Goal: Task Accomplishment & Management: Manage account settings

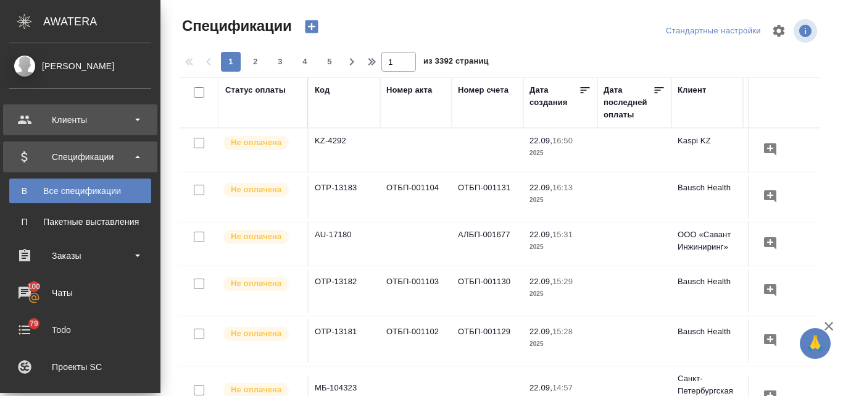
click at [64, 125] on div "Клиенты" at bounding box center [80, 119] width 142 height 19
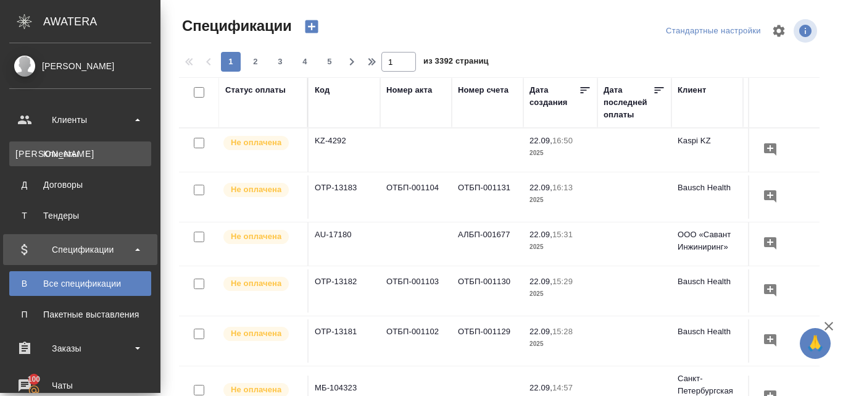
click at [80, 151] on div "Клиенты" at bounding box center [80, 154] width 130 height 12
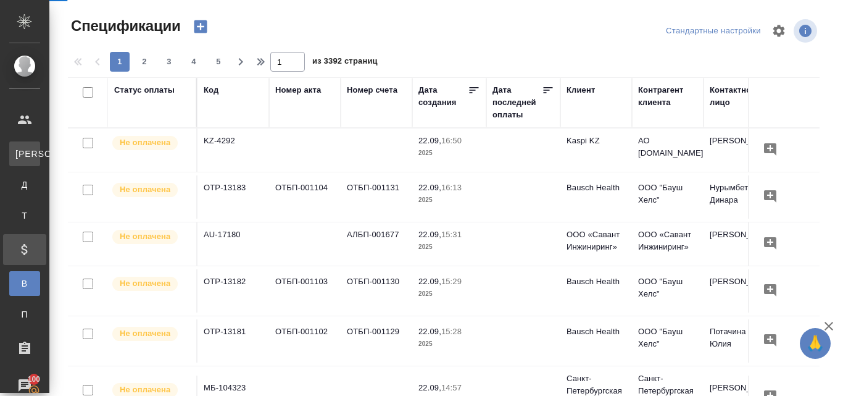
select select "RU"
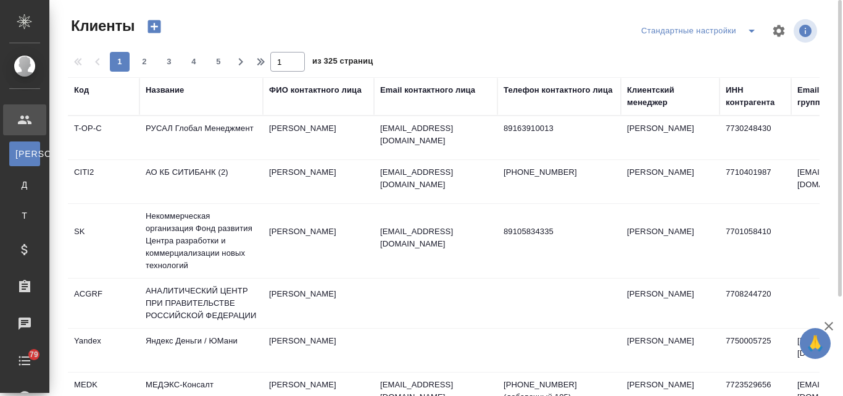
click at [162, 90] on div "Название" at bounding box center [165, 90] width 38 height 12
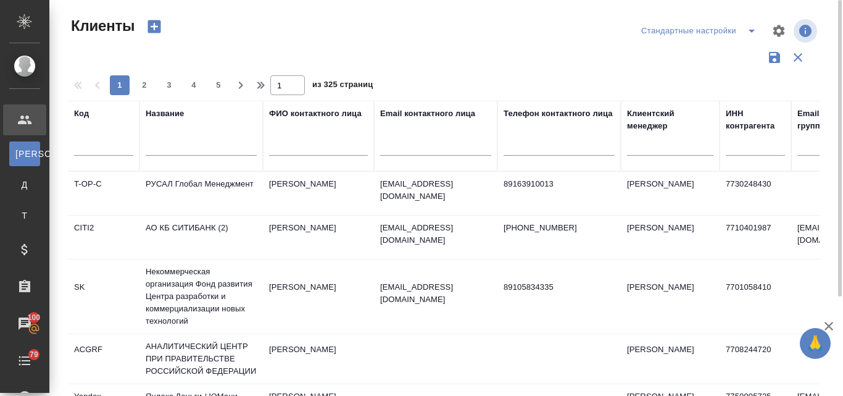
click at [406, 112] on div "Email контактного лица" at bounding box center [427, 113] width 95 height 12
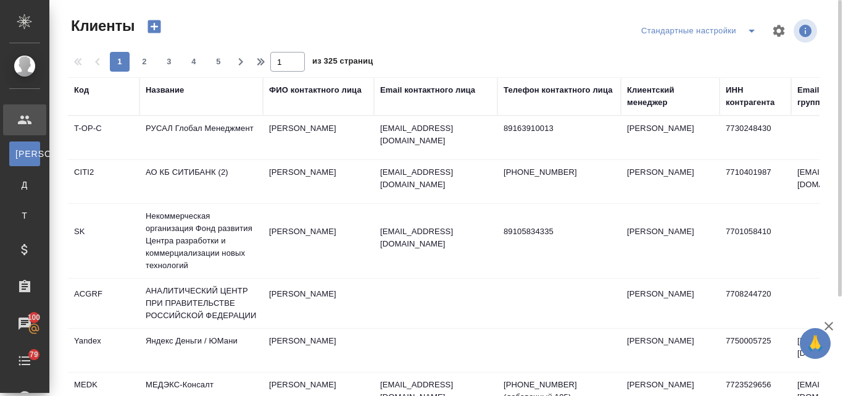
click at [405, 88] on div "Email контактного лица" at bounding box center [427, 90] width 95 height 12
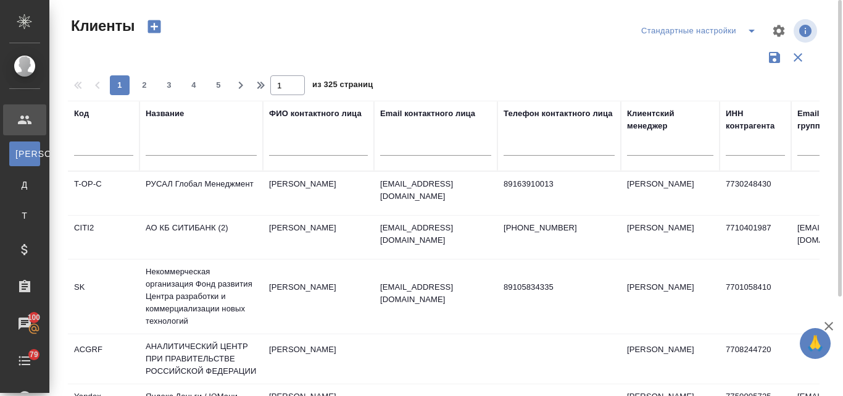
click at [400, 148] on input "text" at bounding box center [435, 147] width 111 height 15
paste input "@sgcp.ru"
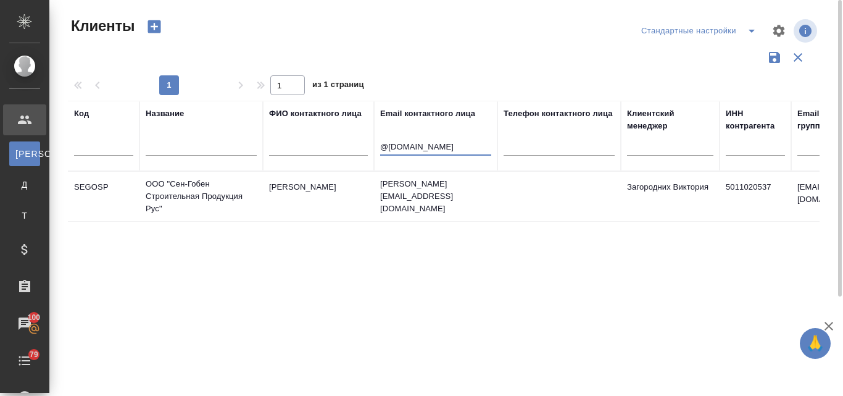
type input "@sgcp.ru"
click at [312, 187] on td "Савкин Станислав" at bounding box center [318, 196] width 111 height 43
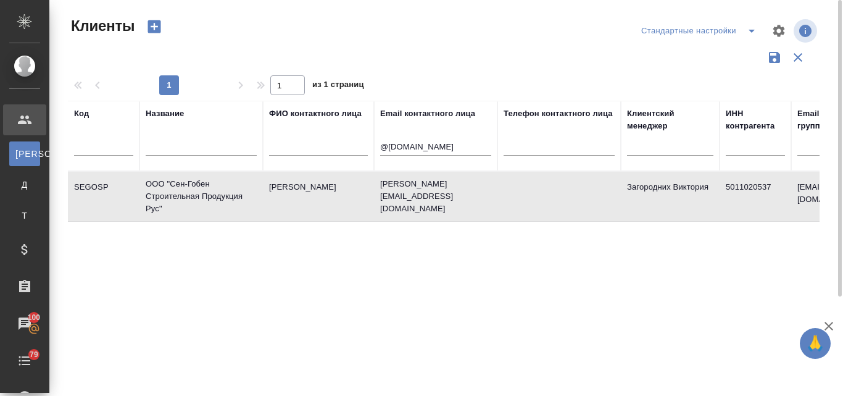
click at [312, 187] on td "Савкин Станислав" at bounding box center [318, 196] width 111 height 43
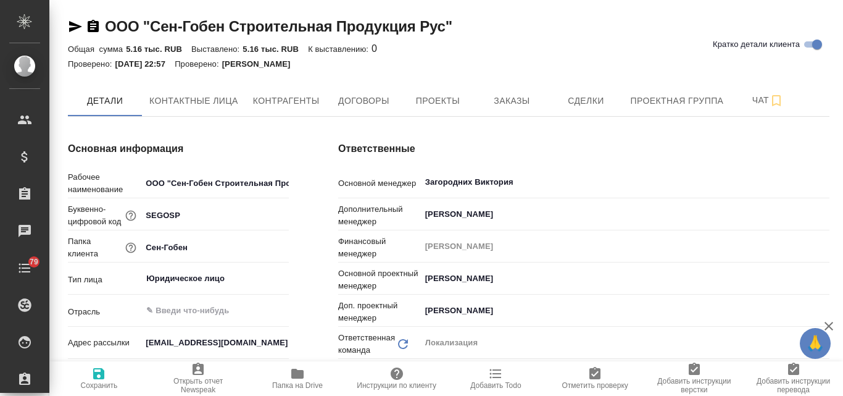
type textarea "x"
click at [499, 94] on span "Заказы" at bounding box center [511, 100] width 59 height 15
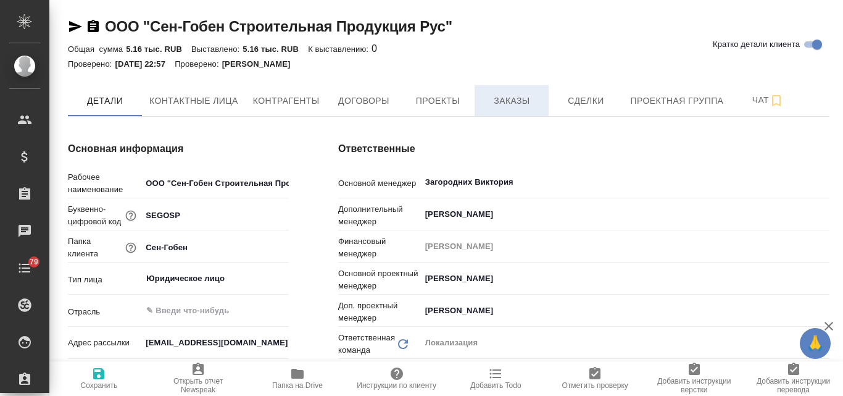
type textarea "x"
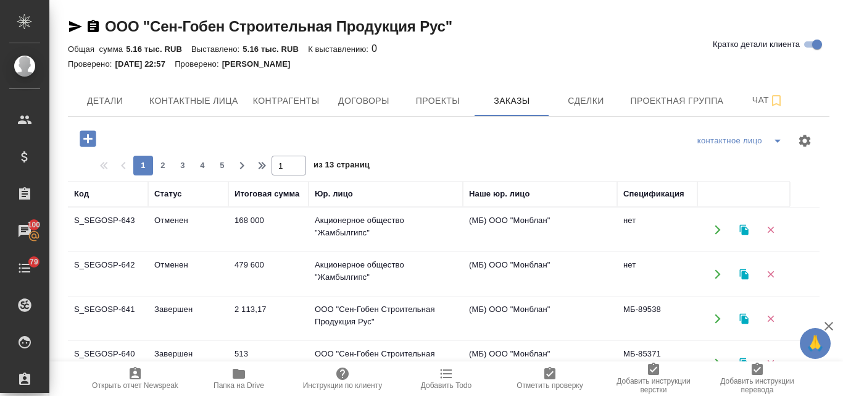
click at [741, 234] on icon "button" at bounding box center [744, 229] width 11 height 11
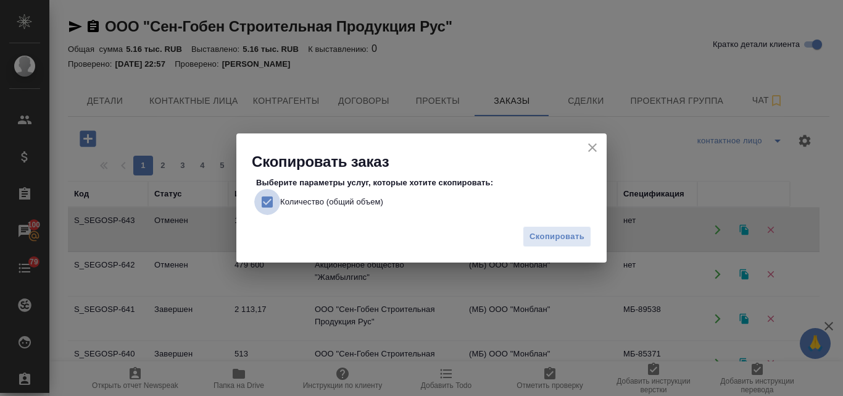
click at [264, 197] on input "Количество (общий объем)" at bounding box center [267, 202] width 26 height 26
checkbox input "false"
click at [559, 231] on span "Скопировать" at bounding box center [557, 237] width 55 height 14
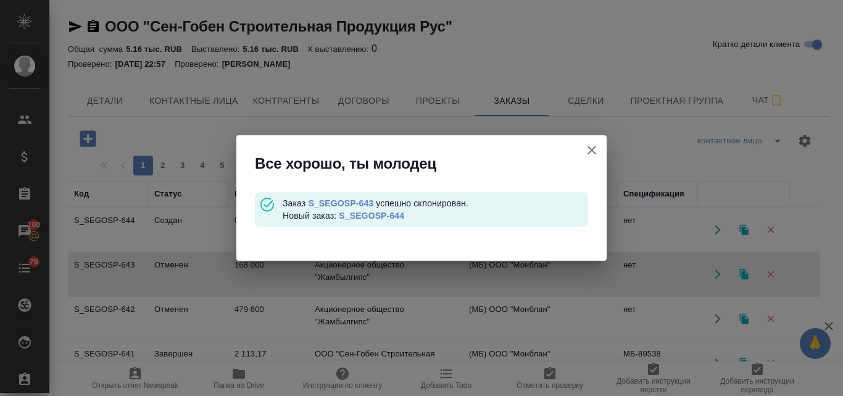
click at [380, 212] on link "S_SEGOSP-644" at bounding box center [371, 215] width 65 height 10
click at [586, 147] on icon "button" at bounding box center [592, 150] width 15 height 15
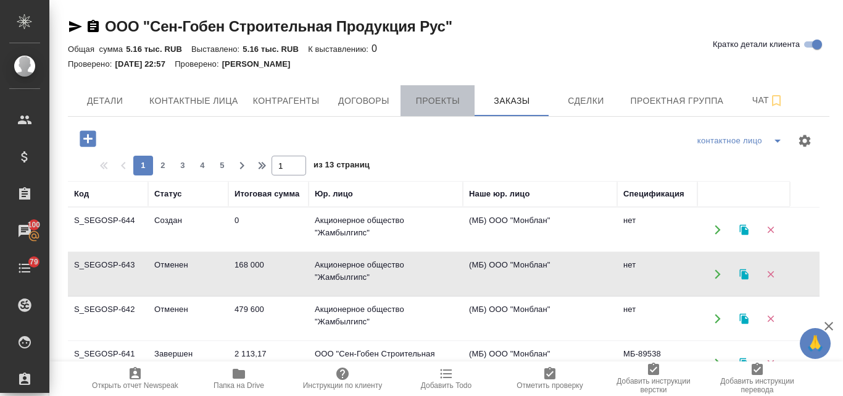
click at [427, 99] on span "Проекты" at bounding box center [437, 100] width 59 height 15
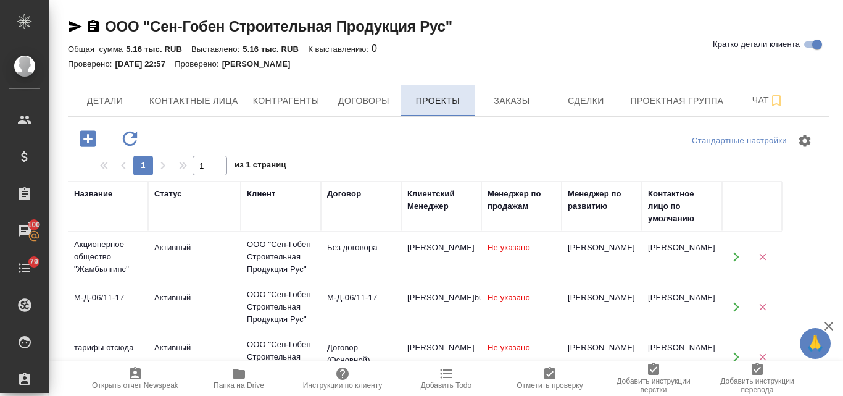
click at [427, 99] on span "Проекты" at bounding box center [437, 100] width 59 height 15
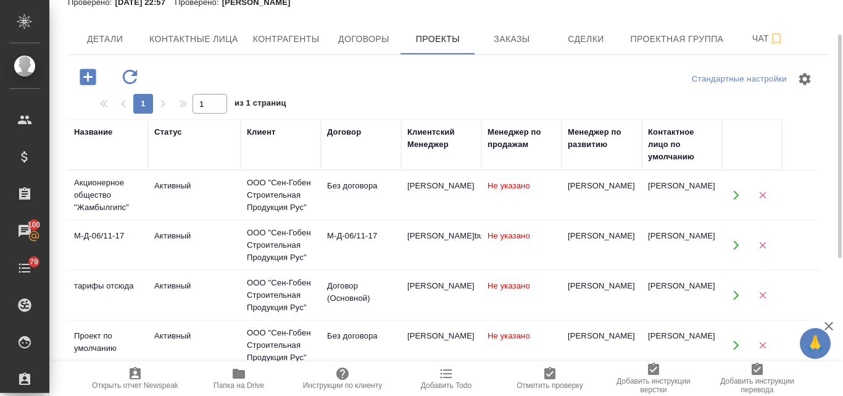
scroll to position [185, 0]
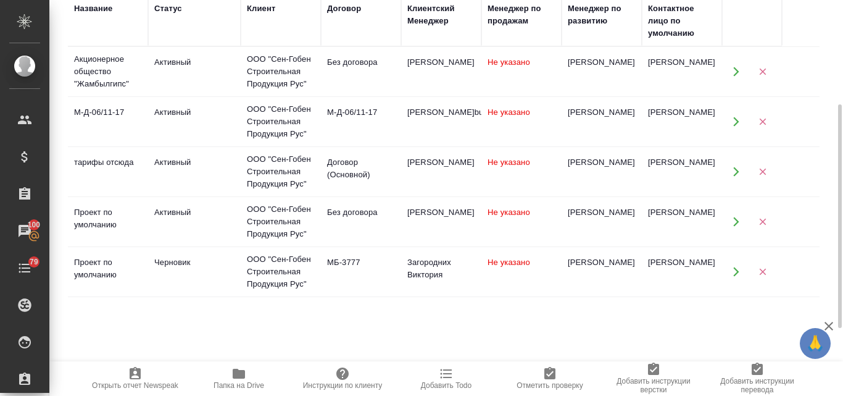
click at [318, 217] on td "ООО "Сен-Гобен Строительная Продукция Рус"" at bounding box center [281, 221] width 80 height 49
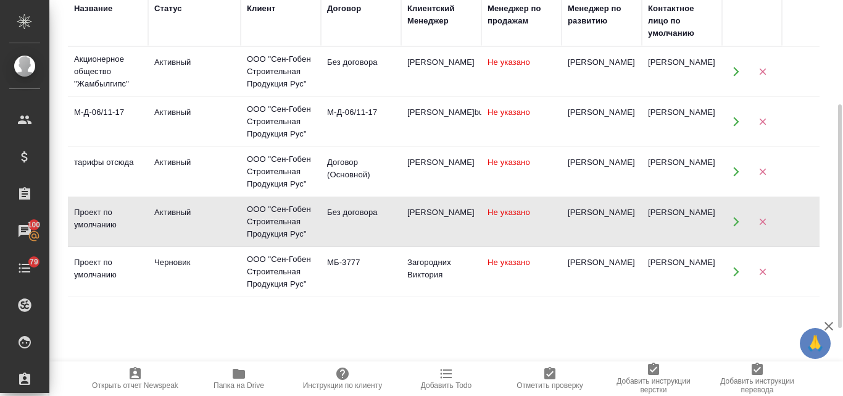
click at [274, 214] on div "ООО "Сен-Гобен Строительная Продукция Рус"" at bounding box center [281, 221] width 68 height 37
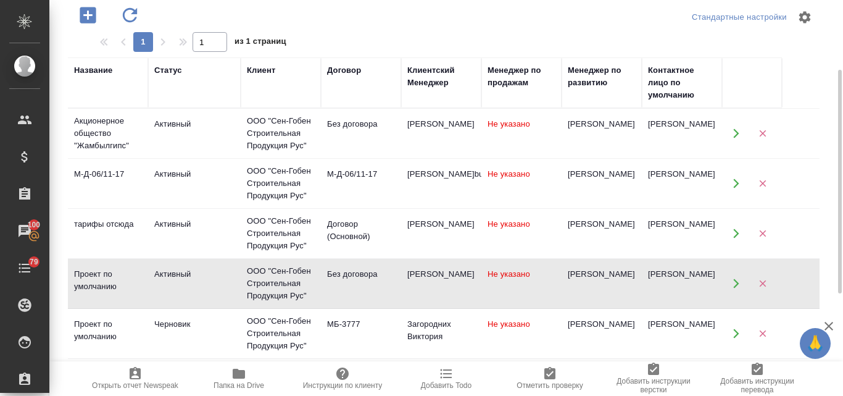
click at [101, 132] on div "Акционерное общество "Жамбылгипс"" at bounding box center [108, 133] width 68 height 37
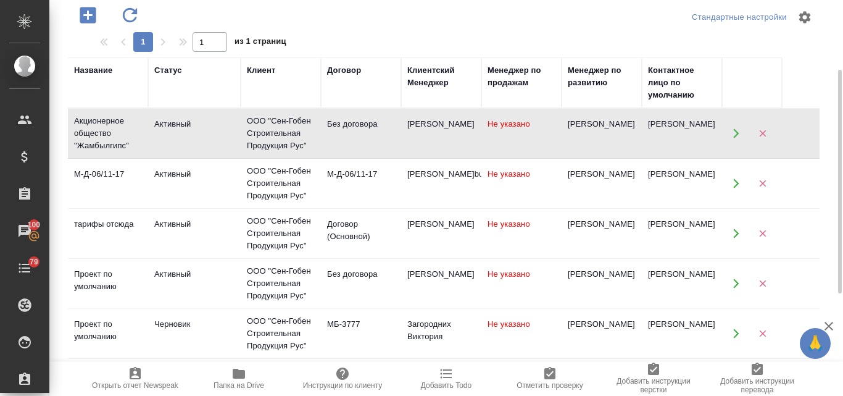
click at [101, 131] on div "Акционерное общество "Жамбылгипс"" at bounding box center [108, 133] width 68 height 37
click at [285, 130] on div "ООО "Сен-Гобен Строительная Продукция Рус"" at bounding box center [281, 133] width 68 height 37
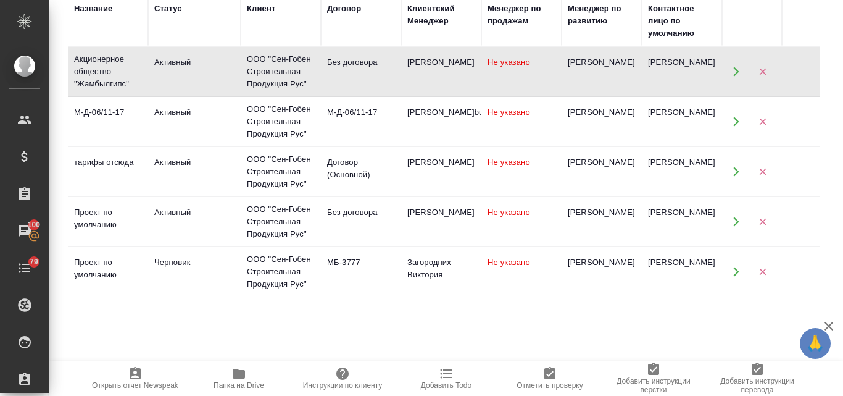
click at [167, 263] on div "Черновик" at bounding box center [194, 262] width 80 height 12
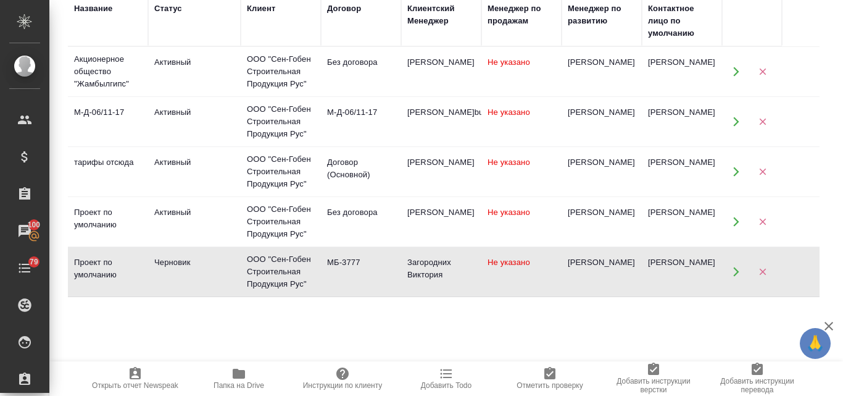
click at [167, 263] on div "Черновик" at bounding box center [194, 262] width 80 height 12
click at [274, 217] on div "ООО "Сен-Гобен Строительная Продукция Рус"" at bounding box center [281, 221] width 68 height 37
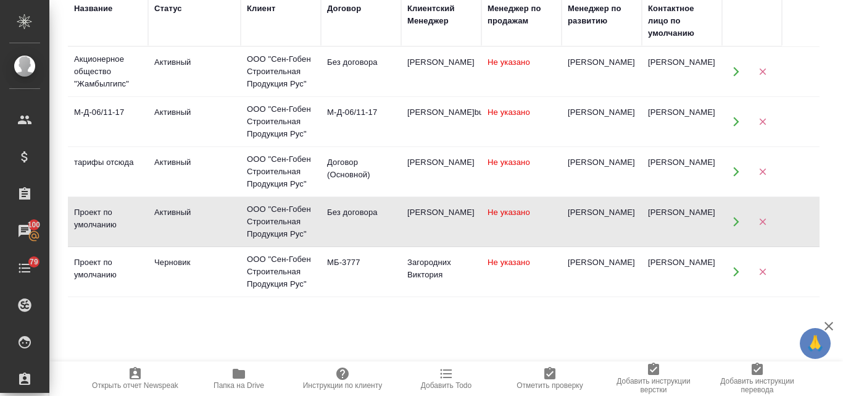
click at [274, 217] on div "ООО "Сен-Гобен Строительная Продукция Рус"" at bounding box center [281, 221] width 68 height 37
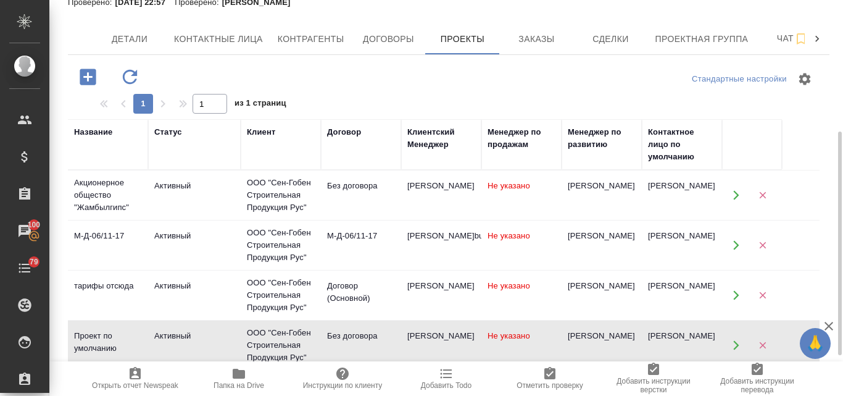
scroll to position [123, 0]
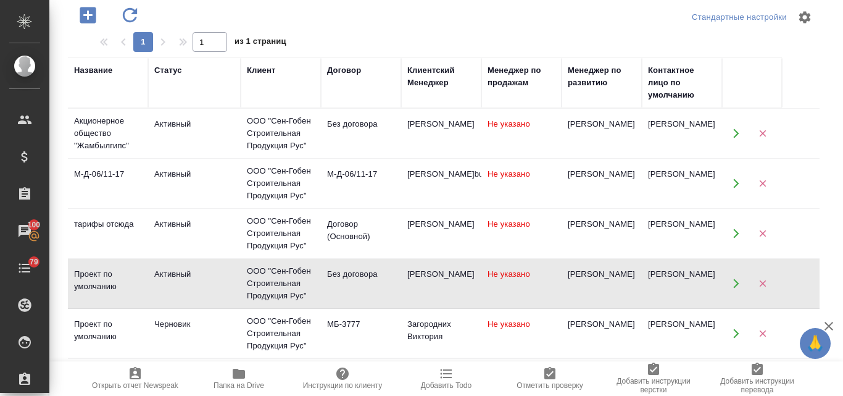
click at [198, 278] on div "Активный" at bounding box center [194, 274] width 80 height 12
click at [221, 277] on div "Активный" at bounding box center [194, 274] width 80 height 12
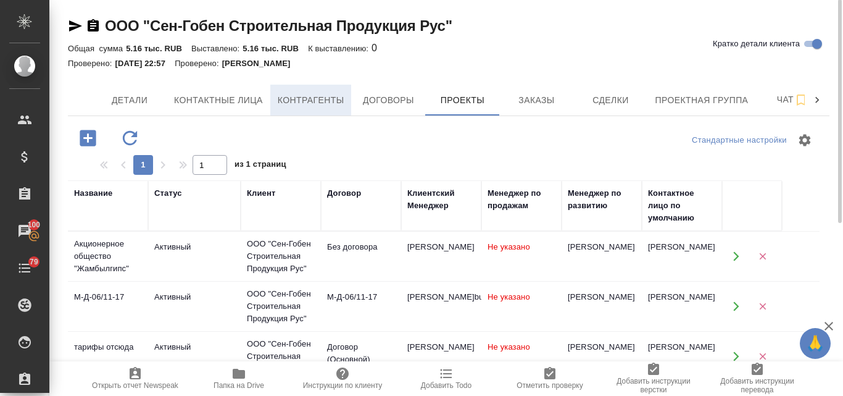
scroll to position [0, 0]
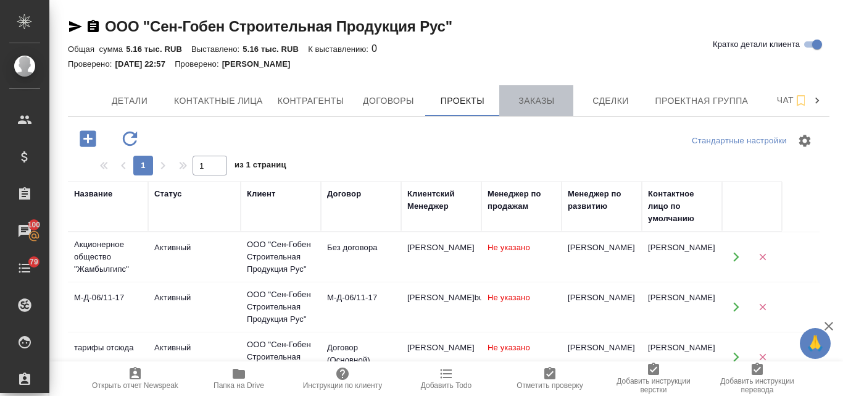
click at [546, 102] on span "Заказы" at bounding box center [536, 100] width 59 height 15
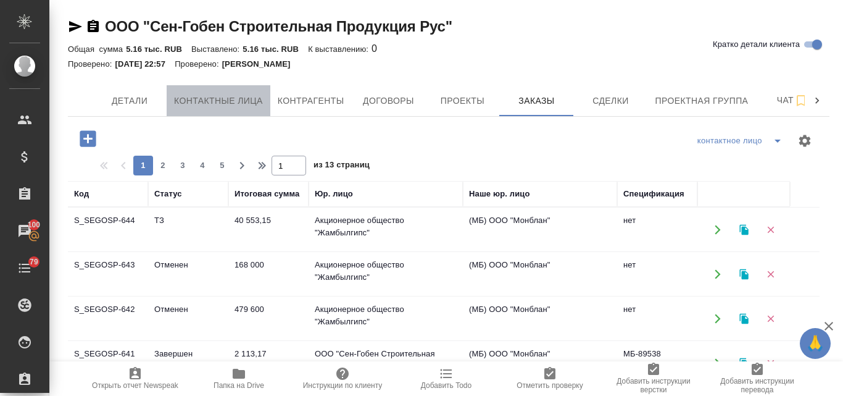
click at [214, 99] on span "Контактные лица" at bounding box center [218, 100] width 89 height 15
select select "RU"
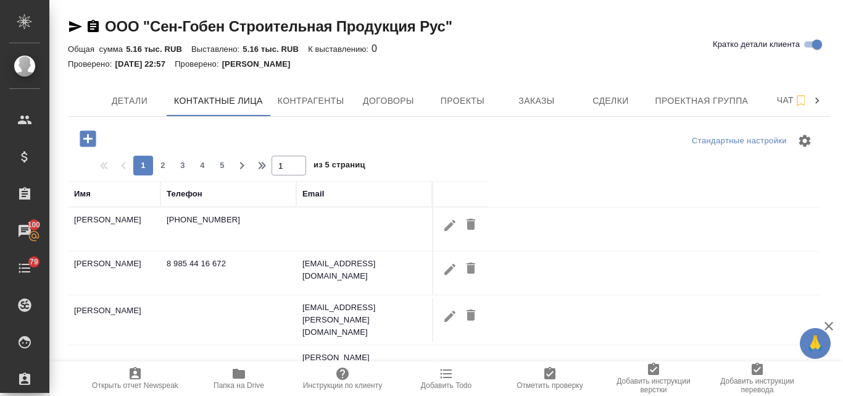
click at [91, 136] on icon "button" at bounding box center [88, 138] width 16 height 16
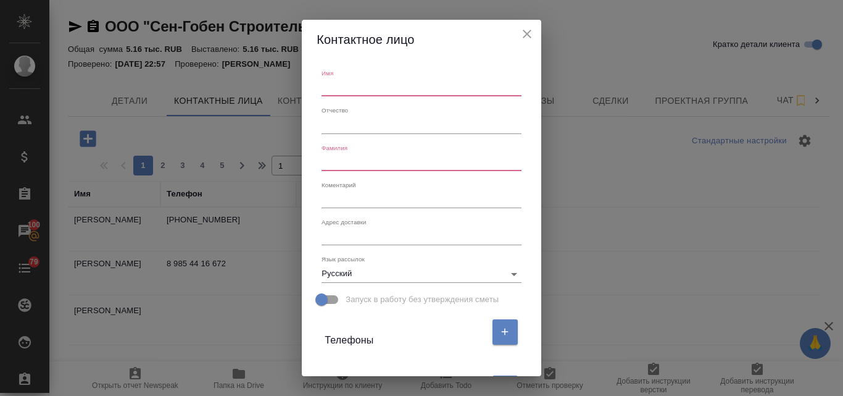
click at [354, 81] on input "text" at bounding box center [421, 87] width 199 height 17
paste input "Валерия Соловьева"
drag, startPoint x: 396, startPoint y: 85, endPoint x: 353, endPoint y: 81, distance: 43.4
click at [353, 81] on input "Валерия Соловьева" at bounding box center [421, 87] width 199 height 17
type input "Валерия Соловьева"
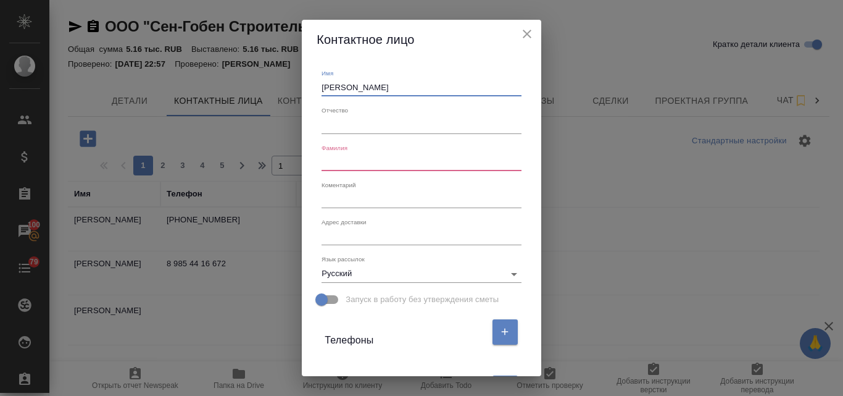
click at [338, 123] on input "text" at bounding box center [421, 124] width 199 height 17
click at [341, 163] on input "text" at bounding box center [421, 162] width 199 height 17
paste input "Соловьева"
type input "Соловьева"
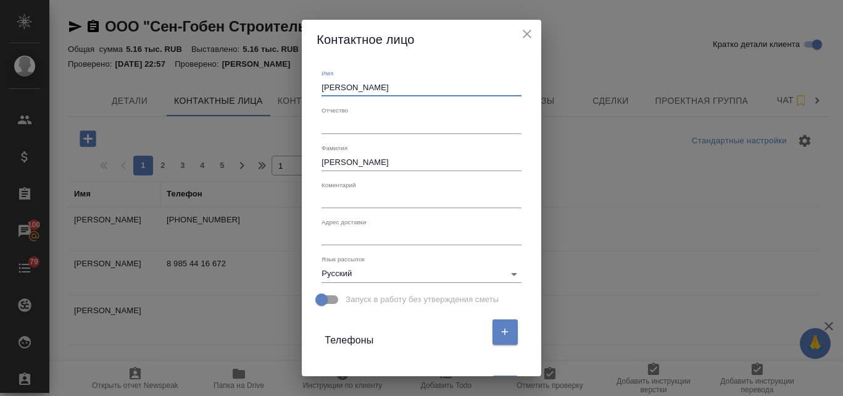
drag, startPoint x: 391, startPoint y: 84, endPoint x: 355, endPoint y: 83, distance: 36.4
click at [355, 83] on input "Валерия Соловьева" at bounding box center [421, 87] width 199 height 17
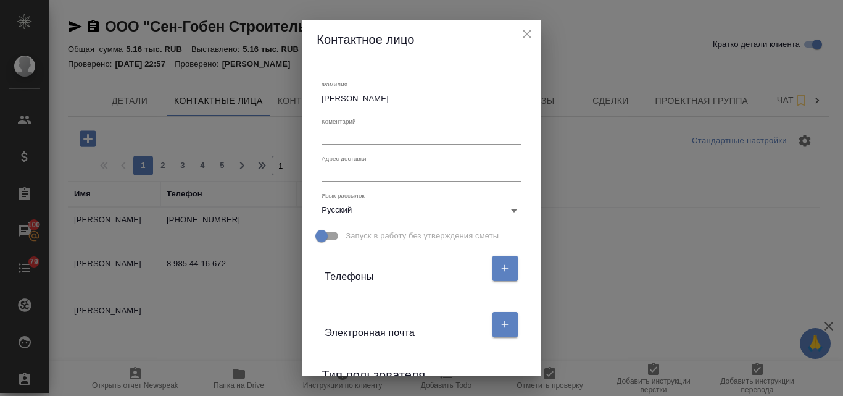
scroll to position [123, 0]
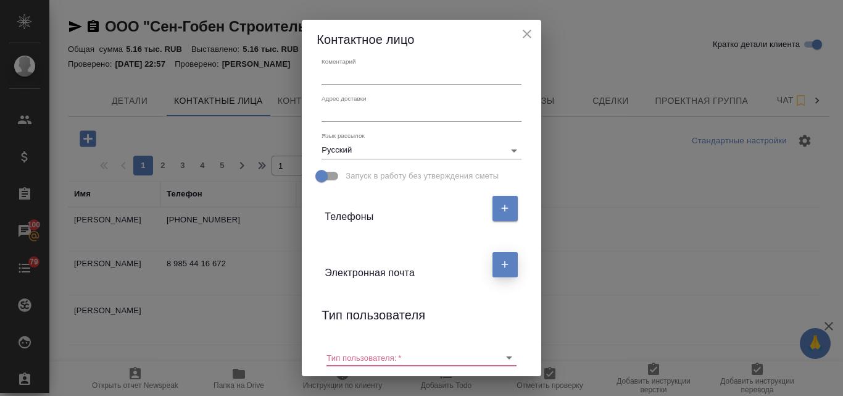
type input "Валерия"
click at [493, 268] on button "button" at bounding box center [505, 264] width 25 height 25
click at [333, 315] on input "text" at bounding box center [377, 312] width 104 height 17
paste input "valeriya.soloveva@sgcp.ru"
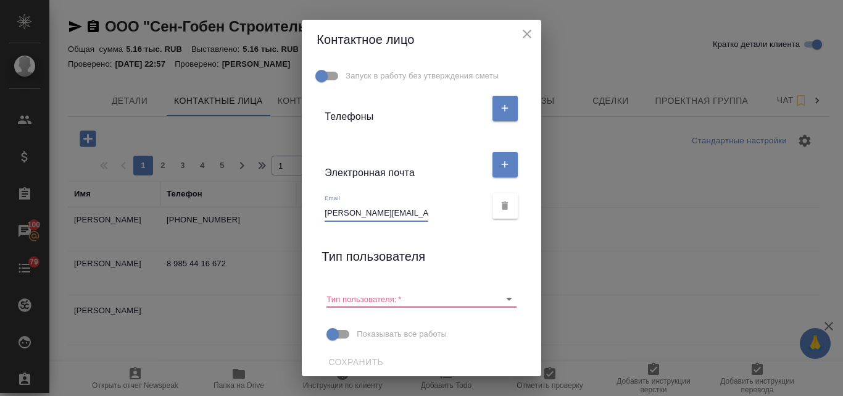
scroll to position [231, 0]
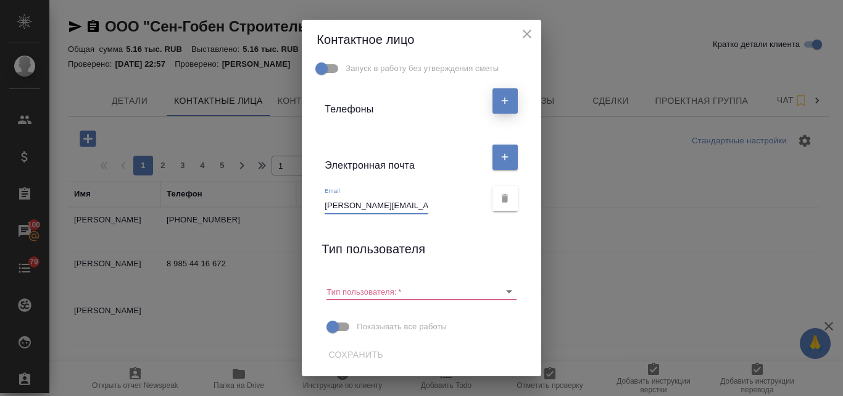
type input "valeriya.soloveva@sgcp.ru"
click at [499, 97] on icon "button" at bounding box center [504, 100] width 11 height 11
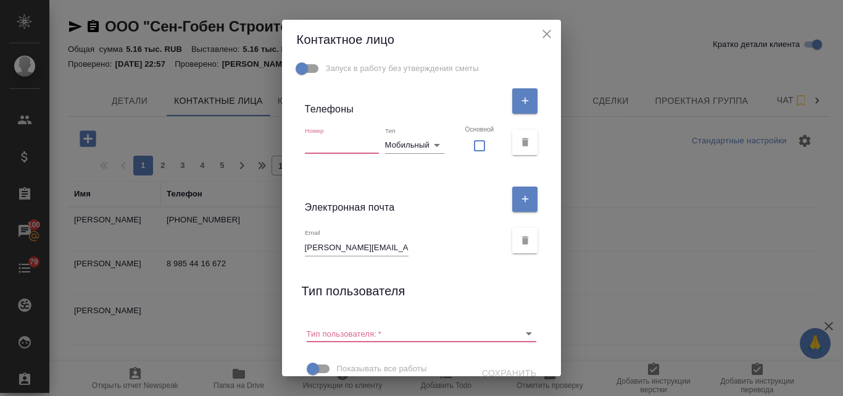
click at [337, 143] on input "text" at bounding box center [342, 144] width 74 height 17
paste input "+7 916 106 59 41"
type input "+7 916 106 59 41"
click at [379, 334] on input "Тип пользователя:   *" at bounding box center [402, 333] width 191 height 17
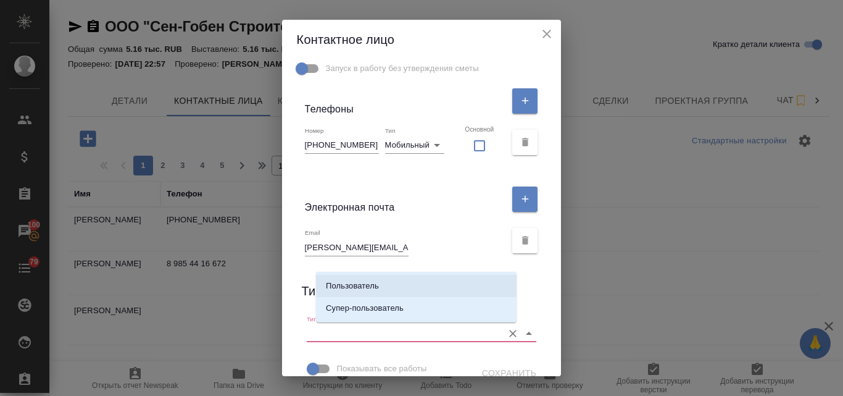
click at [360, 284] on p "Пользователь" at bounding box center [352, 286] width 53 height 12
type input "Пользователь"
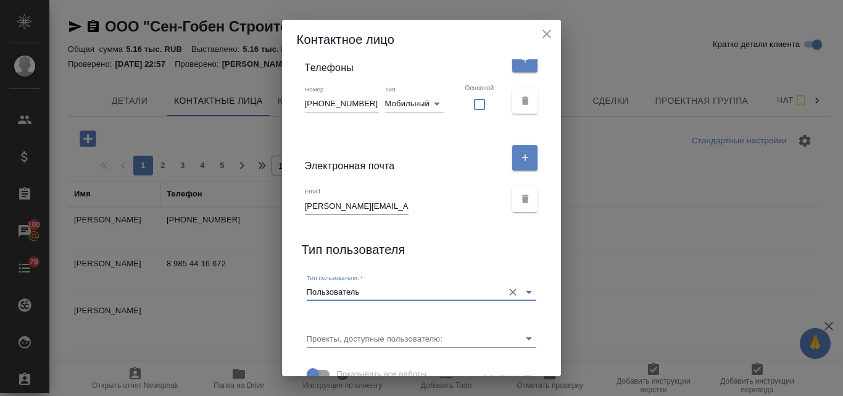
scroll to position [293, 0]
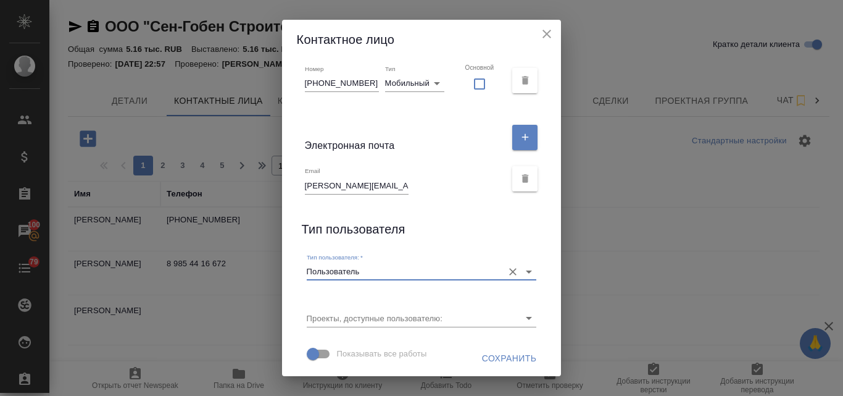
click at [500, 357] on span "Сохранить" at bounding box center [509, 358] width 55 height 15
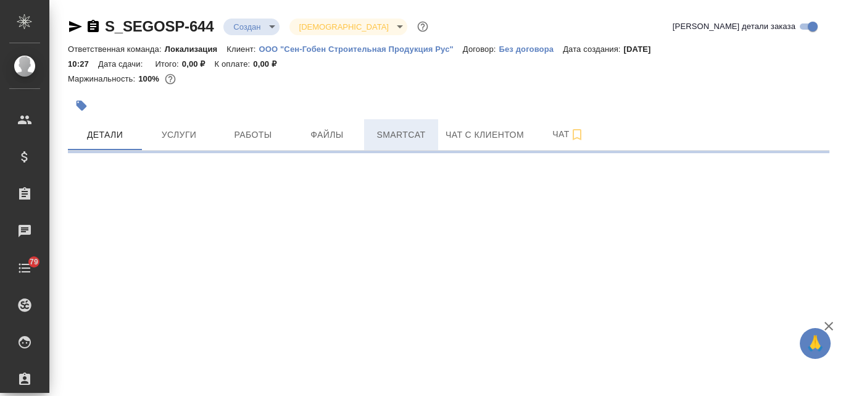
select select "RU"
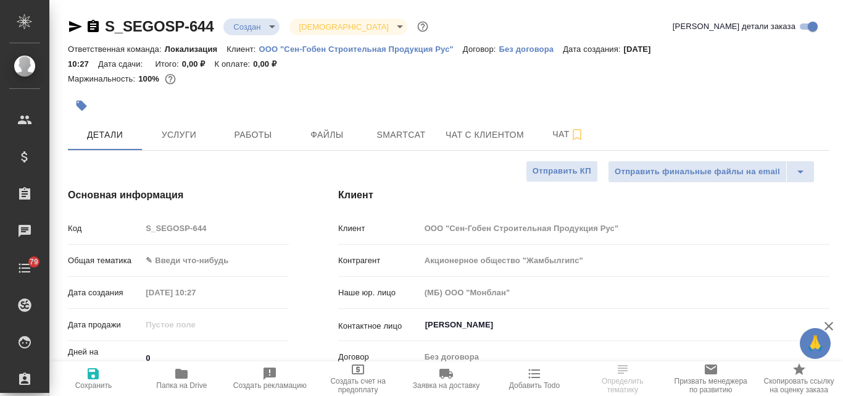
type textarea "x"
click at [335, 134] on span "Файлы" at bounding box center [327, 134] width 59 height 15
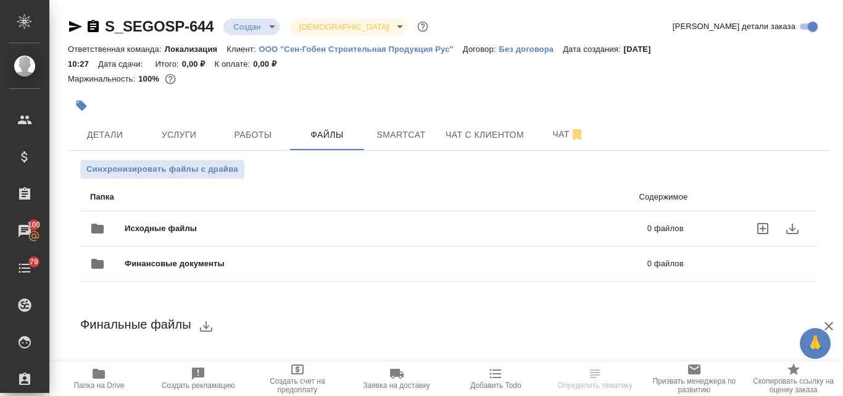
click at [205, 228] on span "Исходные файлы" at bounding box center [274, 228] width 298 height 12
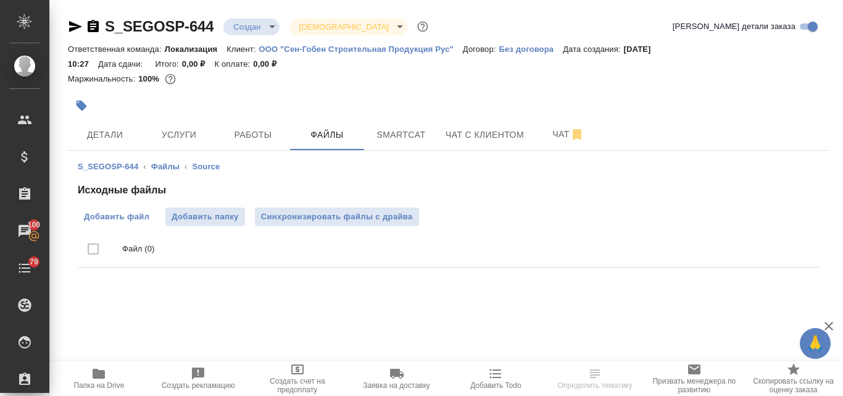
click at [143, 218] on span "Добавить файл" at bounding box center [116, 216] width 65 height 12
click at [0, 0] on input "Добавить файл" at bounding box center [0, 0] width 0 height 0
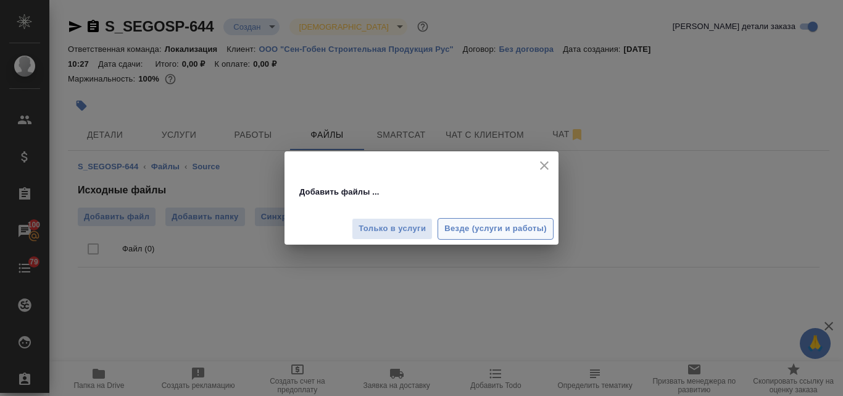
click at [458, 228] on span "Везде (услуги и работы)" at bounding box center [495, 229] width 102 height 14
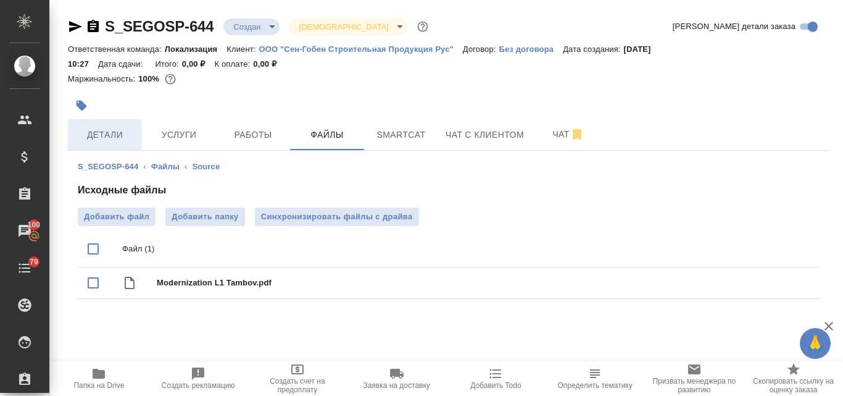
click at [116, 137] on span "Детали" at bounding box center [104, 134] width 59 height 15
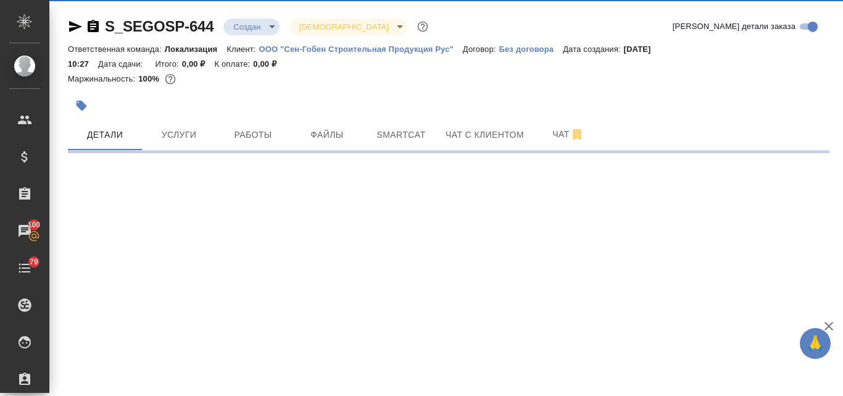
select select "RU"
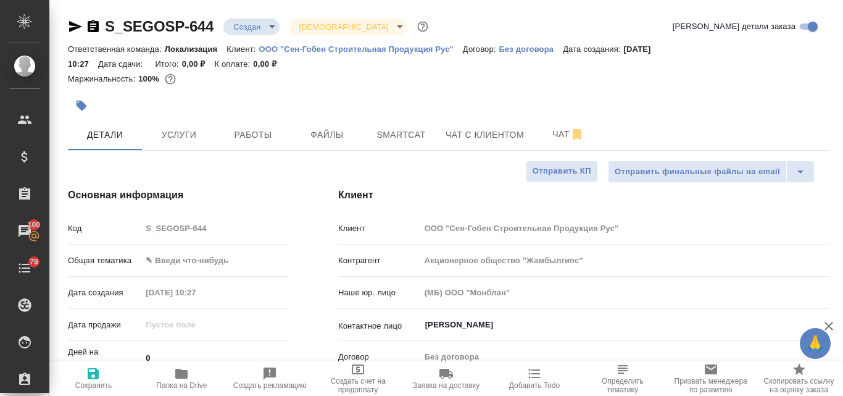
type textarea "x"
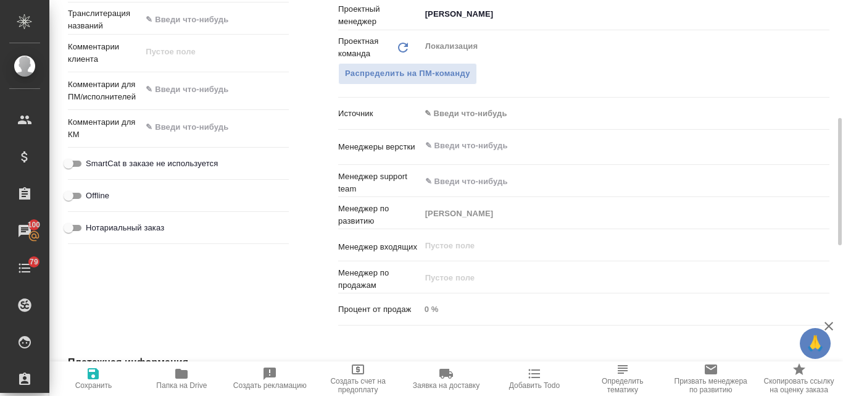
scroll to position [494, 0]
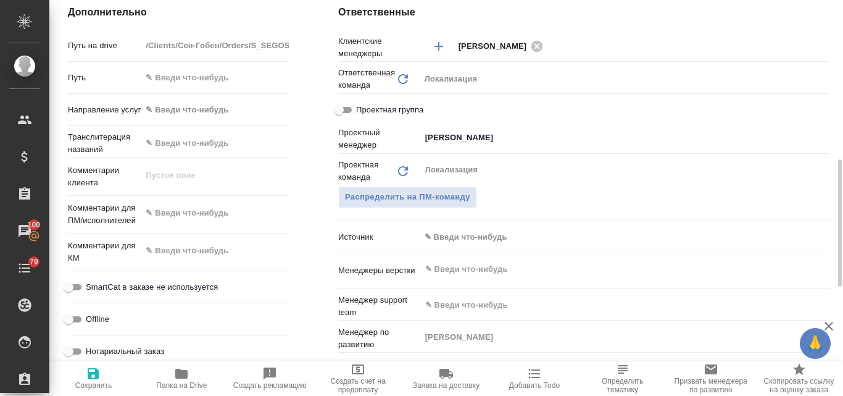
type textarea "x"
click at [180, 215] on textarea at bounding box center [215, 213] width 146 height 21
paste textarea "Во вложении Техническое задание, по которому требуется выполнить перевод с русс…"
type textarea "Во вложении Техническое задание, по которому требуется выполнить перевод с русс…"
type textarea "x"
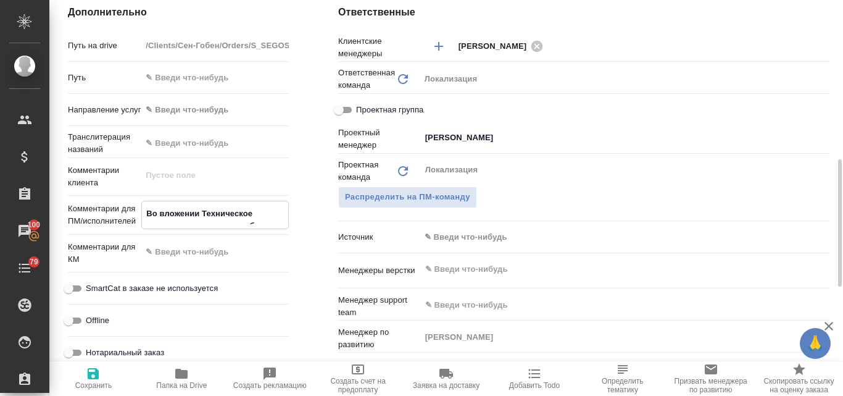
type textarea "x"
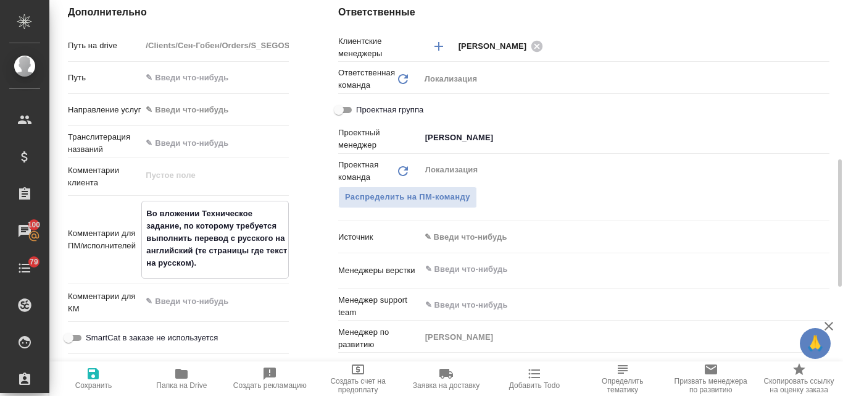
type textarea "Во вложении Техническое задание, по которому требуется выполнить перевод с русс…"
type textarea "x"
click at [92, 370] on icon "button" at bounding box center [93, 373] width 15 height 15
type textarea "x"
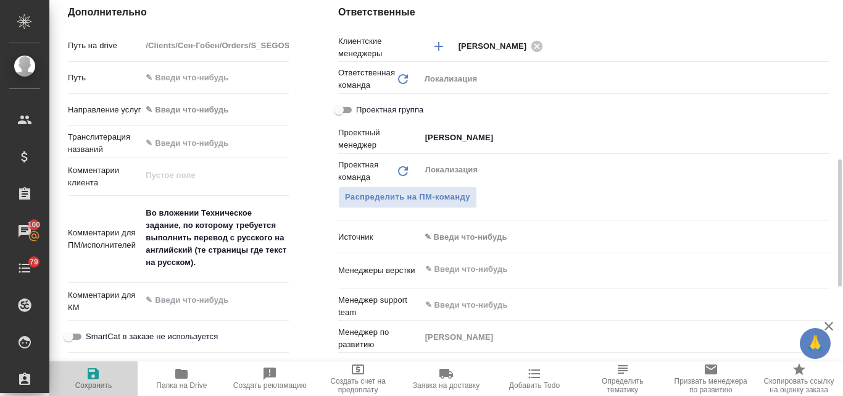
type textarea "x"
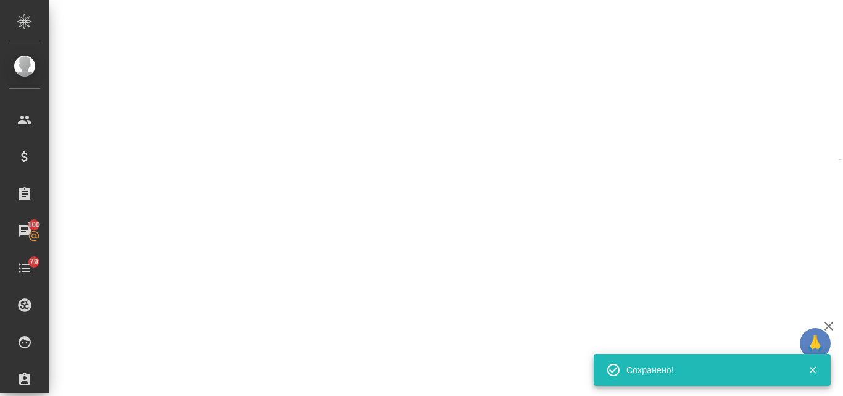
select select "RU"
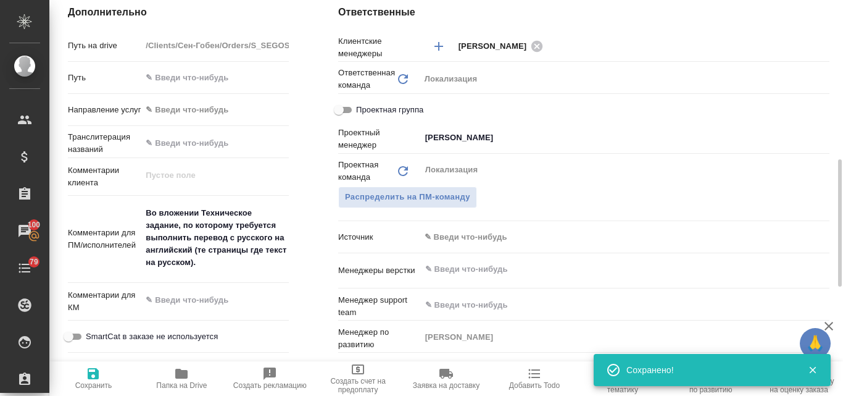
type textarea "x"
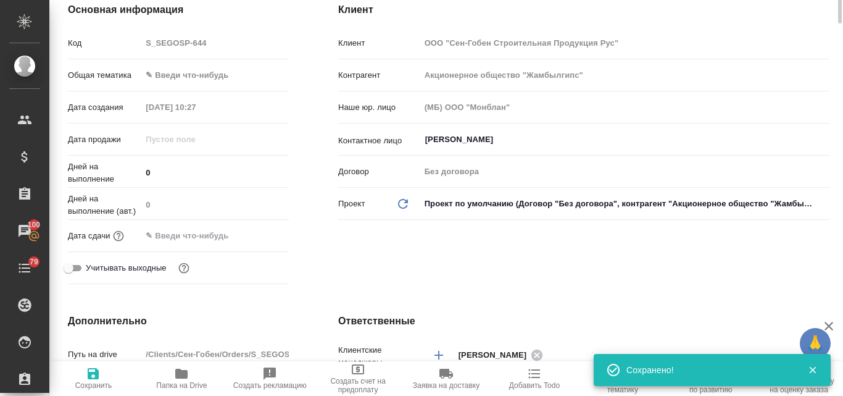
scroll to position [0, 0]
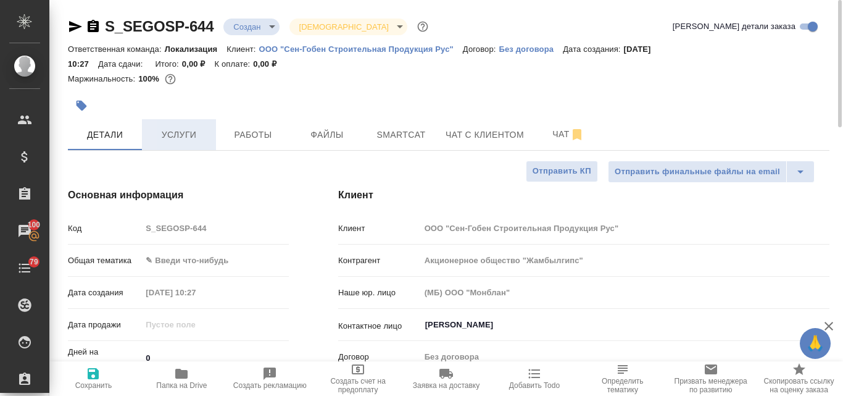
click at [198, 136] on span "Услуги" at bounding box center [178, 134] width 59 height 15
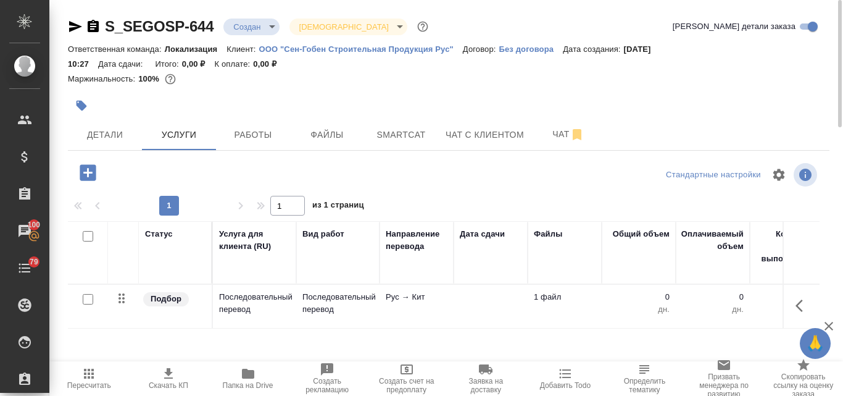
scroll to position [122, 0]
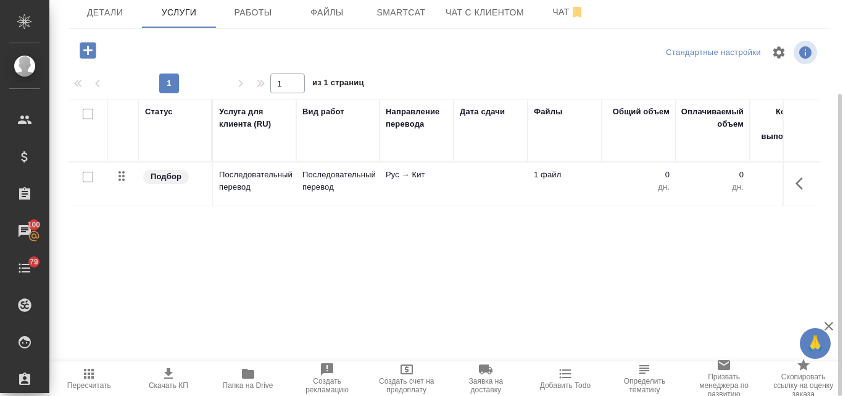
click at [90, 182] on div at bounding box center [88, 177] width 28 height 17
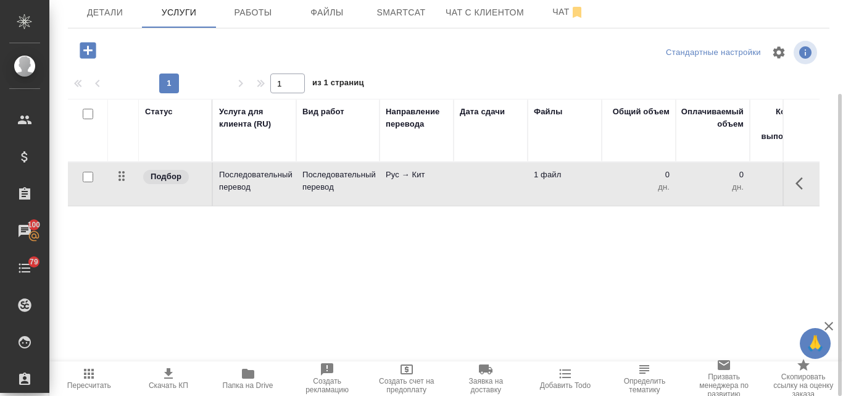
click at [83, 177] on input "checkbox" at bounding box center [88, 177] width 10 height 10
checkbox input "true"
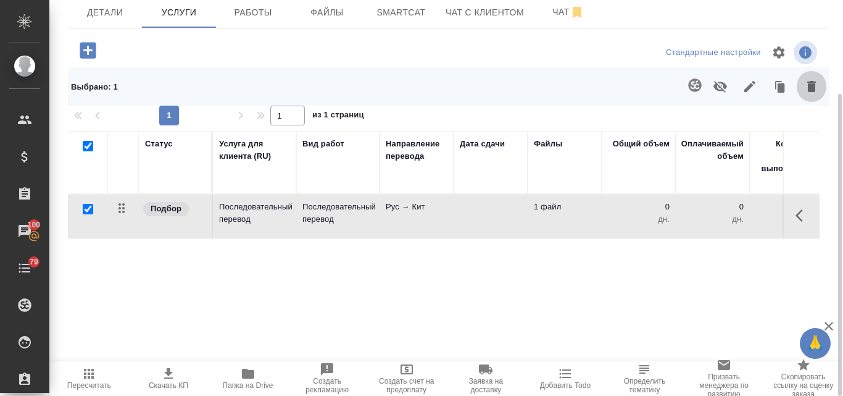
click at [819, 85] on button "button" at bounding box center [812, 86] width 30 height 32
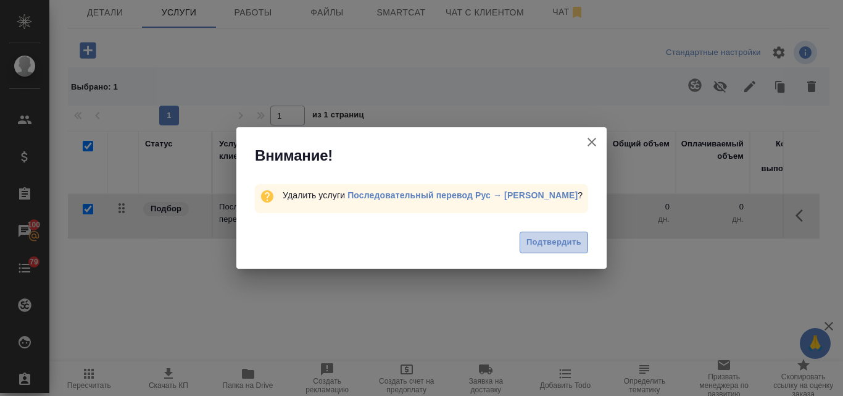
click at [565, 245] on span "Подтвердить" at bounding box center [554, 242] width 55 height 14
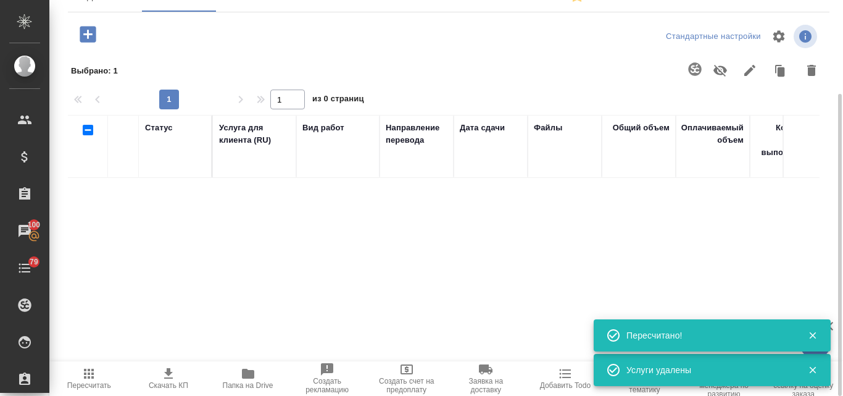
click at [90, 36] on icon "button" at bounding box center [88, 34] width 16 height 16
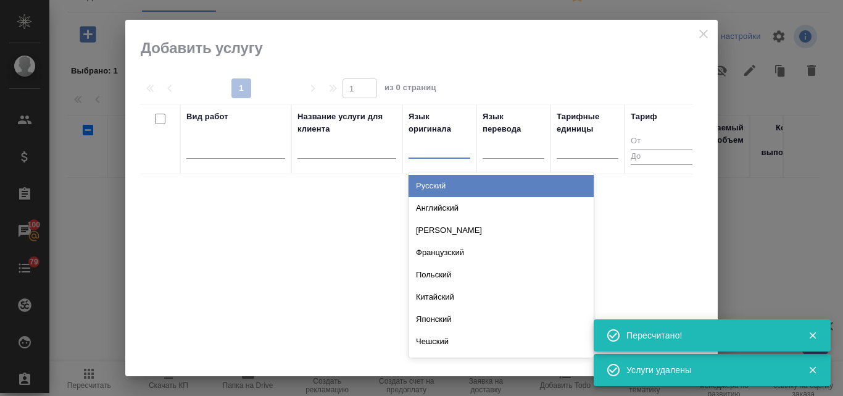
click at [426, 150] on div at bounding box center [440, 146] width 62 height 18
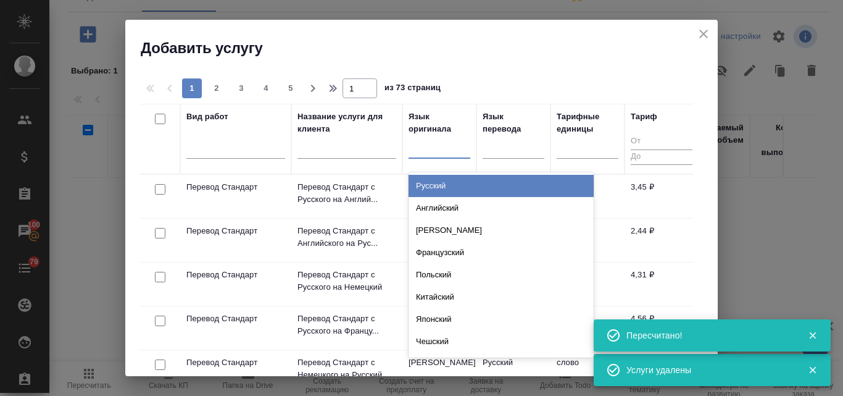
click at [437, 188] on div "Русский" at bounding box center [501, 186] width 185 height 22
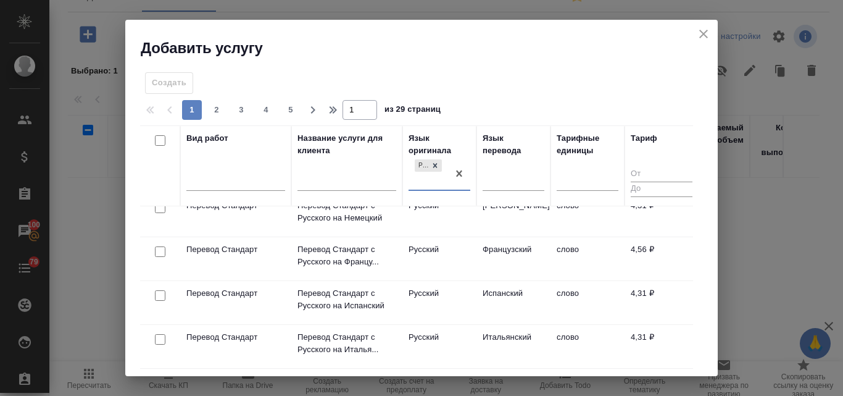
scroll to position [0, 0]
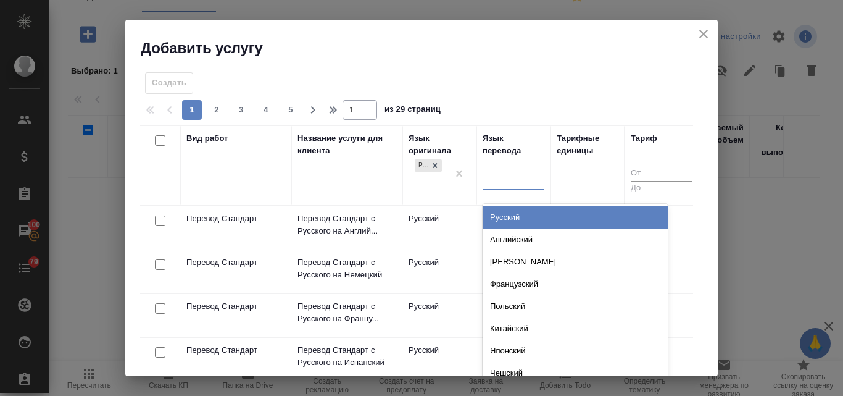
click at [518, 178] on div at bounding box center [514, 178] width 62 height 18
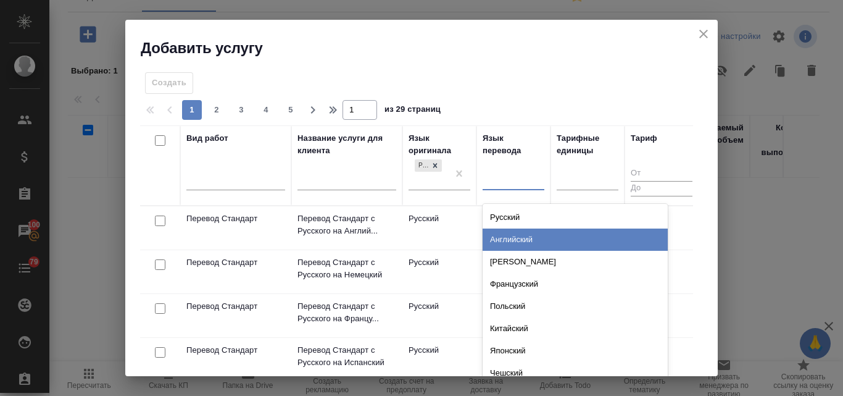
click at [504, 237] on div "Английский" at bounding box center [575, 239] width 185 height 22
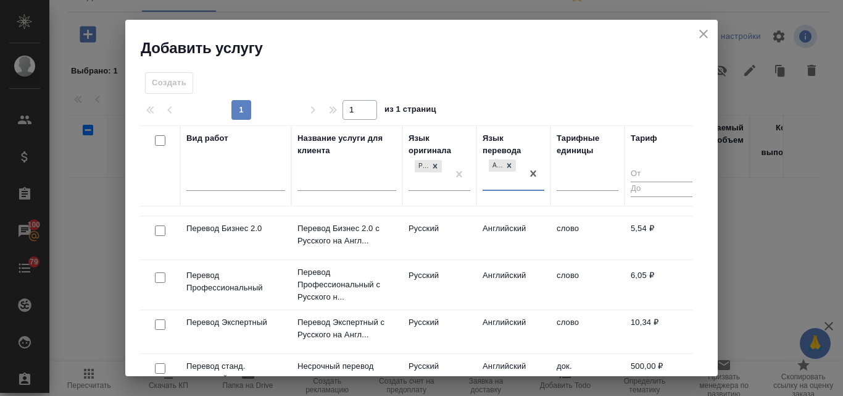
scroll to position [123, 0]
click at [236, 280] on p "Перевод Профессиональный" at bounding box center [235, 280] width 99 height 25
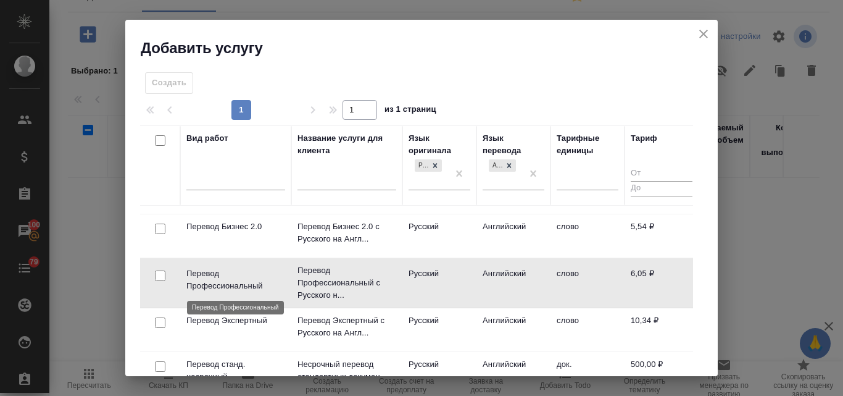
click at [236, 280] on p "Перевод Профессиональный" at bounding box center [235, 279] width 99 height 25
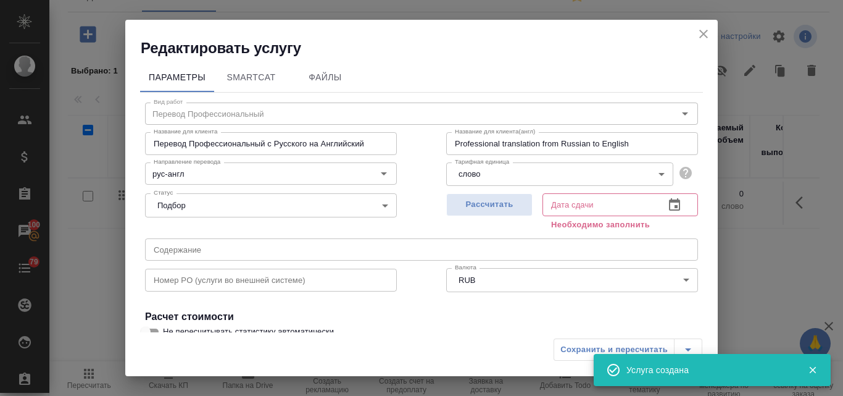
scroll to position [0, 0]
click at [700, 37] on icon "close" at bounding box center [703, 34] width 9 height 9
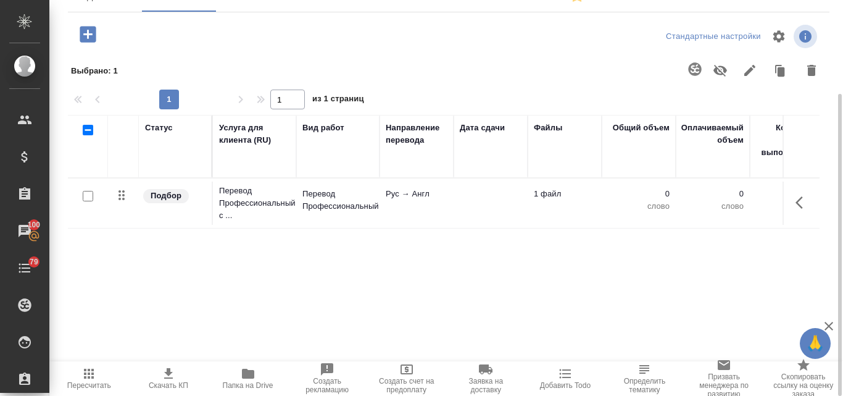
click at [84, 198] on input "checkbox" at bounding box center [88, 196] width 10 height 10
checkbox input "true"
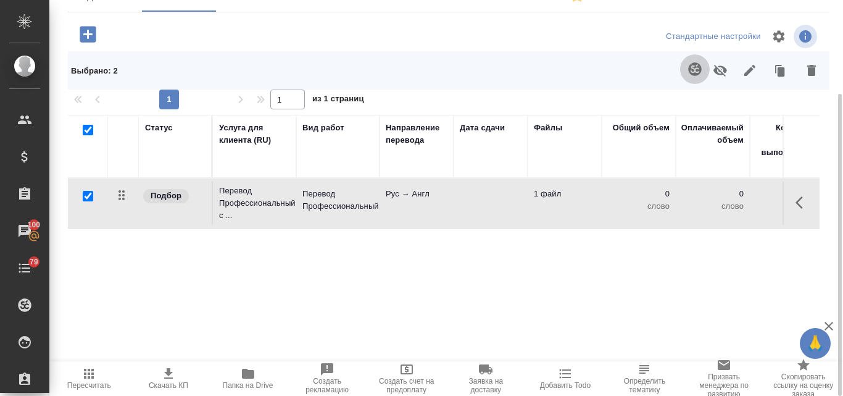
click at [701, 63] on icon "button" at bounding box center [695, 69] width 15 height 15
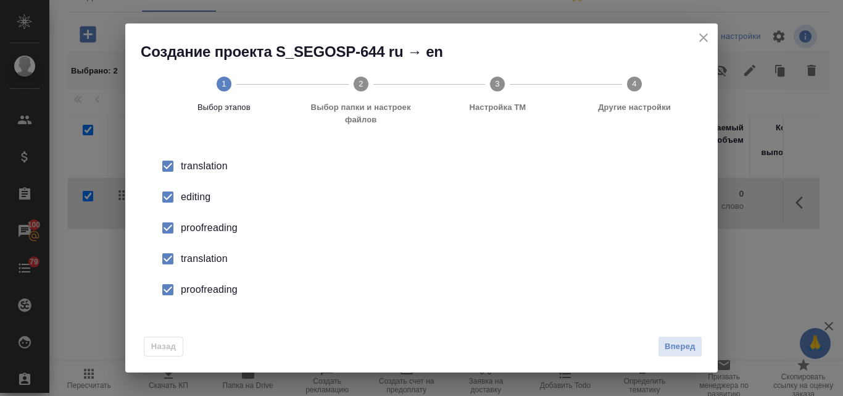
click at [198, 192] on div "editing" at bounding box center [434, 196] width 507 height 15
click at [209, 230] on div "proofreading" at bounding box center [434, 227] width 507 height 15
click at [207, 256] on div "translation" at bounding box center [434, 258] width 507 height 15
click at [205, 289] on div "proofreading" at bounding box center [434, 289] width 507 height 15
click at [689, 349] on span "Вперед" at bounding box center [680, 346] width 31 height 14
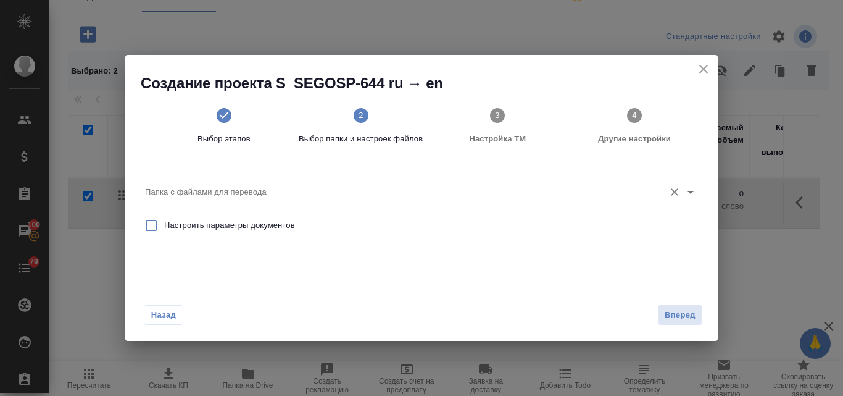
click at [222, 194] on input "Папка с файлами для перевода" at bounding box center [402, 192] width 514 height 15
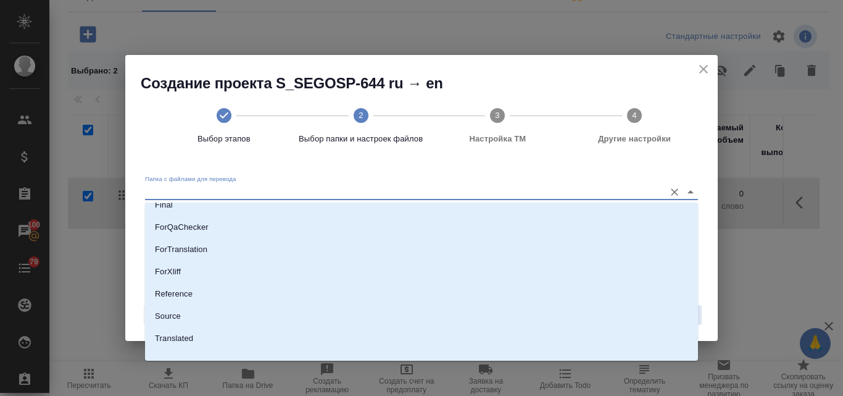
scroll to position [123, 0]
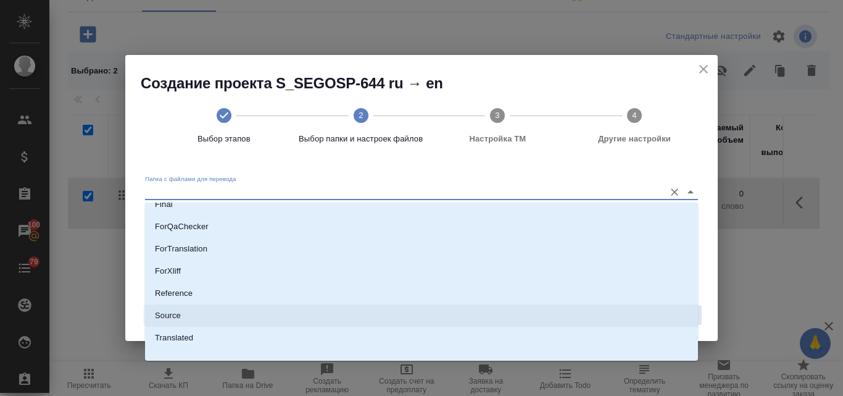
click at [194, 314] on li "Source" at bounding box center [421, 315] width 553 height 22
type input "Source"
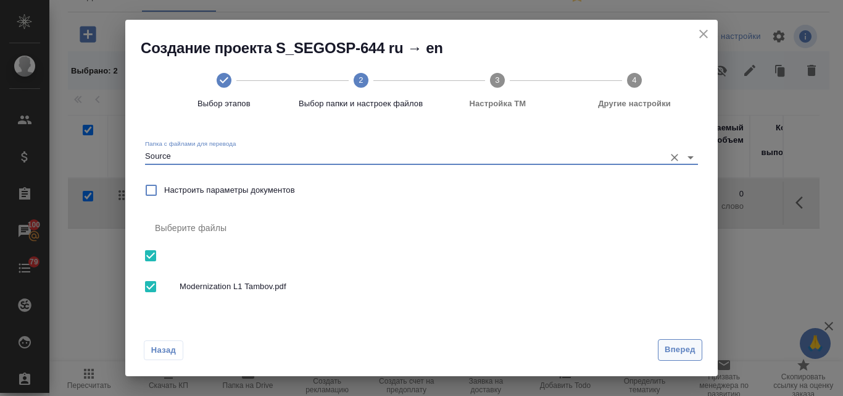
click at [686, 349] on span "Вперед" at bounding box center [680, 350] width 31 height 14
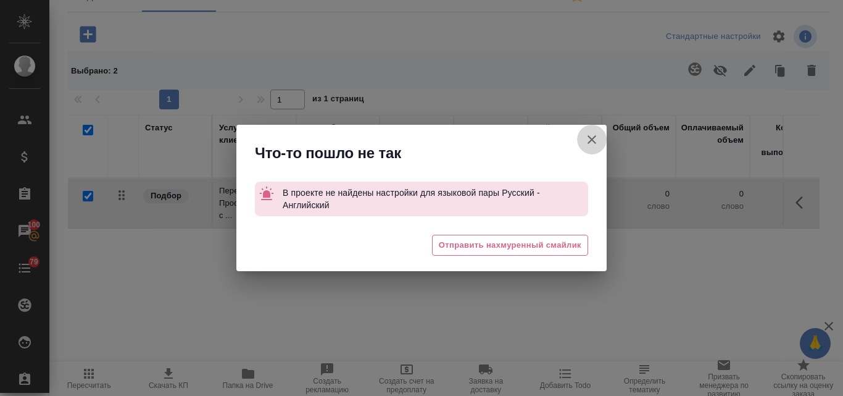
click at [589, 143] on icon "button" at bounding box center [592, 139] width 9 height 9
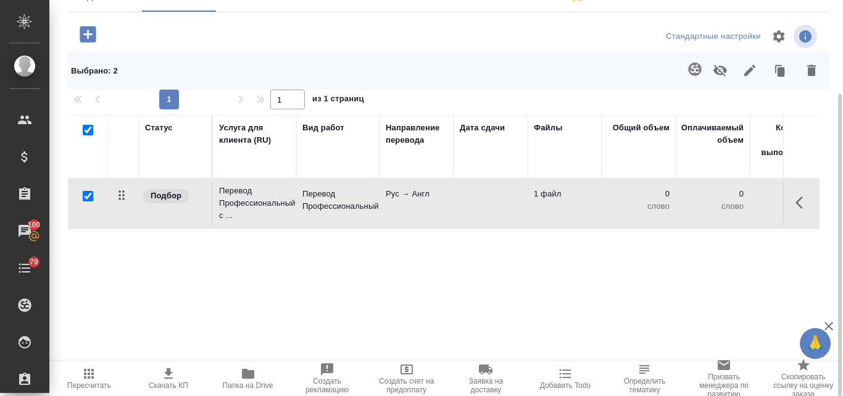
scroll to position [0, 0]
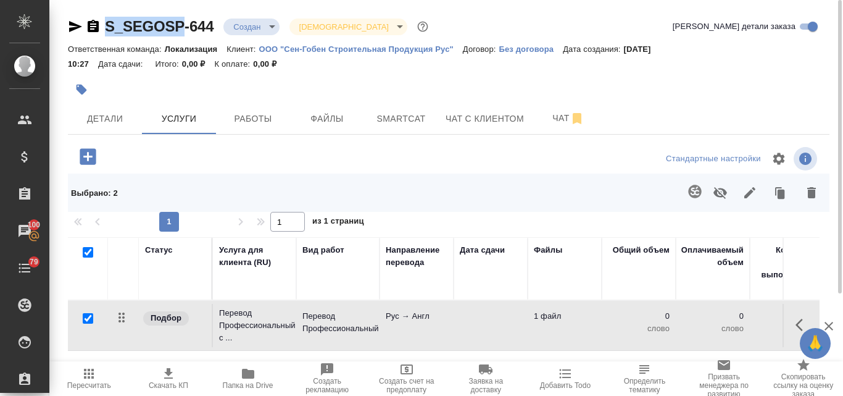
drag, startPoint x: 104, startPoint y: 12, endPoint x: 183, endPoint y: 17, distance: 78.5
click at [183, 17] on div "S_SEGOSP-644 Создан new Святая троица holyTrinity Кратко детали заказа Ответств…" at bounding box center [448, 267] width 775 height 534
copy link "S_SEGOSP"
click at [106, 115] on span "Детали" at bounding box center [104, 118] width 59 height 15
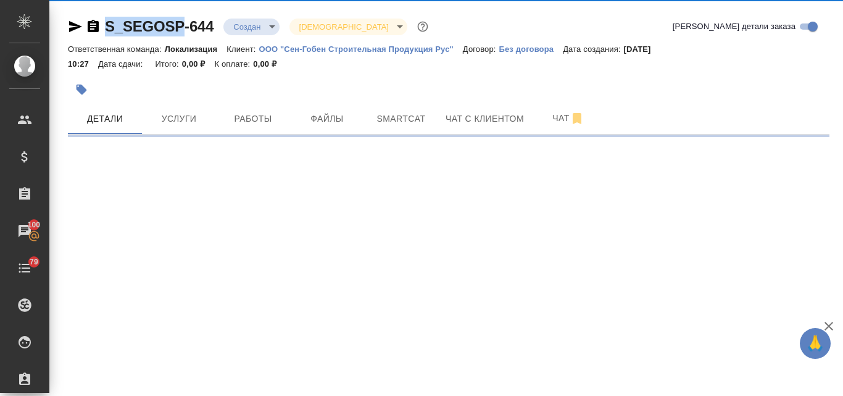
select select "RU"
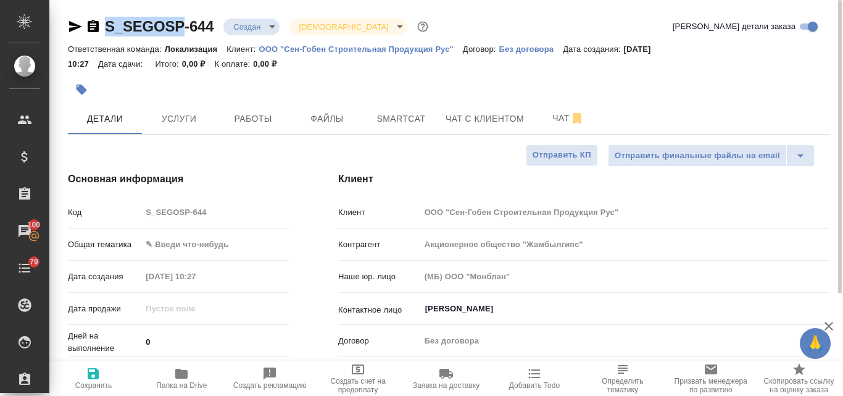
type textarea "x"
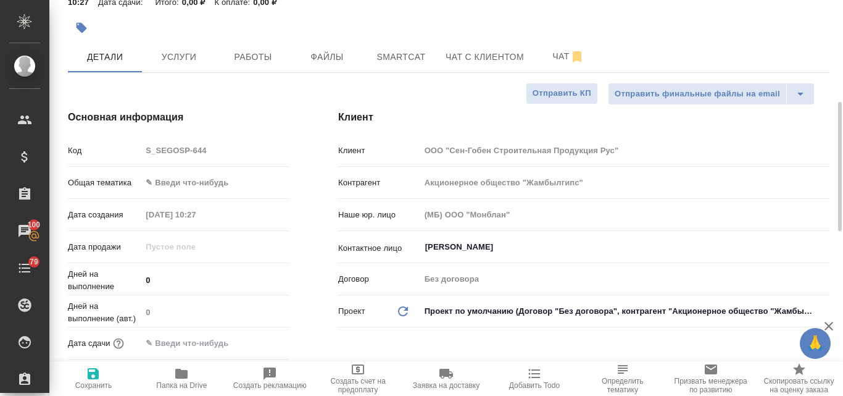
scroll to position [123, 0]
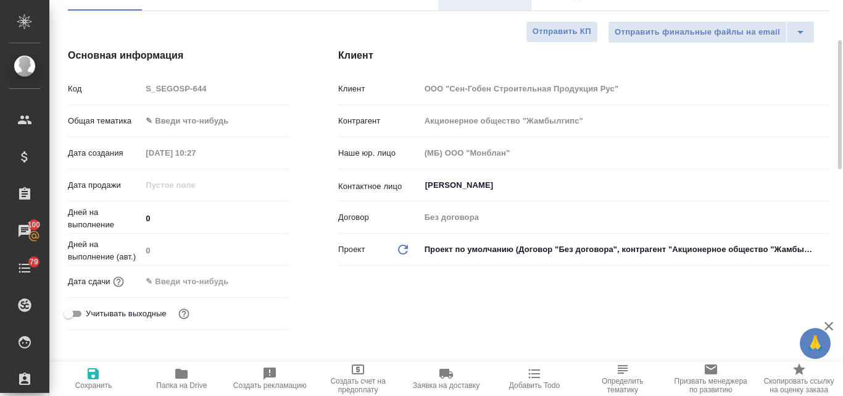
type textarea "x"
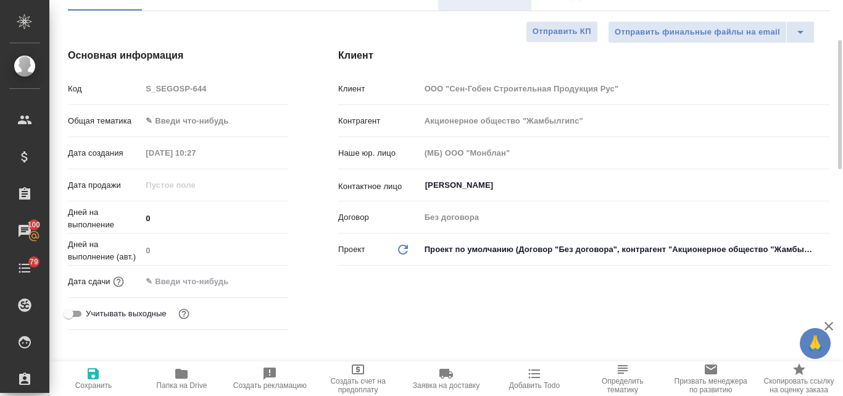
type textarea "x"
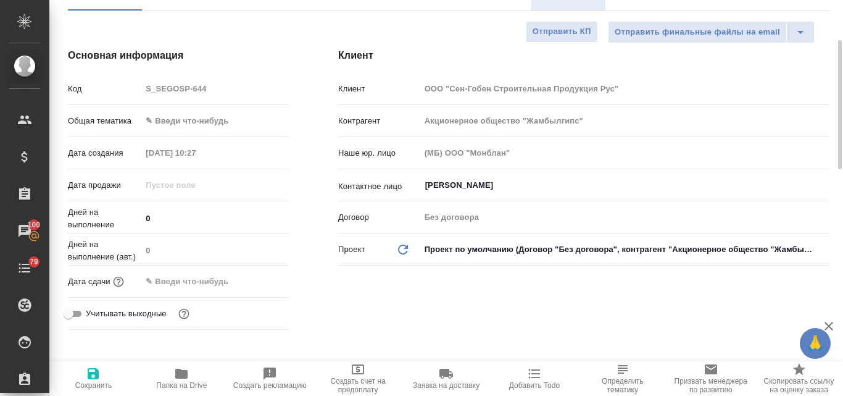
type textarea "x"
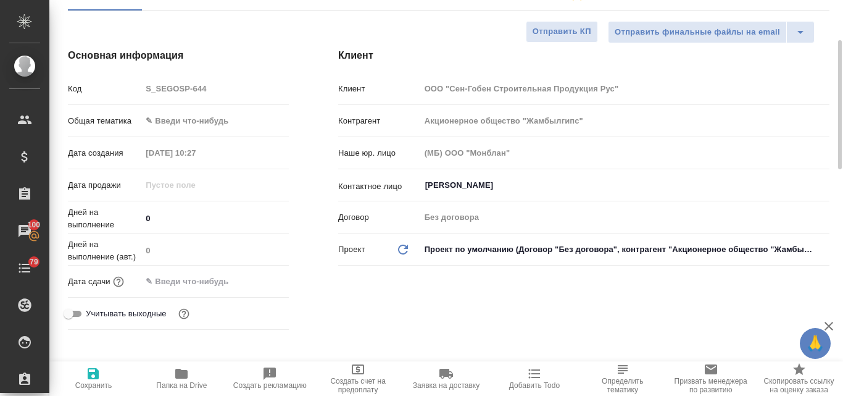
type textarea "x"
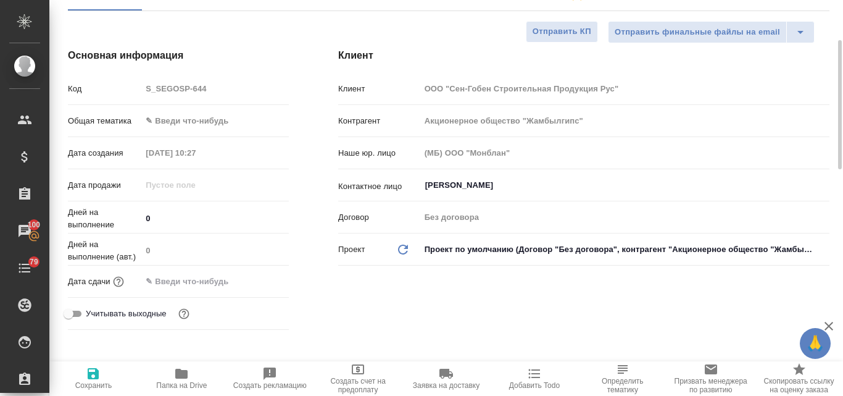
type textarea "x"
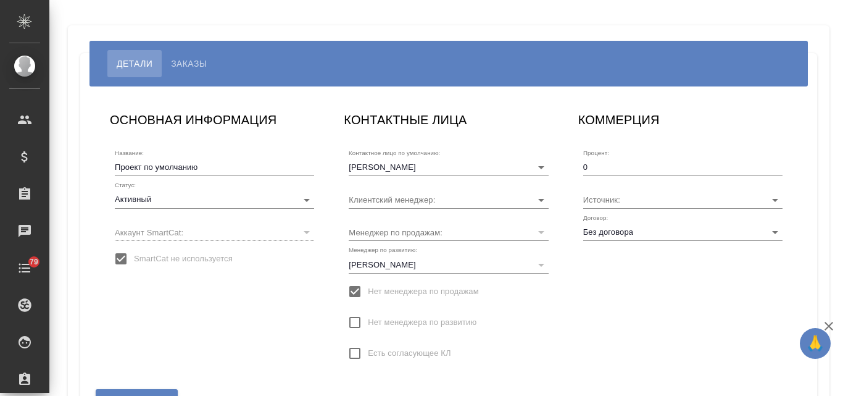
type input "[PERSON_NAME]"
click at [141, 230] on div "​" at bounding box center [214, 231] width 199 height 17
click at [123, 259] on input "SmartCat не используется" at bounding box center [121, 259] width 26 height 26
checkbox input "false"
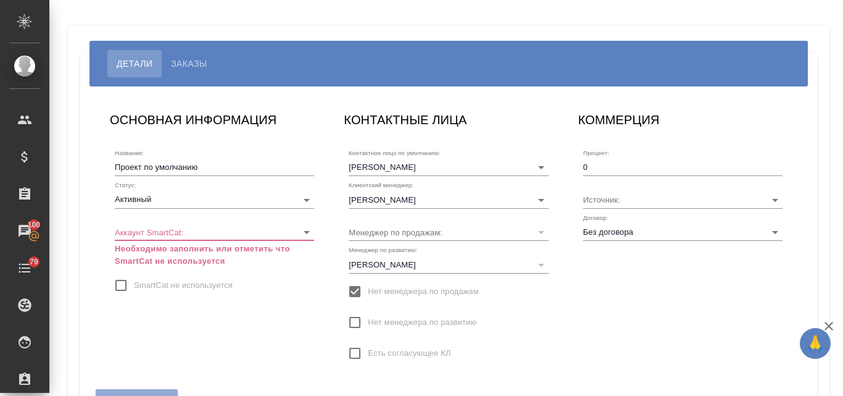
click at [158, 226] on body "🙏 .cls-1 fill:#fff; AWATERA Valyaeva Anna Клиенты Спецификации Заказы 100 Чаты …" at bounding box center [421, 198] width 843 height 396
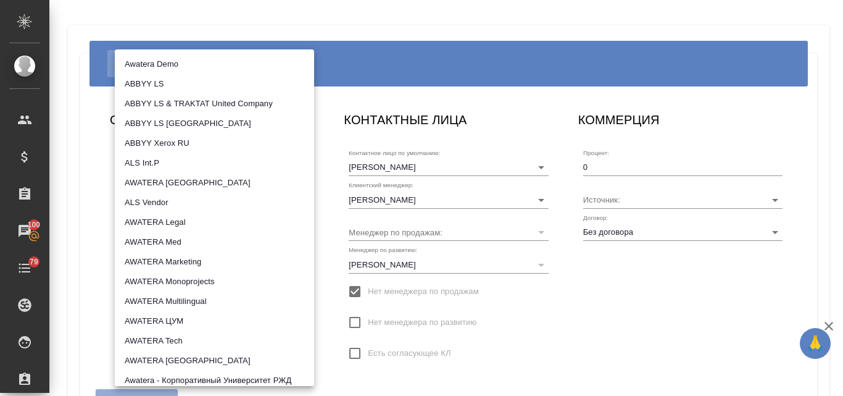
click at [175, 257] on li "AWATERA Marketing" at bounding box center [214, 262] width 199 height 20
type input "5ee7302d78bc4a4c4880ed94"
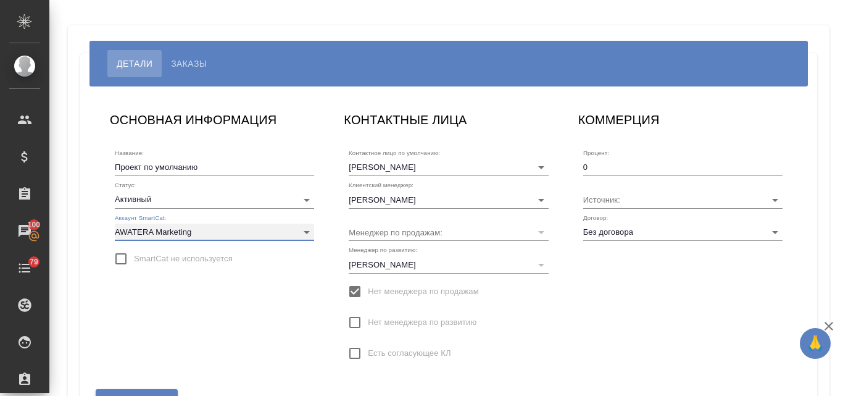
scroll to position [62, 0]
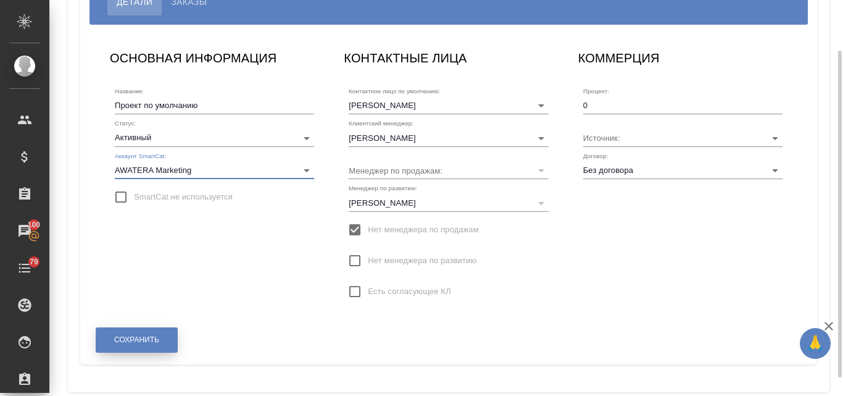
click at [135, 343] on span "Сохранить" at bounding box center [136, 340] width 45 height 10
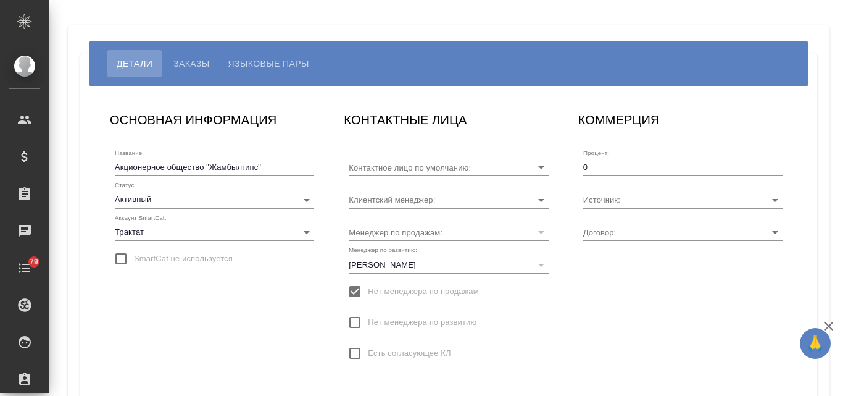
type input "[PERSON_NAME]"
type input "Без договора"
type input "Кузьмичева Татьяна"
click at [260, 60] on span "Языковые пары" at bounding box center [268, 63] width 81 height 15
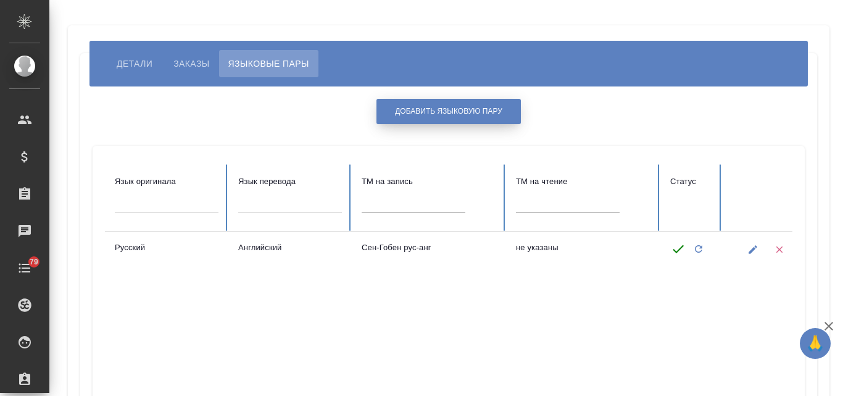
click at [436, 112] on span "Добавить языковую пару" at bounding box center [448, 111] width 107 height 10
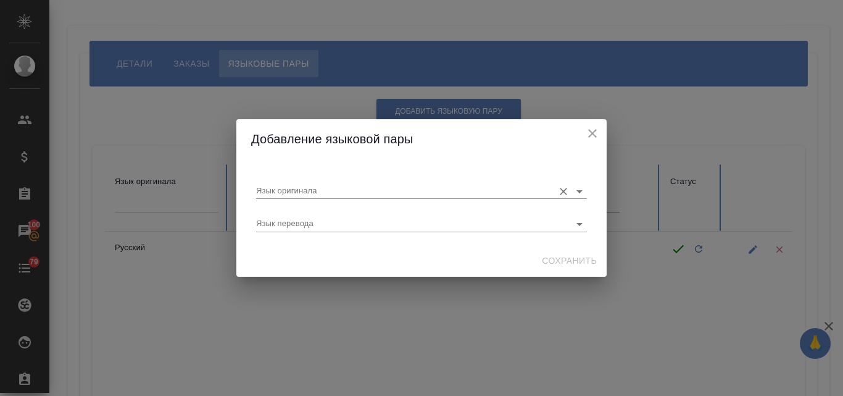
click at [310, 188] on input "Язык оригинала" at bounding box center [401, 190] width 291 height 15
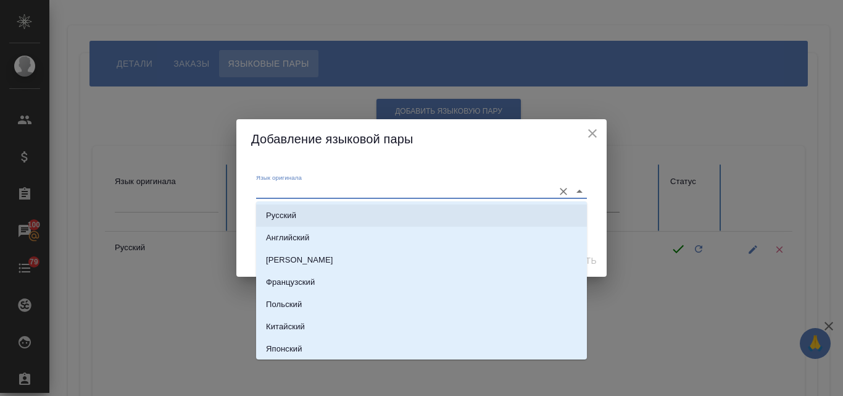
click at [293, 212] on p "Русский" at bounding box center [281, 215] width 30 height 12
type input "Русский"
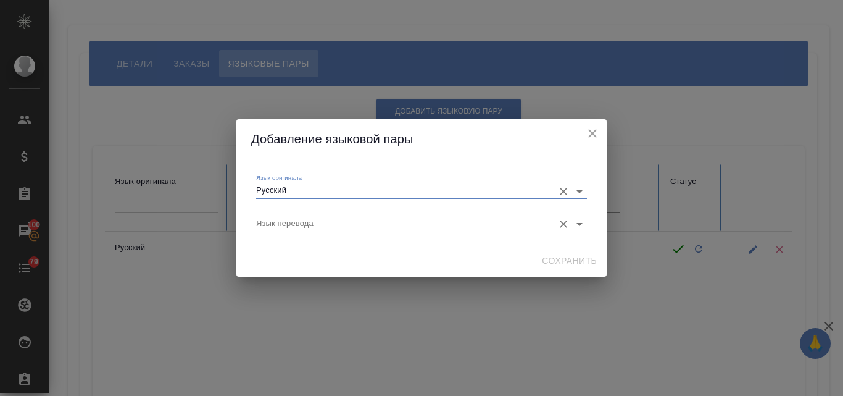
click at [274, 225] on input "Язык перевода" at bounding box center [401, 223] width 291 height 15
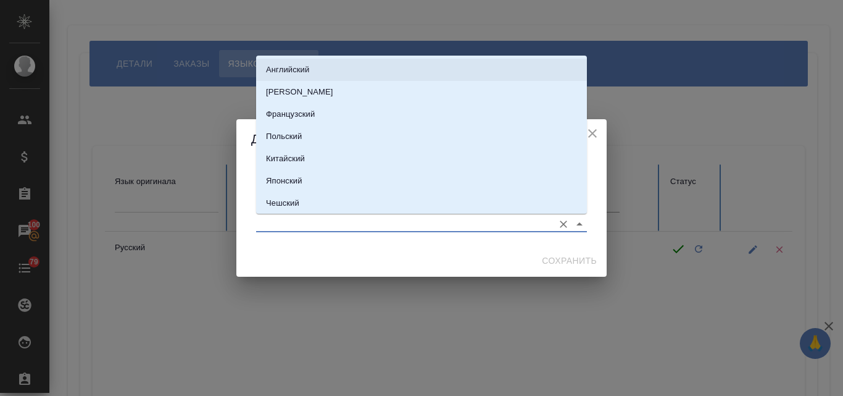
click at [301, 65] on p "Английский" at bounding box center [287, 70] width 43 height 12
type input "Английский"
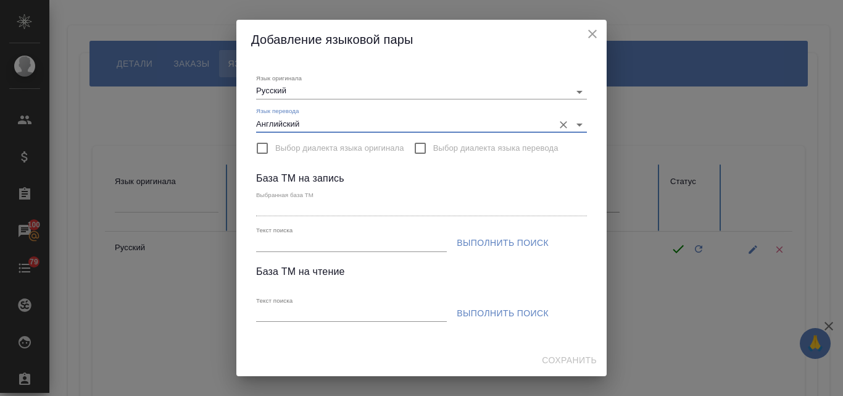
click at [271, 240] on input "Текст поиска" at bounding box center [351, 243] width 191 height 15
paste input "S_SEGOSP"
click at [483, 241] on span "Выполнить поиск" at bounding box center [503, 242] width 92 height 15
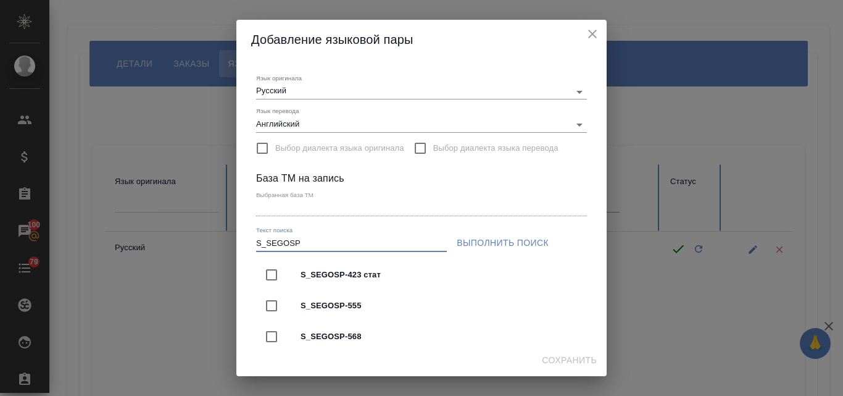
click at [319, 248] on input "S_SEGOSP" at bounding box center [351, 243] width 191 height 15
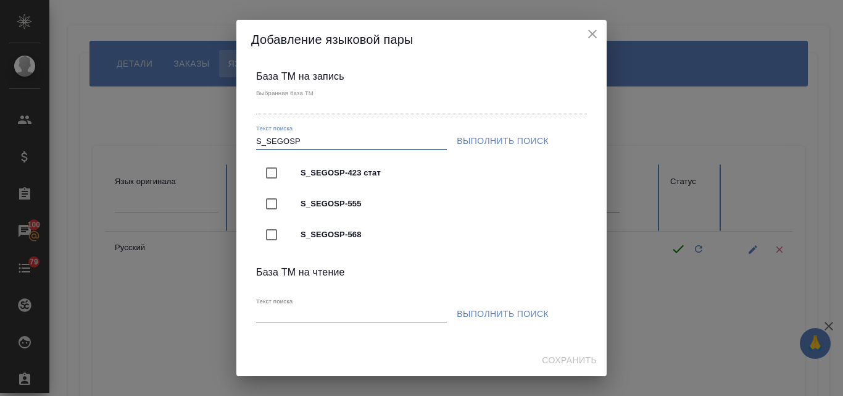
scroll to position [123, 0]
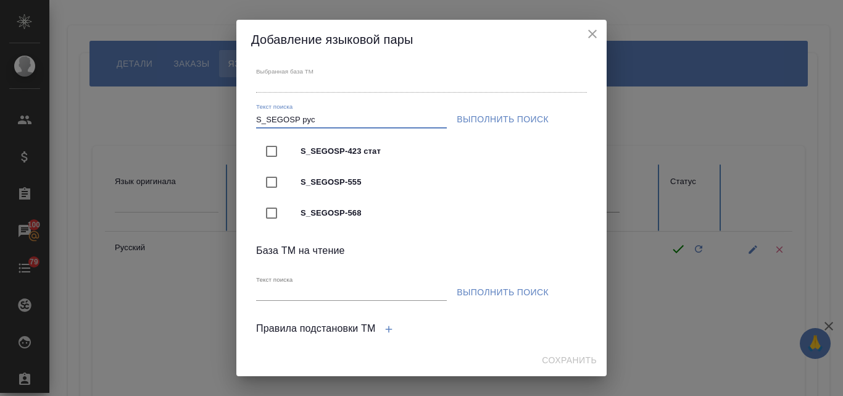
type input "S_SEGOSP рус"
click at [590, 38] on icon "close" at bounding box center [592, 34] width 15 height 15
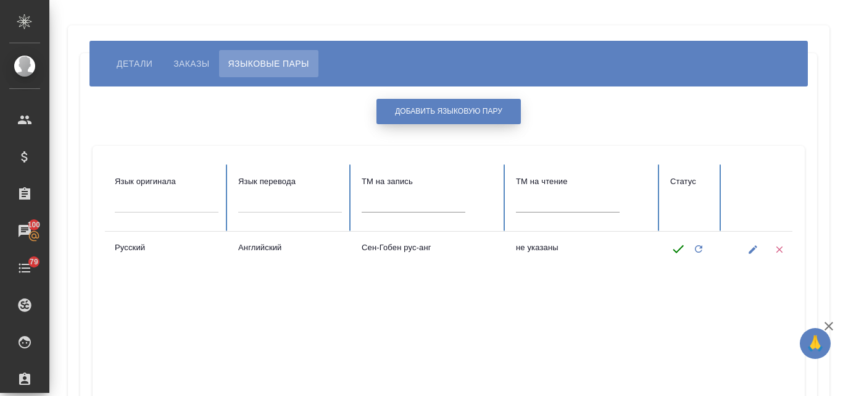
click at [430, 111] on span "Добавить языковую пару" at bounding box center [448, 111] width 107 height 10
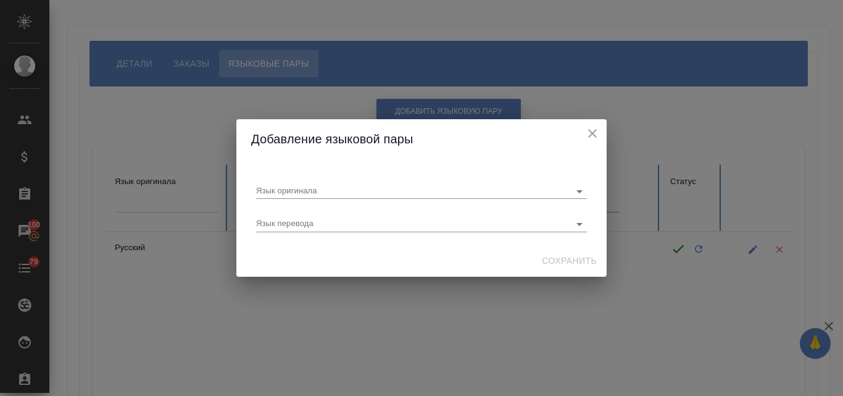
scroll to position [0, 0]
click at [280, 189] on input "Язык оригинала" at bounding box center [401, 190] width 291 height 15
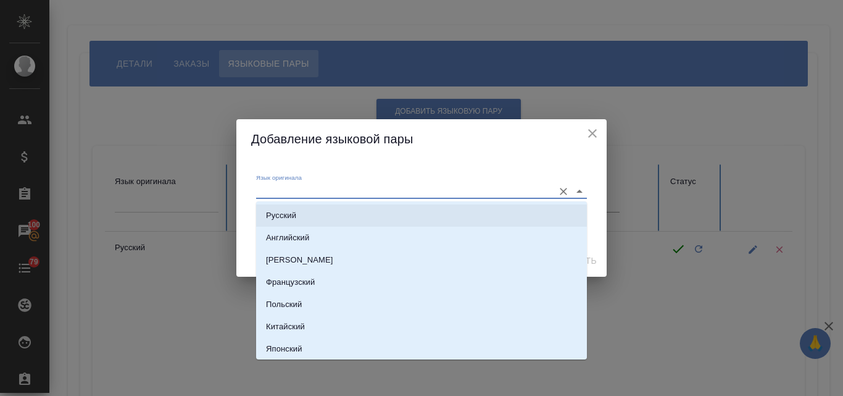
click at [279, 216] on p "Русский" at bounding box center [281, 215] width 30 height 12
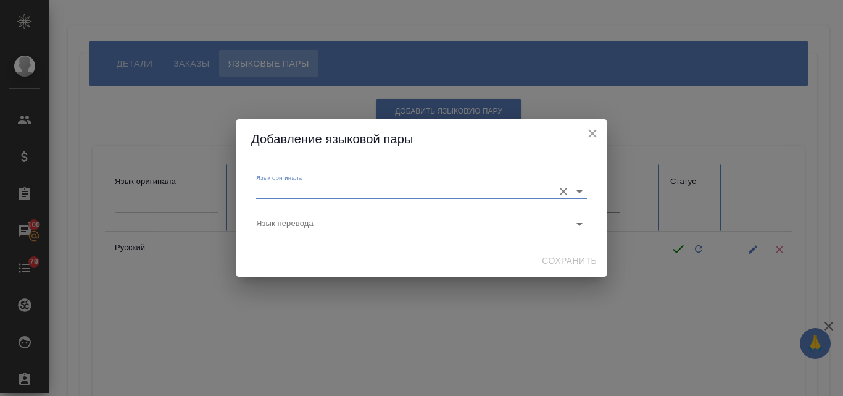
type input "Русский"
click at [282, 222] on input "Язык перевода" at bounding box center [401, 223] width 291 height 15
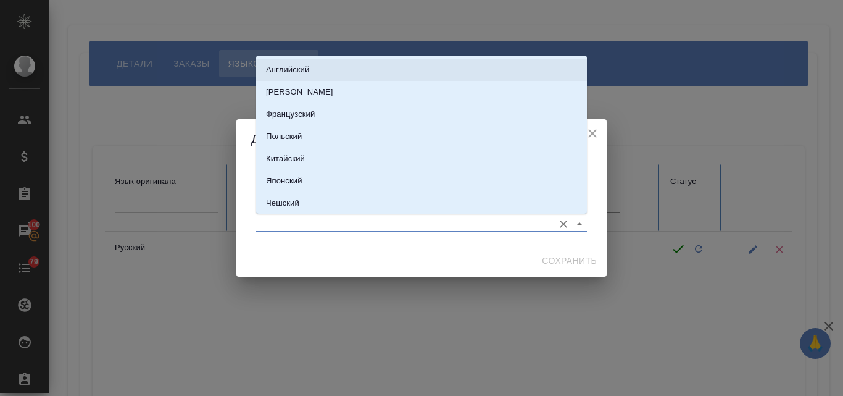
click at [298, 67] on p "Английский" at bounding box center [287, 70] width 43 height 12
type input "Английский"
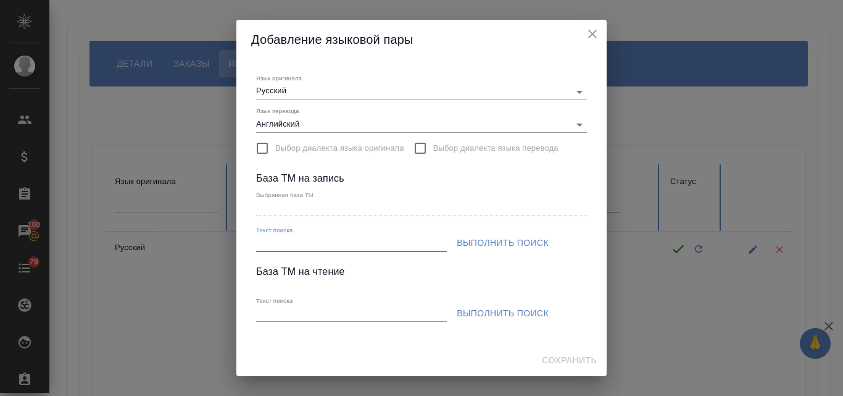
click at [269, 246] on input "Текст поиска" at bounding box center [351, 243] width 191 height 15
paste input "S_SEGOSP"
click at [512, 236] on span "Выполнить поиск" at bounding box center [503, 242] width 92 height 15
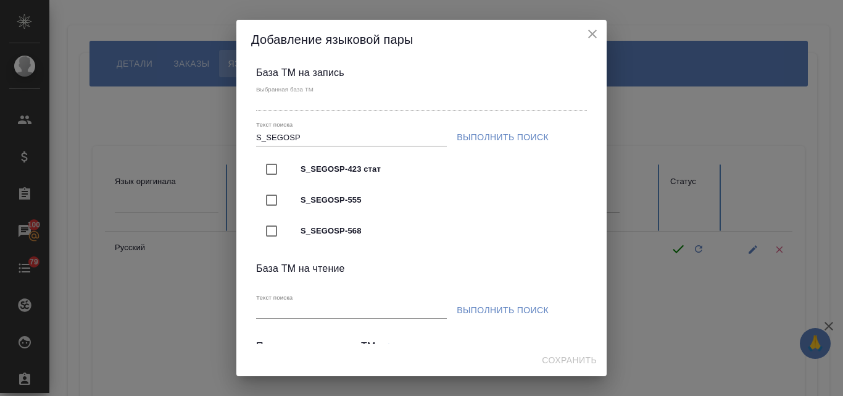
scroll to position [83, 0]
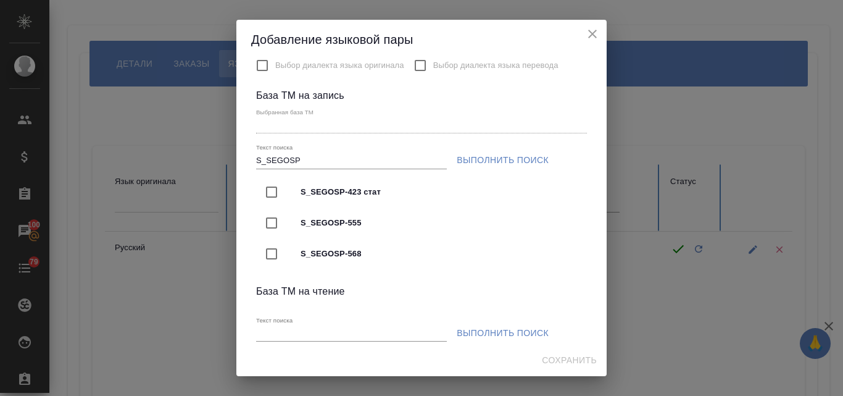
click at [311, 162] on input "S_SEGOSP" at bounding box center [351, 160] width 191 height 15
type input "S_SEGOSP рус-англ"
click at [518, 159] on span "Выполнить поиск" at bounding box center [503, 159] width 92 height 15
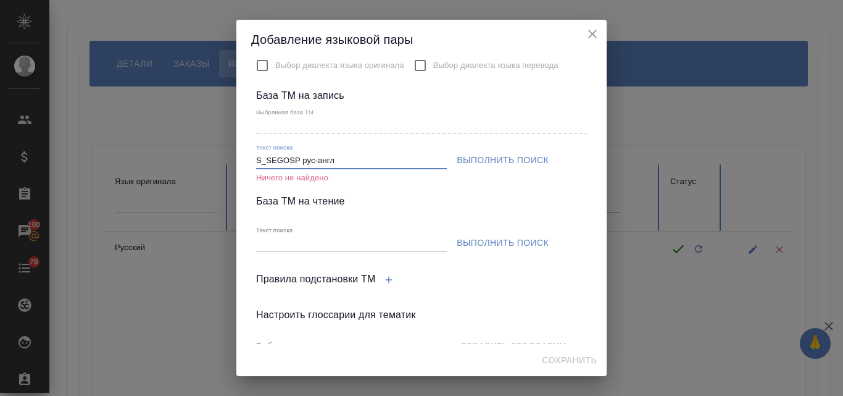
drag, startPoint x: 349, startPoint y: 158, endPoint x: 244, endPoint y: 154, distance: 105.6
click at [244, 154] on div "Язык оригинала Русский Язык перевода Английский Выбор диалекта языка оригинала …" at bounding box center [421, 201] width 370 height 285
click at [596, 36] on icon "close" at bounding box center [592, 34] width 9 height 9
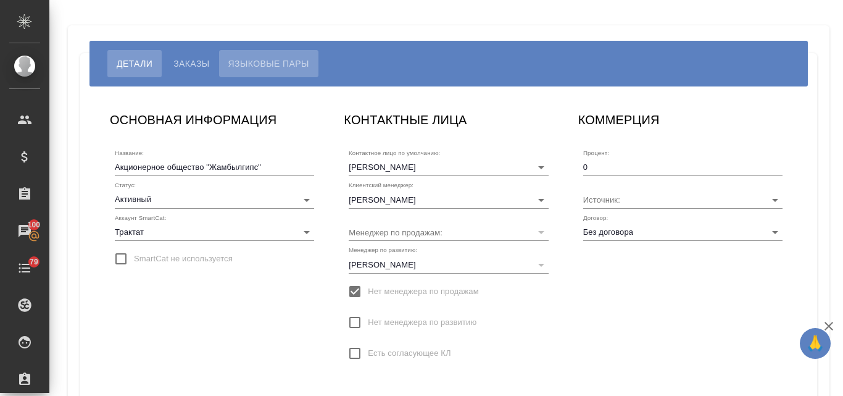
click at [257, 52] on button "Языковые пары" at bounding box center [268, 63] width 99 height 27
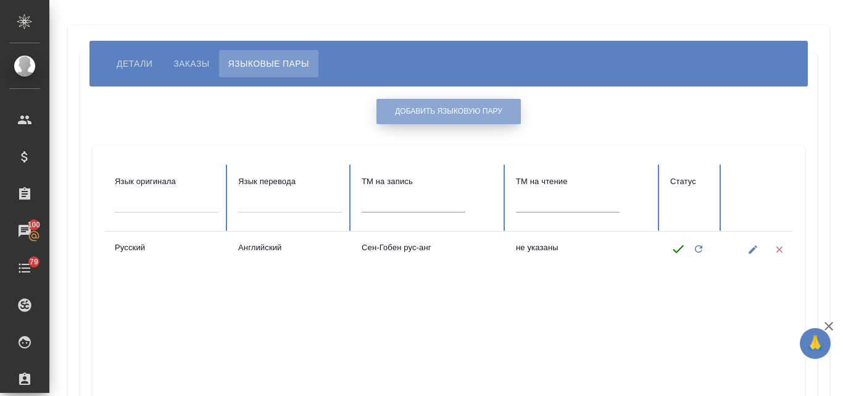
click at [437, 114] on span "Добавить языковую пару" at bounding box center [448, 111] width 107 height 10
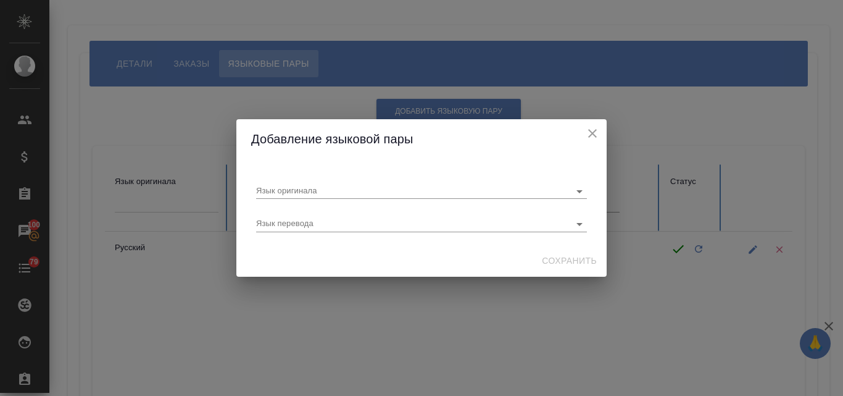
click at [421, 343] on div "Добавление языковой пары Язык оригинала Язык перевода Сохранить" at bounding box center [421, 198] width 843 height 396
click at [588, 126] on icon "close" at bounding box center [592, 133] width 15 height 15
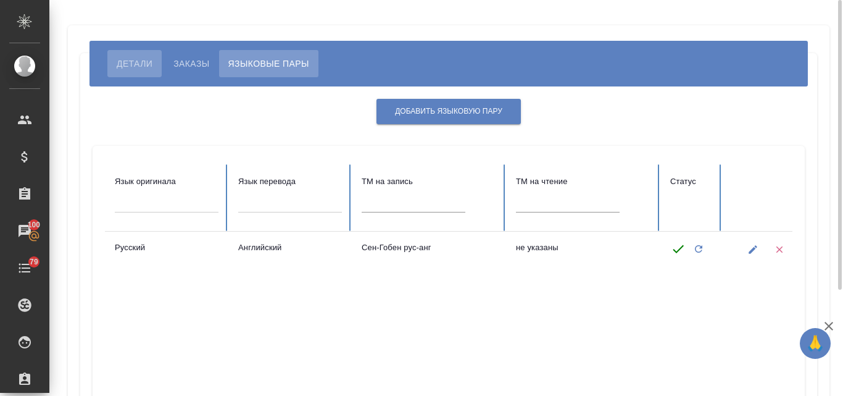
click at [133, 63] on span "Детали" at bounding box center [135, 63] width 36 height 15
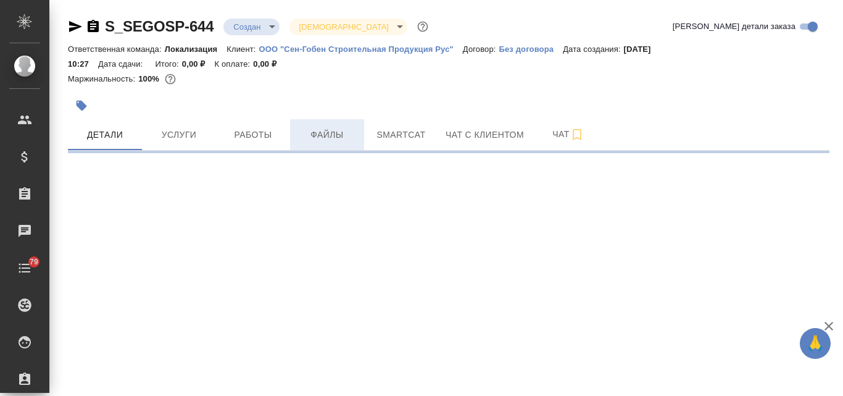
select select "RU"
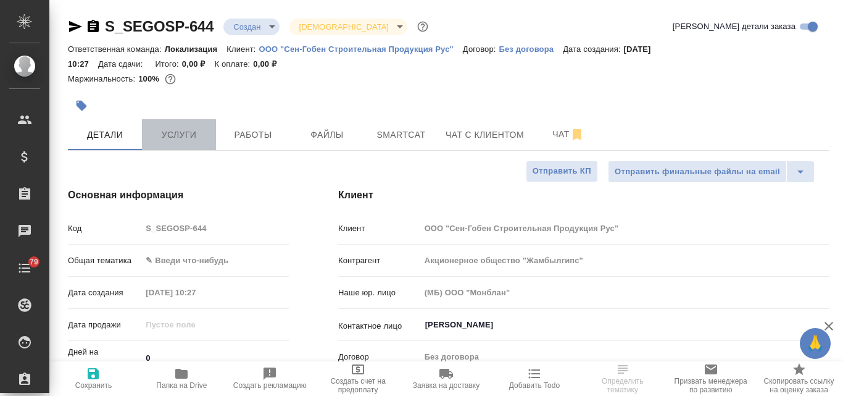
click at [171, 131] on span "Услуги" at bounding box center [178, 134] width 59 height 15
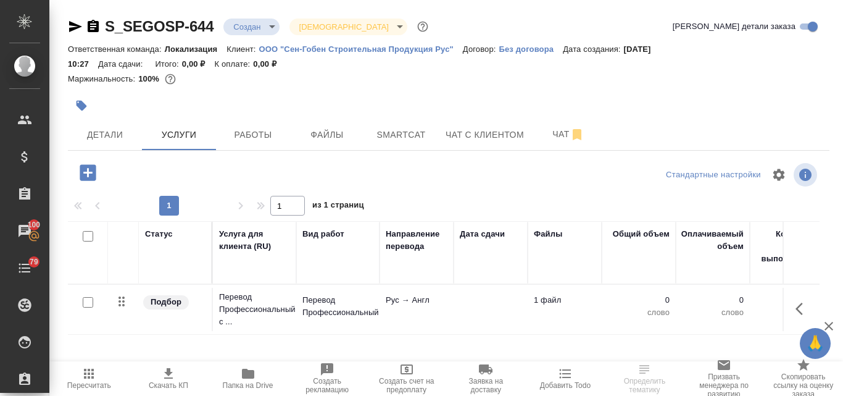
click at [87, 304] on input "checkbox" at bounding box center [88, 302] width 10 height 10
checkbox input "true"
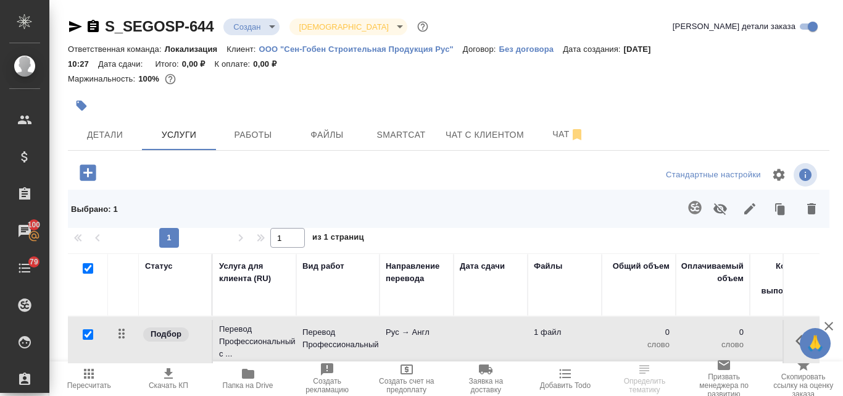
click at [694, 207] on icon "button" at bounding box center [695, 207] width 15 height 15
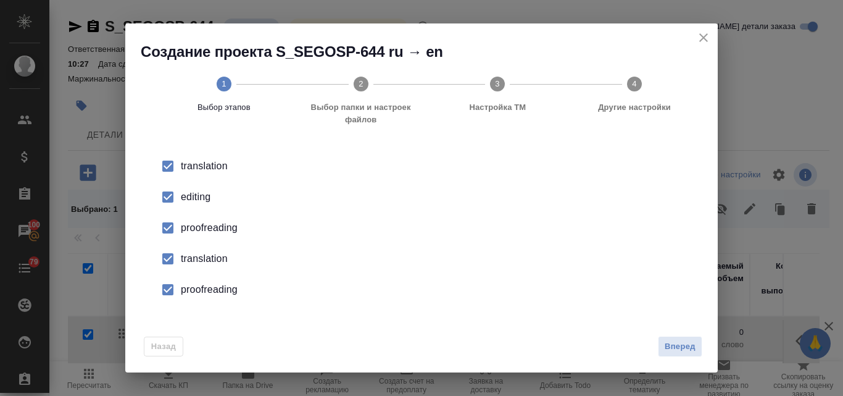
click at [188, 193] on div "editing" at bounding box center [434, 196] width 507 height 15
click at [196, 225] on div "proofreading" at bounding box center [434, 227] width 507 height 15
click at [196, 256] on div "translation" at bounding box center [434, 258] width 507 height 15
click at [199, 293] on div "proofreading" at bounding box center [434, 289] width 507 height 15
click at [683, 348] on span "Вперед" at bounding box center [680, 346] width 31 height 14
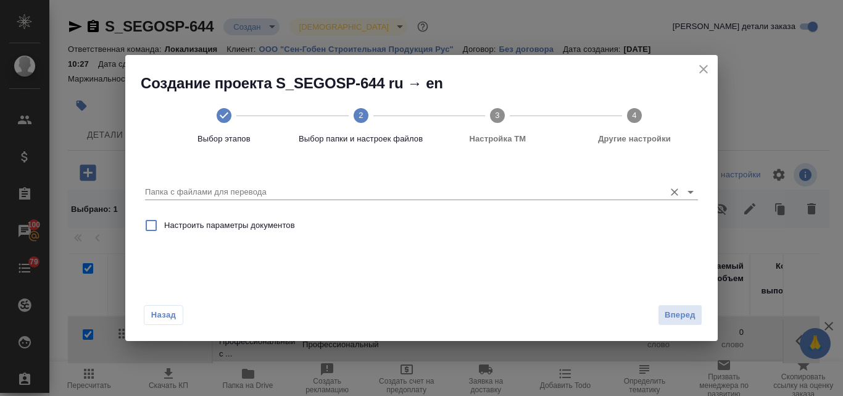
click at [206, 189] on input "Папка с файлами для перевода" at bounding box center [402, 192] width 514 height 15
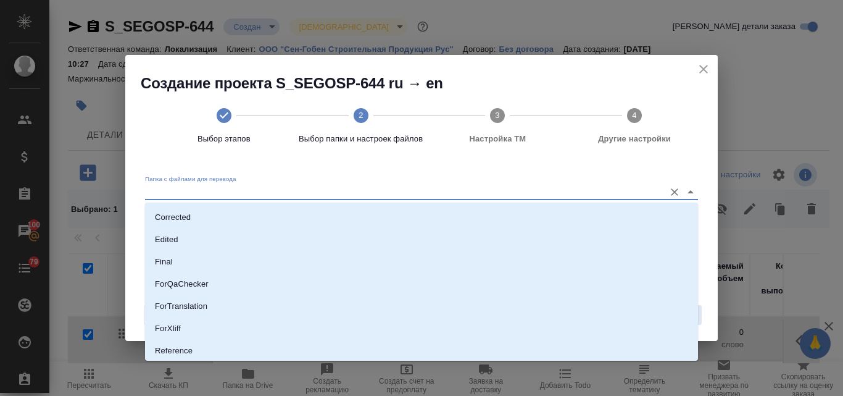
scroll to position [135, 0]
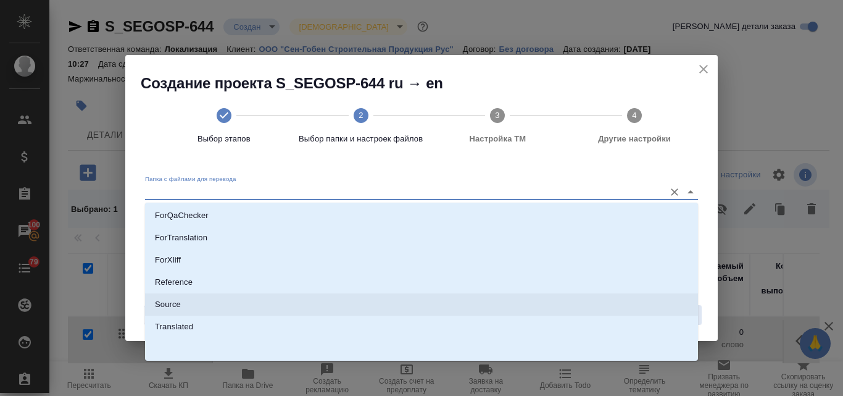
click at [180, 302] on p "Source" at bounding box center [168, 304] width 26 height 12
type input "Source"
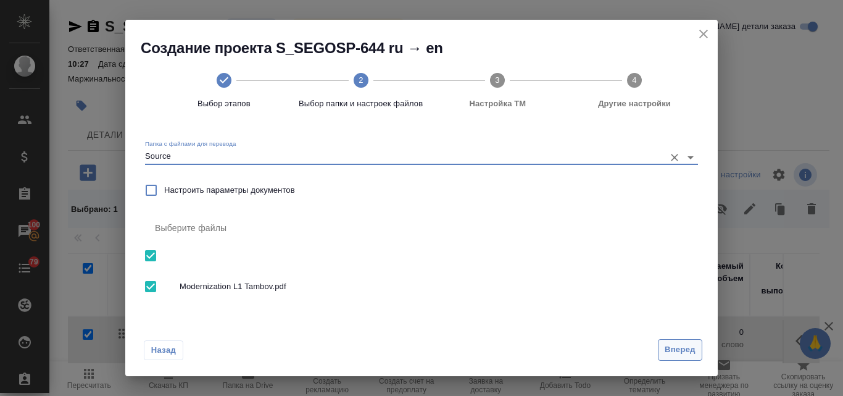
click at [670, 343] on span "Вперед" at bounding box center [680, 350] width 31 height 14
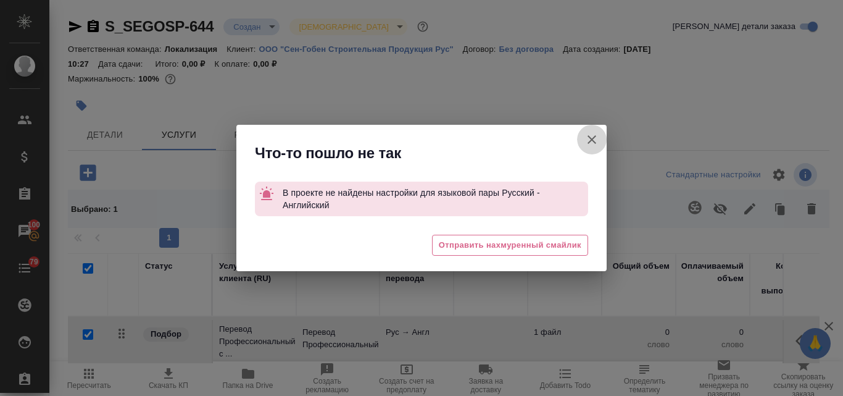
click at [591, 135] on icon "button" at bounding box center [592, 139] width 15 height 15
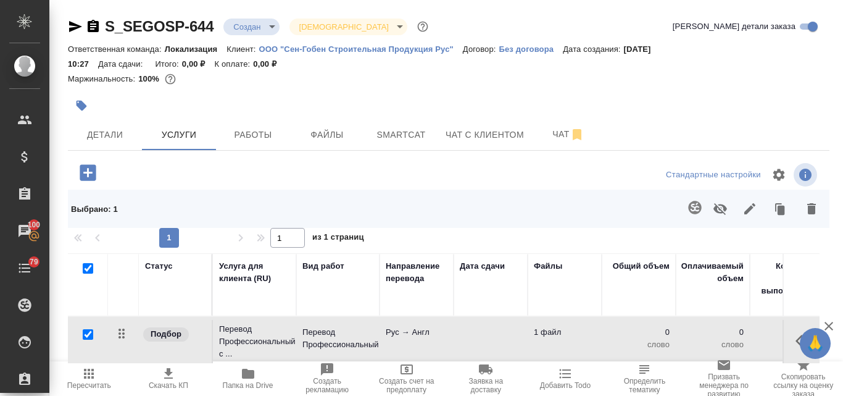
click at [507, 47] on p "Без договора" at bounding box center [531, 48] width 64 height 9
click at [88, 135] on span "Детали" at bounding box center [104, 134] width 59 height 15
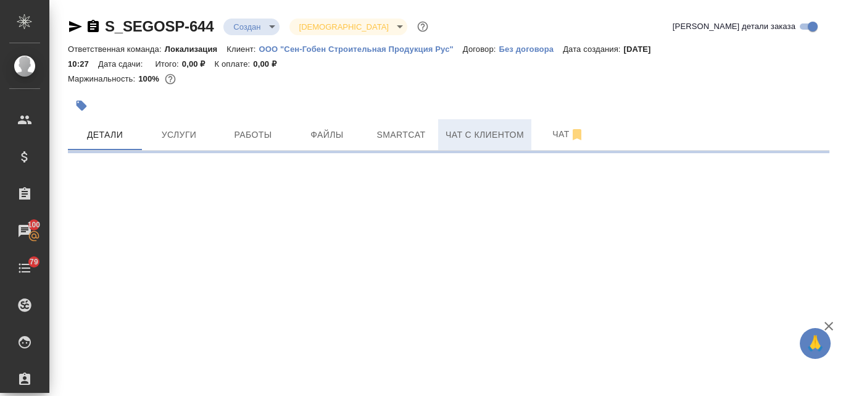
select select "RU"
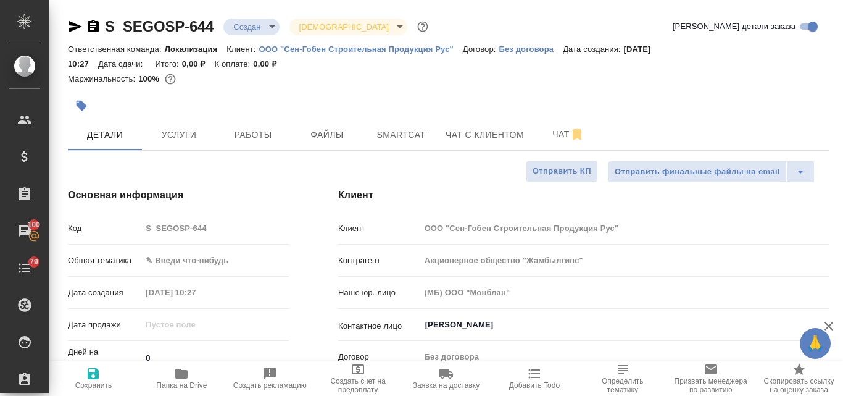
type textarea "x"
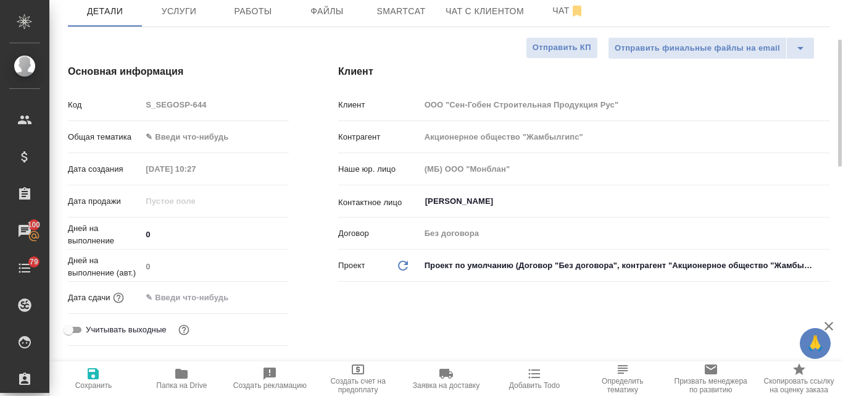
click at [401, 264] on icon "Обновить данные" at bounding box center [403, 265] width 15 height 15
type textarea "x"
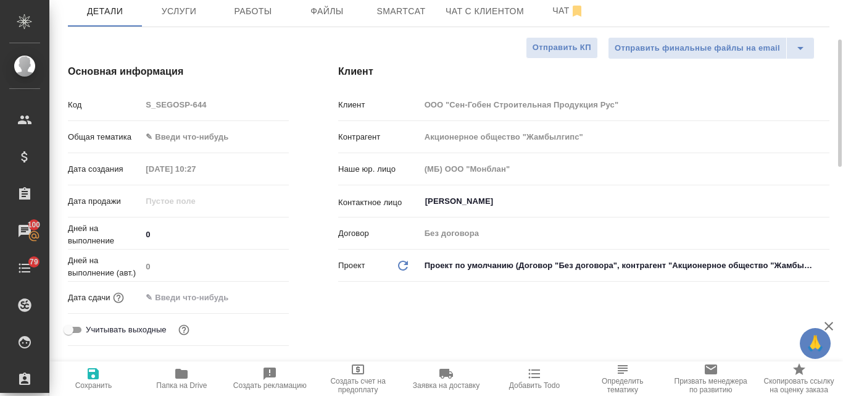
type textarea "x"
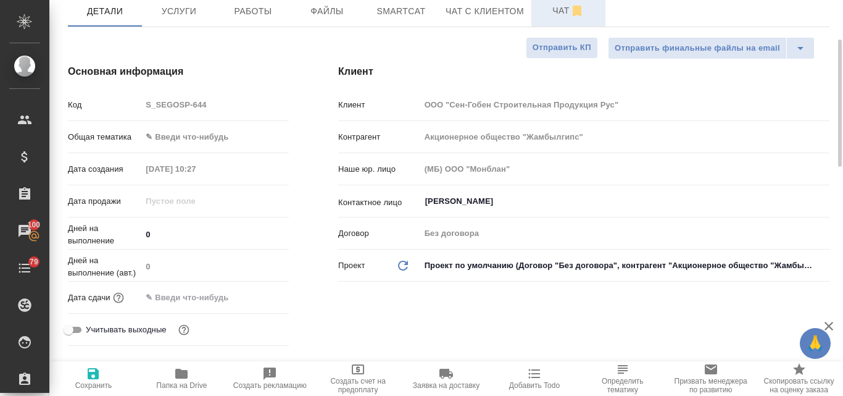
type textarea "x"
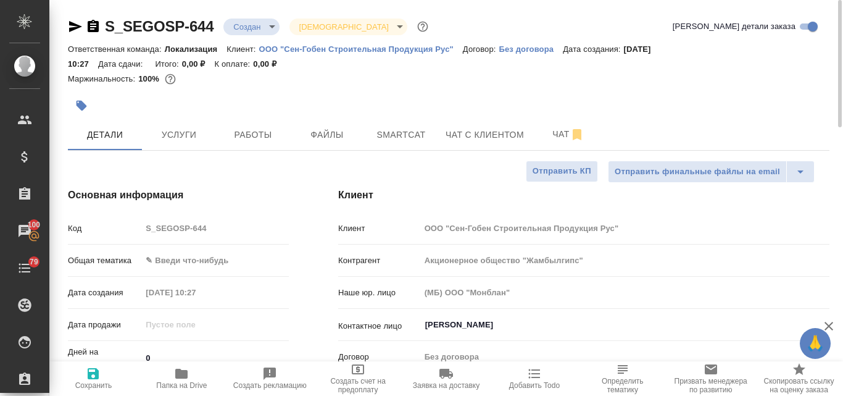
type textarea "x"
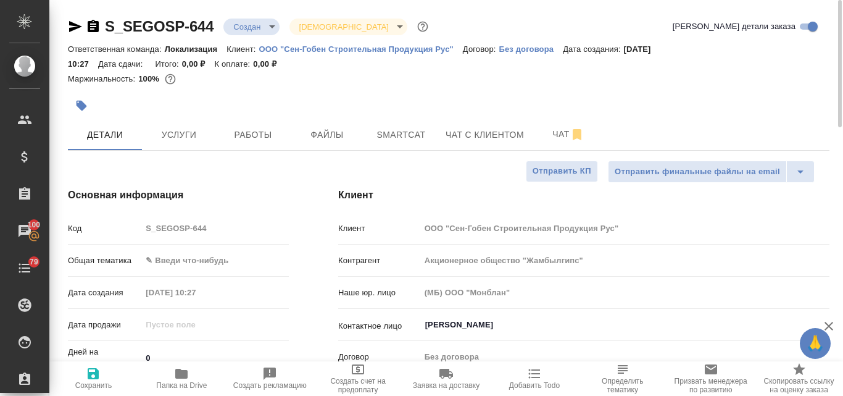
type textarea "x"
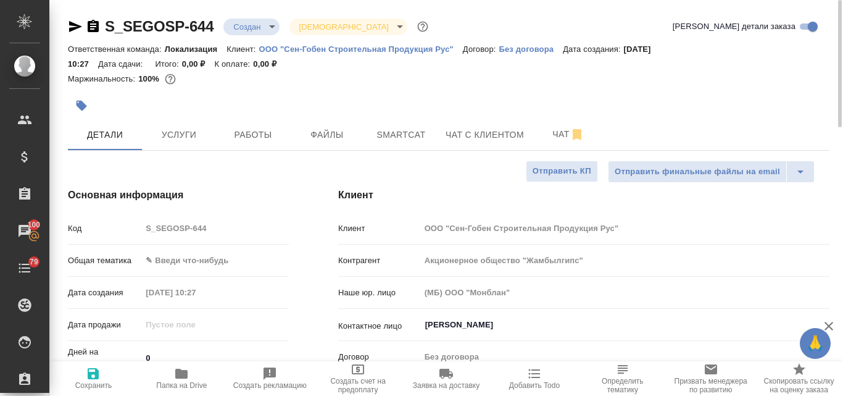
type textarea "x"
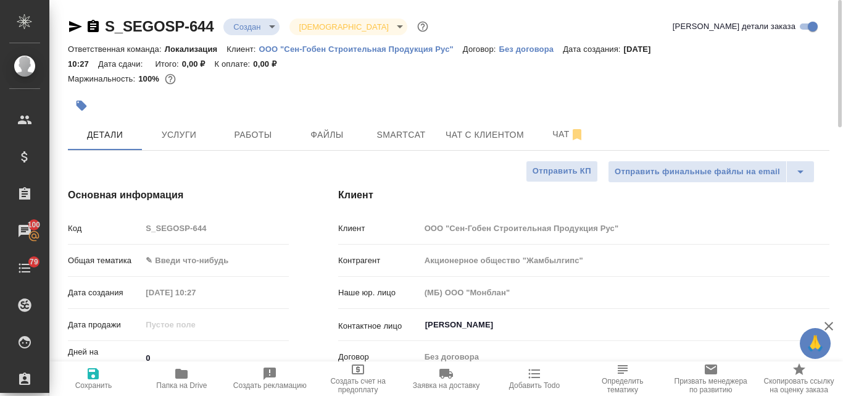
type textarea "x"
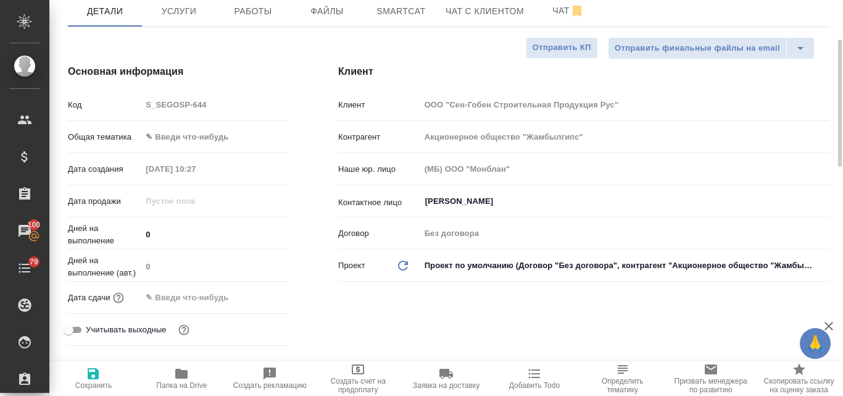
scroll to position [62, 0]
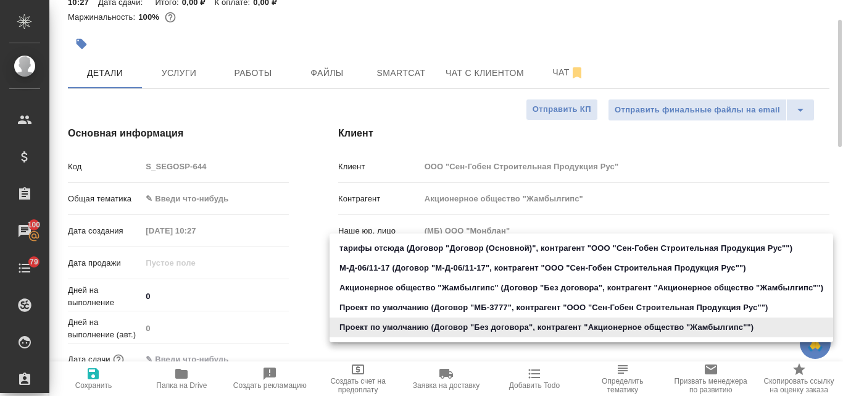
click at [480, 323] on body "🙏 .cls-1 fill:#fff; AWATERA Valyaeva Anna Клиенты Спецификации Заказы 100 Чаты …" at bounding box center [421, 198] width 843 height 396
click at [237, 112] on div at bounding box center [421, 198] width 843 height 396
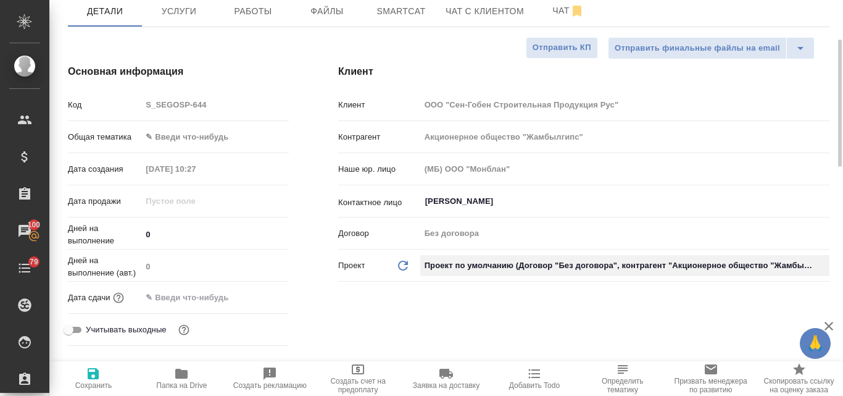
scroll to position [0, 0]
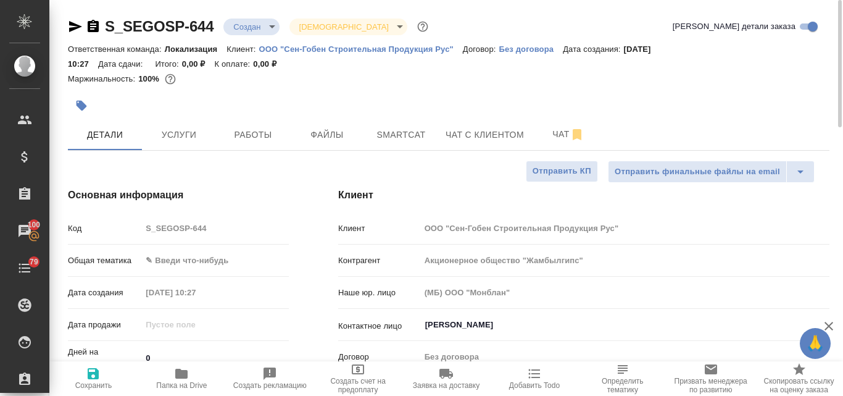
type textarea "x"
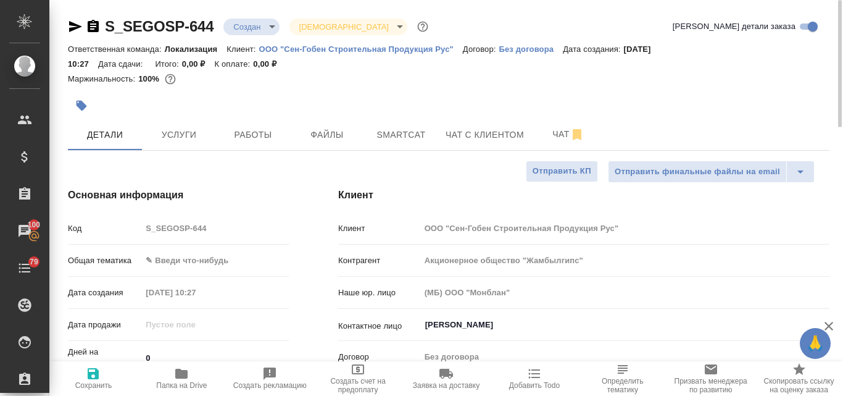
type textarea "x"
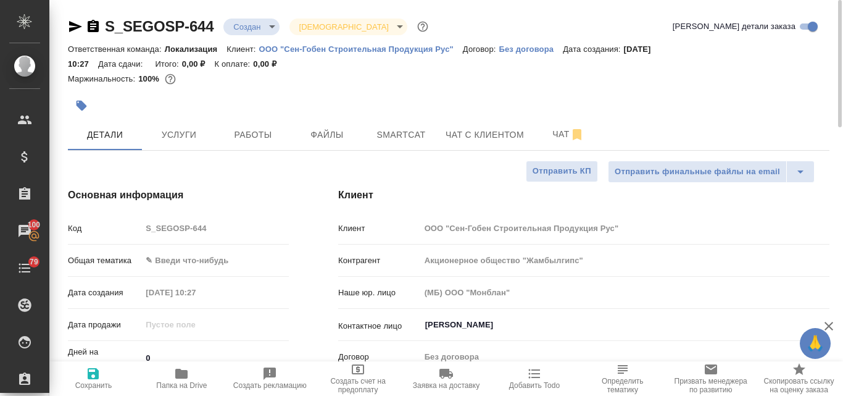
type textarea "x"
drag, startPoint x: 102, startPoint y: 10, endPoint x: 180, endPoint y: 19, distance: 78.9
copy link "S_SEGOSP"
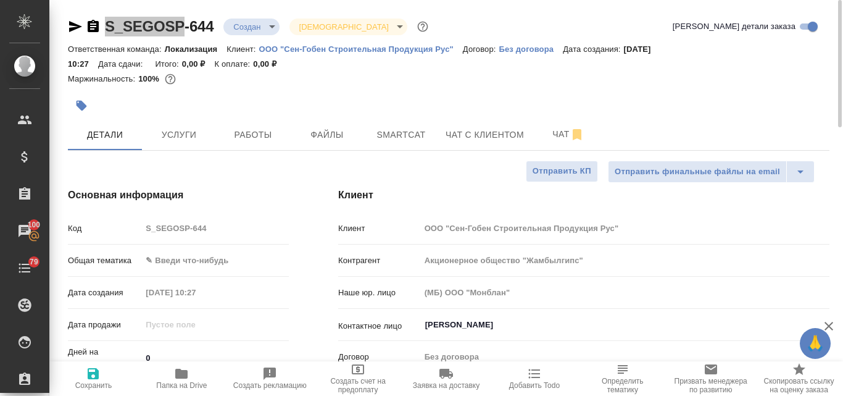
type textarea "x"
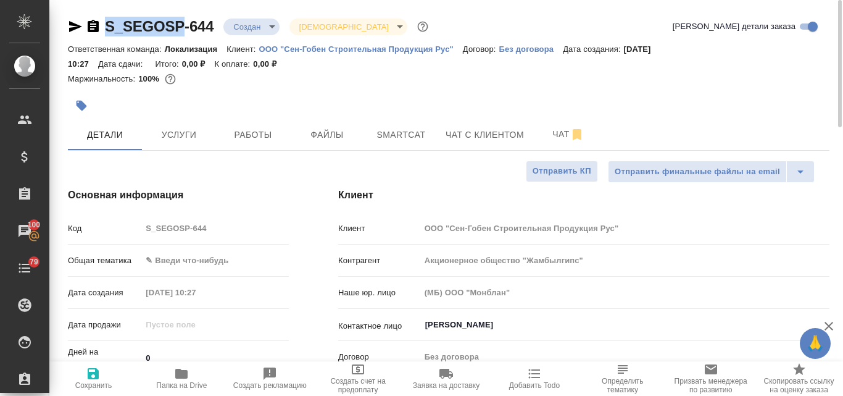
type textarea "x"
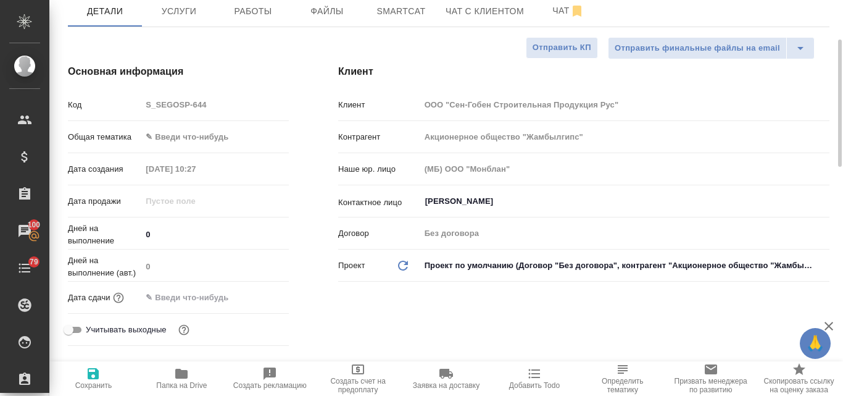
click at [400, 269] on icon at bounding box center [403, 265] width 10 height 10
type textarea "x"
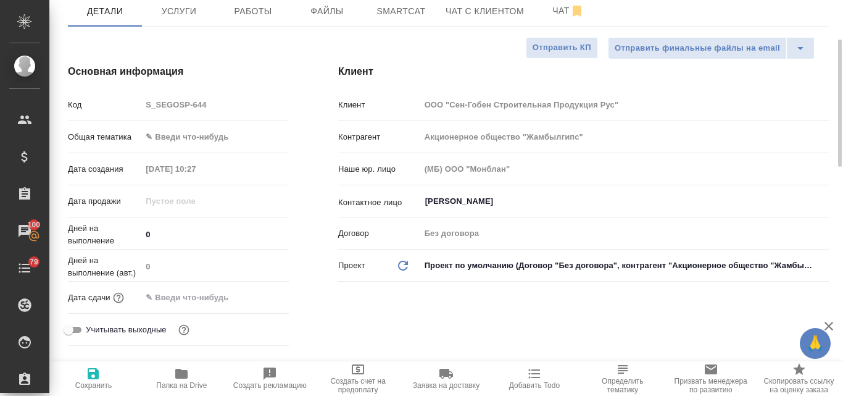
type textarea "x"
click at [404, 260] on icon at bounding box center [403, 265] width 10 height 10
type textarea "x"
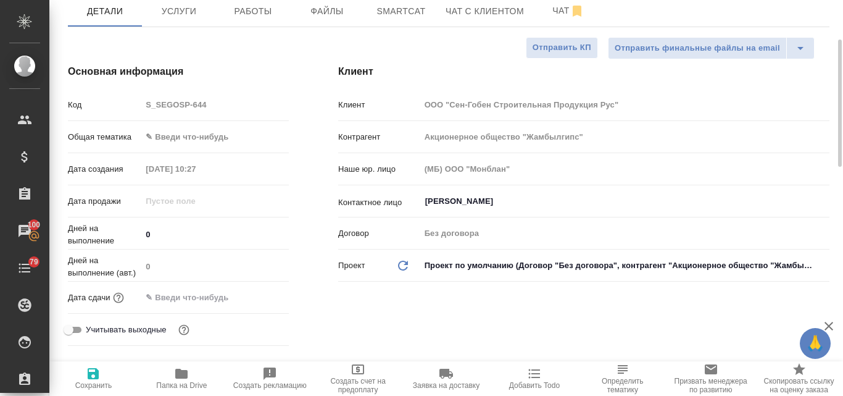
type textarea "x"
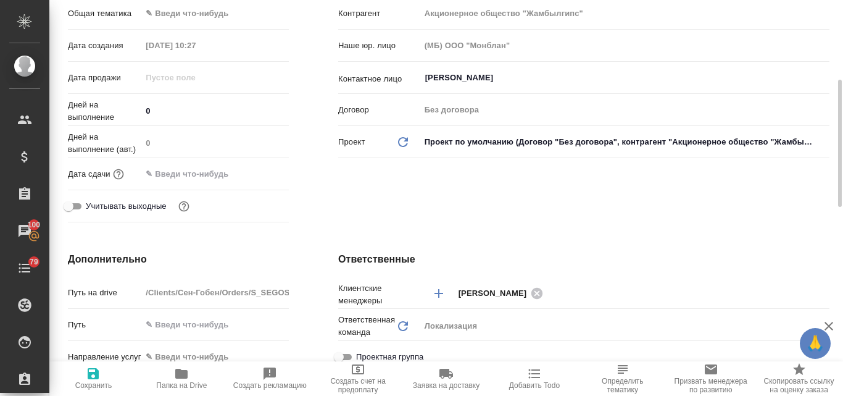
click at [406, 139] on icon at bounding box center [403, 142] width 10 height 10
type textarea "x"
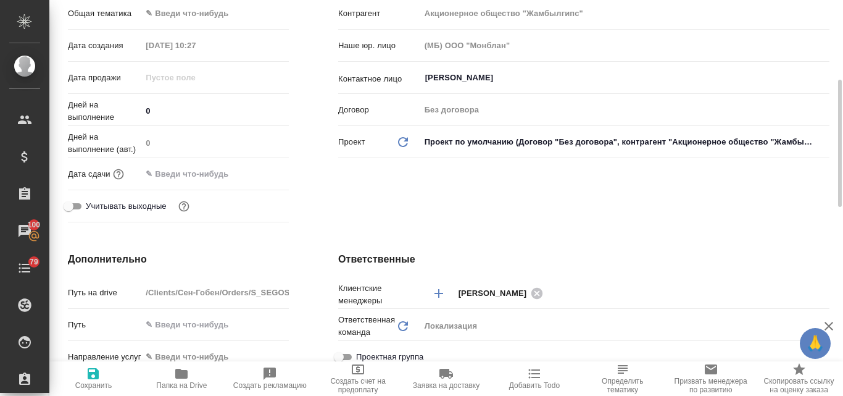
type textarea "x"
click at [460, 144] on body "🙏 .cls-1 fill:#fff; AWATERA Valyaeva Anna Клиенты Спецификации Заказы 100 Чаты …" at bounding box center [421, 198] width 843 height 396
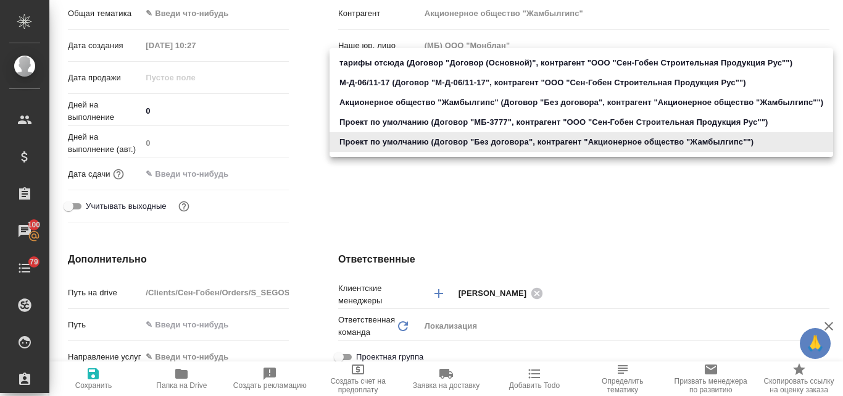
type textarea "x"
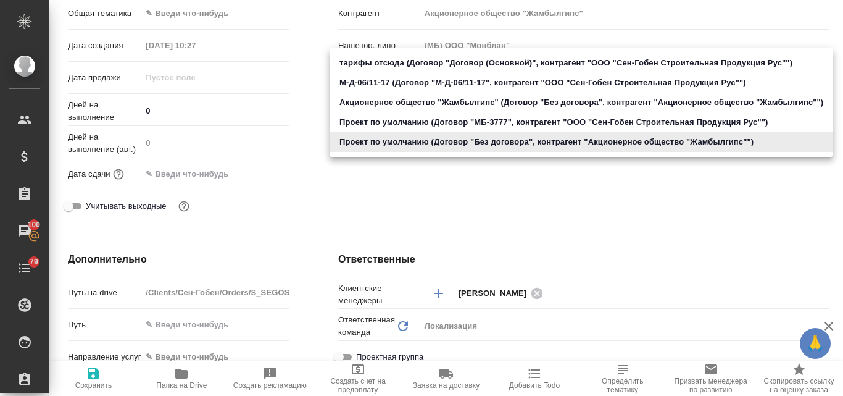
type textarea "x"
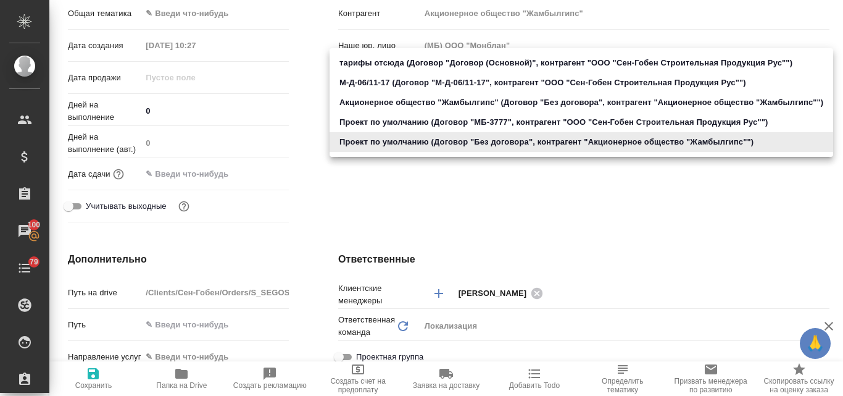
type textarea "x"
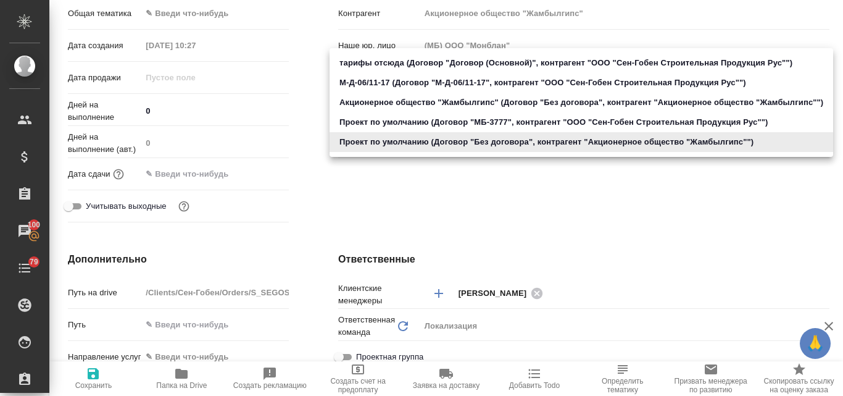
type textarea "x"
click at [394, 138] on li "Проект по умолчанию (Договор "Без договора", контрагент "Акционерное общество "…" at bounding box center [582, 142] width 504 height 20
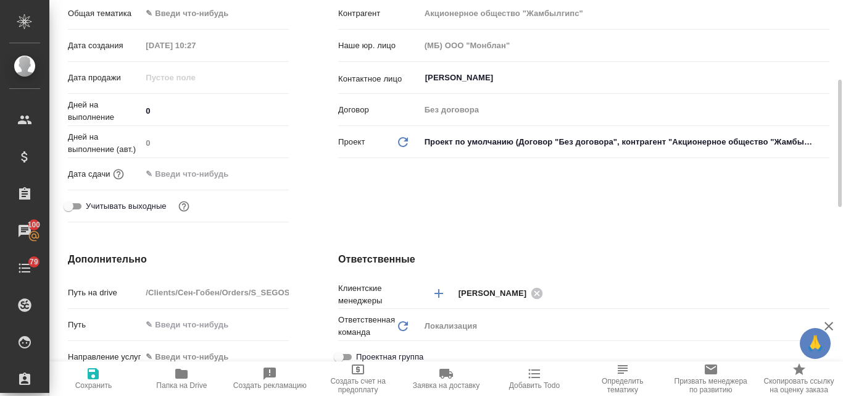
click at [96, 378] on icon "button" at bounding box center [93, 373] width 11 height 11
type textarea "x"
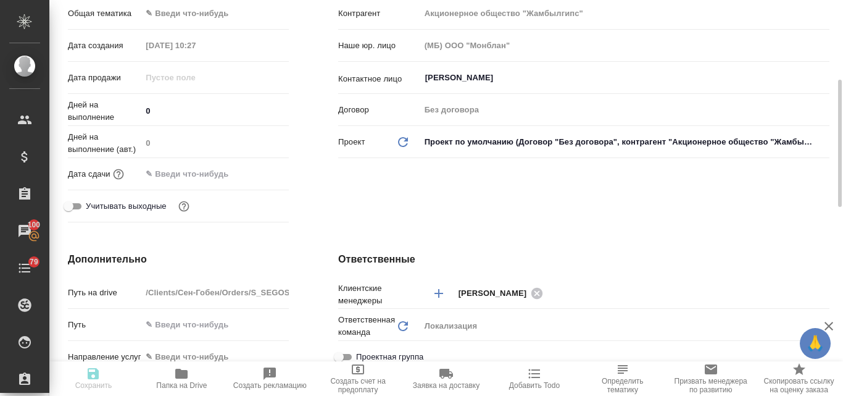
type textarea "x"
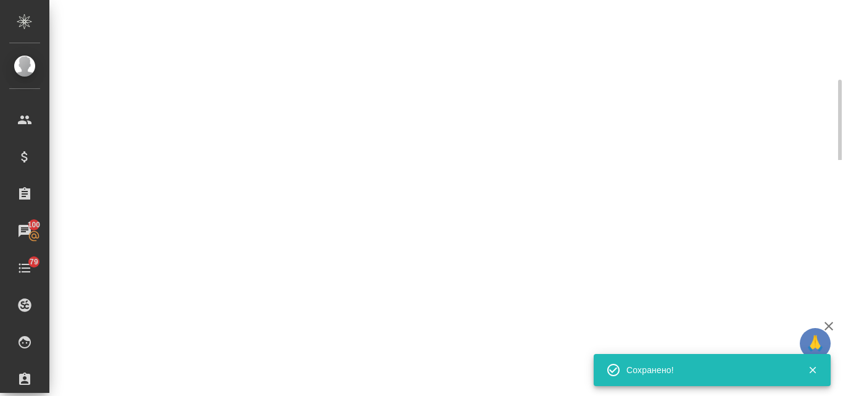
select select "RU"
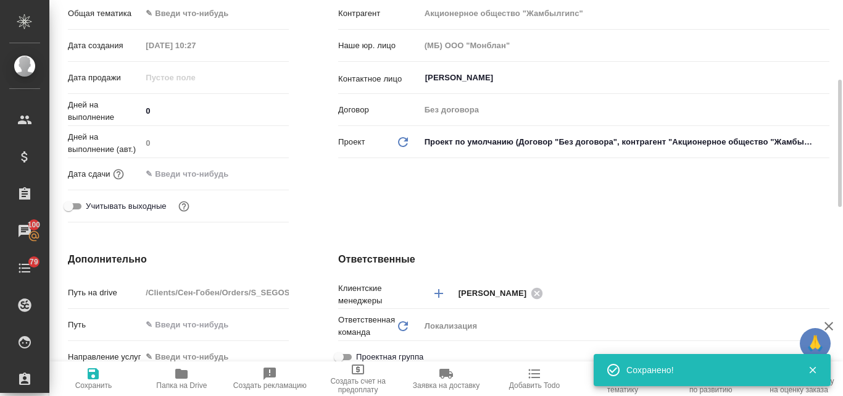
type textarea "x"
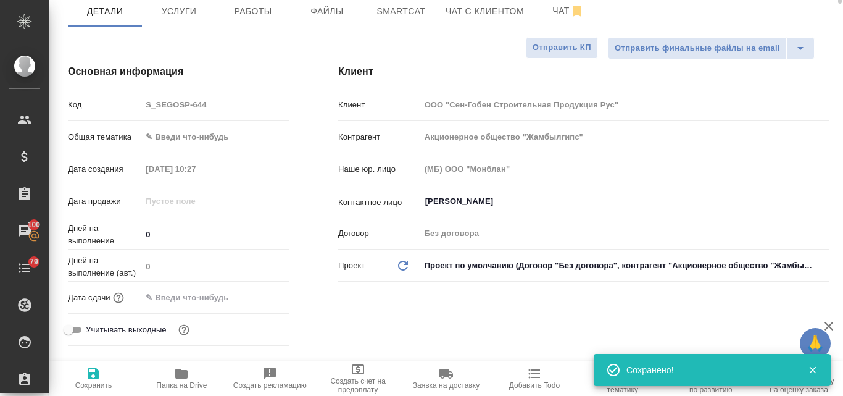
scroll to position [0, 0]
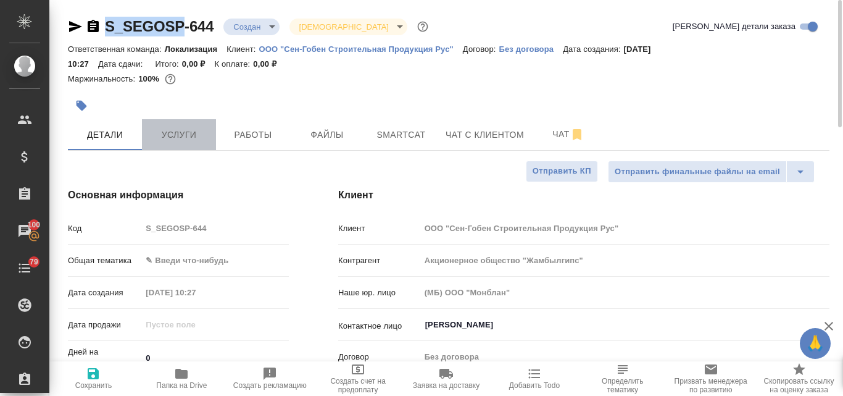
click at [179, 131] on span "Услуги" at bounding box center [178, 134] width 59 height 15
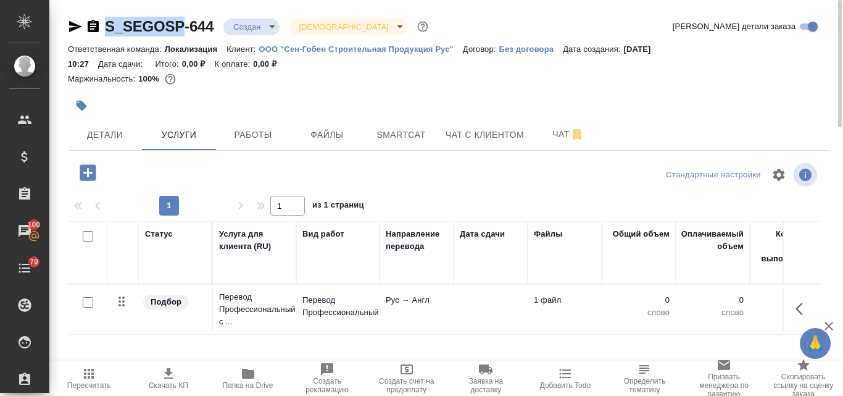
click at [90, 302] on input "checkbox" at bounding box center [88, 302] width 10 height 10
checkbox input "true"
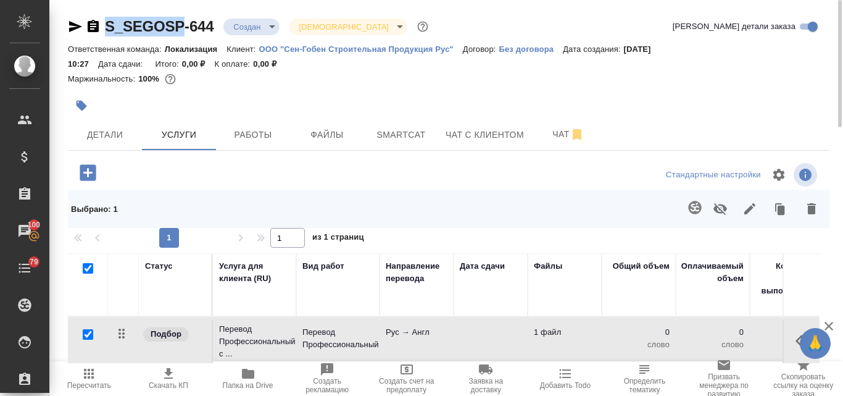
click at [691, 205] on icon "button" at bounding box center [694, 207] width 13 height 13
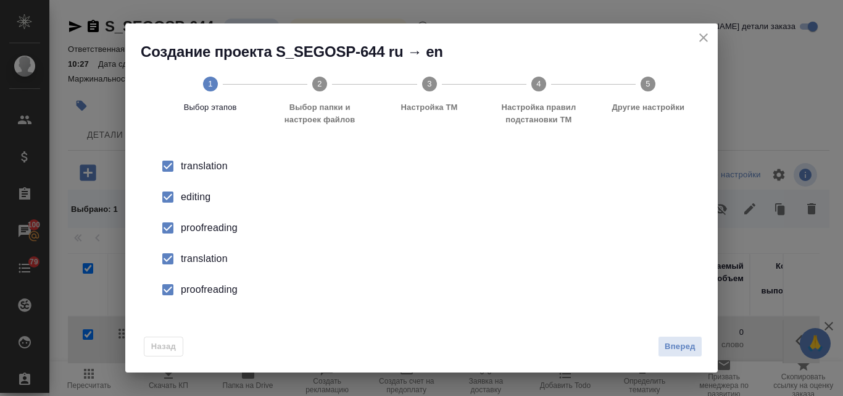
click at [183, 198] on div "editing" at bounding box center [434, 196] width 507 height 15
click at [194, 227] on div "proofreading" at bounding box center [434, 227] width 507 height 15
click at [193, 259] on div "translation" at bounding box center [434, 258] width 507 height 15
click at [199, 291] on div "proofreading" at bounding box center [434, 289] width 507 height 15
click at [680, 349] on span "Вперед" at bounding box center [680, 346] width 31 height 14
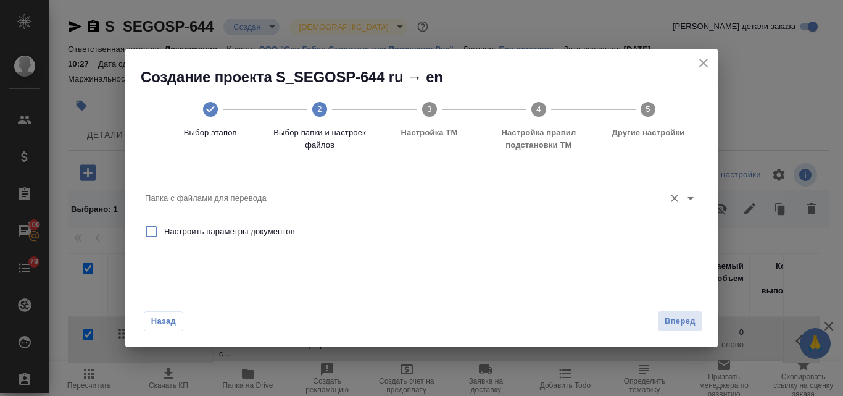
click at [230, 194] on input "Папка с файлами для перевода" at bounding box center [402, 198] width 514 height 15
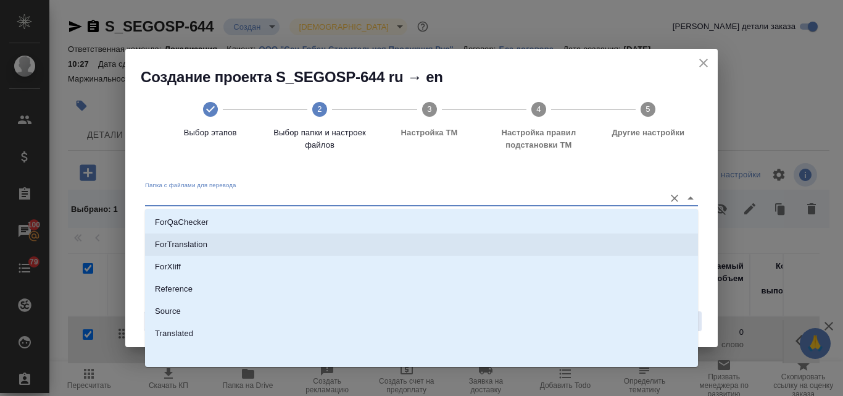
scroll to position [135, 0]
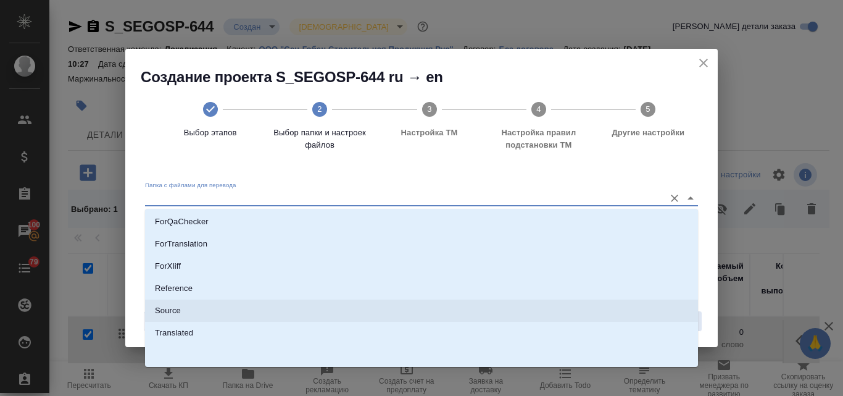
click at [185, 315] on li "Source" at bounding box center [421, 310] width 553 height 22
type input "Source"
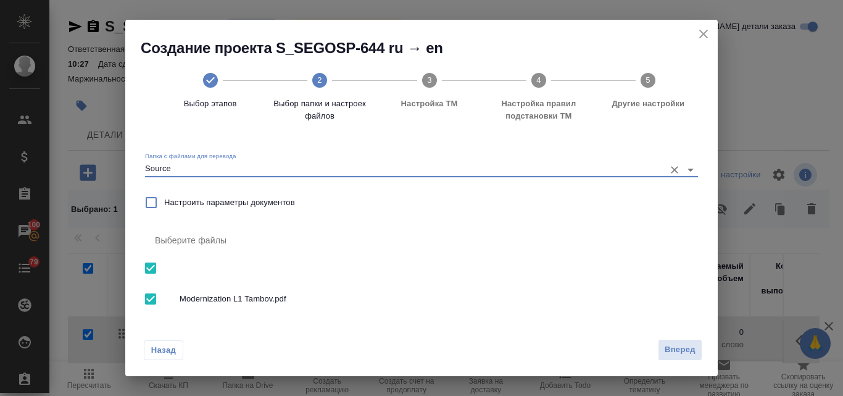
click at [672, 353] on span "Вперед" at bounding box center [680, 350] width 31 height 14
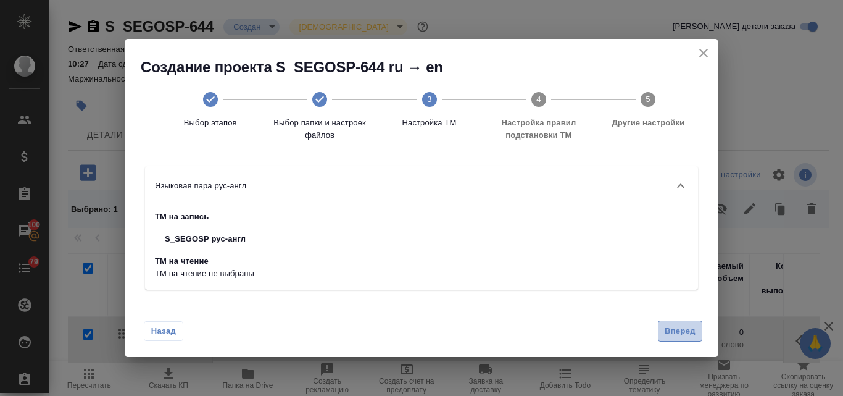
click at [669, 327] on span "Вперед" at bounding box center [680, 331] width 31 height 14
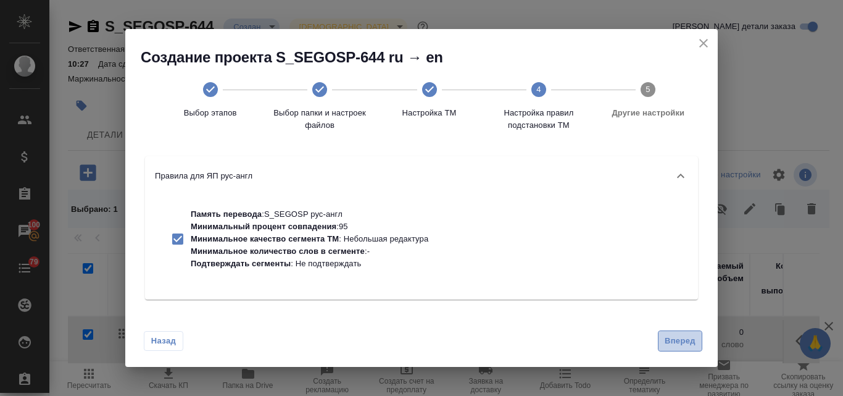
click at [684, 342] on span "Вперед" at bounding box center [680, 341] width 31 height 14
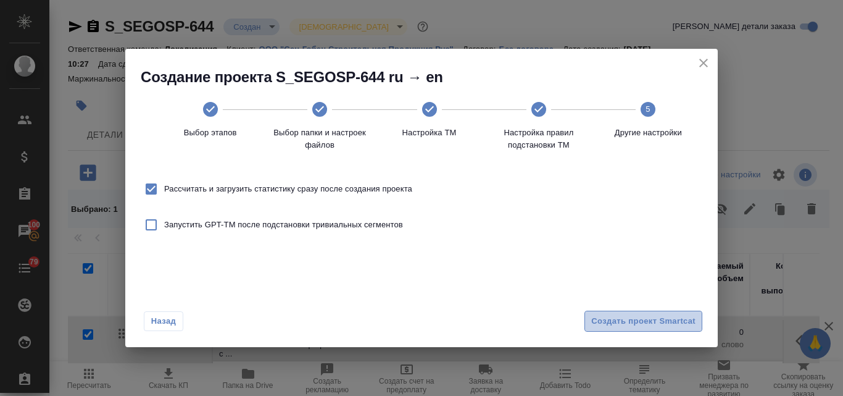
click at [640, 323] on span "Создать проект Smartcat" at bounding box center [643, 321] width 104 height 14
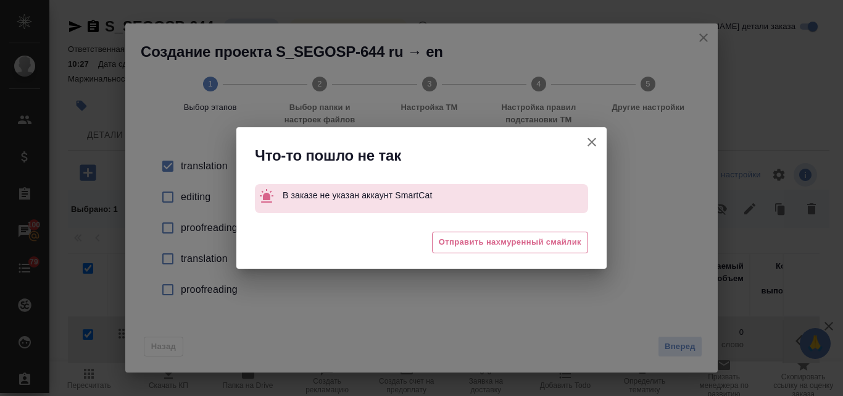
click at [586, 141] on icon "button" at bounding box center [592, 142] width 15 height 15
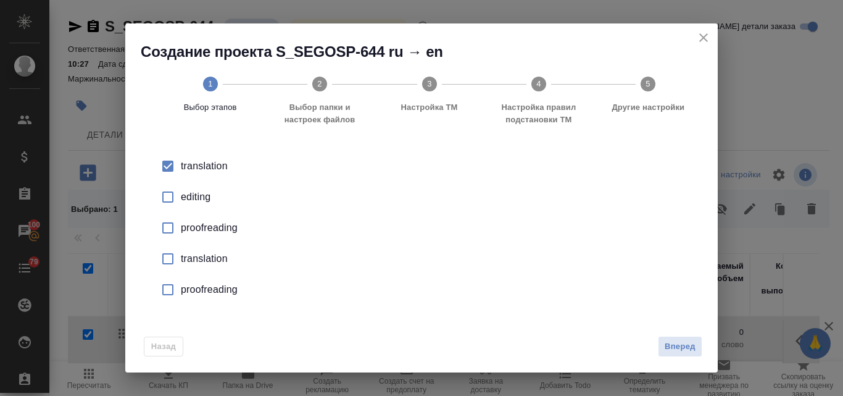
click at [712, 36] on button "close" at bounding box center [703, 37] width 19 height 19
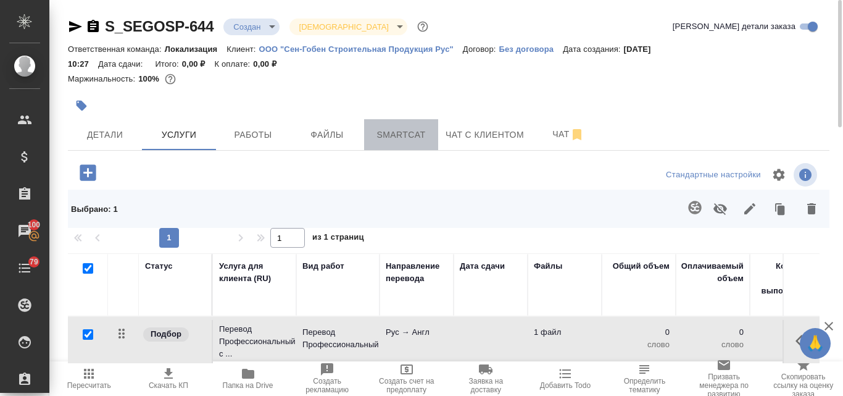
click at [412, 133] on span "Smartcat" at bounding box center [401, 134] width 59 height 15
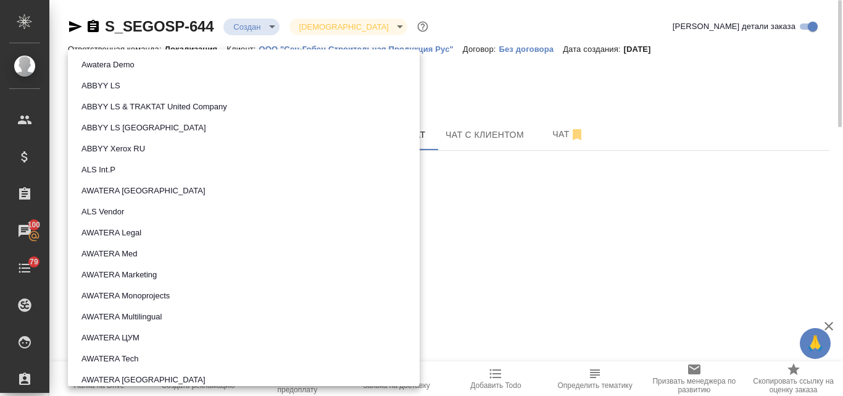
click at [152, 236] on body "🙏 .cls-1 fill:#fff; AWATERA Valyaeva Anna Клиенты Спецификации Заказы 100 Чаты …" at bounding box center [421, 198] width 843 height 396
click at [148, 275] on button "AWATERA Marketing" at bounding box center [119, 275] width 83 height 14
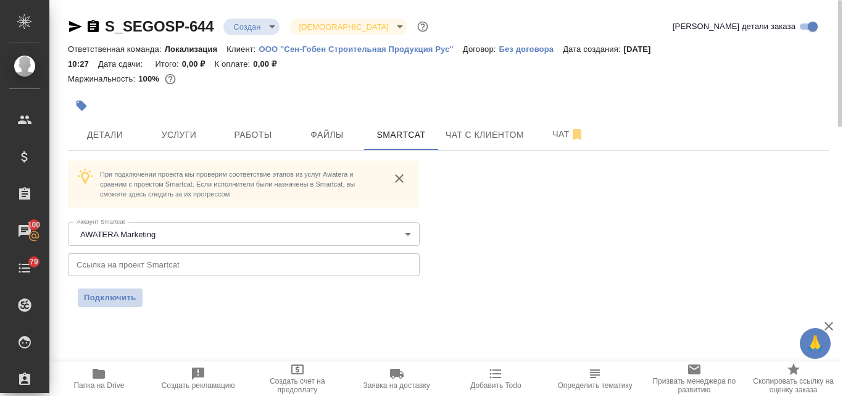
click at [112, 295] on span "Подключить" at bounding box center [110, 297] width 52 height 12
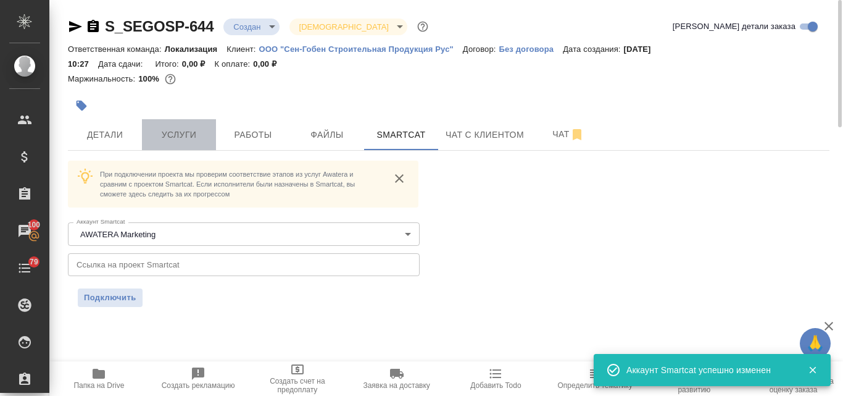
click at [198, 135] on span "Услуги" at bounding box center [178, 134] width 59 height 15
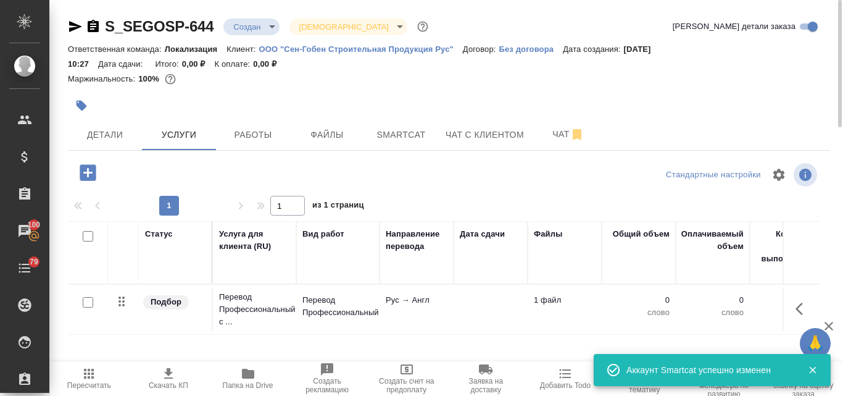
click at [91, 306] on input "checkbox" at bounding box center [88, 302] width 10 height 10
checkbox input "true"
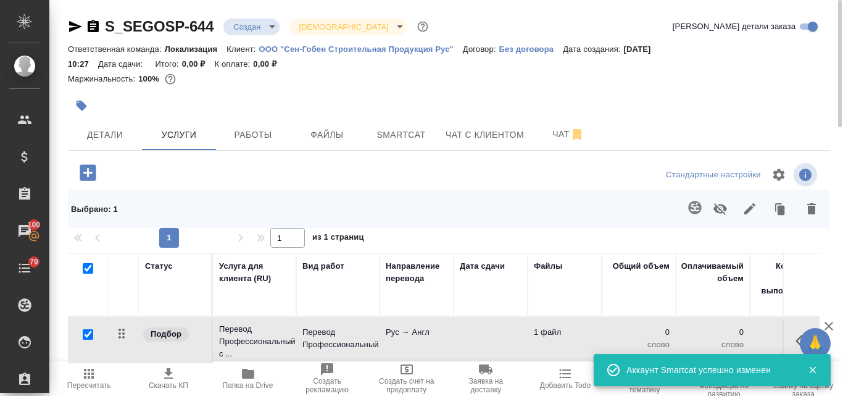
click at [695, 207] on icon "button" at bounding box center [695, 207] width 15 height 15
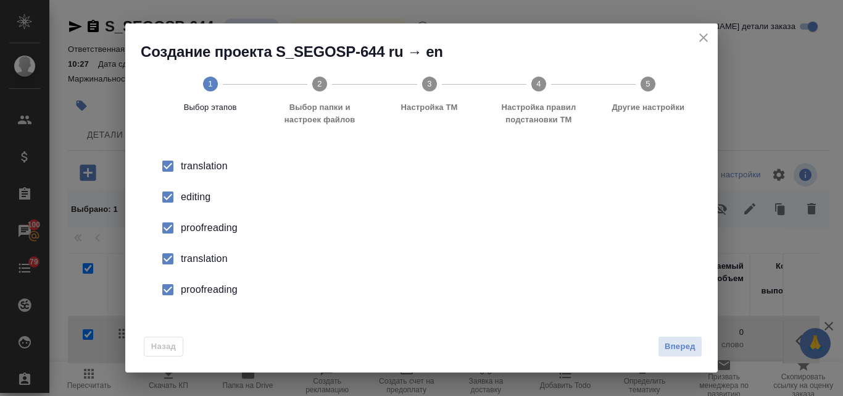
click at [203, 194] on div "editing" at bounding box center [434, 196] width 507 height 15
click at [198, 228] on div "proofreading" at bounding box center [434, 227] width 507 height 15
click at [196, 261] on div "translation" at bounding box center [434, 258] width 507 height 15
click at [203, 288] on div "proofreading" at bounding box center [434, 289] width 507 height 15
click at [683, 344] on span "Вперед" at bounding box center [680, 346] width 31 height 14
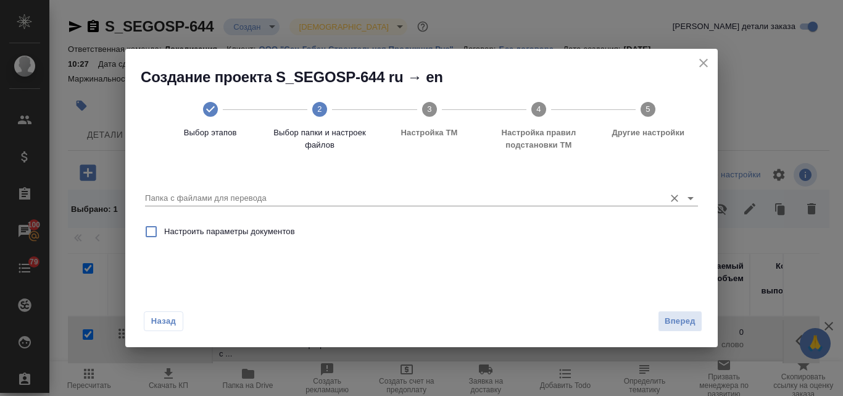
click at [215, 202] on input "Папка с файлами для перевода" at bounding box center [402, 198] width 514 height 15
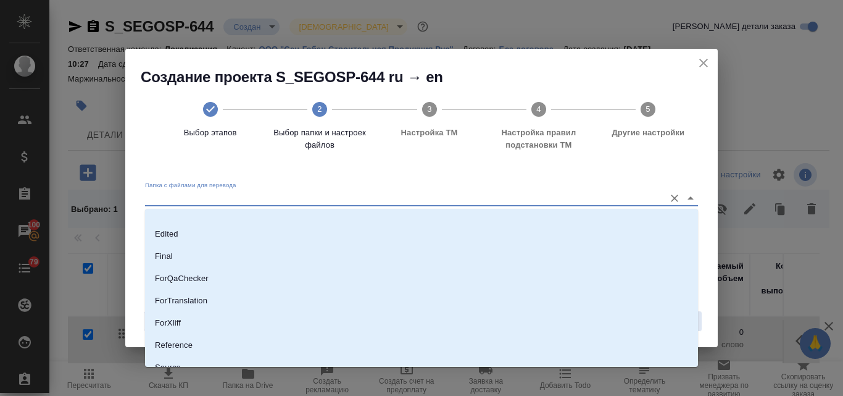
scroll to position [123, 0]
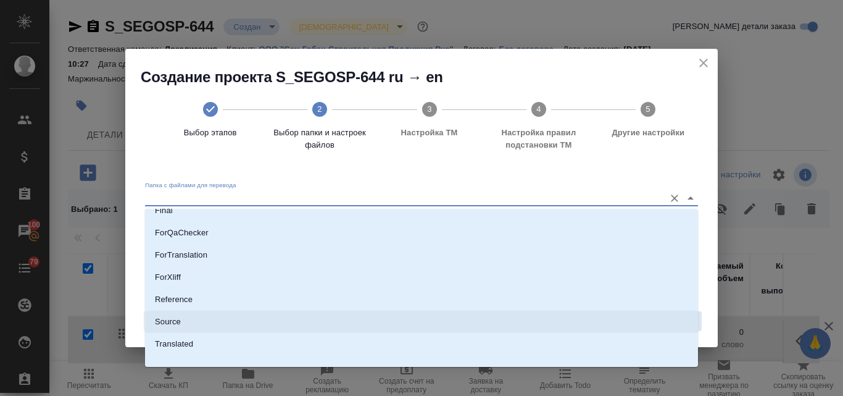
click at [178, 319] on p "Source" at bounding box center [168, 321] width 26 height 12
type input "Source"
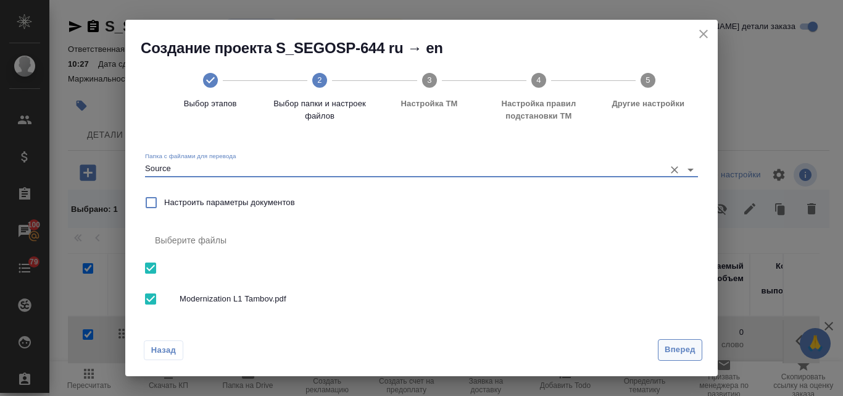
click at [671, 348] on span "Вперед" at bounding box center [680, 350] width 31 height 14
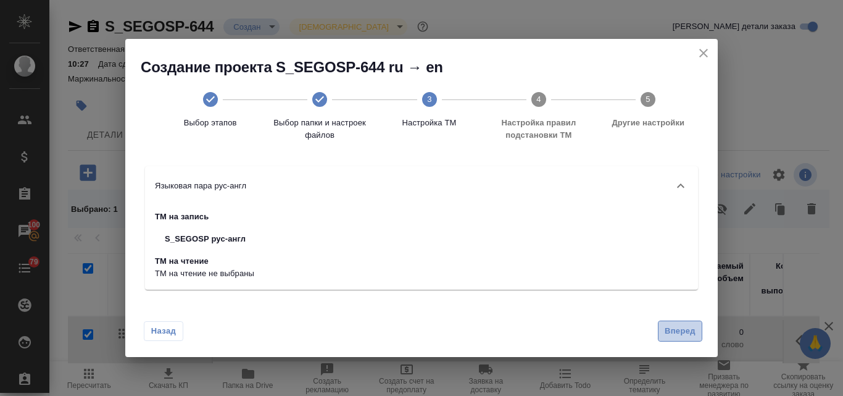
click at [682, 335] on span "Вперед" at bounding box center [680, 331] width 31 height 14
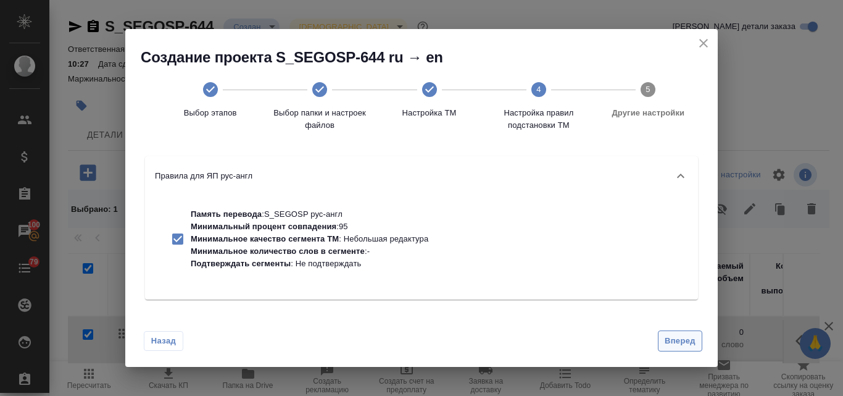
click at [672, 333] on button "Вперед" at bounding box center [680, 341] width 44 height 22
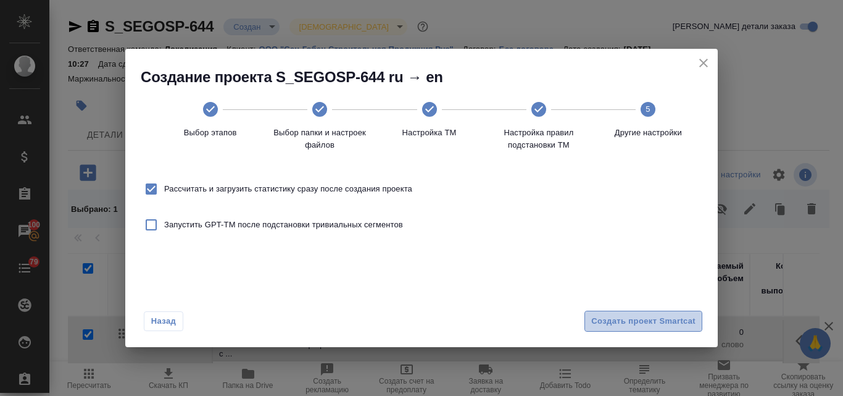
click at [647, 319] on span "Создать проект Smartcat" at bounding box center [643, 321] width 104 height 14
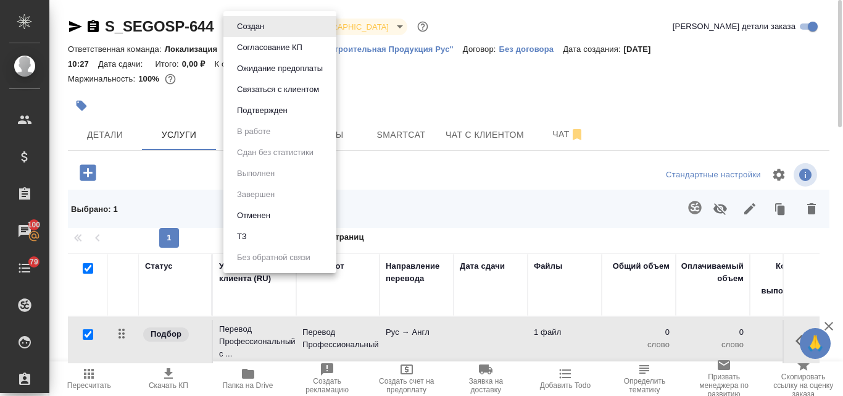
click at [275, 25] on body "🙏 .cls-1 fill:#fff; AWATERA Valyaeva Anna Клиенты Спецификации Заказы 100 Чаты …" at bounding box center [421, 198] width 843 height 396
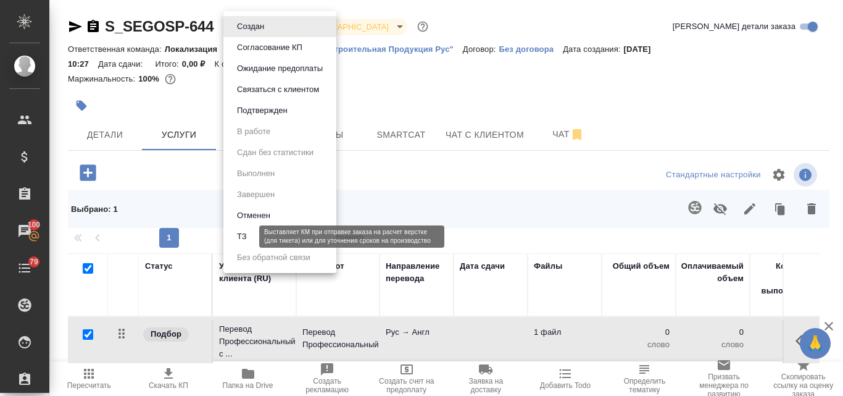
click at [241, 236] on button "ТЗ" at bounding box center [241, 237] width 17 height 14
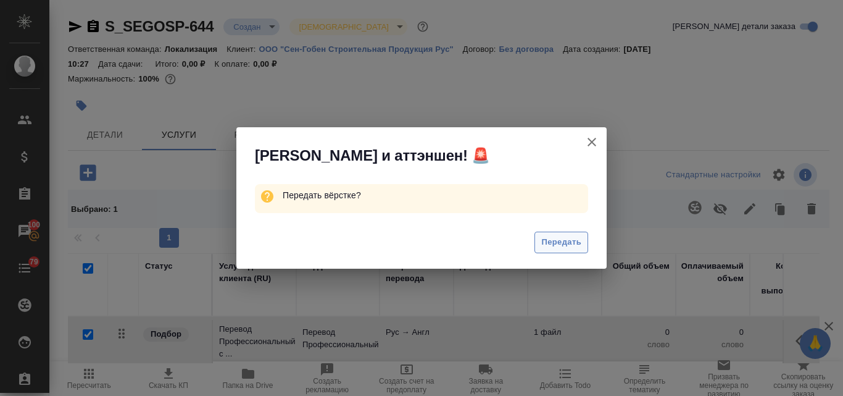
click at [544, 238] on span "Передать" at bounding box center [561, 242] width 40 height 14
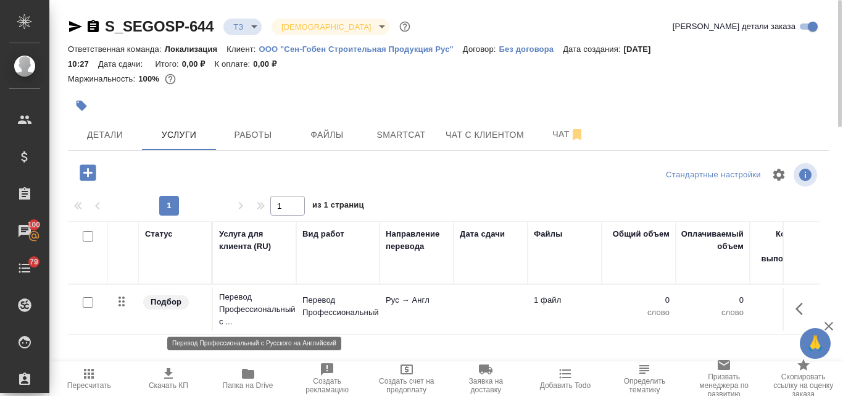
click at [272, 302] on p "Перевод Профессиональный с ..." at bounding box center [254, 309] width 71 height 37
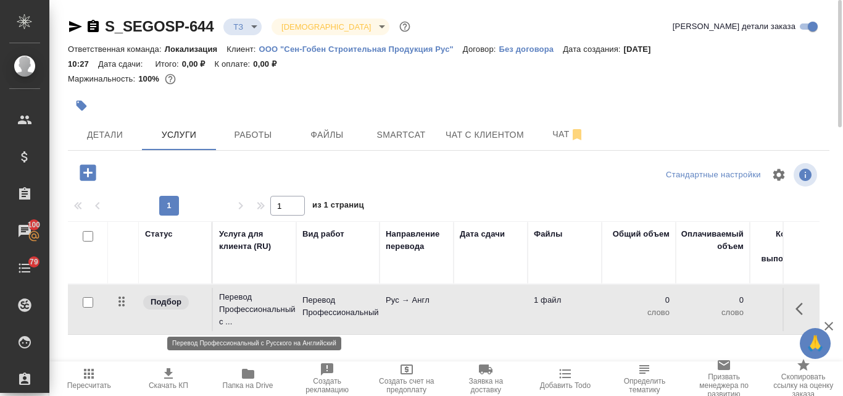
click at [272, 302] on p "Перевод Профессиональный с ..." at bounding box center [254, 309] width 71 height 37
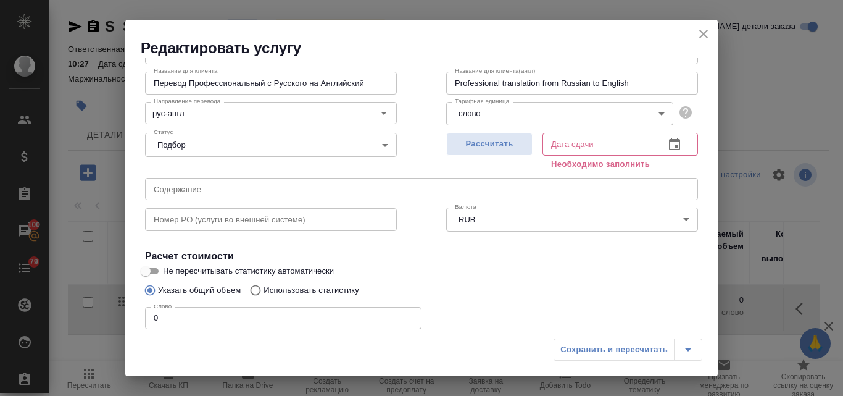
scroll to position [140, 0]
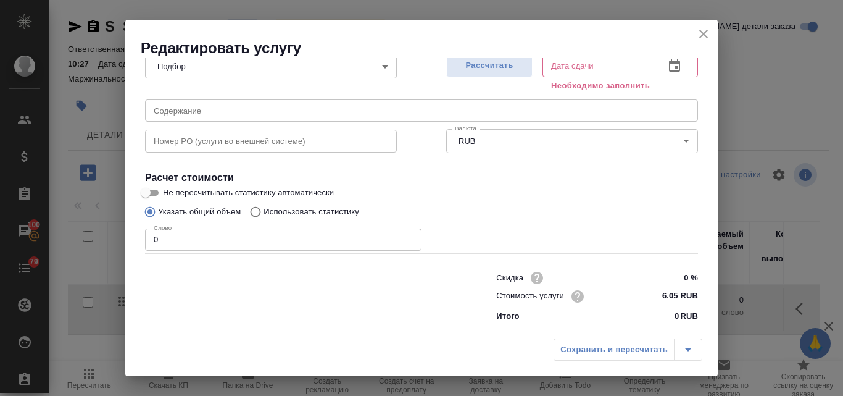
click at [257, 212] on input "Использовать статистику" at bounding box center [254, 211] width 20 height 23
radio input "true"
radio input "false"
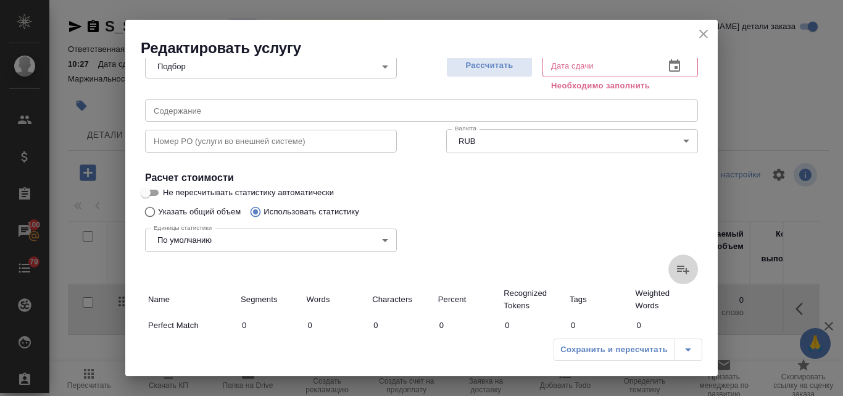
click at [676, 272] on icon at bounding box center [683, 269] width 15 height 15
click at [0, 0] on input "file" at bounding box center [0, 0] width 0 height 0
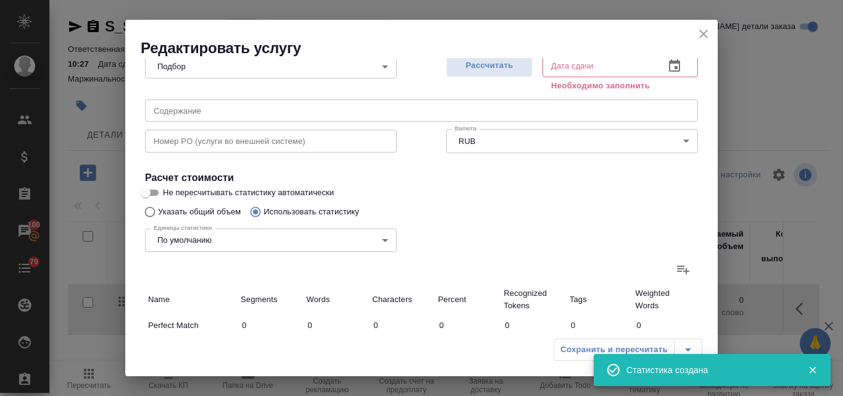
type input "143"
type input "456"
type input "4180"
type input "766"
type input "6247"
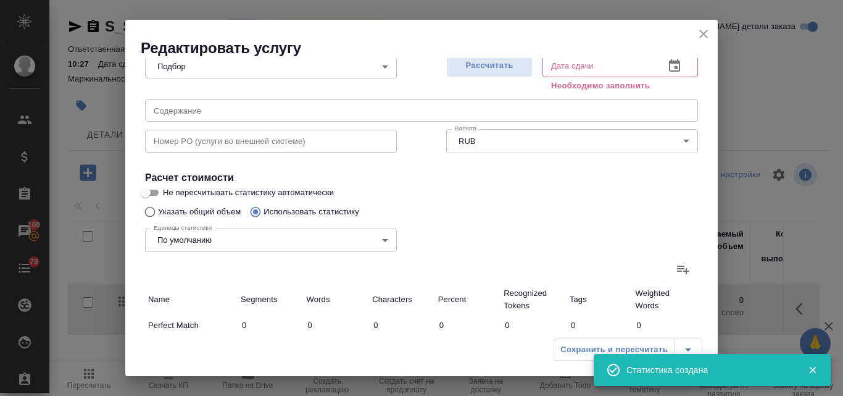
type input "49725"
type input "766"
type input "6247"
type input "49725"
type input "909"
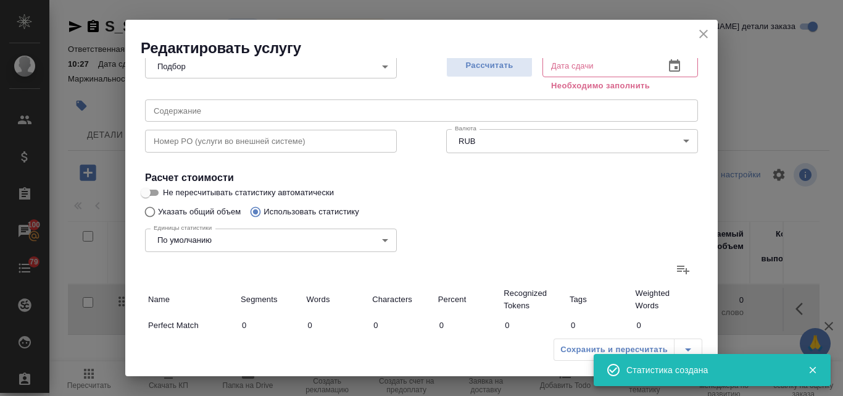
type input "6703"
type input "53905"
click at [500, 59] on span "Рассчитать" at bounding box center [489, 66] width 73 height 14
type input "23.09.2025 10:55"
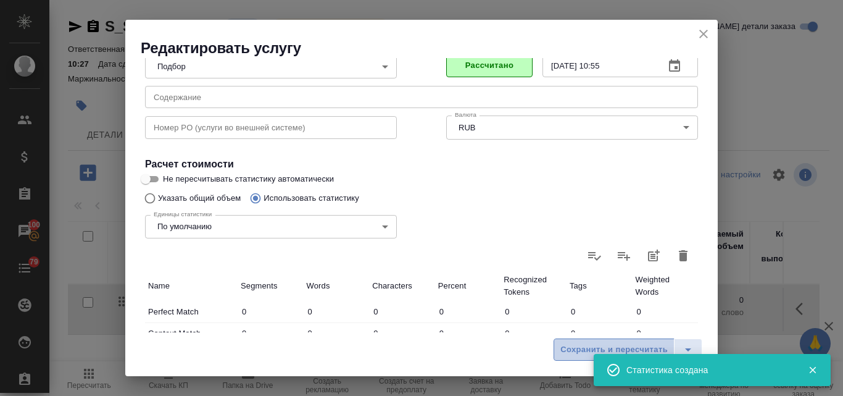
click at [574, 351] on span "Сохранить и пересчитать" at bounding box center [613, 350] width 107 height 14
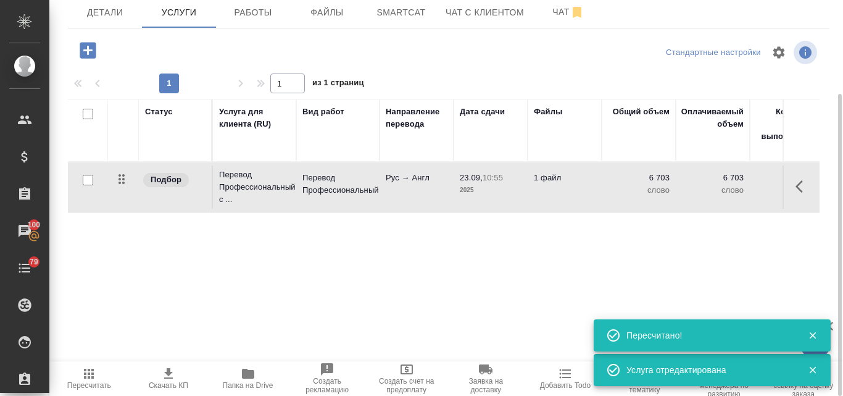
scroll to position [0, 0]
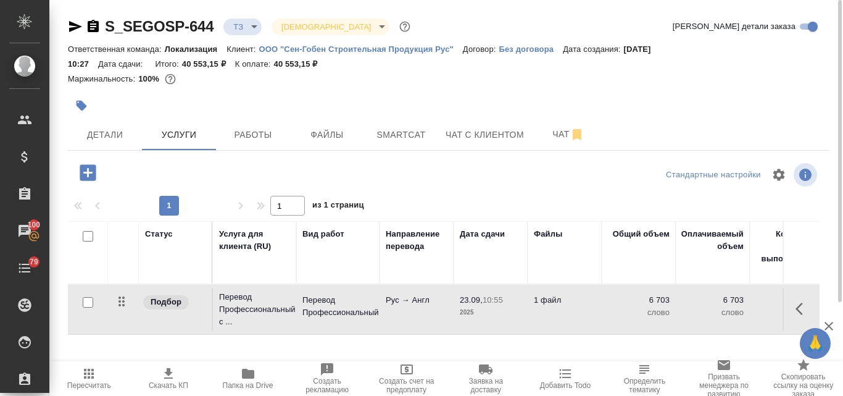
click at [73, 23] on icon "button" at bounding box center [75, 26] width 13 height 11
click at [552, 139] on span "Чат" at bounding box center [568, 134] width 59 height 15
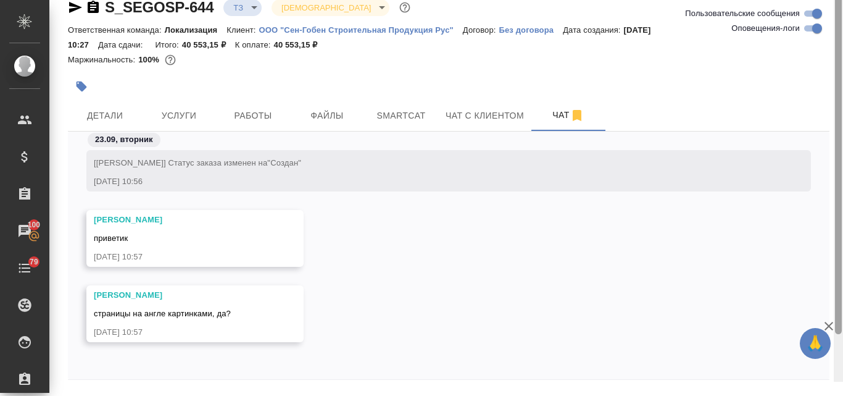
scroll to position [59, 0]
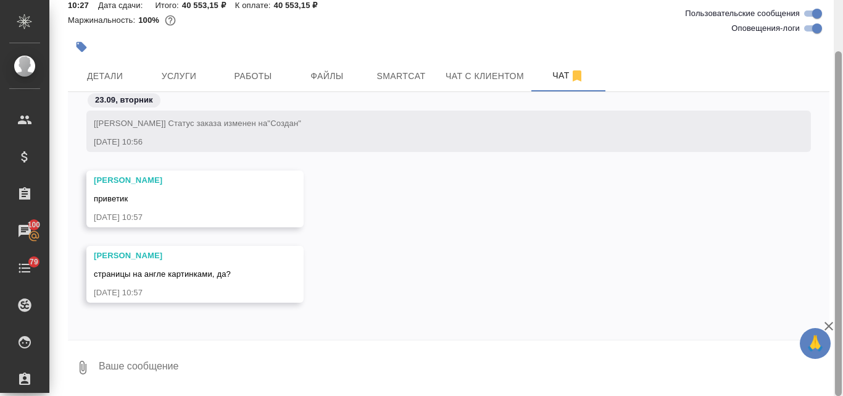
drag, startPoint x: 838, startPoint y: 118, endPoint x: 843, endPoint y: 267, distance: 148.8
click at [843, 264] on div at bounding box center [838, 198] width 9 height 396
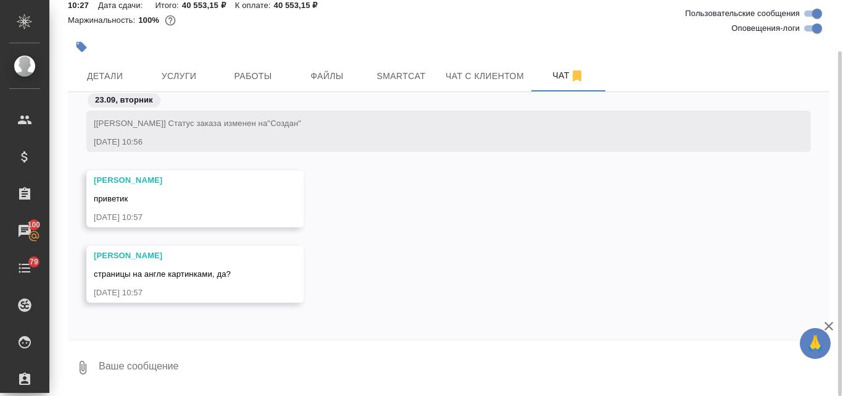
click at [140, 370] on textarea at bounding box center [464, 367] width 732 height 42
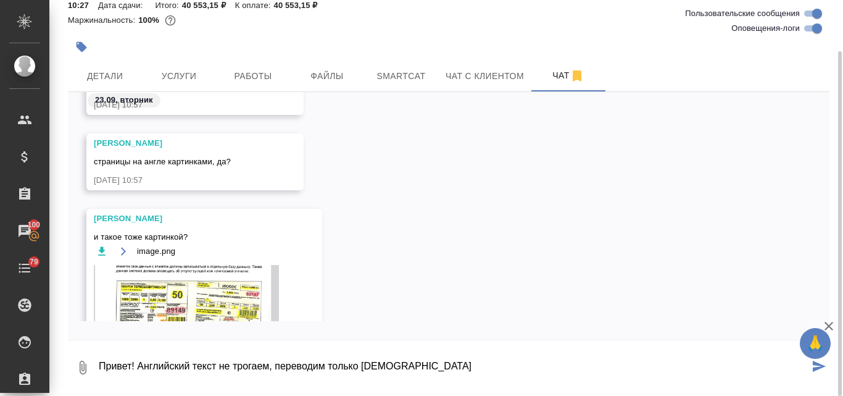
type textarea "Привет! Английский текст не трогаем, переводим только русский"
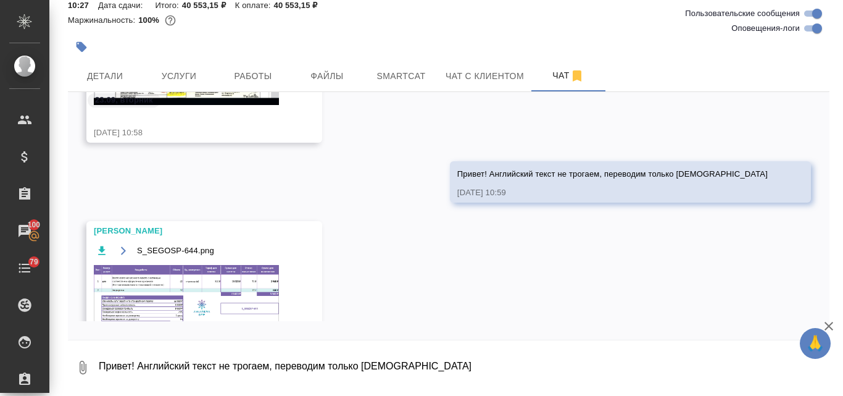
click at [167, 283] on img at bounding box center [186, 295] width 185 height 60
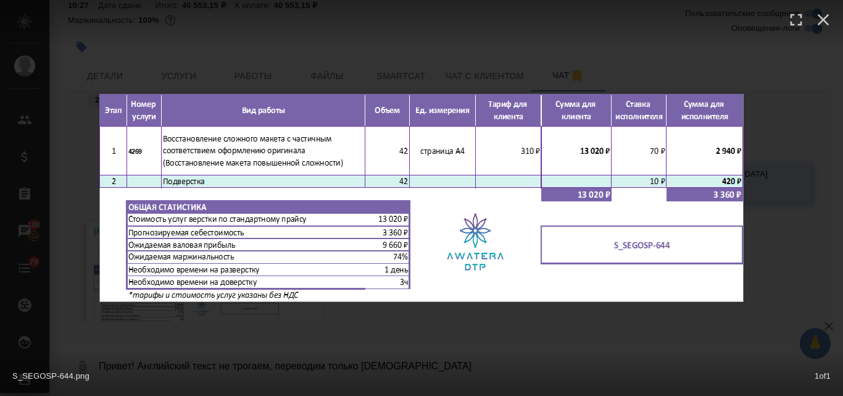
scroll to position [973, 0]
click at [817, 14] on icon "button" at bounding box center [824, 20] width 20 height 20
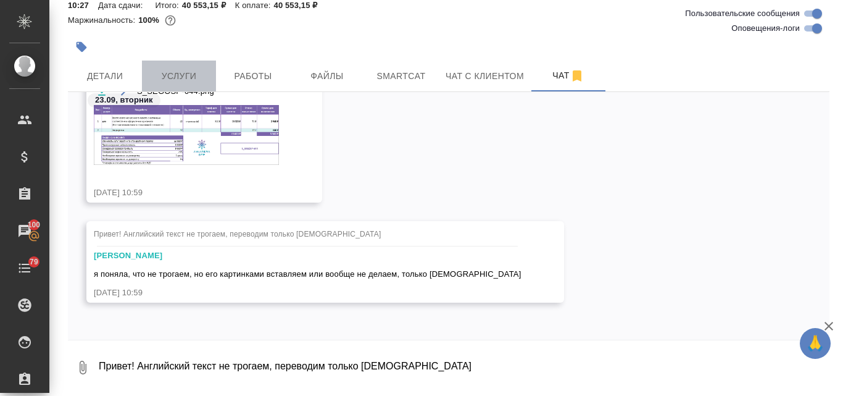
click at [169, 81] on span "Услуги" at bounding box center [178, 76] width 59 height 15
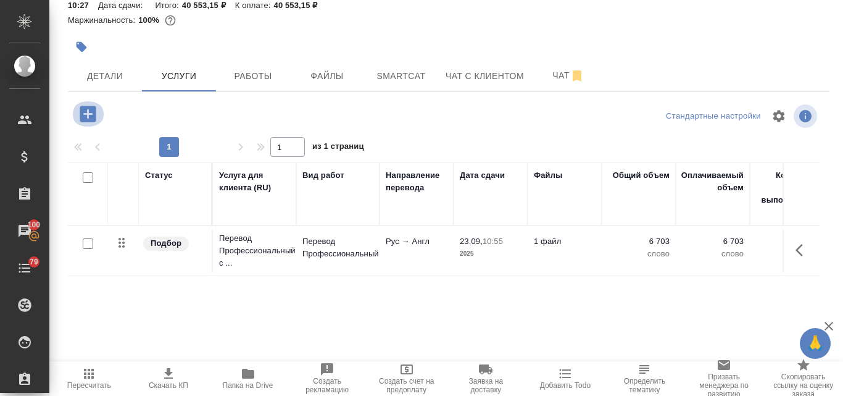
click at [85, 115] on icon "button" at bounding box center [88, 114] width 16 height 16
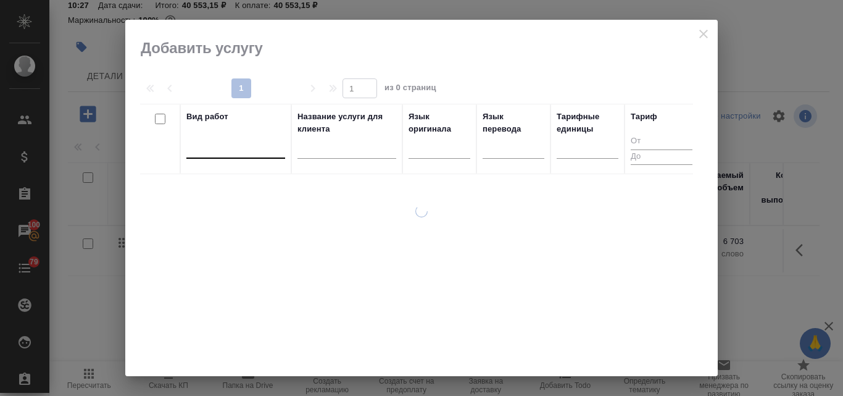
click at [228, 146] on div at bounding box center [235, 146] width 99 height 18
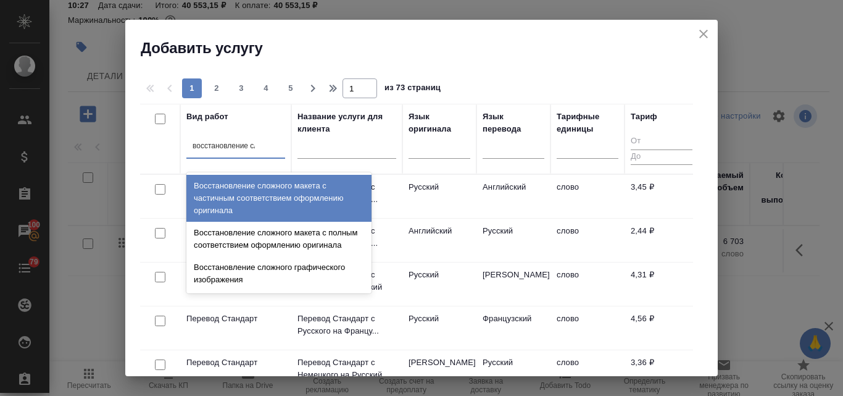
type input "восстановление сло"
click at [265, 200] on div "Восстановление сложного макета с частичным соответствием оформлению оригинала" at bounding box center [278, 198] width 185 height 47
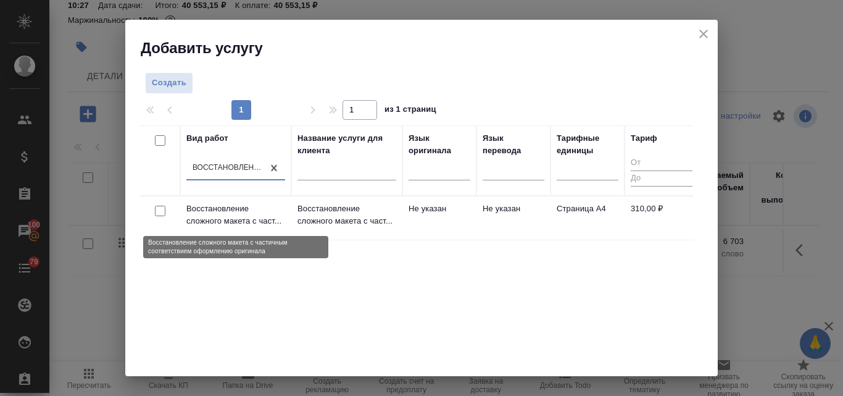
click at [248, 221] on p "Восстановление сложного макета с част..." at bounding box center [235, 214] width 99 height 25
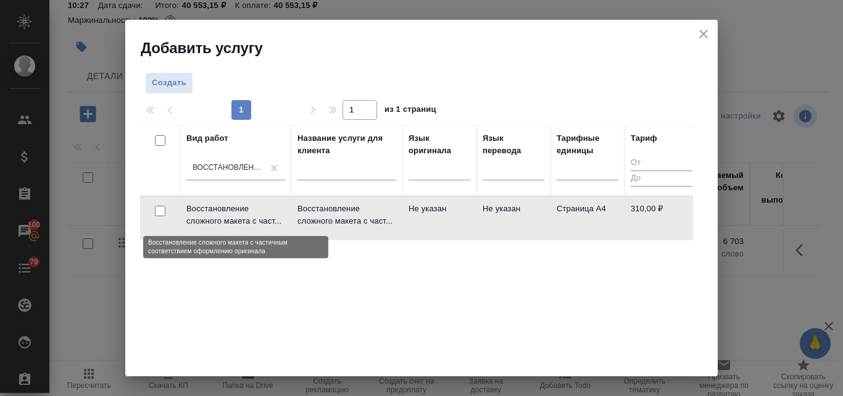
click at [248, 221] on p "Восстановление сложного макета с част..." at bounding box center [235, 214] width 99 height 25
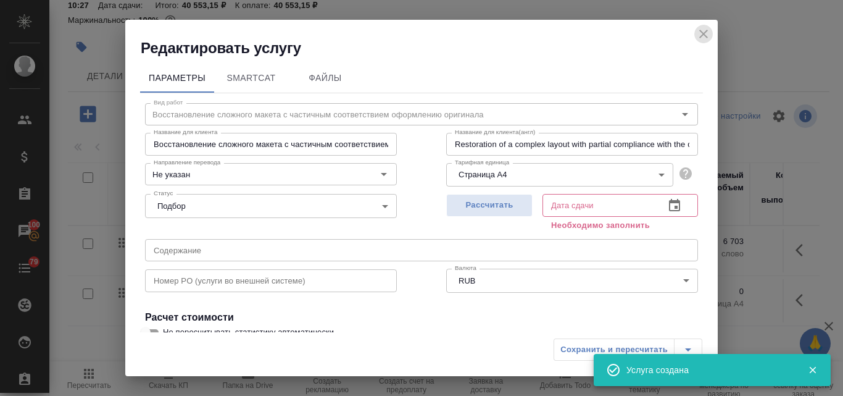
click at [699, 32] on icon "close" at bounding box center [703, 34] width 15 height 15
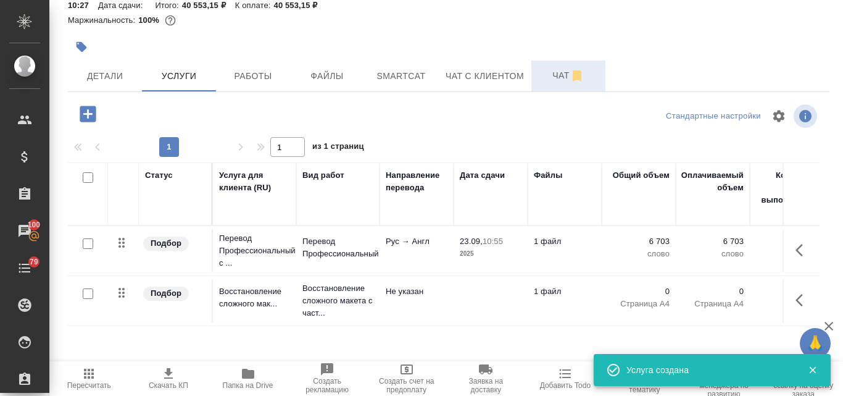
click at [560, 77] on span "Чат" at bounding box center [568, 75] width 59 height 15
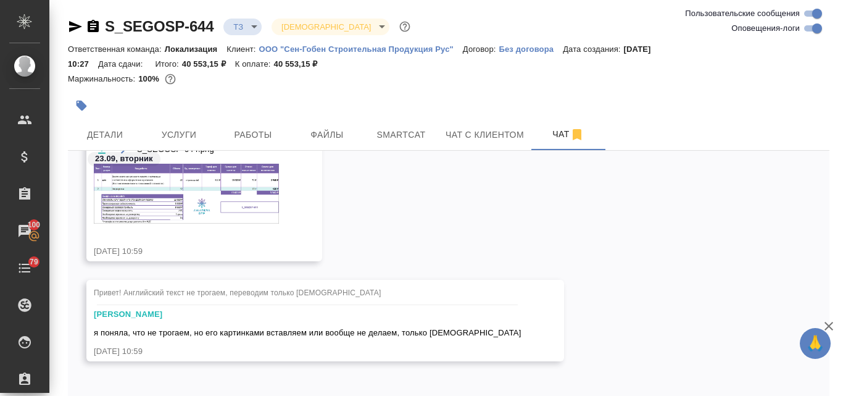
scroll to position [59, 0]
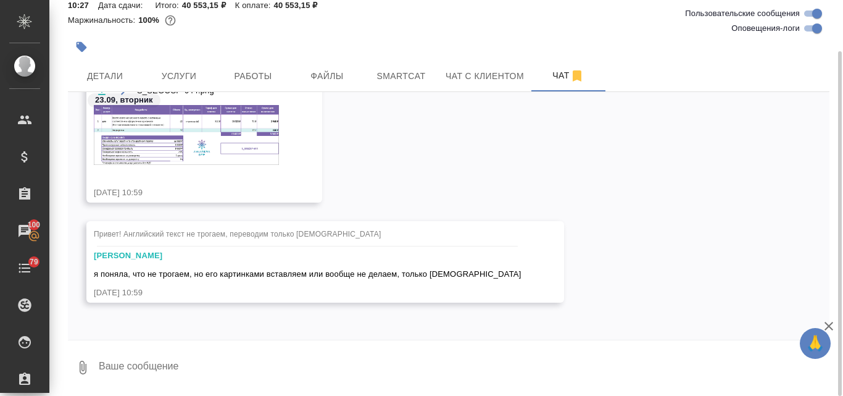
click at [142, 375] on textarea at bounding box center [464, 367] width 732 height 42
type textarea "картинками"
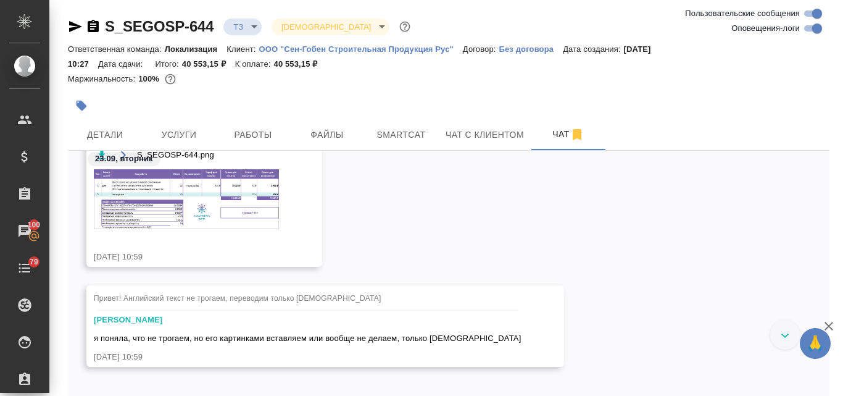
scroll to position [962, 0]
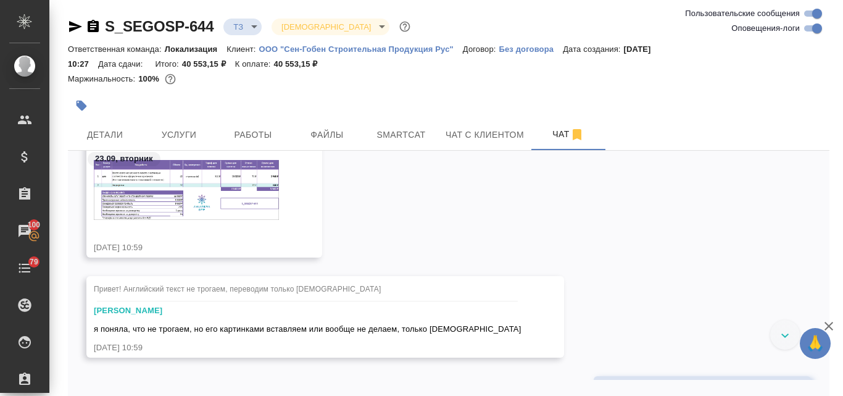
click at [170, 185] on img at bounding box center [186, 190] width 185 height 60
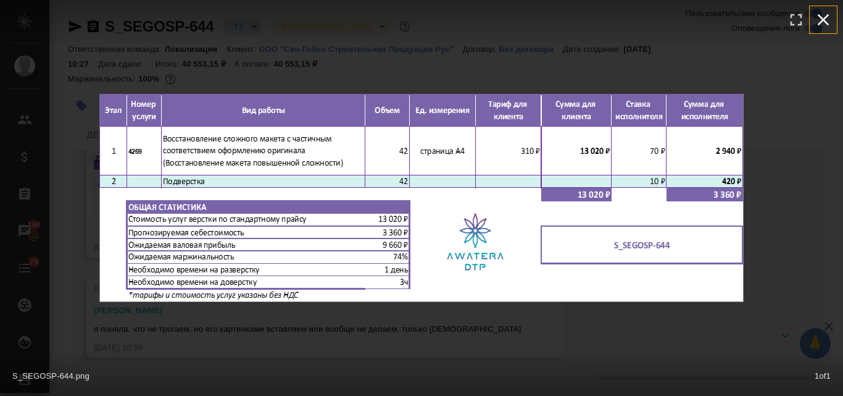
click at [822, 15] on icon "button" at bounding box center [824, 20] width 20 height 20
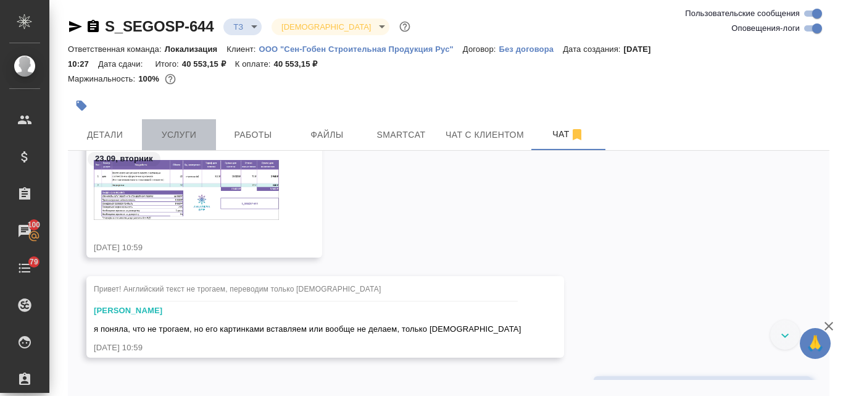
click at [192, 135] on span "Услуги" at bounding box center [178, 134] width 59 height 15
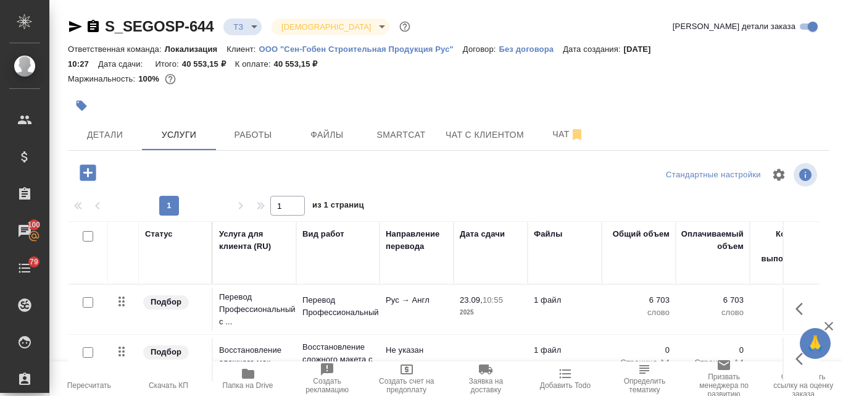
scroll to position [122, 0]
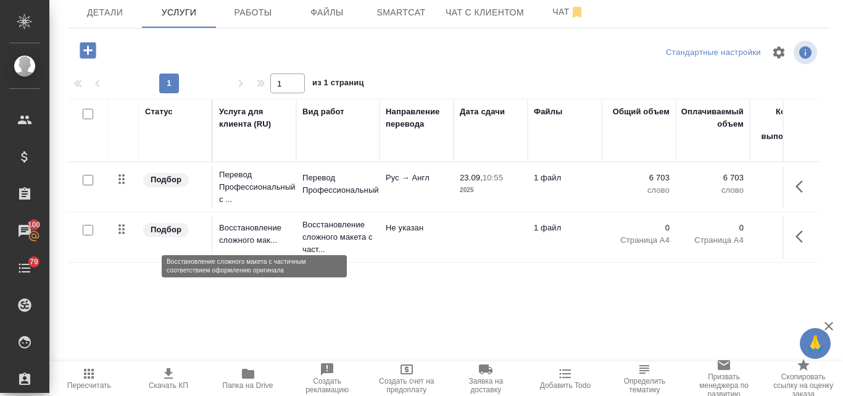
click at [246, 231] on p "Восстановление сложного мак..." at bounding box center [254, 234] width 71 height 25
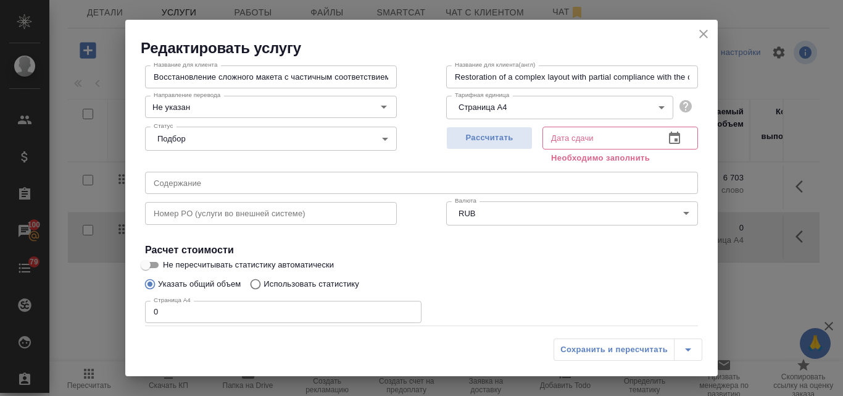
scroll to position [140, 0]
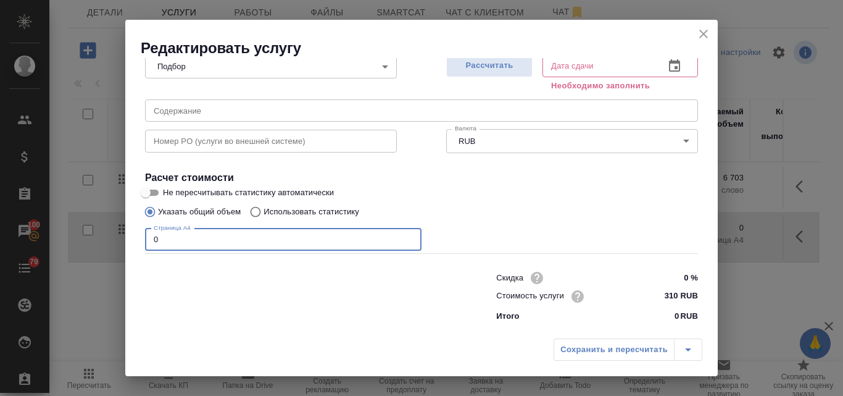
drag, startPoint x: 181, startPoint y: 244, endPoint x: 151, endPoint y: 239, distance: 29.9
click at [151, 239] on input "0" at bounding box center [283, 239] width 277 height 22
type input "42"
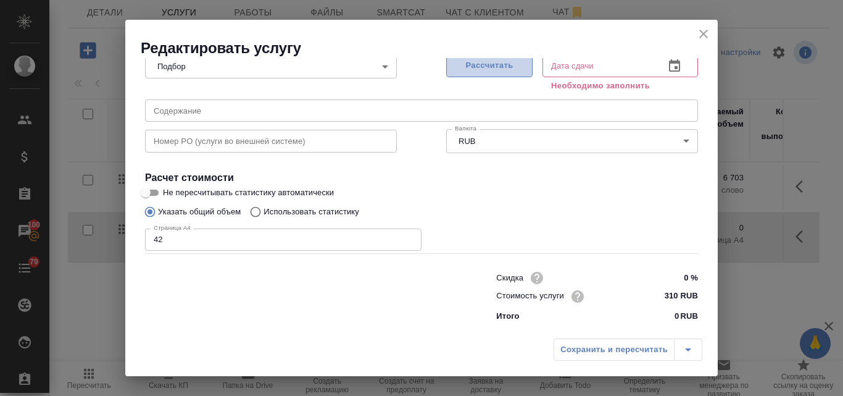
click at [481, 59] on span "Рассчитать" at bounding box center [489, 66] width 73 height 14
type input "24.09.2025 11:25"
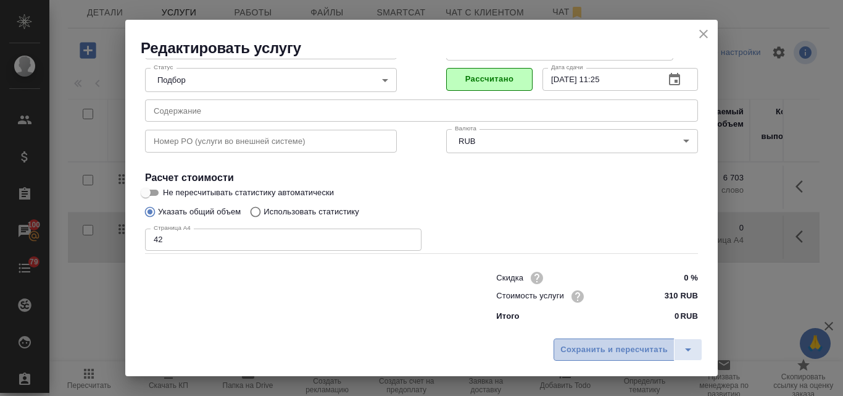
click at [601, 349] on span "Сохранить и пересчитать" at bounding box center [613, 350] width 107 height 14
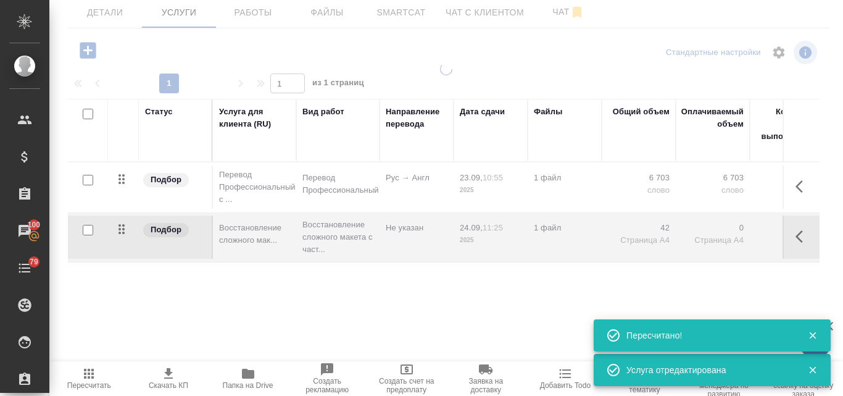
type input "new"
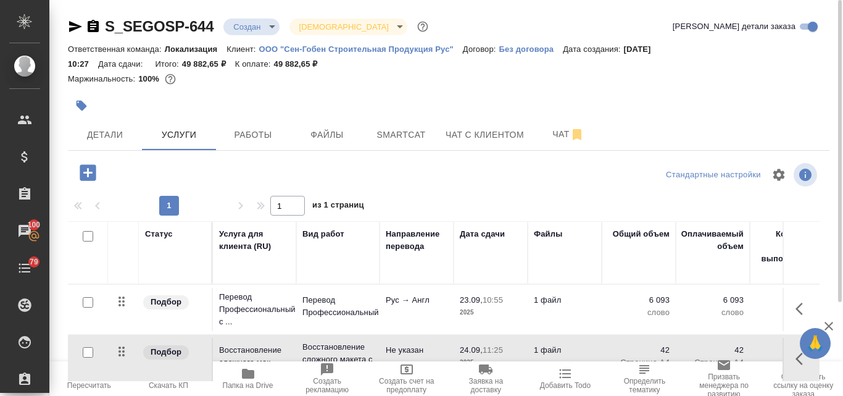
scroll to position [122, 0]
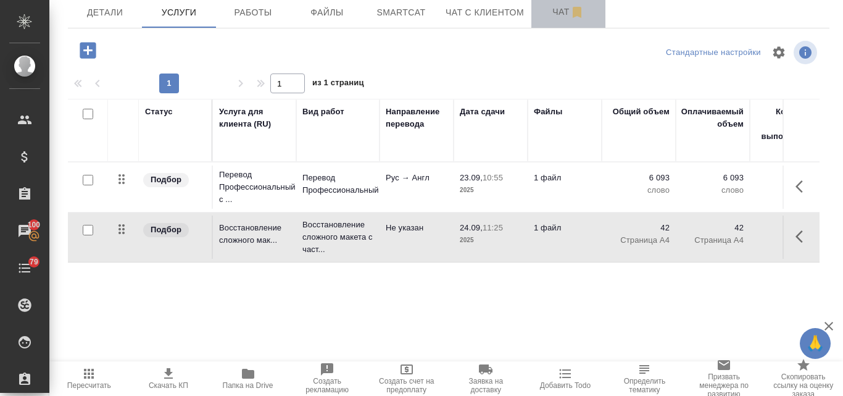
click at [559, 18] on span "Чат" at bounding box center [568, 11] width 59 height 15
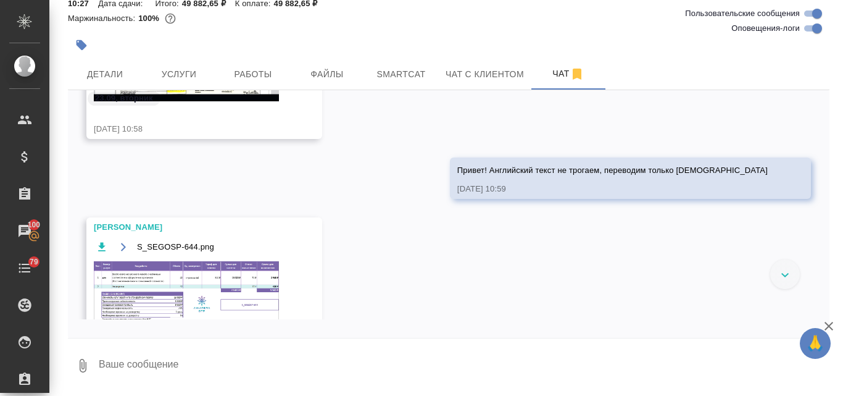
scroll to position [823, 0]
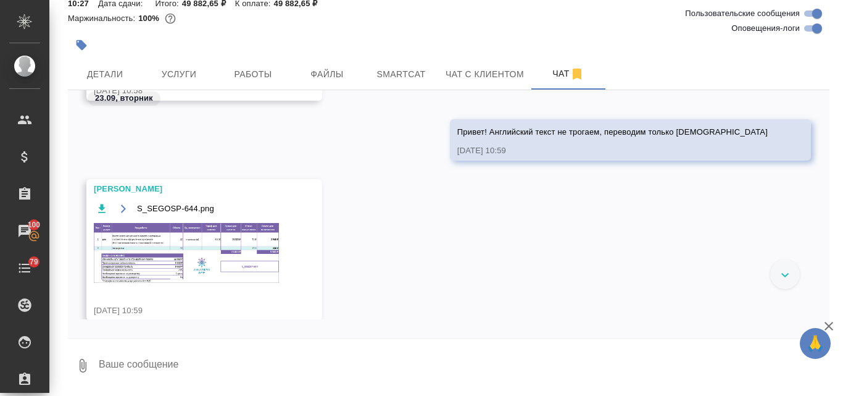
click at [208, 223] on img at bounding box center [186, 253] width 185 height 60
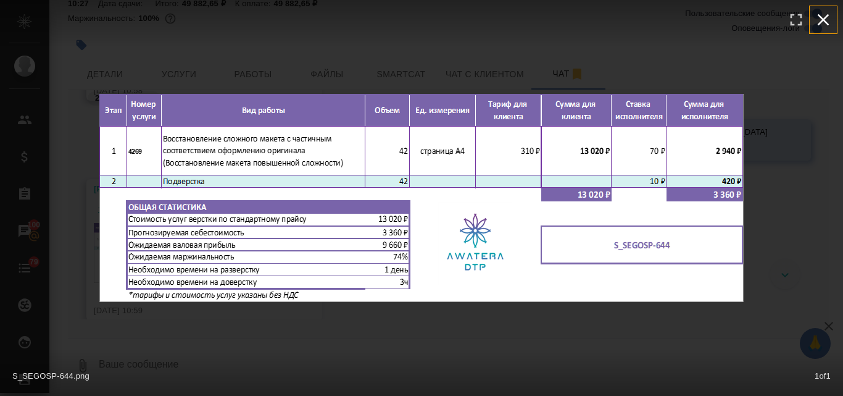
click at [822, 23] on icon "button" at bounding box center [824, 20] width 20 height 20
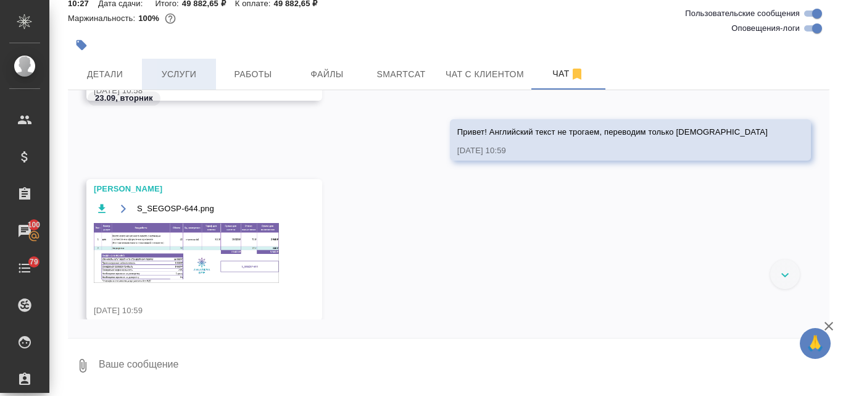
click at [164, 72] on span "Услуги" at bounding box center [178, 74] width 59 height 15
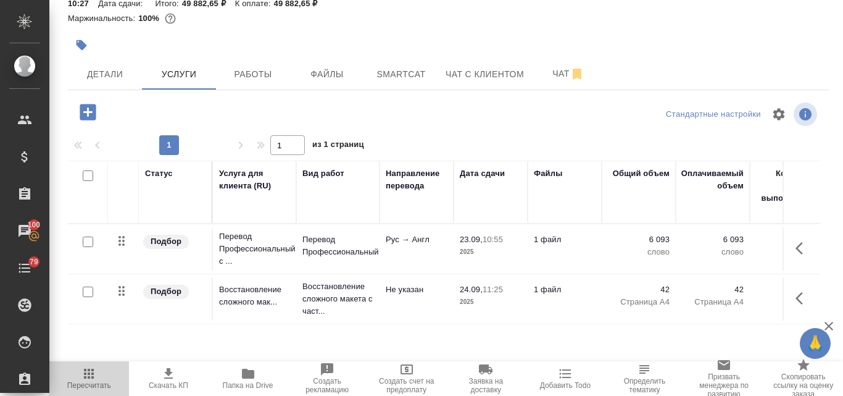
click at [93, 370] on icon "button" at bounding box center [89, 374] width 10 height 10
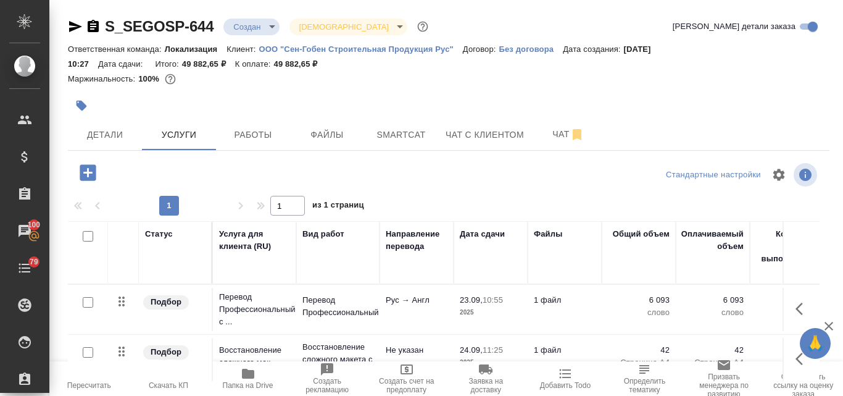
click at [75, 25] on icon "button" at bounding box center [75, 26] width 13 height 11
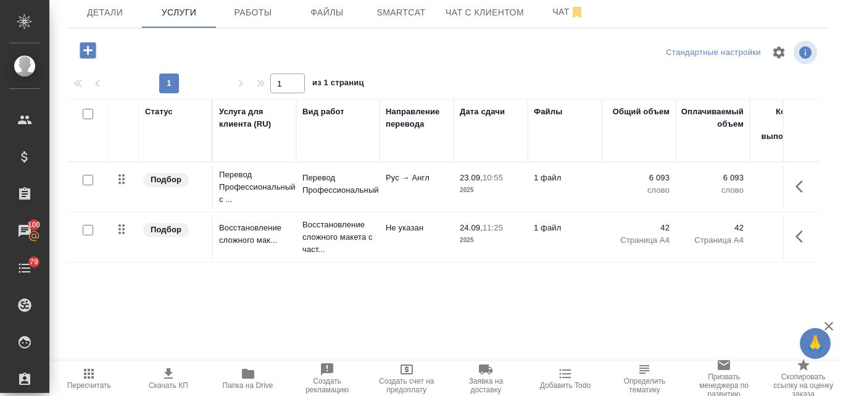
scroll to position [60, 0]
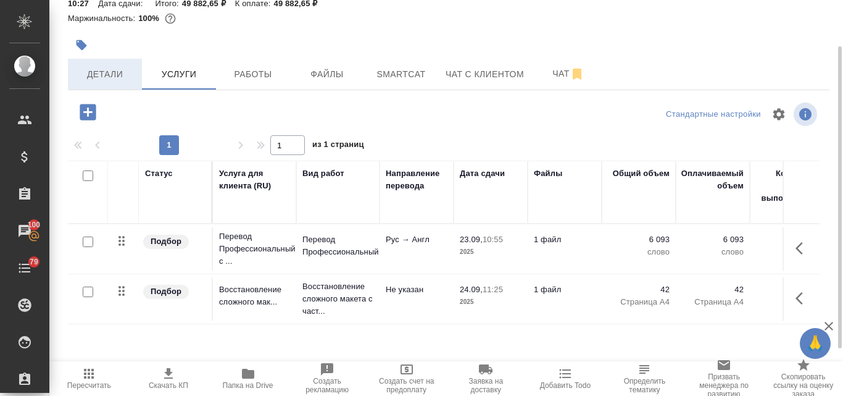
click at [99, 77] on span "Детали" at bounding box center [104, 74] width 59 height 15
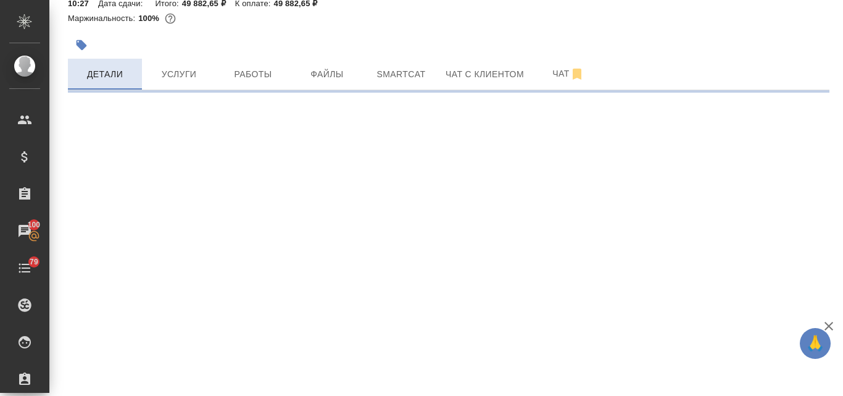
select select "RU"
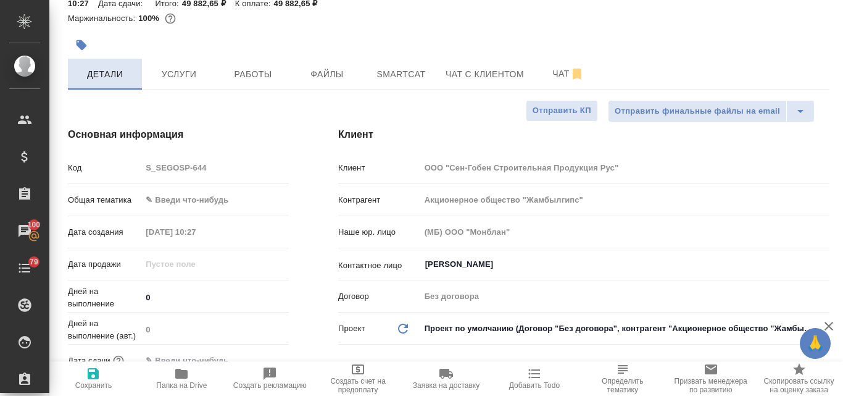
type textarea "x"
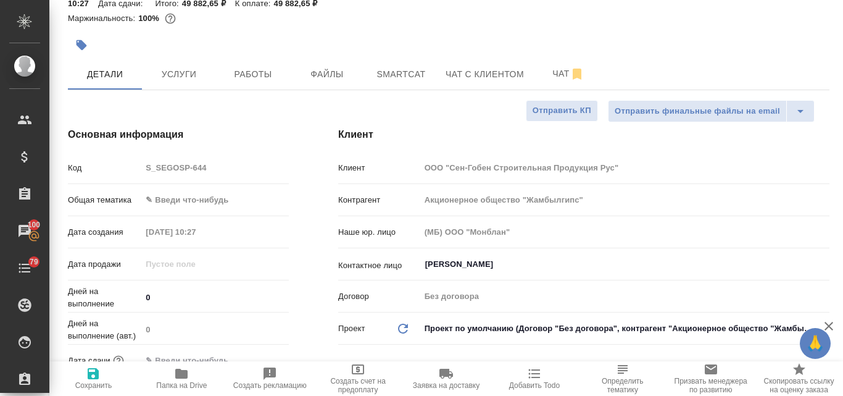
type textarea "x"
click at [96, 375] on icon "button" at bounding box center [93, 373] width 11 height 11
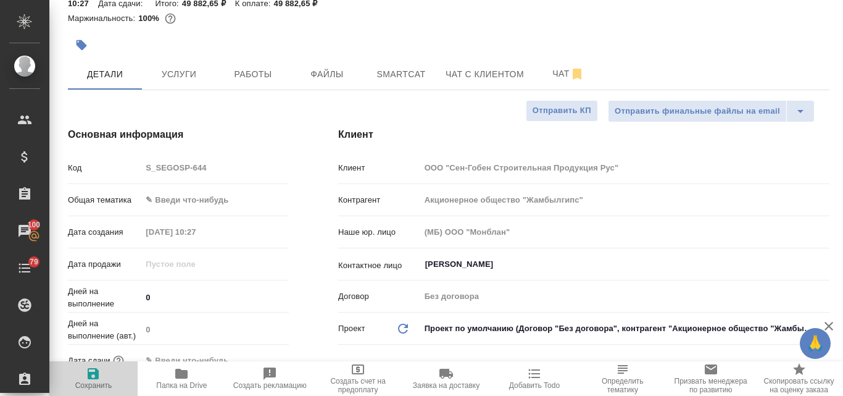
type textarea "x"
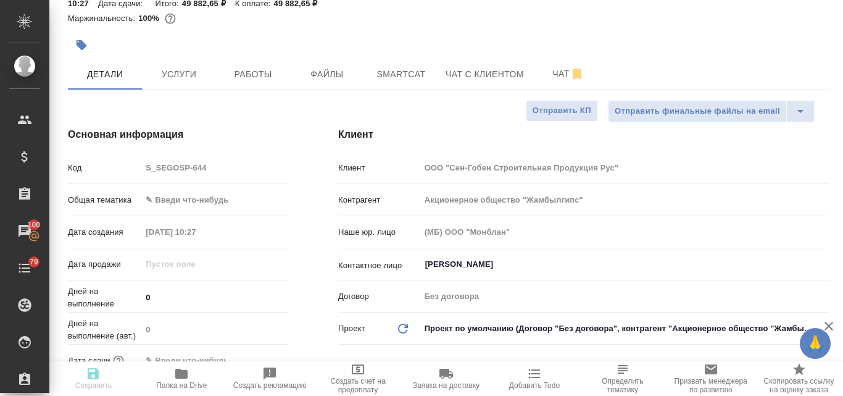
type textarea "x"
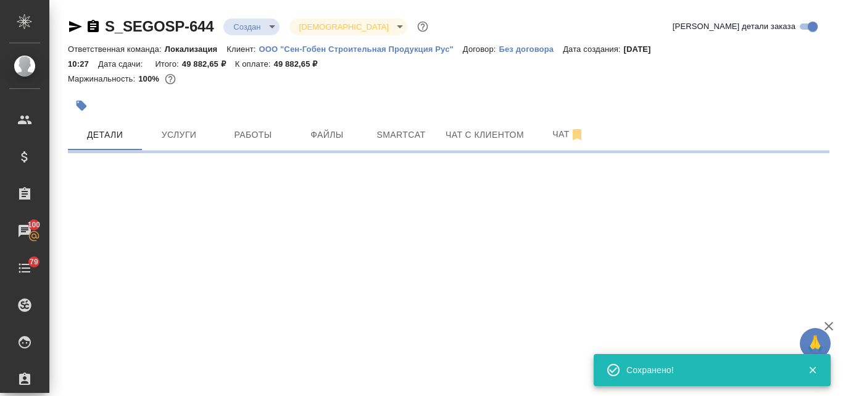
select select "RU"
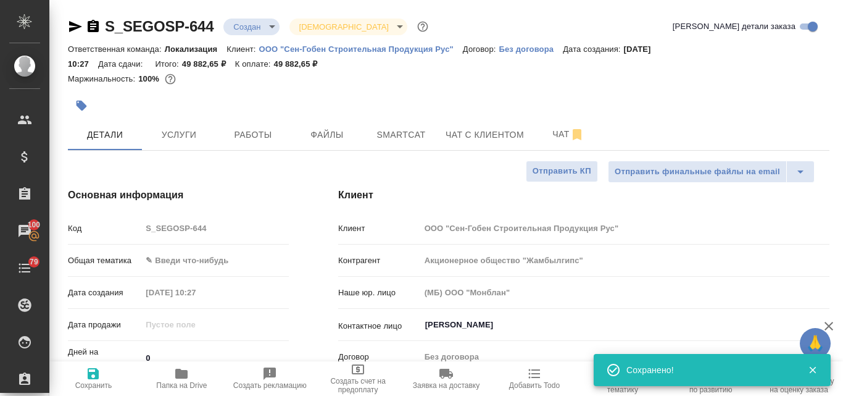
type textarea "x"
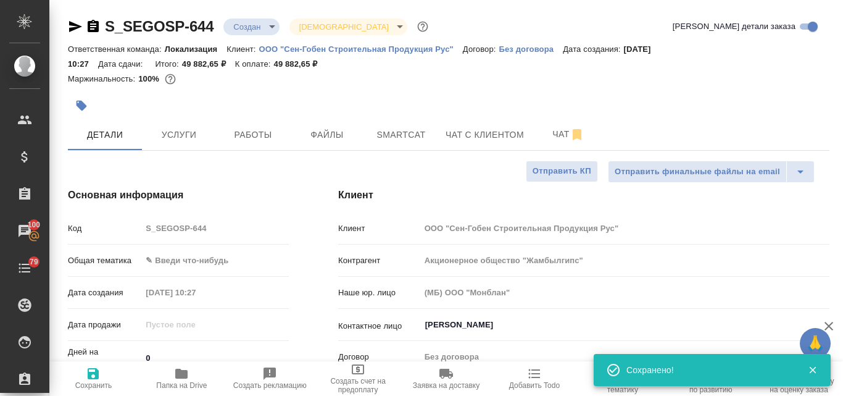
type textarea "x"
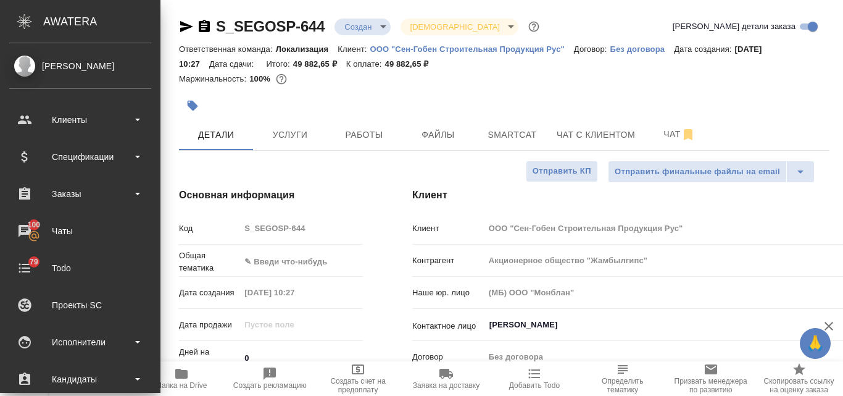
type textarea "x"
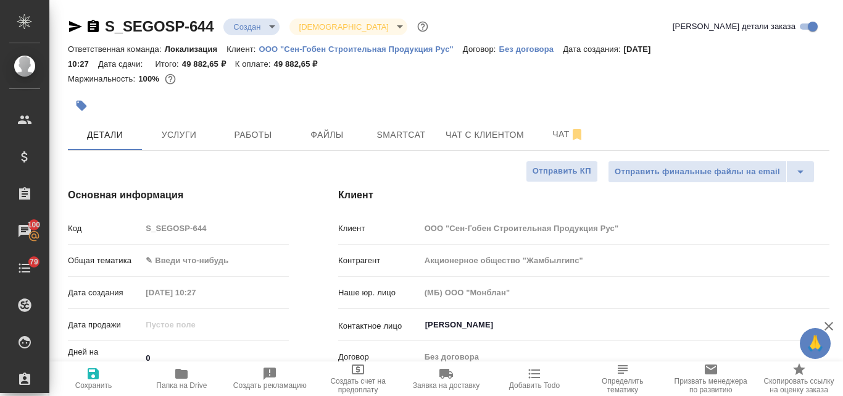
type textarea "x"
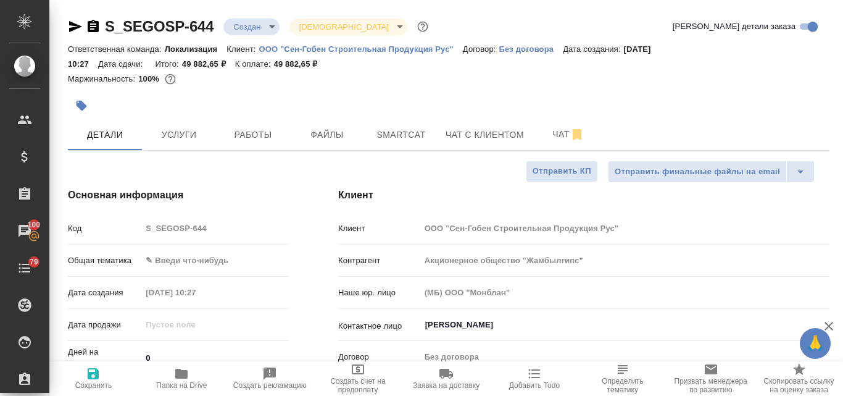
type textarea "x"
click at [471, 322] on input "Прокопьев Евгений" at bounding box center [604, 324] width 360 height 15
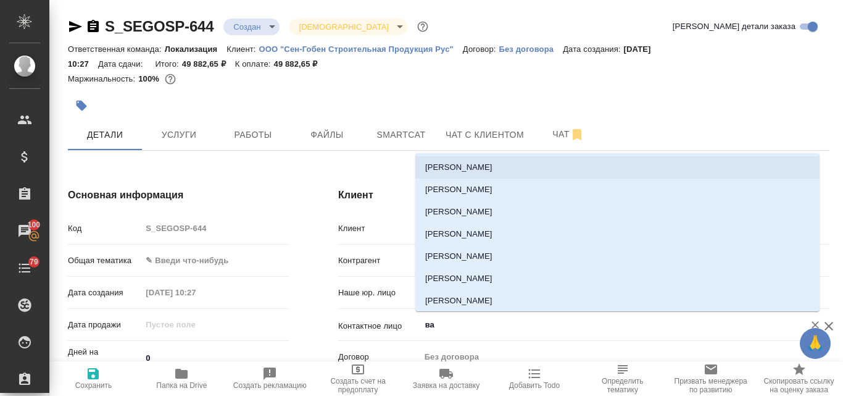
type input "ва"
click at [339, 48] on p "ООО "Сен-Гобен Строительная Продукция Рус"" at bounding box center [361, 48] width 204 height 9
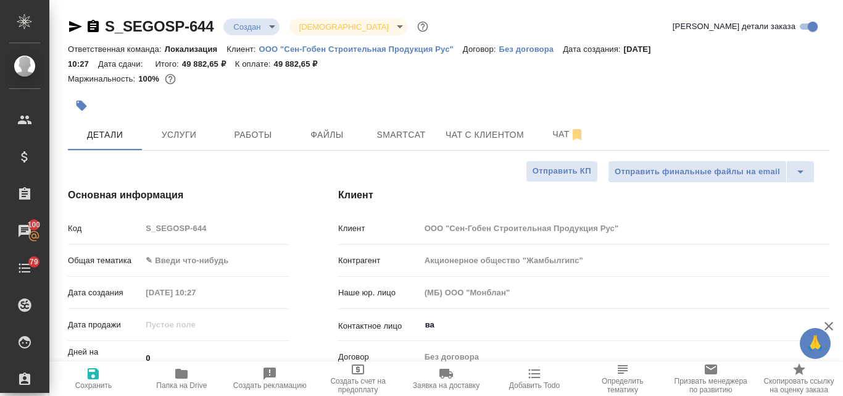
type textarea "x"
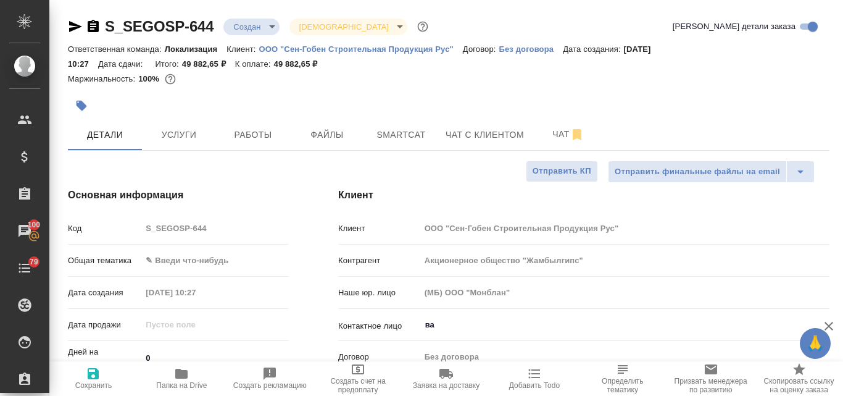
type textarea "x"
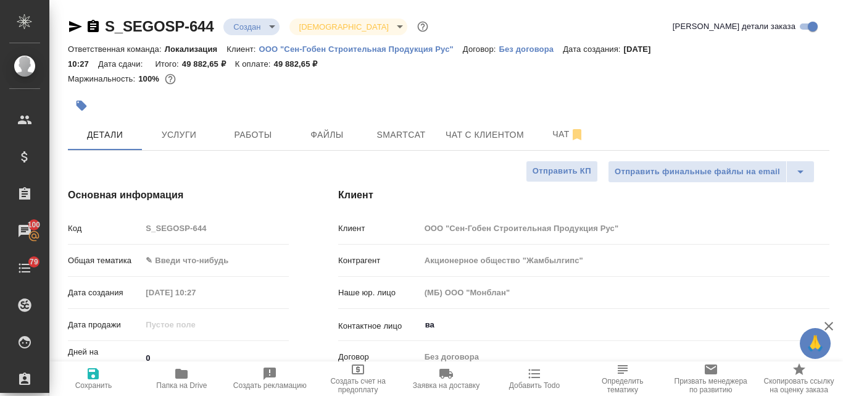
type textarea "x"
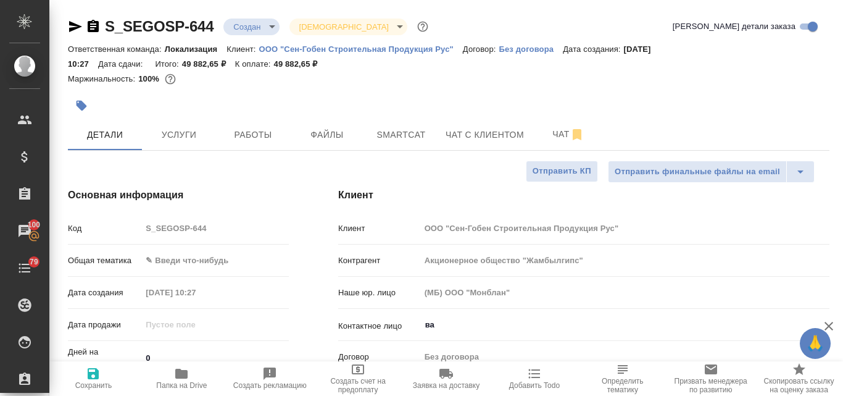
type textarea "x"
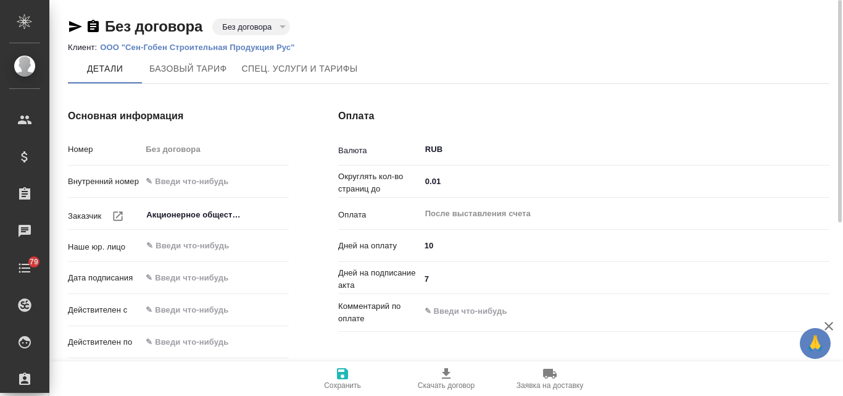
type input "Базовый ТП 2025"
click at [198, 215] on input "Акционерное общество "Жамбылгипс"" at bounding box center [194, 214] width 99 height 15
click at [410, 95] on div "Оплата Валюта RUB ​ Округлять кол-во страниц до 0.01 ​ Оплата После выставления…" at bounding box center [584, 319] width 541 height 470
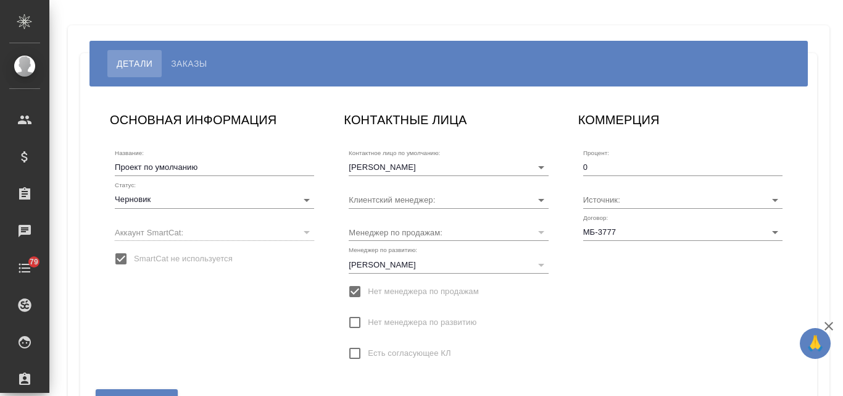
type input "Загородних Виктория"
click at [123, 260] on input "SmartCat не используется" at bounding box center [121, 259] width 26 height 26
checkbox input "false"
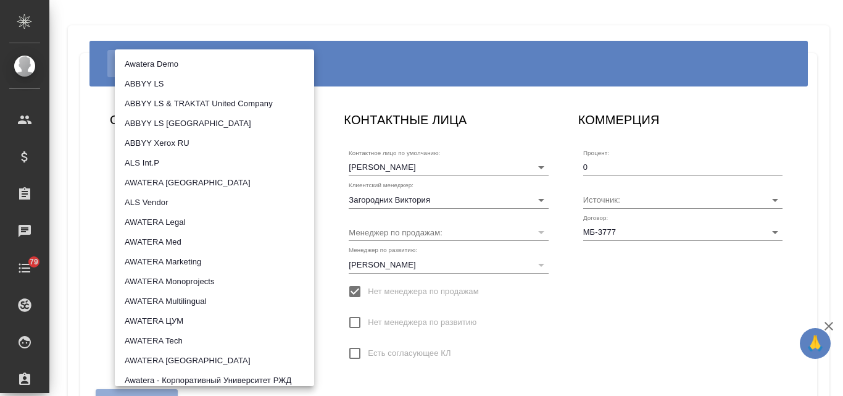
click at [167, 229] on body "🙏 .cls-1 fill:#fff; AWATERA Valyaeva [PERSON_NAME] Спецификации Заказы Чаты 79 …" at bounding box center [421, 198] width 843 height 396
click at [562, 331] on div at bounding box center [421, 198] width 843 height 396
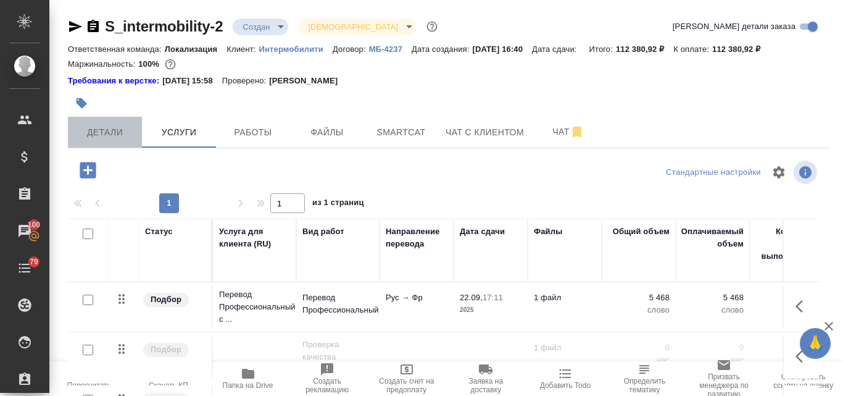
click at [119, 131] on span "Детали" at bounding box center [104, 132] width 59 height 15
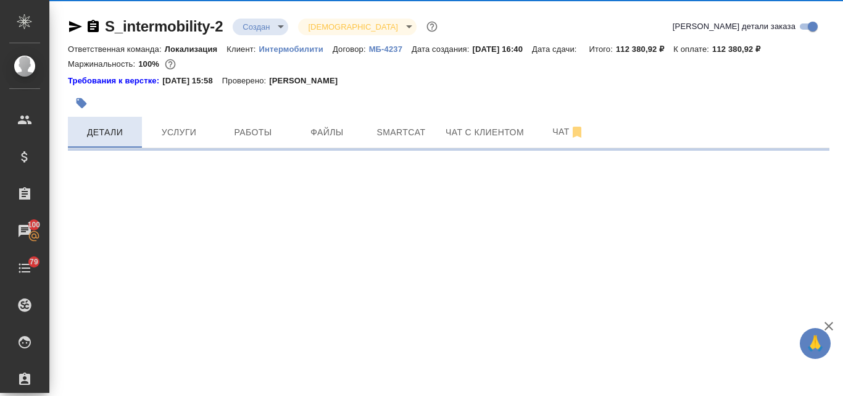
select select "RU"
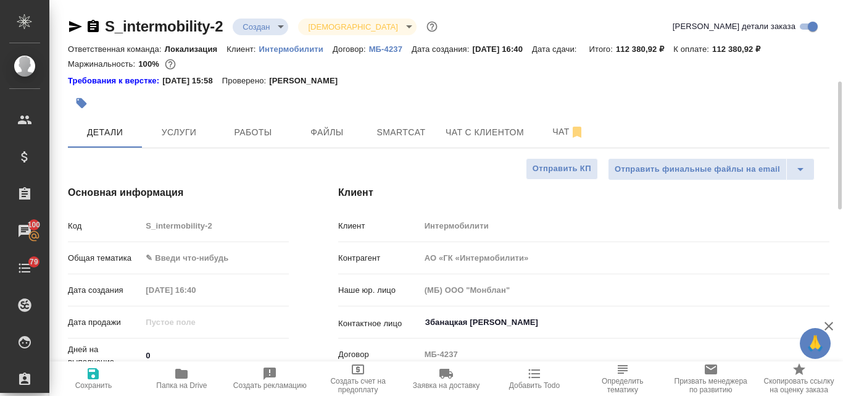
type textarea "x"
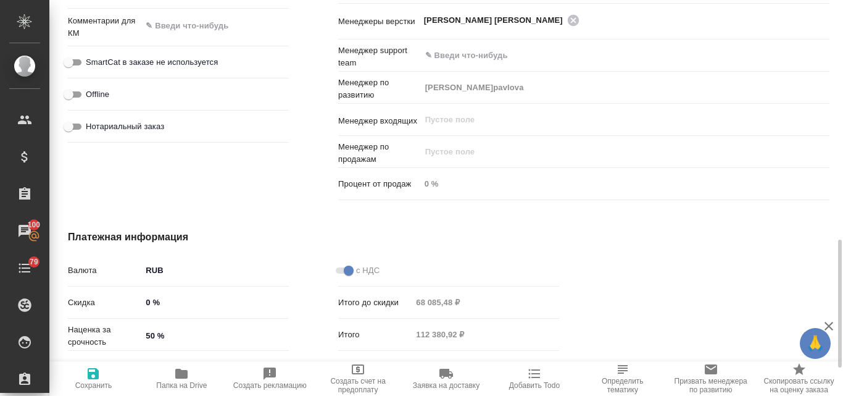
scroll to position [828, 0]
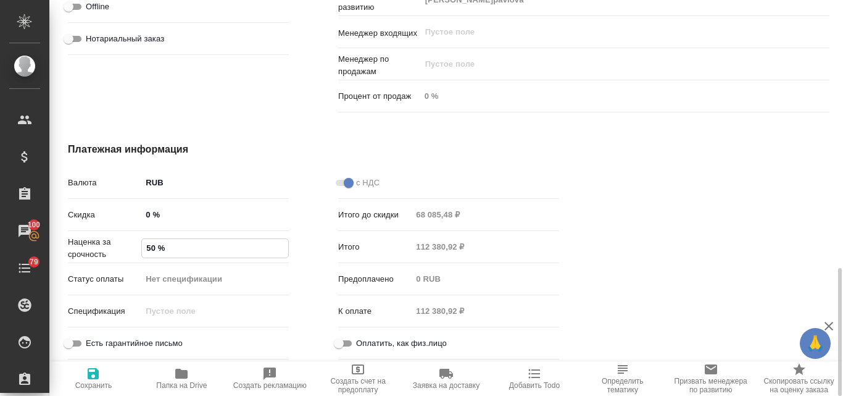
drag, startPoint x: 158, startPoint y: 252, endPoint x: 143, endPoint y: 243, distance: 18.0
click at [143, 243] on input "50 %" at bounding box center [215, 248] width 146 height 18
type textarea "x"
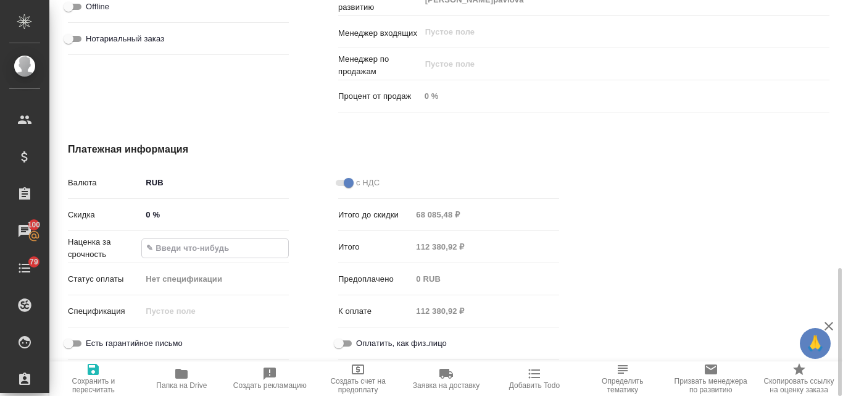
type textarea "x"
type input "0 %"
click at [98, 373] on icon "button" at bounding box center [93, 369] width 11 height 11
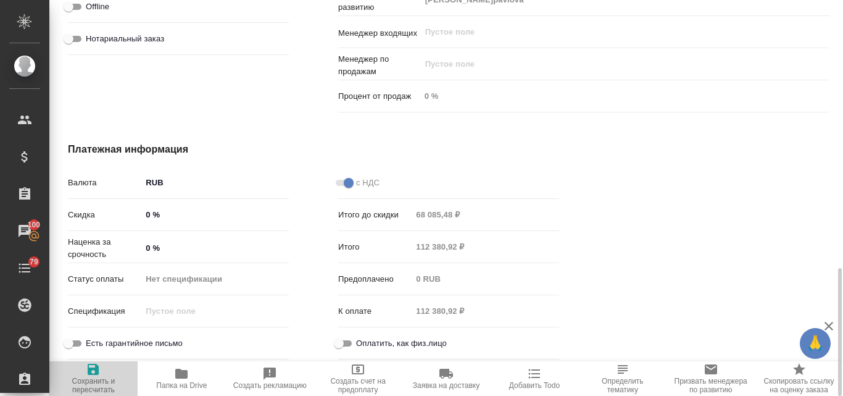
type textarea "x"
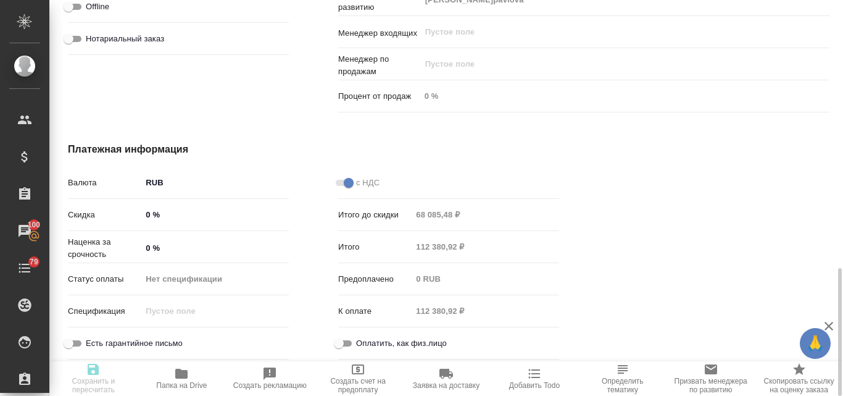
type textarea "x"
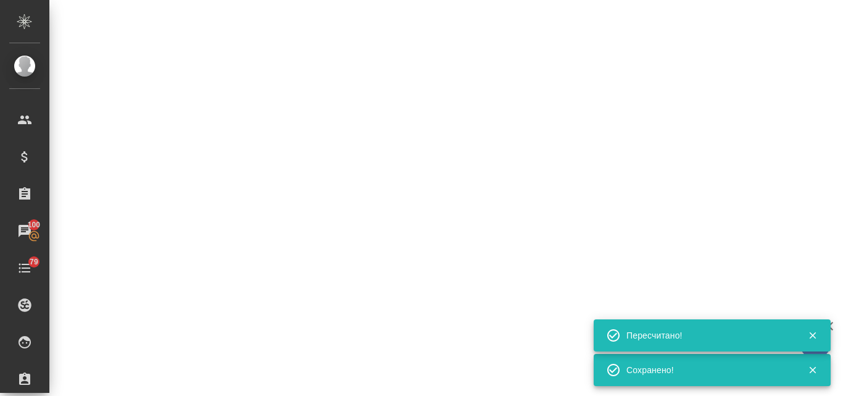
select select "RU"
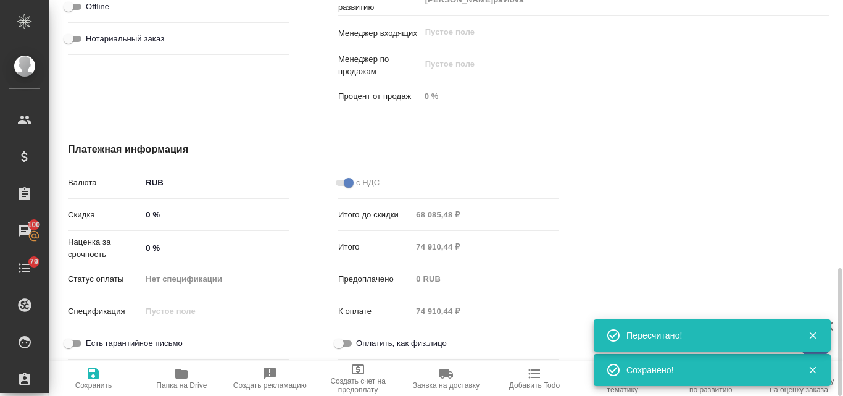
type textarea "x"
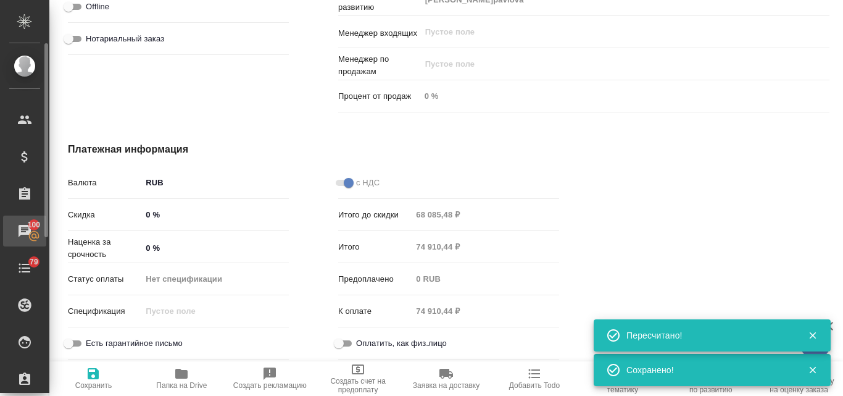
type textarea "x"
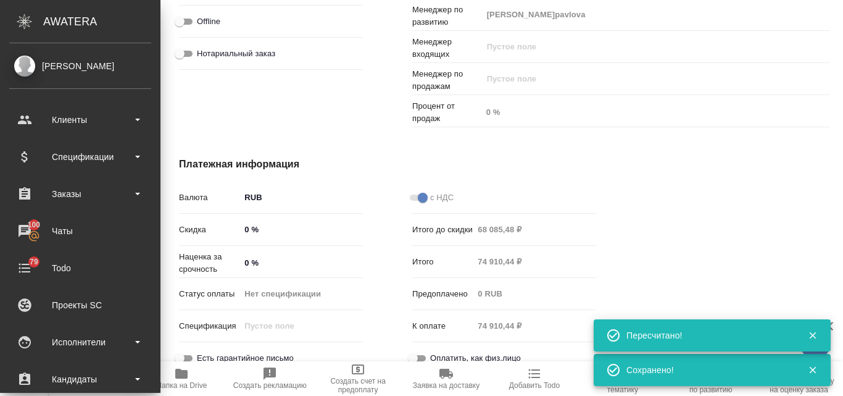
type textarea "x"
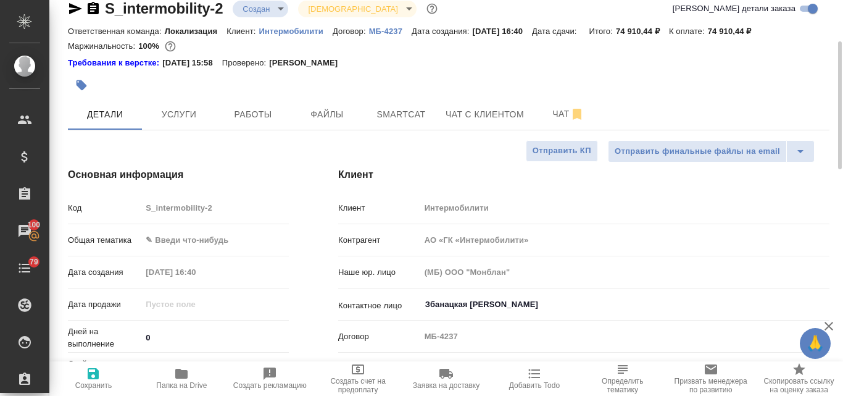
scroll to position [0, 0]
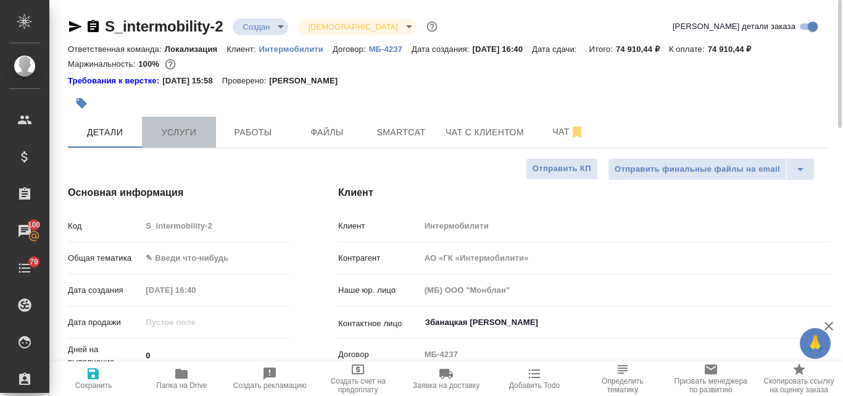
click at [173, 137] on span "Услуги" at bounding box center [178, 132] width 59 height 15
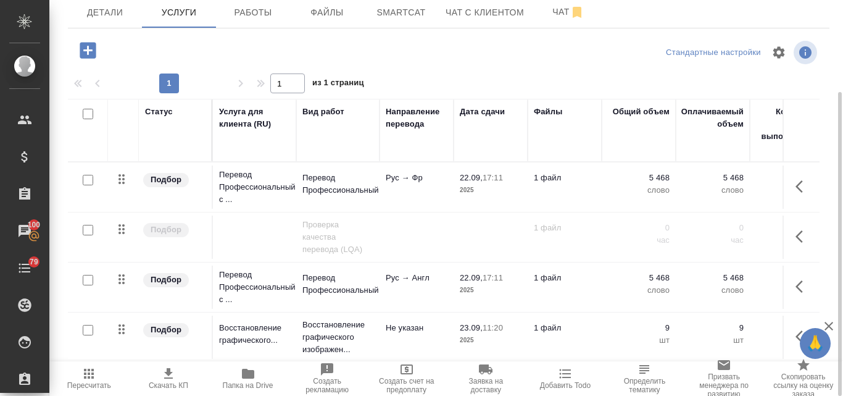
scroll to position [57, 0]
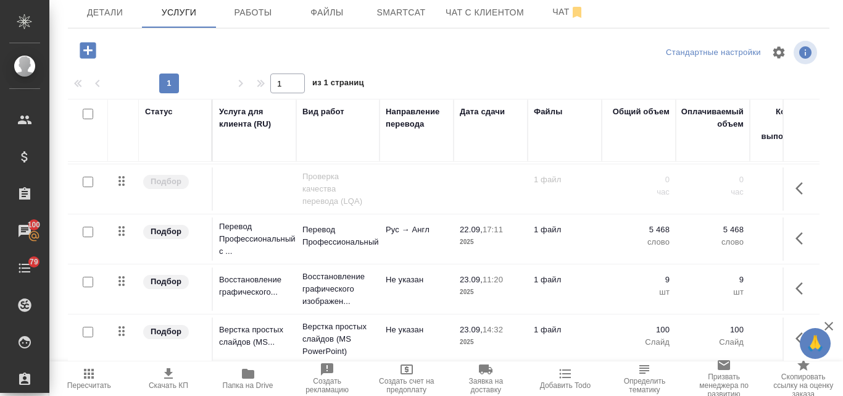
click at [175, 375] on icon "button" at bounding box center [168, 373] width 15 height 15
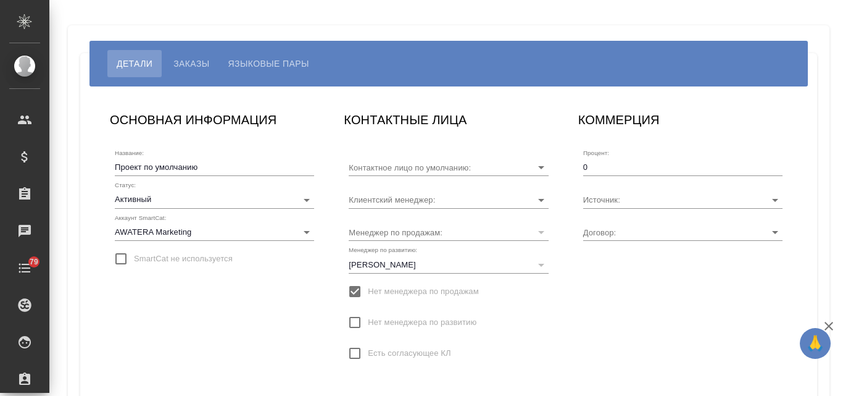
type input "[PERSON_NAME]"
type input "Без договора"
type input "[PERSON_NAME]"
click at [290, 57] on span "Языковые пары" at bounding box center [268, 63] width 81 height 15
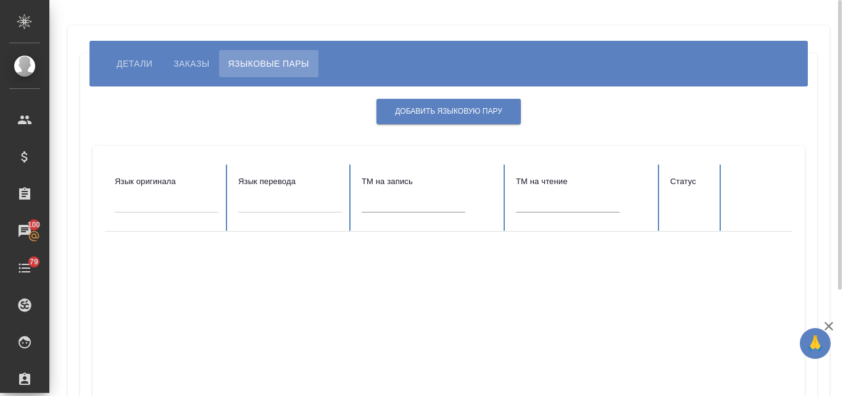
click at [143, 60] on span "Детали" at bounding box center [135, 63] width 36 height 15
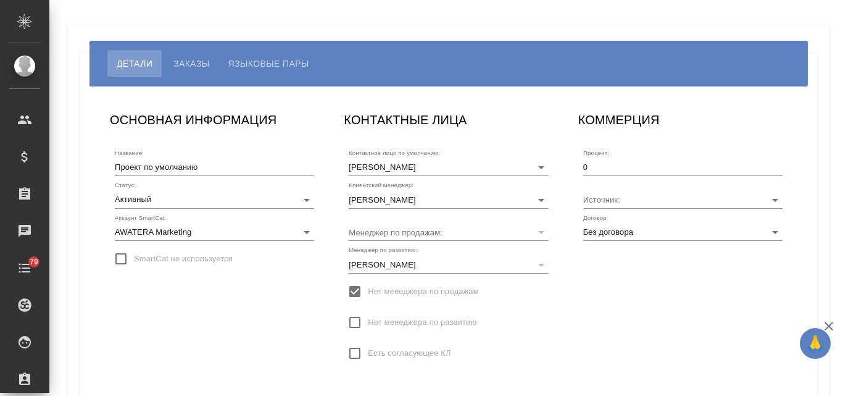
click at [261, 56] on span "Языковые пары" at bounding box center [268, 63] width 81 height 15
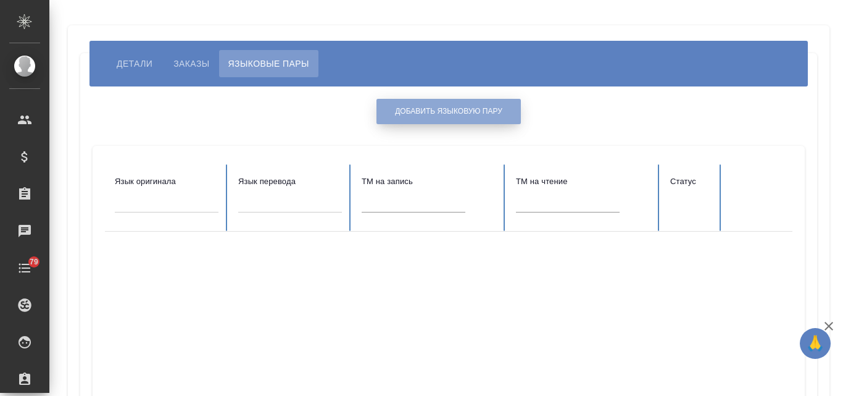
click at [483, 112] on span "Добавить языковую пару" at bounding box center [448, 111] width 107 height 10
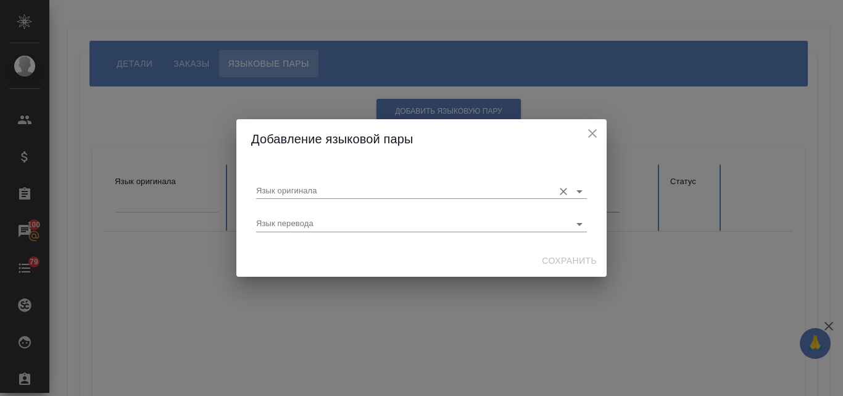
click at [277, 189] on input "Язык оригинала" at bounding box center [401, 190] width 291 height 15
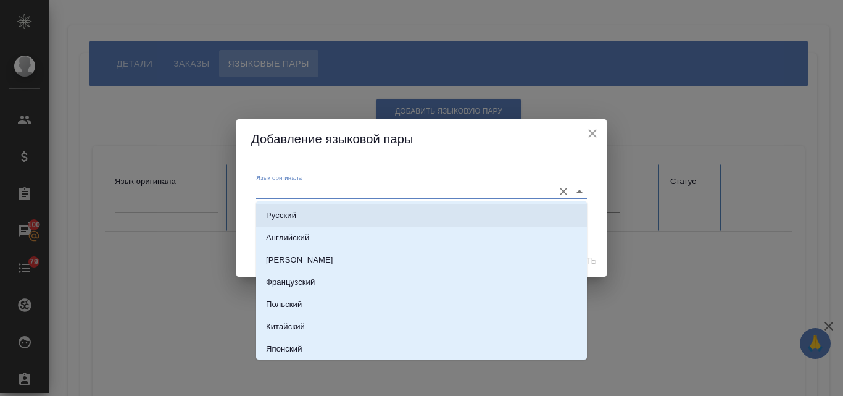
click at [278, 210] on p "Русский" at bounding box center [281, 215] width 30 height 12
type input "Русский"
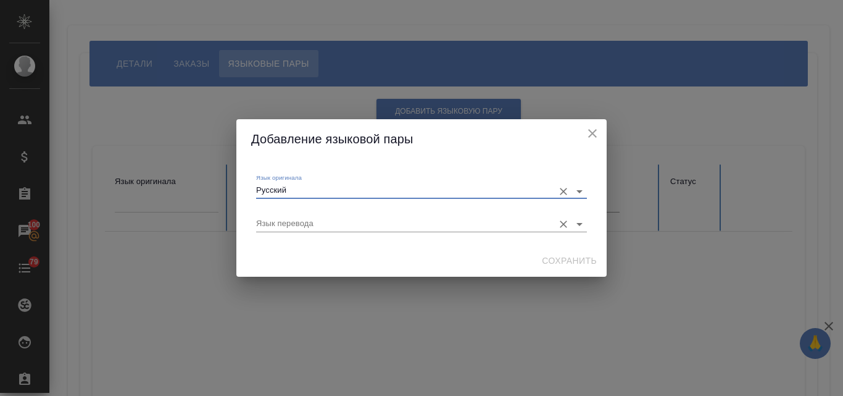
click at [278, 215] on div "Язык перевода" at bounding box center [421, 218] width 331 height 25
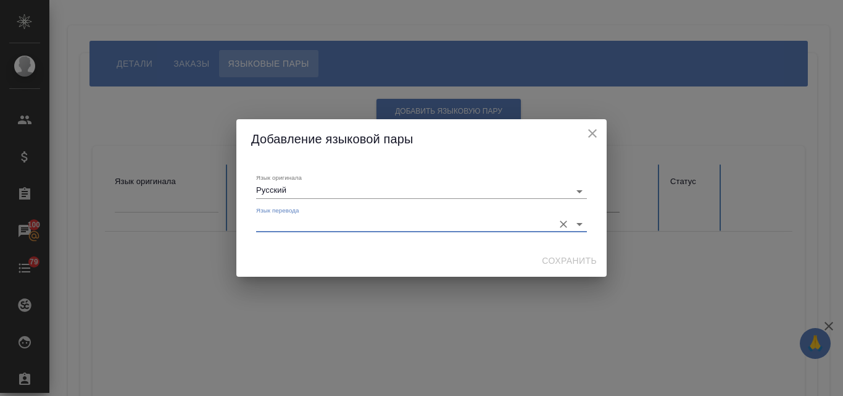
click at [266, 222] on input "Язык перевода" at bounding box center [401, 223] width 291 height 15
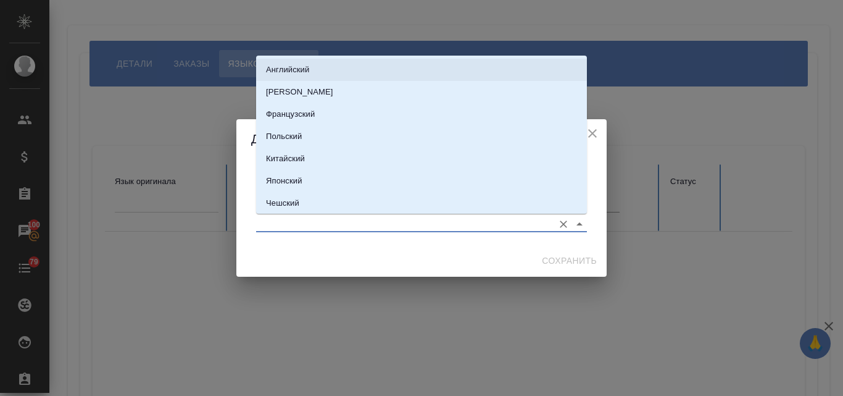
click at [283, 67] on p "Английский" at bounding box center [287, 70] width 43 height 12
type input "Английский"
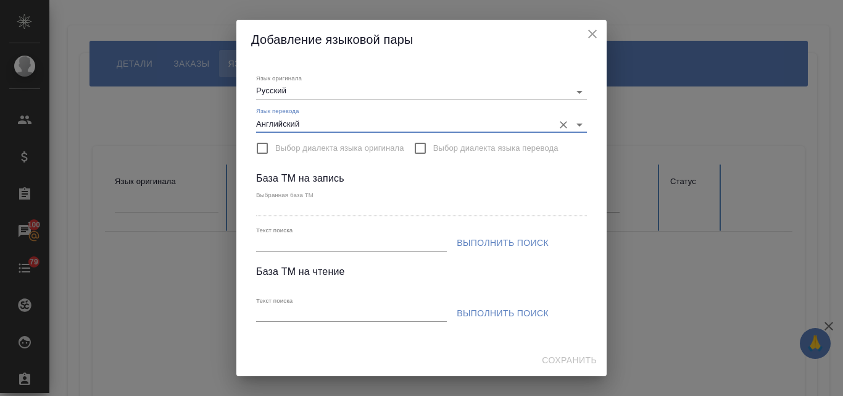
click at [271, 239] on input "Текст поиска" at bounding box center [351, 243] width 191 height 15
paste input "S_SEGOSP"
type input "S_SEGOSP"
click at [492, 243] on span "Выполнить поиск" at bounding box center [503, 242] width 92 height 15
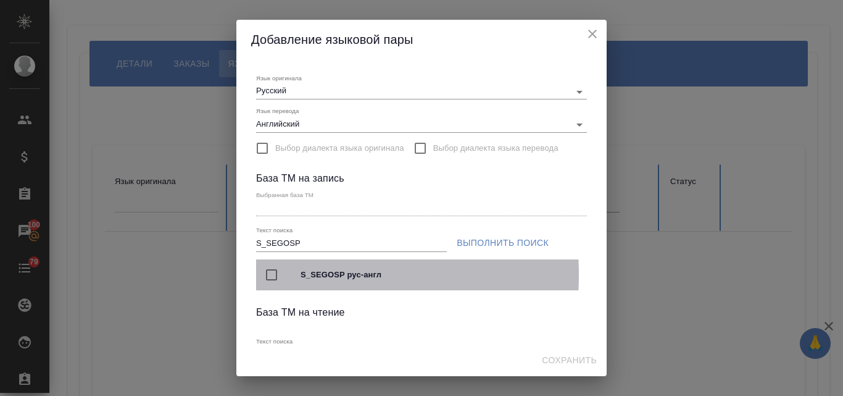
click at [269, 275] on input "checkbox" at bounding box center [272, 275] width 26 height 26
type input "S_SEGOSP рус-англ"
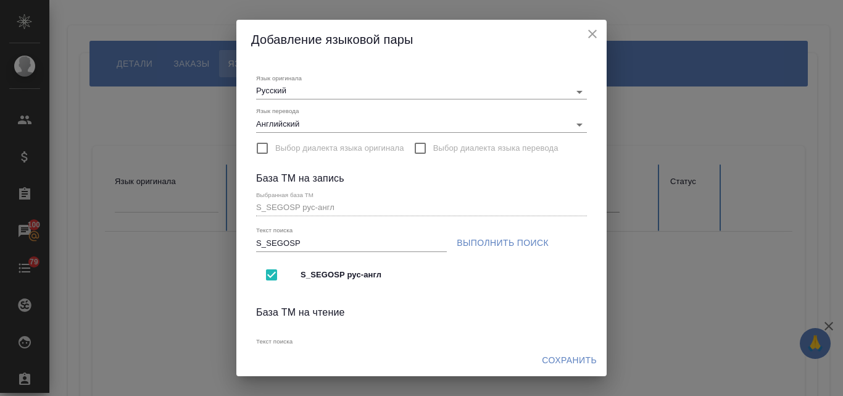
scroll to position [62, 0]
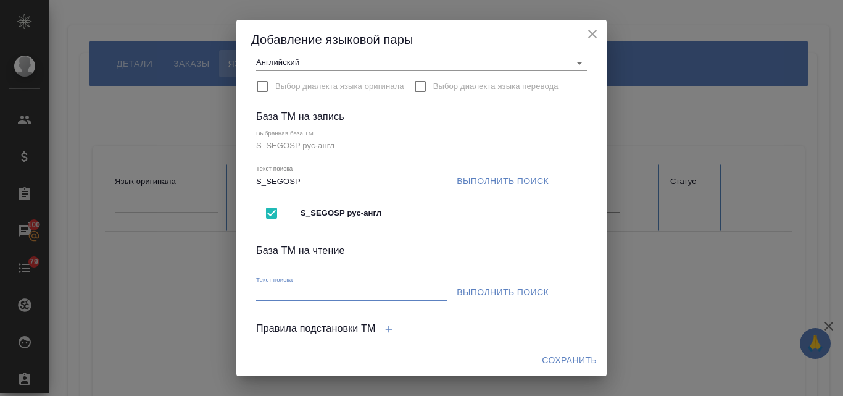
click at [280, 286] on input "Текст поиска" at bounding box center [351, 292] width 191 height 15
paste input "S_SEGOSP"
type input "S_SEGOSP"
click at [508, 295] on span "Выполнить поиск" at bounding box center [503, 292] width 92 height 15
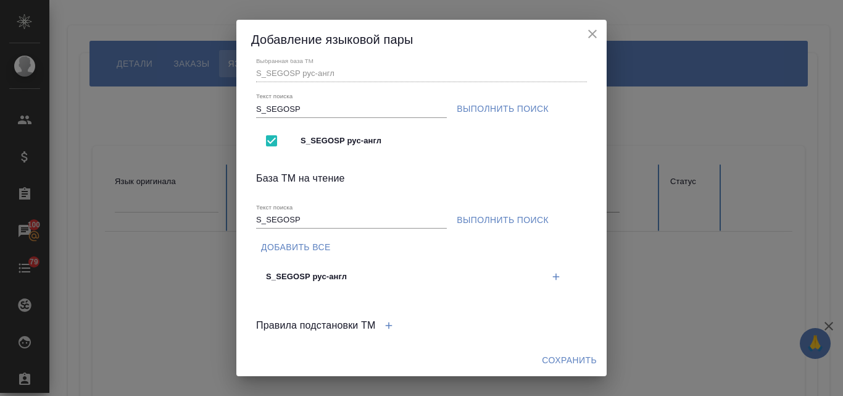
scroll to position [247, 0]
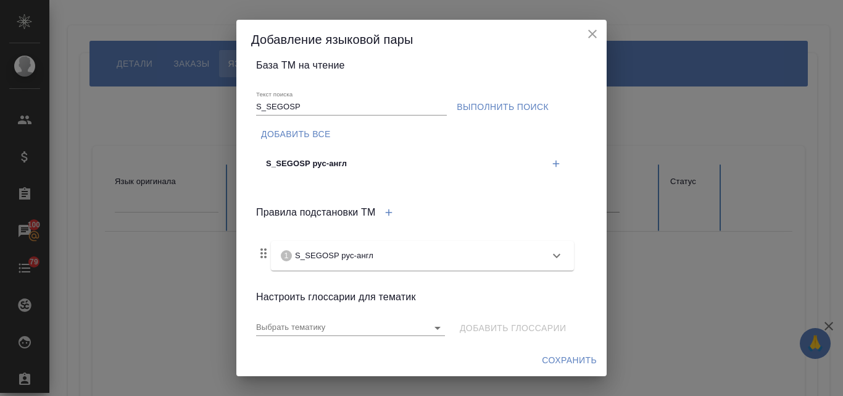
click at [551, 160] on icon "button" at bounding box center [556, 163] width 11 height 11
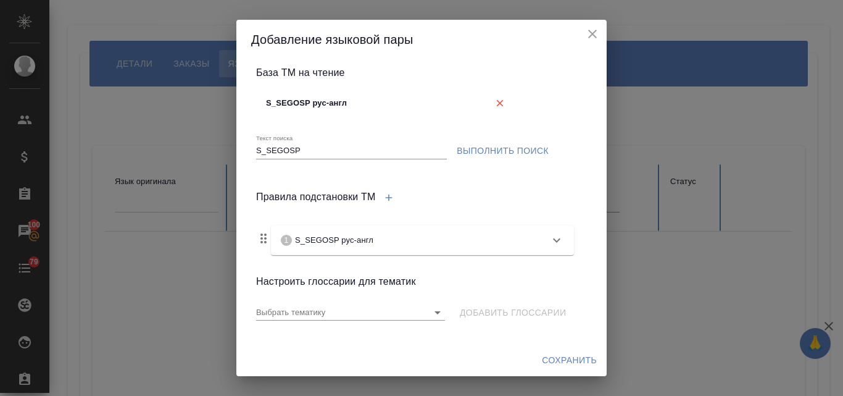
scroll to position [239, 0]
click at [567, 358] on span "Сохранить" at bounding box center [569, 359] width 55 height 15
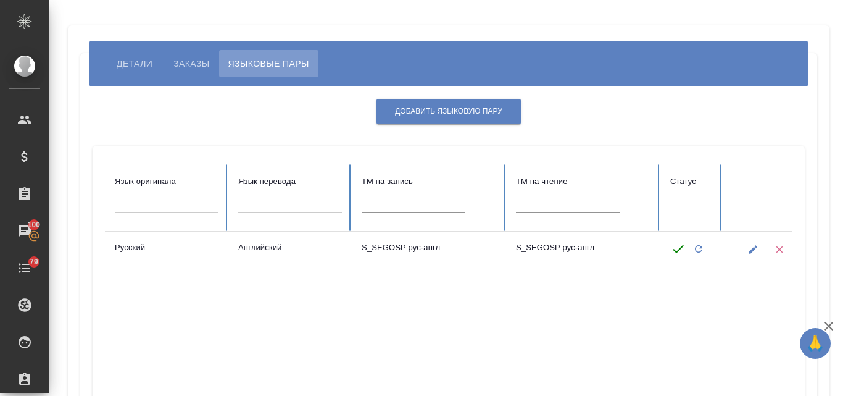
click at [149, 63] on span "Детали" at bounding box center [135, 63] width 36 height 15
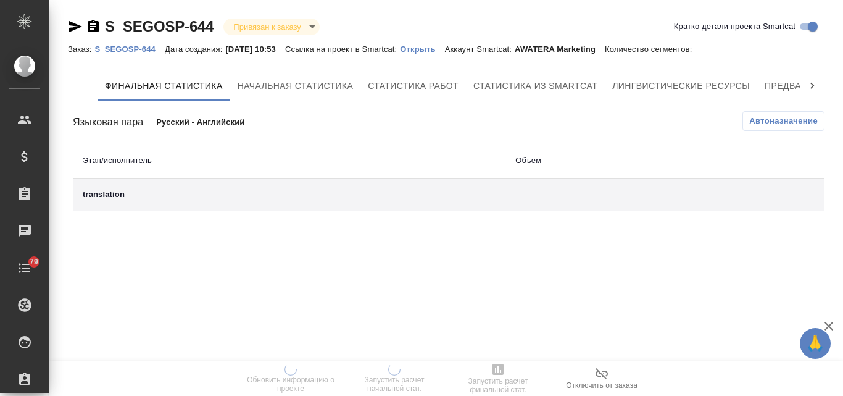
click at [436, 41] on div "Заказ: S_SEGOSP-644 Дата создания: [DATE] 10:53 Ссылка на проект в Smartcat: От…" at bounding box center [386, 48] width 636 height 15
click at [436, 44] on p "Открыть" at bounding box center [422, 48] width 44 height 9
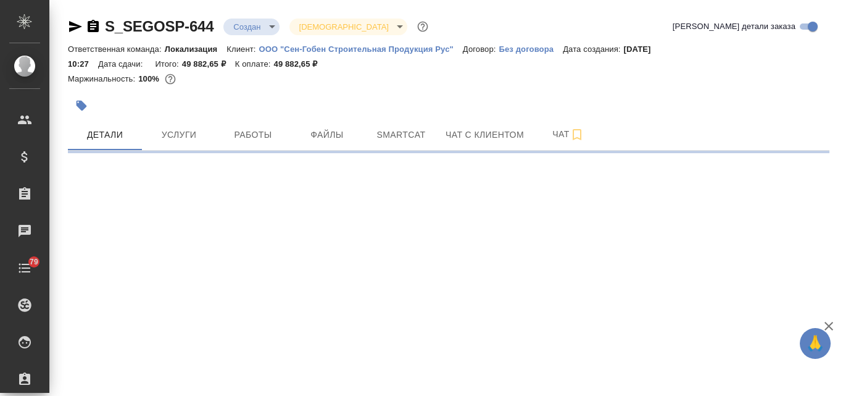
select select "RU"
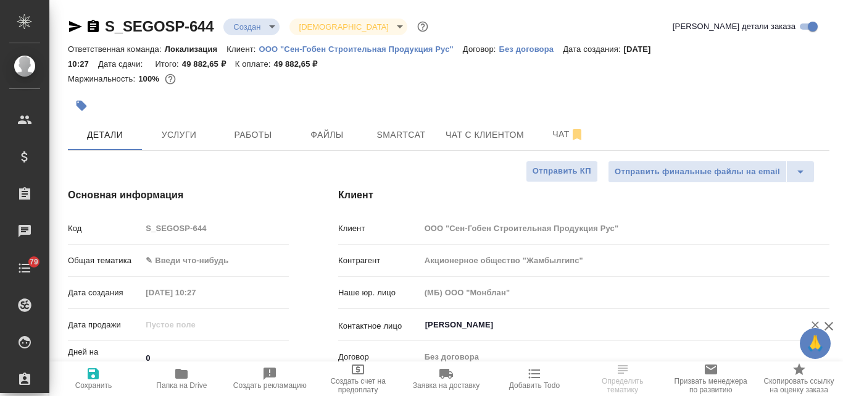
click at [472, 327] on input "[PERSON_NAME]" at bounding box center [604, 324] width 360 height 15
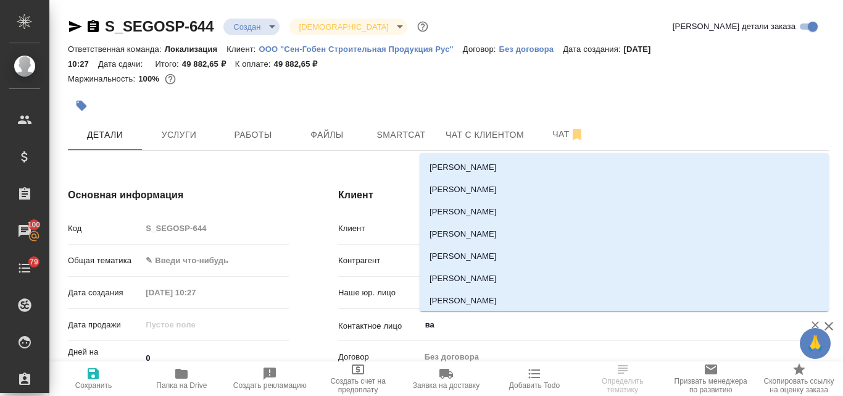
type input "вал"
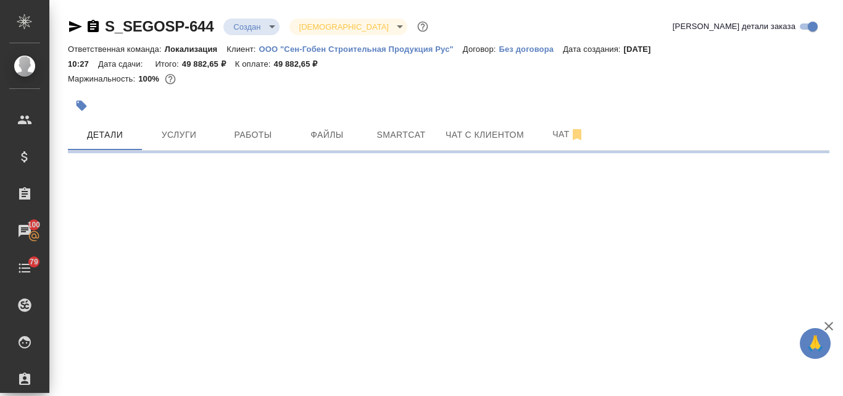
select select "RU"
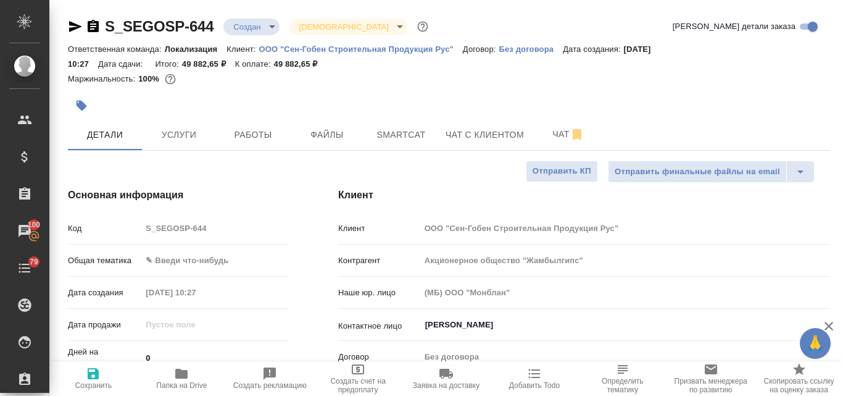
type textarea "x"
click at [462, 324] on input "[PERSON_NAME]" at bounding box center [604, 324] width 360 height 15
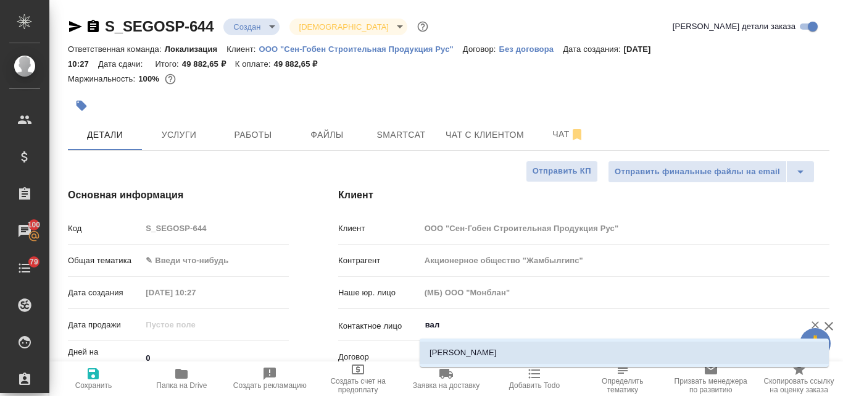
click at [466, 349] on li "[PERSON_NAME]" at bounding box center [624, 352] width 409 height 22
type input "Соловьева Валерия"
type textarea "x"
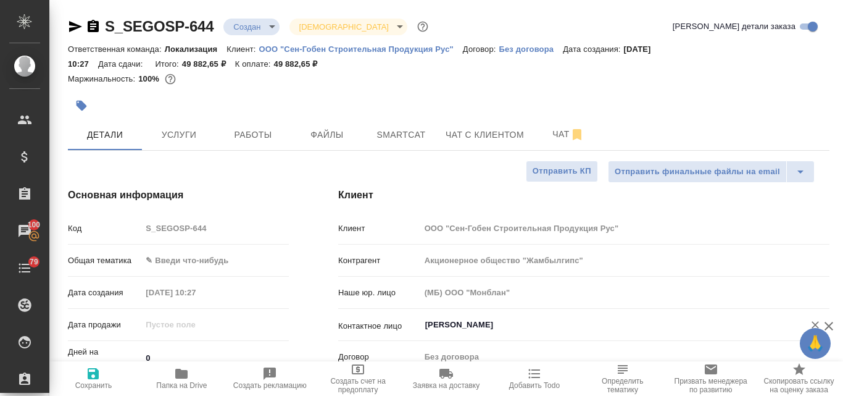
type input "Соловьева Валерия"
click at [88, 376] on icon "button" at bounding box center [93, 373] width 11 height 11
type textarea "x"
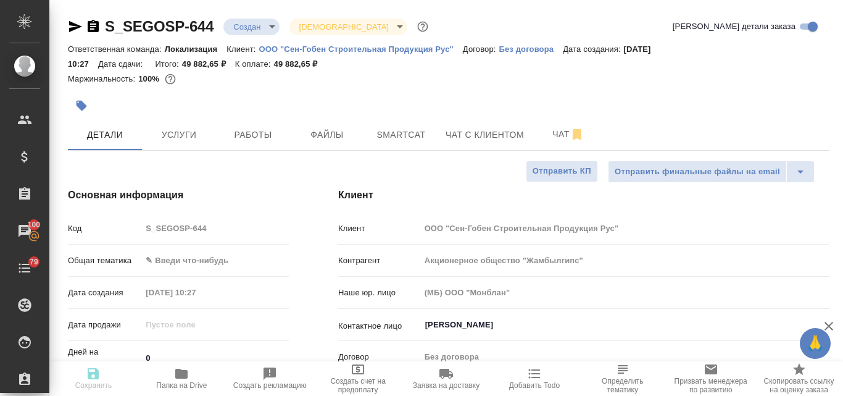
type textarea "x"
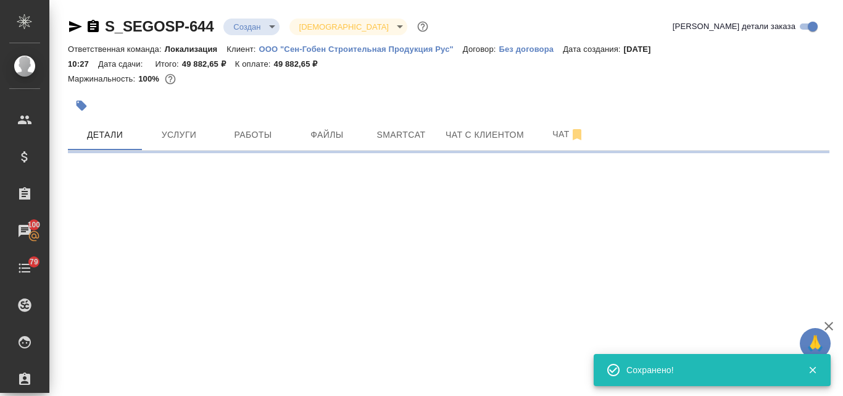
select select "RU"
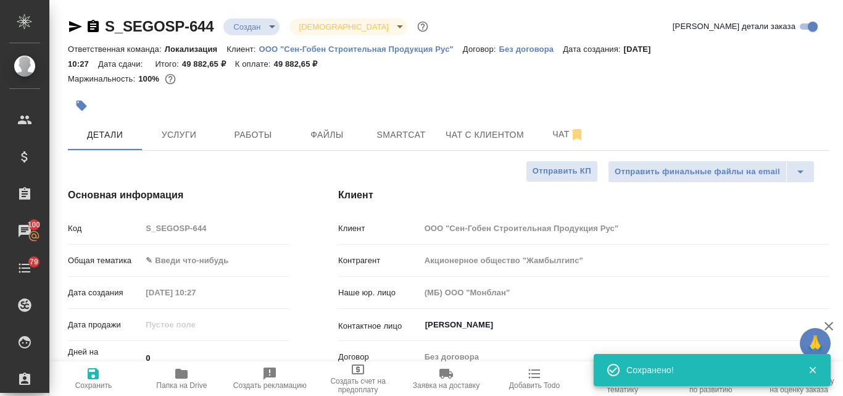
type textarea "x"
click at [173, 263] on body "🙏 .cls-1 fill:#fff; AWATERA Valyaeva Anna Клиенты Спецификации Заказы 100 Чаты …" at bounding box center [421, 198] width 843 height 396
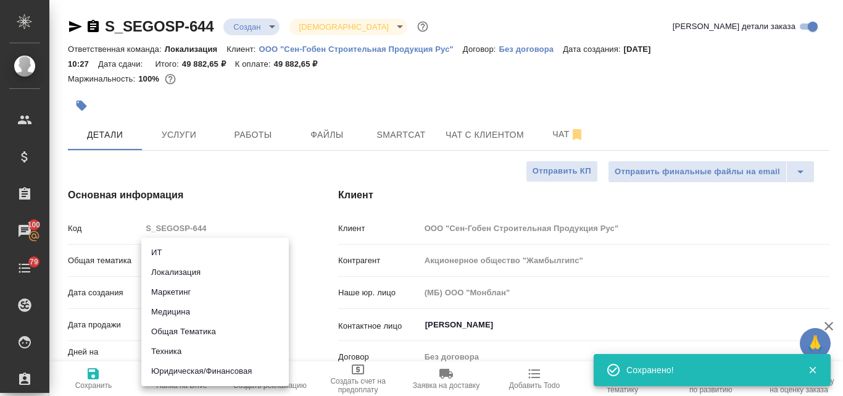
click at [176, 350] on li "Техника" at bounding box center [215, 351] width 148 height 20
type input "tech"
type textarea "x"
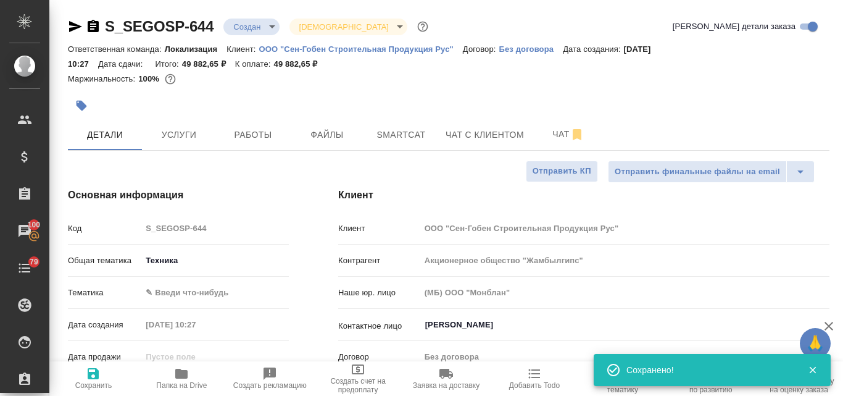
click at [92, 377] on icon "button" at bounding box center [93, 373] width 11 height 11
type textarea "x"
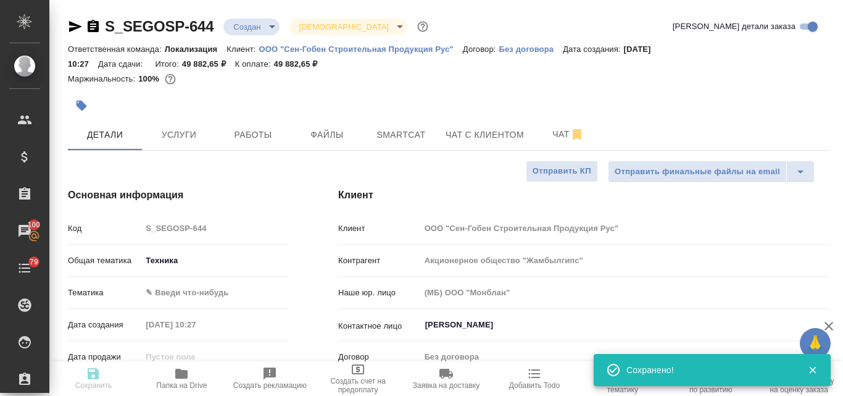
type textarea "x"
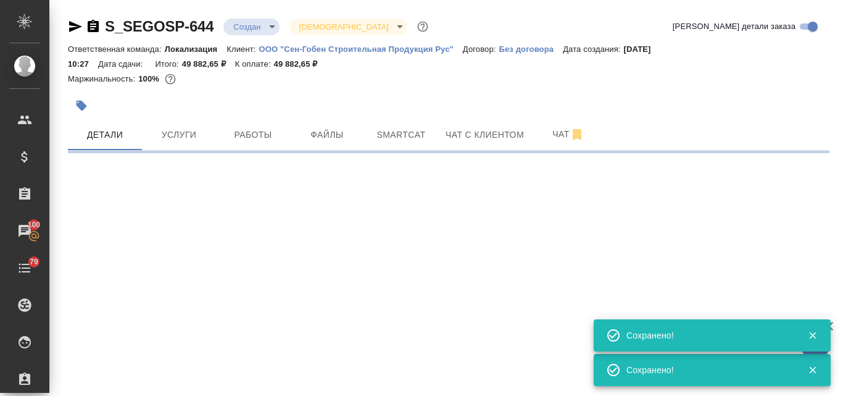
select select "RU"
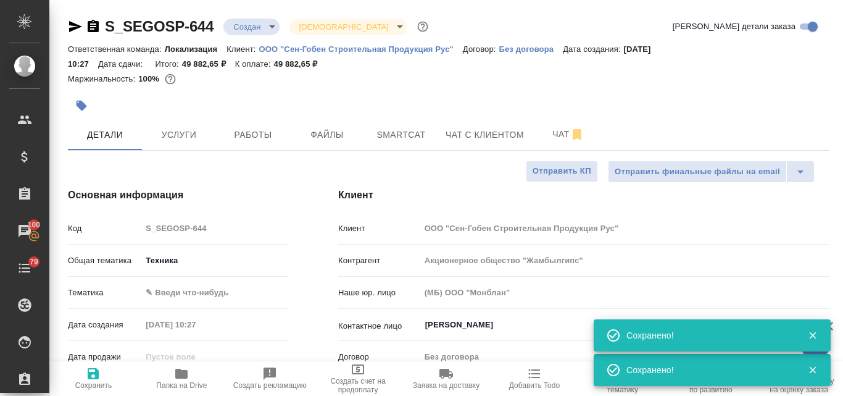
type textarea "x"
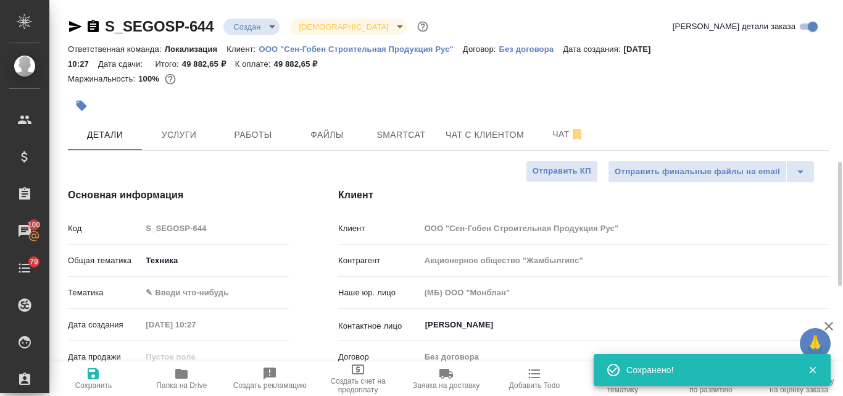
scroll to position [247, 0]
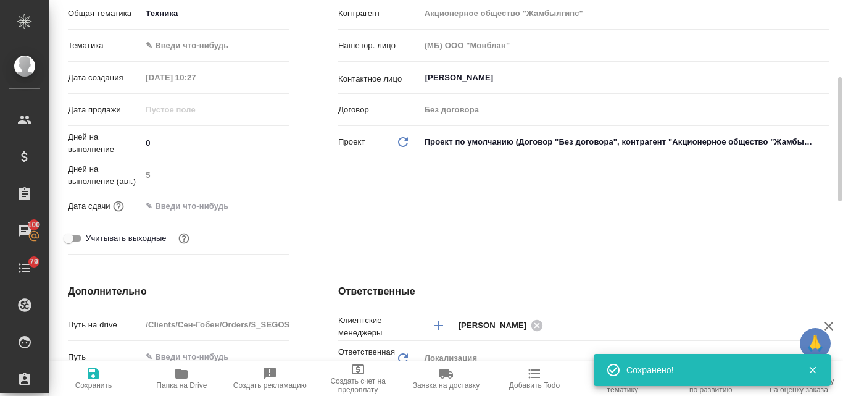
type textarea "x"
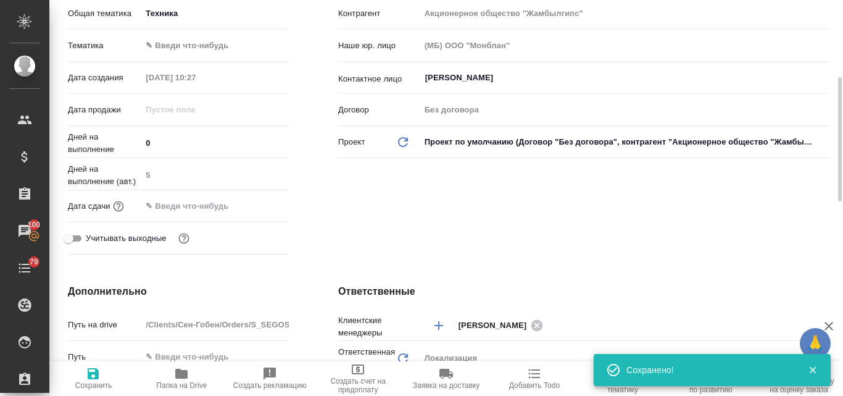
type textarea "x"
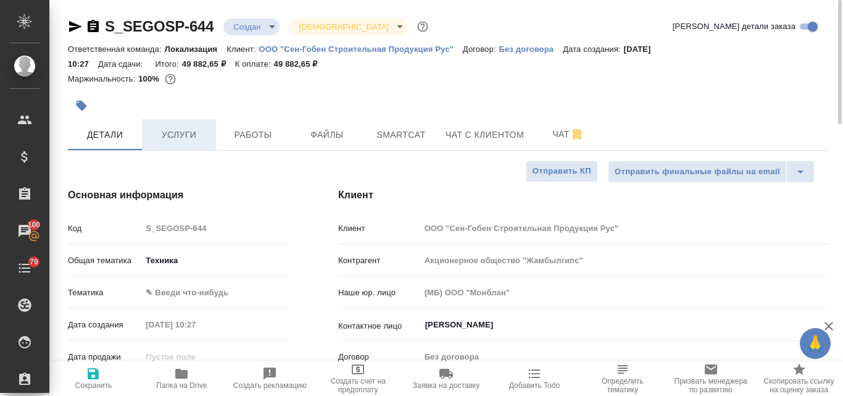
click at [184, 140] on span "Услуги" at bounding box center [178, 134] width 59 height 15
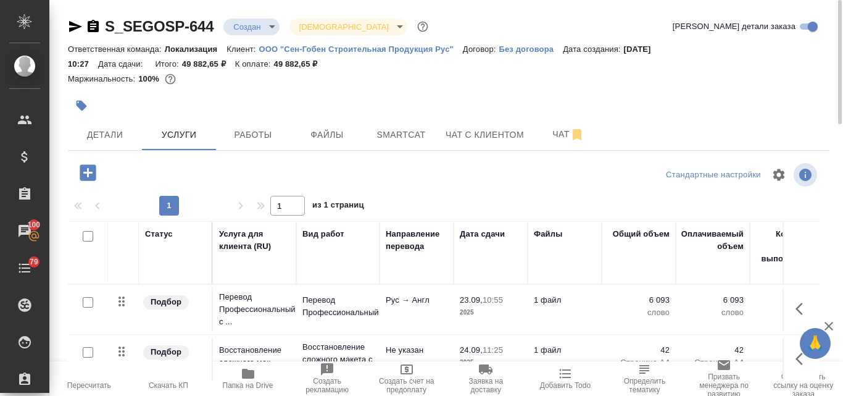
scroll to position [122, 0]
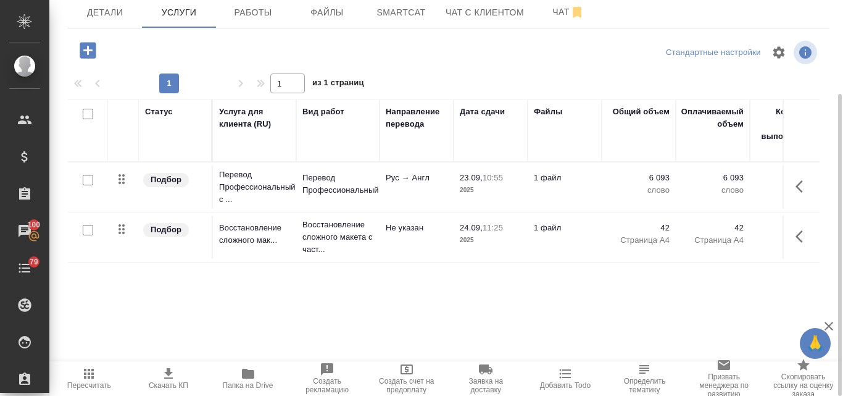
click at [169, 379] on icon "button" at bounding box center [168, 373] width 15 height 15
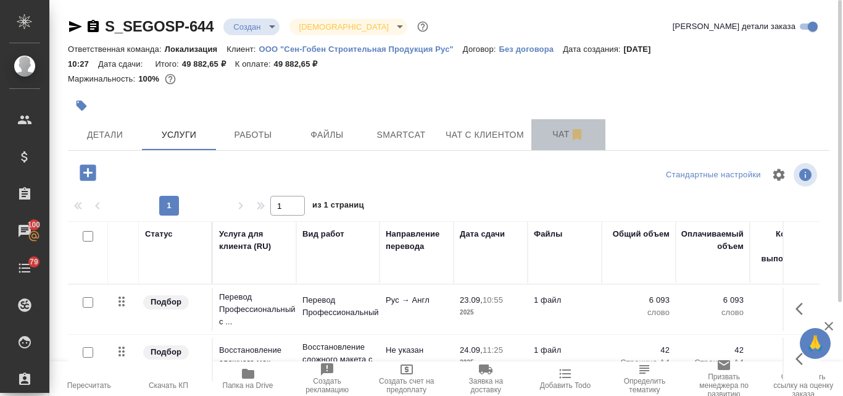
click at [565, 126] on button "Чат" at bounding box center [568, 134] width 74 height 31
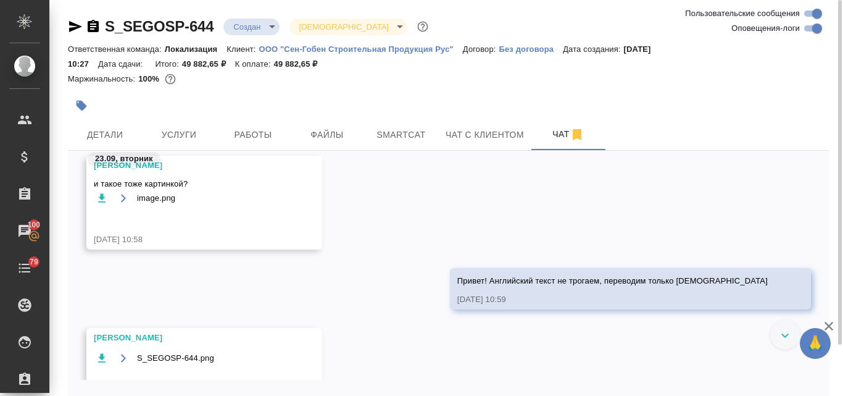
scroll to position [605, 0]
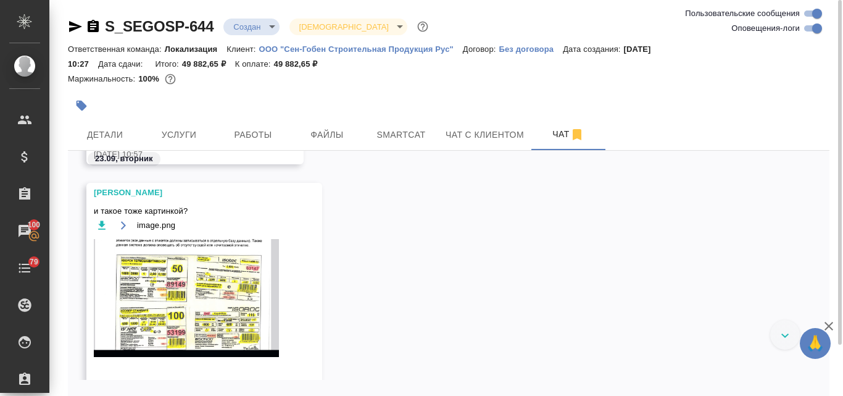
click at [158, 300] on img at bounding box center [186, 298] width 185 height 118
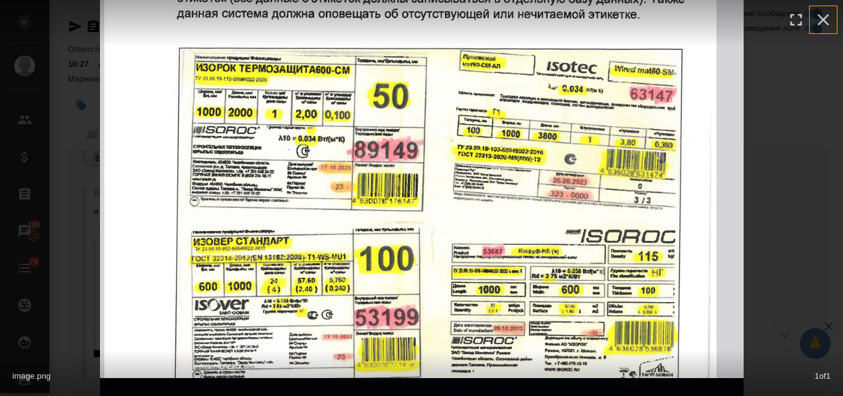
click at [828, 22] on icon "button" at bounding box center [824, 20] width 20 height 20
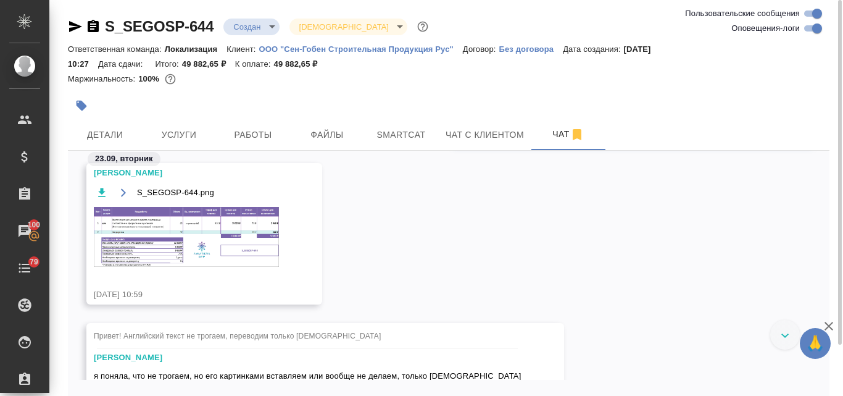
scroll to position [975, 0]
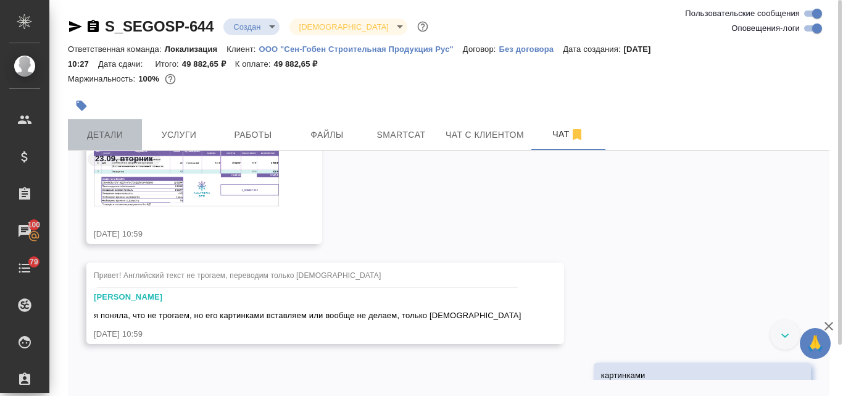
click at [97, 133] on span "Детали" at bounding box center [104, 134] width 59 height 15
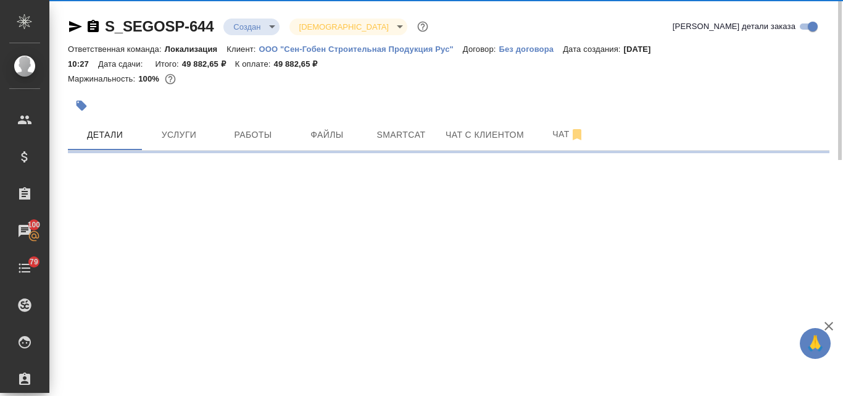
select select "RU"
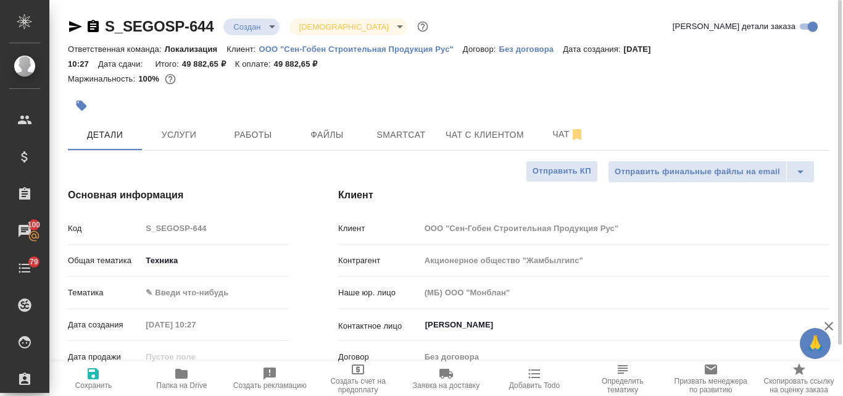
type textarea "x"
type input "[PERSON_NAME]"
type input "Каирова Бэлла"
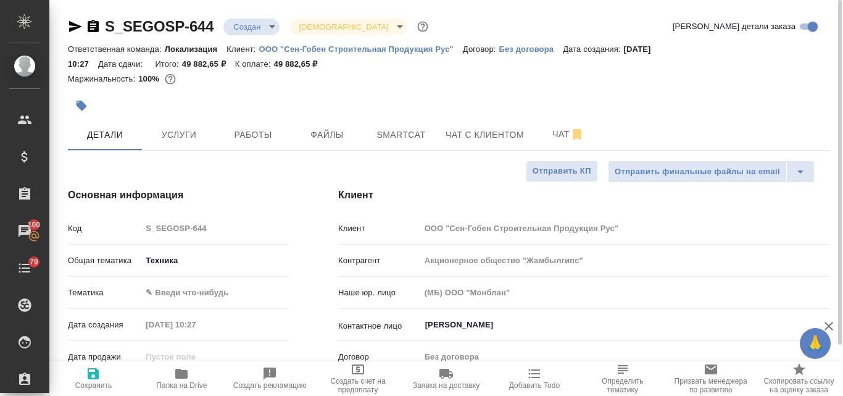
type textarea "x"
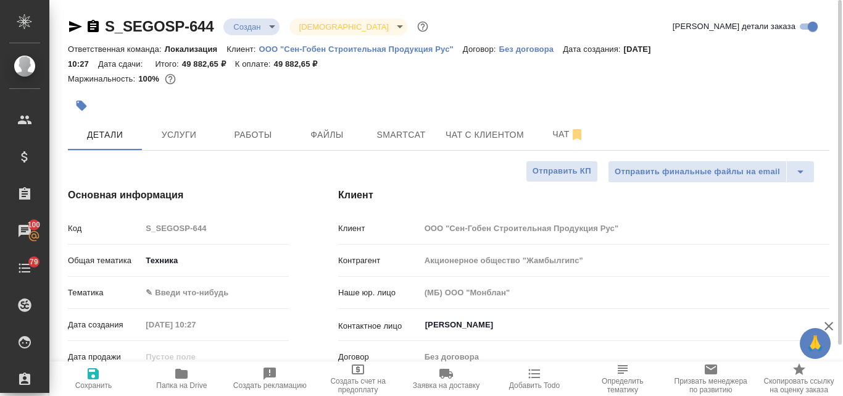
type textarea "x"
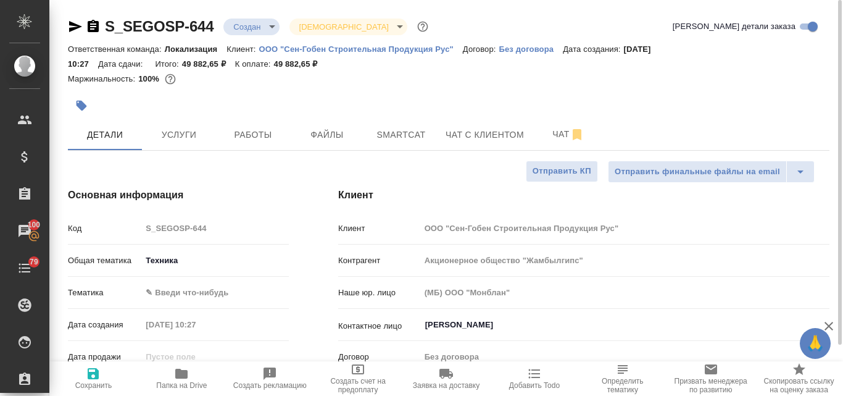
type textarea "x"
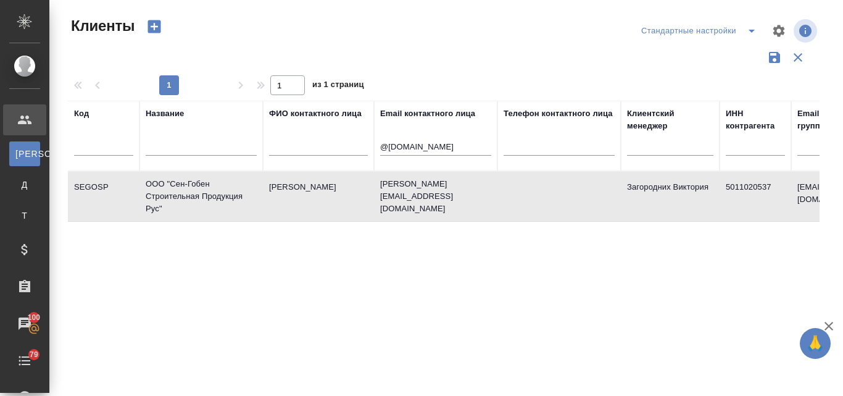
select select "RU"
drag, startPoint x: 428, startPoint y: 143, endPoint x: 381, endPoint y: 143, distance: 46.9
click at [381, 143] on input "@[DOMAIN_NAME]" at bounding box center [435, 147] width 111 height 15
paste input "@[DOMAIN_NAME]"
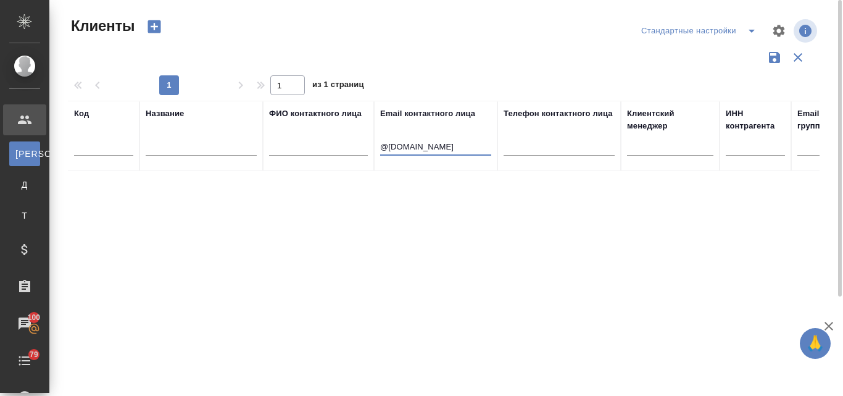
type input "@[DOMAIN_NAME]"
drag, startPoint x: 448, startPoint y: 144, endPoint x: 377, endPoint y: 144, distance: 70.4
click at [377, 144] on th "Email контактного лица @[DOMAIN_NAME]" at bounding box center [435, 136] width 123 height 70
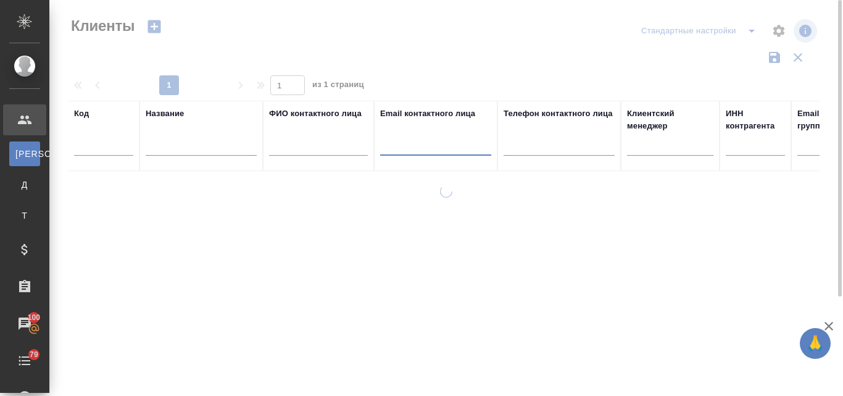
paste input "@[DOMAIN_NAME]"
type input "@[DOMAIN_NAME]"
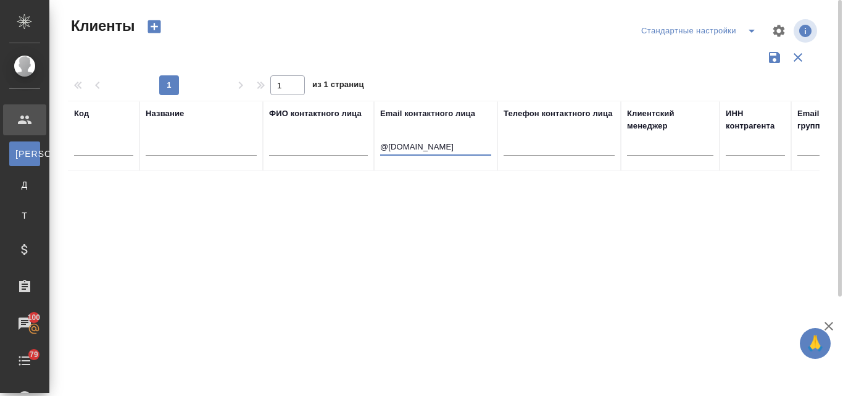
drag, startPoint x: 452, startPoint y: 142, endPoint x: 377, endPoint y: 146, distance: 76.0
click at [377, 146] on th "Email контактного лица @[DOMAIN_NAME]" at bounding box center [435, 136] width 123 height 70
paste input "[PERSON_NAME][EMAIL_ADDRESS][DOMAIN_NAME]"
type input "[PERSON_NAME][EMAIL_ADDRESS][DOMAIN_NAME]"
click at [289, 140] on input "text" at bounding box center [318, 147] width 99 height 15
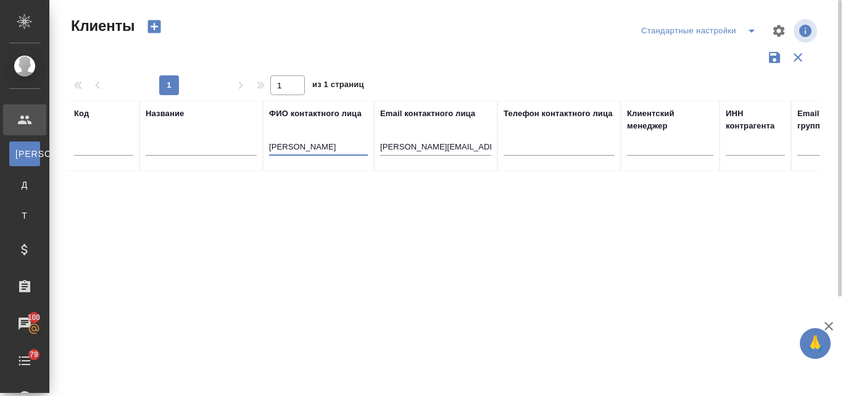
type input "[PERSON_NAME]"
drag, startPoint x: 489, startPoint y: 145, endPoint x: 378, endPoint y: 145, distance: 110.5
click at [378, 145] on th "Email контактного лица [PERSON_NAME][EMAIL_ADDRESS][DOMAIN_NAME]" at bounding box center [435, 136] width 123 height 70
drag, startPoint x: 348, startPoint y: 149, endPoint x: 265, endPoint y: 143, distance: 83.6
click at [265, 143] on th "ФИО контактного лица [PERSON_NAME]" at bounding box center [318, 136] width 111 height 70
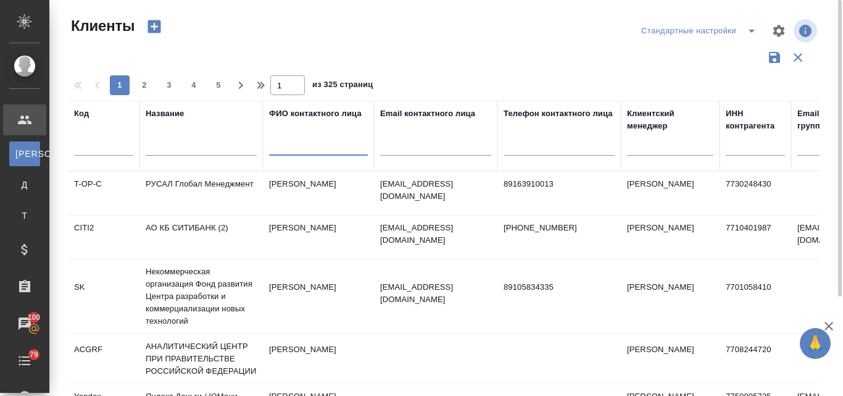
click at [385, 146] on input "text" at bounding box center [435, 147] width 111 height 15
paste input "[DOMAIN_NAME]"
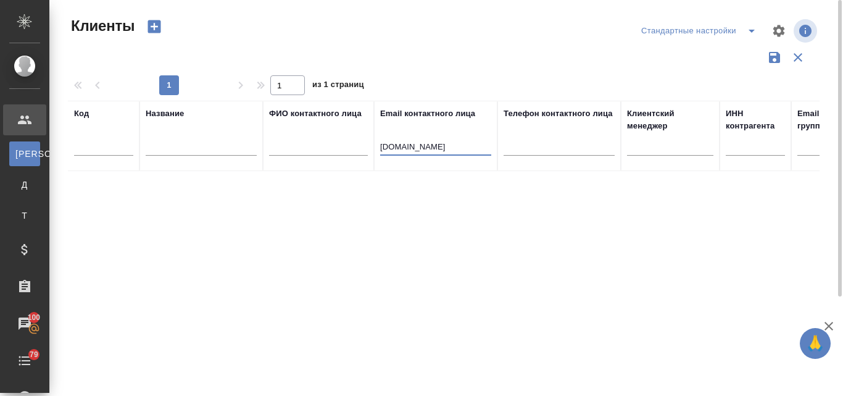
type input "[DOMAIN_NAME]"
drag, startPoint x: 438, startPoint y: 147, endPoint x: 371, endPoint y: 146, distance: 67.3
click at [373, 143] on tr "Код Название ФИО контактного лица Email контактного лица [DOMAIN_NAME] Телефон …" at bounding box center [534, 136] width 933 height 70
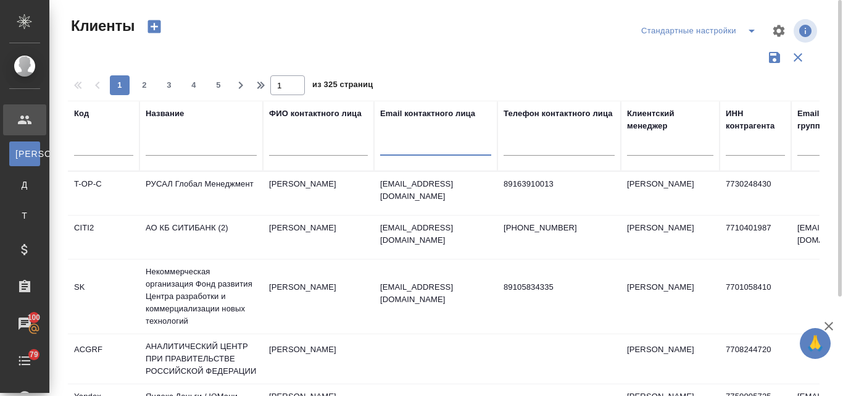
click at [170, 149] on input "text" at bounding box center [201, 147] width 111 height 15
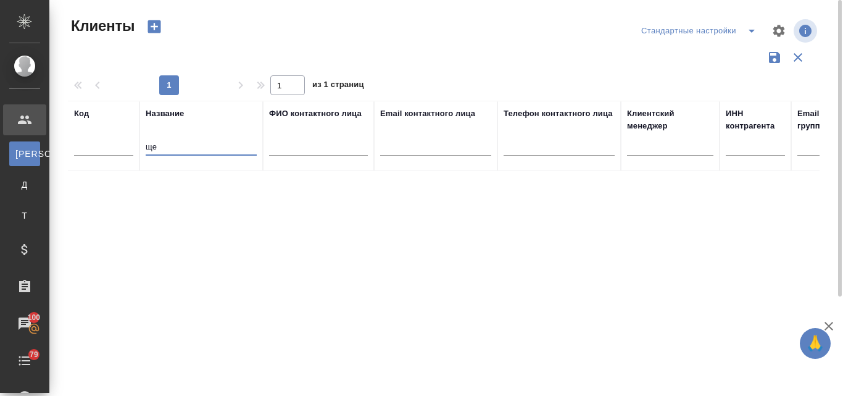
type input "щ"
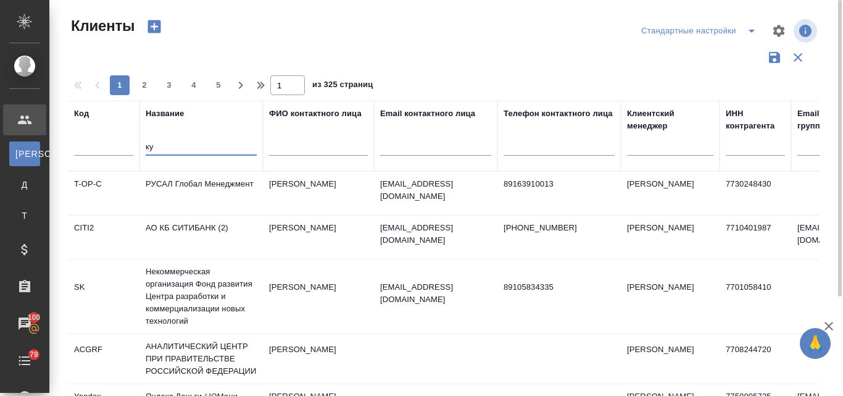
type input "к"
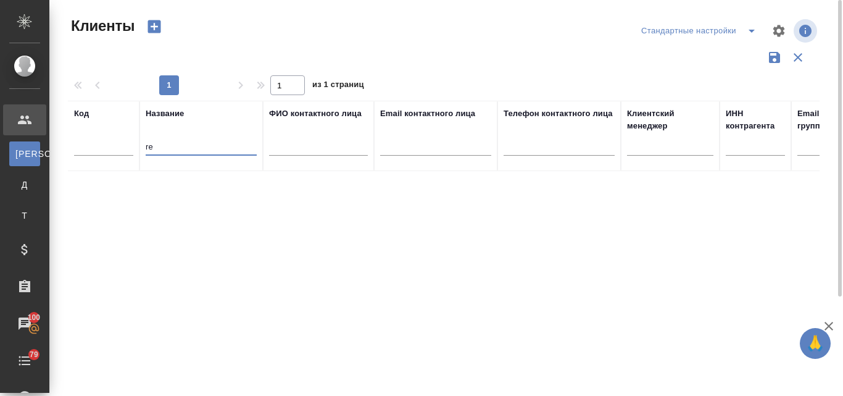
type input "r"
type input "a"
type input "p"
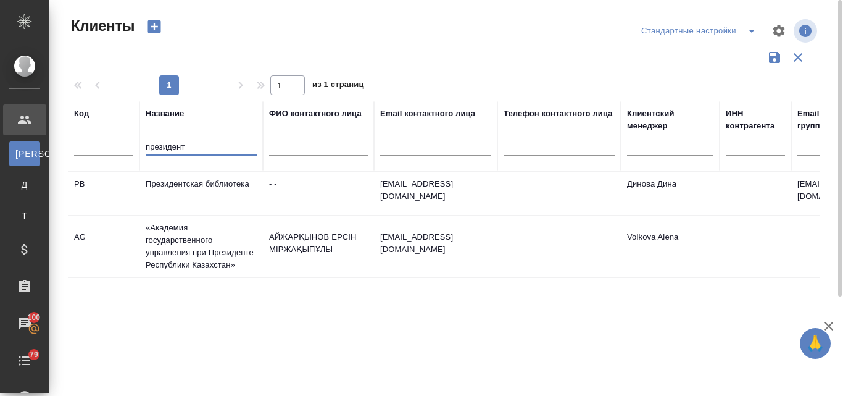
type input "президент"
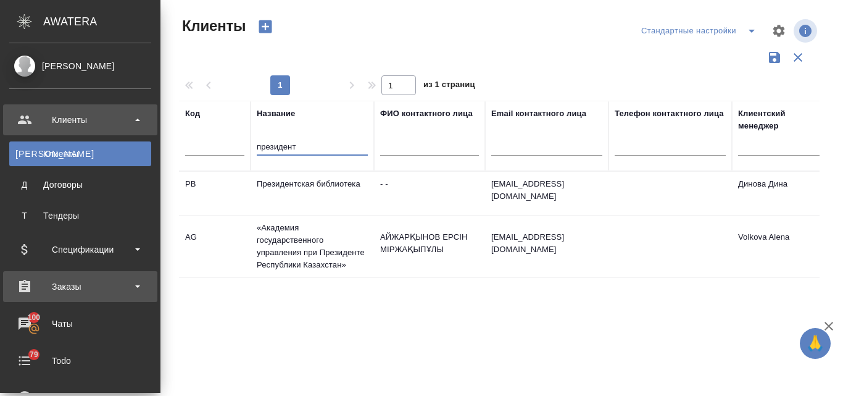
click at [75, 281] on div "Заказы" at bounding box center [80, 286] width 142 height 19
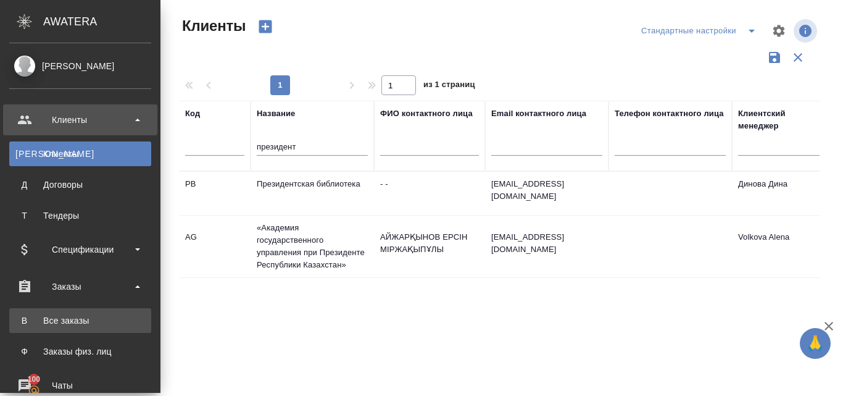
click at [65, 322] on div "Все заказы" at bounding box center [80, 320] width 130 height 12
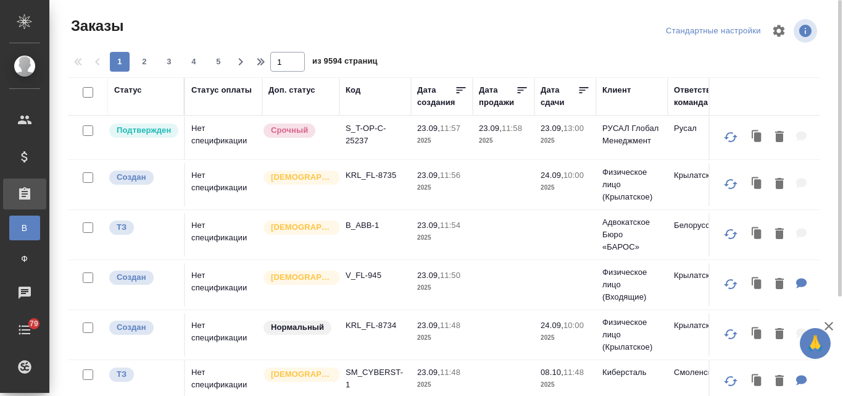
click at [834, 107] on div at bounding box center [838, 198] width 9 height 396
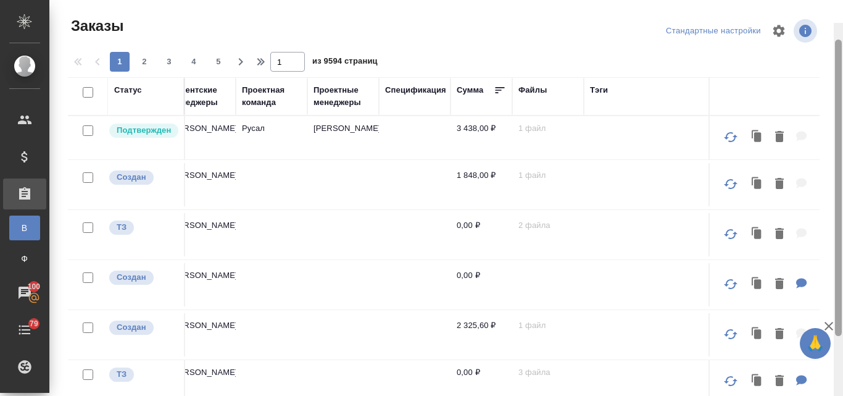
drag, startPoint x: 836, startPoint y: 245, endPoint x: 841, endPoint y: 46, distance: 198.8
click at [841, 47] on div at bounding box center [838, 188] width 7 height 296
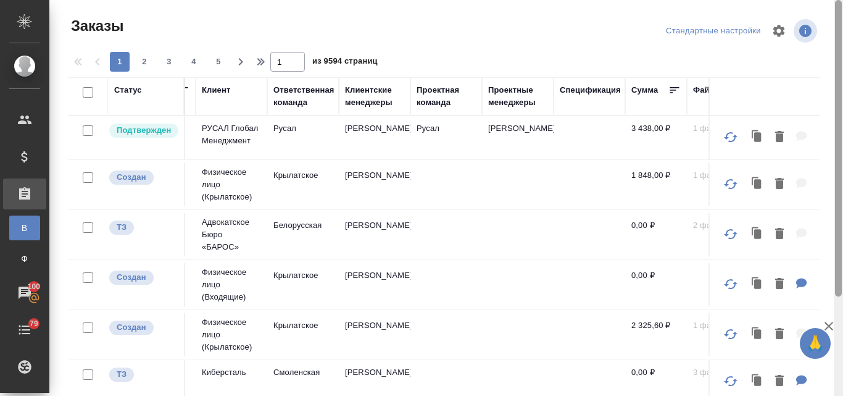
drag, startPoint x: 839, startPoint y: 190, endPoint x: 836, endPoint y: 64, distance: 126.0
click at [836, 65] on div at bounding box center [838, 148] width 7 height 296
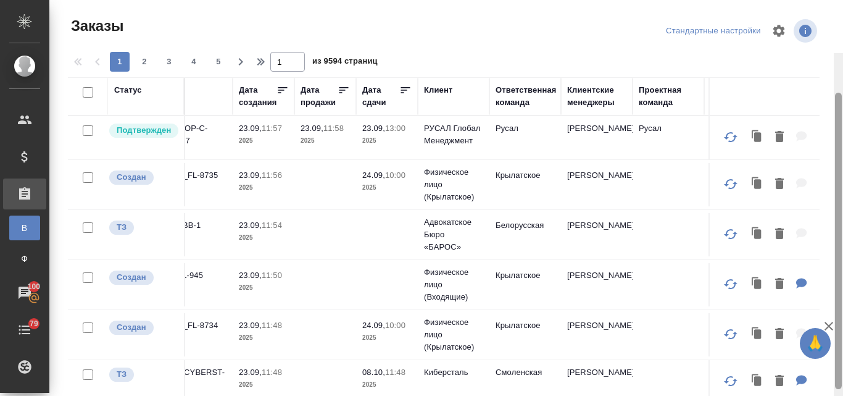
drag, startPoint x: 843, startPoint y: 179, endPoint x: 843, endPoint y: 64, distance: 114.8
click at [843, 67] on div at bounding box center [838, 251] width 9 height 396
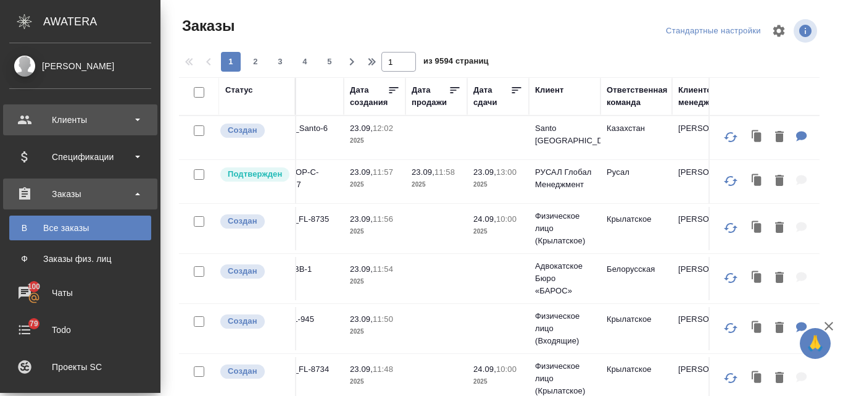
click at [101, 121] on div "Клиенты" at bounding box center [80, 119] width 142 height 19
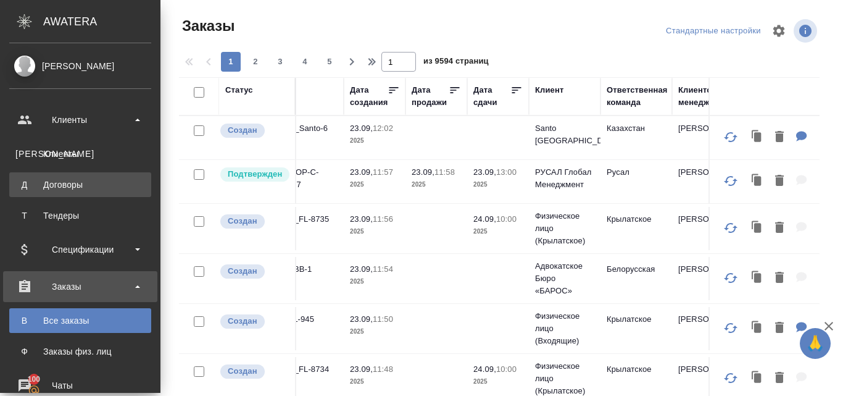
click at [73, 158] on div "Клиенты" at bounding box center [80, 154] width 130 height 12
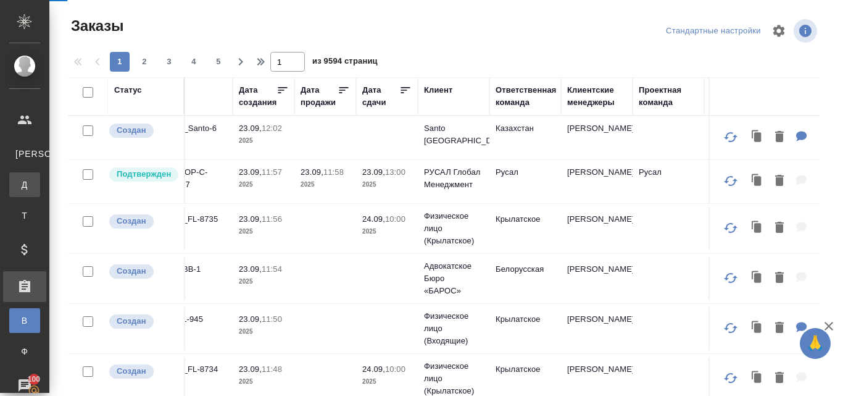
select select "RU"
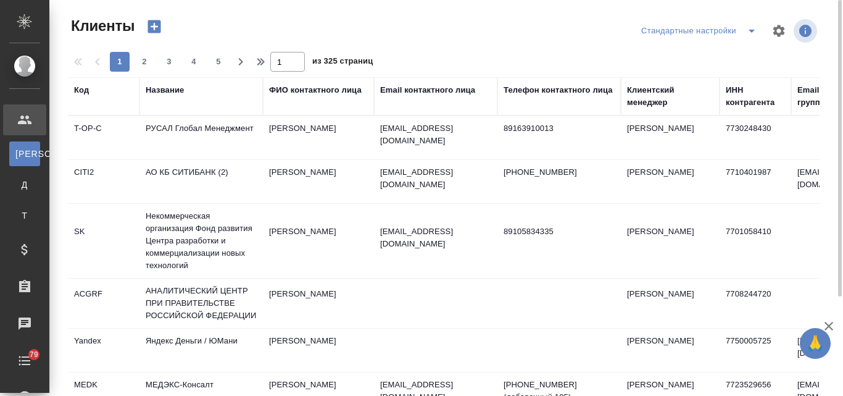
click at [167, 91] on div "Название" at bounding box center [165, 90] width 38 height 12
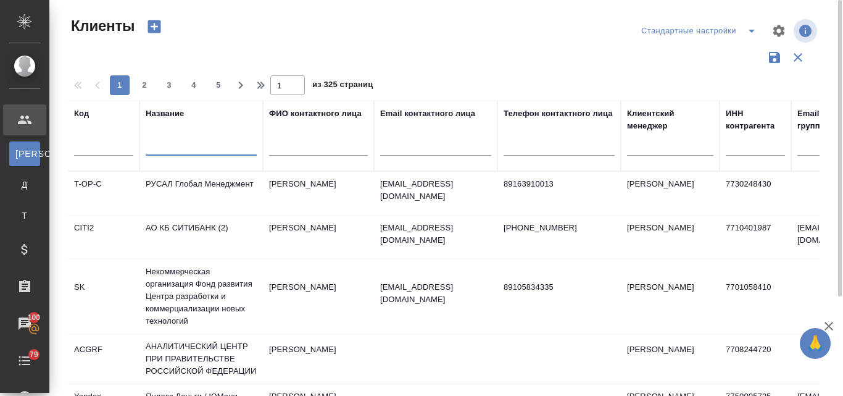
click at [159, 152] on input "text" at bounding box center [201, 147] width 111 height 15
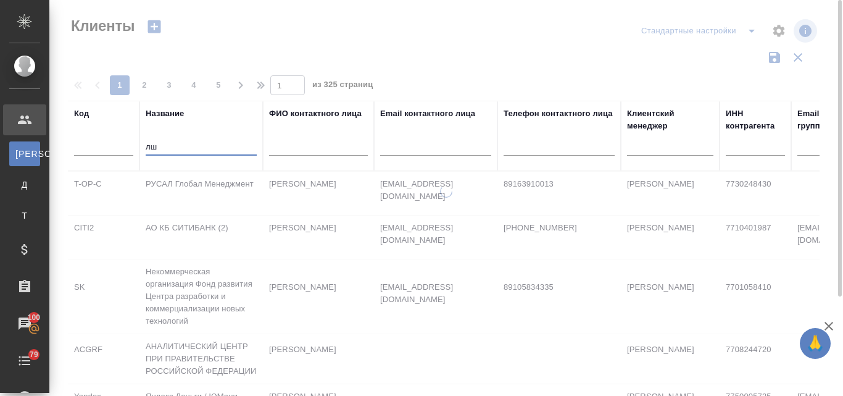
type input "л"
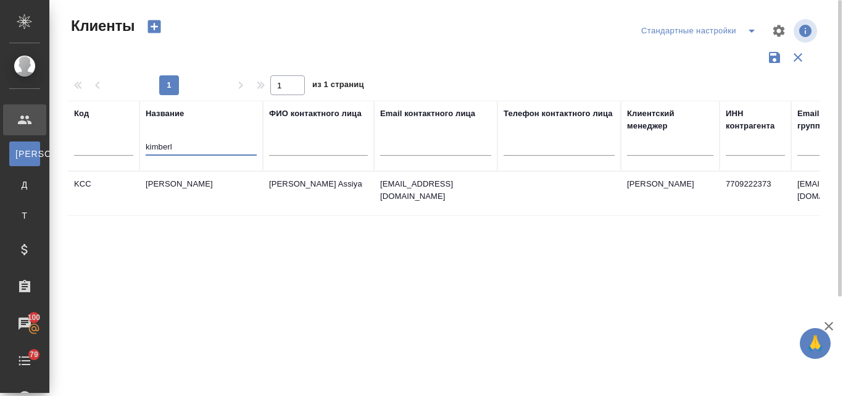
type input "kimberl"
click at [199, 188] on td "[PERSON_NAME]" at bounding box center [201, 193] width 123 height 43
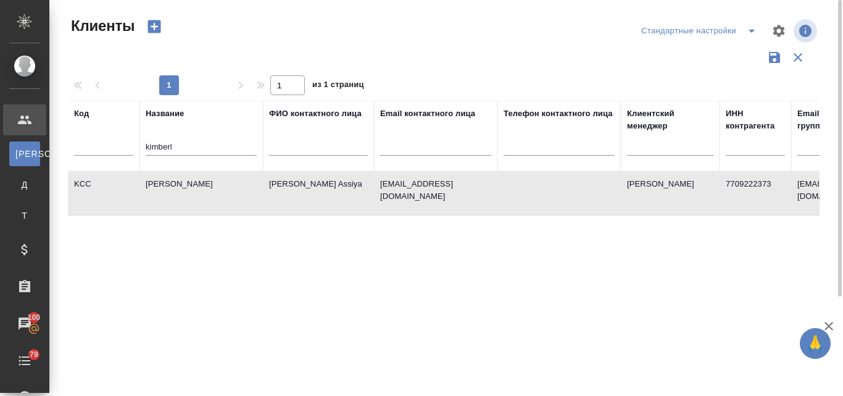
click at [199, 188] on td "[PERSON_NAME]" at bounding box center [201, 193] width 123 height 43
drag, startPoint x: 183, startPoint y: 143, endPoint x: 141, endPoint y: 141, distance: 42.0
click at [141, 141] on th "Название kimberl" at bounding box center [201, 136] width 123 height 70
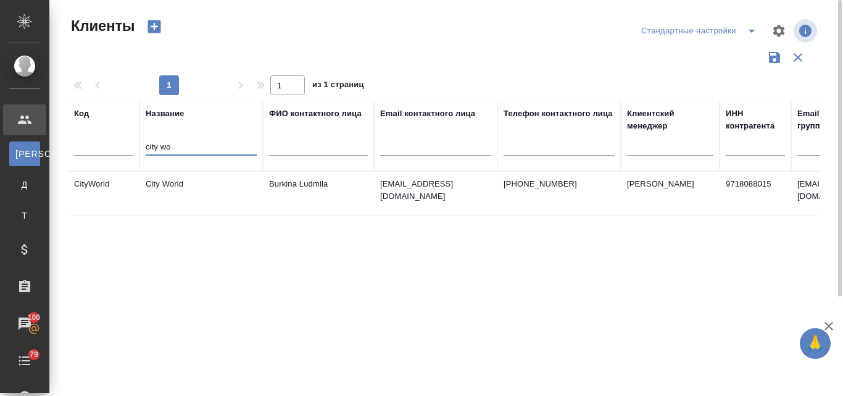
type input "city wo"
click at [169, 191] on td "City World" at bounding box center [201, 193] width 123 height 43
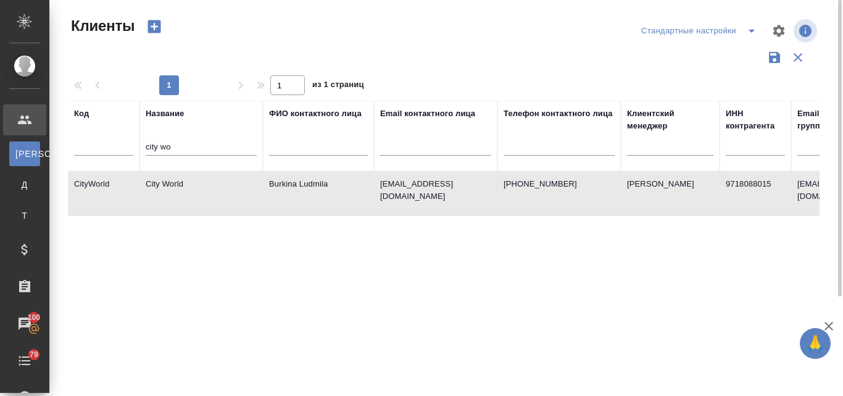
click at [169, 191] on td "City World" at bounding box center [201, 193] width 123 height 43
drag, startPoint x: 170, startPoint y: 143, endPoint x: 122, endPoint y: 140, distance: 47.6
click at [122, 140] on tr "Код Название city wo ФИО контактного лица Email контактного лица Телефон контак…" at bounding box center [534, 136] width 933 height 70
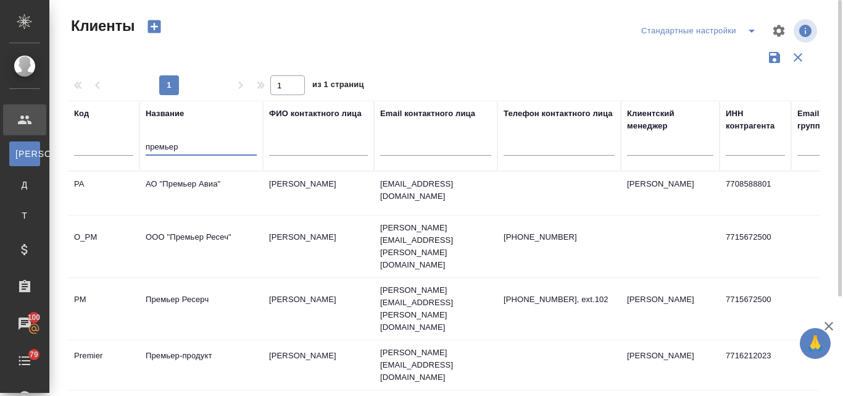
type input "премьер"
click at [185, 343] on td "Премьер-продукт" at bounding box center [201, 364] width 123 height 43
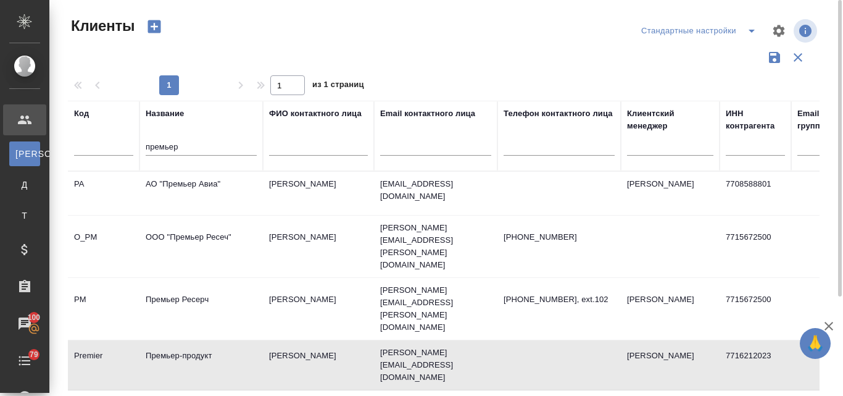
click at [188, 343] on td "Премьер-продукт" at bounding box center [201, 364] width 123 height 43
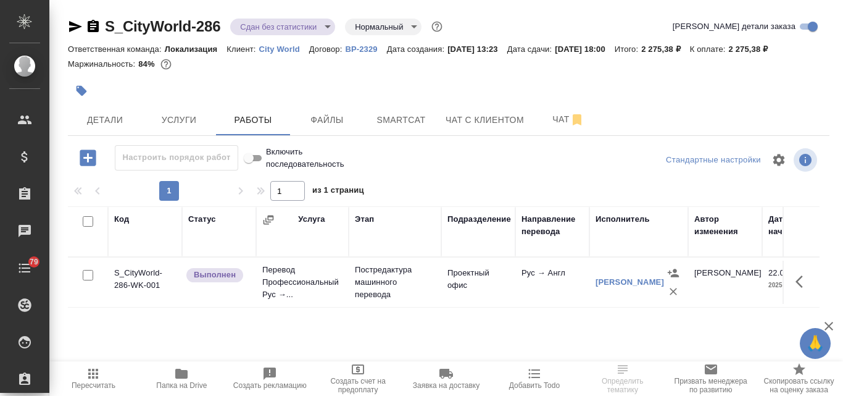
click at [190, 378] on span "Папка на Drive" at bounding box center [181, 377] width 73 height 23
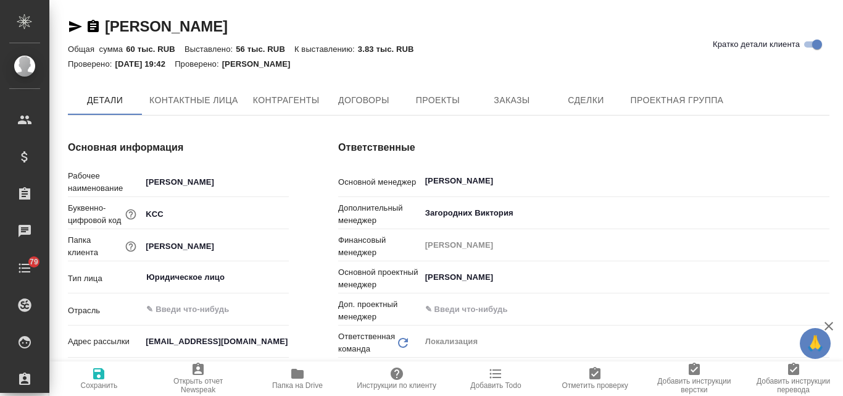
type textarea "x"
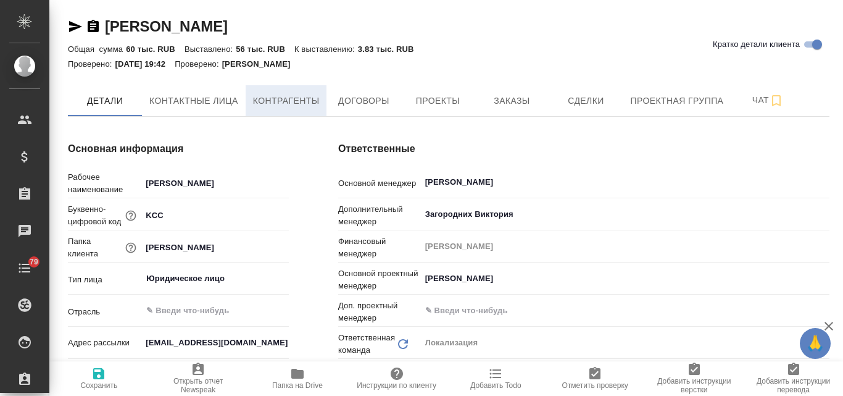
type textarea "x"
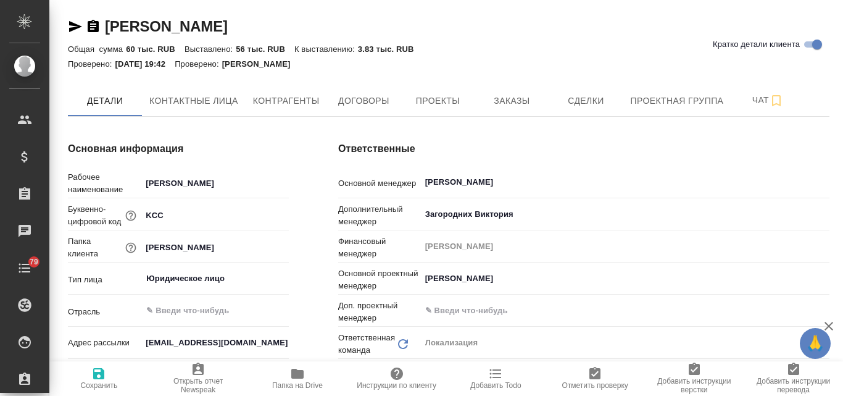
type textarea "x"
click at [501, 103] on span "Заказы" at bounding box center [511, 100] width 59 height 15
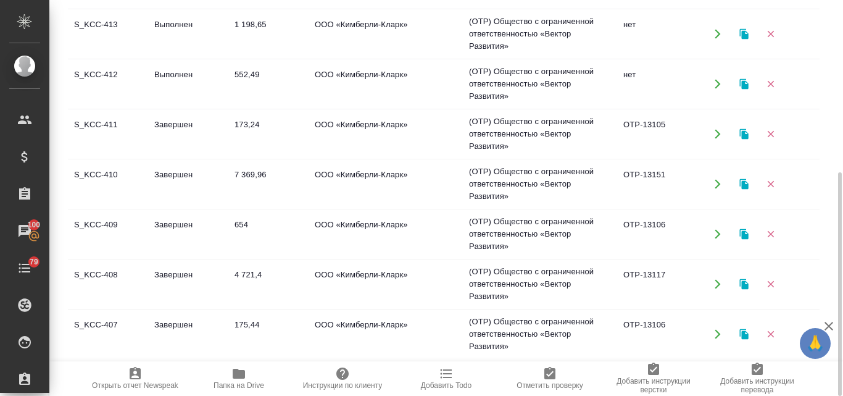
scroll to position [123, 0]
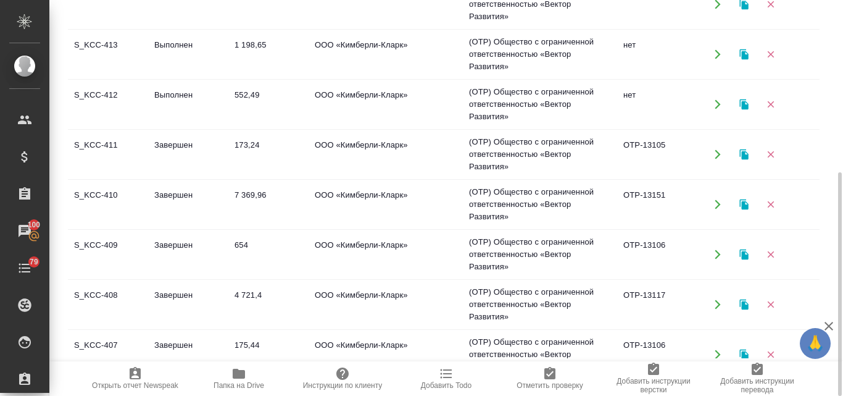
click at [179, 96] on td "Выполнен" at bounding box center [188, 104] width 80 height 43
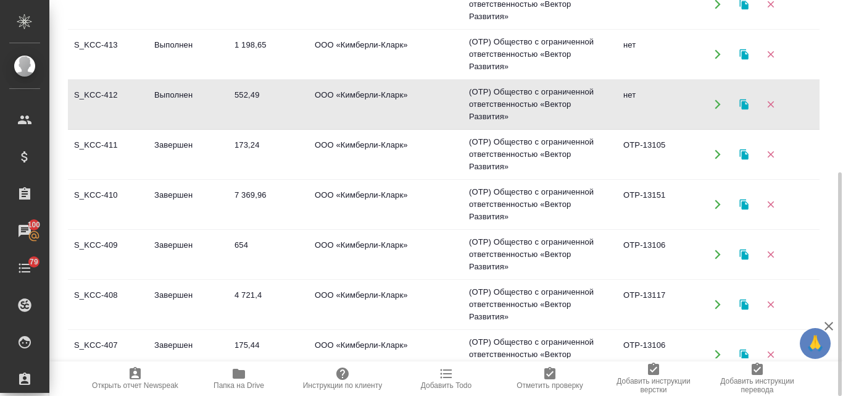
click at [179, 96] on td "Выполнен" at bounding box center [188, 104] width 80 height 43
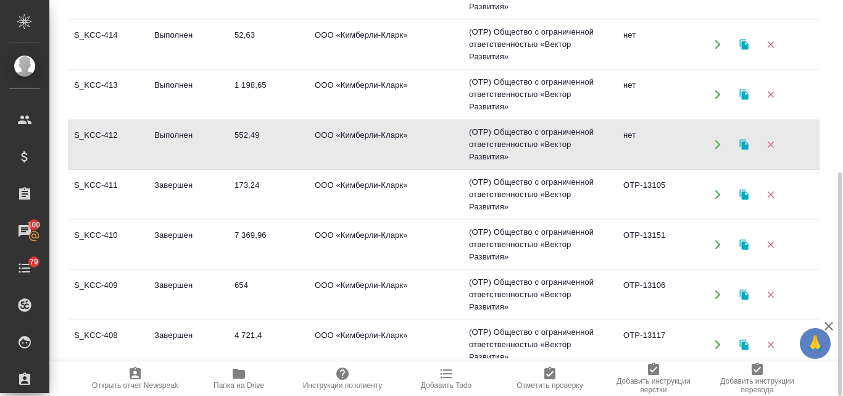
scroll to position [62, 0]
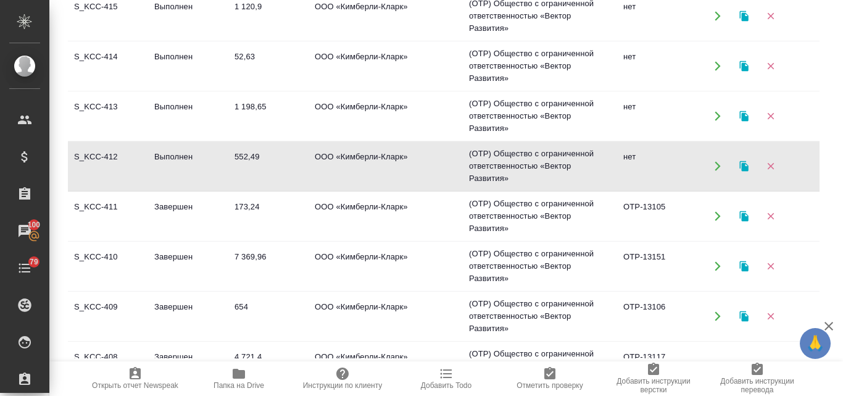
click at [193, 172] on td "Выполнен" at bounding box center [188, 165] width 80 height 43
click at [180, 109] on td "Выполнен" at bounding box center [188, 115] width 80 height 43
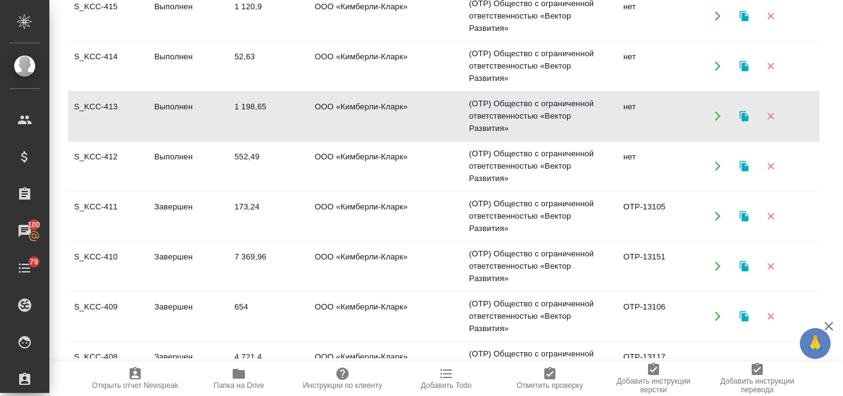
click at [180, 109] on td "Выполнен" at bounding box center [188, 115] width 80 height 43
click at [184, 104] on td "Выполнен" at bounding box center [188, 115] width 80 height 43
click at [170, 64] on td "Выполнен" at bounding box center [188, 65] width 80 height 43
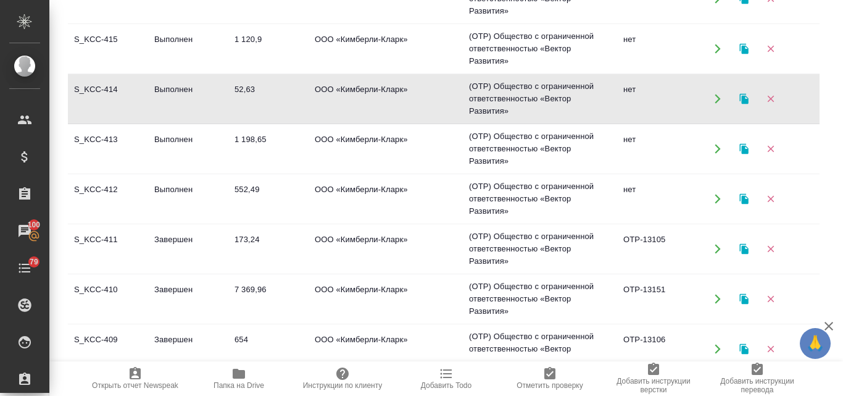
scroll to position [0, 0]
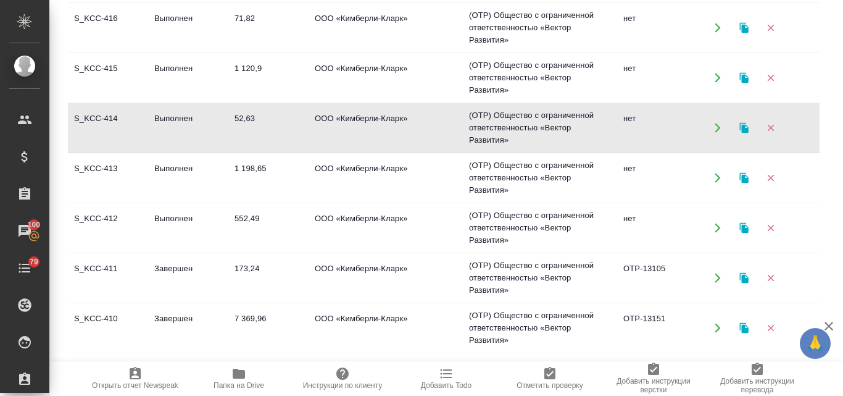
click at [171, 73] on td "Выполнен" at bounding box center [188, 77] width 80 height 43
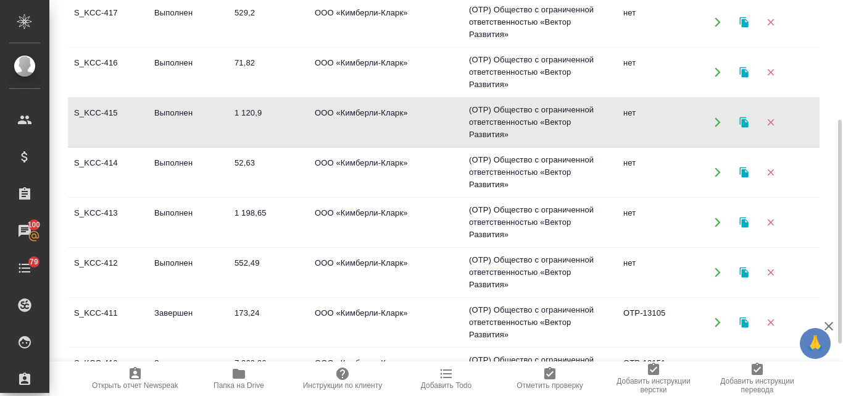
scroll to position [243, 0]
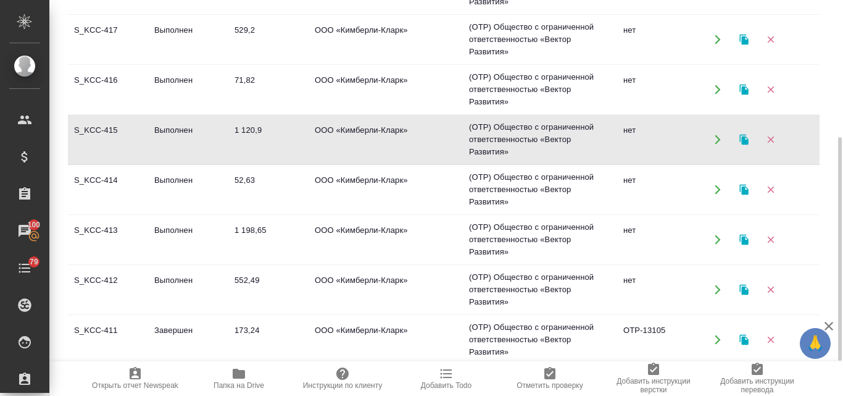
click at [188, 83] on td "Выполнен" at bounding box center [188, 89] width 80 height 43
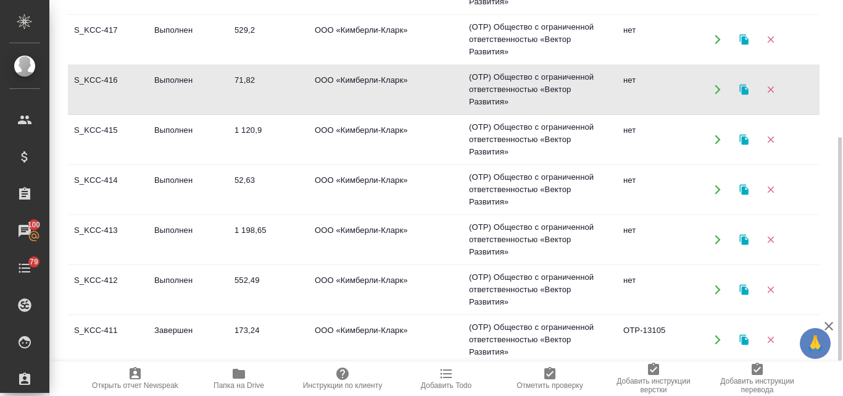
click at [188, 83] on td "Выполнен" at bounding box center [188, 89] width 80 height 43
click at [191, 36] on td "Выполнен" at bounding box center [188, 39] width 80 height 43
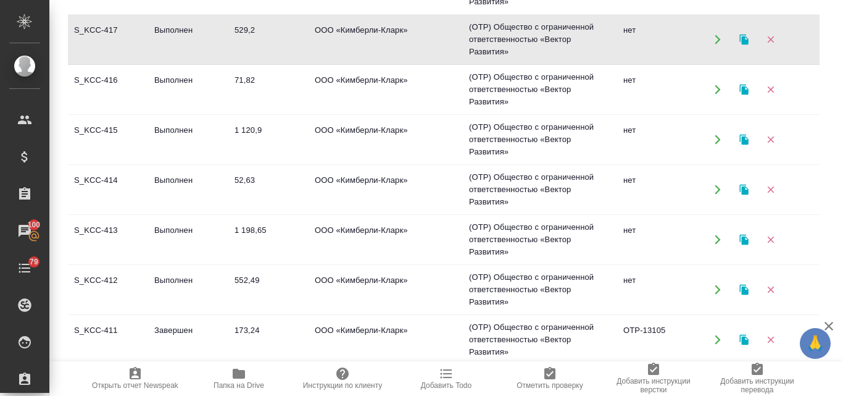
click at [191, 36] on td "Выполнен" at bounding box center [188, 39] width 80 height 43
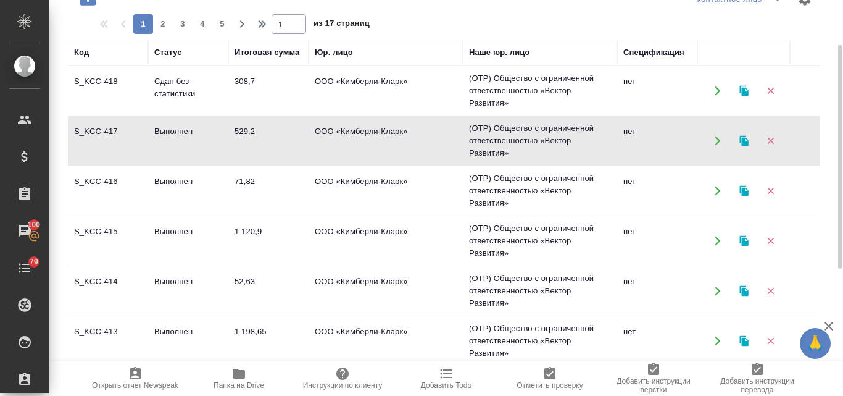
scroll to position [119, 0]
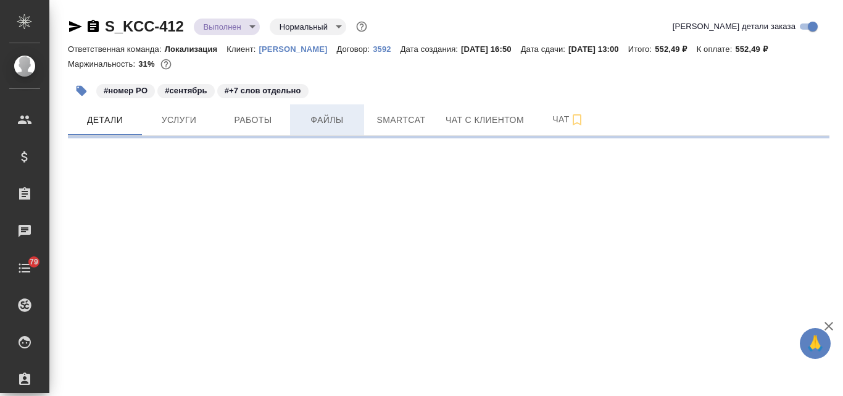
select select "RU"
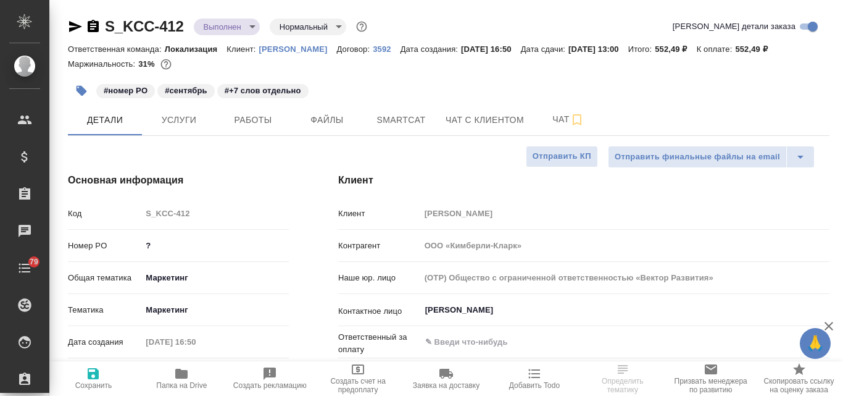
type textarea "x"
drag, startPoint x: 159, startPoint y: 246, endPoint x: 143, endPoint y: 241, distance: 17.0
click at [143, 241] on input "?" at bounding box center [215, 245] width 146 height 18
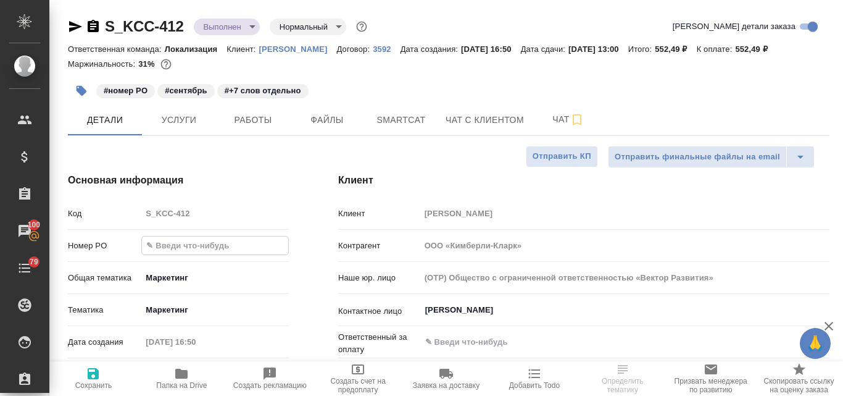
type textarea "x"
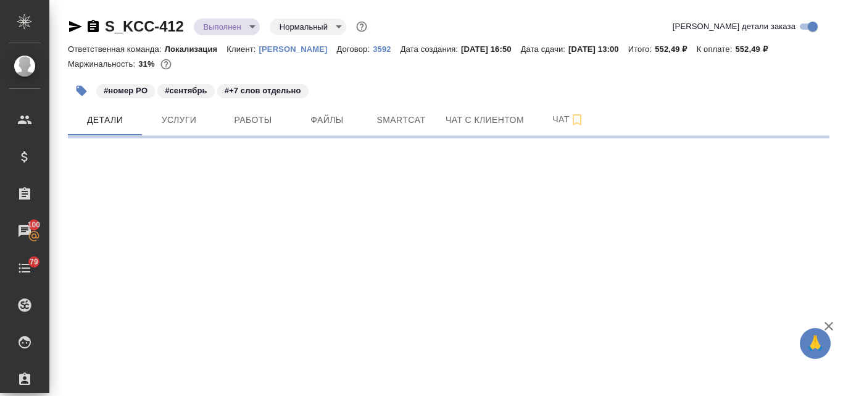
select select "RU"
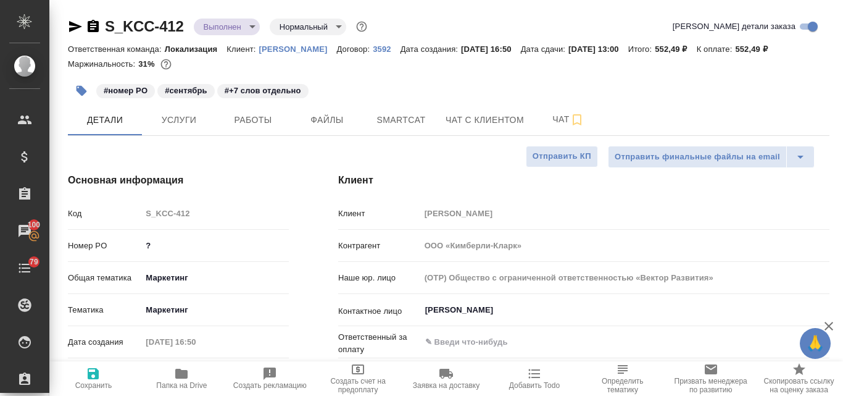
type textarea "x"
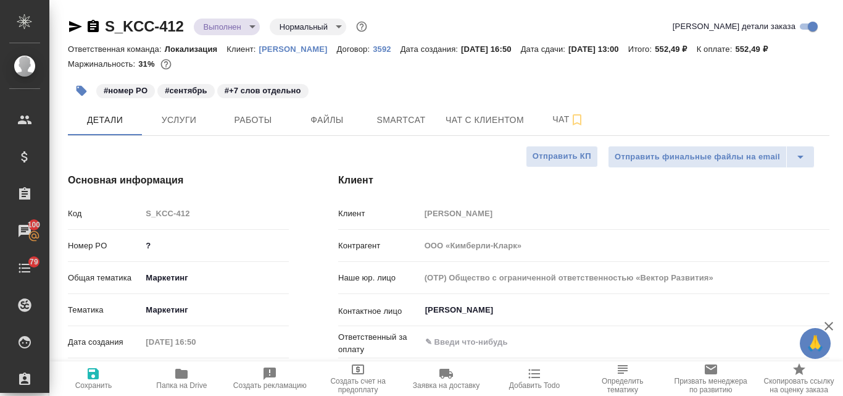
type textarea "x"
drag, startPoint x: 169, startPoint y: 247, endPoint x: 143, endPoint y: 243, distance: 26.3
click at [143, 243] on input "?" at bounding box center [215, 245] width 146 height 18
paste input "4300779474"
type input "4300779474"
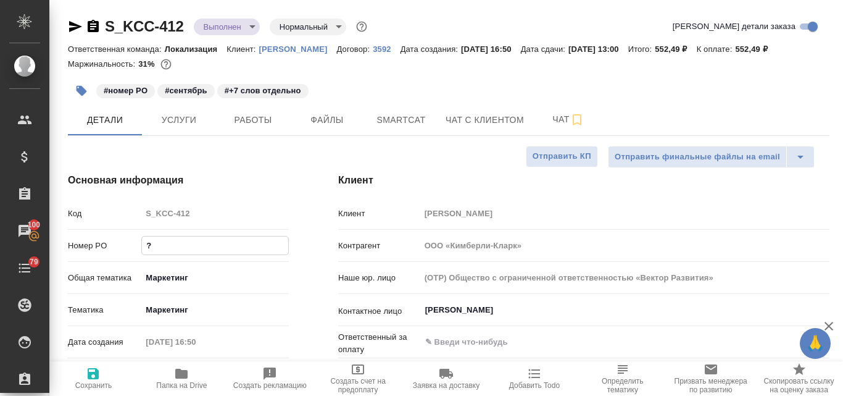
type textarea "x"
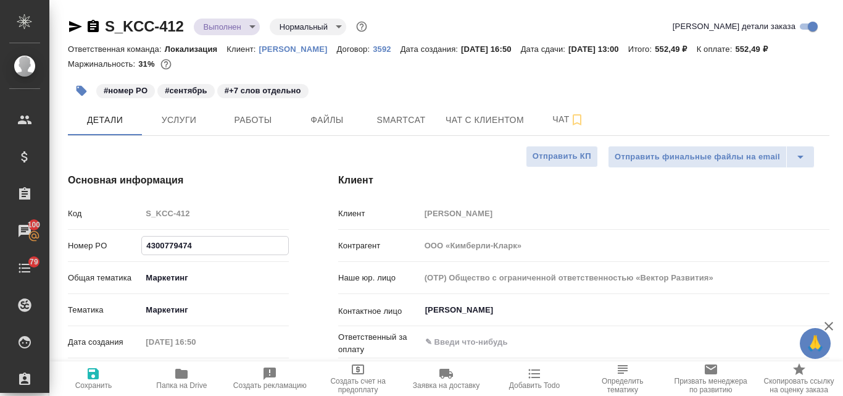
type textarea "x"
type input "4300779474"
click at [96, 373] on icon "button" at bounding box center [93, 373] width 11 height 11
type textarea "x"
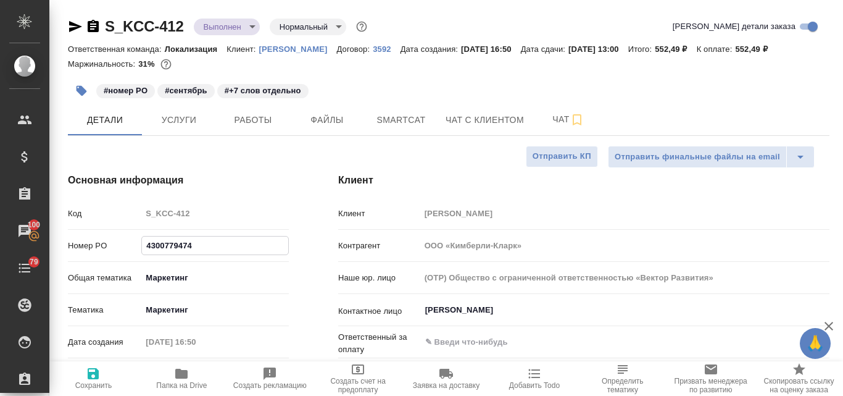
type textarea "x"
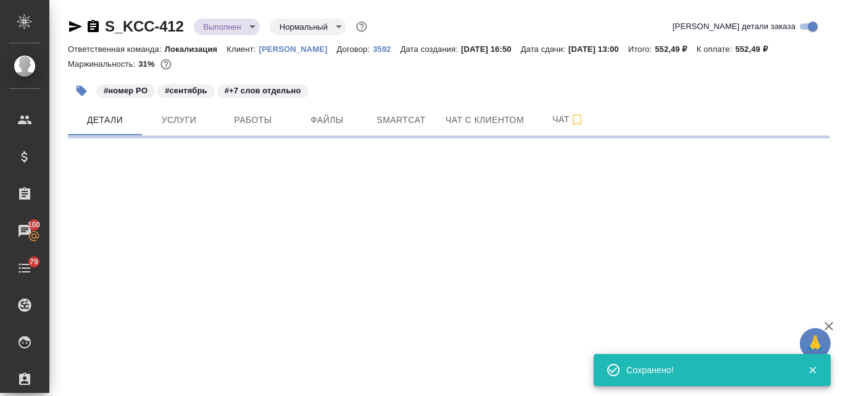
select select "RU"
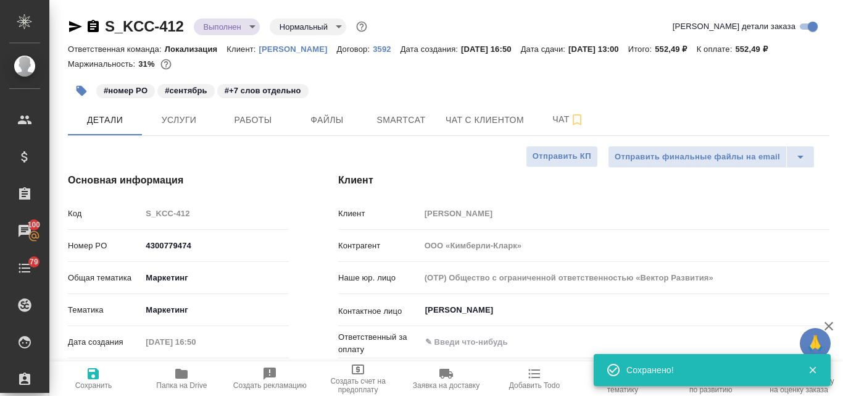
type textarea "x"
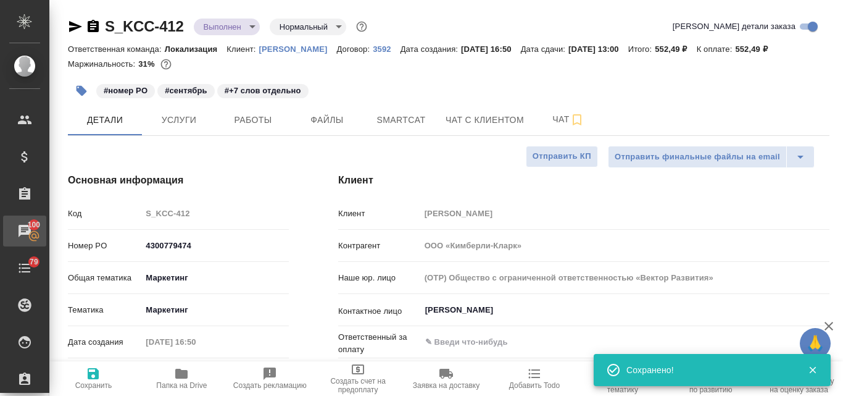
type textarea "x"
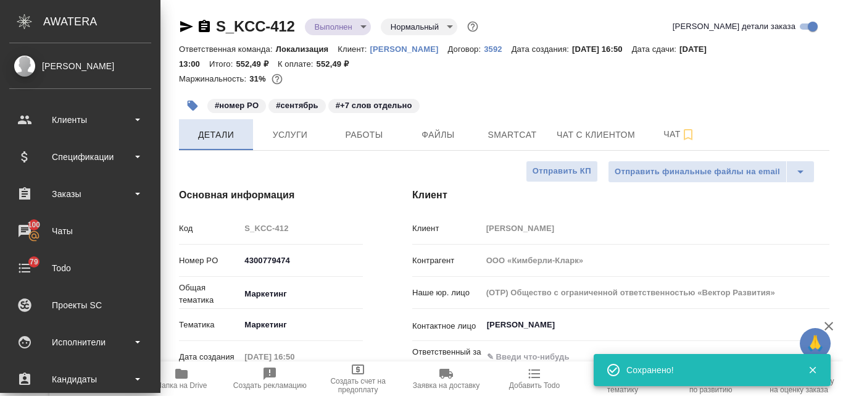
type textarea "x"
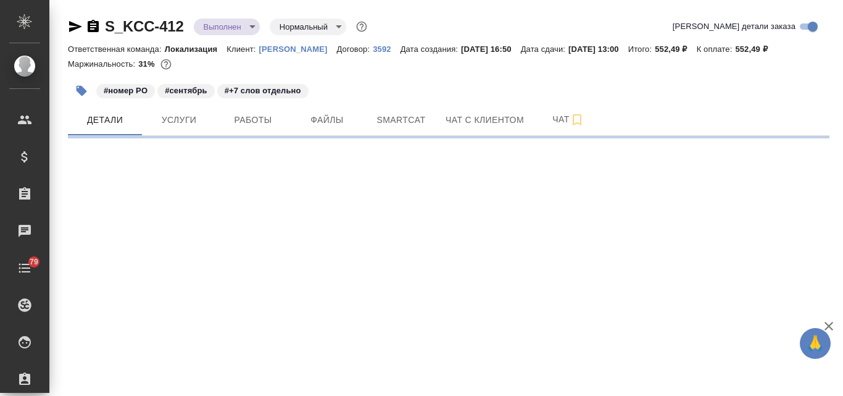
select select "RU"
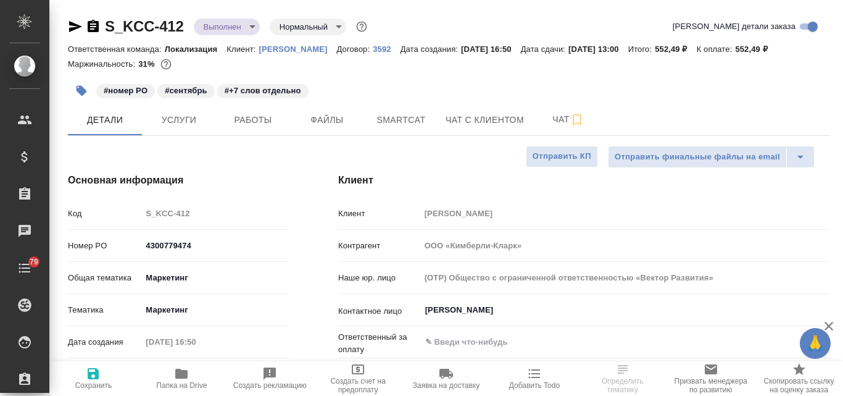
type textarea "x"
click at [254, 25] on body "🙏 .cls-1 fill:#fff; AWATERA [PERSON_NAME] Спецификации Заказы Чаты 79 Todo Прое…" at bounding box center [421, 198] width 843 height 396
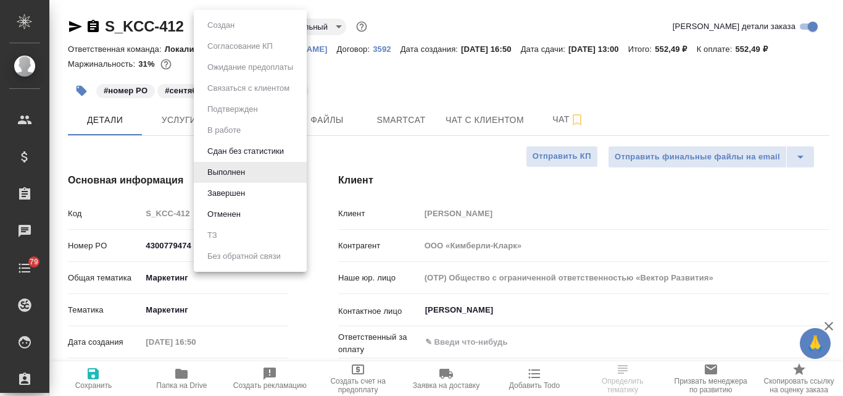
click at [251, 193] on li "Завершен" at bounding box center [250, 193] width 113 height 21
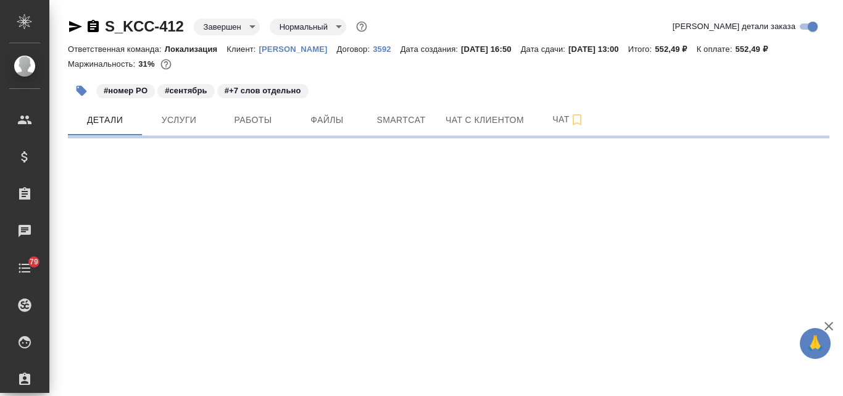
select select "RU"
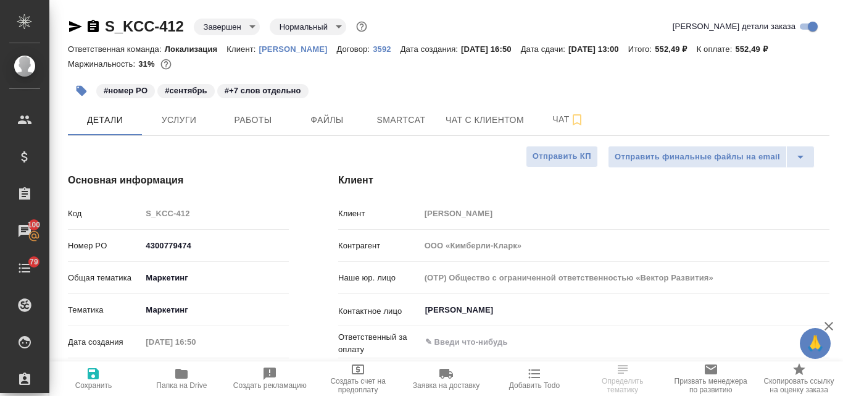
select select "RU"
type textarea "x"
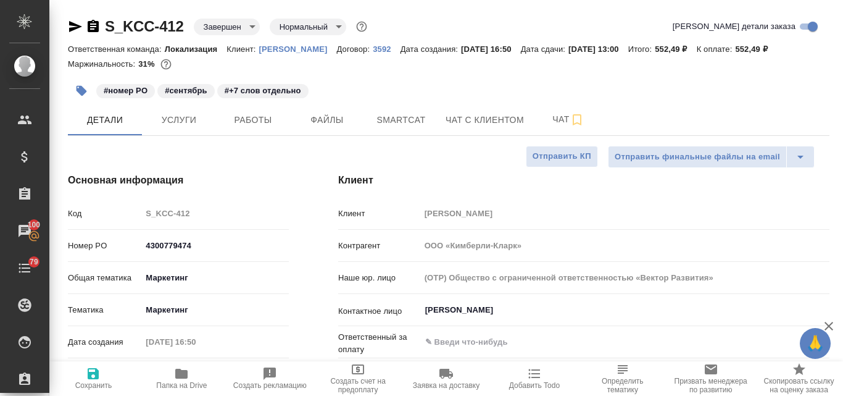
type textarea "x"
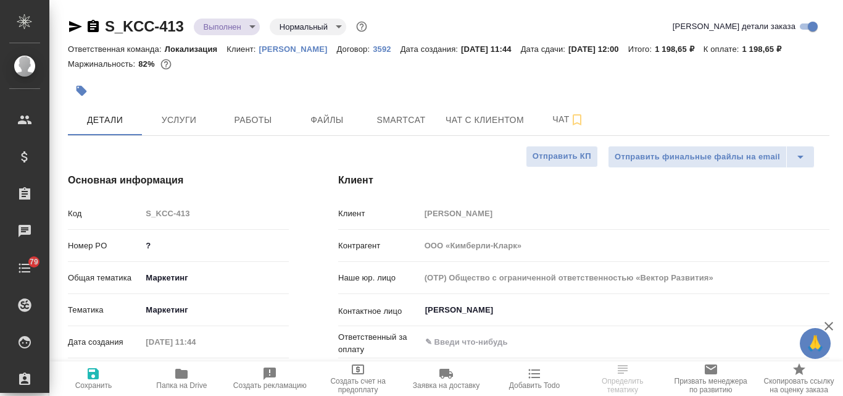
select select "RU"
drag, startPoint x: 154, startPoint y: 247, endPoint x: 133, endPoint y: 246, distance: 21.6
click at [133, 246] on div "Номер PO ?" at bounding box center [178, 246] width 221 height 22
paste input "4300779474"
type input "4300779474"
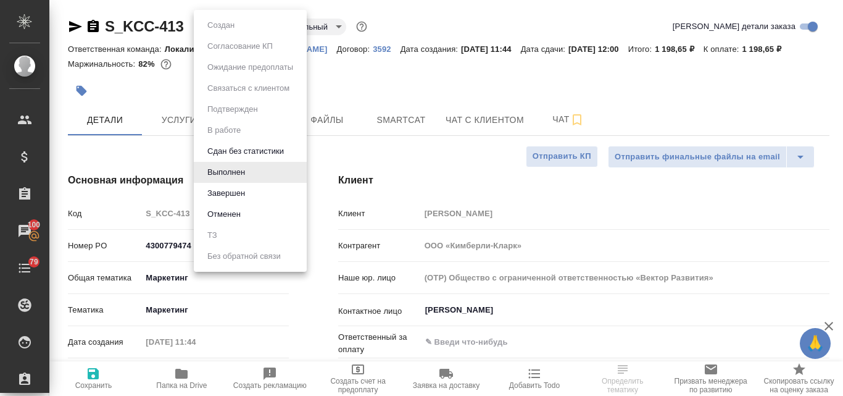
click at [252, 28] on body "🙏 .cls-1 fill:#fff; AWATERA Valyaeva [PERSON_NAME] Спецификации Заказы 100 Чаты…" at bounding box center [421, 198] width 843 height 396
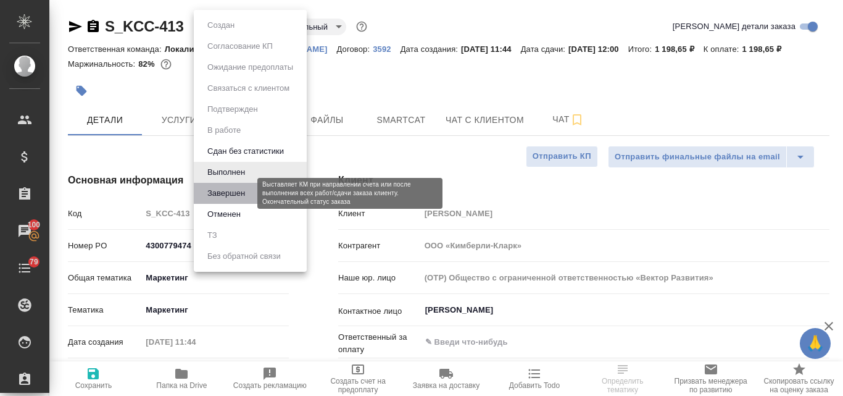
click at [235, 192] on button "Завершен" at bounding box center [226, 193] width 45 height 14
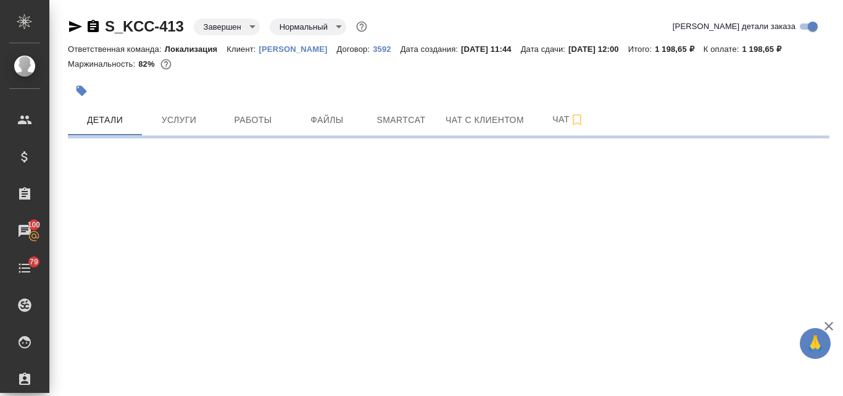
select select "RU"
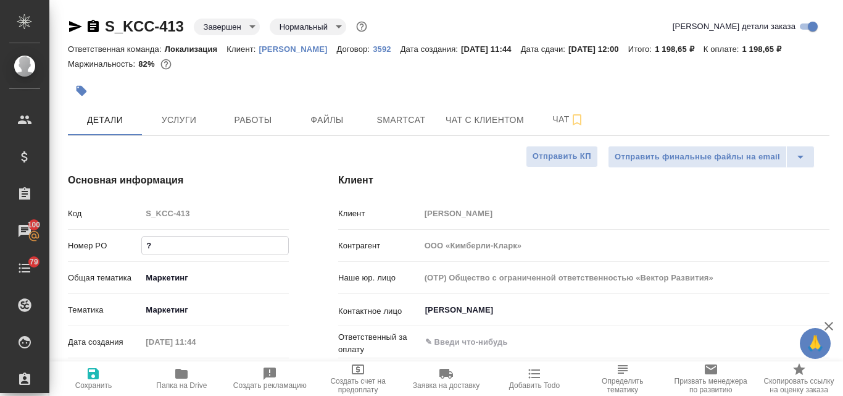
type textarea "x"
click at [140, 243] on div "Номер PO ?" at bounding box center [178, 246] width 221 height 22
paste input "4300779474"
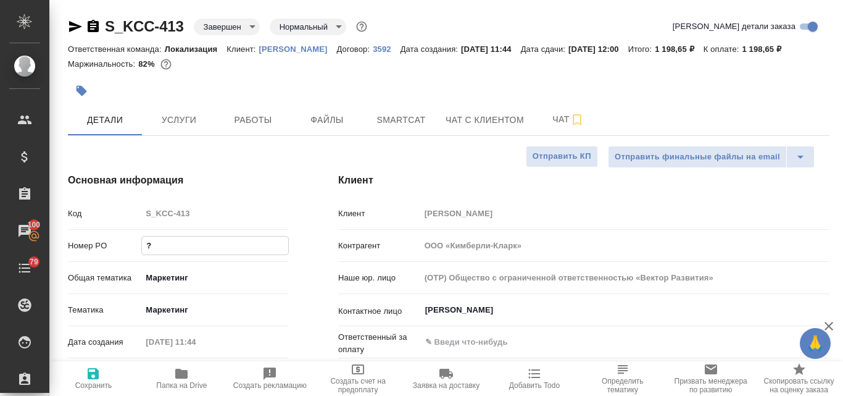
type input "4300779474"
type textarea "x"
type input "4300779474"
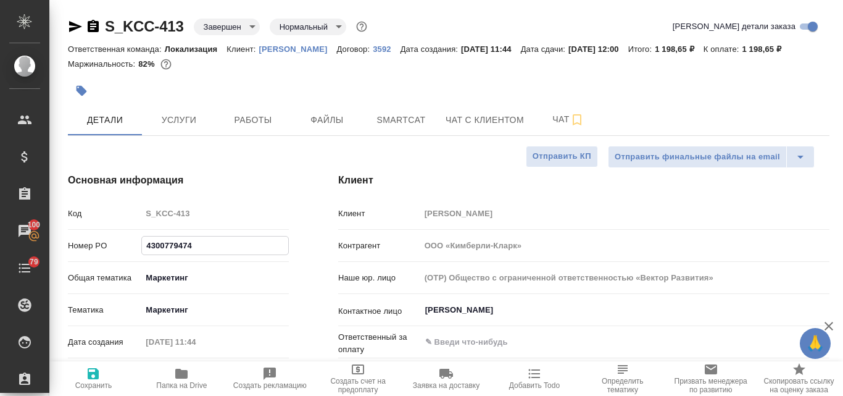
click at [96, 377] on icon "button" at bounding box center [93, 373] width 11 height 11
type textarea "x"
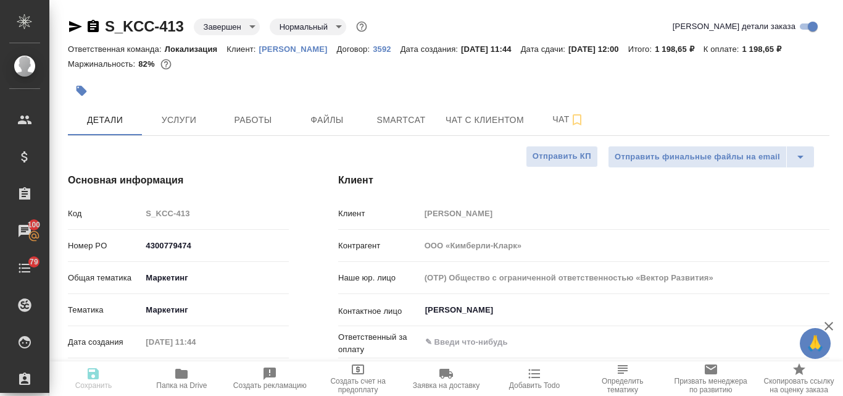
type textarea "x"
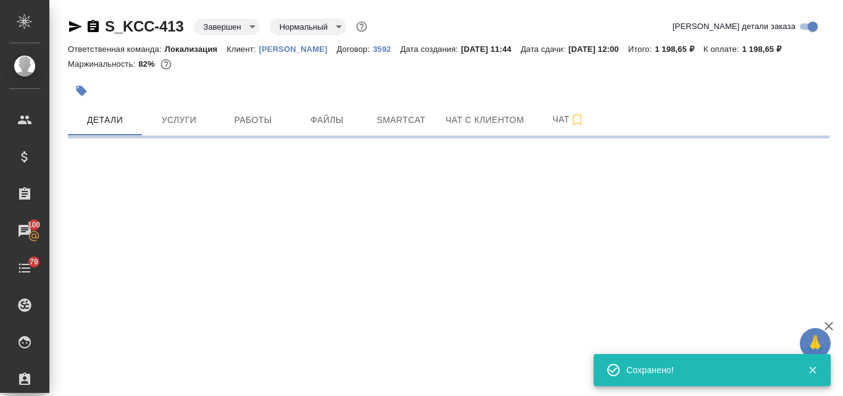
select select "RU"
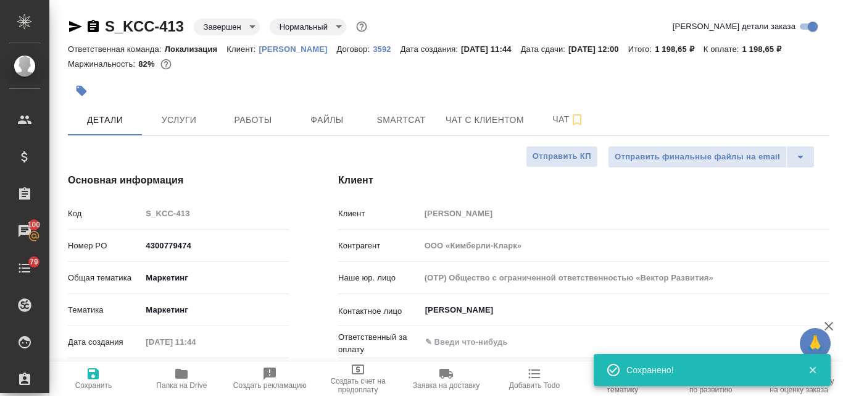
type textarea "x"
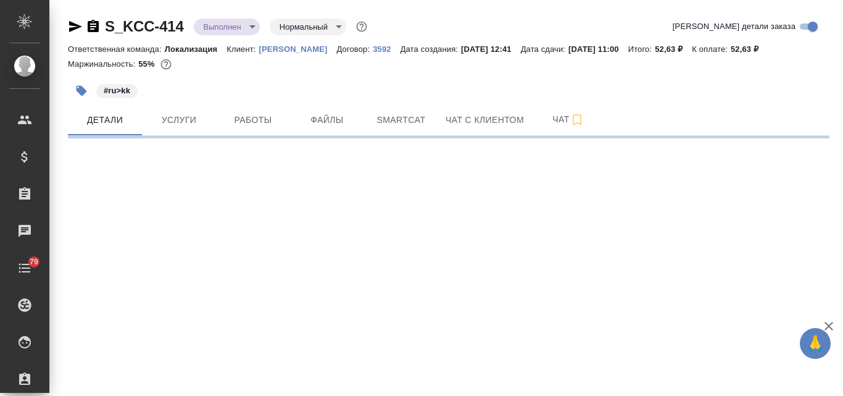
select select "RU"
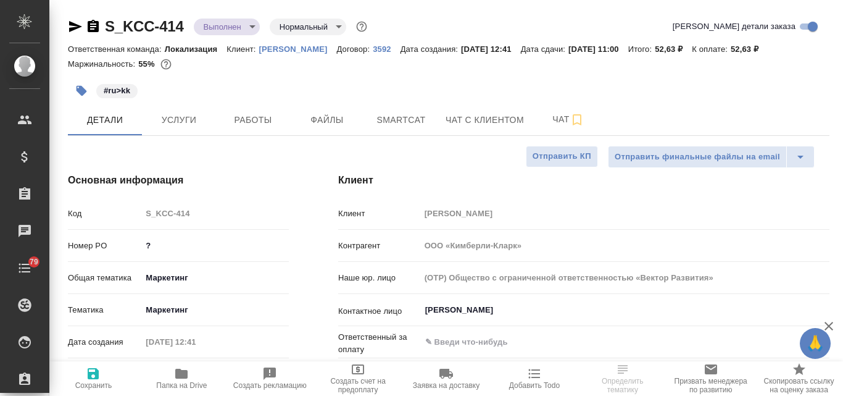
type textarea "x"
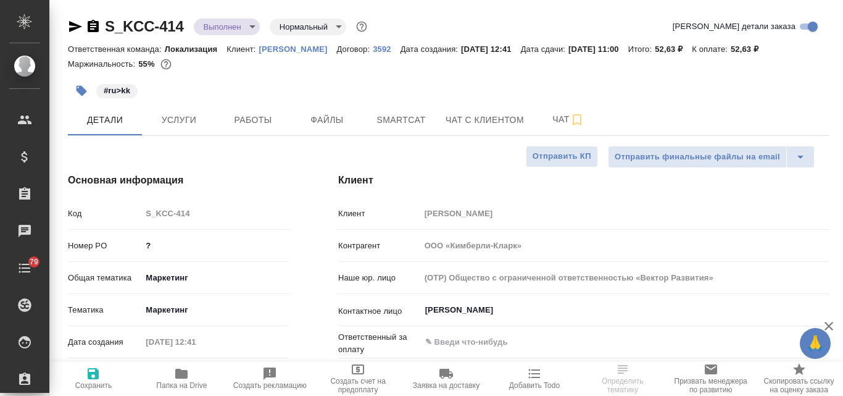
type textarea "x"
drag, startPoint x: 155, startPoint y: 243, endPoint x: 140, endPoint y: 243, distance: 14.8
click at [140, 243] on div "Номер PO ?" at bounding box center [178, 246] width 221 height 22
paste input "4300779474"
type input "4300779474"
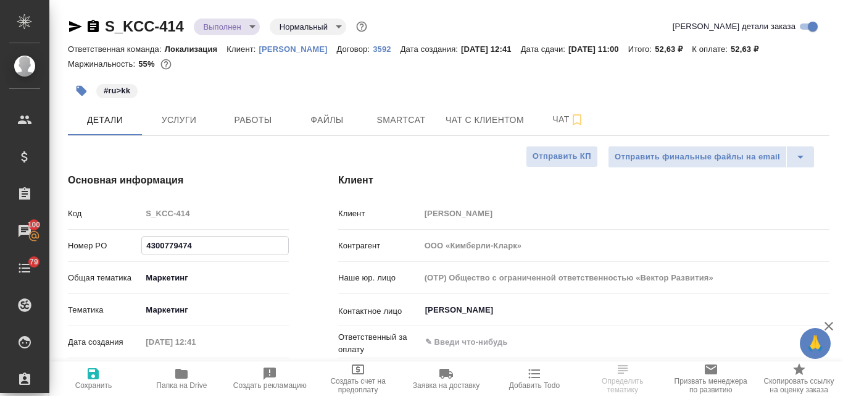
type textarea "x"
type input "4300779474"
click at [95, 378] on icon "button" at bounding box center [93, 373] width 11 height 11
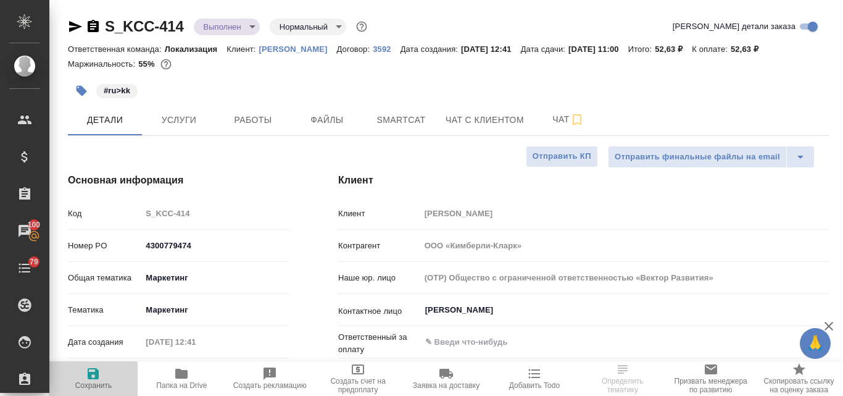
type textarea "x"
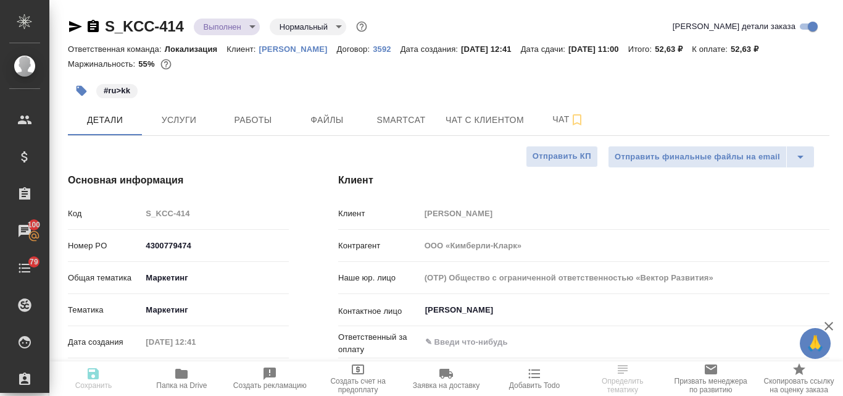
type textarea "x"
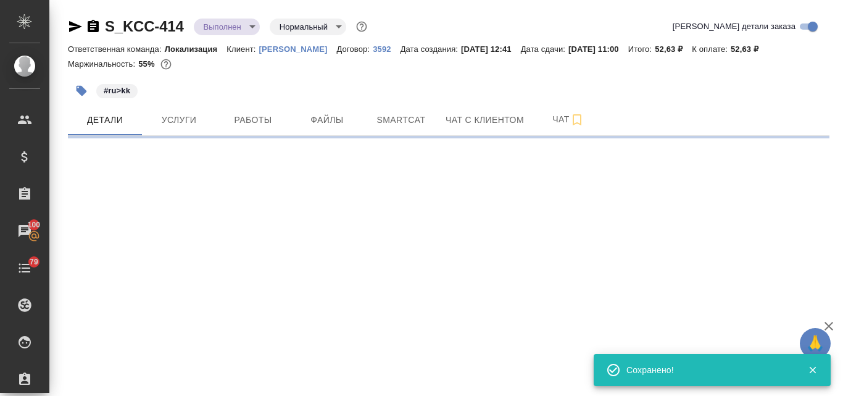
select select "RU"
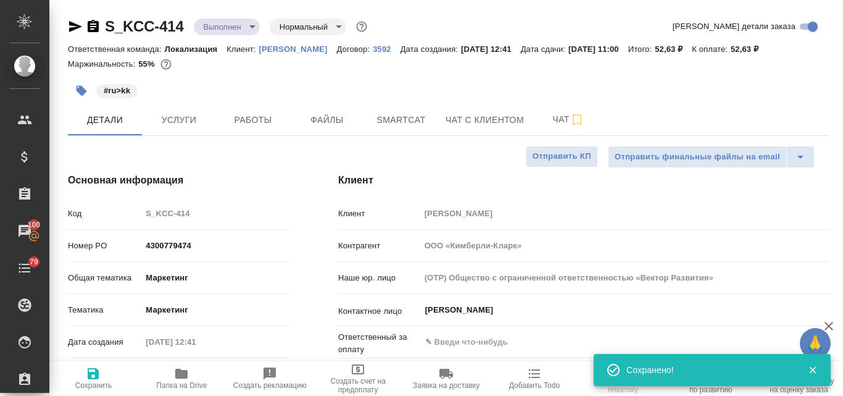
type textarea "x"
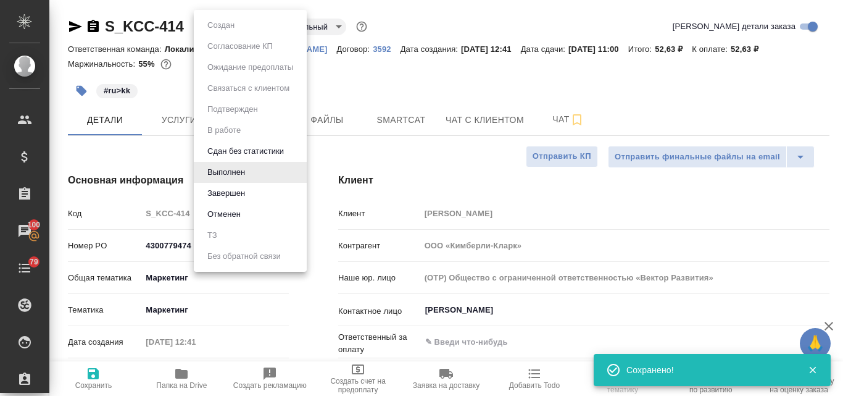
click at [252, 27] on body "🙏 .cls-1 fill:#fff; AWATERA Valyaeva [PERSON_NAME] Спецификации Заказы 100 Чаты…" at bounding box center [421, 198] width 843 height 396
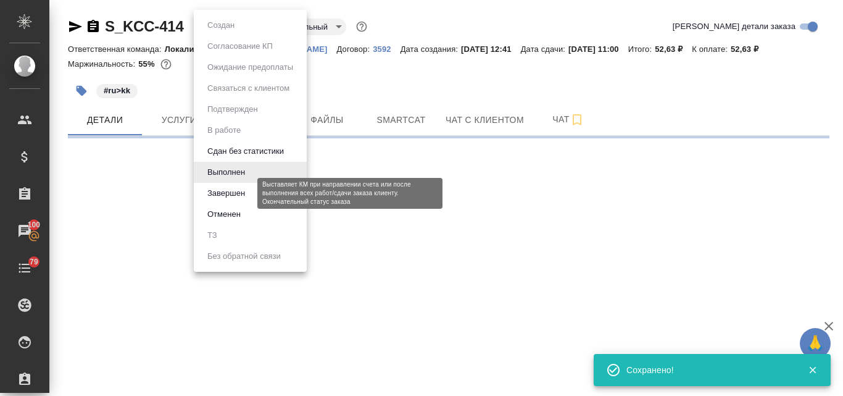
click at [236, 192] on button "Завершен" at bounding box center [226, 193] width 45 height 14
select select "RU"
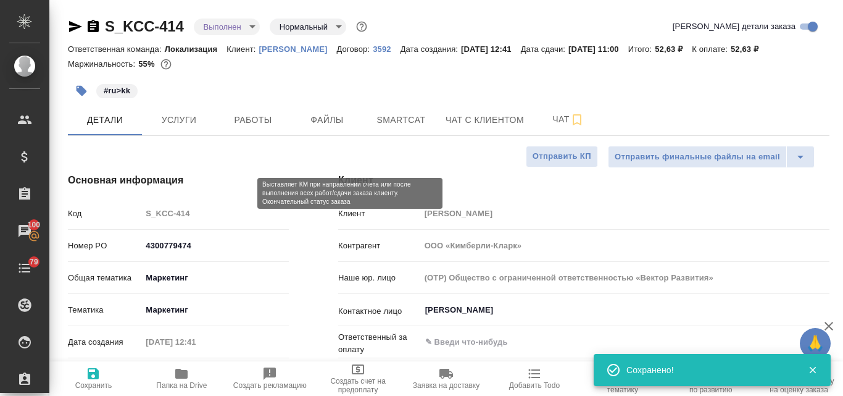
type textarea "x"
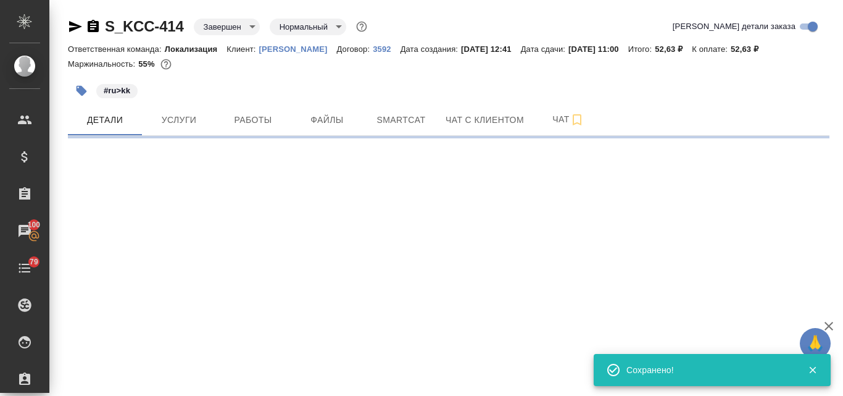
select select "RU"
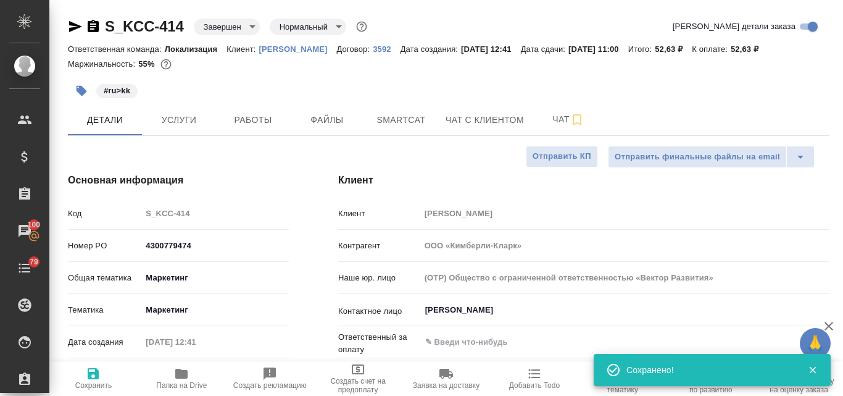
type textarea "x"
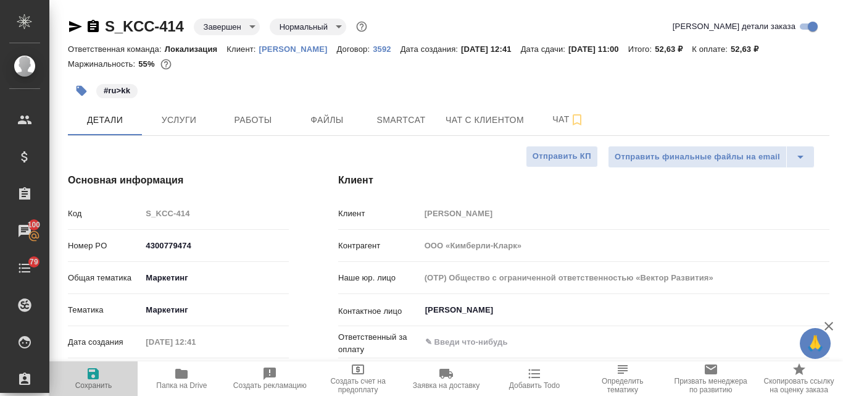
click at [92, 370] on icon "button" at bounding box center [93, 373] width 15 height 15
type textarea "x"
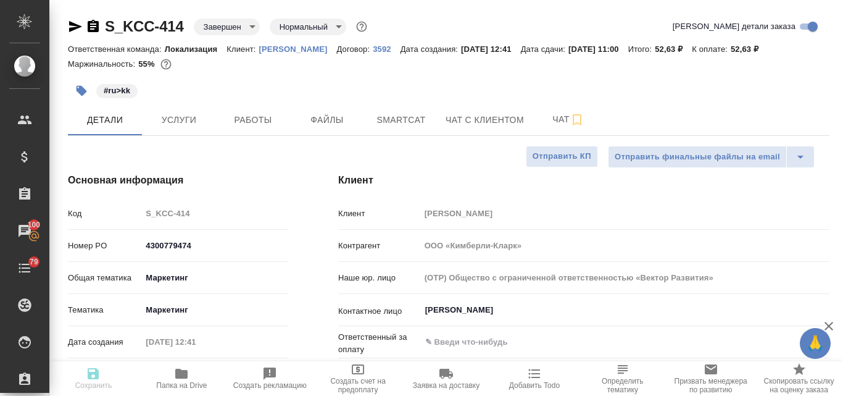
type textarea "x"
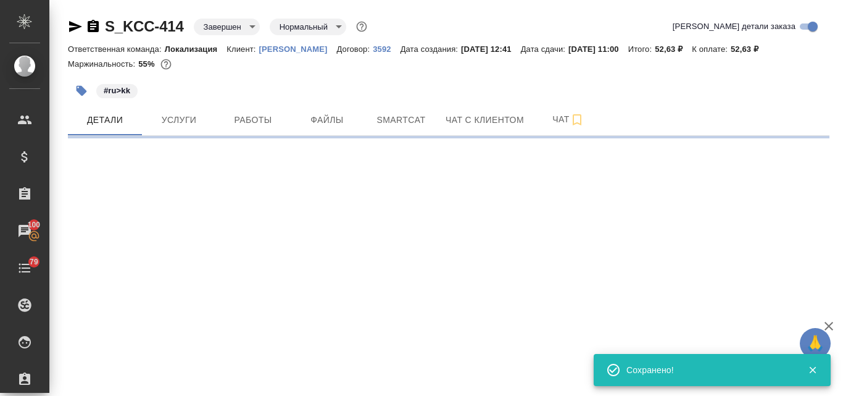
select select "RU"
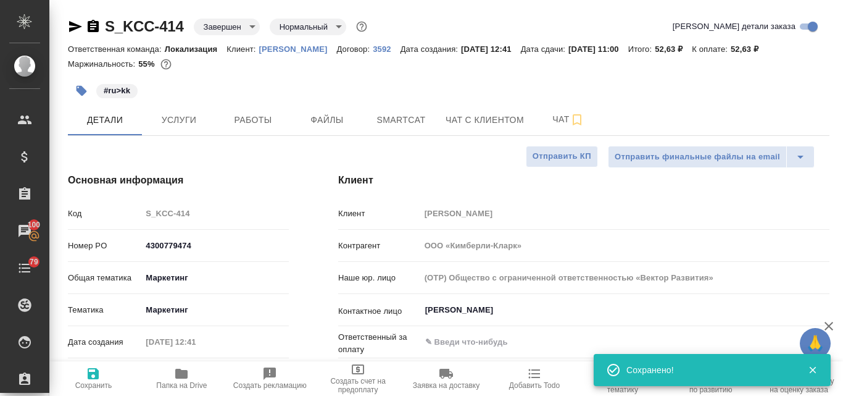
type textarea "x"
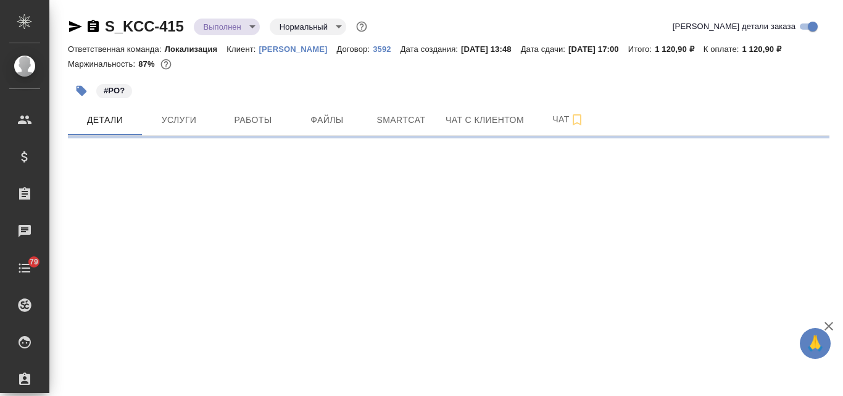
select select "RU"
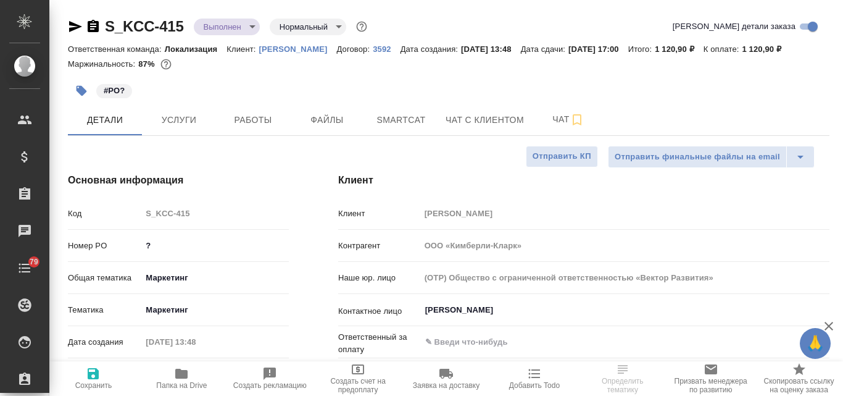
type textarea "x"
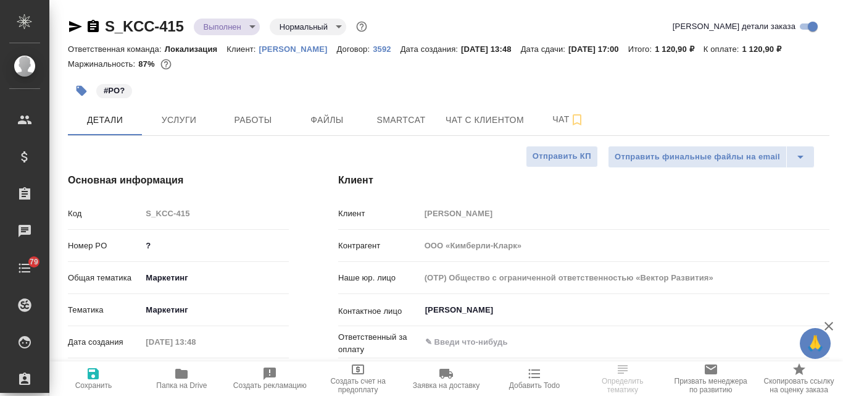
type textarea "x"
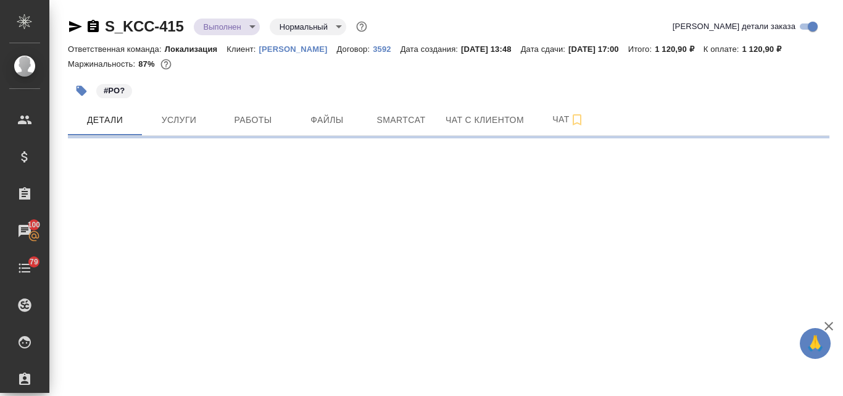
select select "RU"
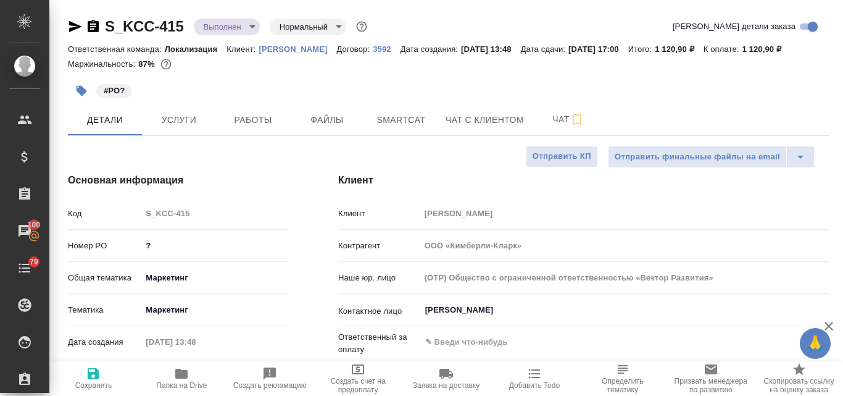
type textarea "x"
drag, startPoint x: 150, startPoint y: 242, endPoint x: 143, endPoint y: 240, distance: 7.0
click at [143, 240] on input "?" at bounding box center [215, 245] width 146 height 18
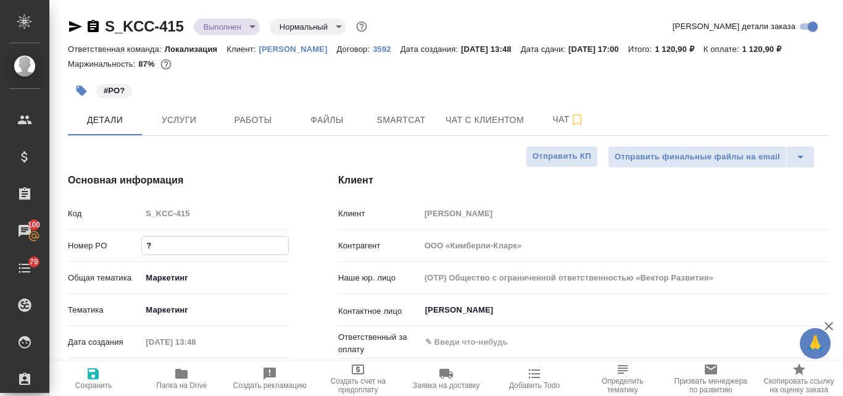
paste input "4300779474"
type input "4300779474"
type textarea "x"
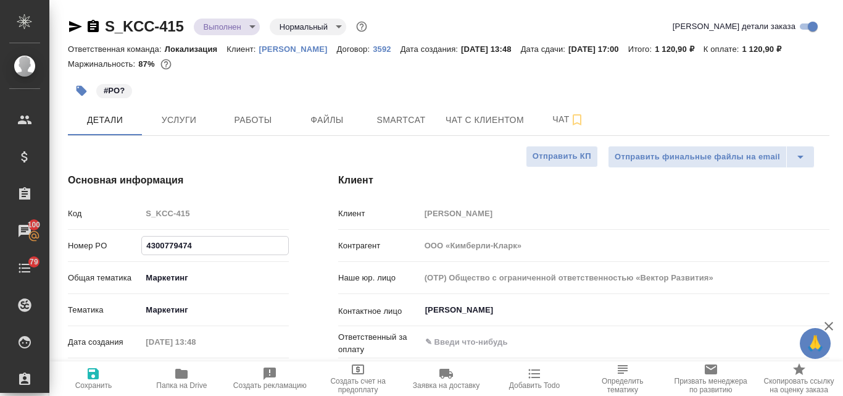
type input "4300779474"
click at [90, 364] on button "Сохранить" at bounding box center [93, 378] width 88 height 35
type textarea "x"
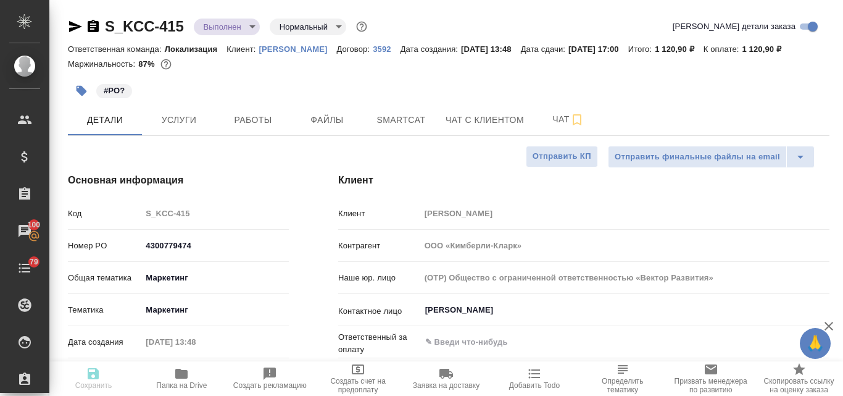
type textarea "x"
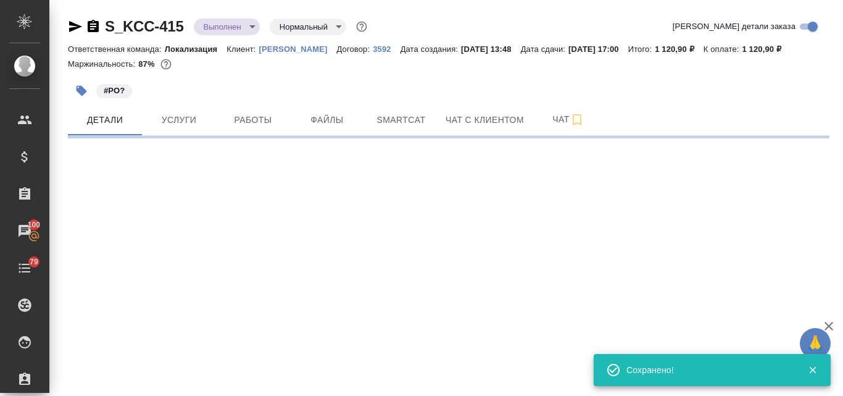
select select "RU"
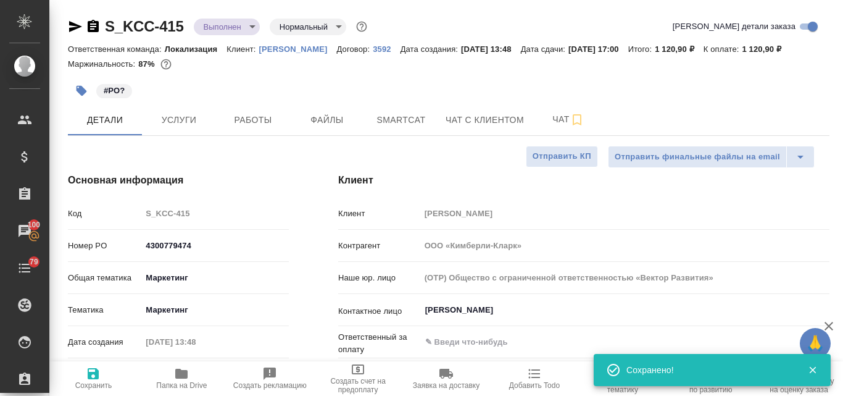
type textarea "x"
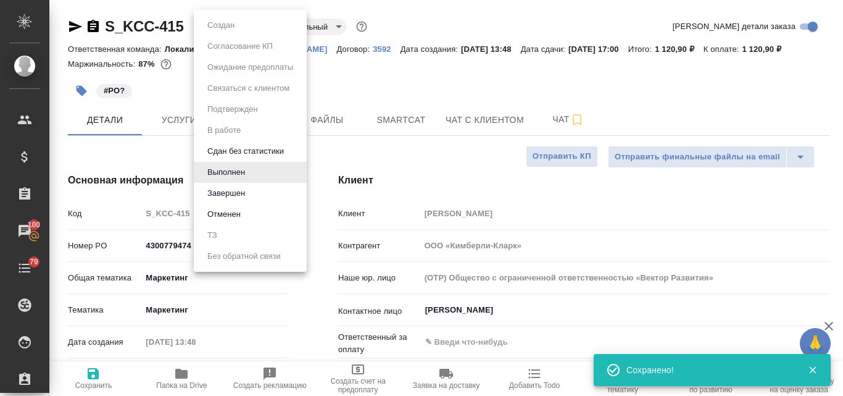
click at [254, 27] on body "🙏 .cls-1 fill:#fff; AWATERA [PERSON_NAME] Спецификации Заказы 100 Чаты 79 Todo …" at bounding box center [421, 198] width 843 height 396
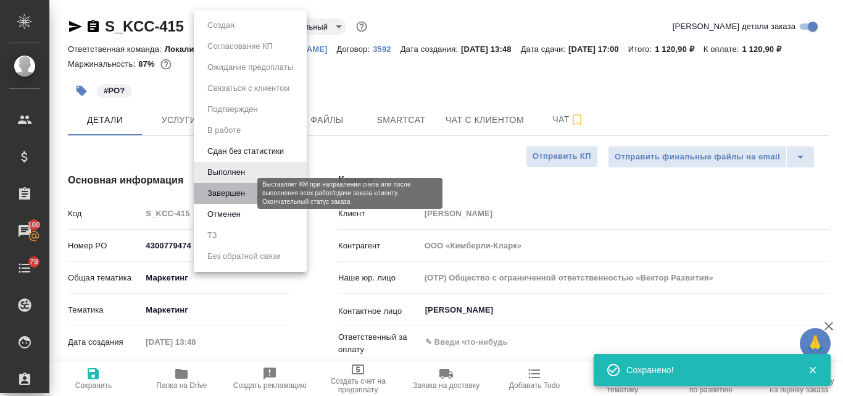
click at [238, 190] on button "Завершен" at bounding box center [226, 193] width 45 height 14
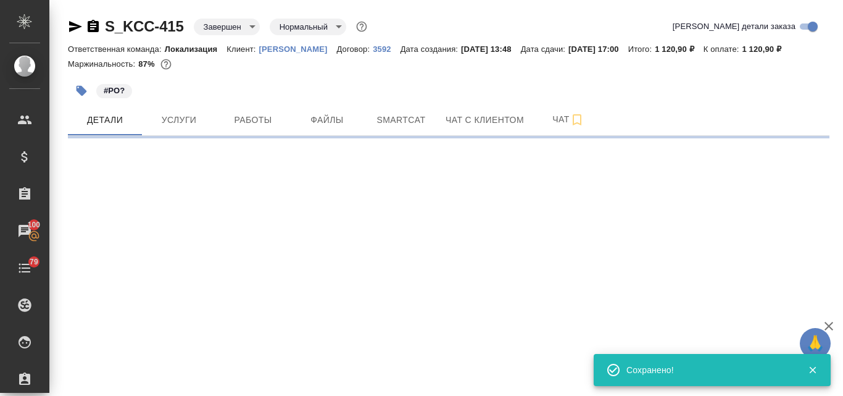
select select "RU"
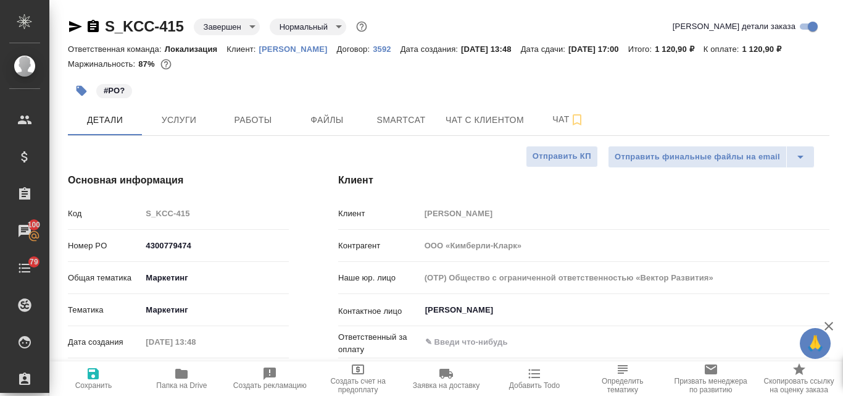
type textarea "x"
click at [94, 373] on icon "button" at bounding box center [93, 373] width 11 height 11
type textarea "x"
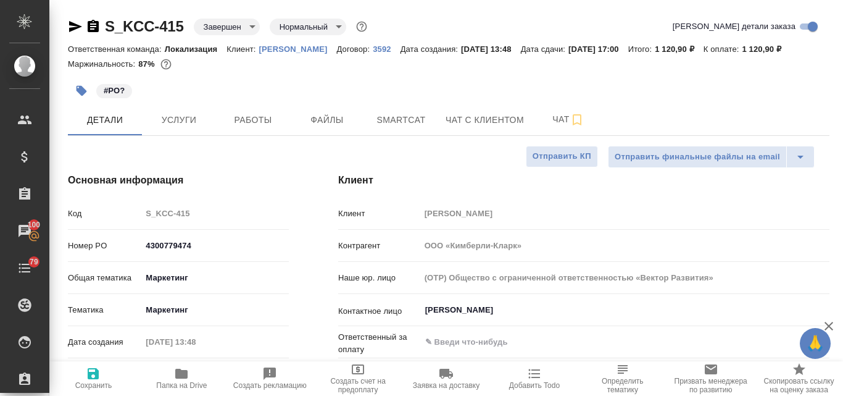
type textarea "x"
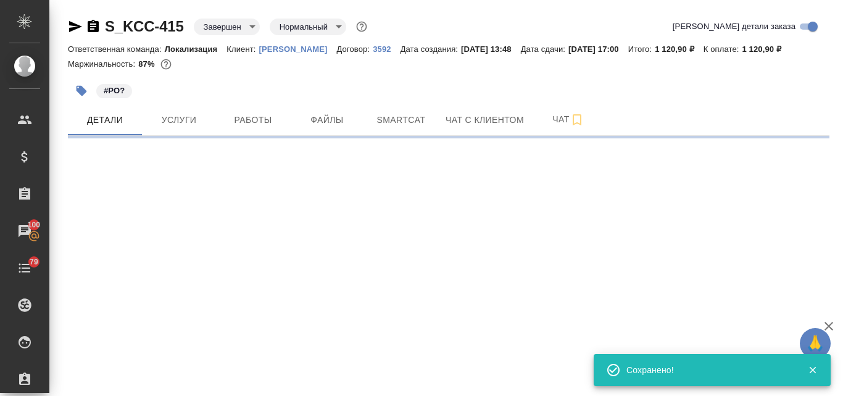
select select "RU"
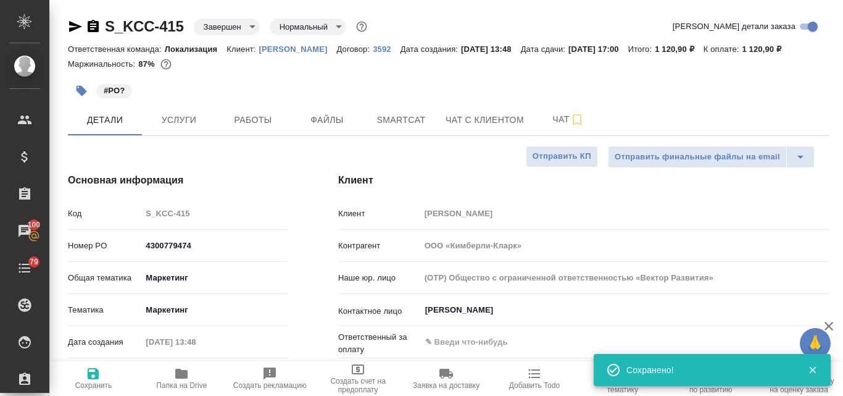
type textarea "x"
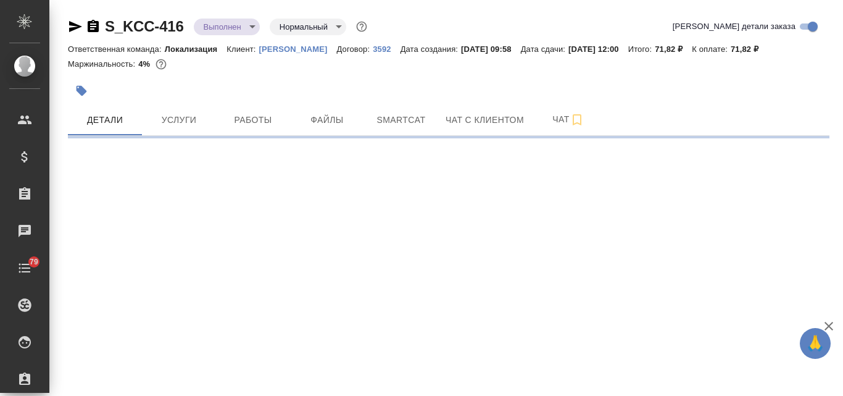
select select "RU"
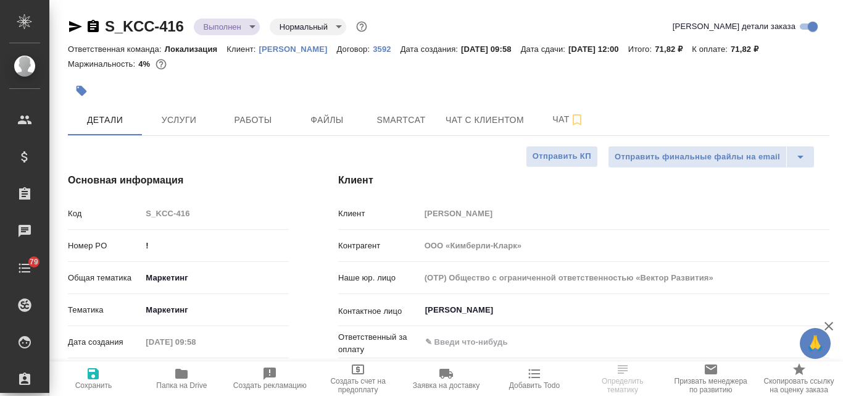
type textarea "x"
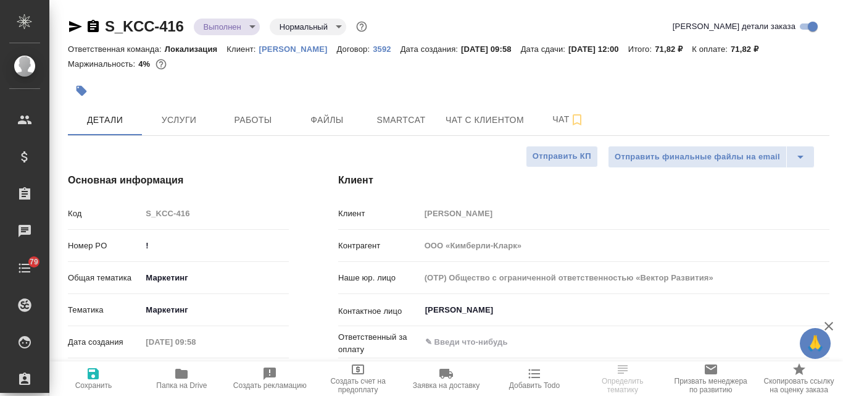
type textarea "x"
drag, startPoint x: 154, startPoint y: 238, endPoint x: 143, endPoint y: 236, distance: 11.9
click at [143, 236] on input "!" at bounding box center [215, 245] width 146 height 18
paste input "4300779474"
type input "4300779474"
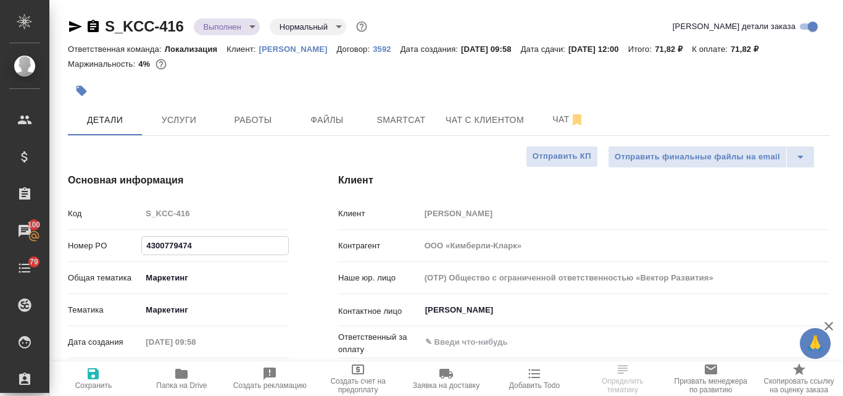
type textarea "x"
type input "4300779474"
click at [91, 372] on icon "button" at bounding box center [93, 373] width 11 height 11
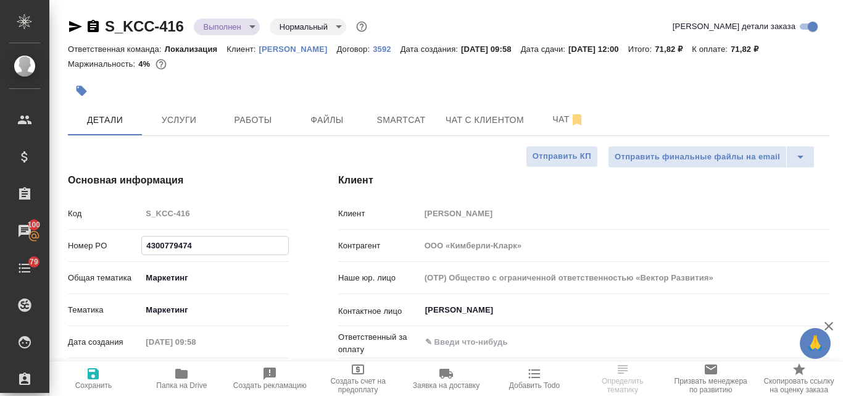
type textarea "x"
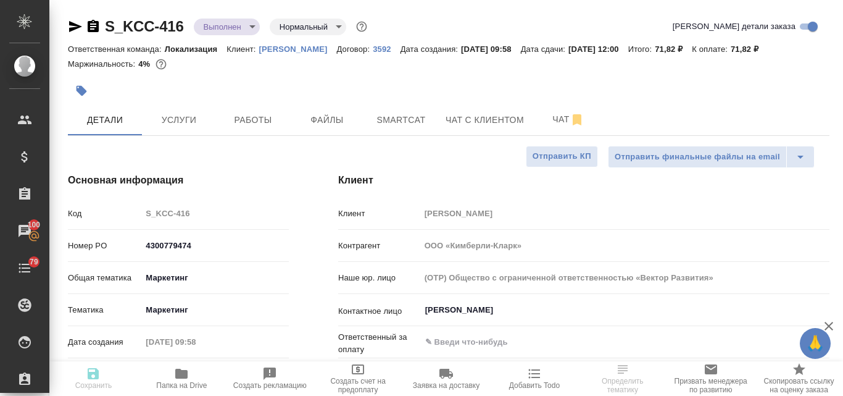
type textarea "x"
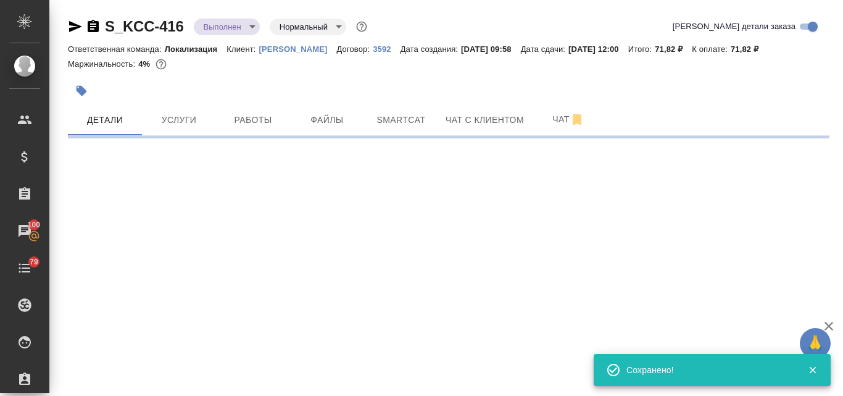
select select "RU"
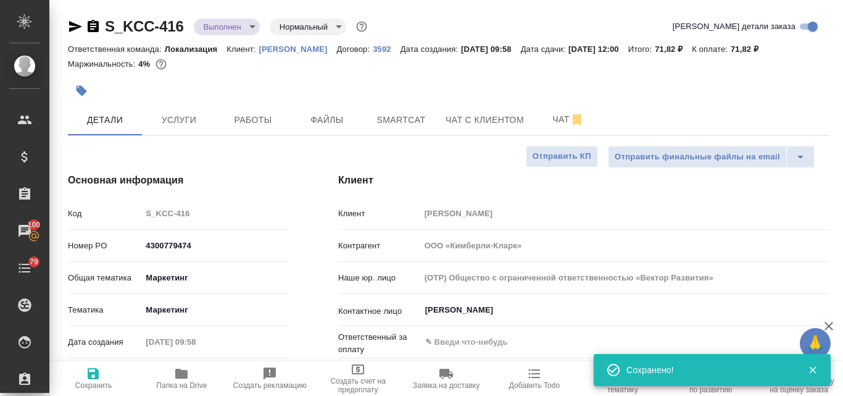
type textarea "x"
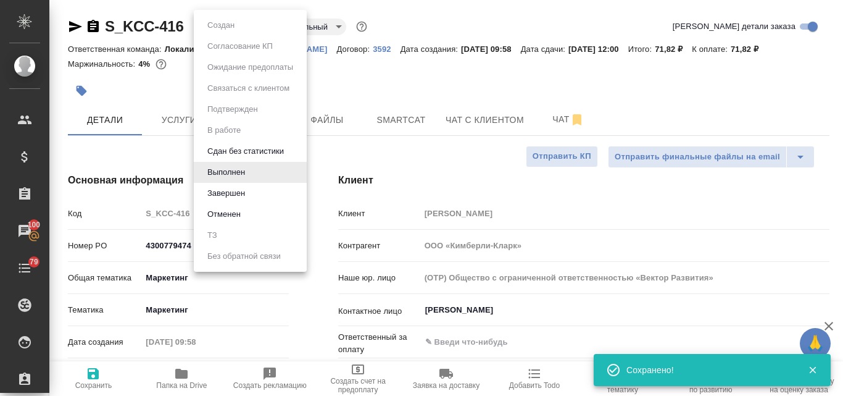
click at [252, 28] on body "🙏 .cls-1 fill:#fff; AWATERA [PERSON_NAME] Спецификации Заказы 100 Чаты 79 Todo …" at bounding box center [421, 198] width 843 height 396
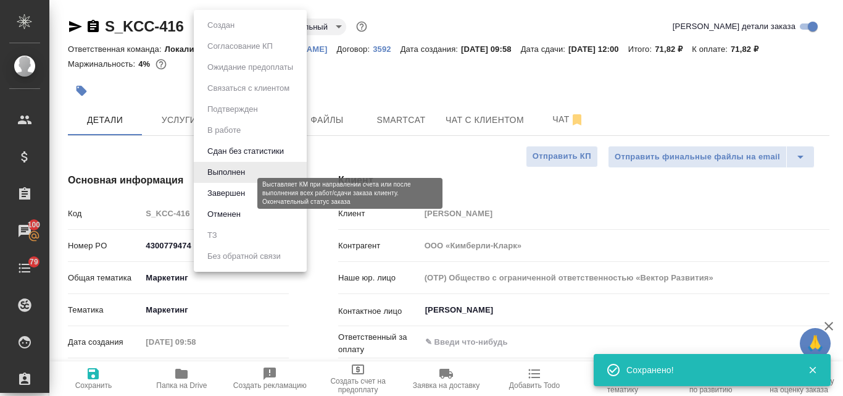
click at [235, 191] on button "Завершен" at bounding box center [226, 193] width 45 height 14
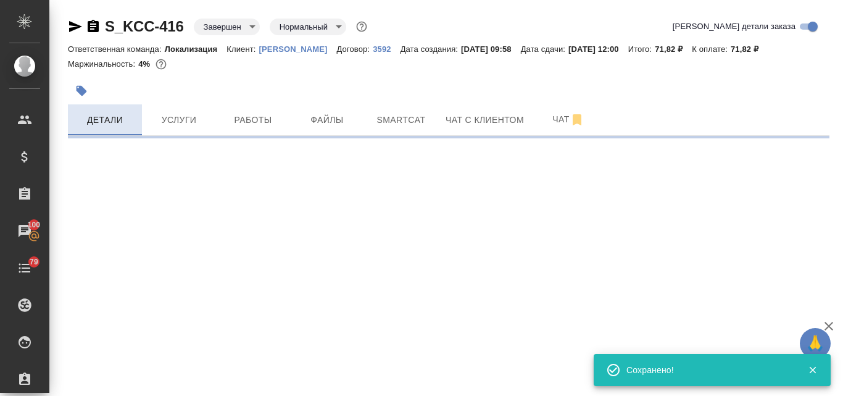
select select "RU"
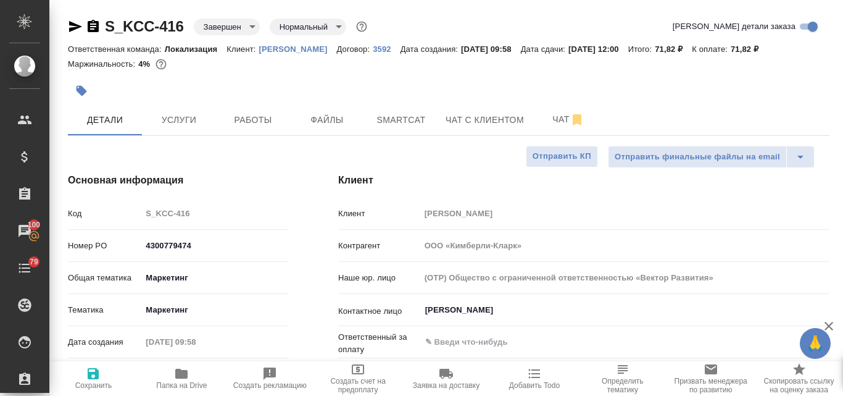
type textarea "x"
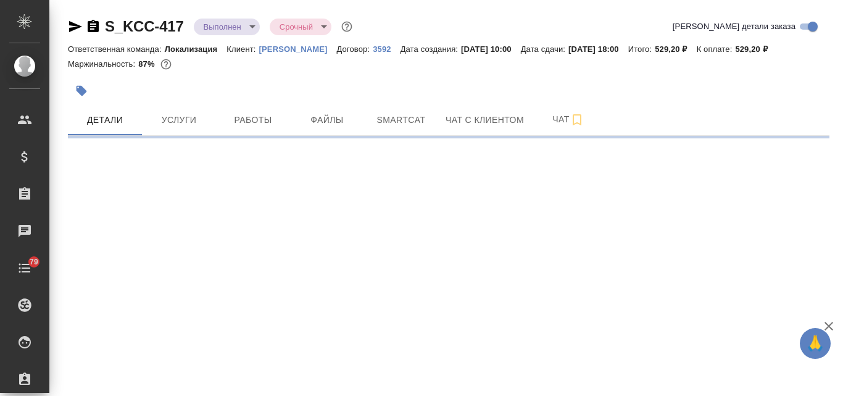
select select "RU"
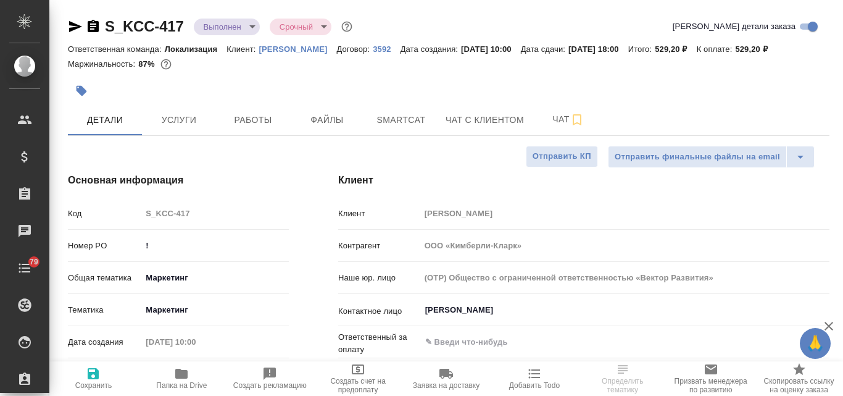
type textarea "x"
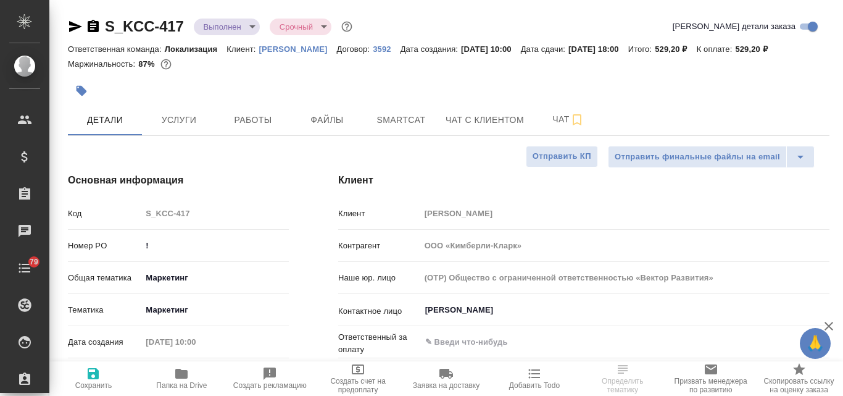
type textarea "x"
click at [140, 246] on div "[PERSON_NAME] PO !" at bounding box center [178, 246] width 221 height 22
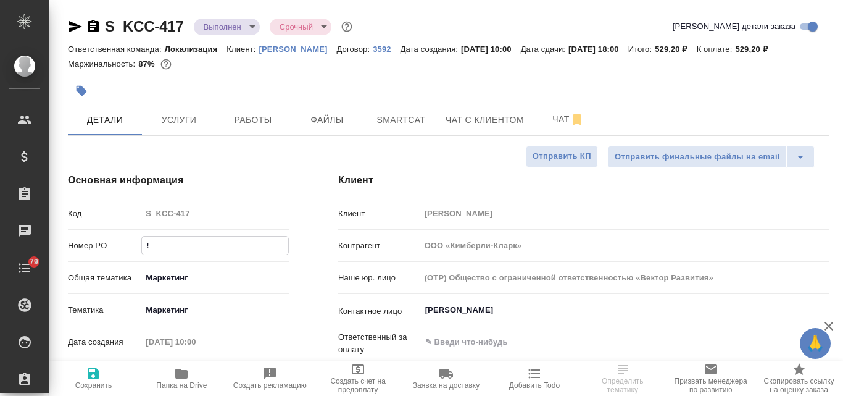
paste input "4300779474"
type input "4300779474"
type textarea "x"
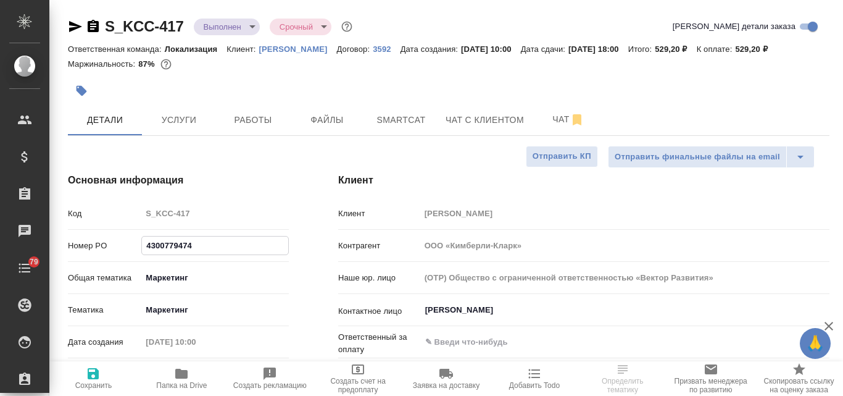
type input "4300779474"
click at [96, 369] on icon "button" at bounding box center [93, 373] width 11 height 11
type textarea "x"
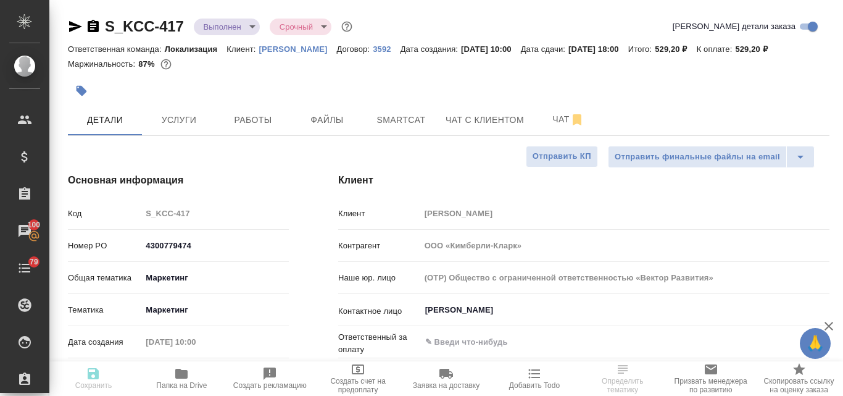
type textarea "x"
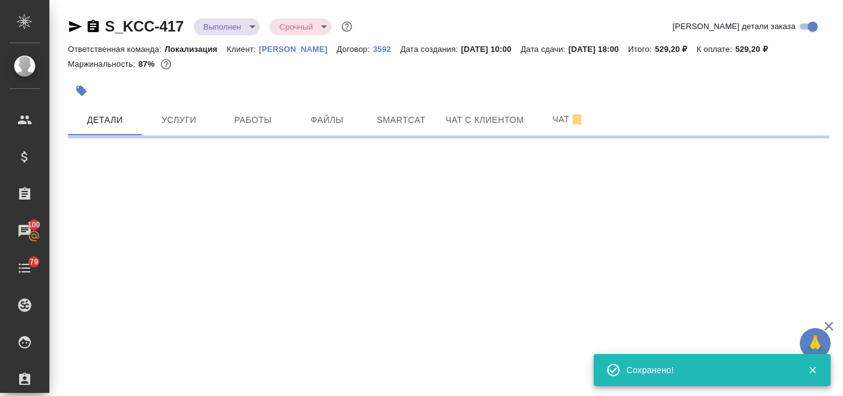
select select "RU"
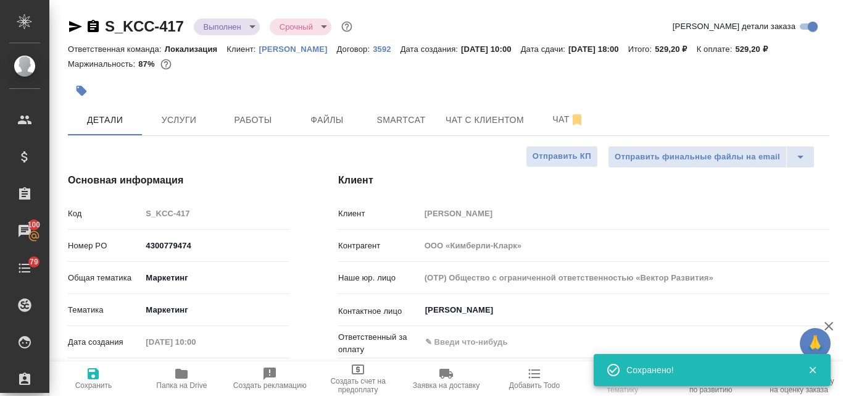
type textarea "x"
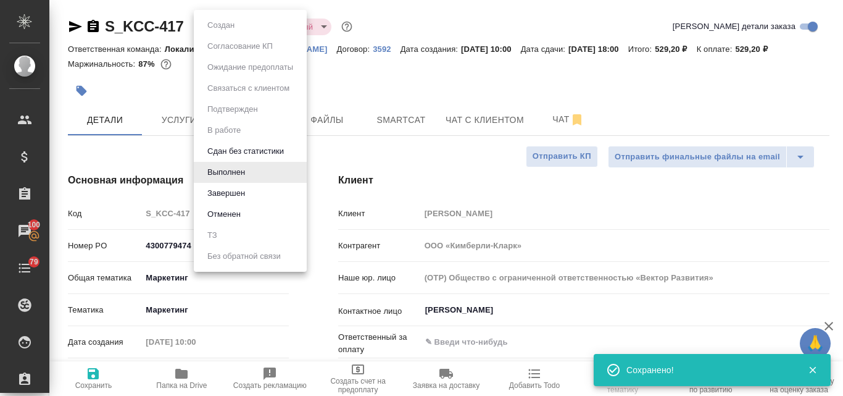
click at [251, 28] on body "🙏 .cls-1 fill:#fff; AWATERA Valyaeva [PERSON_NAME] Спецификации Заказы 100 Чаты…" at bounding box center [421, 198] width 843 height 396
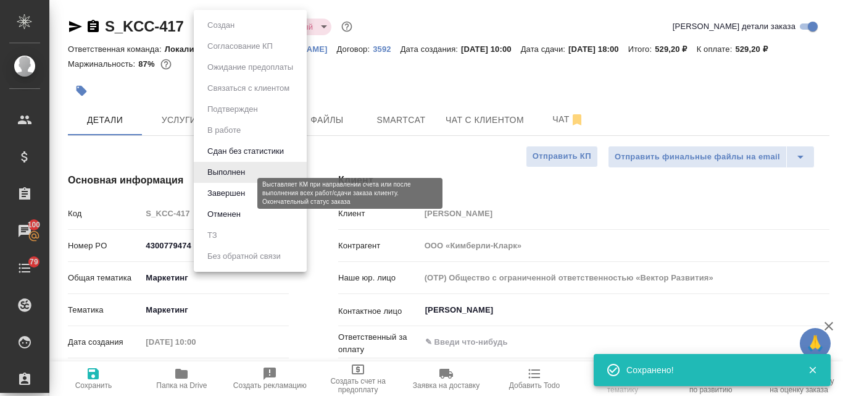
click at [238, 198] on button "Завершен" at bounding box center [226, 193] width 45 height 14
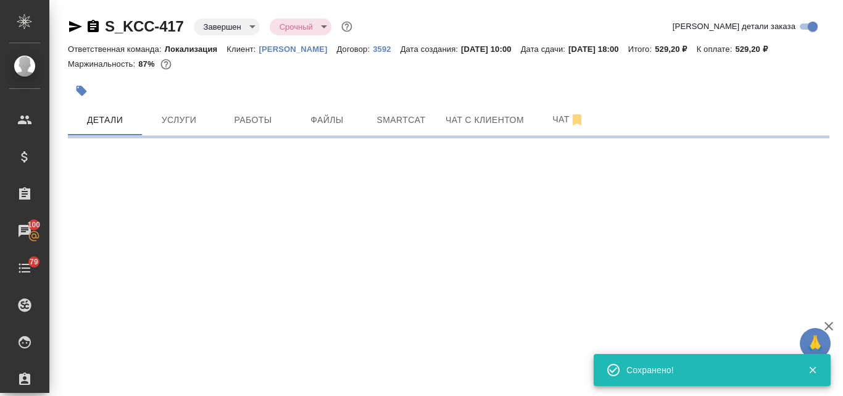
select select "RU"
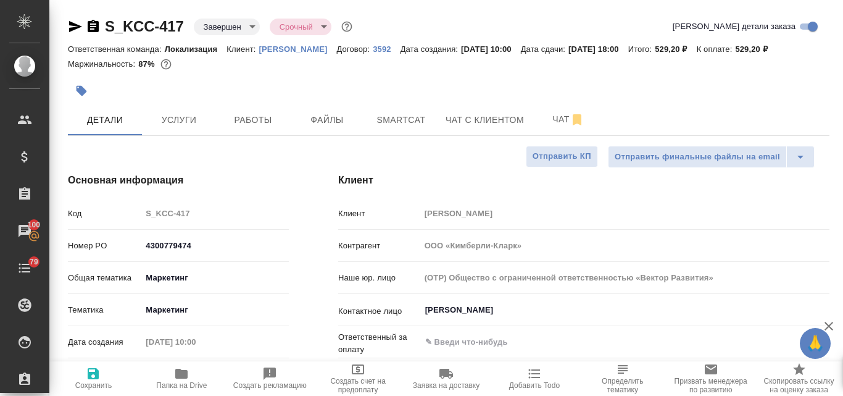
type textarea "x"
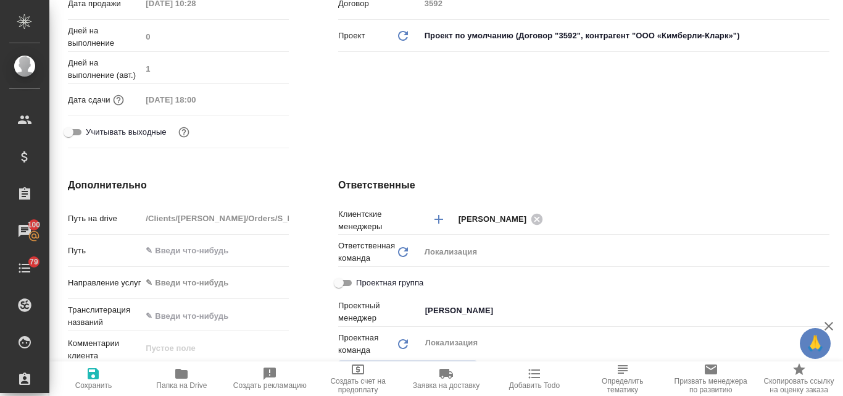
scroll to position [123, 0]
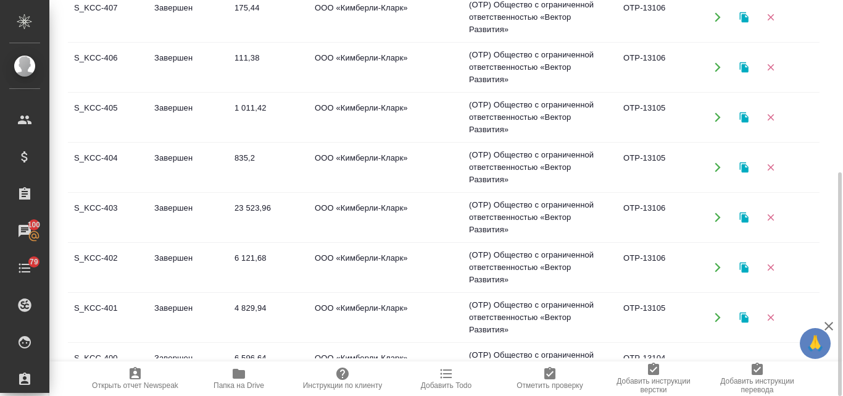
scroll to position [494, 0]
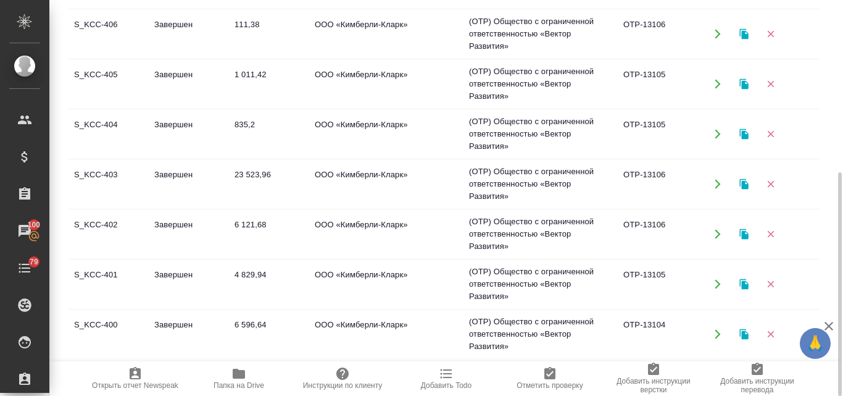
click at [162, 173] on td "Завершен" at bounding box center [188, 183] width 80 height 43
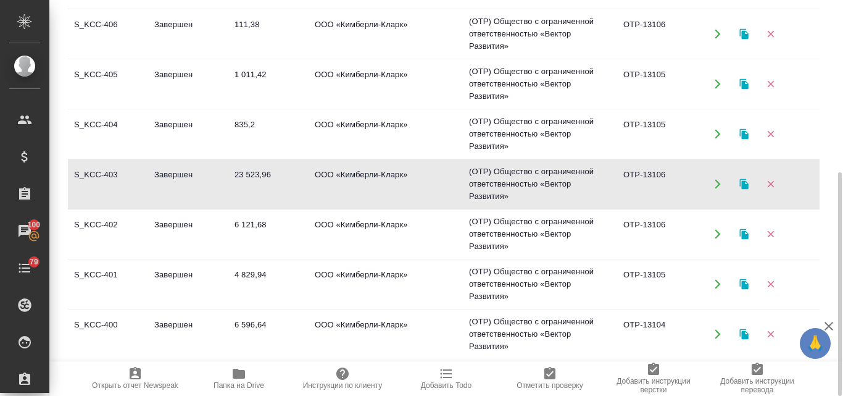
click at [162, 173] on td "Завершен" at bounding box center [188, 183] width 80 height 43
click at [236, 227] on td "6 121,68" at bounding box center [268, 233] width 80 height 43
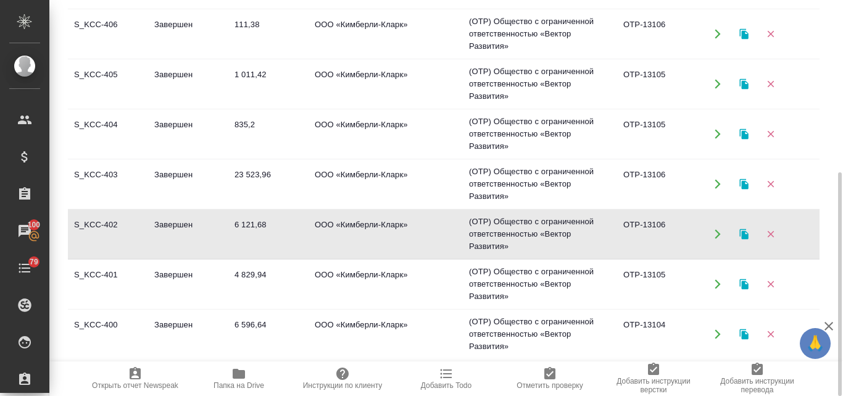
click at [236, 227] on td "6 121,68" at bounding box center [268, 233] width 80 height 43
click at [199, 271] on td "Завершен" at bounding box center [188, 283] width 80 height 43
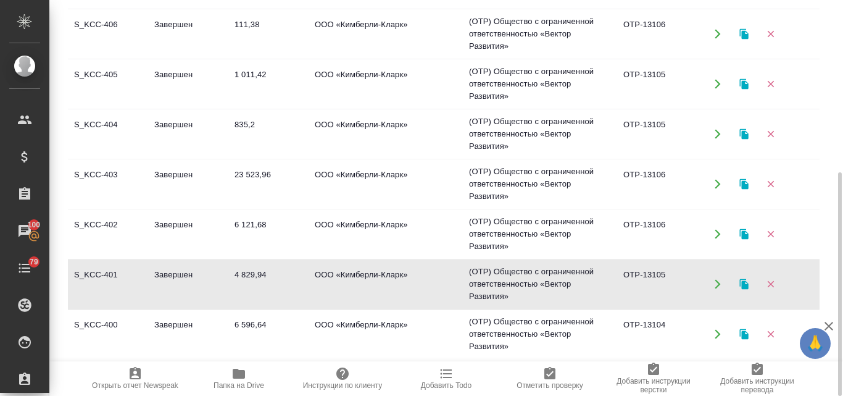
click at [199, 271] on td "Завершен" at bounding box center [188, 283] width 80 height 43
click at [175, 287] on td "Завершен" at bounding box center [188, 283] width 80 height 43
click at [180, 230] on td "Завершен" at bounding box center [188, 233] width 80 height 43
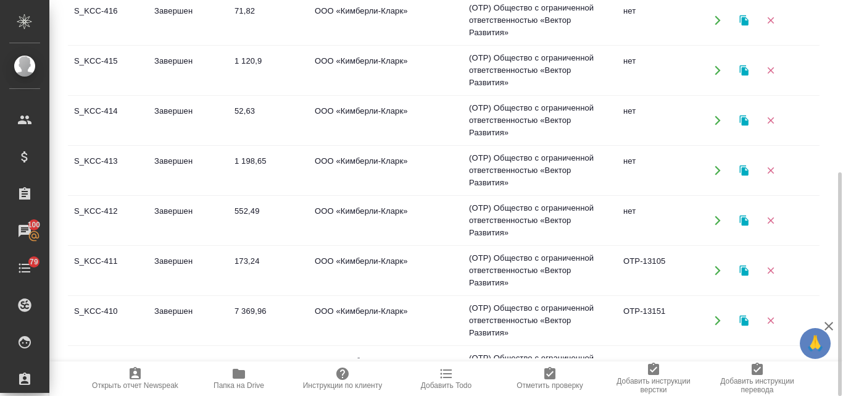
scroll to position [0, 0]
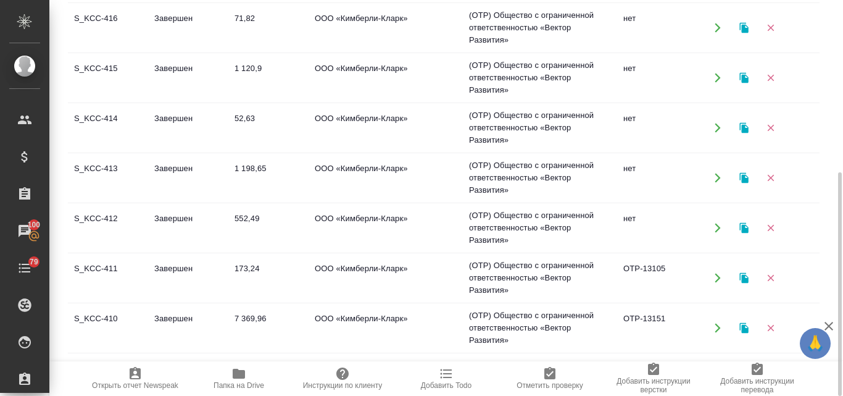
drag, startPoint x: 835, startPoint y: 227, endPoint x: 809, endPoint y: 56, distance: 172.8
click at [805, 43] on div "[PERSON_NAME] Кратко детали клиента Общая сумма 60 тыс. RUB Выставлено: 56 тыс.…" at bounding box center [446, 198] width 794 height 396
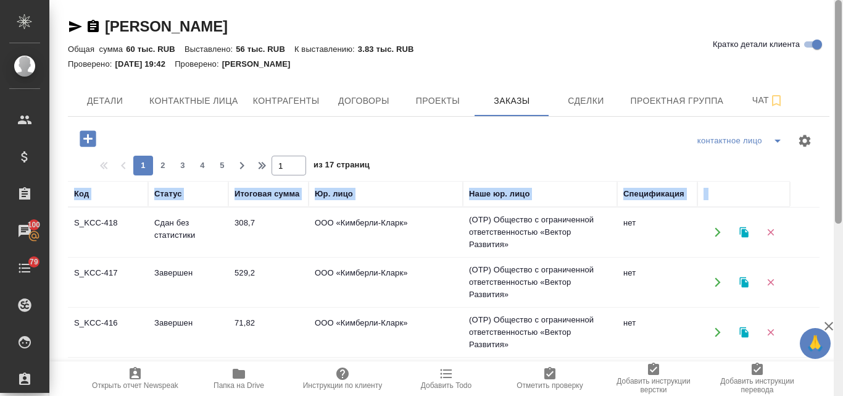
drag, startPoint x: 837, startPoint y: 175, endPoint x: 838, endPoint y: 27, distance: 148.8
click at [838, 27] on div at bounding box center [838, 111] width 7 height 223
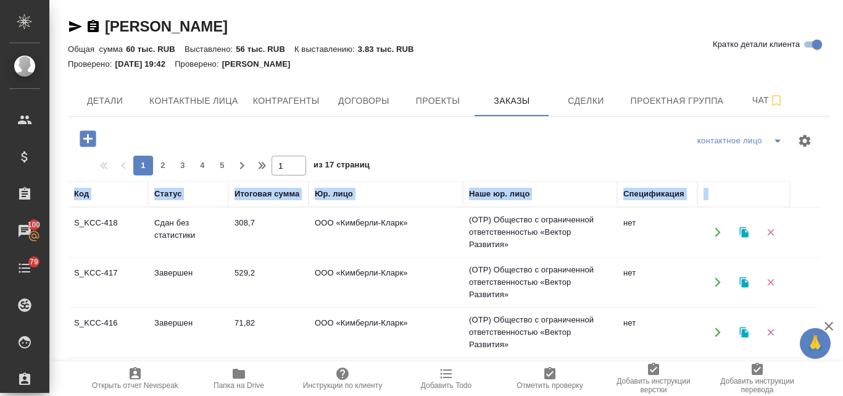
click at [176, 225] on td "Сдан без статистики" at bounding box center [188, 231] width 80 height 43
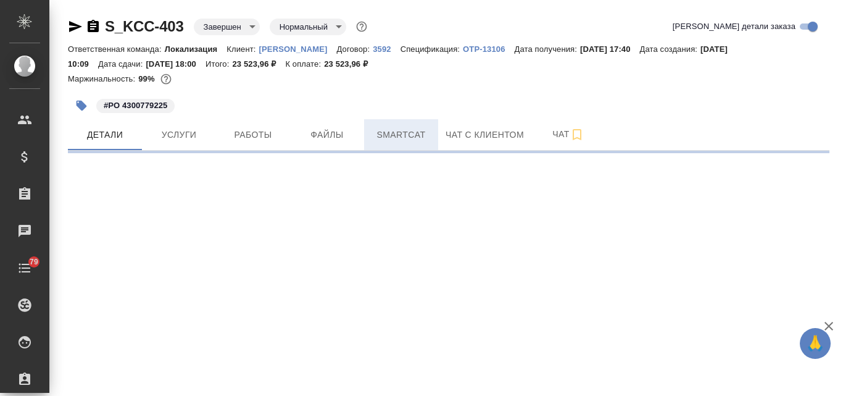
select select "RU"
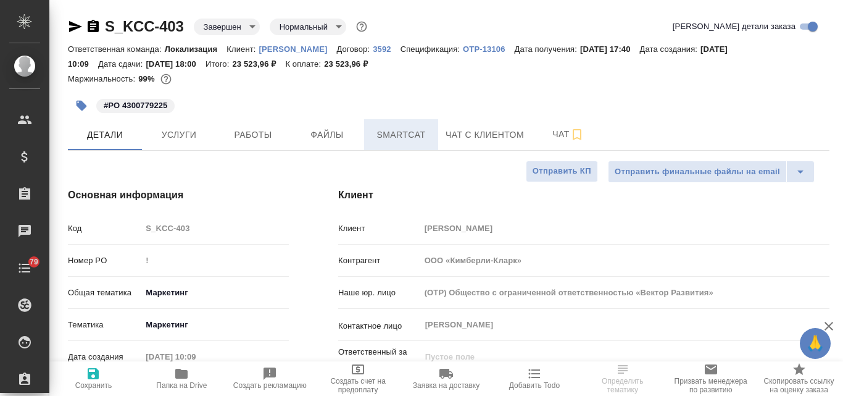
type textarea "x"
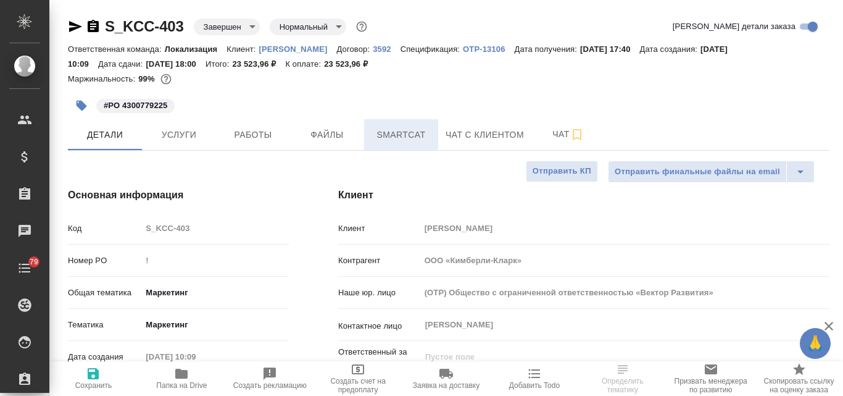
type textarea "x"
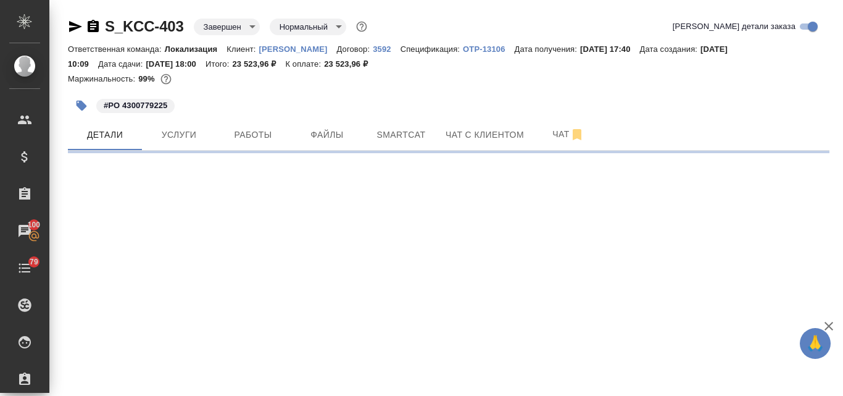
select select "RU"
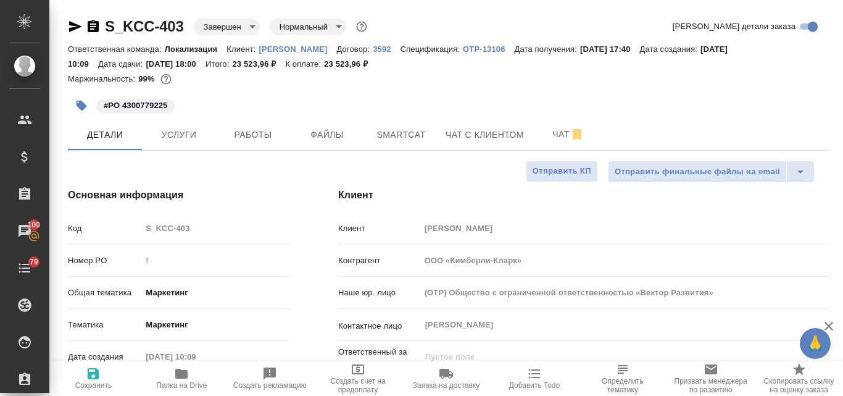
type textarea "x"
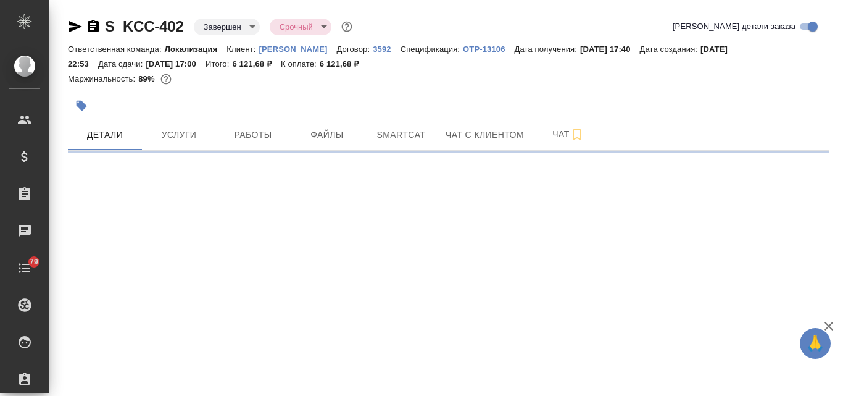
select select "RU"
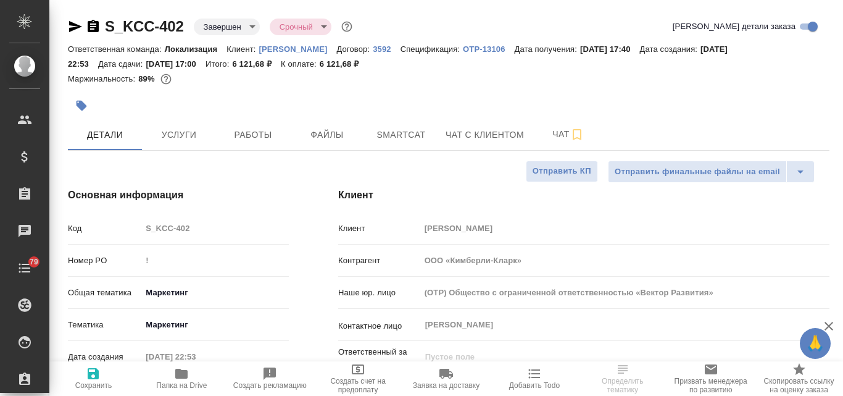
type textarea "x"
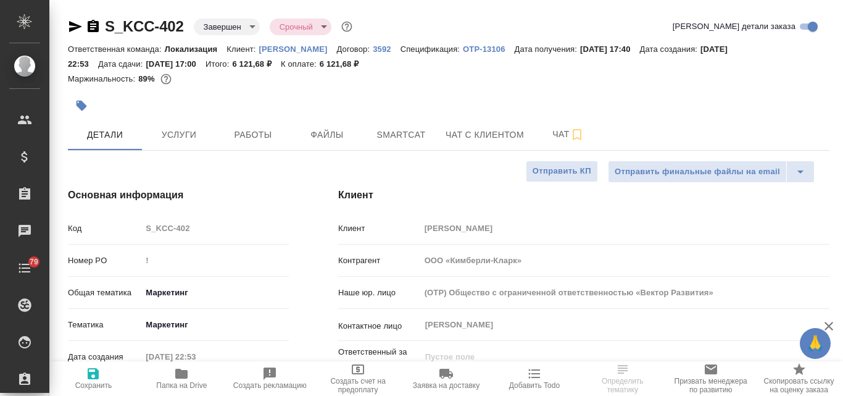
type textarea "x"
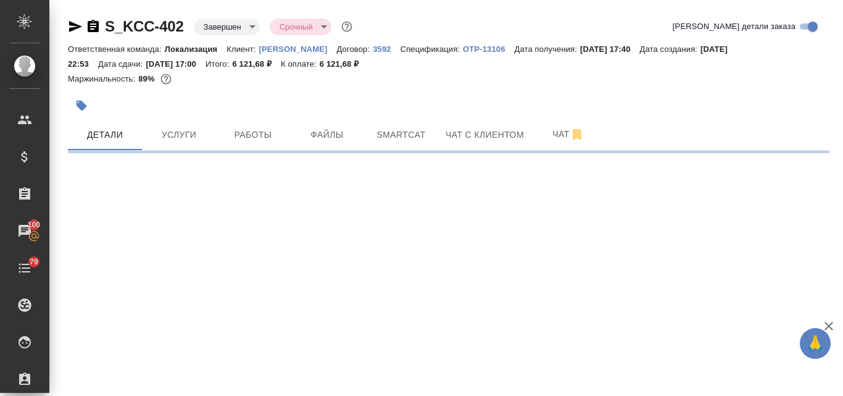
select select "RU"
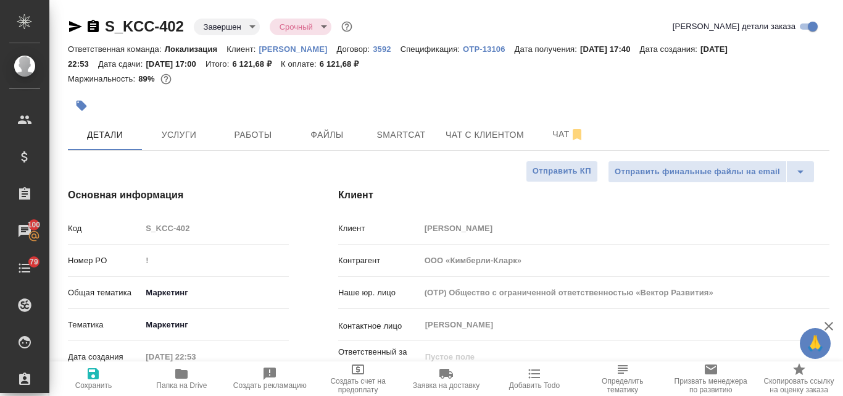
type textarea "x"
click at [210, 178] on div "Основная информация Код S_KCC-402 Номер PO ! Общая тематика Маркетинг marketing…" at bounding box center [178, 363] width 270 height 400
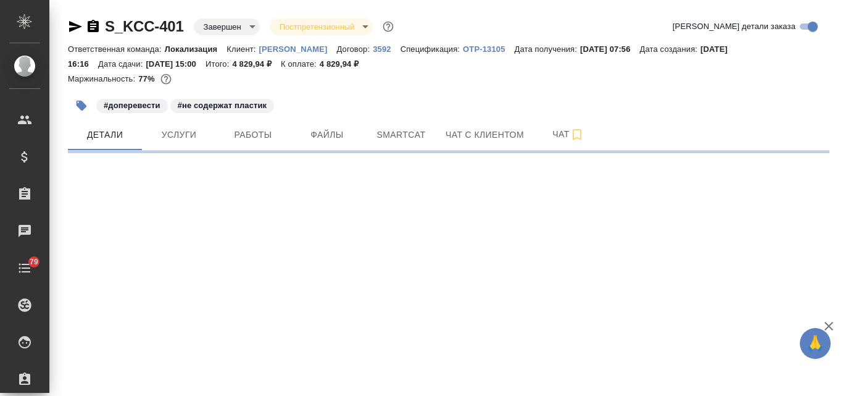
select select "RU"
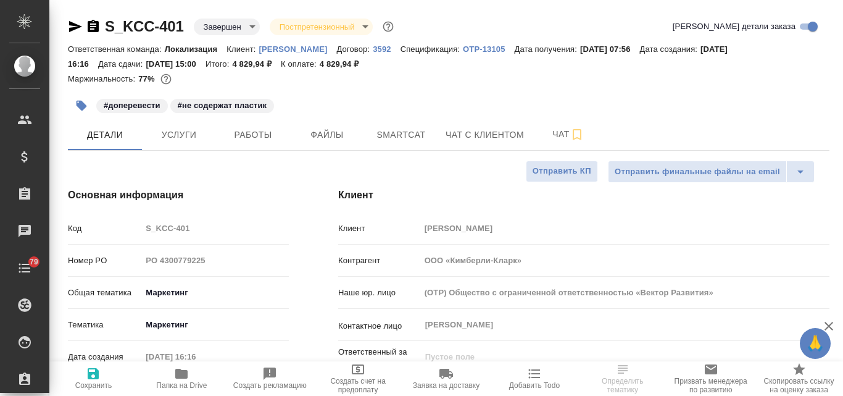
type textarea "x"
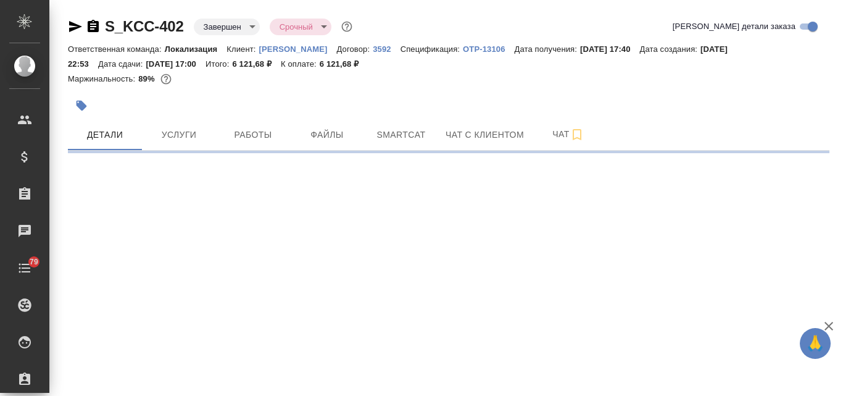
select select "RU"
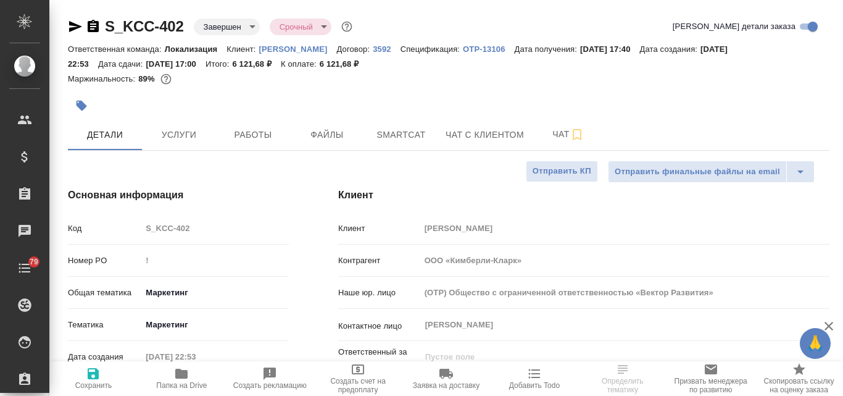
type textarea "x"
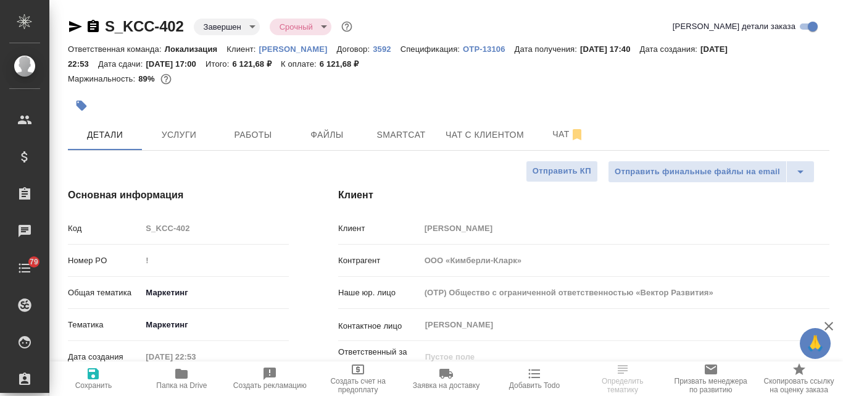
type textarea "x"
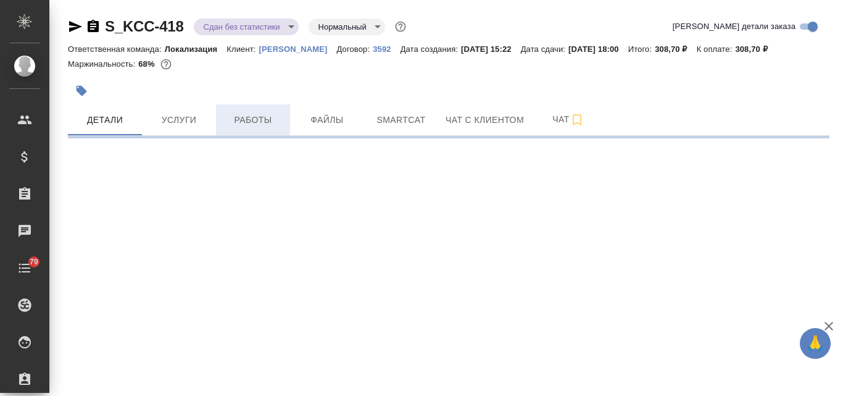
select select "RU"
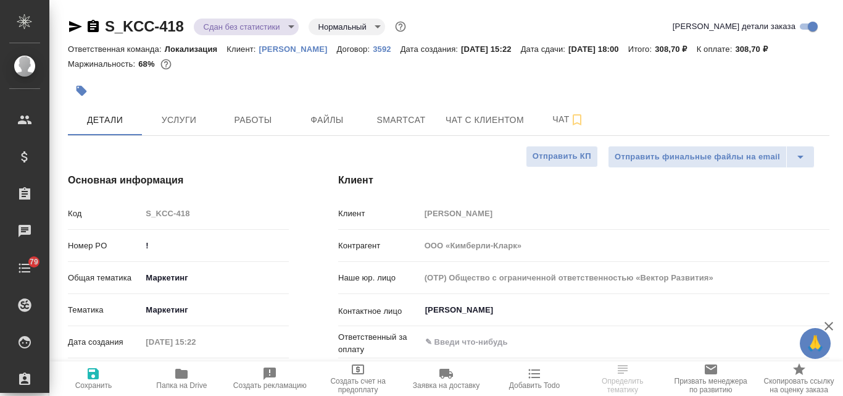
type textarea "x"
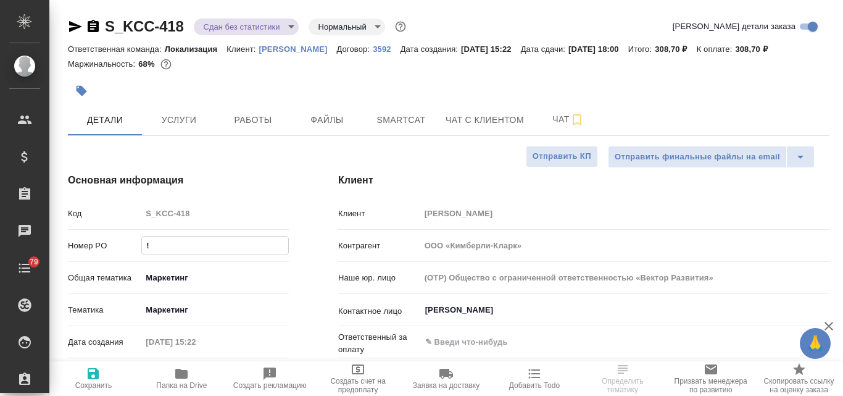
type textarea "x"
drag, startPoint x: 160, startPoint y: 244, endPoint x: 144, endPoint y: 247, distance: 15.7
click at [144, 247] on input "!" at bounding box center [215, 245] width 146 height 18
paste input "4300779474"
type input "4300779474"
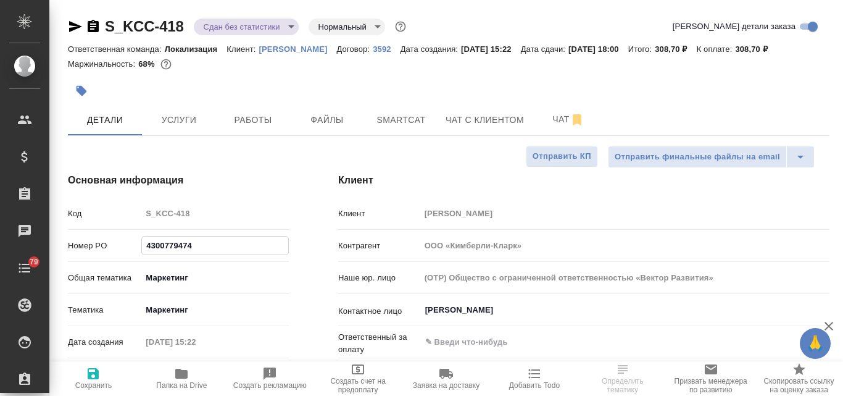
type textarea "x"
type input "4300779474"
click at [99, 372] on icon "button" at bounding box center [93, 373] width 15 height 15
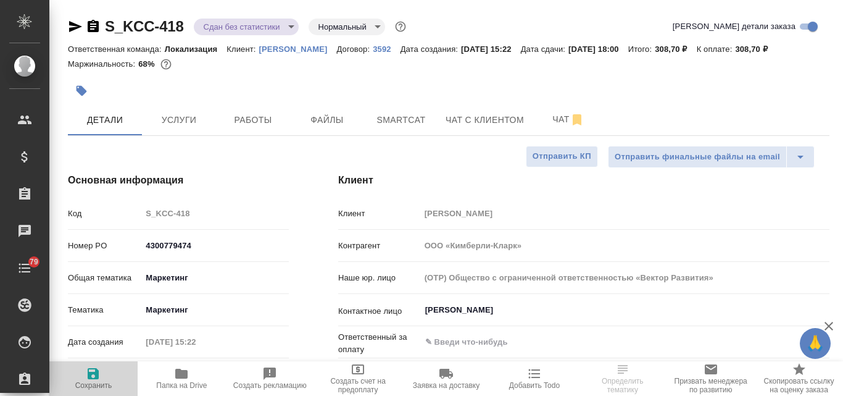
type textarea "x"
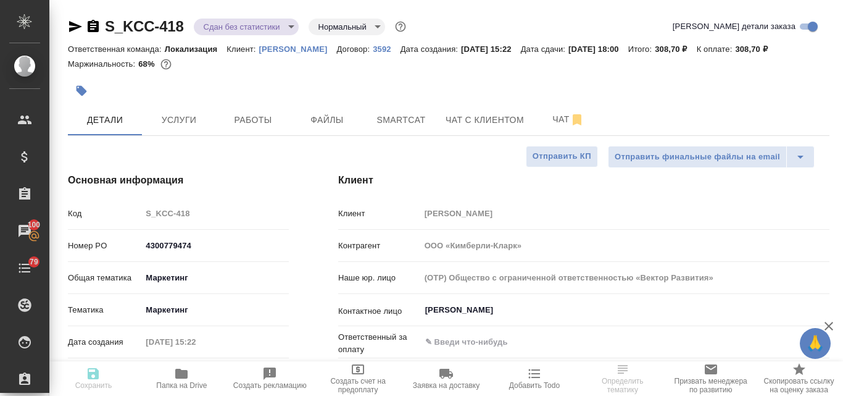
type textarea "x"
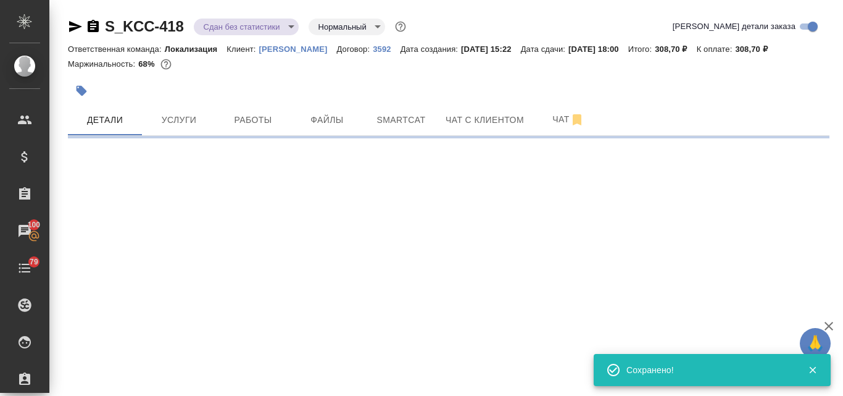
select select "RU"
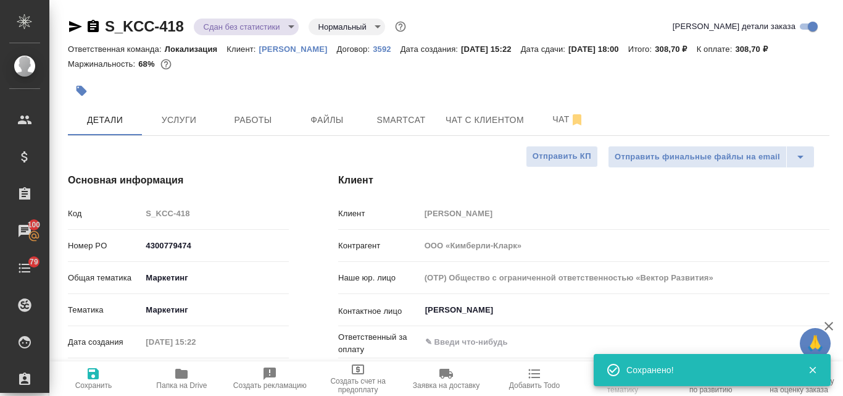
type textarea "x"
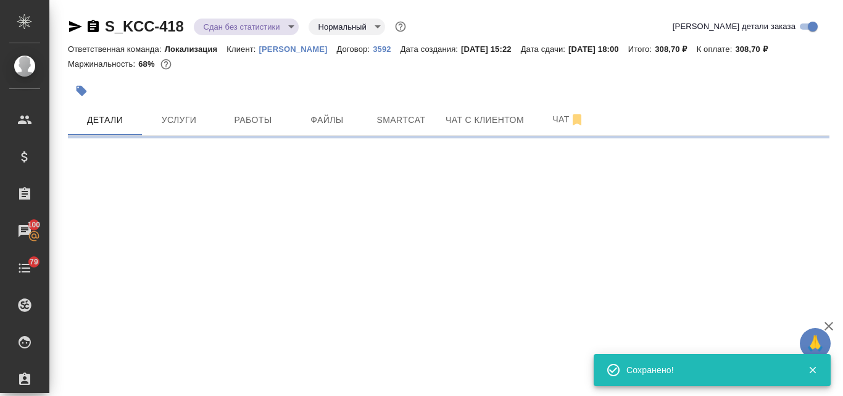
select select "RU"
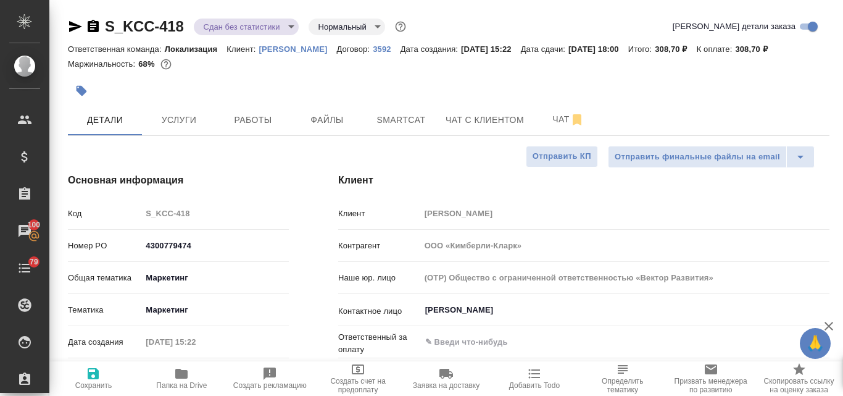
type textarea "x"
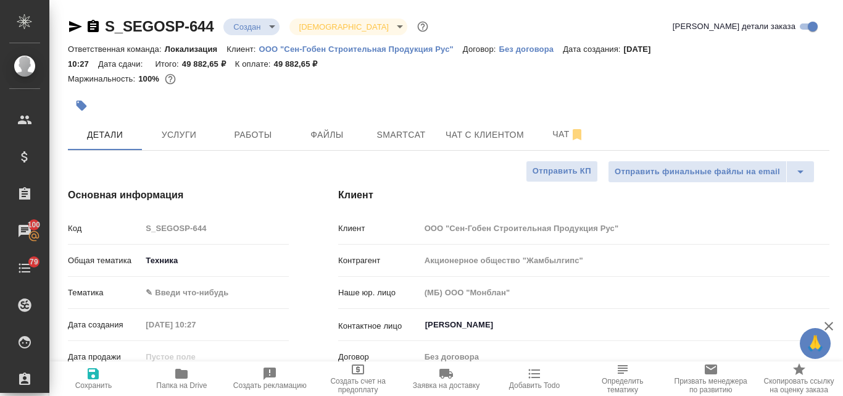
select select "RU"
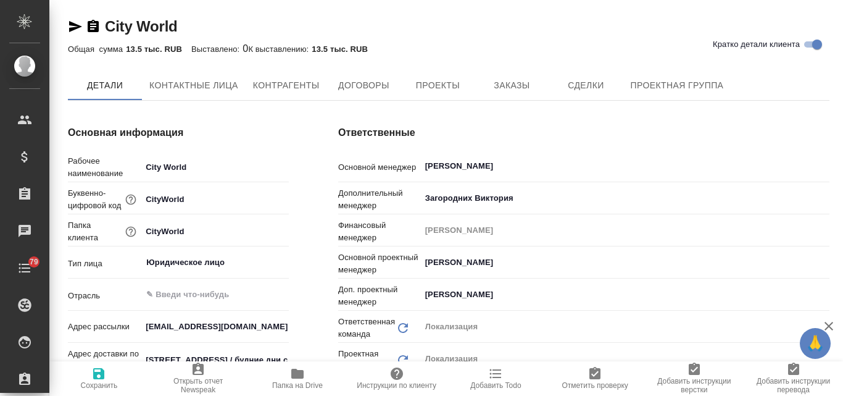
type input "Общество с ограниченной ответственностью «Медиа Групп»(ООО «Медиа Групп»)"
type textarea "x"
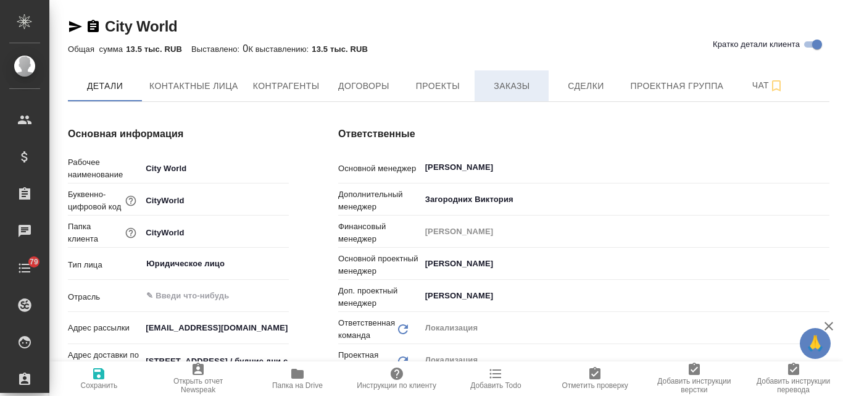
click at [501, 90] on span "Заказы" at bounding box center [511, 85] width 59 height 15
type input "Общество с ограниченной ответственностью «Медиа Групп»(ООО «Медиа Групп»)"
type textarea "x"
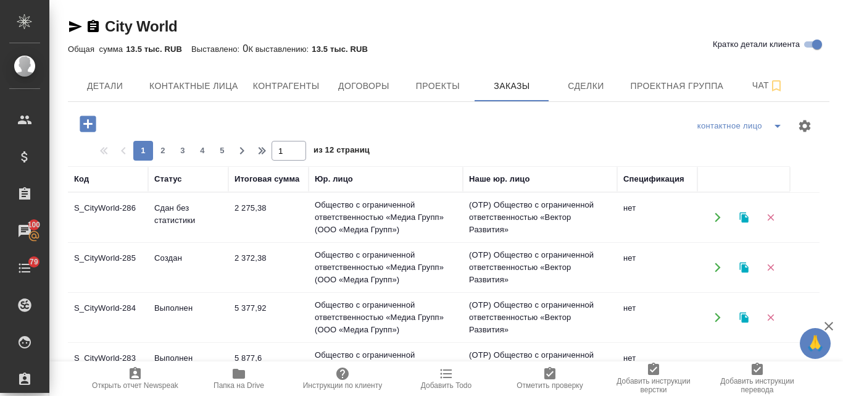
click at [119, 252] on td "S_CityWorld-285" at bounding box center [108, 267] width 80 height 43
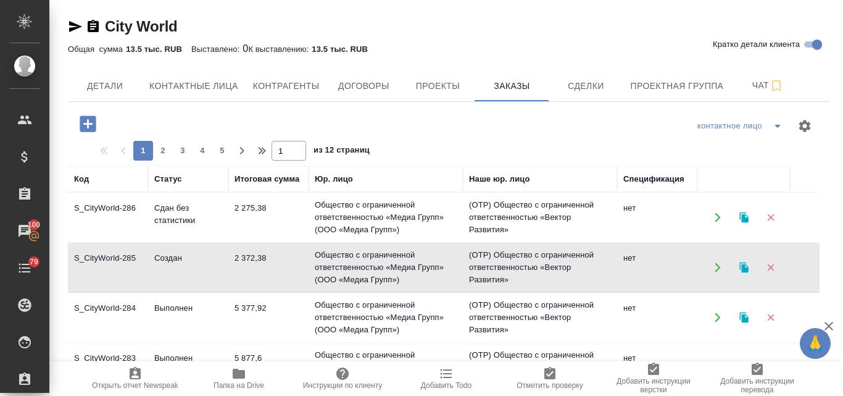
click at [119, 252] on td "S_CityWorld-285" at bounding box center [108, 267] width 80 height 43
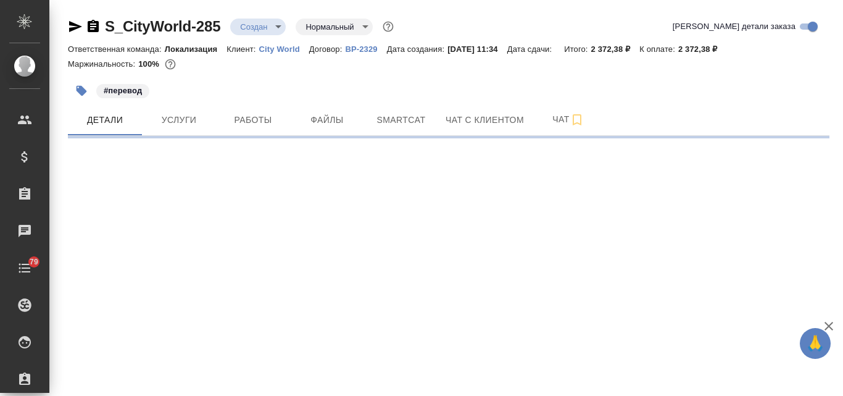
select select "RU"
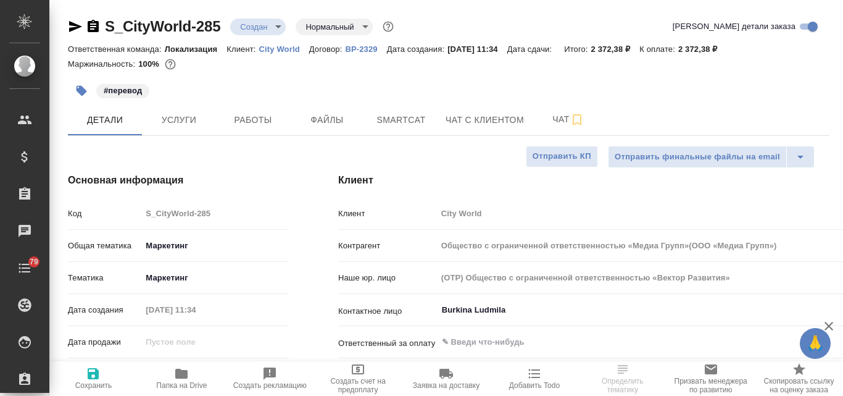
type input "Общество с ограниченной ответственностью «Медиа Групп»(ООО «Медиа Групп»)"
type textarea "x"
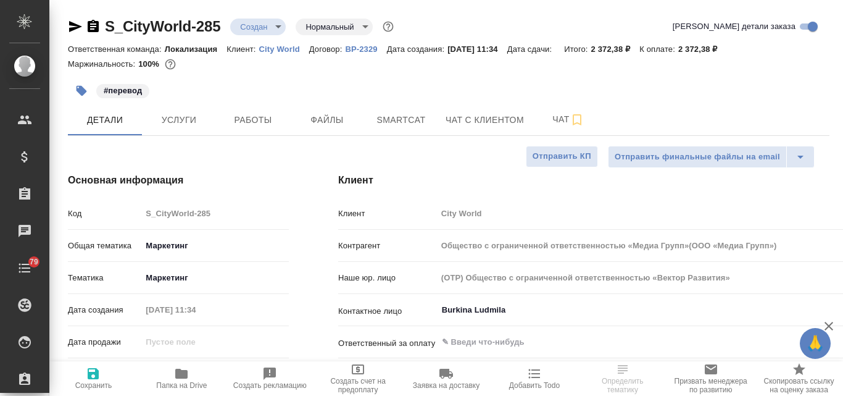
type textarea "x"
type input "Общество с ограниченной ответственностью «Медиа Групп»(ООО «Медиа Групп»)"
type textarea "x"
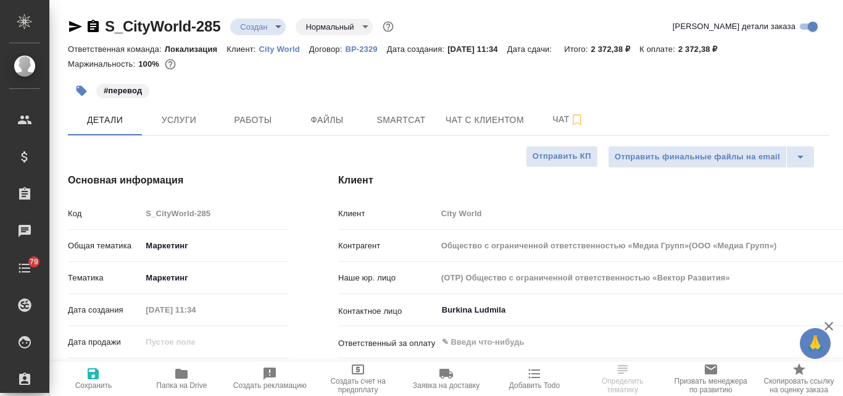
type textarea "x"
click at [280, 27] on body "🙏 .cls-1 fill:#fff; AWATERA [PERSON_NAME] Спецификации Заказы Чаты 79 Todo Прое…" at bounding box center [421, 198] width 843 height 396
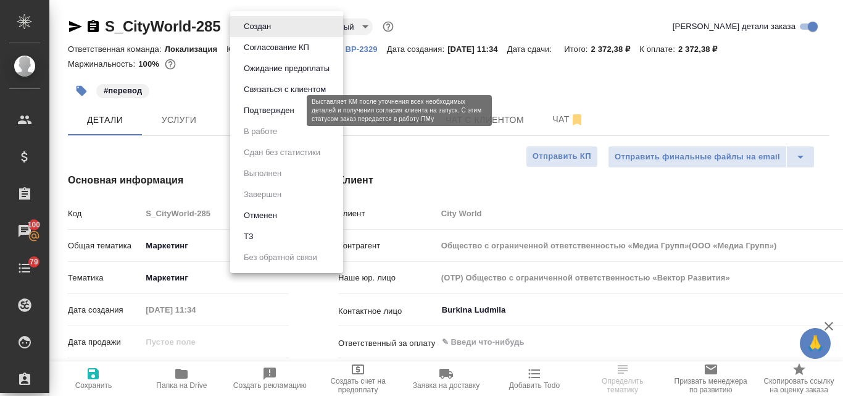
click at [279, 114] on button "Подтвержден" at bounding box center [269, 111] width 58 height 14
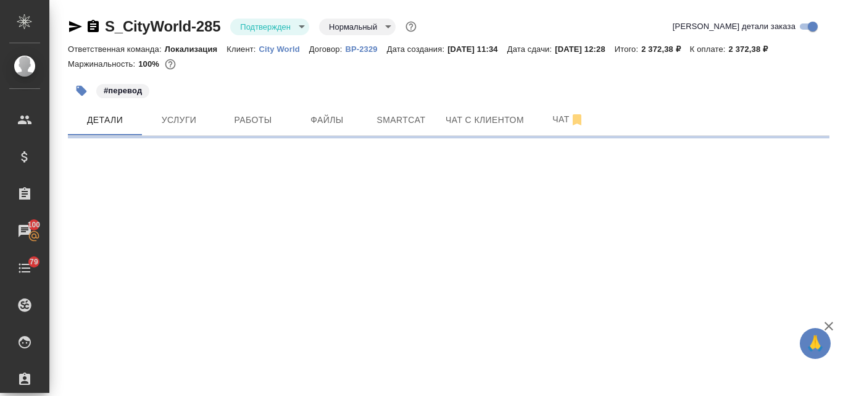
select select "RU"
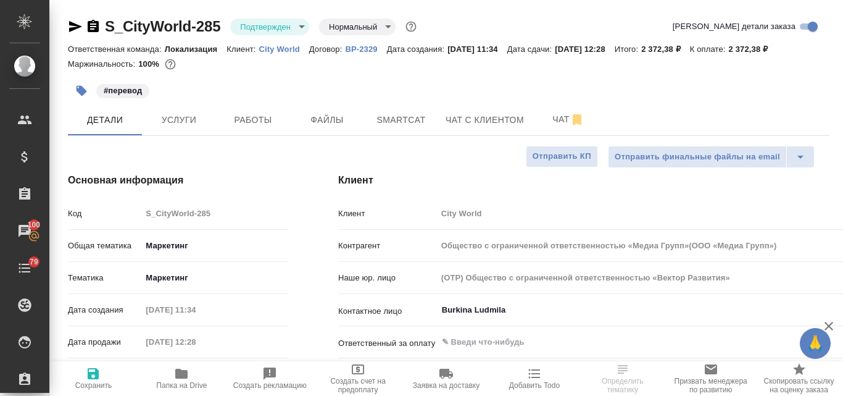
type textarea "x"
click at [76, 23] on icon "button" at bounding box center [75, 26] width 15 height 15
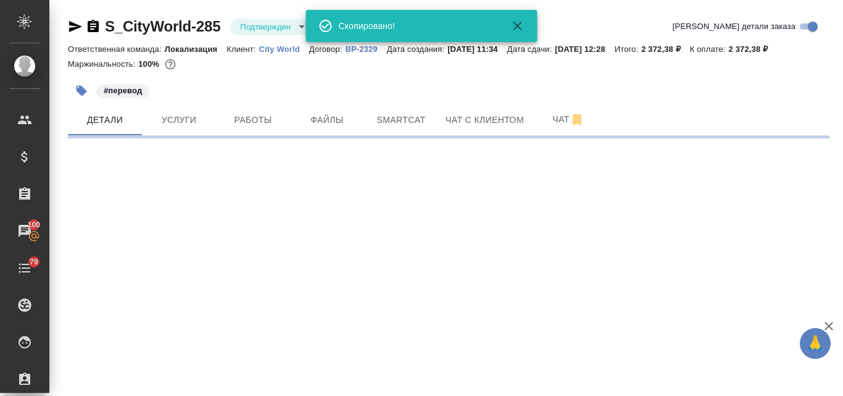
select select "RU"
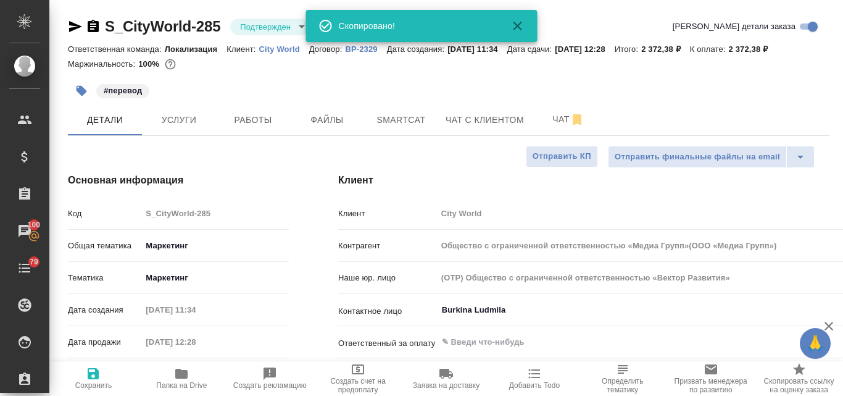
type textarea "x"
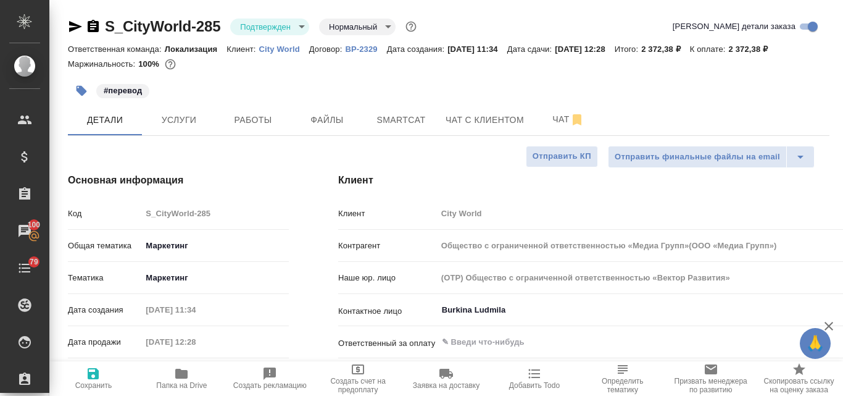
type input "Общество с ограниченной ответственностью «Медиа Групп»(ООО «Медиа Групп»)"
type textarea "x"
type input "Общество с ограниченной ответственностью «Медиа Групп»(ООО «Медиа Групп»)"
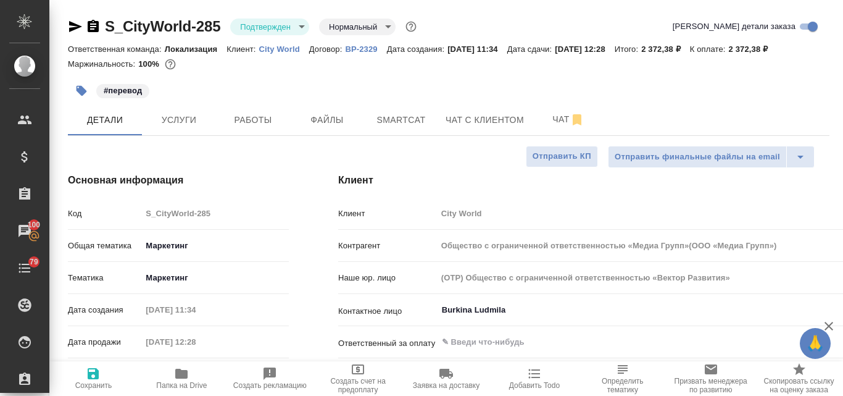
type textarea "x"
type input "Общество с ограниченной ответственностью «Медиа Групп»(ООО «Медиа Групп»)"
type textarea "x"
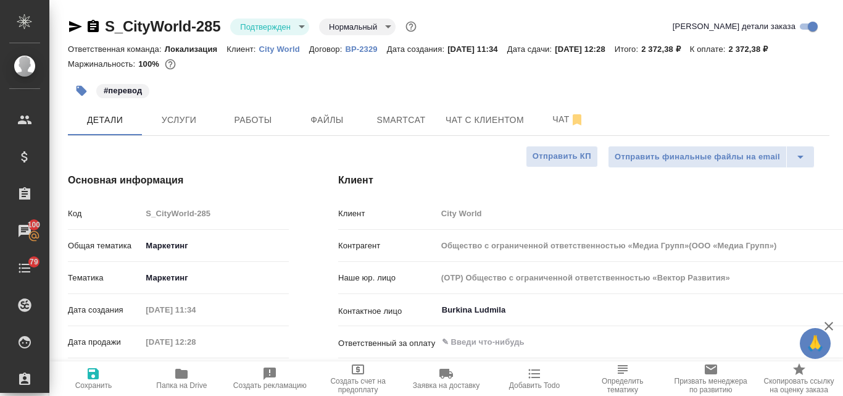
type textarea "x"
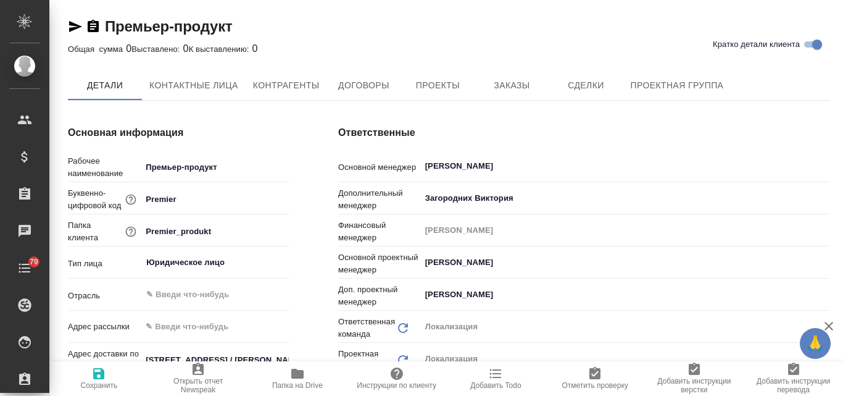
type textarea "x"
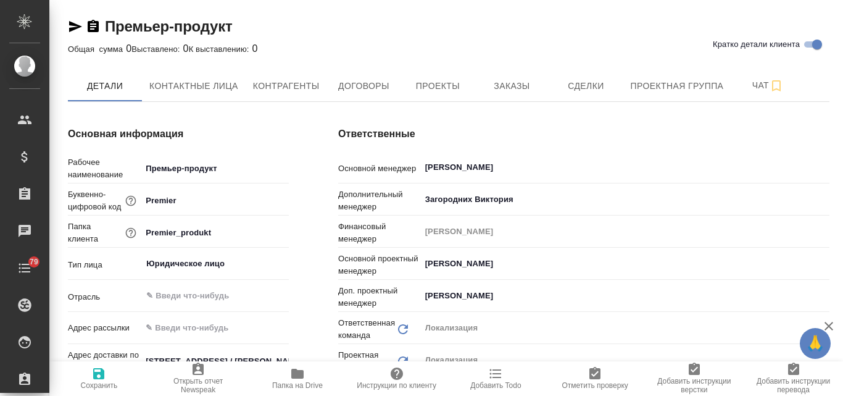
type textarea "x"
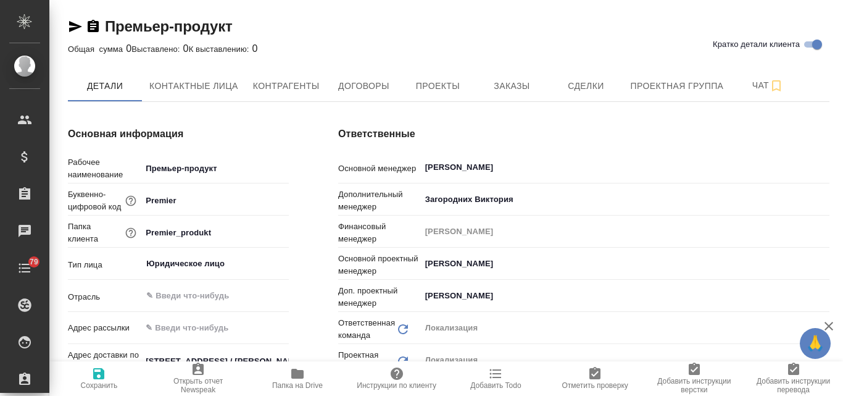
type textarea "x"
click at [369, 93] on span "Договоры" at bounding box center [363, 85] width 59 height 15
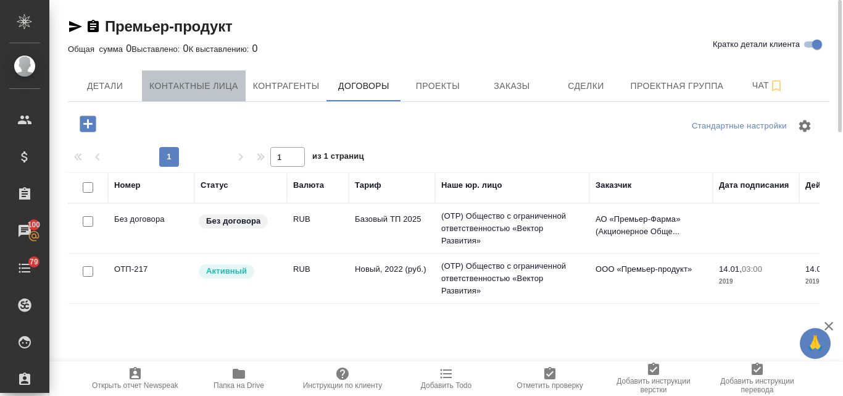
click at [200, 90] on span "Контактные лица" at bounding box center [193, 85] width 89 height 15
select select "RU"
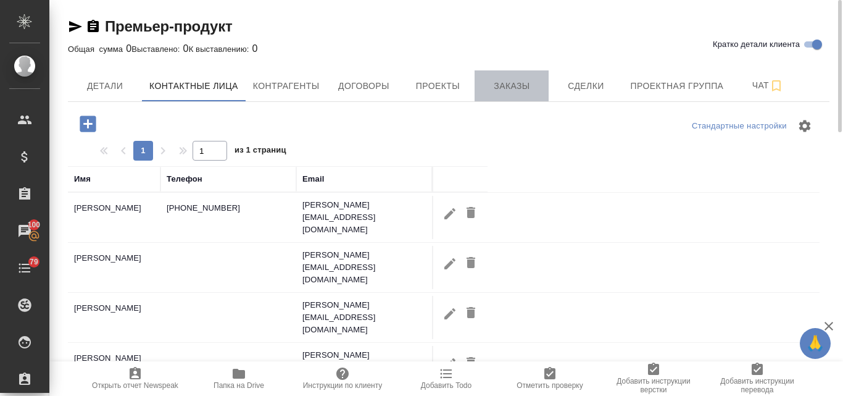
click at [503, 81] on span "Заказы" at bounding box center [511, 85] width 59 height 15
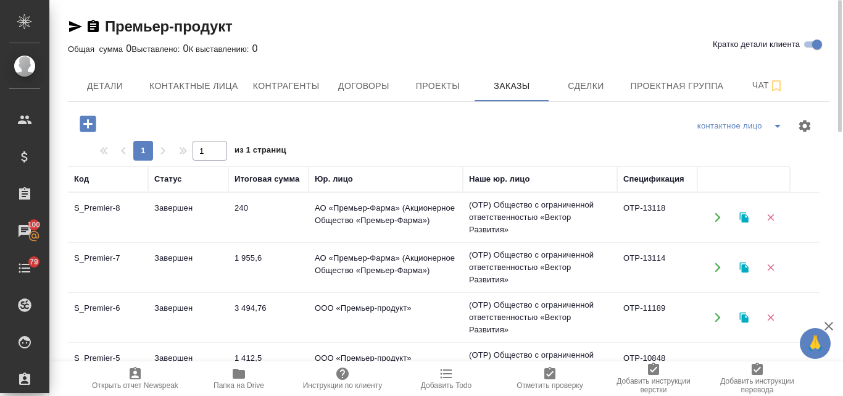
click at [745, 220] on icon "button" at bounding box center [743, 217] width 9 height 10
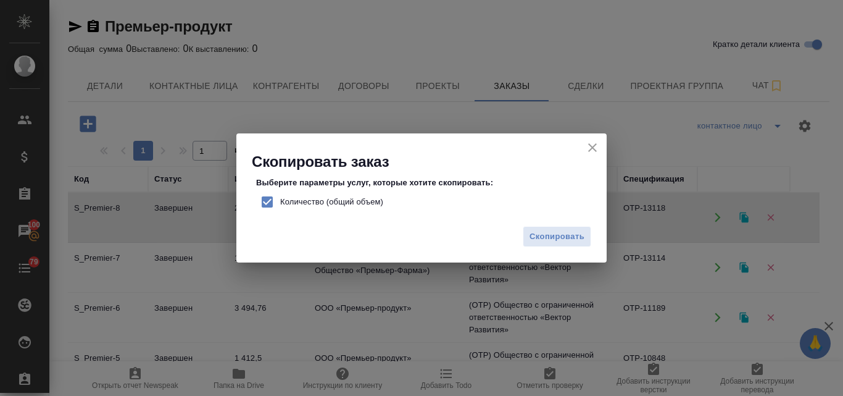
click at [268, 204] on input "Количество (общий объем)" at bounding box center [267, 202] width 26 height 26
checkbox input "false"
click at [553, 237] on span "Скопировать" at bounding box center [557, 237] width 55 height 14
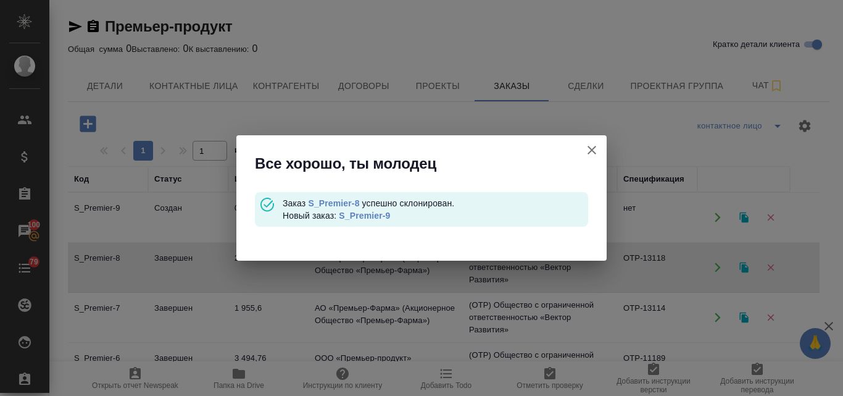
click at [371, 212] on link "S_Premier-9" at bounding box center [364, 215] width 51 height 10
click at [589, 148] on icon "button" at bounding box center [592, 150] width 9 height 9
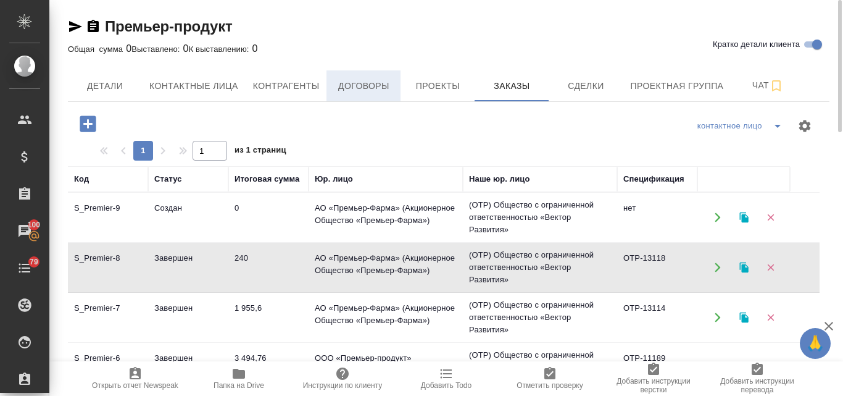
click at [356, 84] on span "Договоры" at bounding box center [363, 85] width 59 height 15
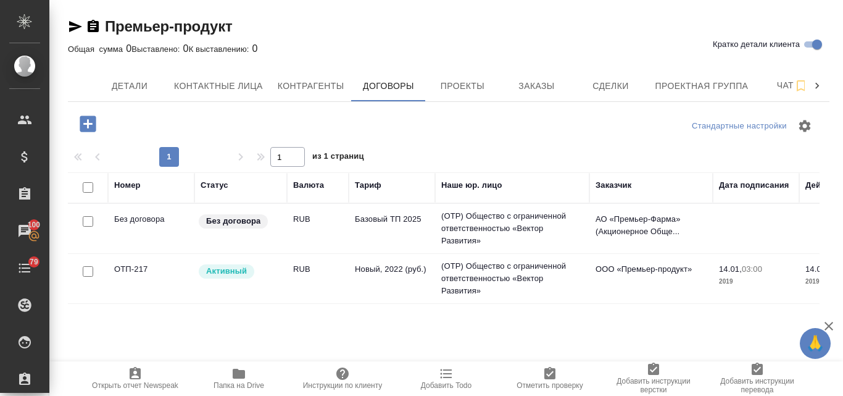
click at [149, 265] on td "ОТП-217" at bounding box center [151, 278] width 86 height 43
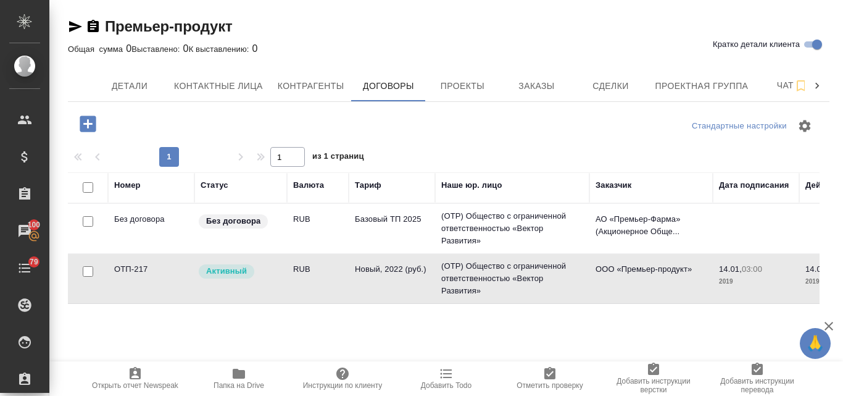
click at [149, 265] on td "ОТП-217" at bounding box center [151, 278] width 86 height 43
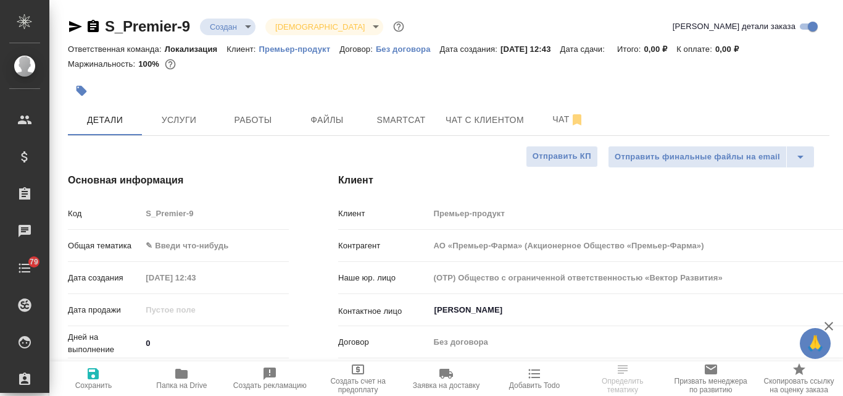
select select "RU"
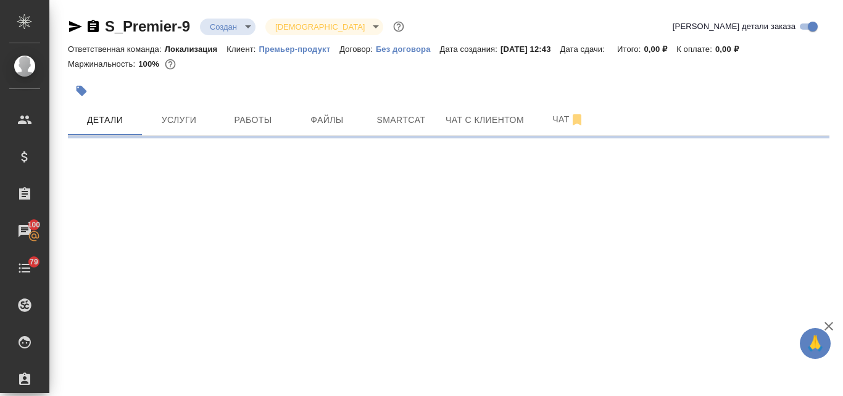
select select "RU"
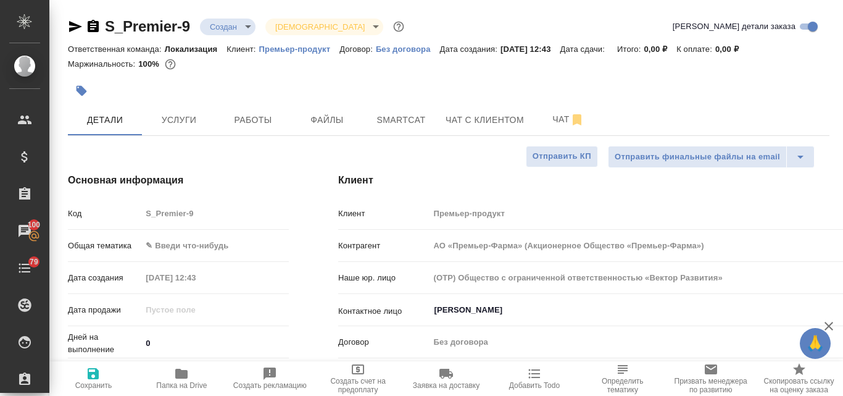
type textarea "x"
type input "АО «Премьер-Фарма» (Акционерное Общество «Премьер-Фарма»)"
type textarea "x"
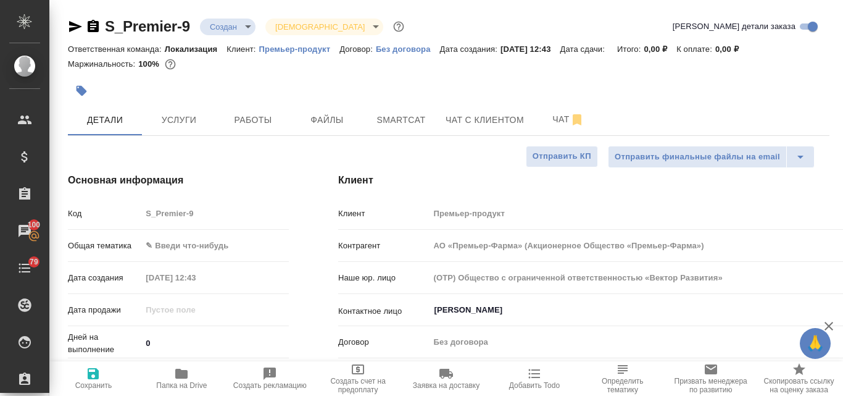
type textarea "x"
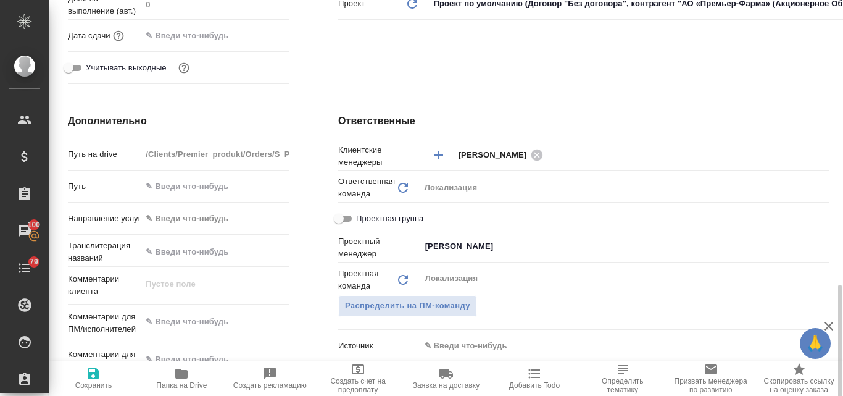
scroll to position [494, 0]
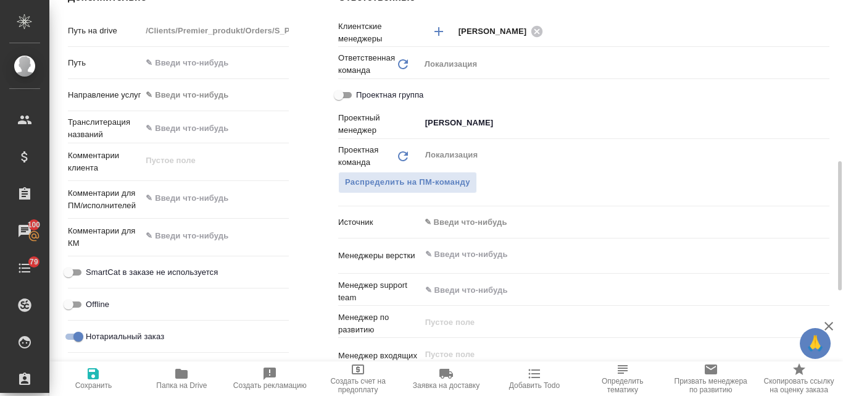
type textarea "x"
click at [167, 203] on textarea at bounding box center [215, 198] width 146 height 21
paste textarea "Коллеги, приветствую! Просьба произвести расчет стоимости перевода на следующие…"
type textarea "Коллеги, приветствую! Просьба произвести расчет стоимости перевода на следующие…"
type input "АО «Премьер-Фарма» (Акционерное Общество «Премьер-Фарма»)"
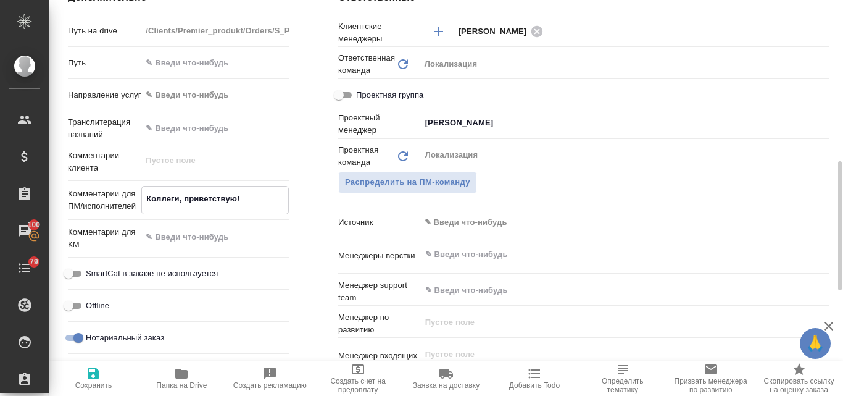
type textarea "x"
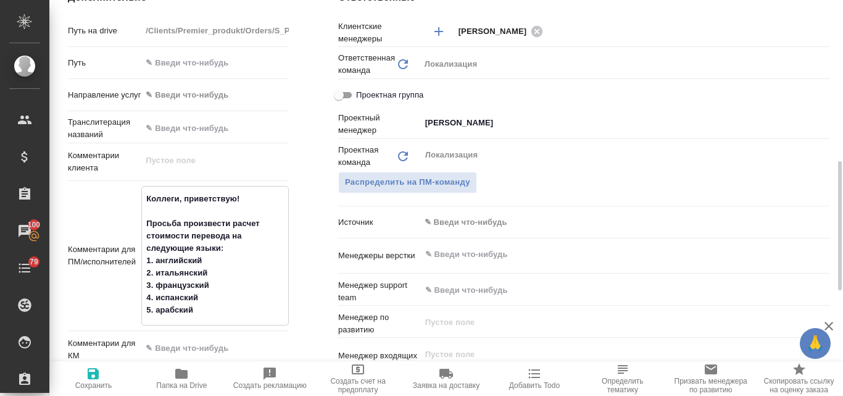
drag, startPoint x: 250, startPoint y: 199, endPoint x: 142, endPoint y: 196, distance: 108.1
click at [142, 196] on textarea "Коллеги, приветствую! Просьба произвести расчет стоимости перевода на следующие…" at bounding box center [215, 254] width 146 height 132
type textarea "Просьба произвести расчет стоимости перевода на следующие языки: 1. английский …"
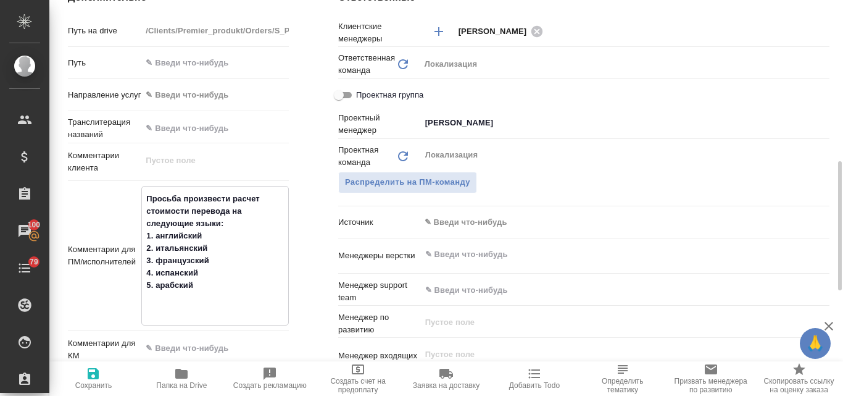
type input "АО «Премьер-Фарма» (Акционерное Общество «Премьер-Фарма»)"
type textarea "x"
type textarea "Просьба произвести расчет стоимости перевода на следующие языки: 1. английский …"
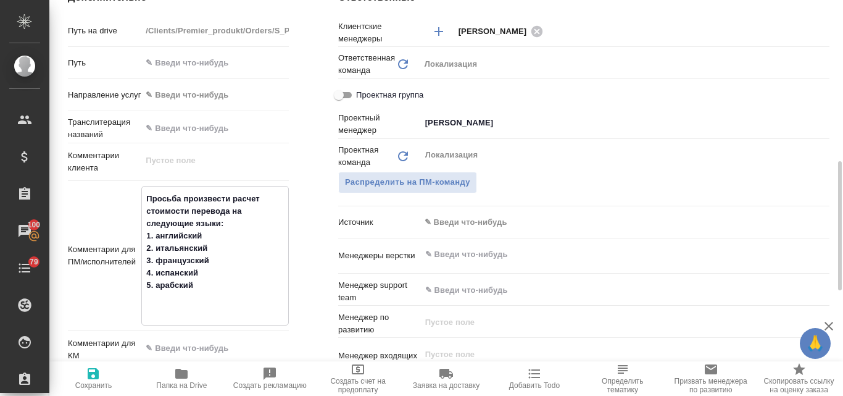
type textarea "x"
click at [102, 381] on span "Сохранить" at bounding box center [93, 385] width 37 height 9
type input "АО «Премьер-Фарма» (Акционерное Общество «Премьер-Фарма»)"
type textarea "x"
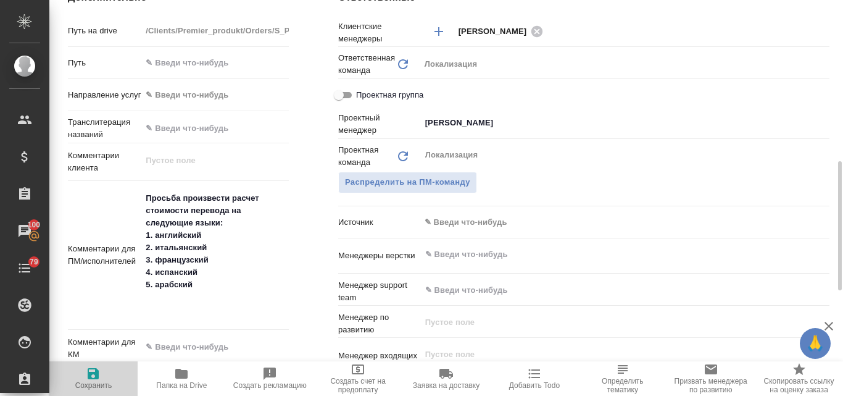
type textarea "x"
type input "АО «Премьер-Фарма» (Акционерное Общество «Премьер-Фарма»)"
type textarea "x"
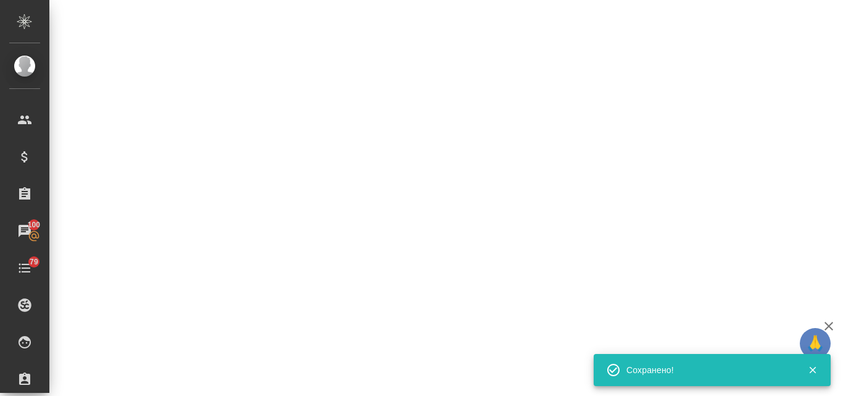
select select "RU"
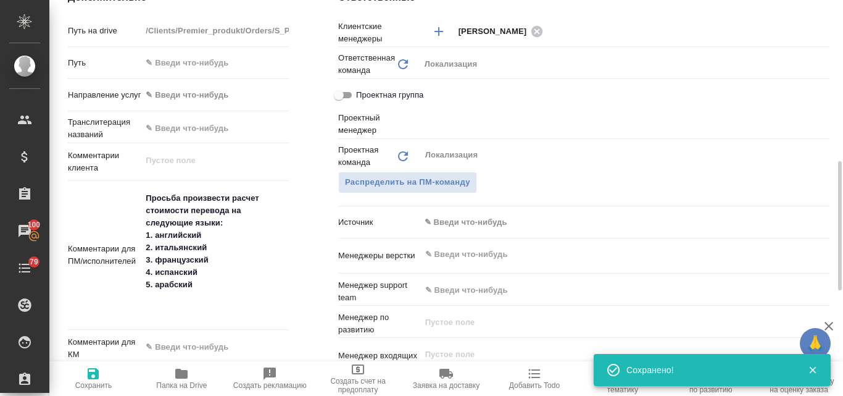
type textarea "x"
type input "[PERSON_NAME]"
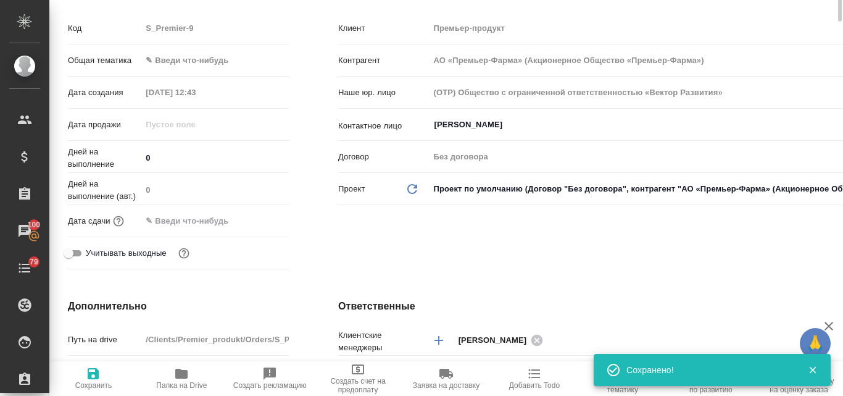
scroll to position [0, 0]
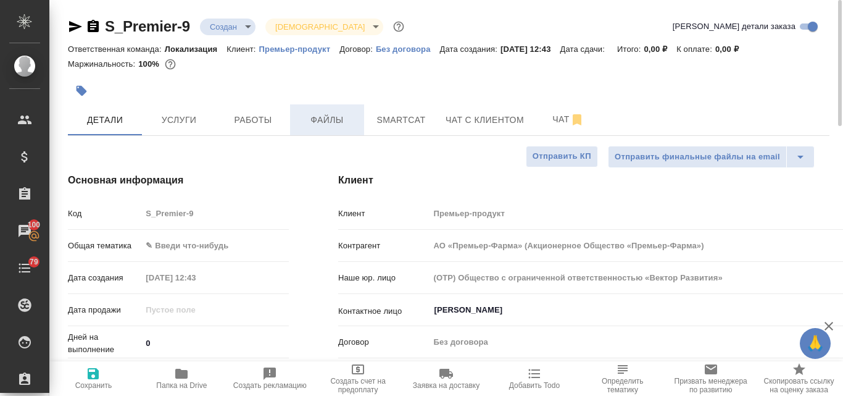
click at [322, 123] on span "Файлы" at bounding box center [327, 119] width 59 height 15
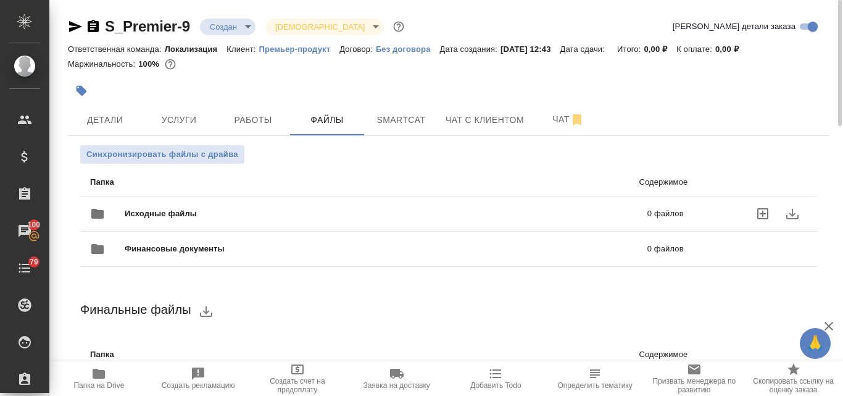
click at [235, 207] on div "Исходные файлы 0 файлов" at bounding box center [387, 214] width 594 height 30
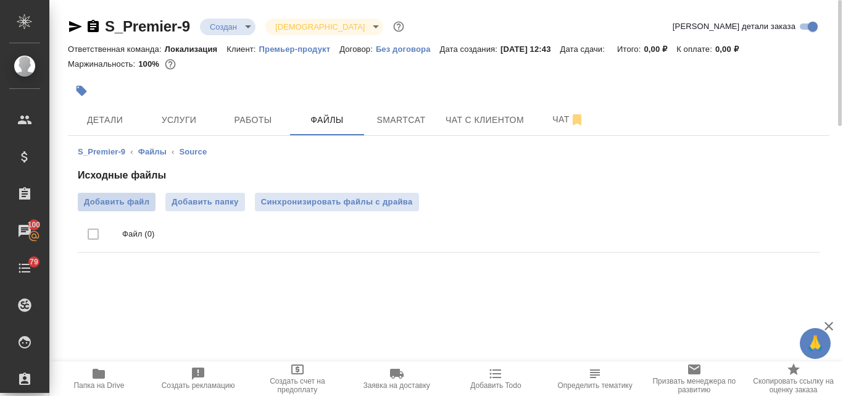
click at [135, 206] on span "Добавить файл" at bounding box center [116, 202] width 65 height 12
click at [0, 0] on input "Добавить файл" at bounding box center [0, 0] width 0 height 0
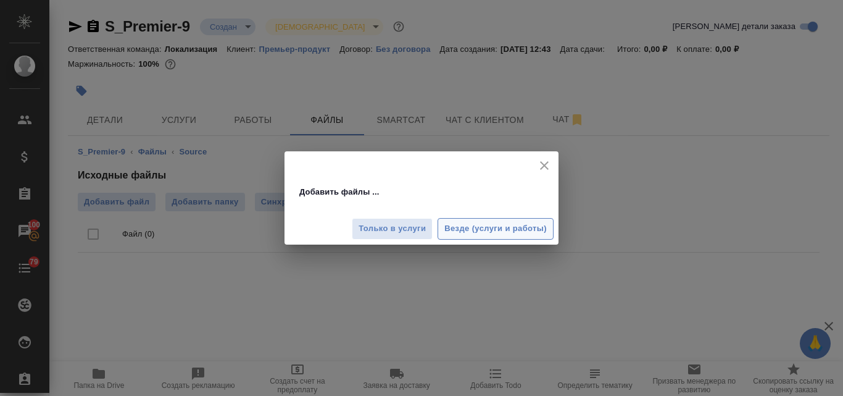
click at [473, 230] on span "Везде (услуги и работы)" at bounding box center [495, 229] width 102 height 14
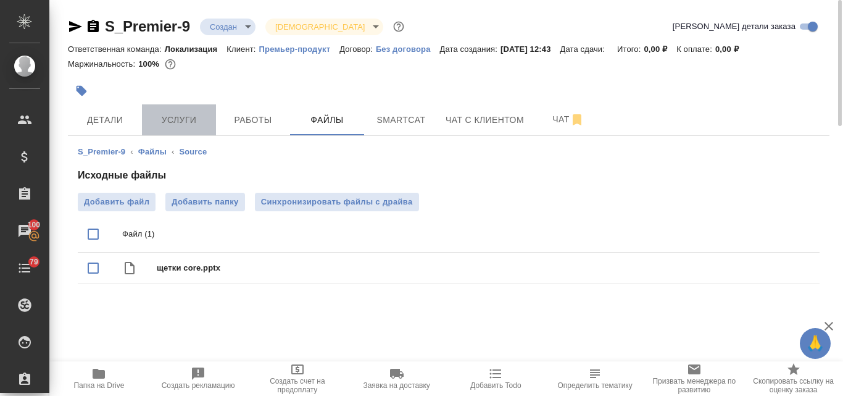
click at [169, 128] on button "Услуги" at bounding box center [179, 119] width 74 height 31
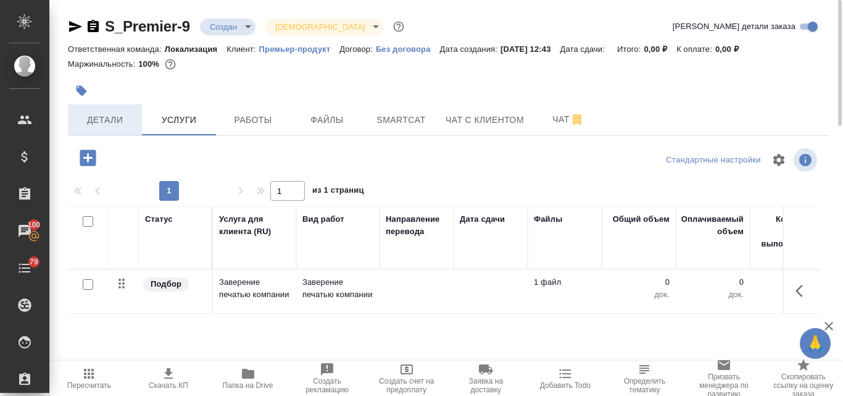
click at [106, 123] on span "Детали" at bounding box center [104, 119] width 59 height 15
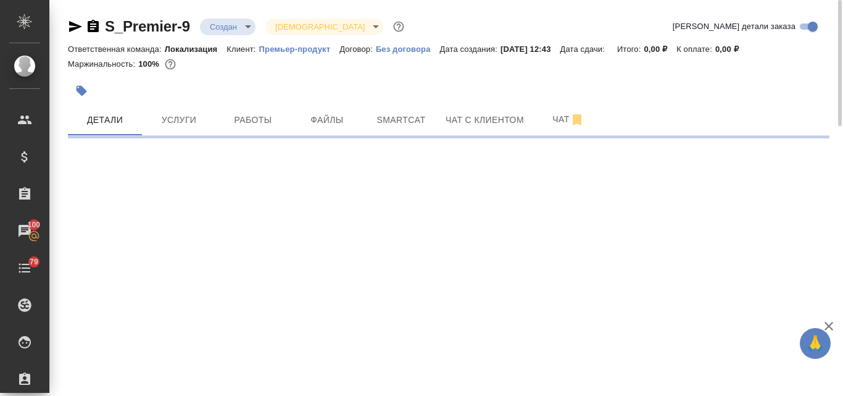
select select "RU"
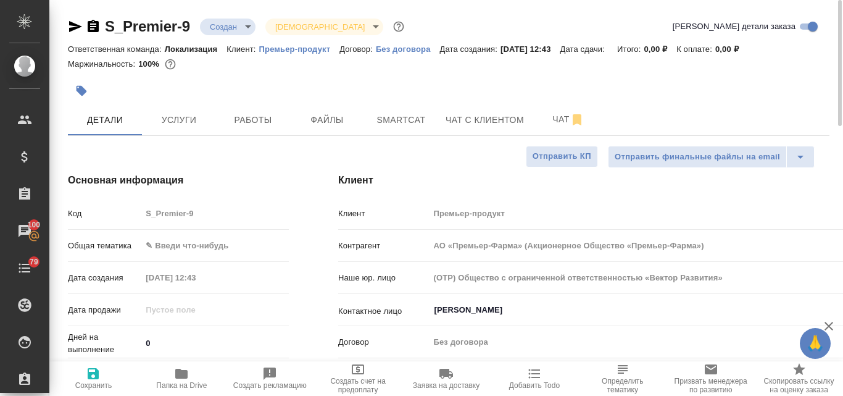
type textarea "x"
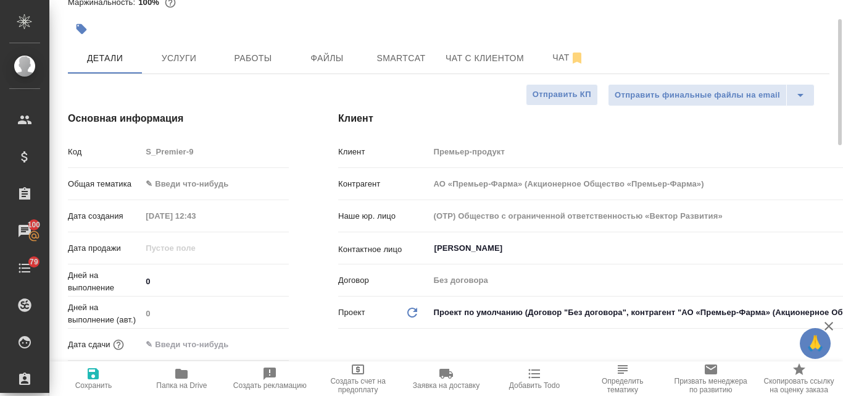
click at [484, 246] on input "[PERSON_NAME]" at bounding box center [636, 248] width 407 height 15
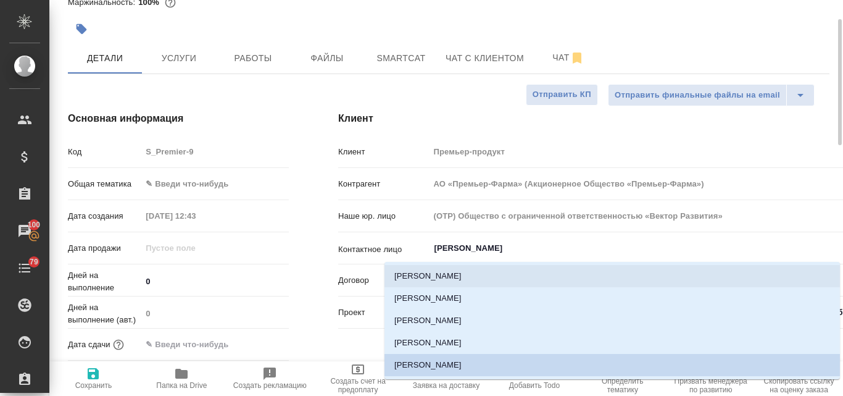
click at [257, 117] on h4 "Основная информация" at bounding box center [178, 118] width 221 height 15
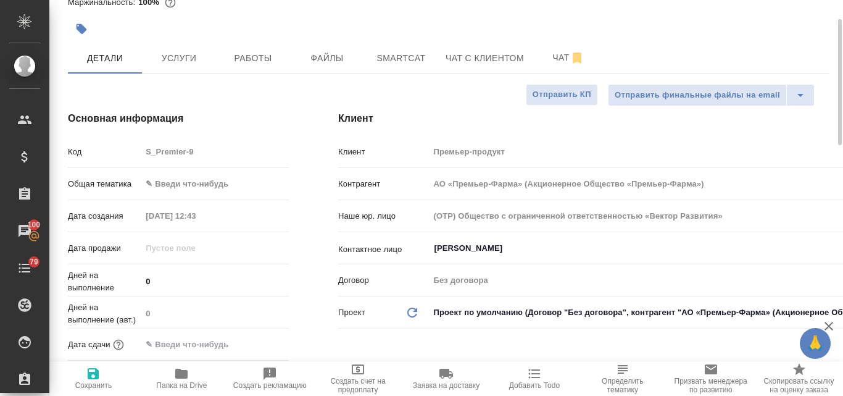
scroll to position [0, 0]
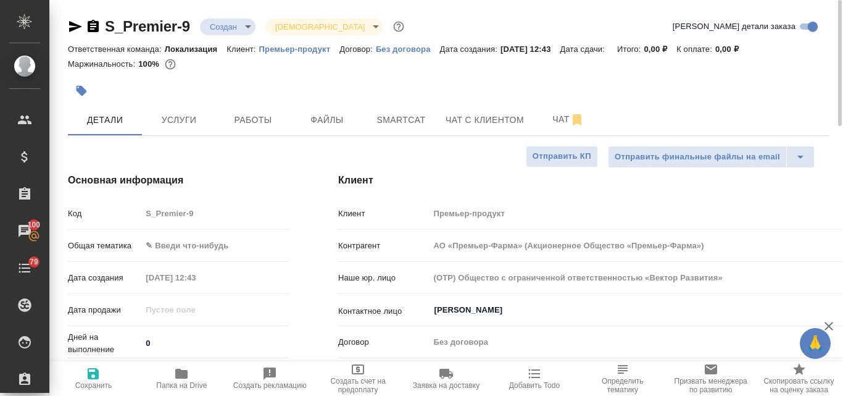
type input "АО «Премьер-Фарма» (Акционерное Общество «Премьер-Фарма»)"
type textarea "x"
type input "АО «Премьер-Фарма» (Акционерное Общество «Премьер-Фарма»)"
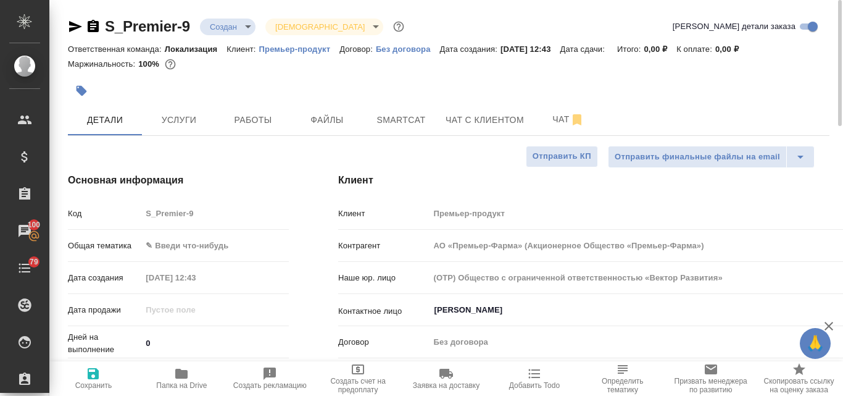
type textarea "x"
type input "АО «Премьер-Фарма» (Акционерное Общество «Премьер-Фарма»)"
type textarea "x"
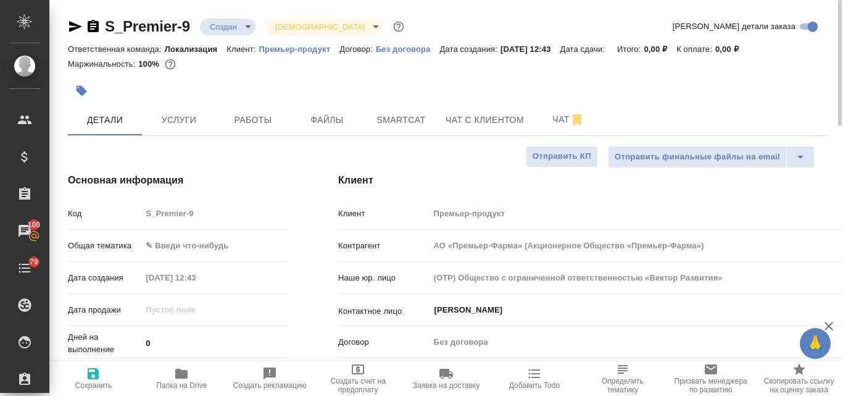
type textarea "x"
type input "АО «Премьер-Фарма» (Акционерное Общество «Премьер-Фарма»)"
type textarea "x"
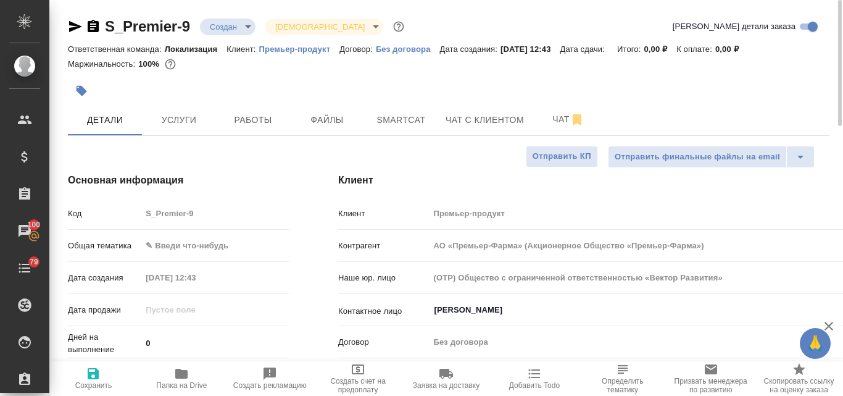
type textarea "x"
click at [301, 49] on p "Премьер-продукт" at bounding box center [299, 48] width 81 height 9
type input "АО «Премьер-Фарма» (Акционерное Общество «Премьер-Фарма»)"
type textarea "x"
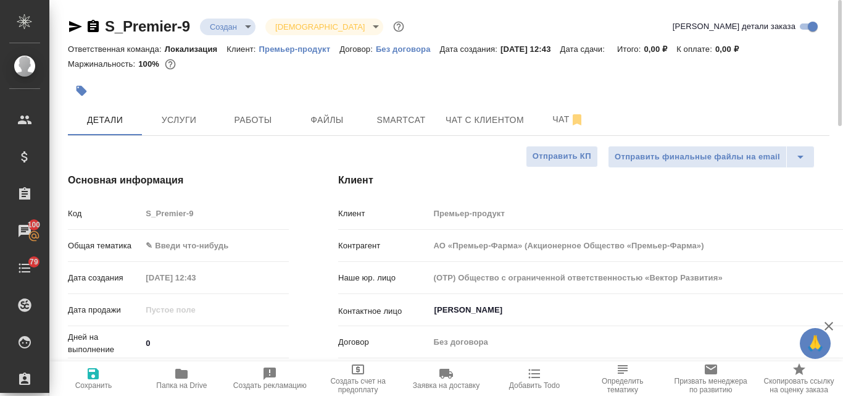
type textarea "x"
type input "АО «Премьер-Фарма» (Акционерное Общество «Премьер-Фарма»)"
type textarea "x"
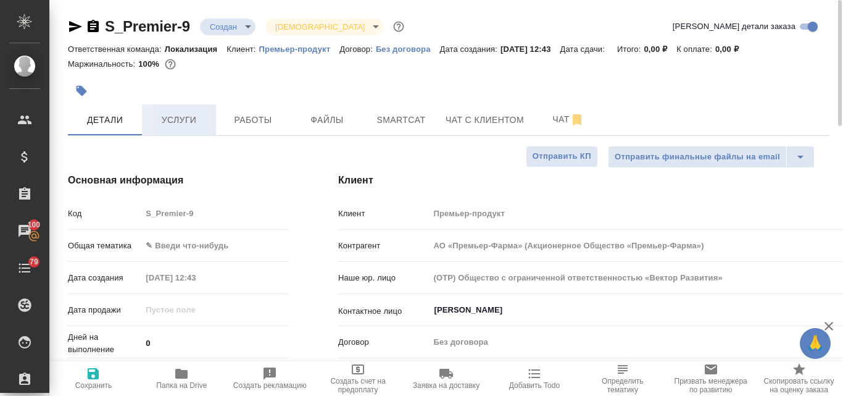
click at [188, 129] on button "Услуги" at bounding box center [179, 119] width 74 height 31
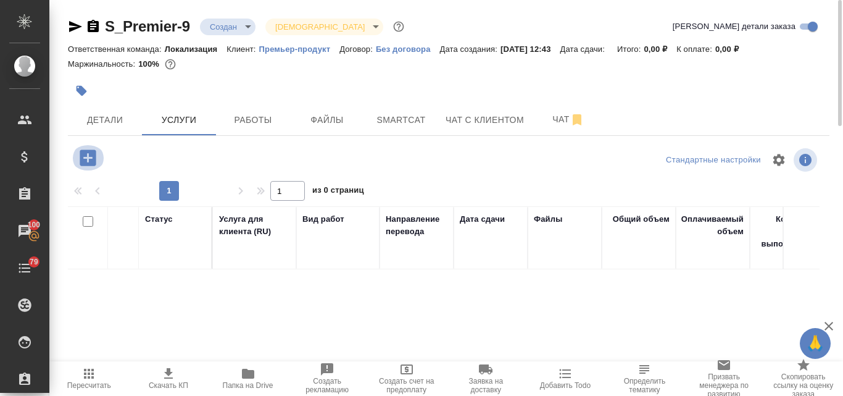
click at [91, 161] on icon "button" at bounding box center [88, 157] width 16 height 16
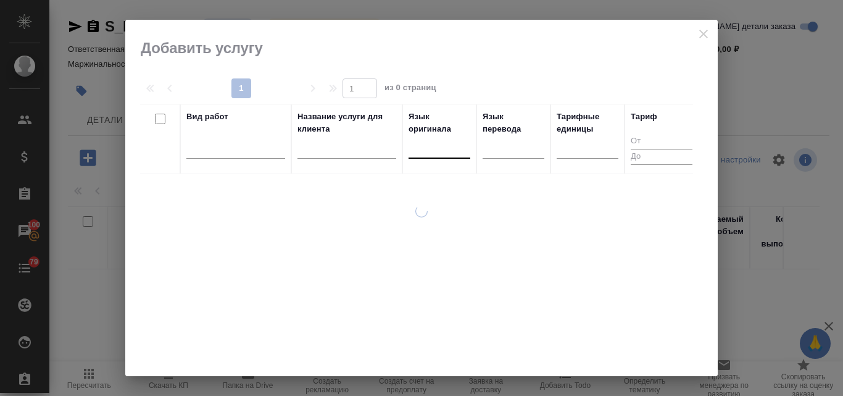
click at [441, 144] on div at bounding box center [440, 146] width 62 height 18
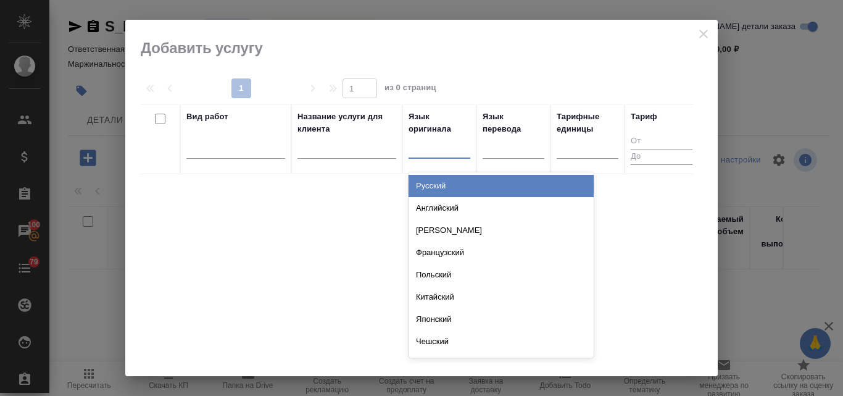
click at [436, 189] on div "Русский" at bounding box center [501, 186] width 185 height 22
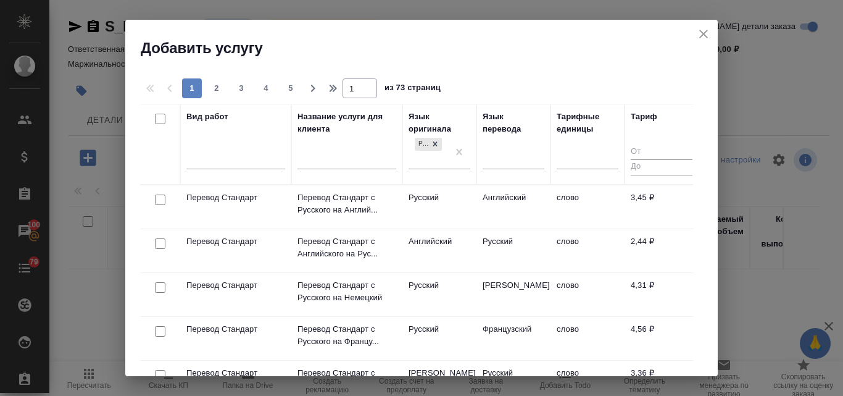
click at [514, 178] on th "Язык перевода" at bounding box center [514, 144] width 74 height 81
click at [504, 195] on td "Английский" at bounding box center [514, 206] width 74 height 43
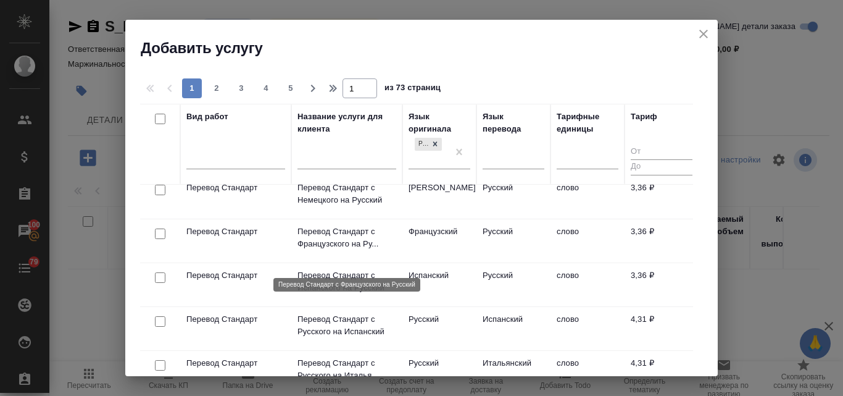
scroll to position [62, 0]
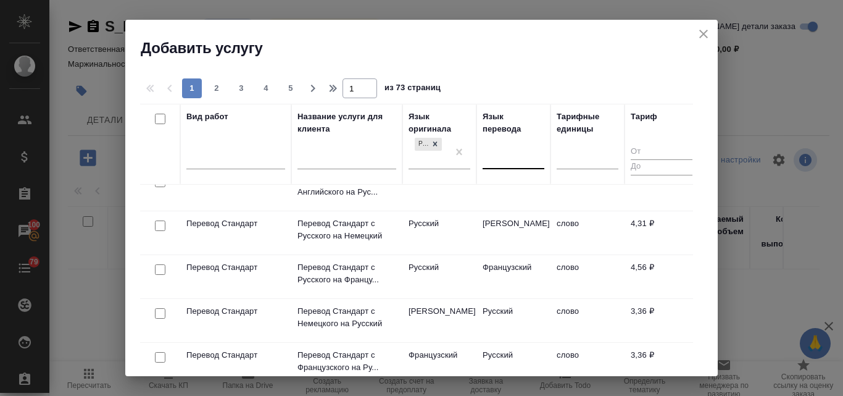
click at [525, 152] on div at bounding box center [514, 157] width 62 height 18
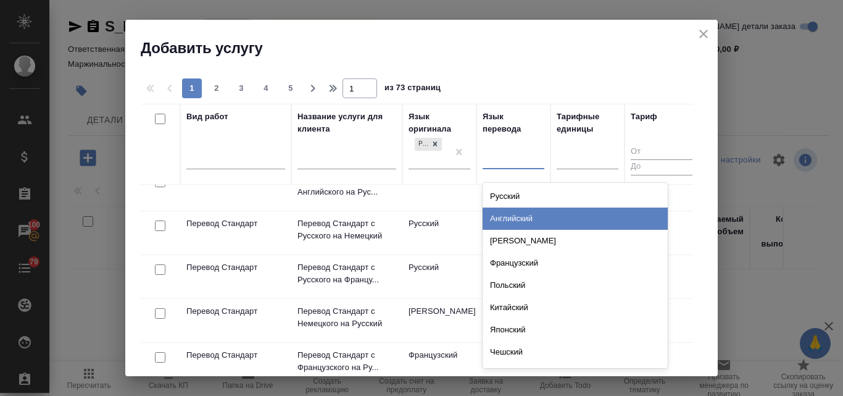
click at [515, 216] on div "Английский" at bounding box center [575, 218] width 185 height 22
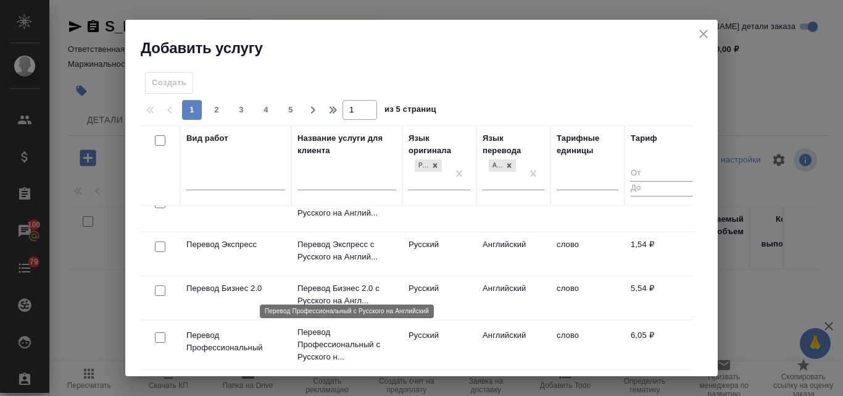
click at [335, 344] on p "Перевод Профессиональный с Русского н..." at bounding box center [347, 344] width 99 height 37
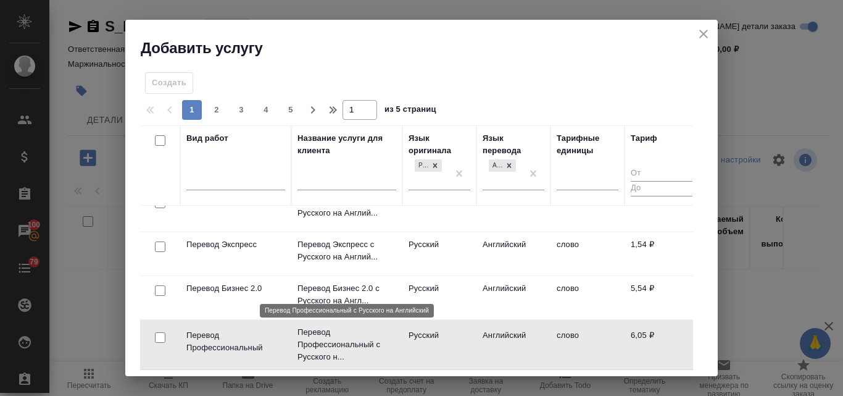
click at [335, 341] on p "Перевод Профессиональный с Русского н..." at bounding box center [347, 344] width 99 height 37
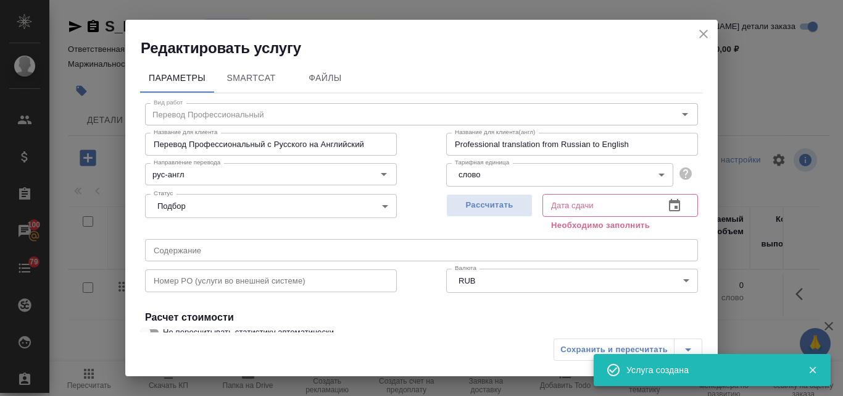
click at [702, 30] on icon "close" at bounding box center [703, 34] width 15 height 15
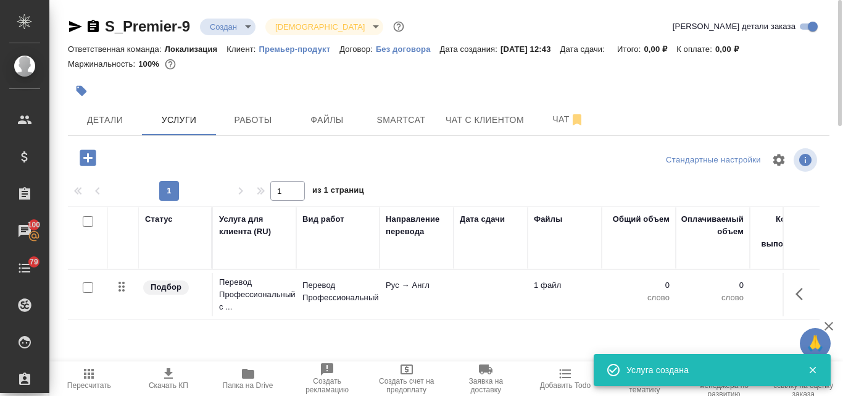
click at [93, 160] on icon "button" at bounding box center [88, 157] width 16 height 16
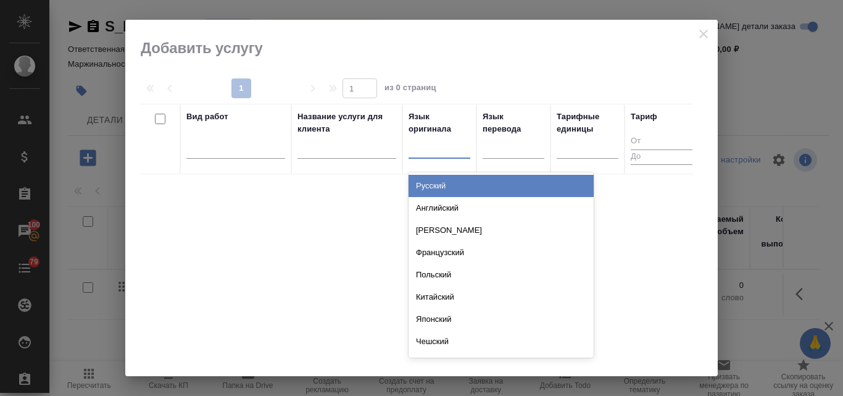
click at [435, 148] on div at bounding box center [440, 146] width 62 height 18
click at [446, 183] on div "Русский" at bounding box center [501, 186] width 185 height 22
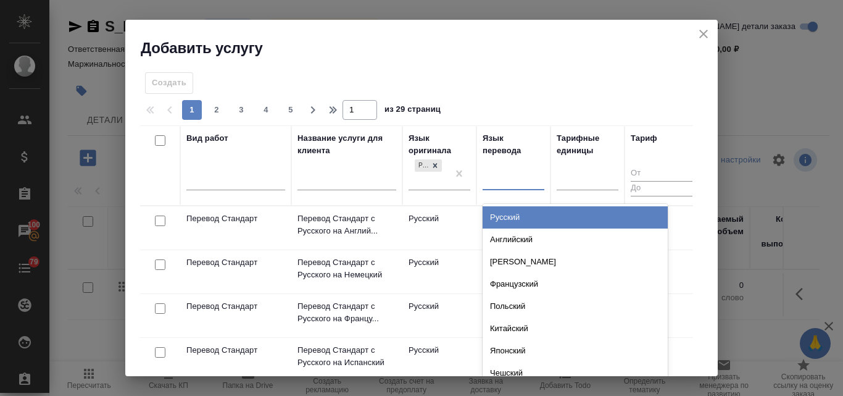
click at [501, 180] on div at bounding box center [514, 178] width 62 height 18
type input "ита"
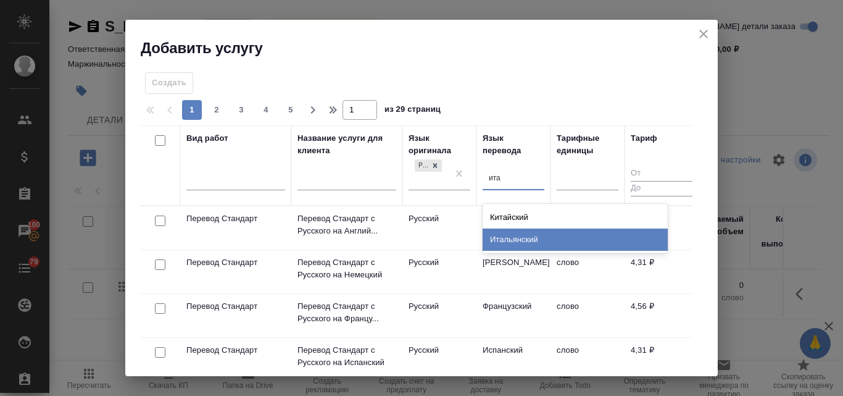
click at [510, 235] on div "Итальянский" at bounding box center [575, 239] width 185 height 22
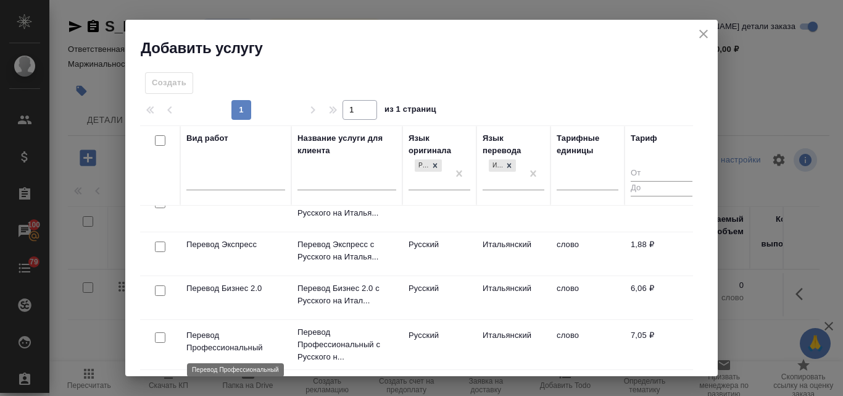
click at [223, 339] on p "Перевод Профессиональный" at bounding box center [235, 341] width 99 height 25
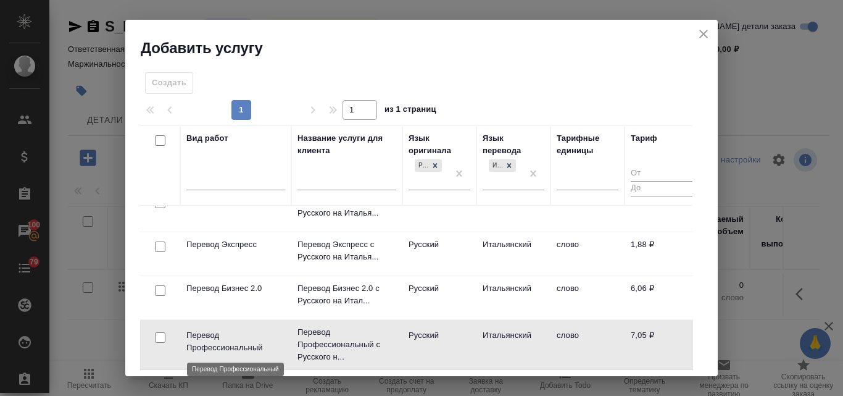
click at [223, 339] on p "Перевод Профессиональный" at bounding box center [235, 341] width 99 height 25
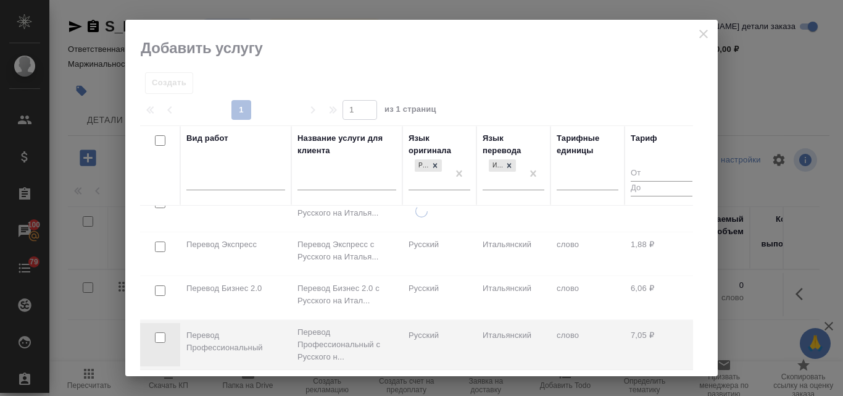
click at [223, 339] on div at bounding box center [421, 290] width 593 height 171
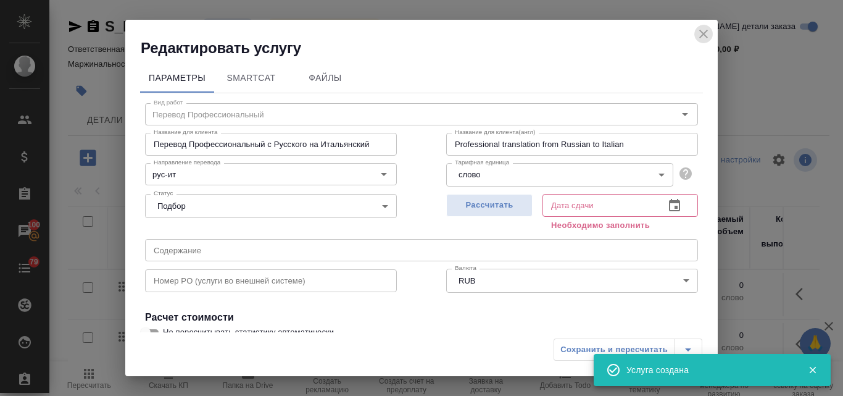
click at [701, 34] on icon "close" at bounding box center [703, 34] width 15 height 15
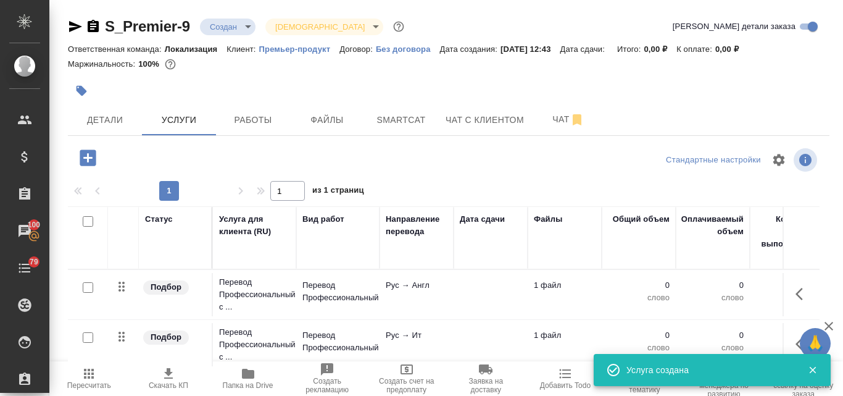
click at [79, 160] on icon "button" at bounding box center [88, 158] width 22 height 22
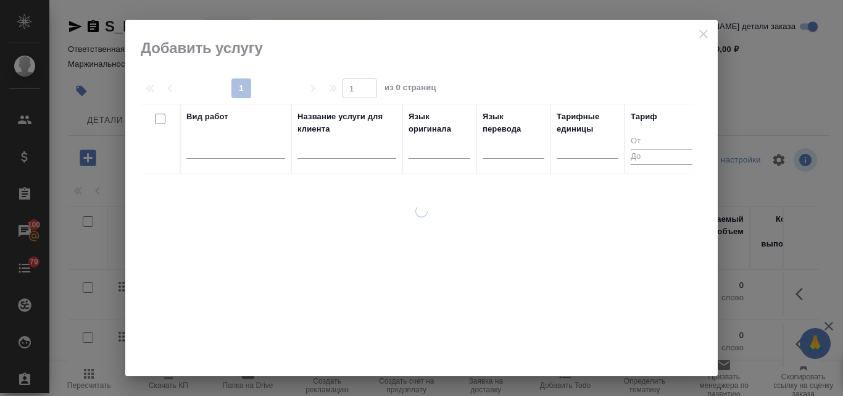
click at [354, 147] on input "text" at bounding box center [347, 150] width 99 height 15
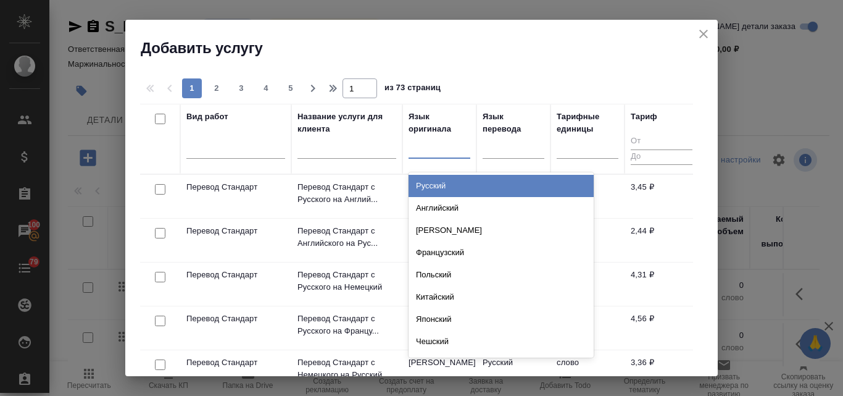
click at [436, 146] on div at bounding box center [440, 146] width 62 height 18
click at [433, 186] on div "Русский" at bounding box center [501, 186] width 185 height 22
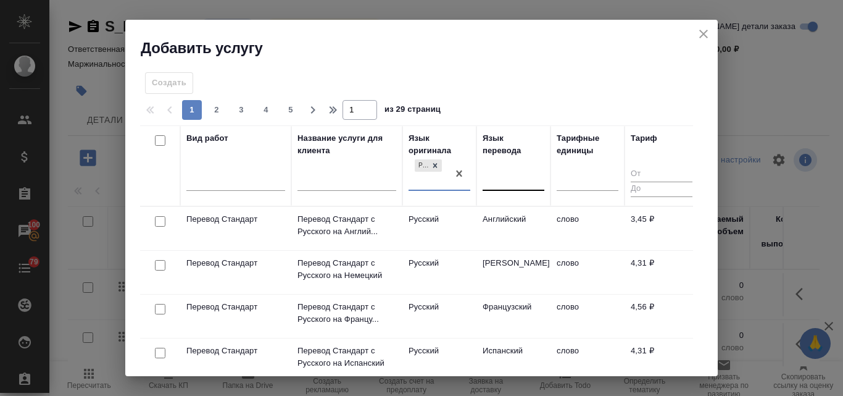
click at [502, 180] on div at bounding box center [514, 179] width 62 height 18
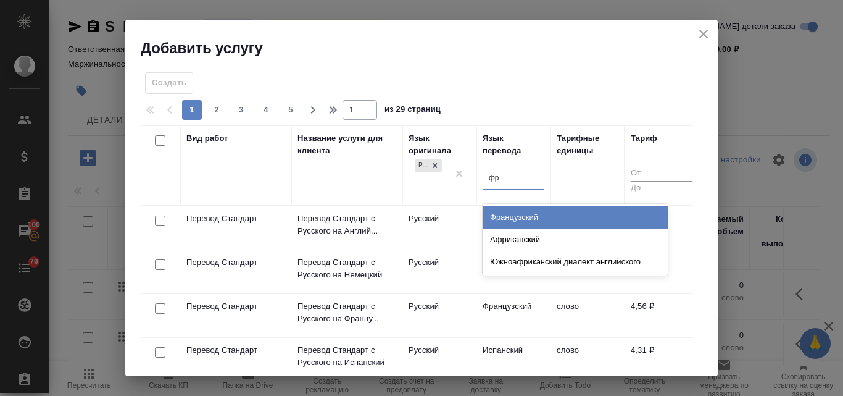
type input "фра"
click at [534, 217] on div "Французский" at bounding box center [575, 217] width 185 height 22
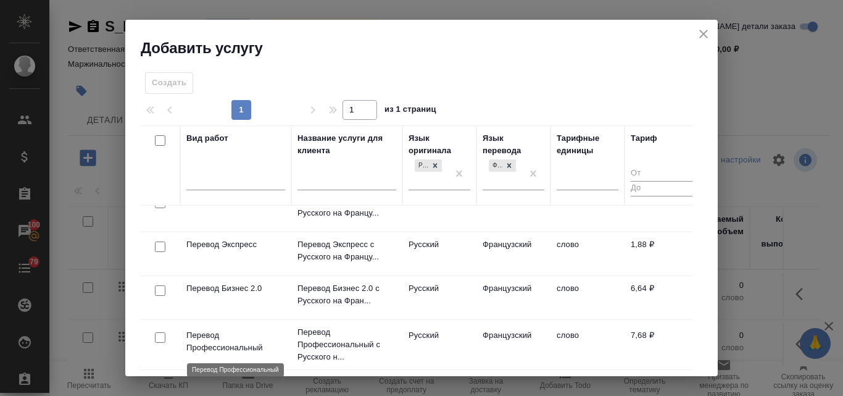
click at [239, 338] on p "Перевод Профессиональный" at bounding box center [235, 341] width 99 height 25
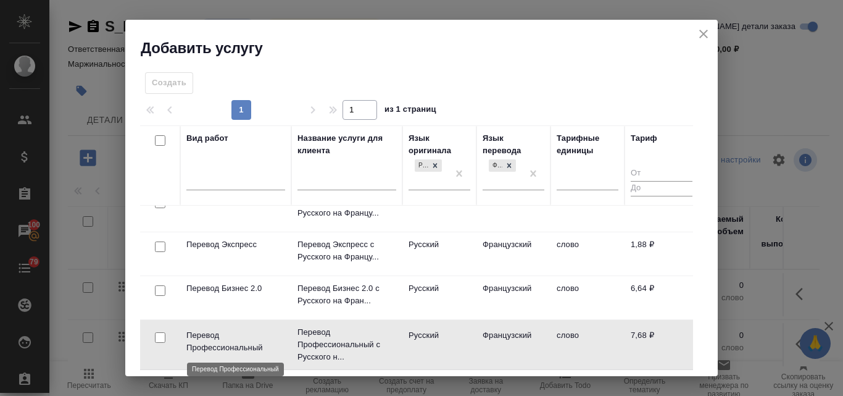
click at [239, 338] on p "Перевод Профессиональный" at bounding box center [235, 341] width 99 height 25
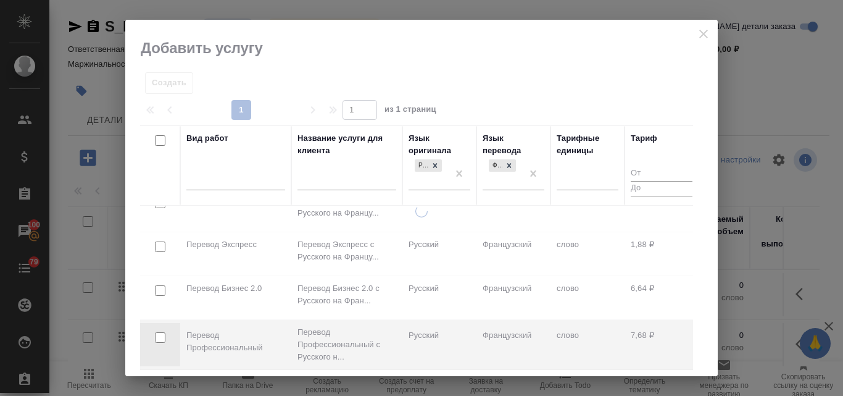
click at [239, 338] on div at bounding box center [421, 290] width 593 height 171
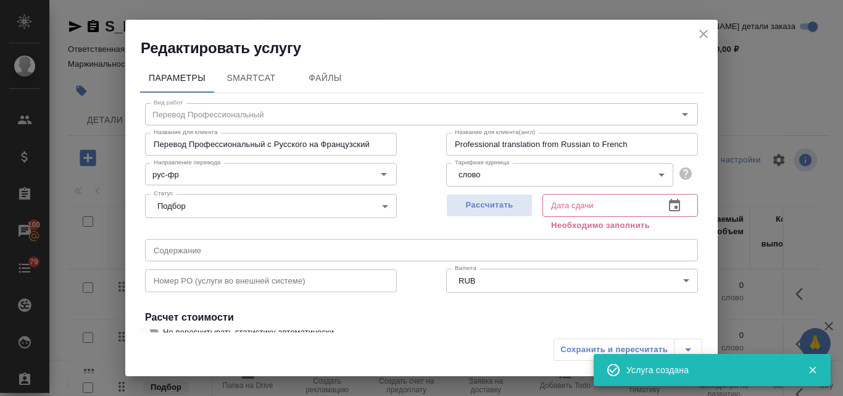
click at [706, 35] on icon "close" at bounding box center [703, 34] width 15 height 15
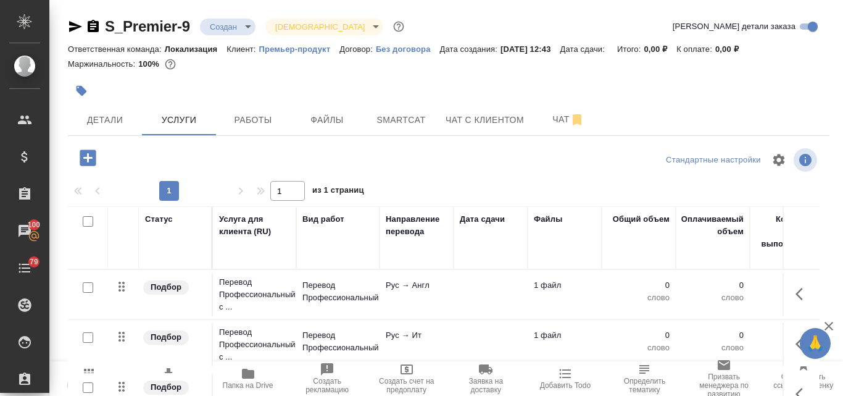
click at [86, 162] on icon "button" at bounding box center [88, 157] width 16 height 16
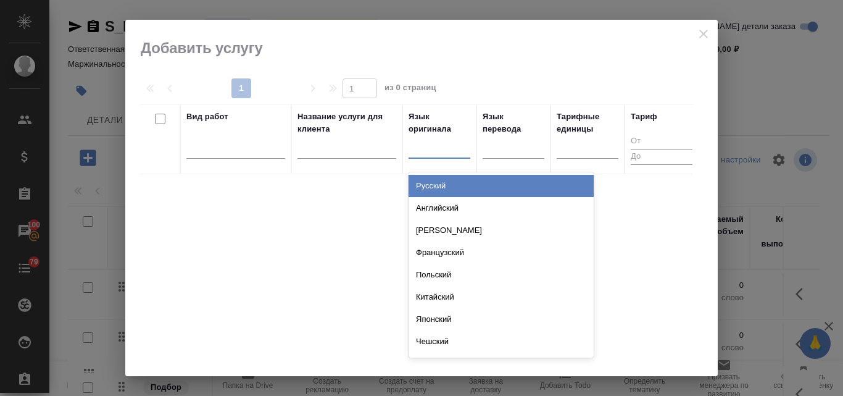
click at [441, 147] on div at bounding box center [440, 146] width 62 height 18
click at [452, 189] on div "Русский" at bounding box center [501, 186] width 185 height 22
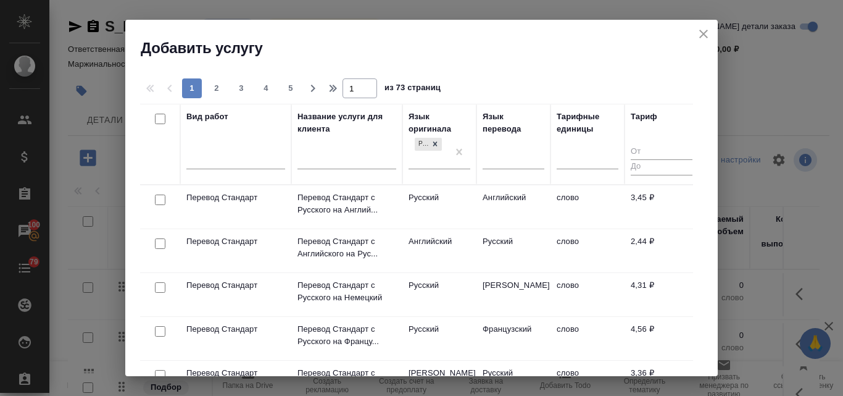
click at [514, 184] on th "Язык перевода" at bounding box center [514, 144] width 74 height 81
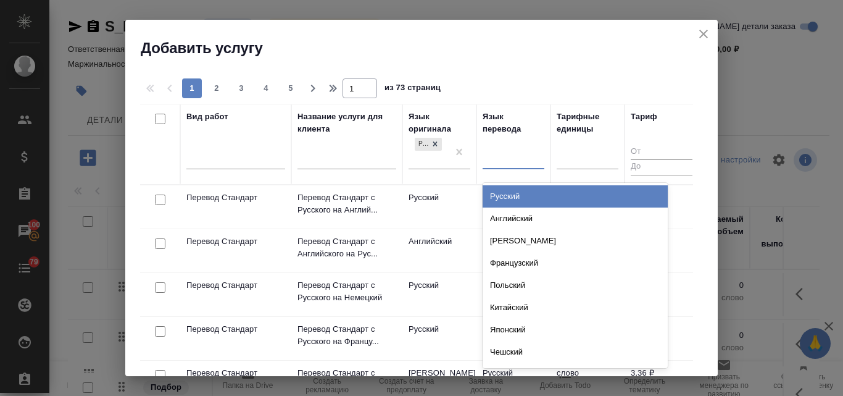
click at [526, 159] on div at bounding box center [514, 157] width 62 height 18
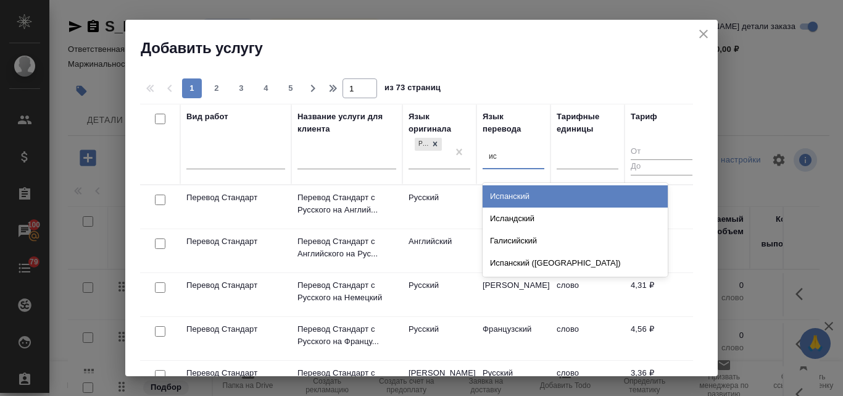
type input "исп"
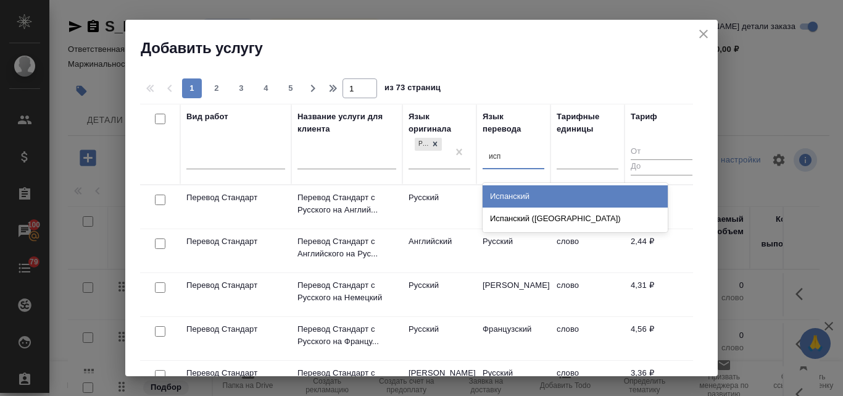
click at [528, 198] on div "Испанский" at bounding box center [575, 196] width 185 height 22
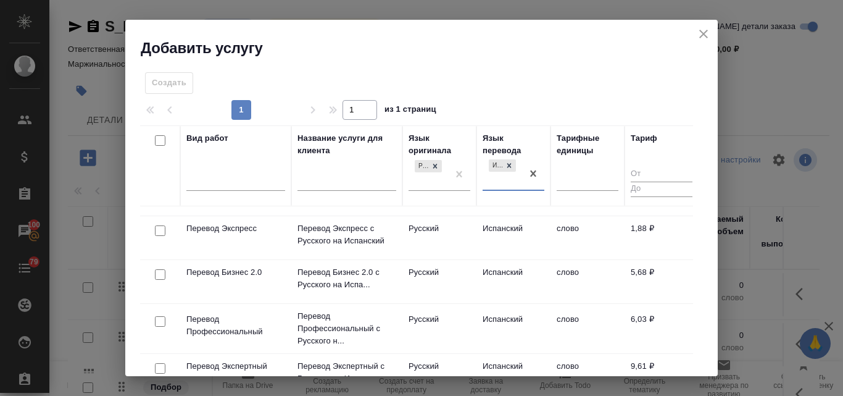
scroll to position [185, 0]
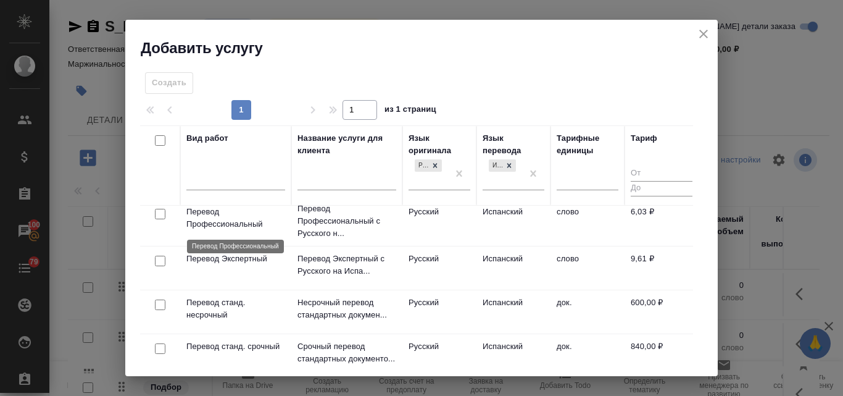
click at [225, 225] on p "Перевод Профессиональный" at bounding box center [235, 218] width 99 height 25
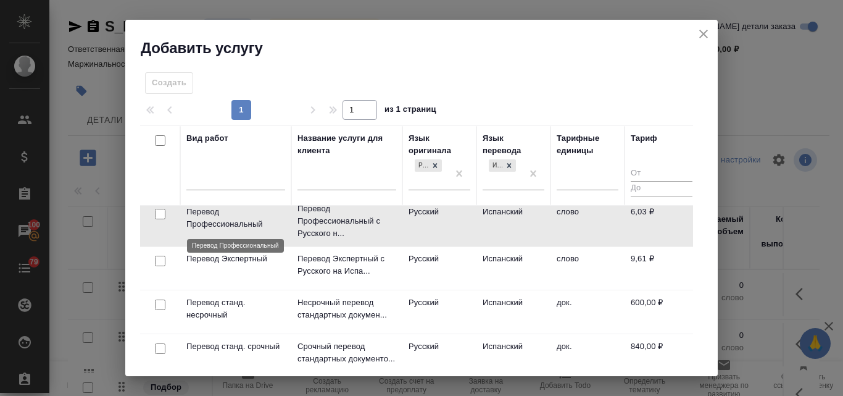
click at [225, 225] on p "Перевод Профессиональный" at bounding box center [235, 218] width 99 height 25
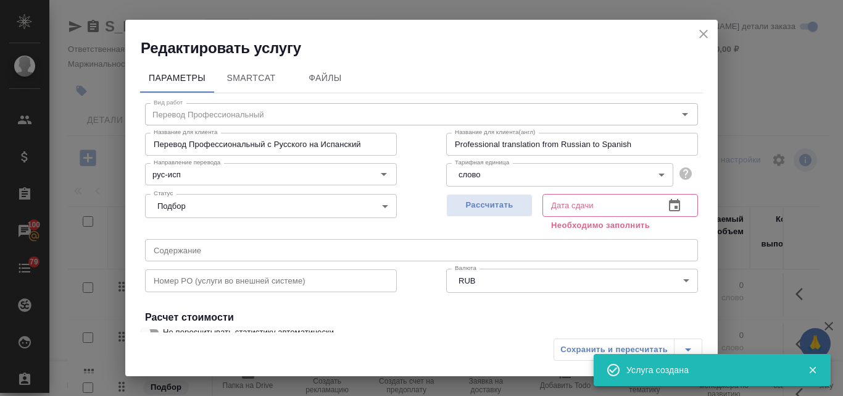
type input "Перевод Профессиональный"
type input "рус-исп"
drag, startPoint x: 696, startPoint y: 35, endPoint x: 637, endPoint y: 64, distance: 65.4
click at [696, 35] on button "close" at bounding box center [703, 34] width 19 height 19
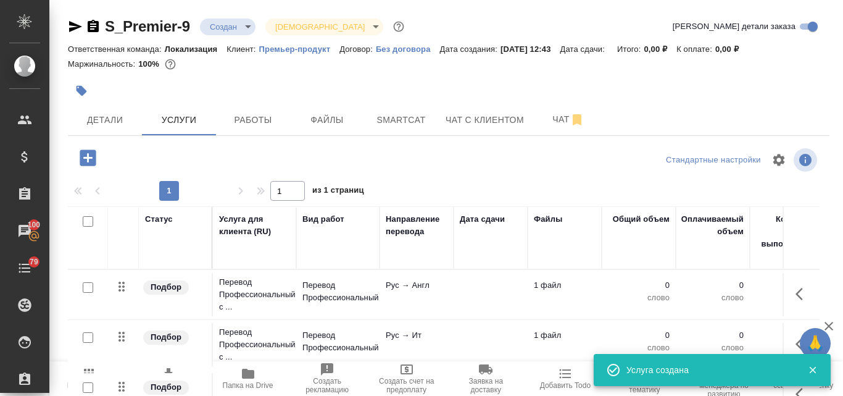
click at [85, 159] on icon "button" at bounding box center [88, 157] width 16 height 16
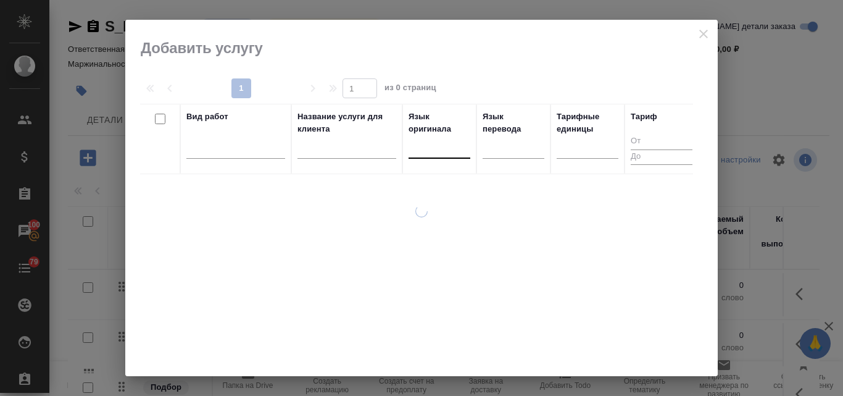
click at [436, 149] on div at bounding box center [440, 146] width 62 height 18
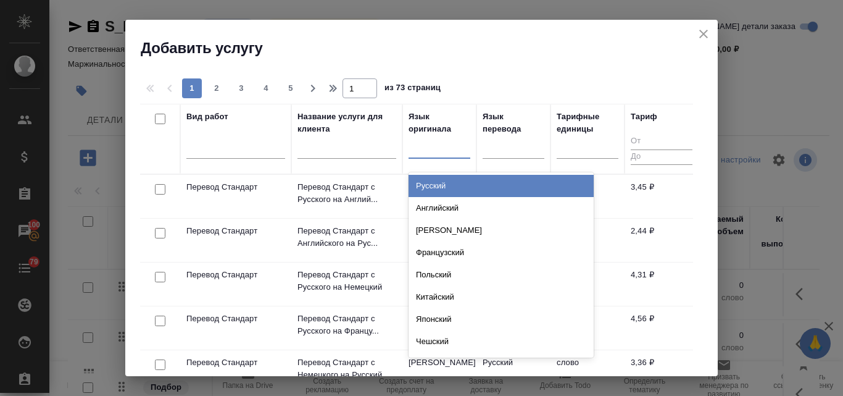
click at [435, 185] on div "Русский" at bounding box center [501, 186] width 185 height 22
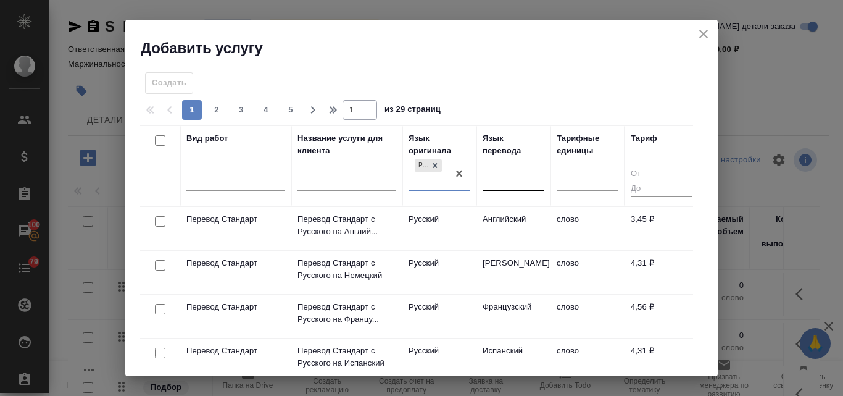
click at [516, 180] on div at bounding box center [514, 179] width 62 height 18
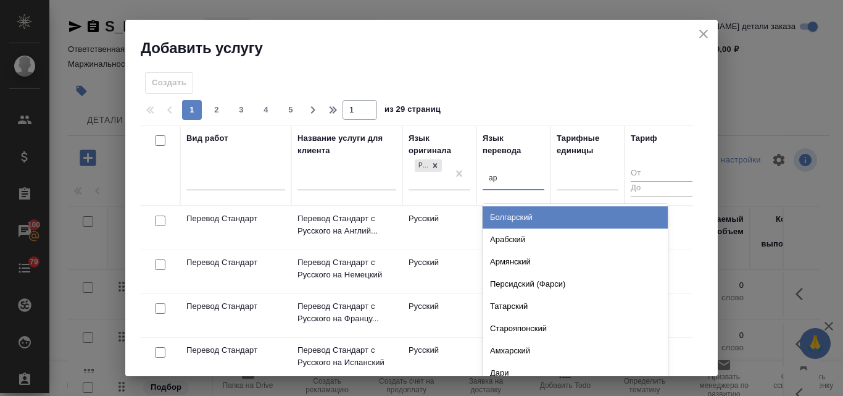
type input "ара"
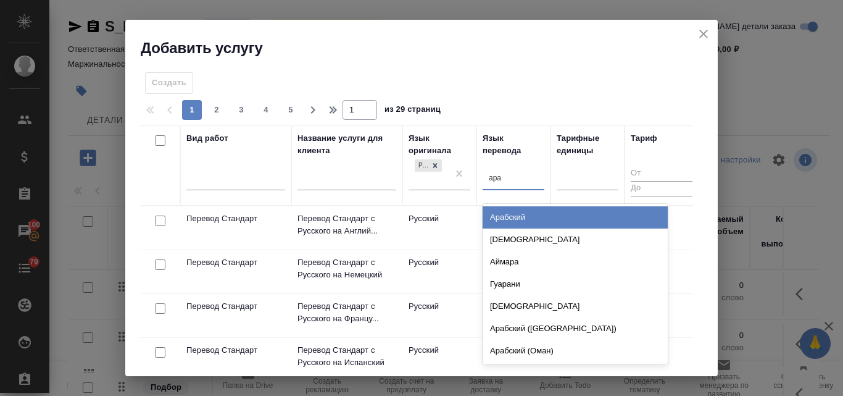
click at [528, 217] on div "Арабский" at bounding box center [575, 217] width 185 height 22
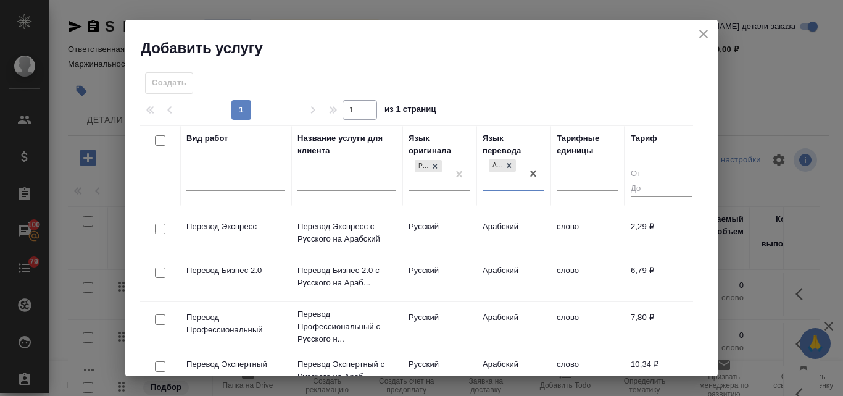
scroll to position [123, 0]
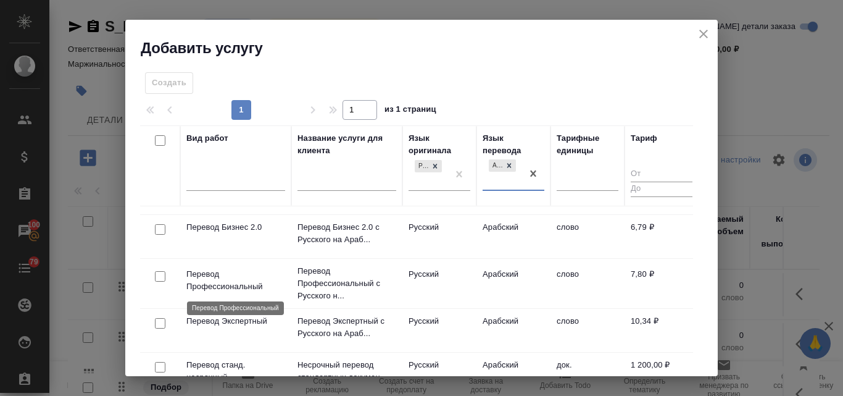
click at [213, 276] on p "Перевод Профессиональный" at bounding box center [235, 280] width 99 height 25
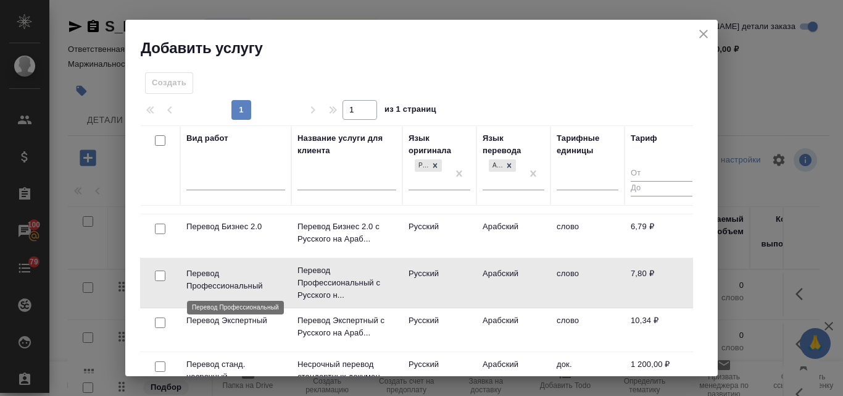
click at [225, 285] on p "Перевод Профессиональный" at bounding box center [235, 279] width 99 height 25
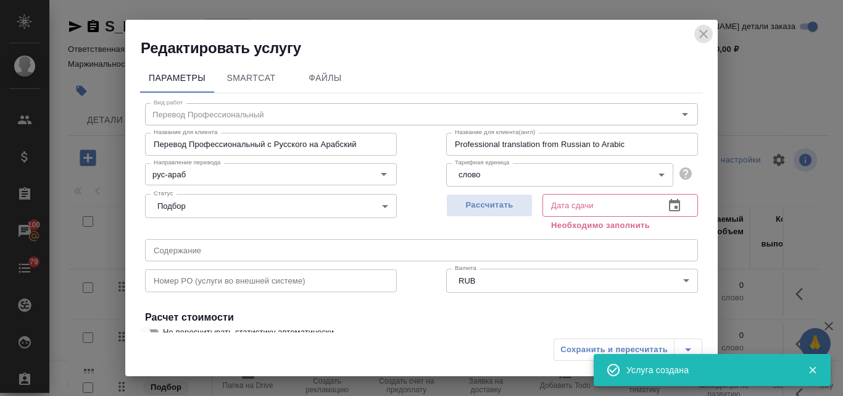
click at [699, 38] on icon "close" at bounding box center [703, 34] width 15 height 15
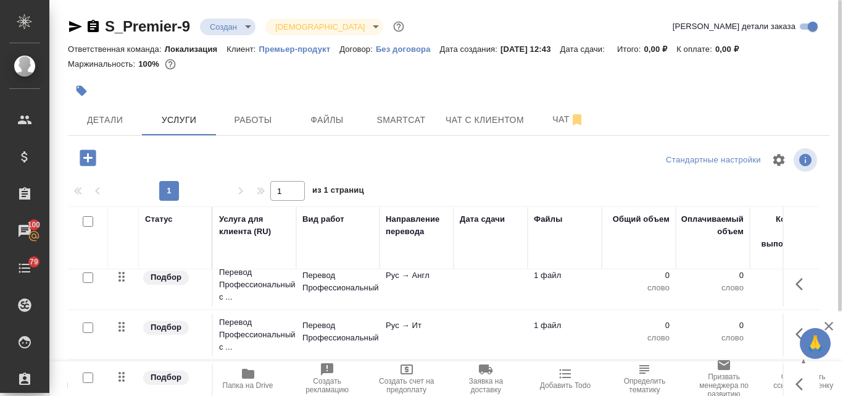
scroll to position [0, 0]
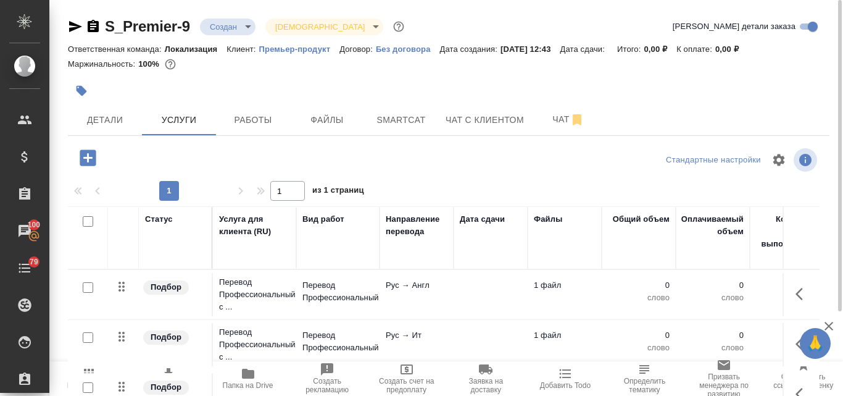
click at [85, 223] on input "checkbox" at bounding box center [88, 221] width 10 height 10
checkbox input "true"
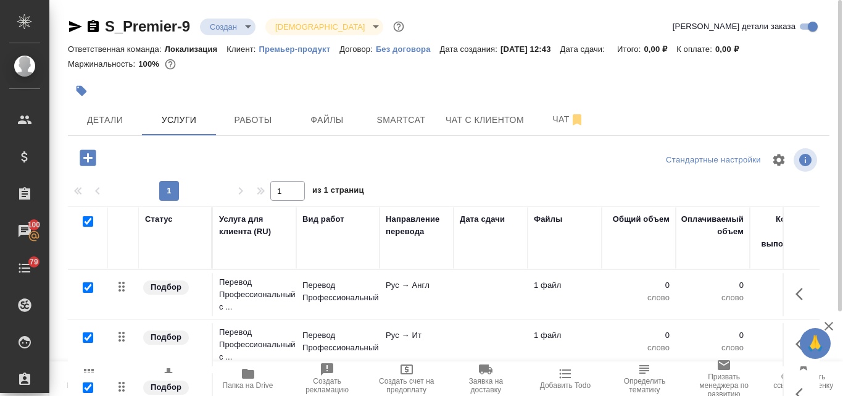
checkbox input "true"
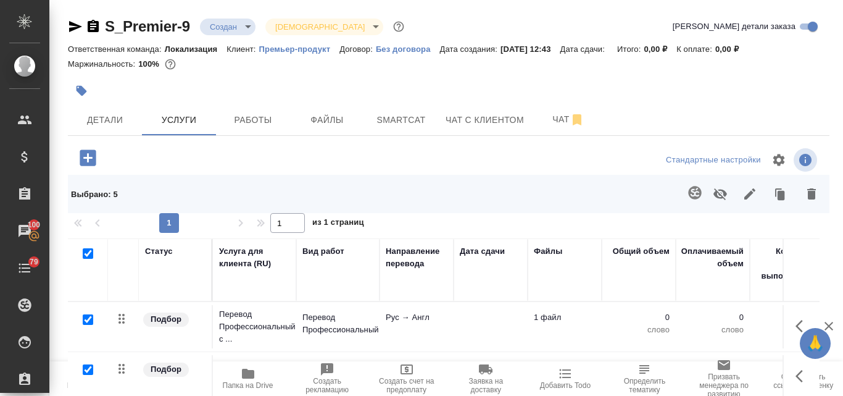
click at [688, 194] on icon "button" at bounding box center [694, 192] width 13 height 13
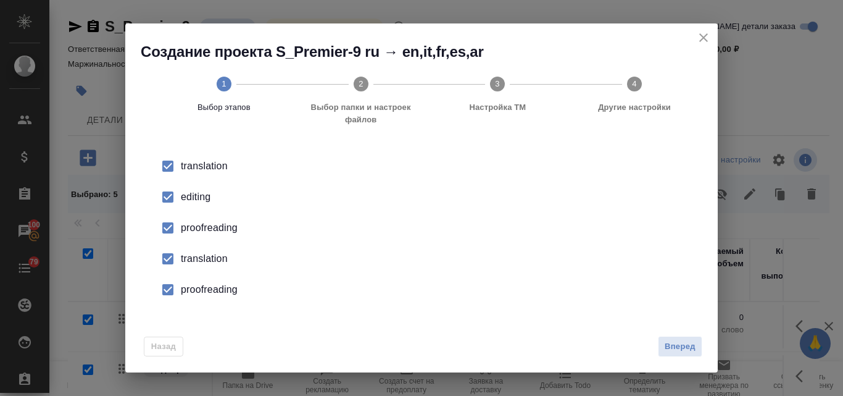
click at [187, 200] on div "editing" at bounding box center [434, 196] width 507 height 15
click at [191, 227] on div "proofreading" at bounding box center [434, 227] width 507 height 15
click at [200, 254] on div "translation" at bounding box center [434, 258] width 507 height 15
click at [207, 297] on li "proofreading" at bounding box center [421, 289] width 553 height 31
click at [686, 346] on span "Вперед" at bounding box center [680, 346] width 31 height 14
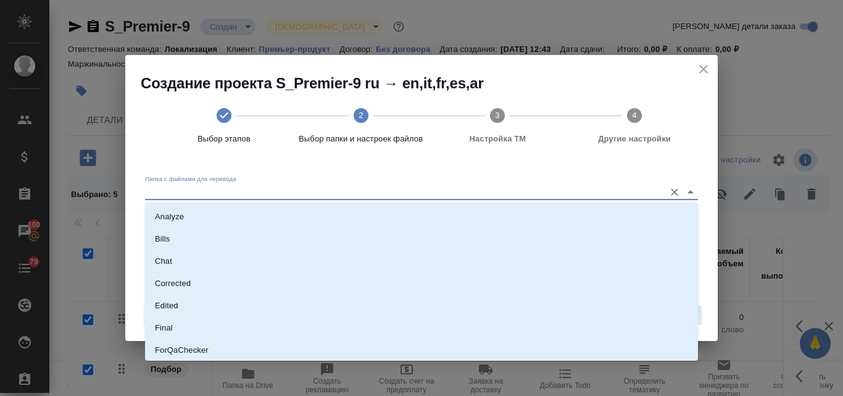
click at [207, 186] on input "Папка с файлами для перевода" at bounding box center [402, 192] width 514 height 15
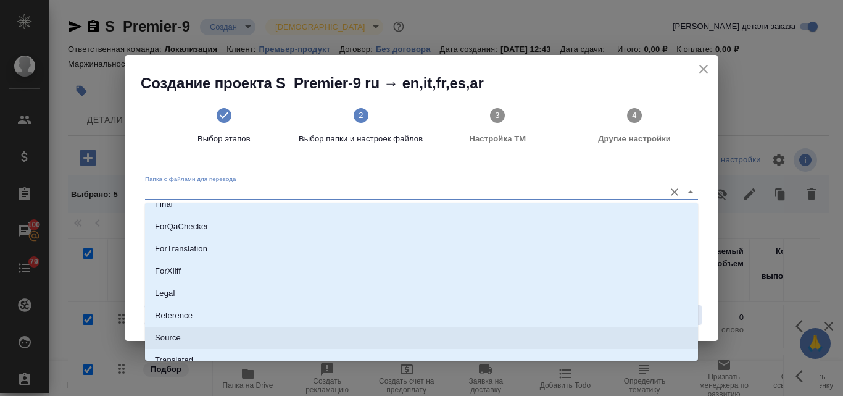
drag, startPoint x: 183, startPoint y: 335, endPoint x: 211, endPoint y: 327, distance: 29.1
click at [183, 336] on li "Source" at bounding box center [421, 338] width 553 height 22
type input "Source"
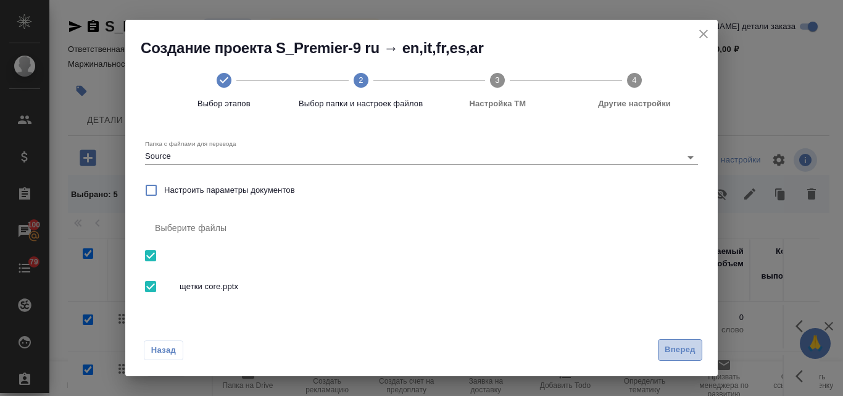
click at [669, 350] on span "Вперед" at bounding box center [680, 350] width 31 height 14
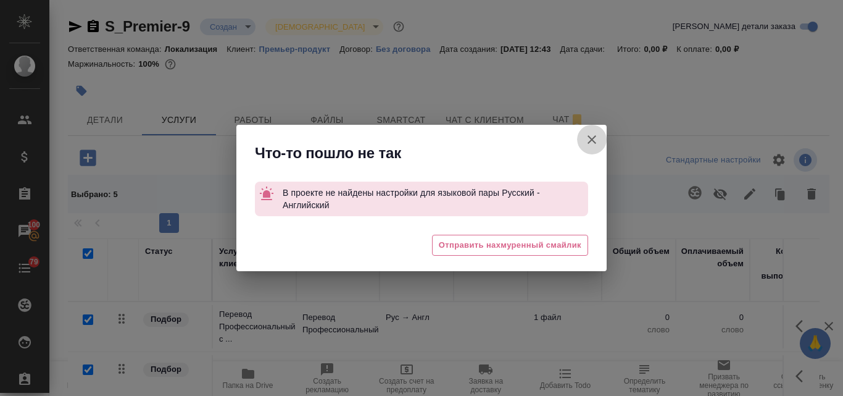
click at [591, 140] on icon "button" at bounding box center [592, 139] width 9 height 9
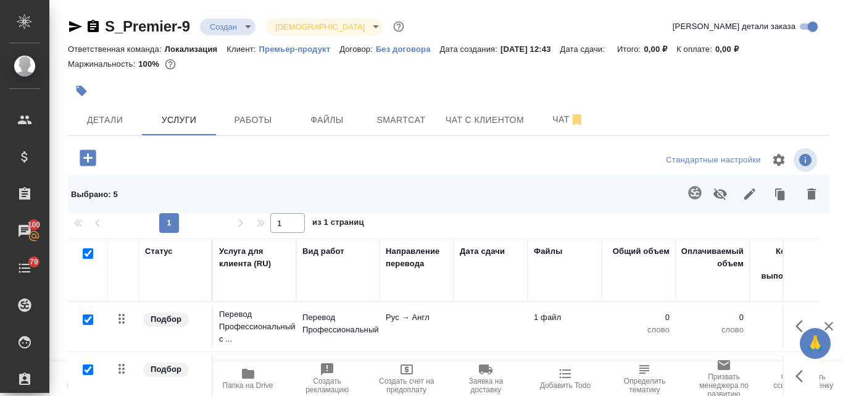
click at [272, 53] on p "Премьер-продукт" at bounding box center [299, 48] width 81 height 9
click at [299, 48] on p "Премьер-продукт" at bounding box center [299, 48] width 81 height 9
drag, startPoint x: 102, startPoint y: 14, endPoint x: 175, endPoint y: 12, distance: 72.8
click at [175, 12] on div "S_Premier-9 Создан new Святая троица holyTrinity Кратко детали заказа Ответстве…" at bounding box center [448, 267] width 775 height 535
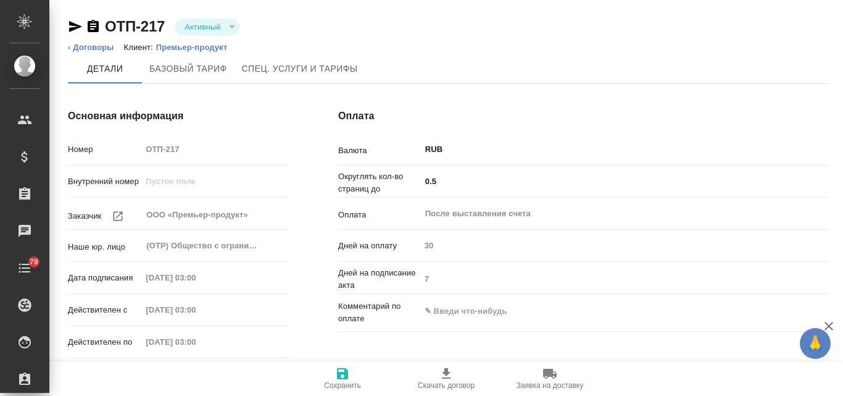
type input "Новый, 2022 (руб.)"
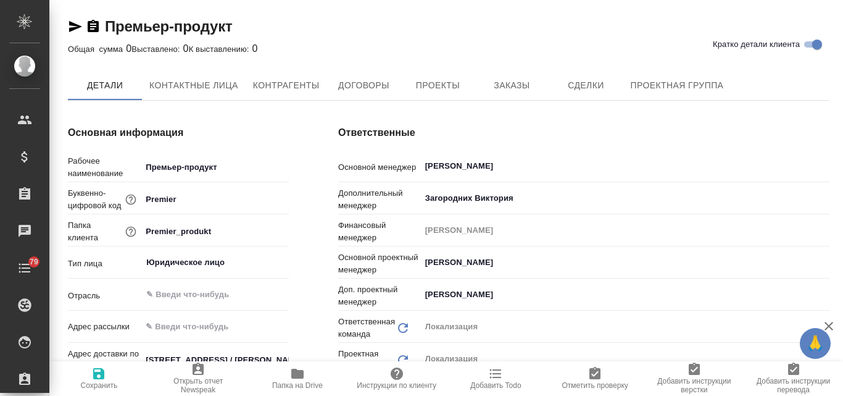
type textarea "x"
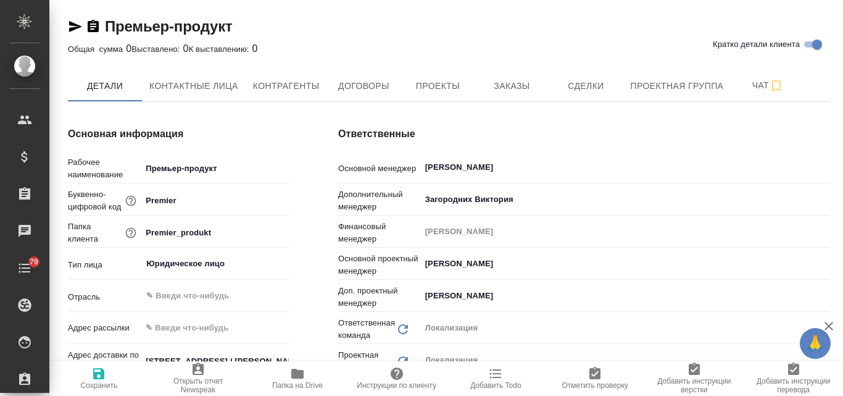
type textarea "x"
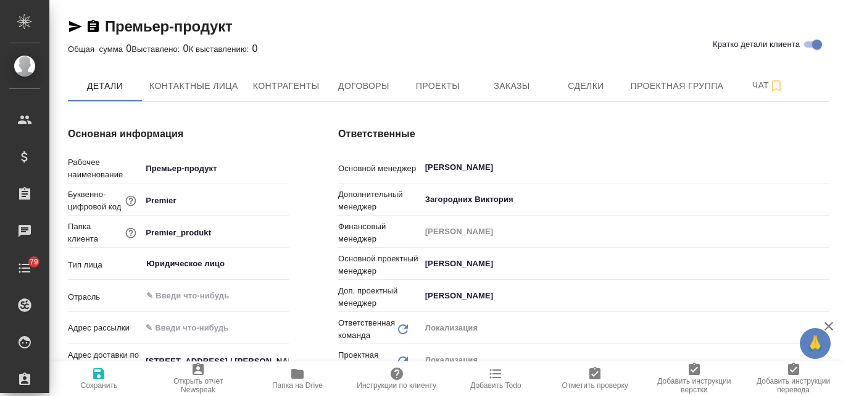
type textarea "x"
click at [505, 88] on span "Заказы" at bounding box center [511, 85] width 59 height 15
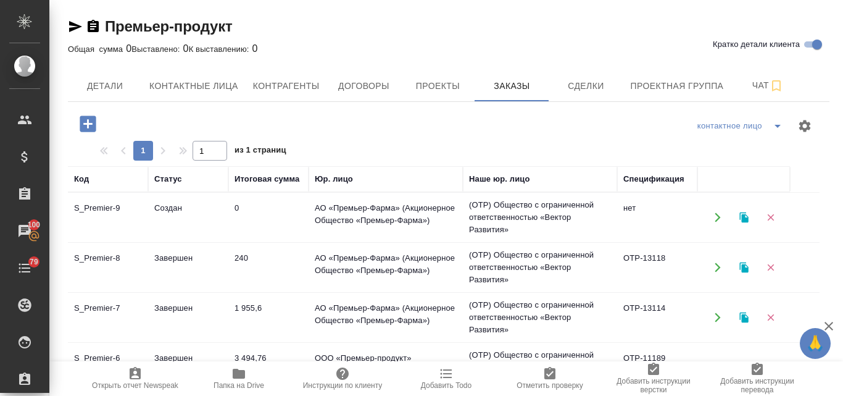
click at [188, 315] on td "Завершен" at bounding box center [188, 317] width 80 height 43
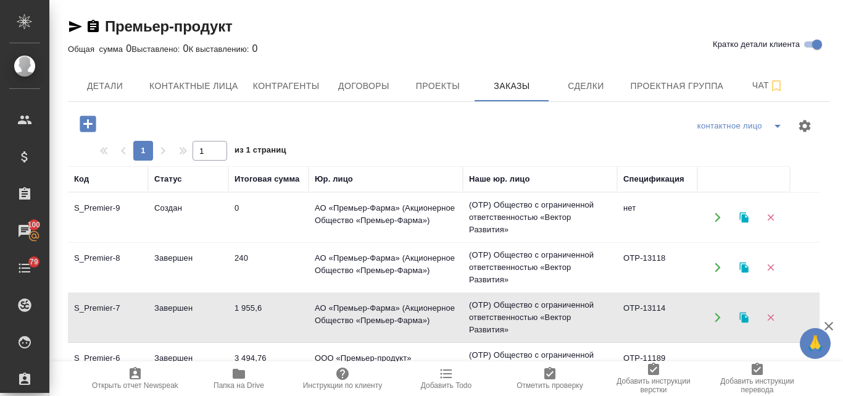
click at [188, 315] on td "Завершен" at bounding box center [188, 317] width 80 height 43
click at [172, 210] on td "Создан" at bounding box center [188, 217] width 80 height 43
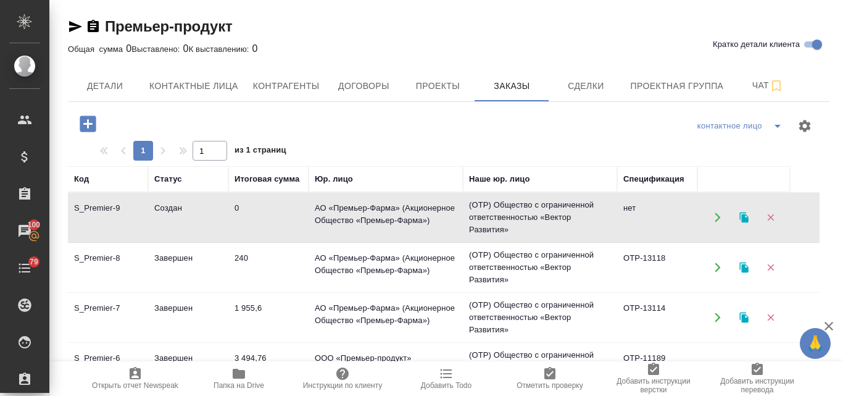
click at [172, 210] on td "Создан" at bounding box center [188, 217] width 80 height 43
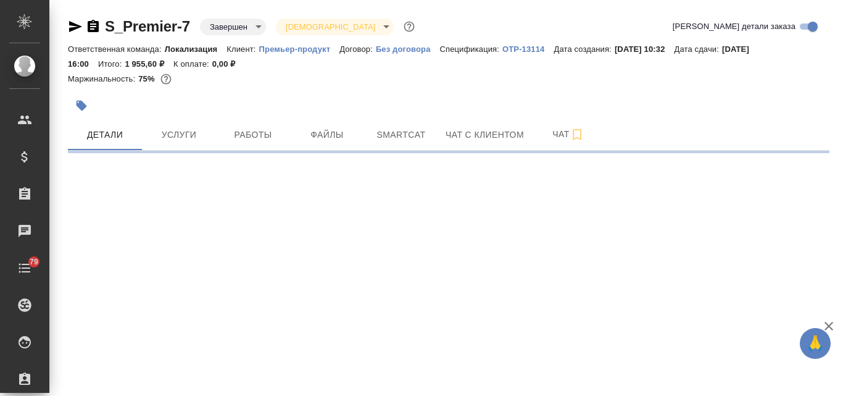
select select "RU"
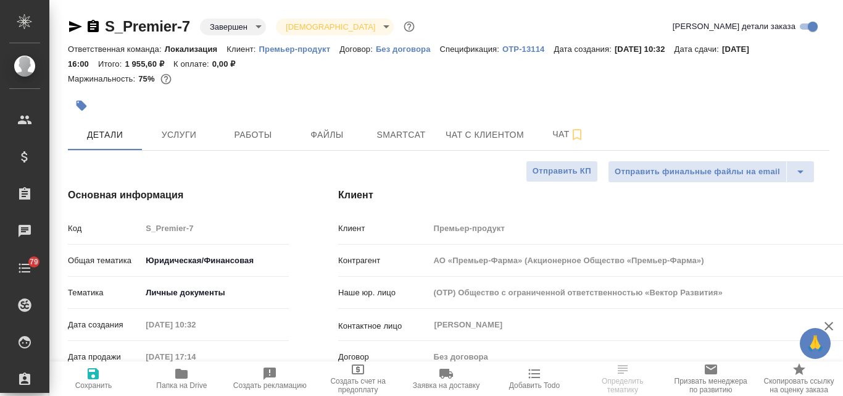
type input "АО «Премьер-Фарма» (Акционерное Общество «Премьер-Фарма»)"
type textarea "x"
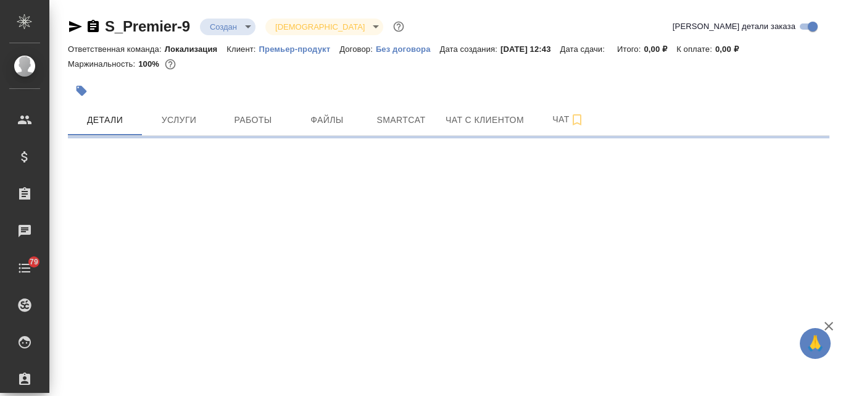
select select "RU"
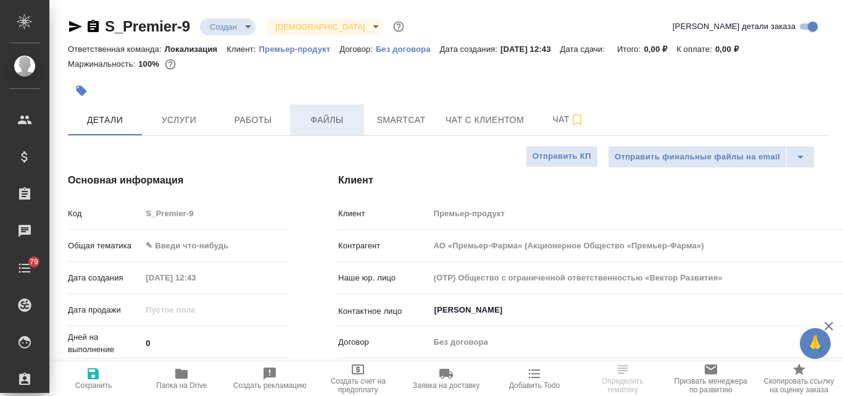
type input "АО «Премьер-Фарма» (Акционерное Общество «Премьер-Фарма»)"
type textarea "x"
type input "АО «Премьер-Фарма» (Акционерное Общество «Премьер-Фарма»)"
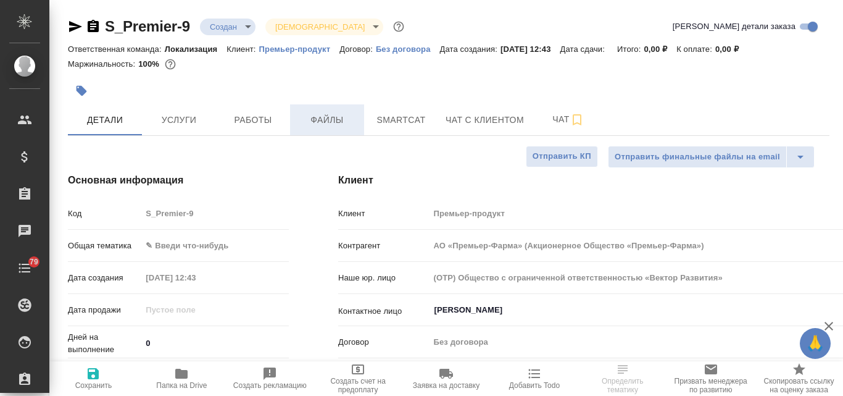
type textarea "x"
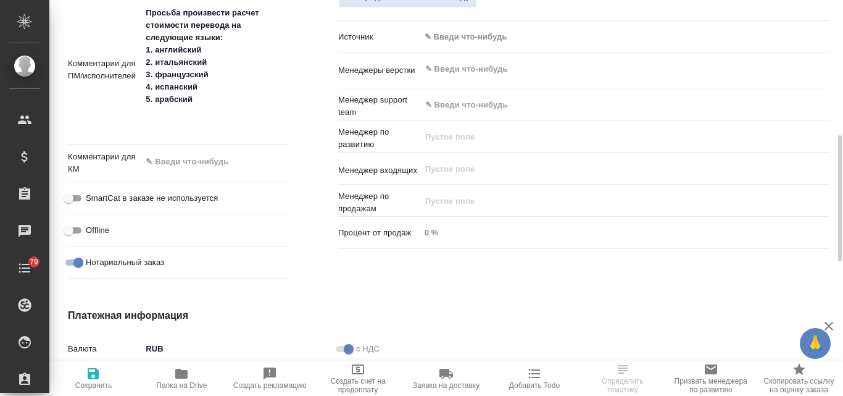
scroll to position [556, 0]
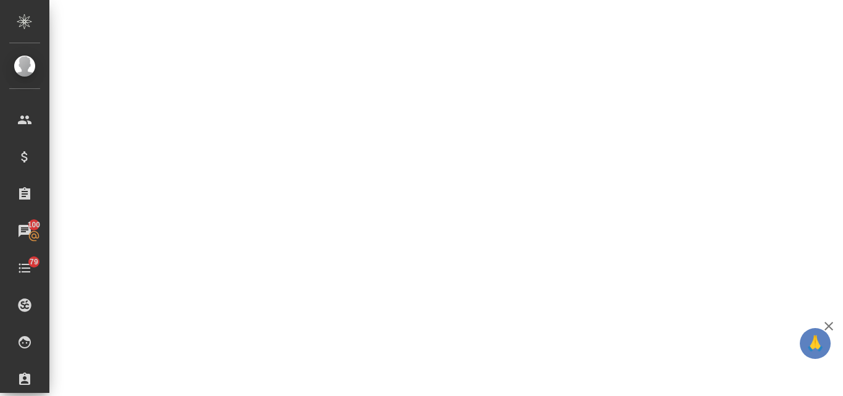
select select "RU"
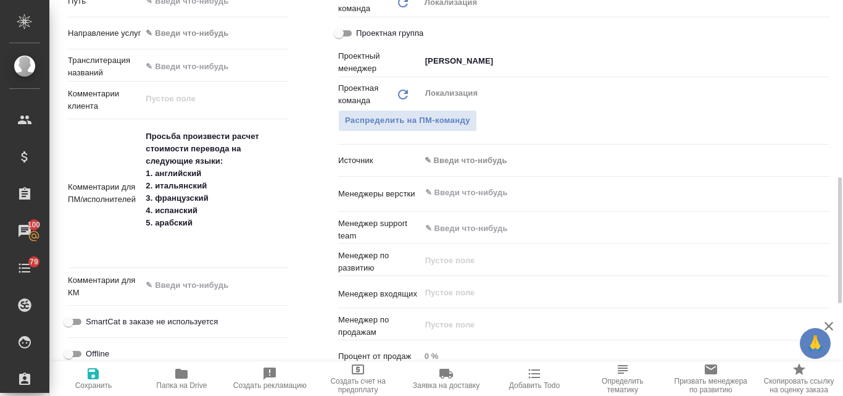
type textarea "x"
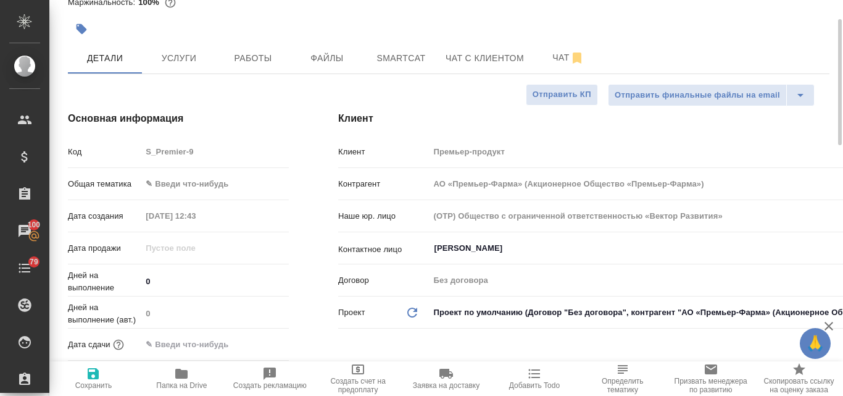
scroll to position [0, 0]
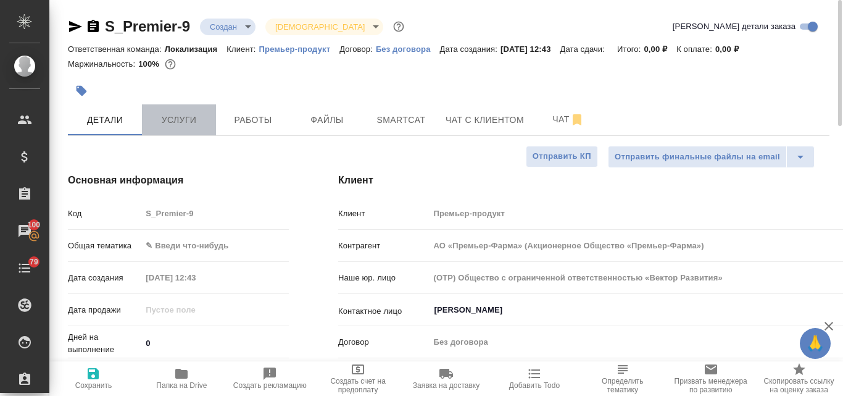
click at [194, 127] on span "Услуги" at bounding box center [178, 119] width 59 height 15
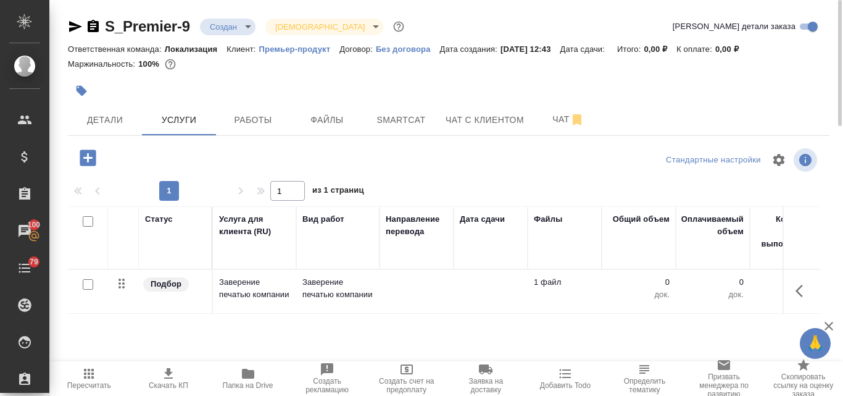
click at [87, 283] on input "checkbox" at bounding box center [88, 284] width 10 height 10
checkbox input "true"
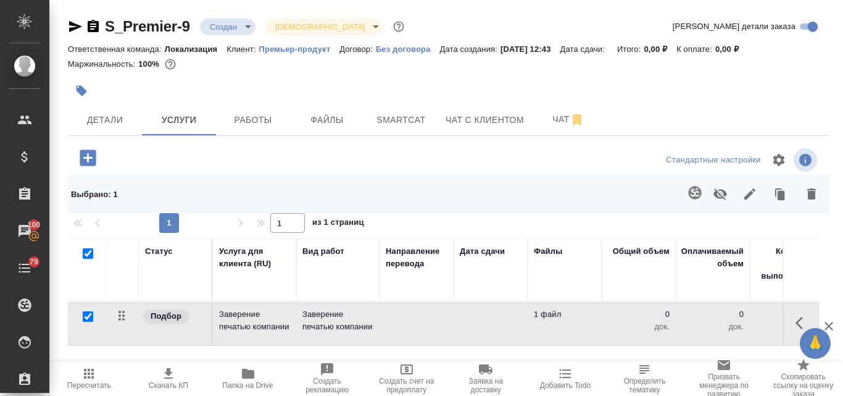
drag, startPoint x: 818, startPoint y: 195, endPoint x: 795, endPoint y: 198, distance: 23.6
click at [818, 195] on icon "button" at bounding box center [811, 193] width 15 height 15
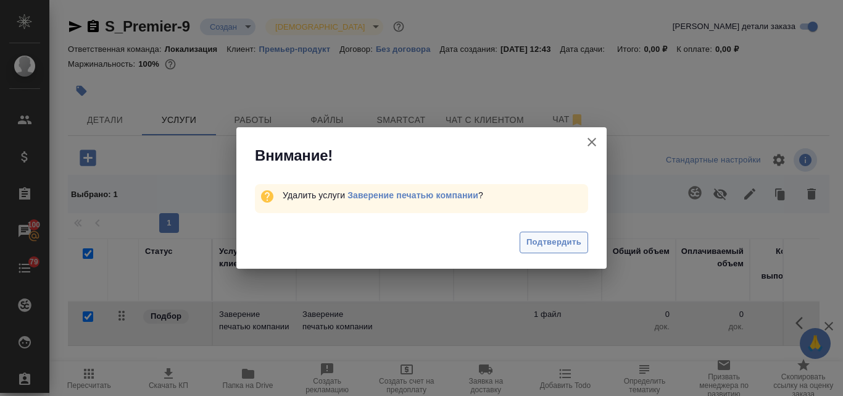
click at [570, 243] on span "Подтвердить" at bounding box center [554, 242] width 55 height 14
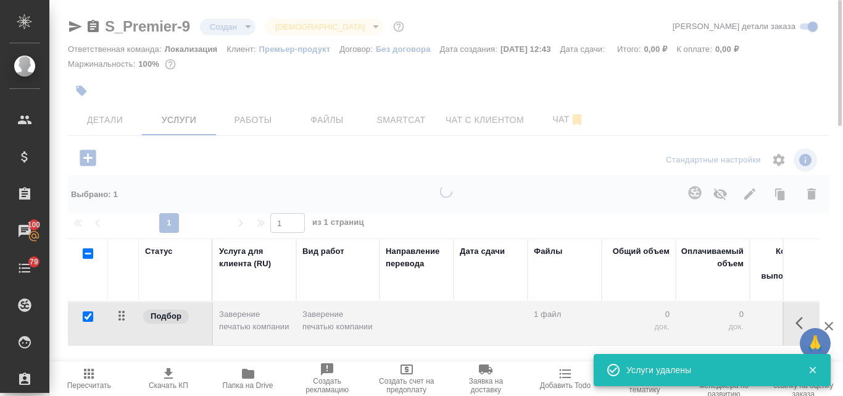
checkbox input "false"
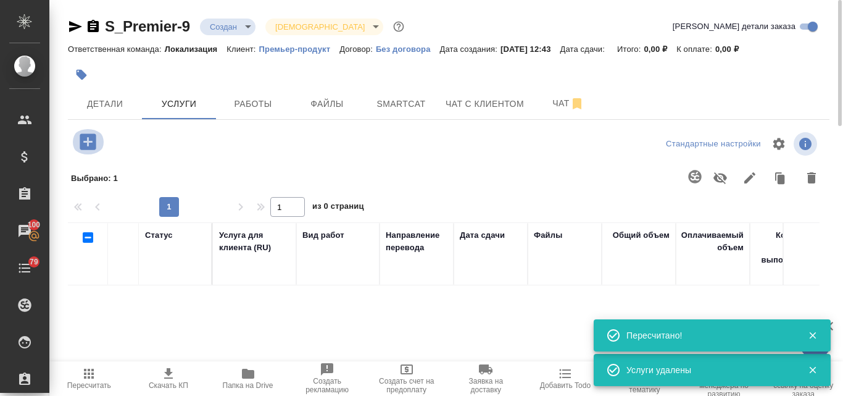
click at [92, 141] on icon "button" at bounding box center [88, 142] width 22 height 22
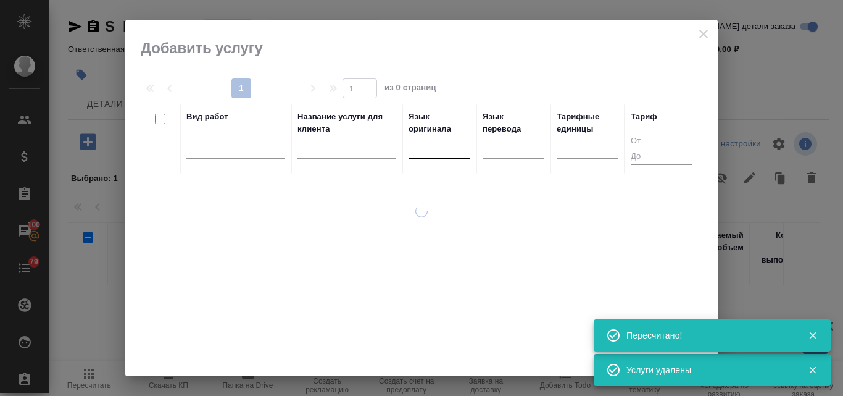
click at [436, 152] on div at bounding box center [440, 146] width 62 height 18
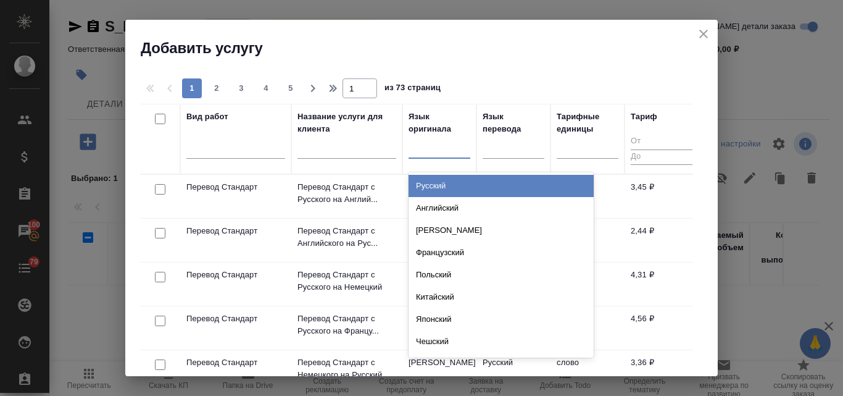
click at [435, 189] on div "Русский" at bounding box center [501, 186] width 185 height 22
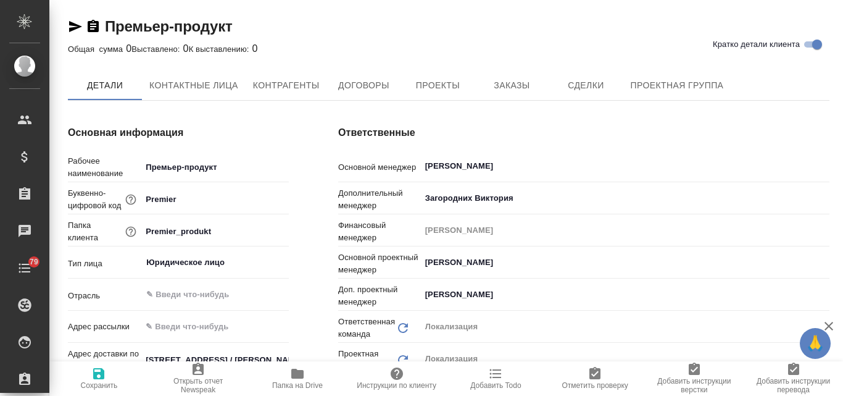
type textarea "x"
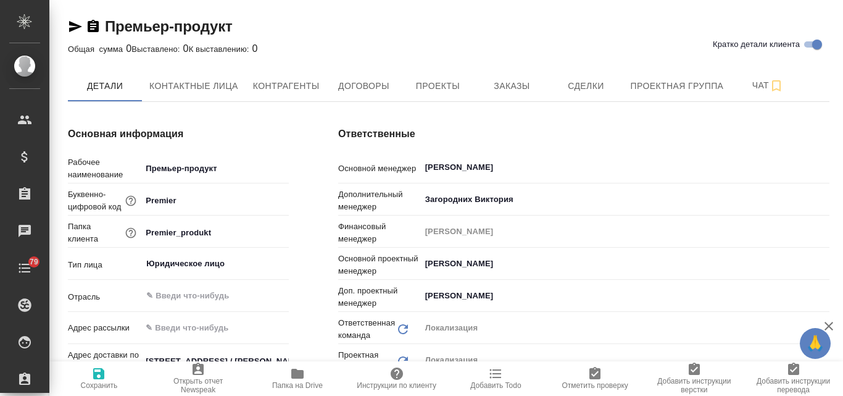
type textarea "x"
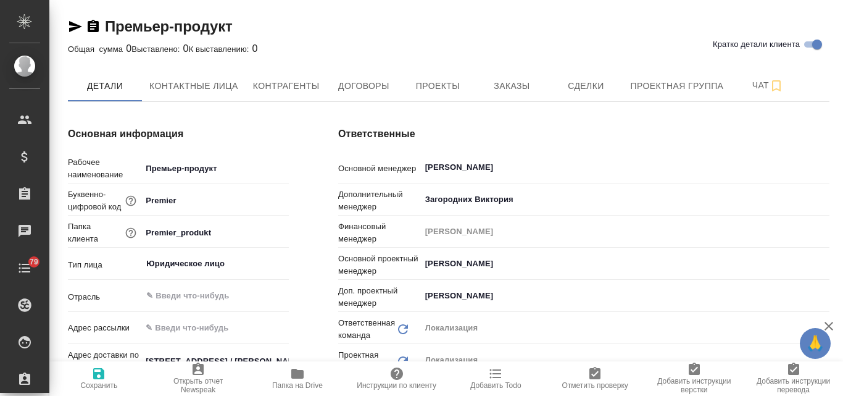
type textarea "x"
click at [429, 85] on span "Проекты" at bounding box center [437, 85] width 59 height 15
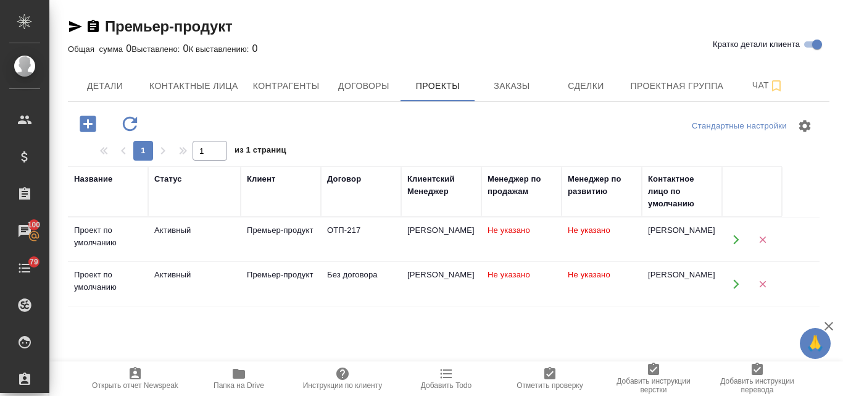
click at [267, 233] on div "Премьер-продукт" at bounding box center [281, 230] width 68 height 12
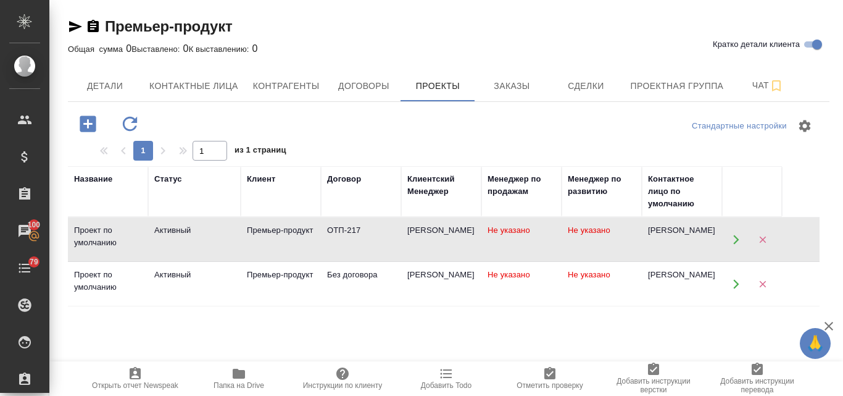
click at [267, 233] on div "Премьер-продукт" at bounding box center [281, 230] width 68 height 12
click at [510, 83] on span "Заказы" at bounding box center [511, 85] width 59 height 15
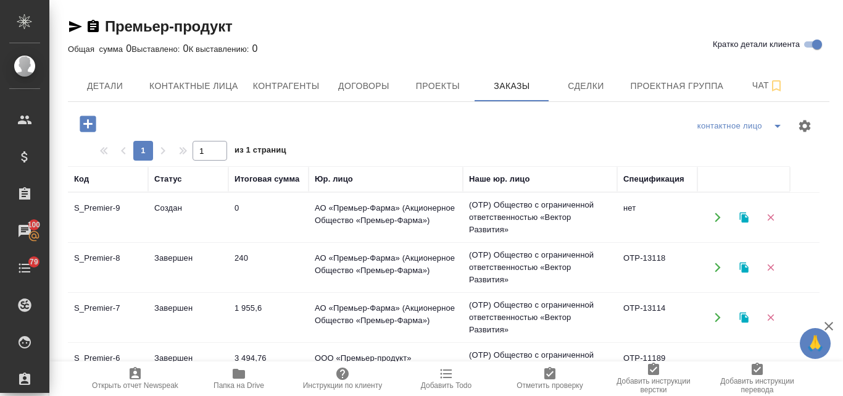
click at [243, 254] on td "240" at bounding box center [268, 267] width 80 height 43
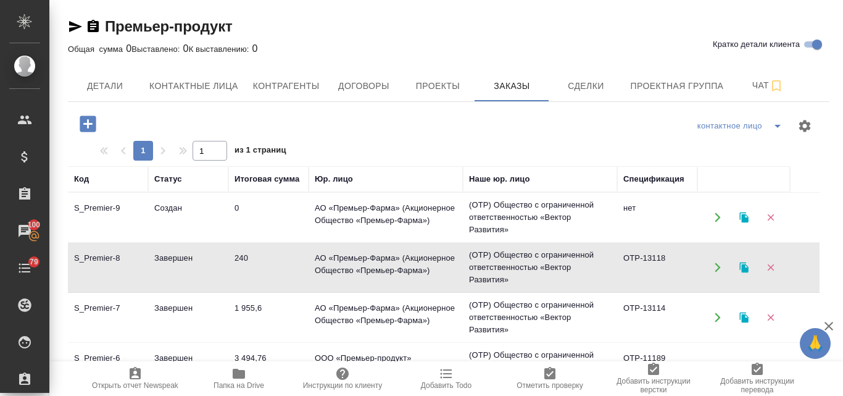
click at [243, 254] on td "240" at bounding box center [268, 267] width 80 height 43
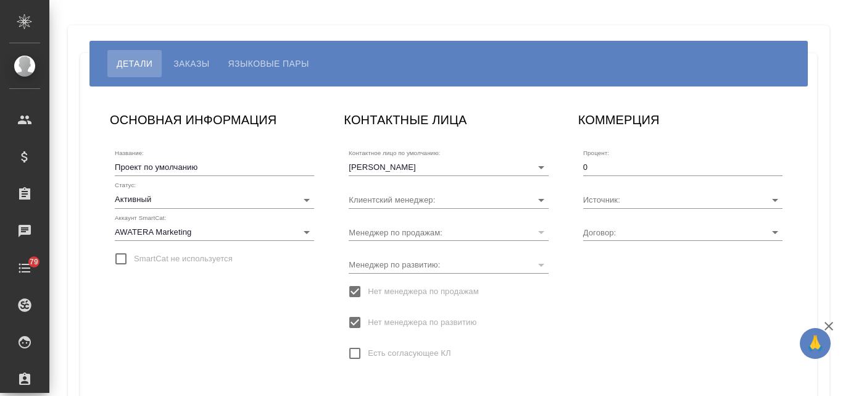
type input "ОТП-217"
type input "[PERSON_NAME]"
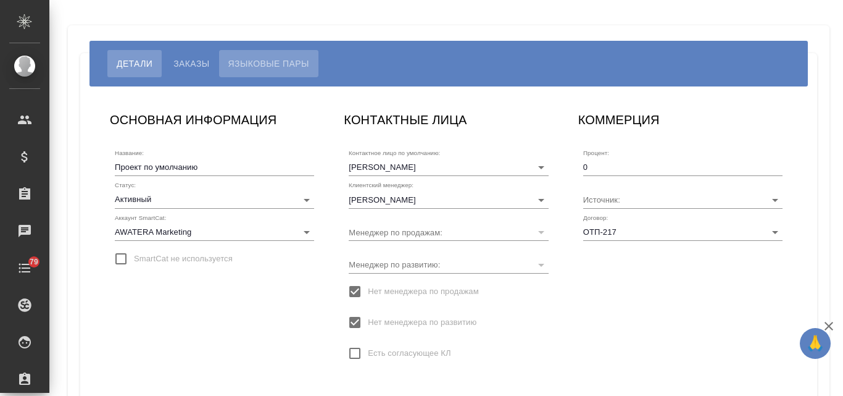
click at [275, 64] on span "Языковые пары" at bounding box center [268, 63] width 81 height 15
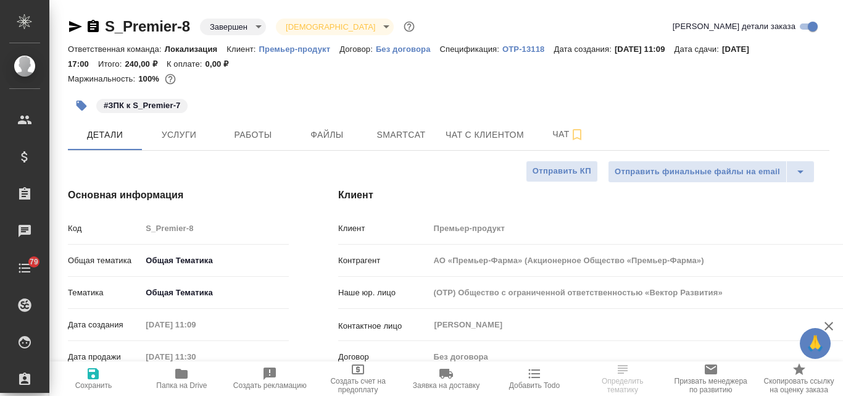
select select "RU"
type textarea "x"
type input "АО «Премьер-Фарма» (Акционерное Общество «Премьер-Фарма»)"
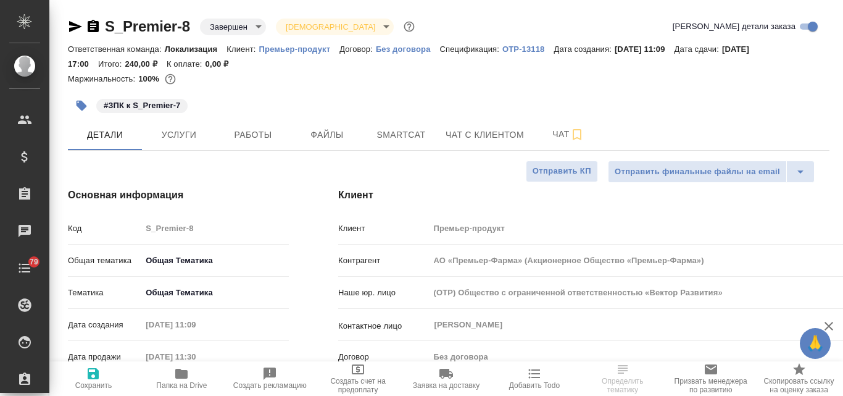
type textarea "x"
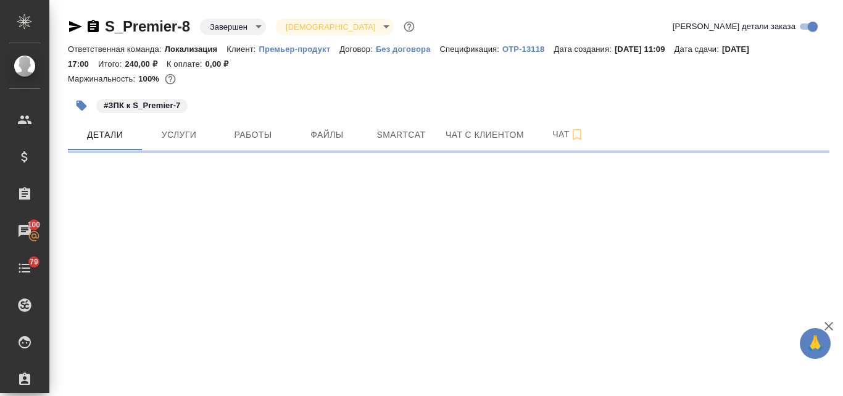
select select "RU"
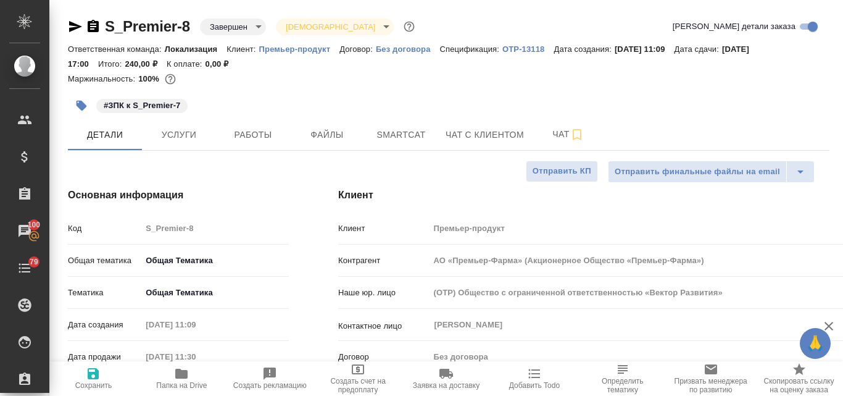
type textarea "x"
type input "АО «Премьер-Фарма» (Акционерное Общество «Премьер-Фарма»)"
type textarea "x"
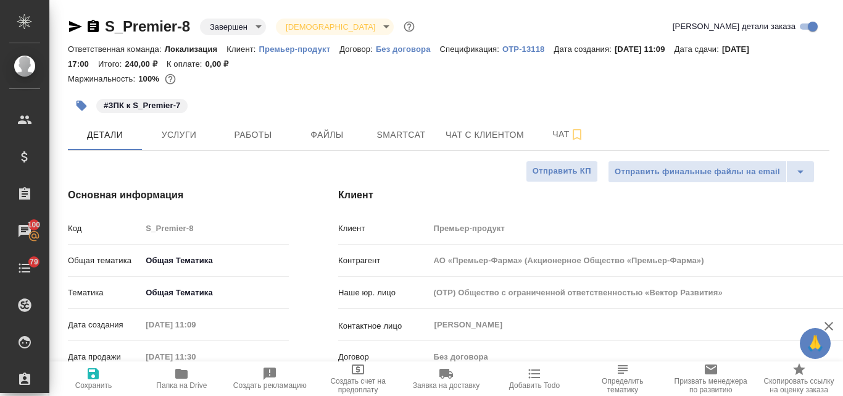
type textarea "x"
type input "АО «Премьер-Фарма» (Акционерное Общество «Премьер-Фарма»)"
type textarea "x"
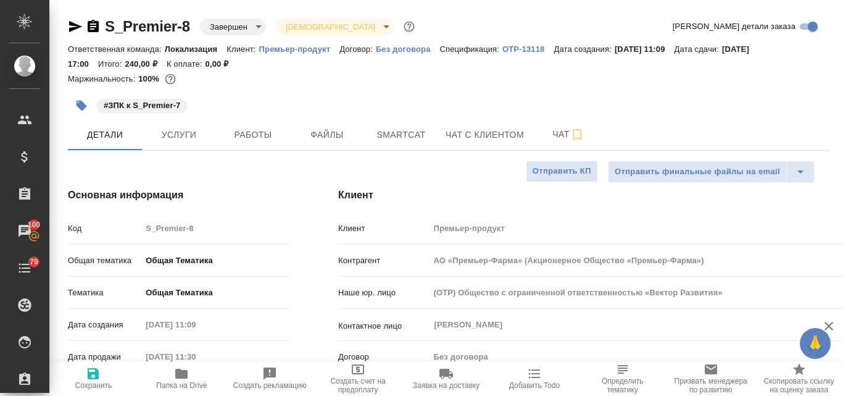
type textarea "x"
type input "АО «Премьер-Фарма» (Акционерное Общество «Премьер-Фарма»)"
type textarea "x"
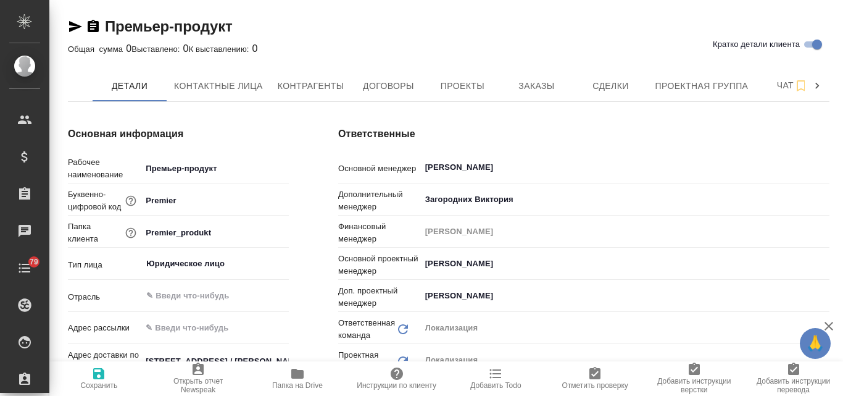
click at [71, 30] on icon "button" at bounding box center [75, 26] width 13 height 11
click at [543, 83] on span "Заказы" at bounding box center [536, 85] width 59 height 15
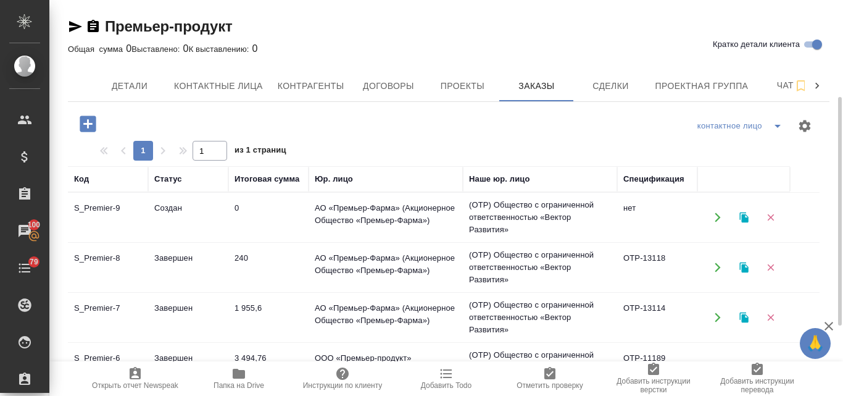
scroll to position [123, 0]
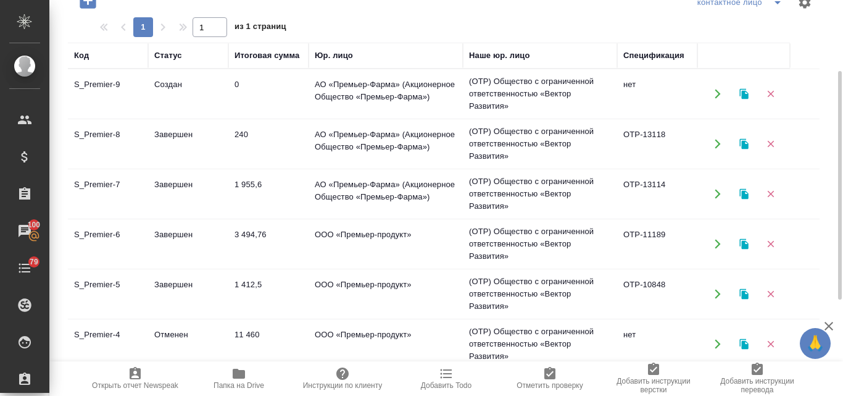
click at [172, 233] on td "Завершен" at bounding box center [188, 243] width 80 height 43
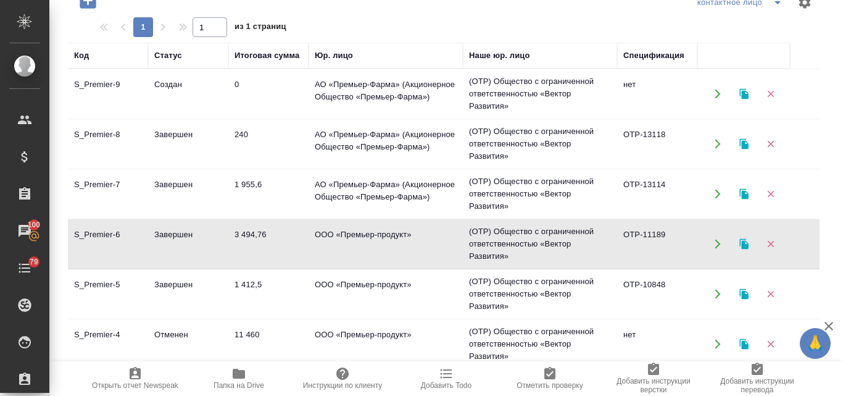
click at [203, 78] on td "Создан" at bounding box center [188, 93] width 80 height 43
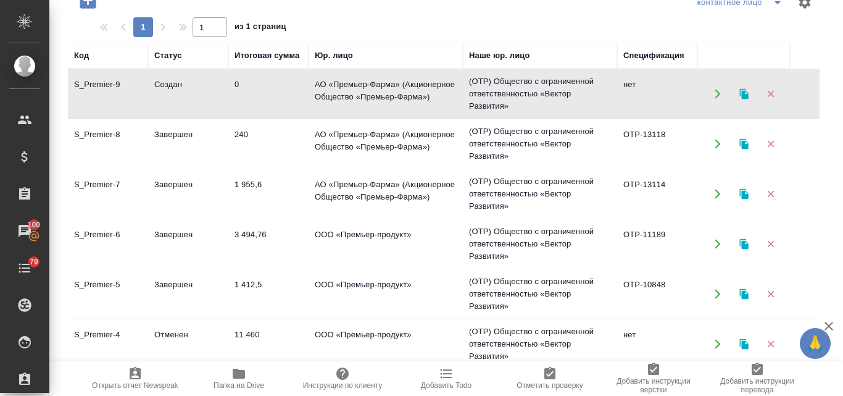
click at [201, 78] on td "Создан" at bounding box center [188, 93] width 80 height 43
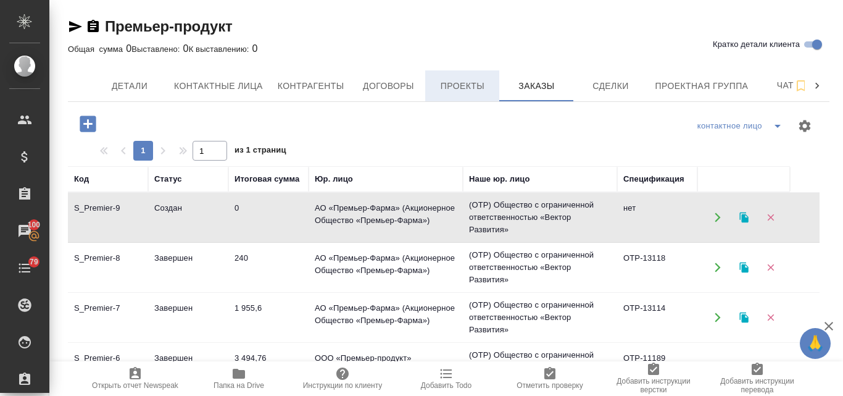
click at [448, 84] on span "Проекты" at bounding box center [462, 85] width 59 height 15
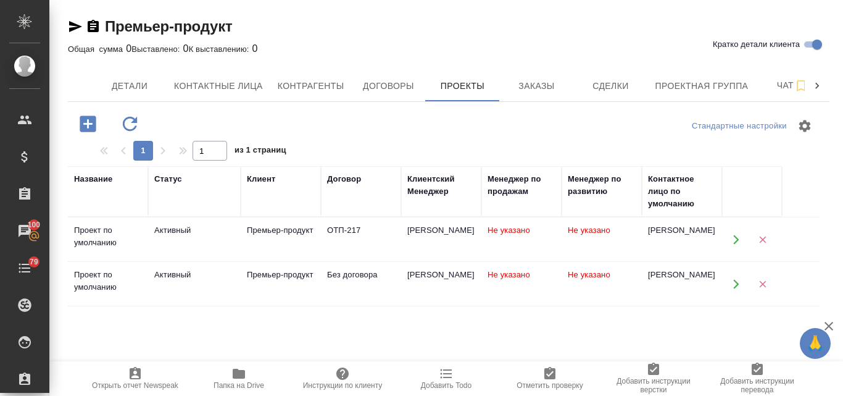
click at [162, 230] on div "Активный" at bounding box center [194, 230] width 80 height 12
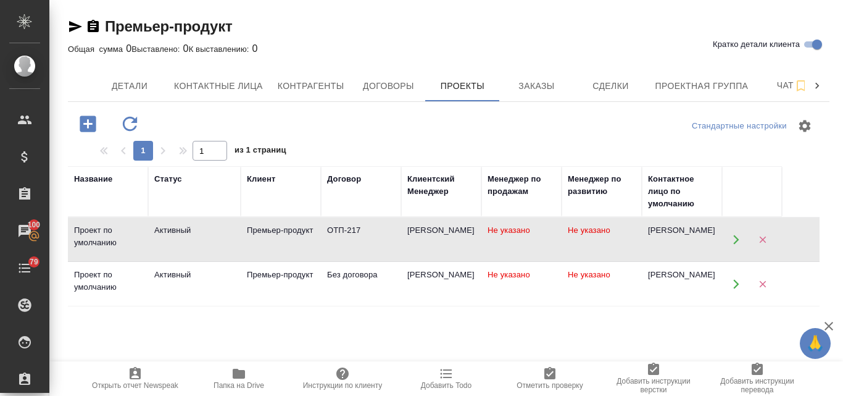
click at [281, 235] on div "Премьер-продукт" at bounding box center [281, 230] width 68 height 12
click at [290, 235] on div "Премьер-продукт" at bounding box center [281, 230] width 68 height 12
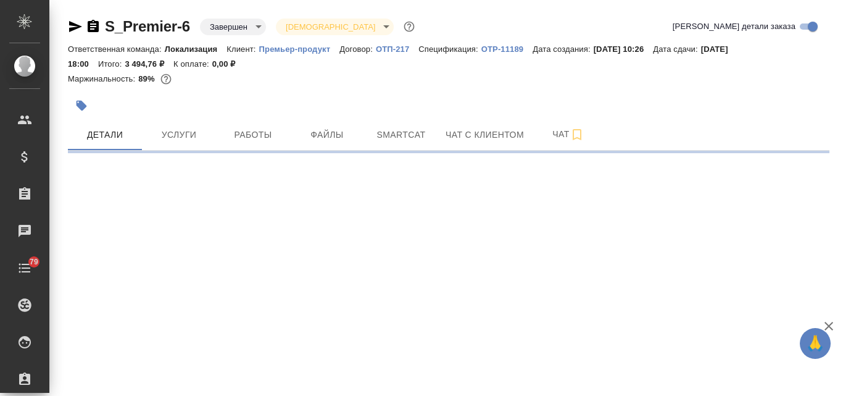
select select "RU"
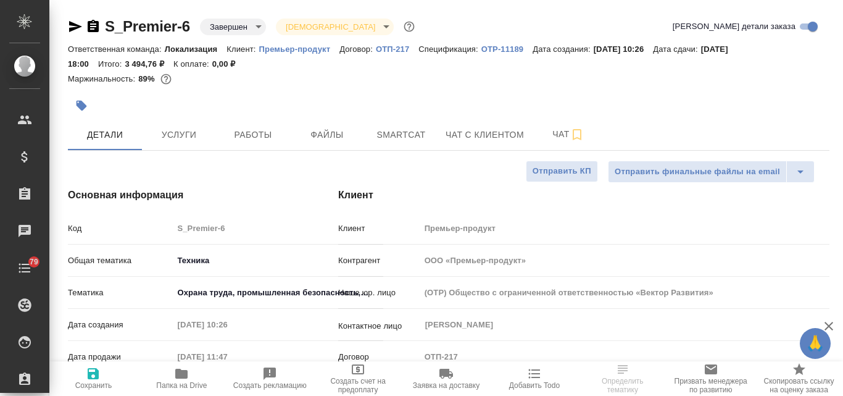
type textarea "x"
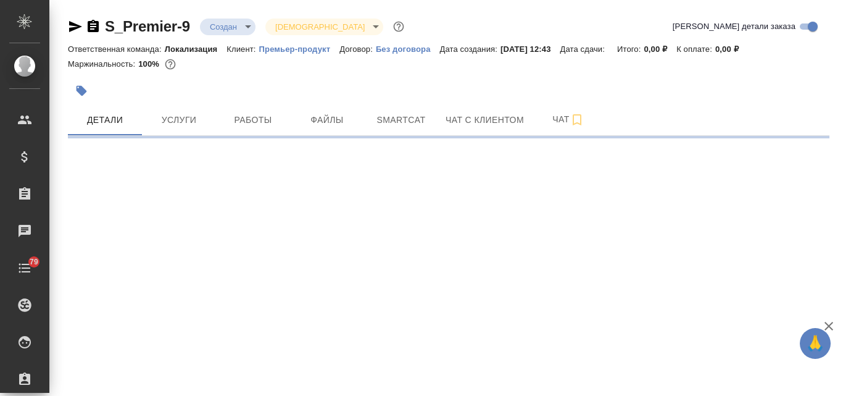
select select "RU"
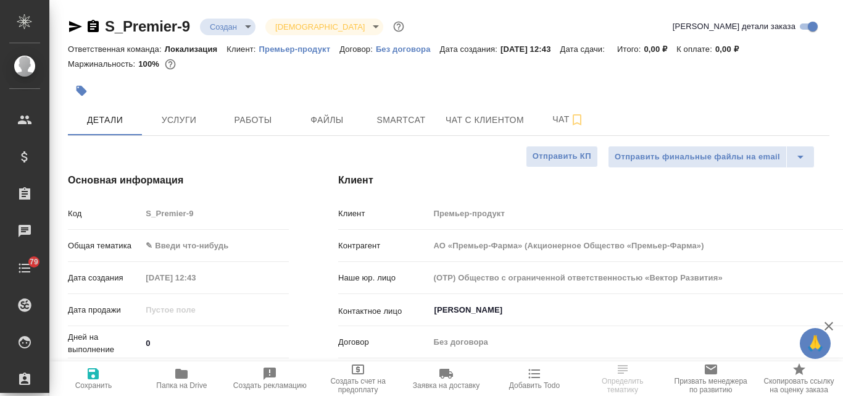
type input "АО «Премьер-Фарма» (Акционерное Общество «Премьер-Фарма»)"
type textarea "x"
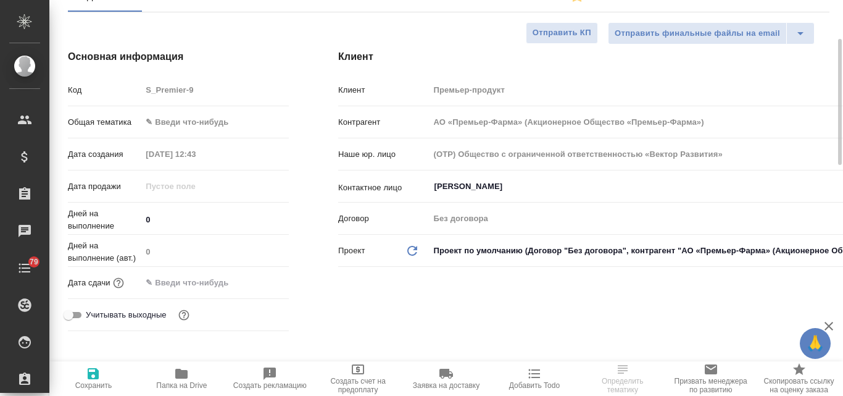
click at [453, 248] on body "🙏 .cls-1 fill:#fff; AWATERA Valyaeva [PERSON_NAME] Спецификации Заказы Чаты 79 …" at bounding box center [421, 198] width 843 height 396
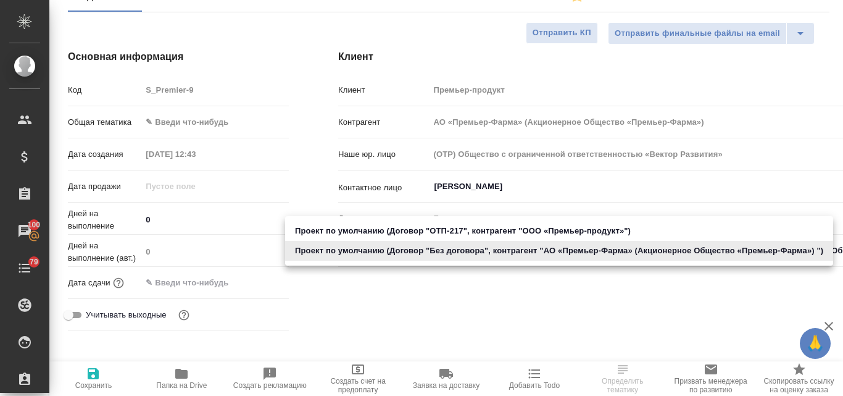
click at [423, 229] on li "Проект по умолчанию (Договор "ОТП-217", контрагент "ООО «Премьер-продукт»")" at bounding box center [559, 231] width 548 height 20
type input "АО «Премьер-Фарма» (Акционерное Общество «Премьер-Фарма»)"
type input "5f70ee90c96a7668aa9184d3"
type textarea "x"
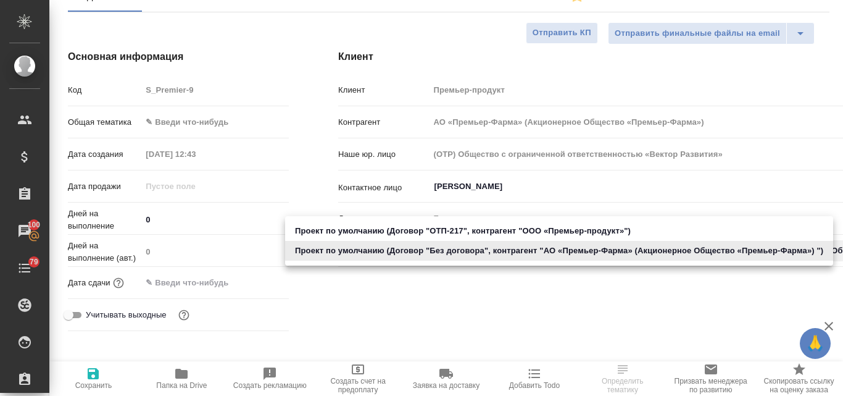
type textarea "x"
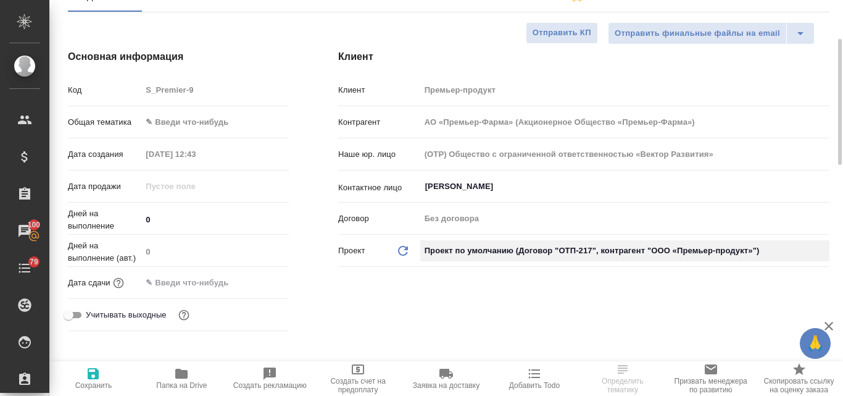
type input "ООО «Премьер-продукт»"
type input "ОТП-217"
type textarea "x"
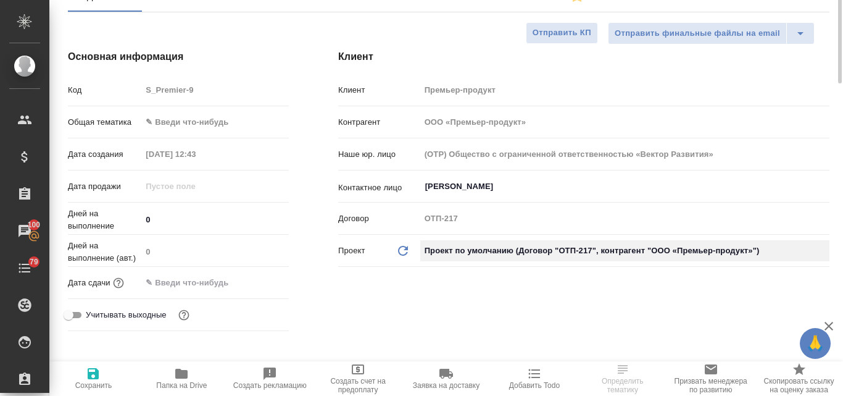
scroll to position [0, 0]
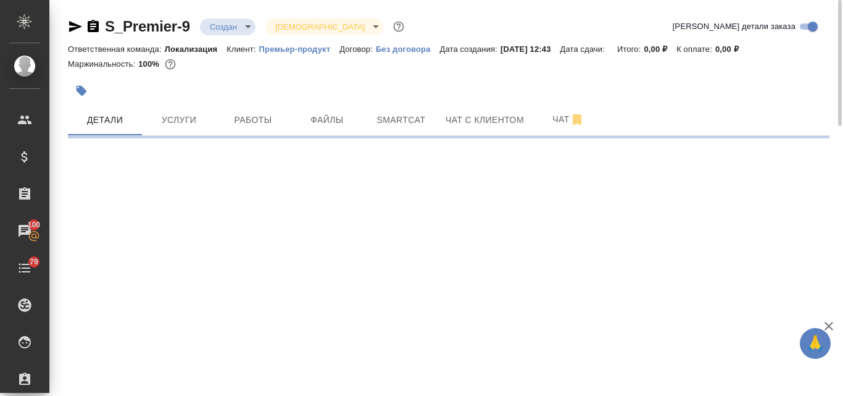
select select "RU"
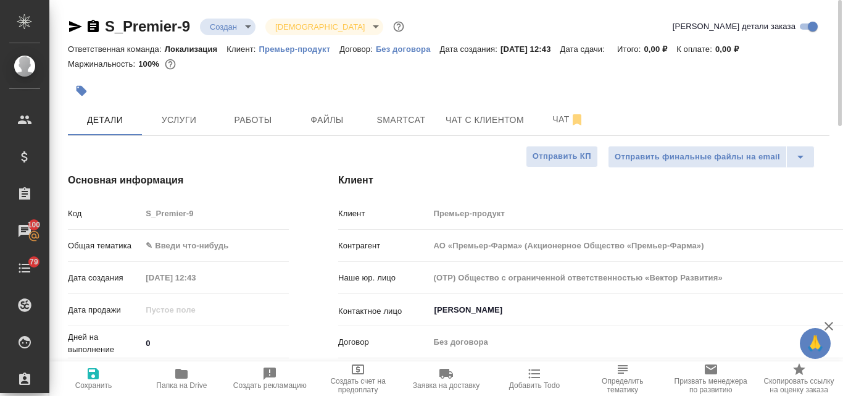
type textarea "x"
click at [93, 376] on icon "button" at bounding box center [93, 373] width 15 height 15
type input "АО «Премьер-Фарма» (Акционерное Общество «Премьер-Фарма»)"
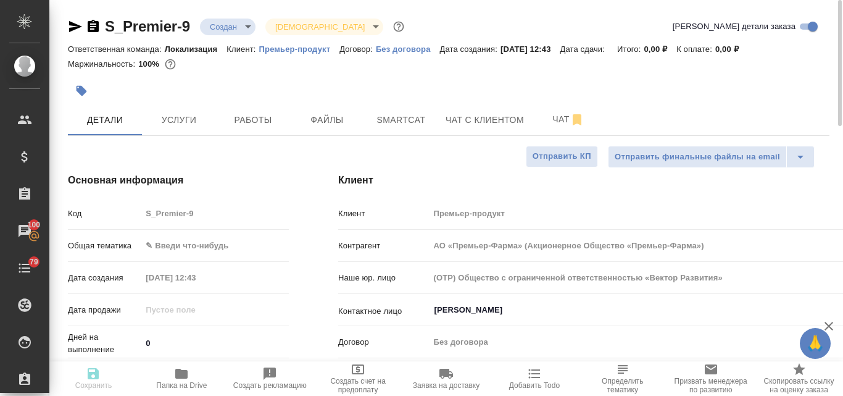
type textarea "x"
type input "АО «Премьер-Фарма» (Акционерное Общество «Премьер-Фарма»)"
type textarea "x"
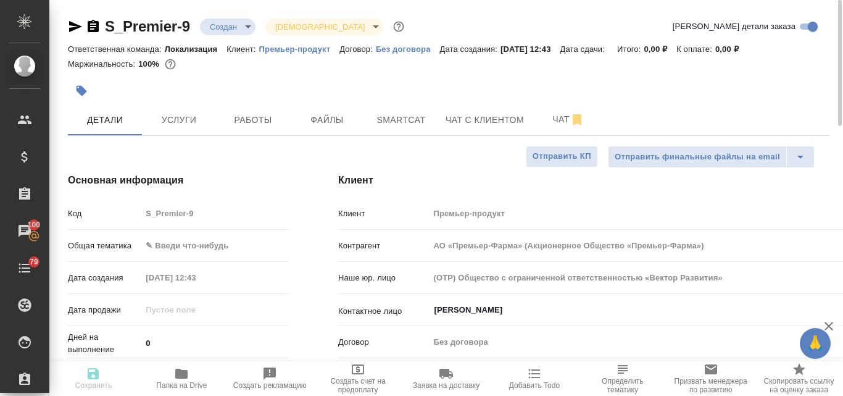
type textarea "x"
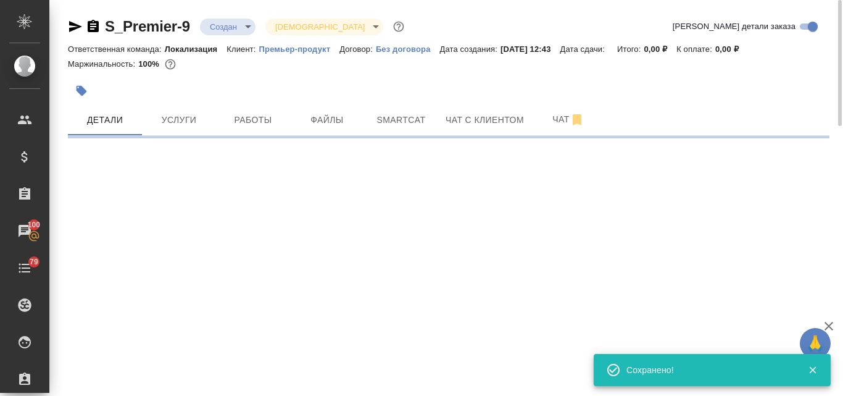
select select "RU"
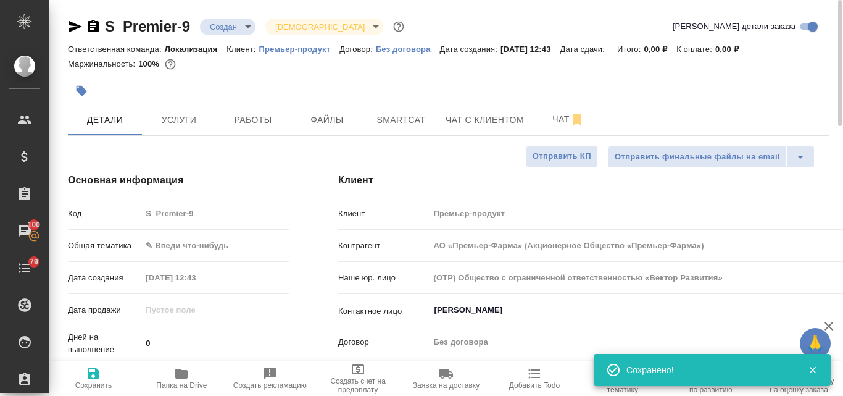
type textarea "x"
type input "АО «Премьер-Фарма» (Акционерное Общество «Премьер-Фарма»)"
type textarea "x"
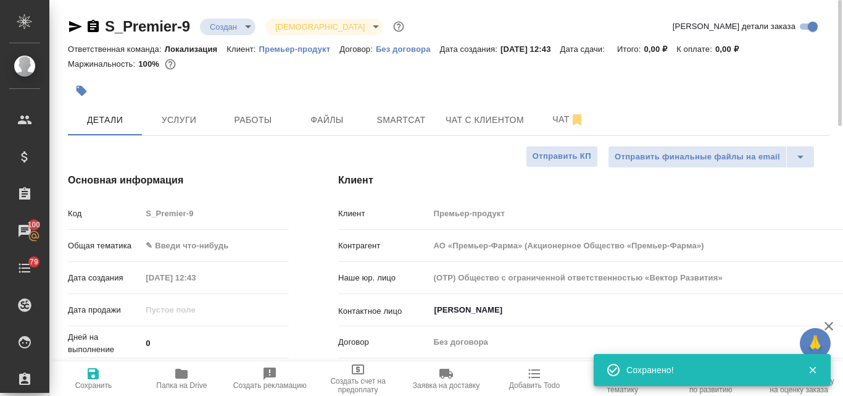
type textarea "x"
type input "АО «Премьер-Фарма» (Акционерное Общество «Премьер-Фарма»)"
type textarea "x"
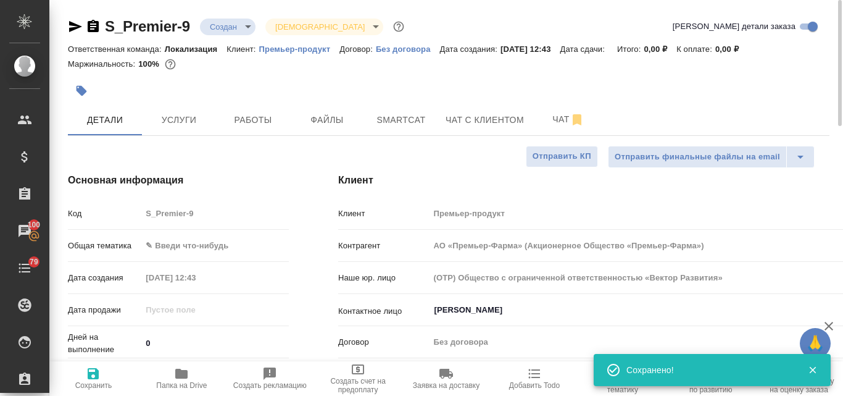
type textarea "x"
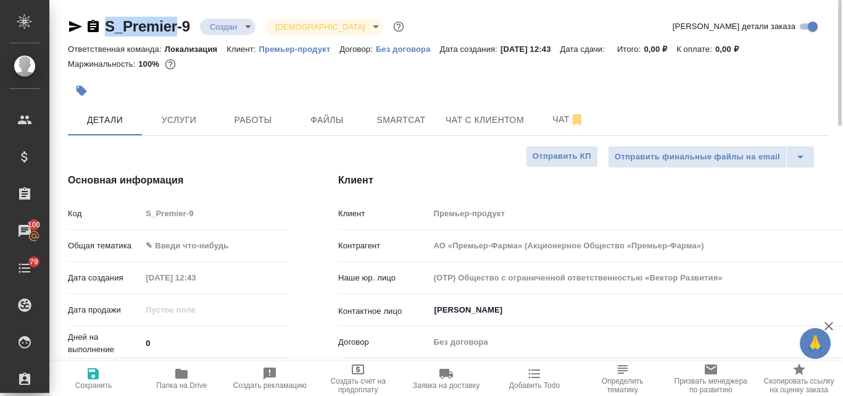
drag, startPoint x: 103, startPoint y: 10, endPoint x: 178, endPoint y: 19, distance: 75.8
copy link "S_Premier"
type input "АО «Премьер-Фарма» (Акционерное Общество «Премьер-Фарма»)"
type textarea "x"
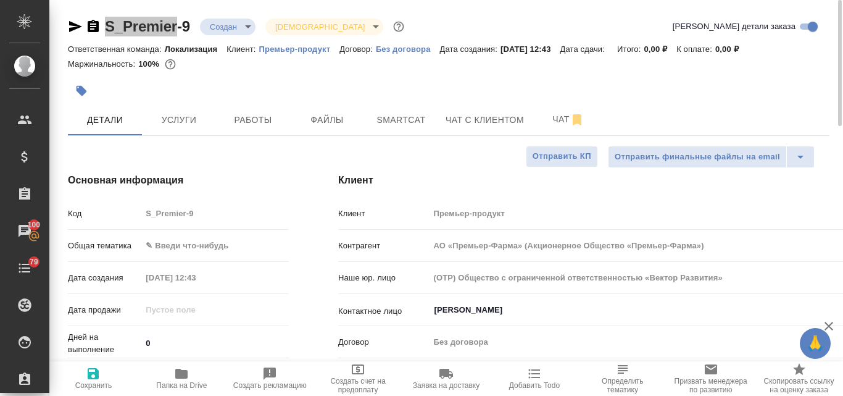
type textarea "x"
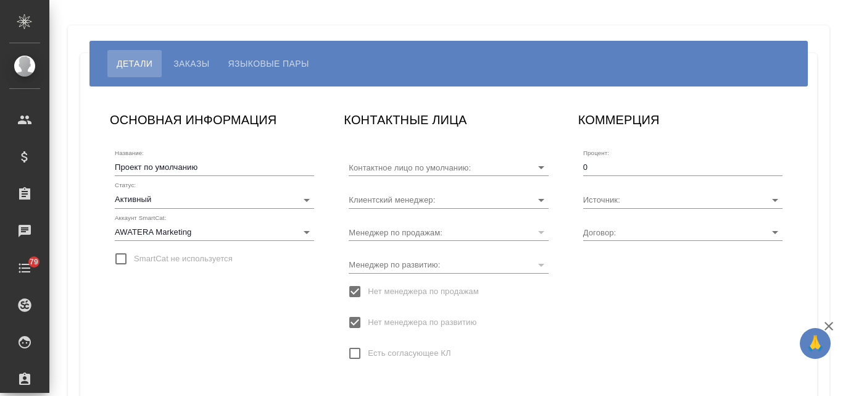
type input "[PERSON_NAME]"
type input "ОТП-217"
click at [286, 61] on span "Языковые пары" at bounding box center [268, 63] width 81 height 15
type input "[PERSON_NAME]"
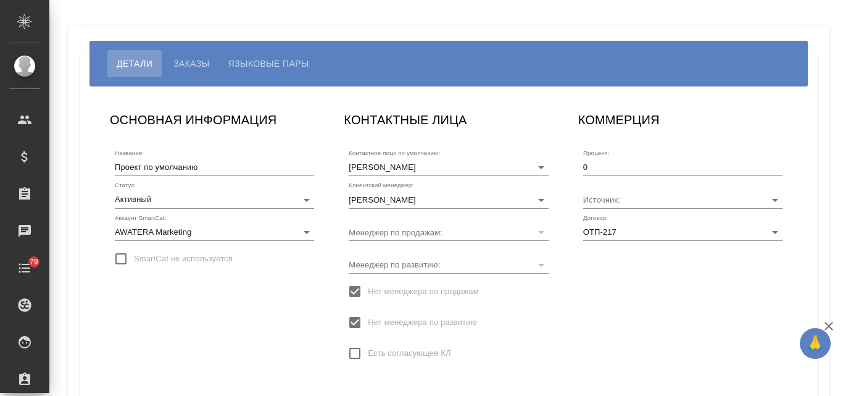
click at [264, 56] on span "Языковые пары" at bounding box center [268, 63] width 81 height 15
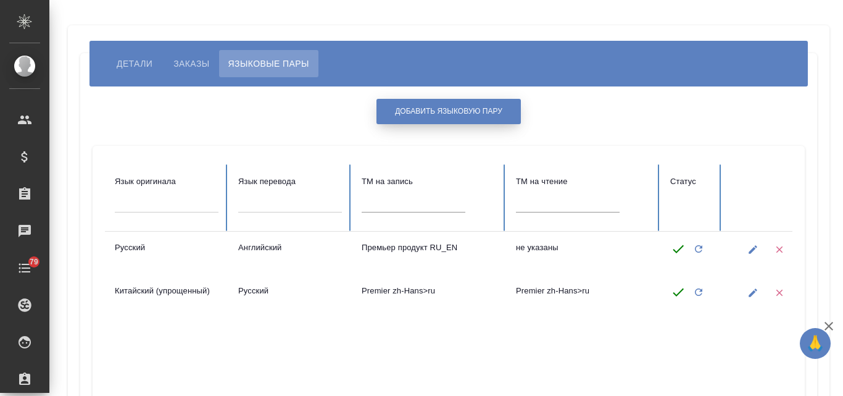
click at [409, 115] on span "Добавить языковую пару" at bounding box center [448, 111] width 107 height 10
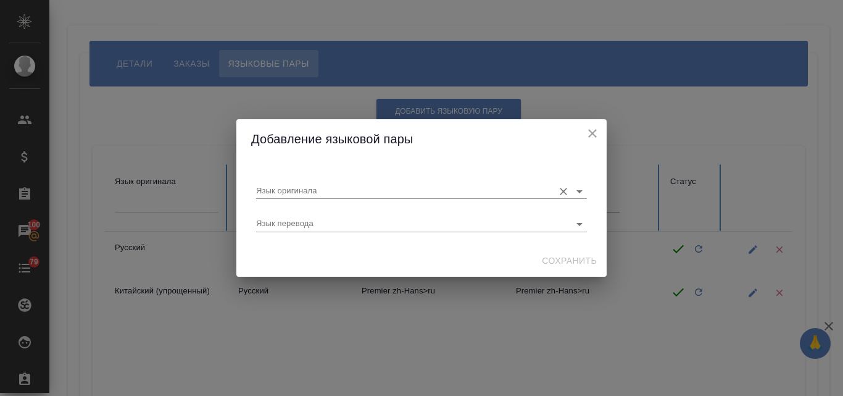
click at [297, 179] on div "Язык оригинала" at bounding box center [421, 185] width 331 height 25
click at [288, 194] on input "Язык оригинала" at bounding box center [401, 190] width 291 height 15
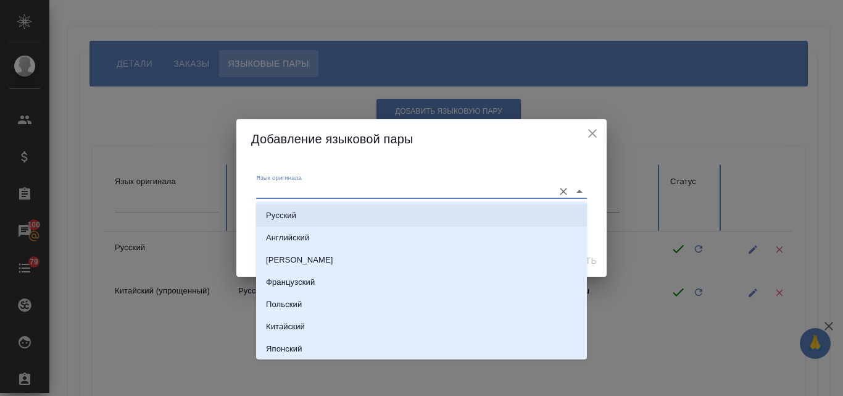
click at [277, 221] on p "Русский" at bounding box center [281, 215] width 30 height 12
type input "Русский"
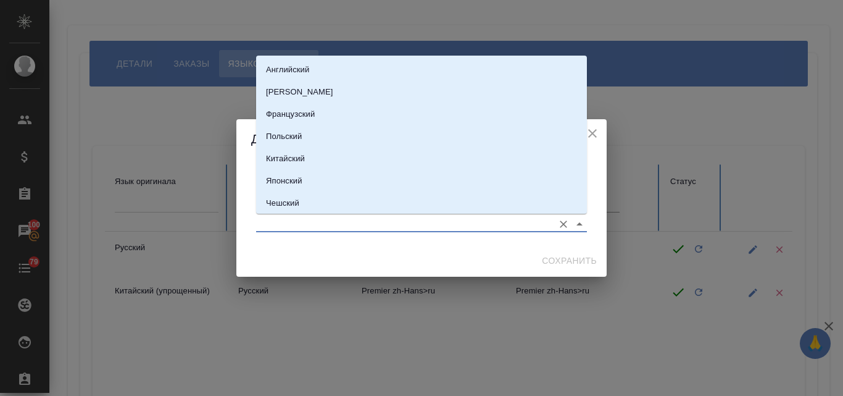
click at [269, 217] on input "Язык перевода" at bounding box center [401, 223] width 291 height 15
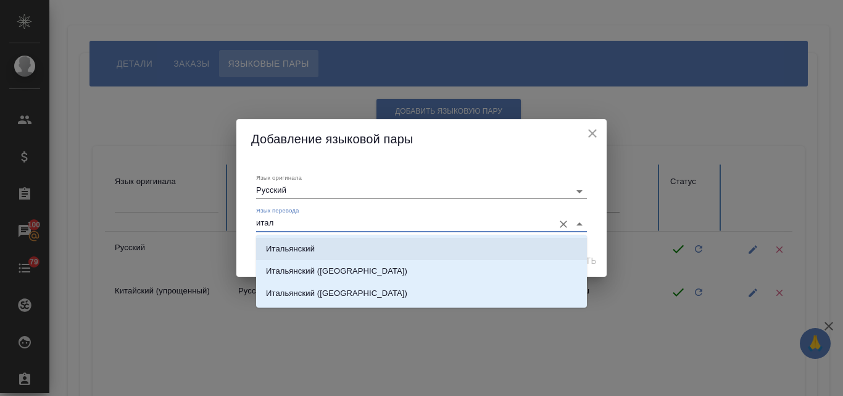
click at [289, 251] on p "Итальянский" at bounding box center [290, 249] width 49 height 12
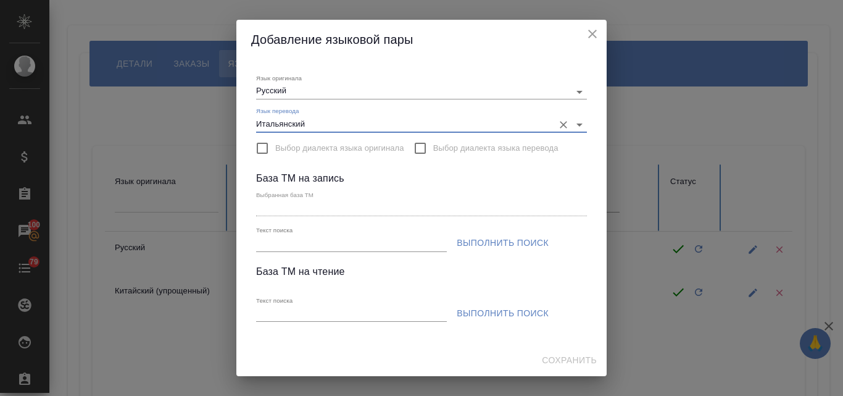
type input "Итальянский"
click at [271, 244] on input "Текст поиска" at bounding box center [351, 243] width 191 height 15
paste input "S_Premier"
type input "S_Premier"
click at [475, 236] on span "Выполнить поиск" at bounding box center [503, 242] width 92 height 15
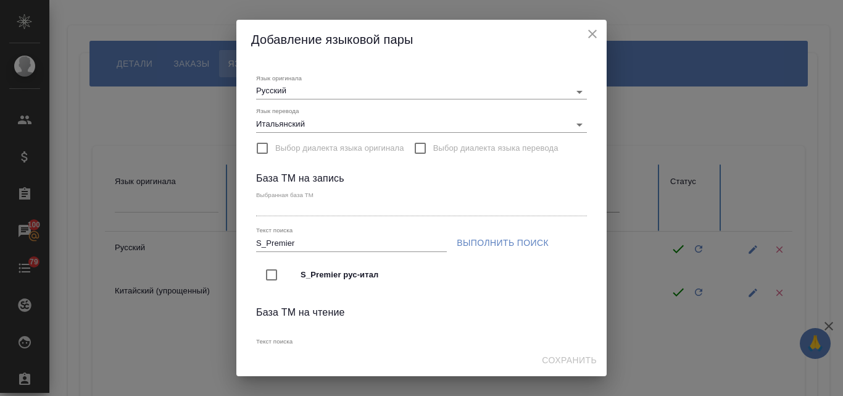
click at [279, 272] on input "checkbox" at bounding box center [272, 275] width 26 height 26
type input "S_Premier рус-итал"
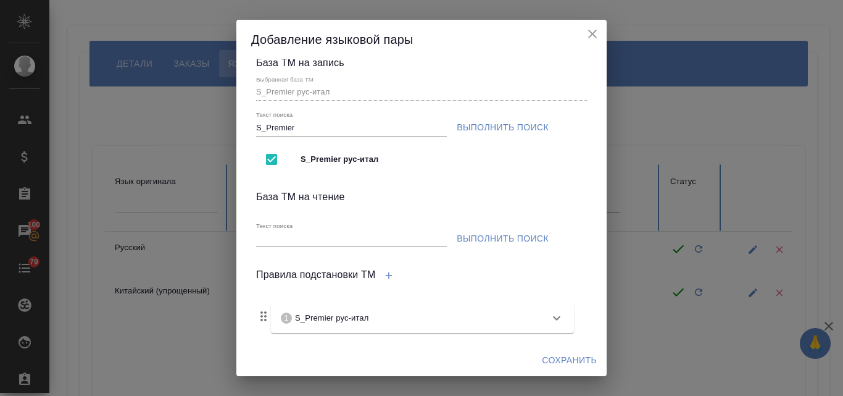
scroll to position [123, 0]
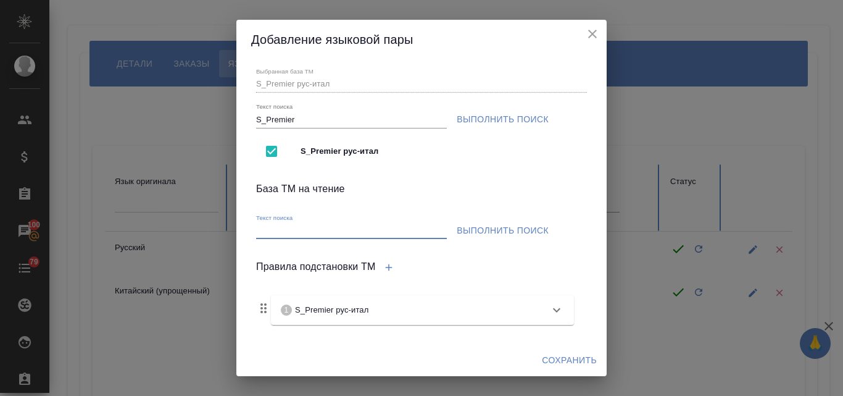
click at [276, 233] on input "Текст поиска" at bounding box center [351, 230] width 191 height 15
paste input "S_Premier"
type input "S_Premier"
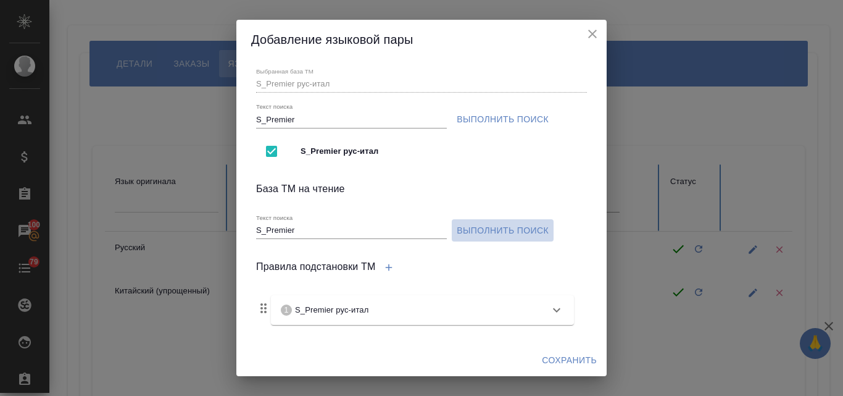
click at [473, 233] on span "Выполнить поиск" at bounding box center [503, 230] width 92 height 15
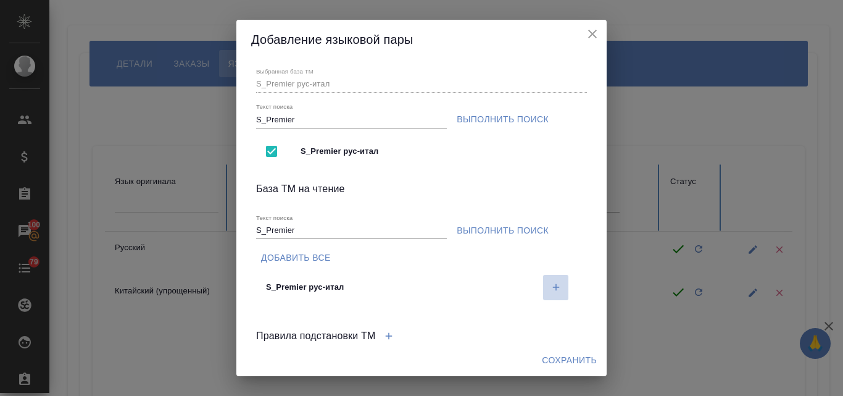
click at [551, 285] on icon "button" at bounding box center [556, 286] width 11 height 11
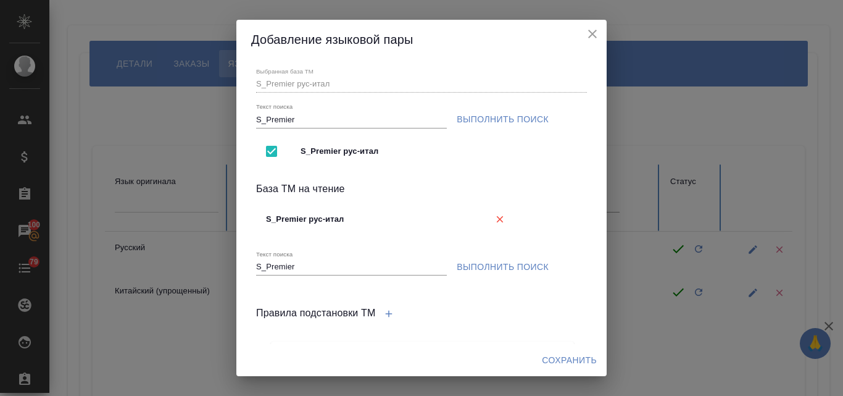
click at [585, 355] on span "Сохранить" at bounding box center [569, 359] width 55 height 15
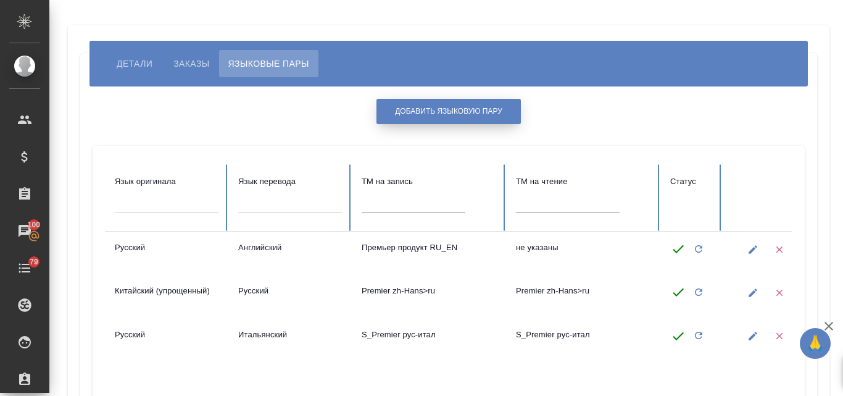
click at [427, 110] on span "Добавить языковую пару" at bounding box center [448, 111] width 107 height 10
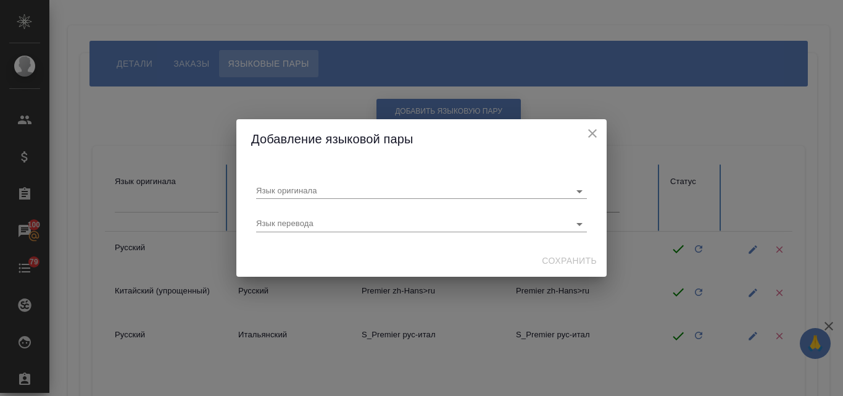
scroll to position [0, 0]
click at [289, 188] on input "Язык оригинала" at bounding box center [401, 190] width 291 height 15
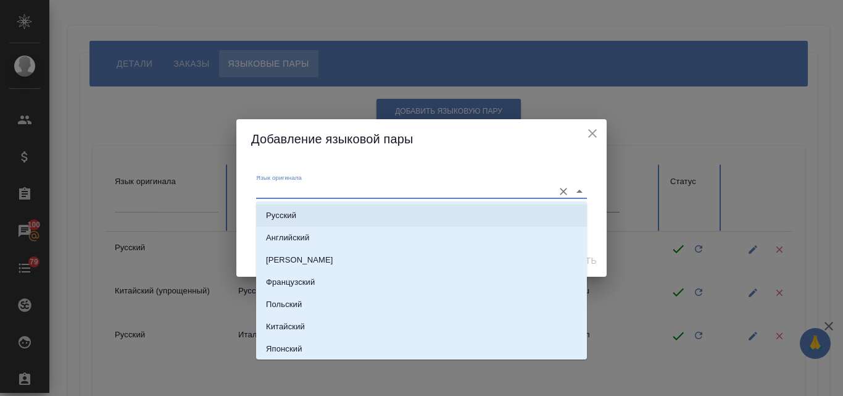
click at [294, 214] on p "Русский" at bounding box center [281, 215] width 30 height 12
type input "Русский"
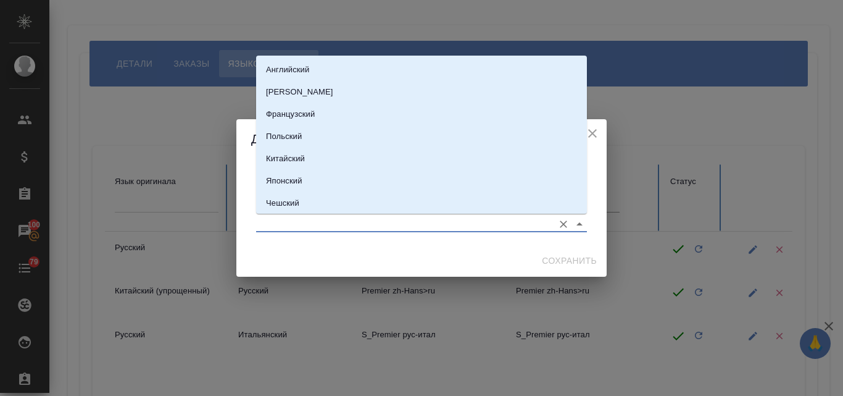
click at [282, 226] on input "Язык перевода" at bounding box center [401, 223] width 291 height 15
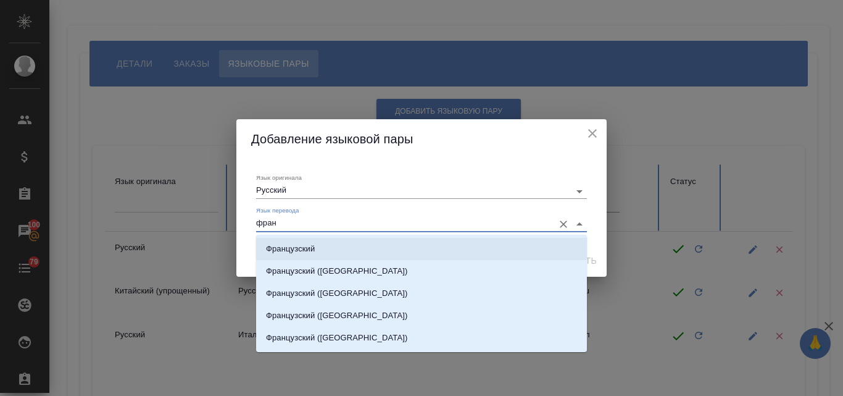
click at [293, 243] on p "Французский" at bounding box center [290, 249] width 49 height 12
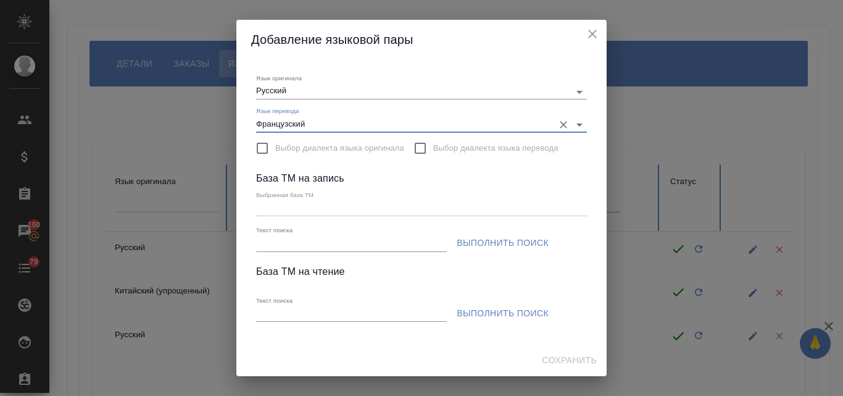
type input "Французский"
click at [277, 247] on input "Текст поиска" at bounding box center [351, 243] width 191 height 15
paste input "S_Premier"
type input "S_Premier"
click at [504, 243] on span "Выполнить поиск" at bounding box center [503, 242] width 92 height 15
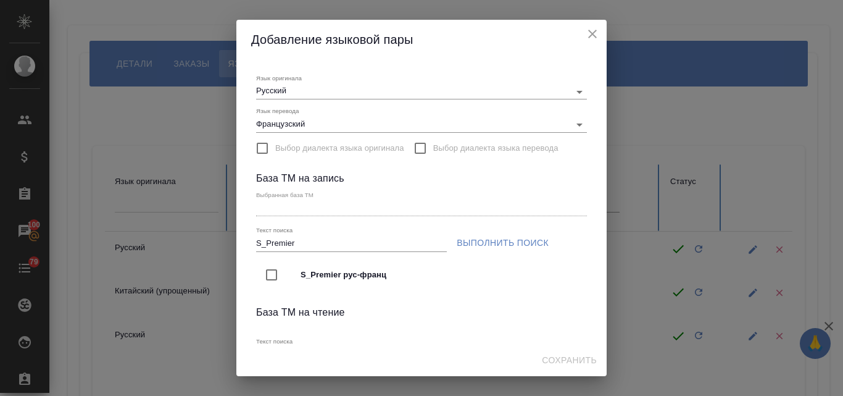
click at [272, 274] on input "checkbox" at bounding box center [272, 275] width 26 height 26
type input "S_Premier рус-франц"
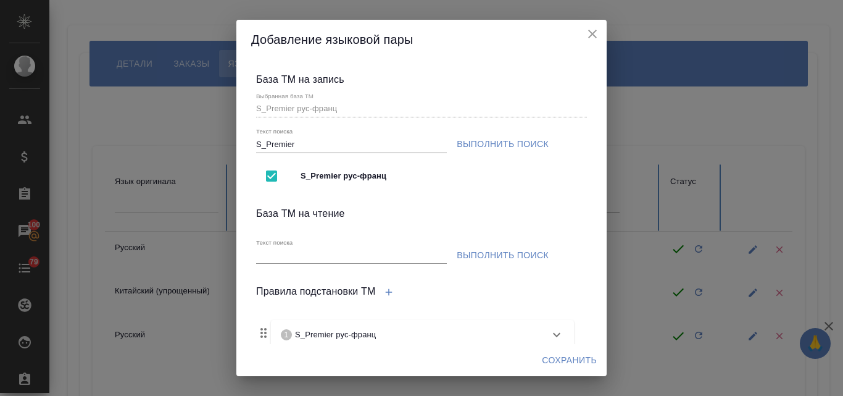
scroll to position [123, 0]
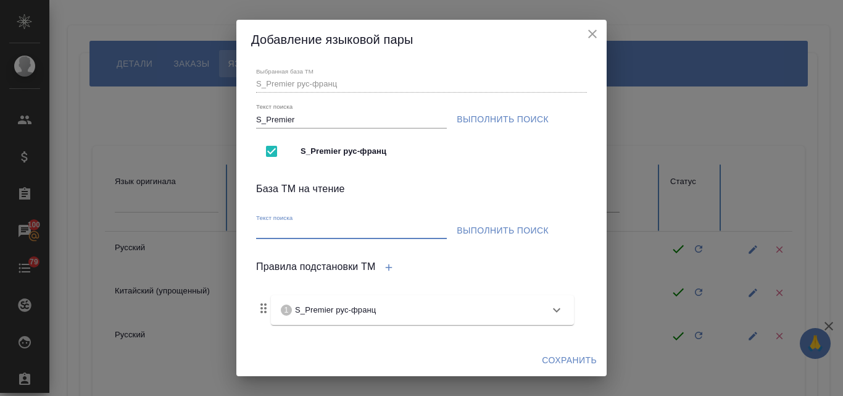
click at [277, 233] on input "Текст поиска" at bounding box center [351, 230] width 191 height 15
paste input "S_Premier"
type input "S_Premier"
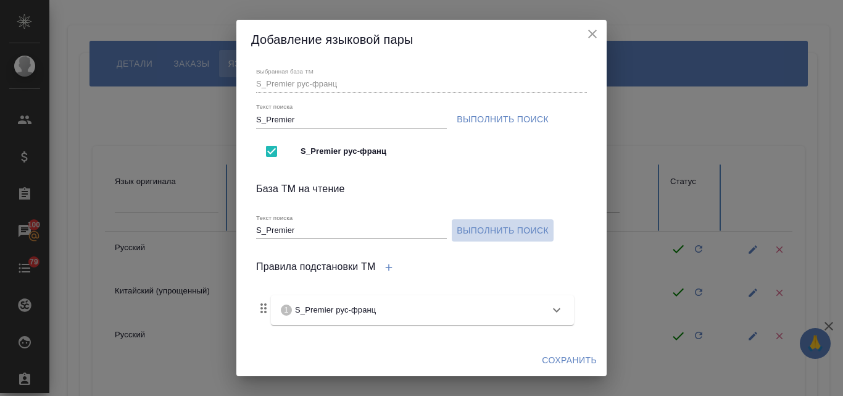
click at [480, 232] on span "Выполнить поиск" at bounding box center [503, 230] width 92 height 15
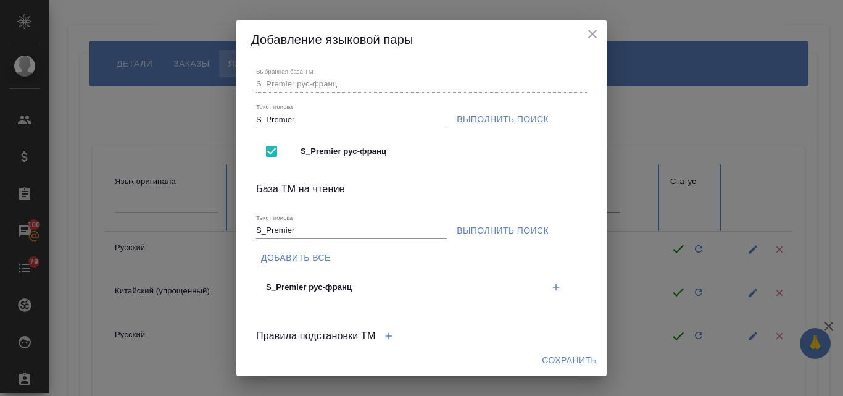
click at [551, 285] on icon "button" at bounding box center [556, 286] width 11 height 11
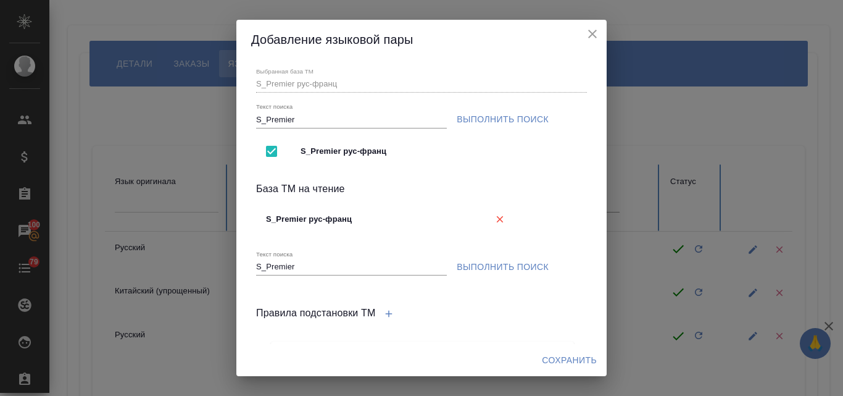
click at [552, 358] on span "Сохранить" at bounding box center [569, 359] width 55 height 15
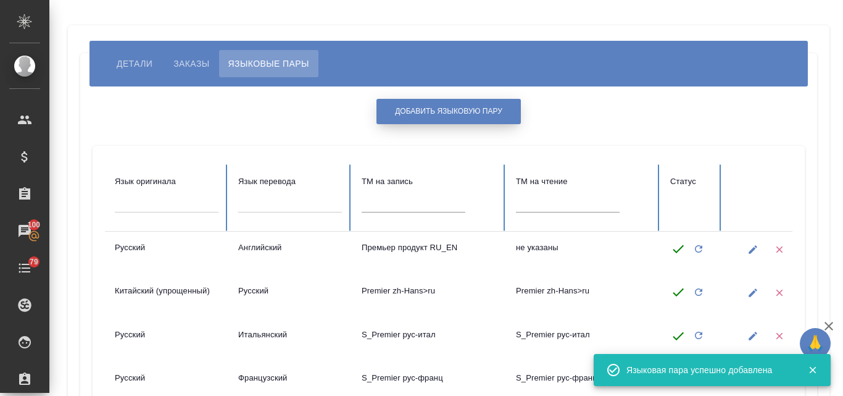
click at [413, 114] on span "Добавить языковую пару" at bounding box center [448, 111] width 107 height 10
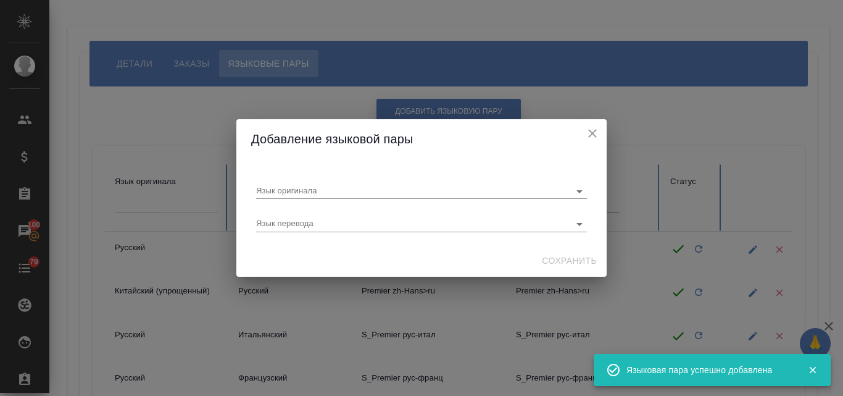
scroll to position [0, 0]
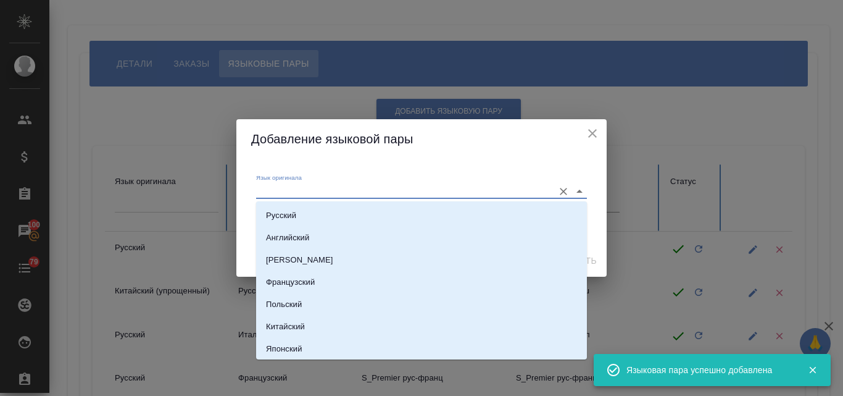
click at [281, 186] on input "Язык оригинала" at bounding box center [401, 190] width 291 height 15
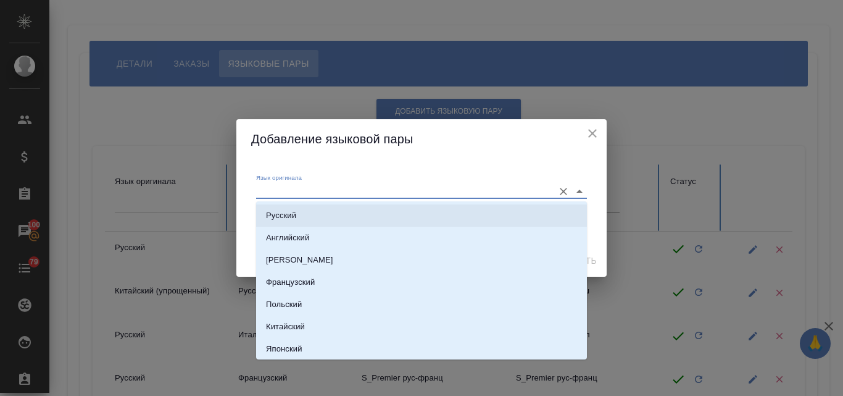
click at [285, 212] on p "Русский" at bounding box center [281, 215] width 30 height 12
type input "Русский"
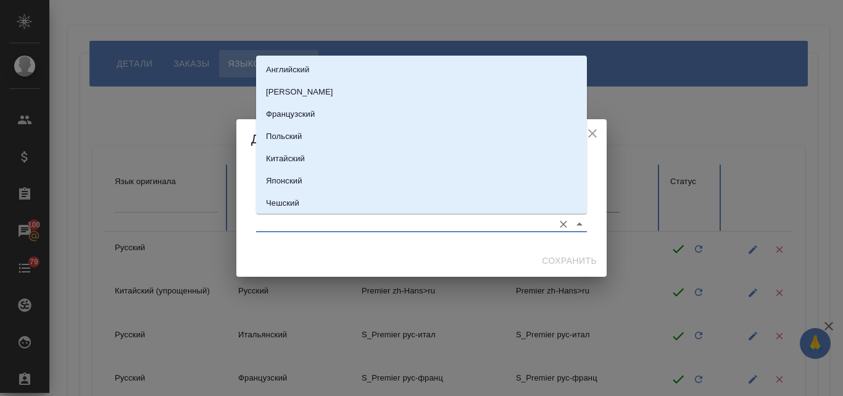
click at [280, 216] on body "🙏 .cls-1 fill:#fff; AWATERA Valyaeva [PERSON_NAME] Спецификации Заказы 100 Чаты…" at bounding box center [421, 198] width 843 height 396
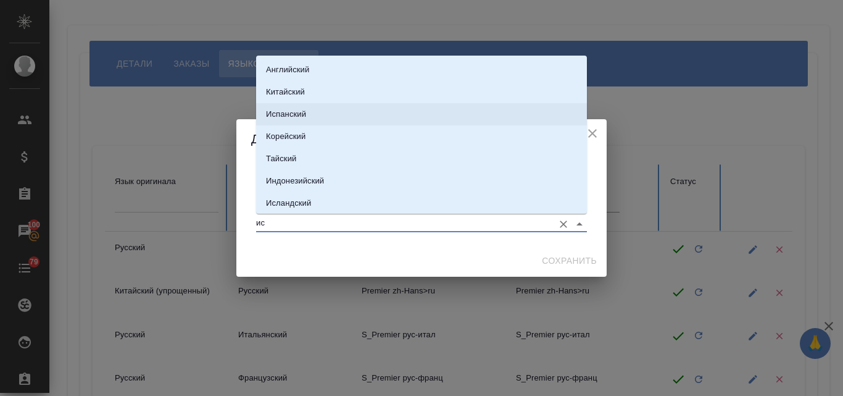
click at [287, 117] on p "Испанский" at bounding box center [286, 114] width 40 height 12
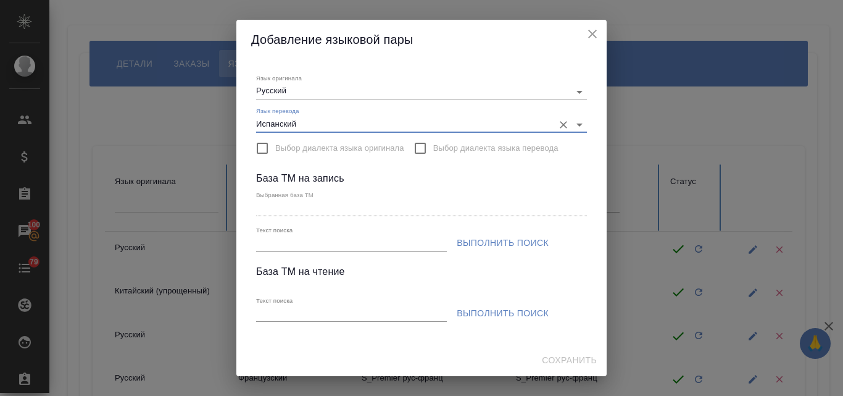
type input "Испанский"
click at [272, 240] on input "Текст поиска" at bounding box center [351, 243] width 191 height 15
paste input "S_Premier"
type input "S_Premier"
click at [524, 235] on span "Выполнить поиск" at bounding box center [503, 242] width 92 height 15
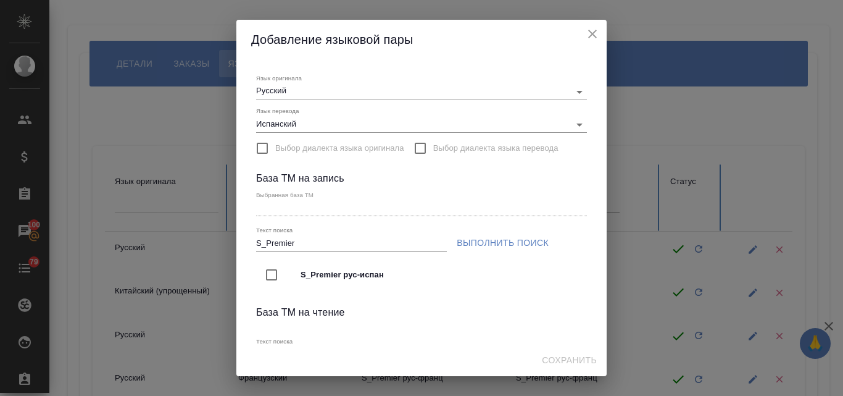
click at [272, 278] on input "checkbox" at bounding box center [272, 275] width 26 height 26
type input "S_Premier рус-испан"
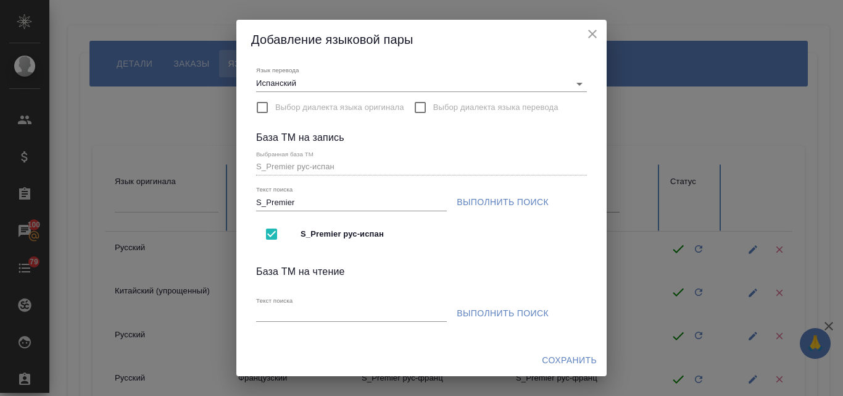
scroll to position [62, 0]
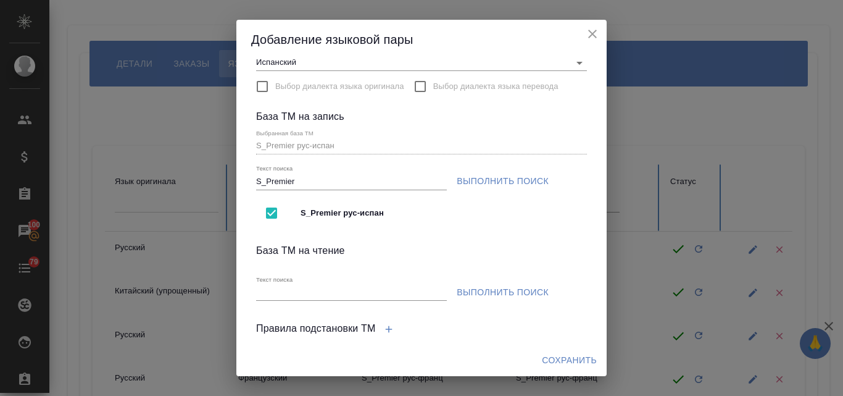
click at [279, 291] on input "Текст поиска" at bounding box center [351, 292] width 191 height 15
paste input "S_Premier"
type input "S_Premier"
click at [495, 288] on span "Выполнить поиск" at bounding box center [503, 292] width 92 height 15
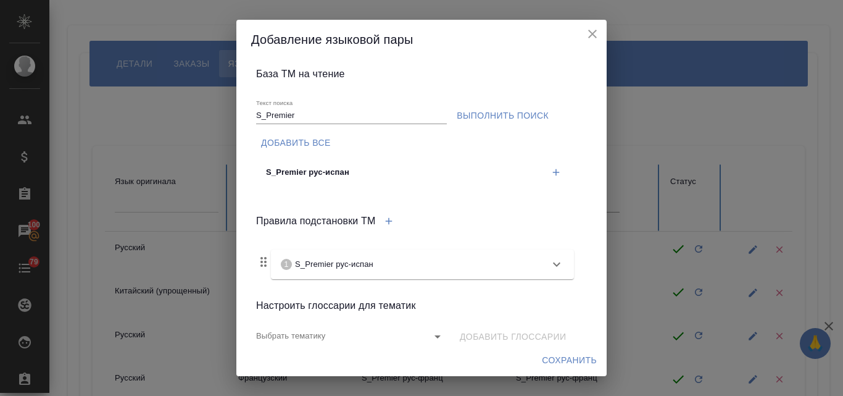
scroll to position [247, 0]
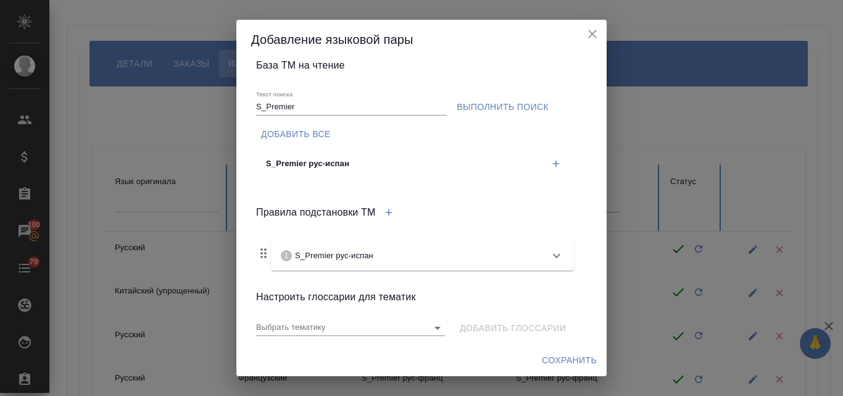
click at [551, 161] on icon "button" at bounding box center [556, 163] width 11 height 11
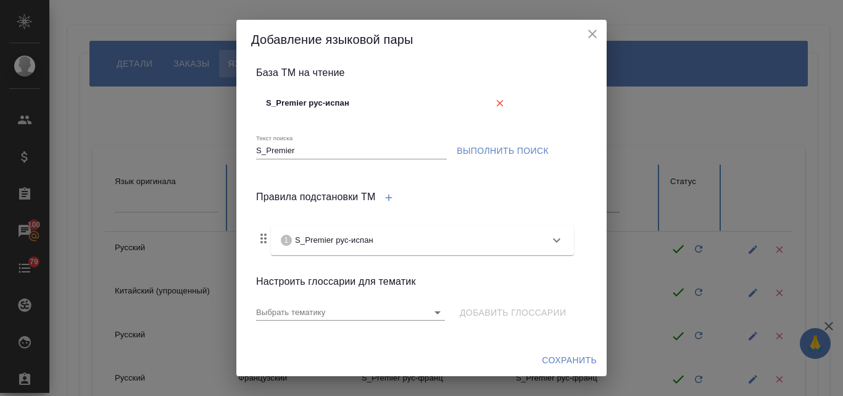
scroll to position [239, 0]
click at [564, 356] on span "Сохранить" at bounding box center [569, 359] width 55 height 15
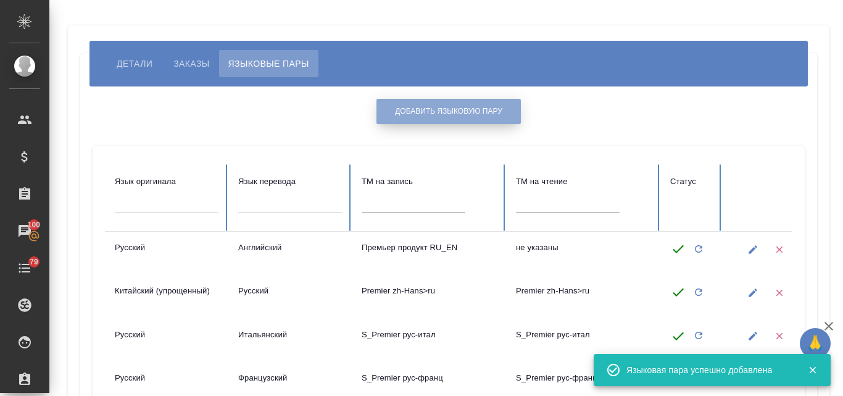
click at [427, 102] on button "Добавить языковую пару" at bounding box center [449, 111] width 144 height 25
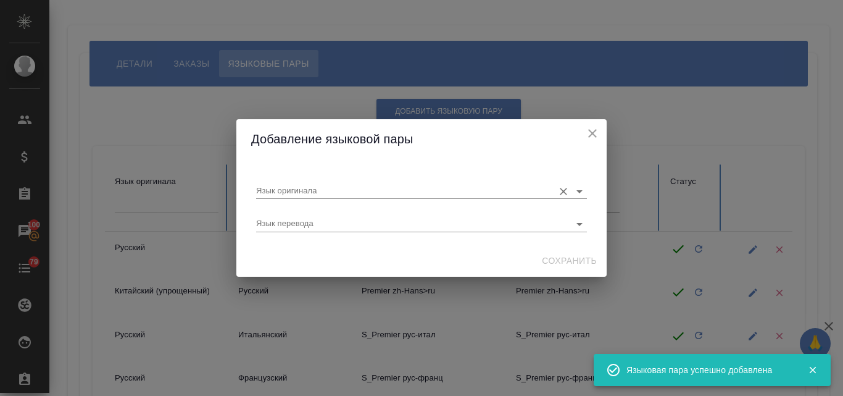
click at [298, 186] on input "Язык оригинала" at bounding box center [401, 190] width 291 height 15
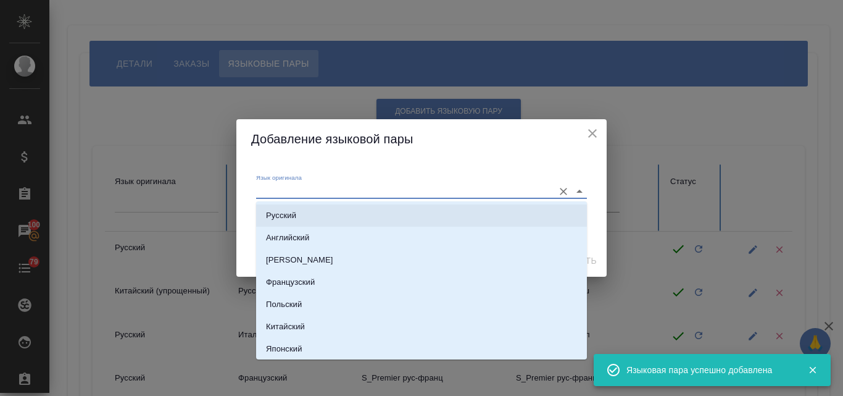
click at [281, 222] on li "Русский" at bounding box center [421, 215] width 331 height 22
type input "Русский"
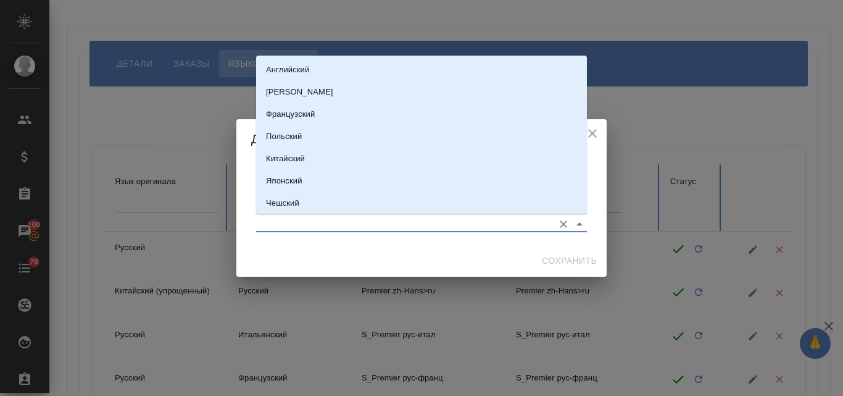
click at [280, 217] on input "Язык перевода" at bounding box center [401, 223] width 291 height 15
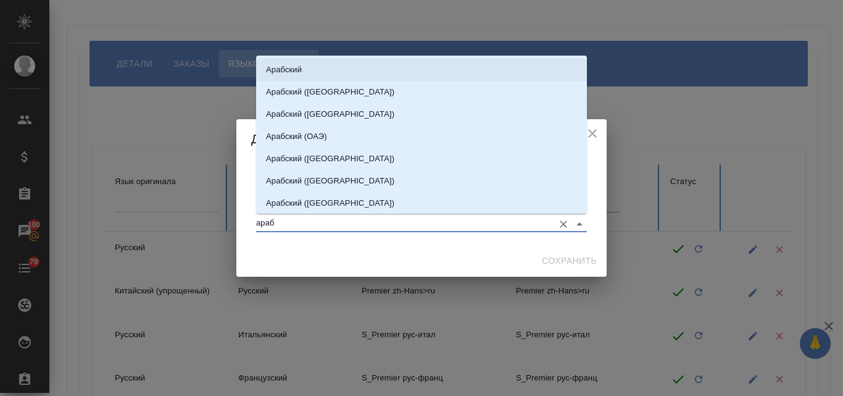
click at [287, 71] on p "Арабский" at bounding box center [284, 70] width 36 height 12
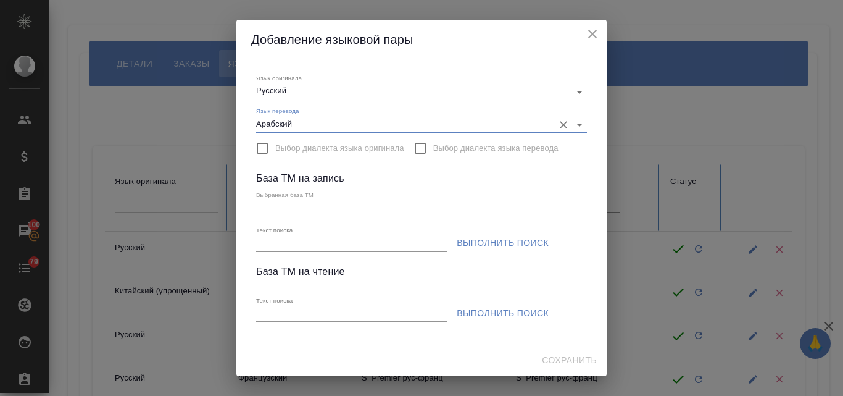
type input "Арабский"
click at [281, 244] on input "Текст поиска" at bounding box center [351, 243] width 191 height 15
paste input "S_Premier"
type input "S_Premier"
click at [495, 243] on span "Выполнить поиск" at bounding box center [503, 242] width 92 height 15
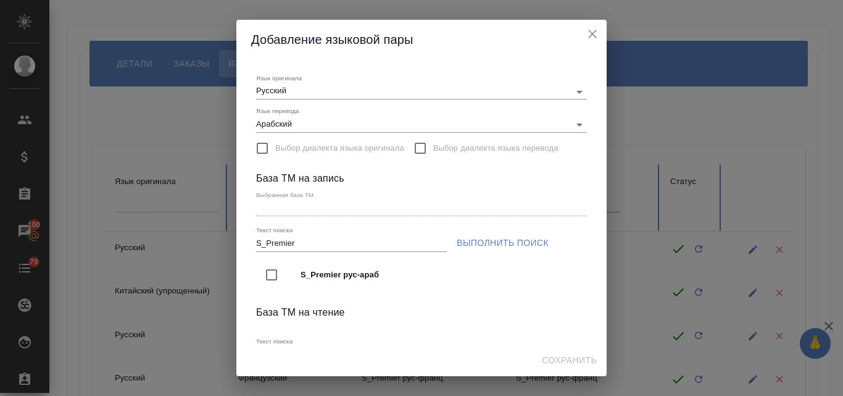
click at [271, 280] on input "checkbox" at bounding box center [272, 275] width 26 height 26
type input "S_Premier рус-араб"
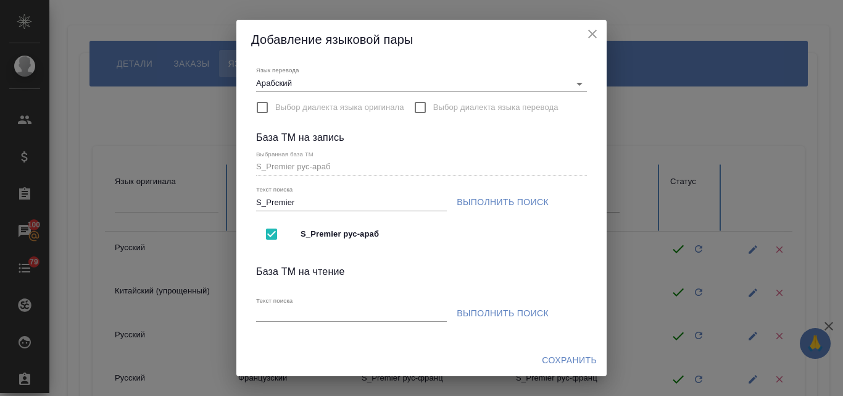
scroll to position [62, 0]
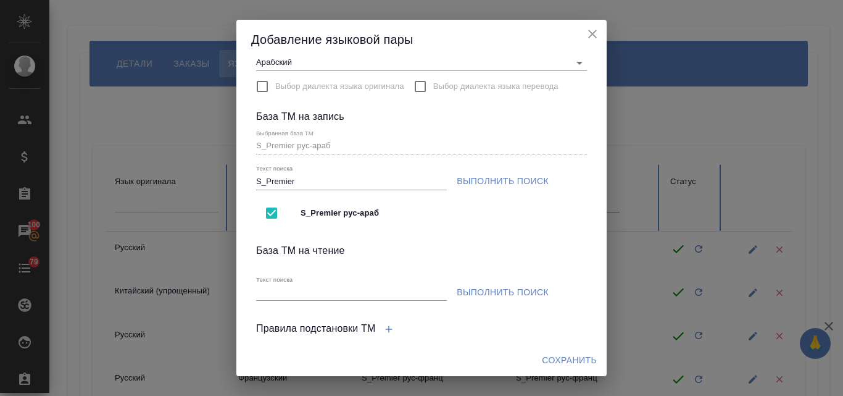
click at [276, 289] on input "Текст поиска" at bounding box center [351, 292] width 191 height 15
type input "м"
click at [487, 288] on span "Выполнить поиск" at bounding box center [503, 292] width 92 height 15
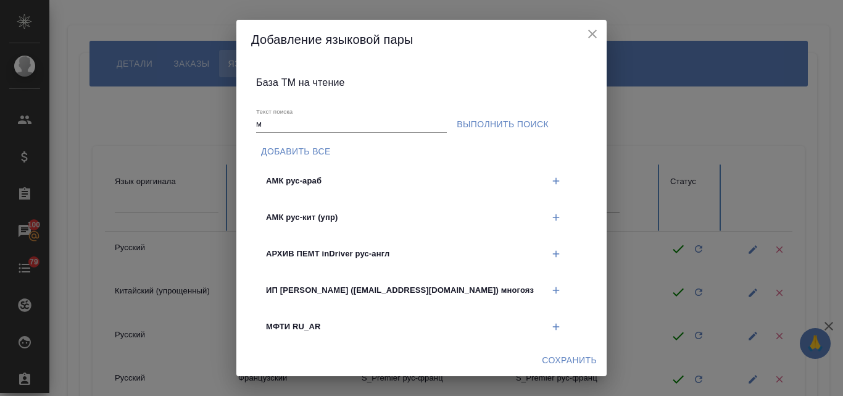
scroll to position [247, 0]
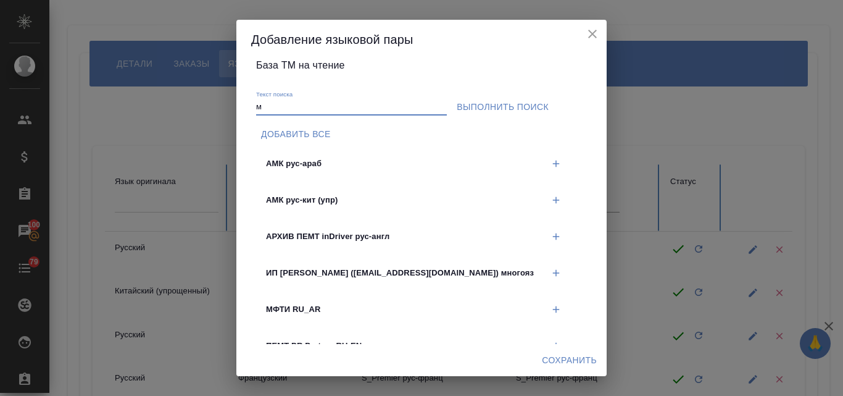
drag, startPoint x: 285, startPoint y: 105, endPoint x: 254, endPoint y: 102, distance: 31.6
click at [254, 102] on div "Текст поиска м" at bounding box center [352, 102] width 196 height 38
paste input "S_Premier"
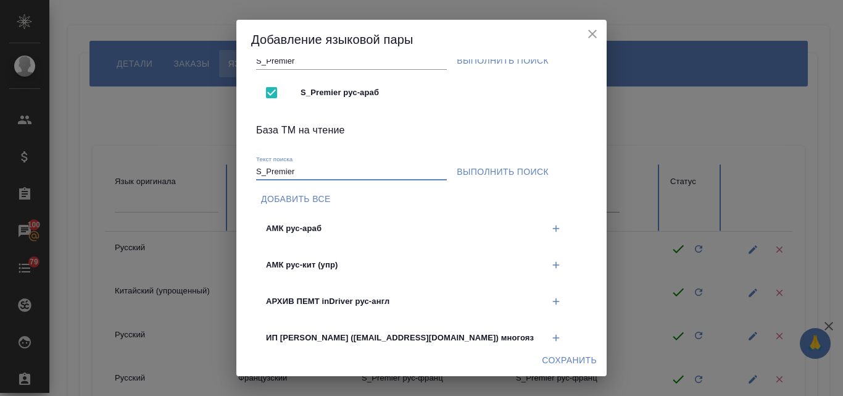
scroll to position [185, 0]
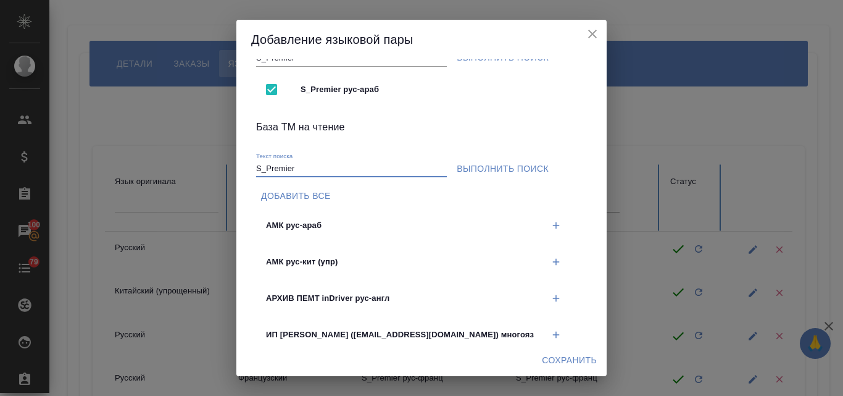
type input "S_Premier"
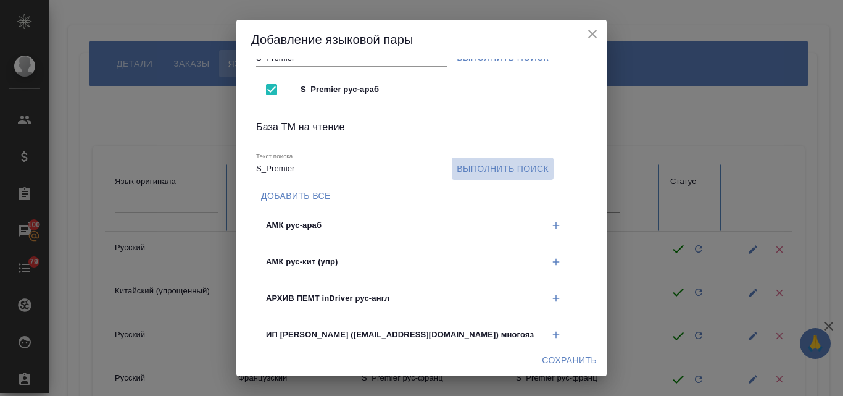
click at [497, 169] on span "Выполнить поиск" at bounding box center [503, 168] width 92 height 15
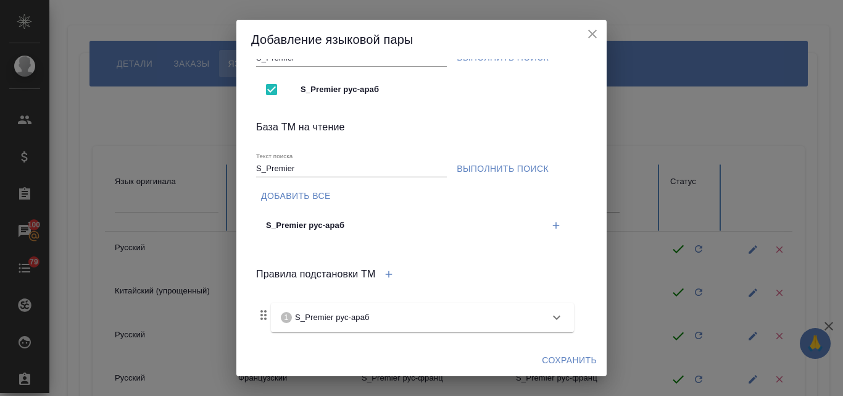
click at [551, 222] on icon "button" at bounding box center [556, 225] width 11 height 11
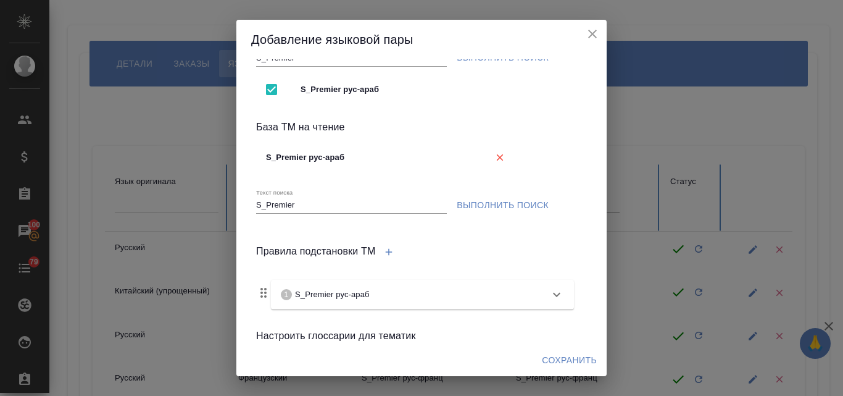
click at [554, 354] on span "Сохранить" at bounding box center [569, 359] width 55 height 15
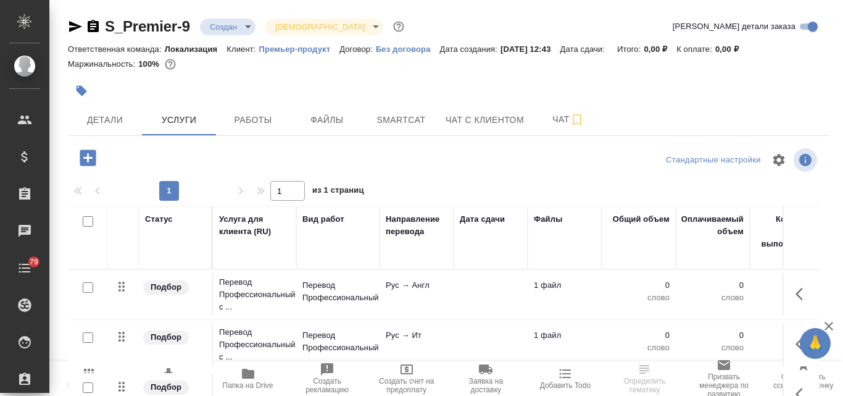
click at [249, 23] on body "🙏 .cls-1 fill:#fff; AWATERA Valyaeva [PERSON_NAME] Спецификации Заказы Чаты 79 …" at bounding box center [421, 198] width 843 height 396
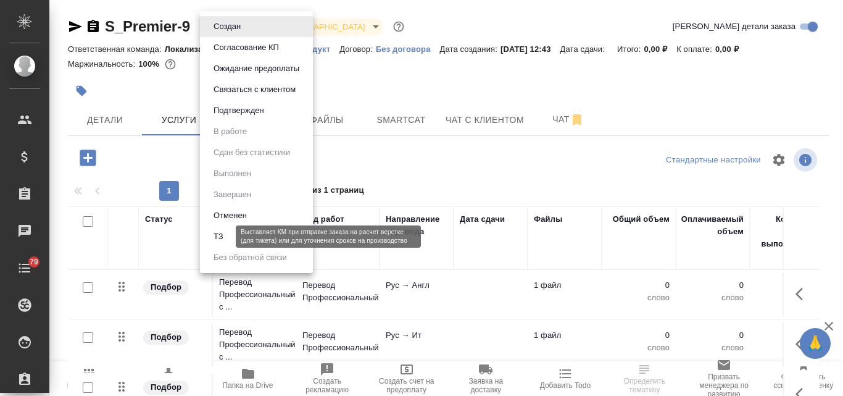
click at [222, 238] on button "ТЗ" at bounding box center [218, 237] width 17 height 14
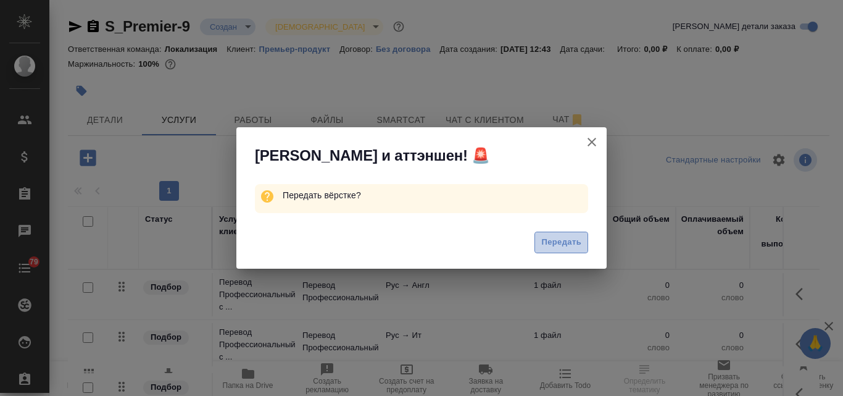
click at [550, 239] on span "Передать" at bounding box center [561, 242] width 40 height 14
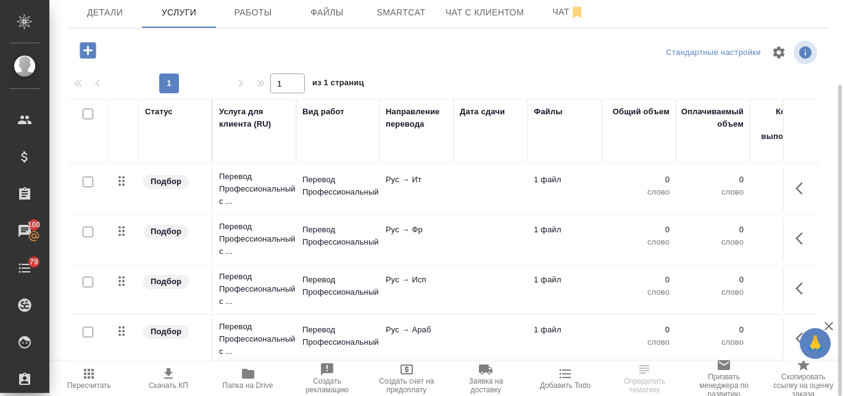
scroll to position [46, 0]
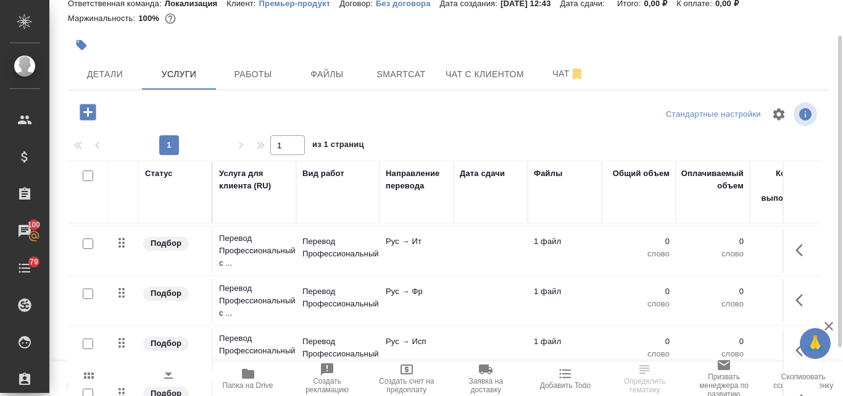
click at [81, 174] on div at bounding box center [84, 175] width 21 height 17
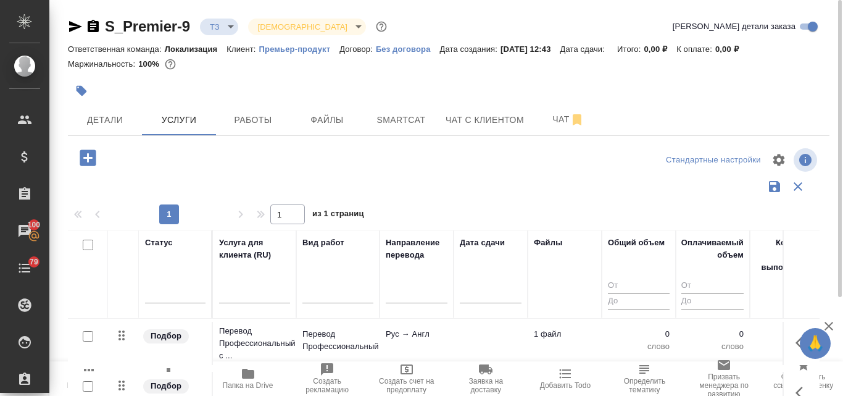
scroll to position [0, 0]
click at [88, 244] on input "checkbox" at bounding box center [88, 244] width 10 height 10
checkbox input "true"
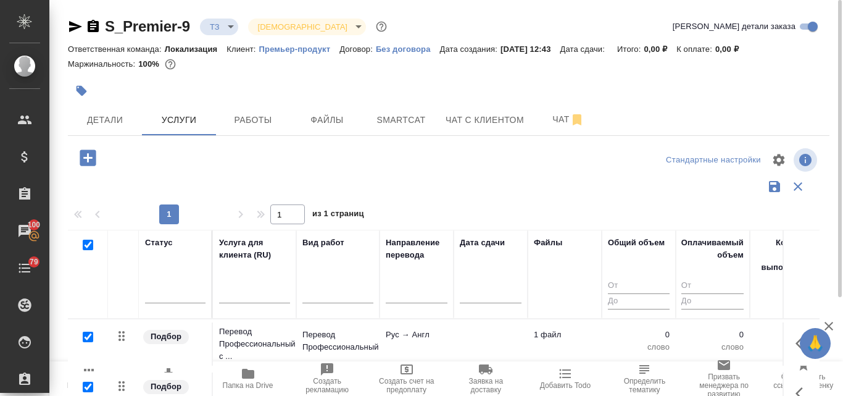
checkbox input "true"
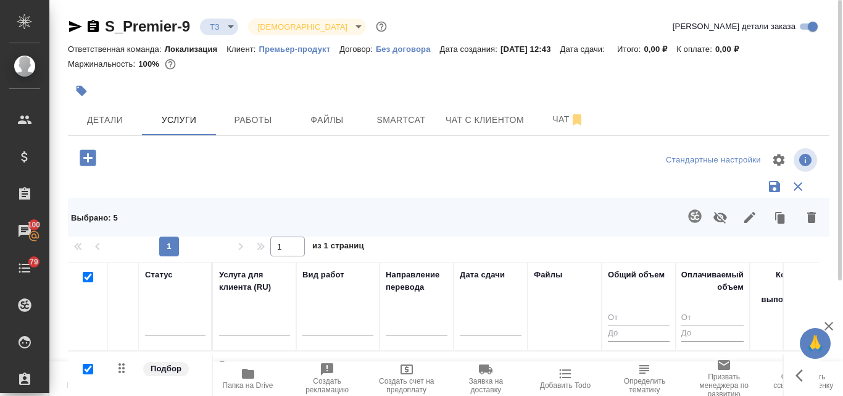
click at [692, 214] on icon "button" at bounding box center [695, 216] width 15 height 15
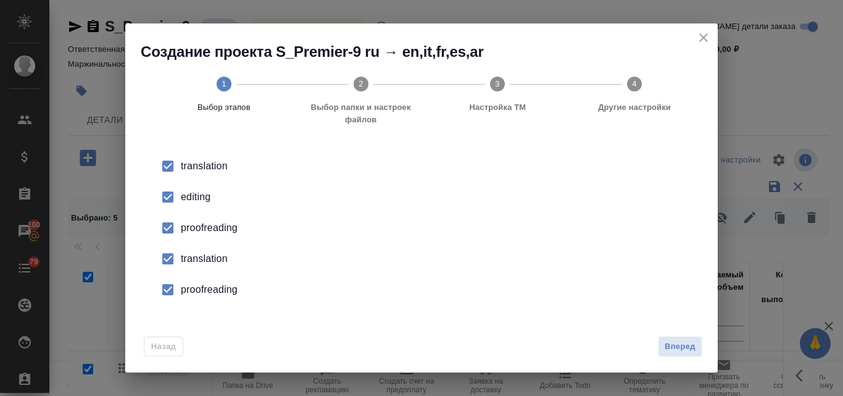
click at [204, 200] on div "editing" at bounding box center [434, 196] width 507 height 15
click at [208, 231] on div "proofreading" at bounding box center [434, 227] width 507 height 15
click at [199, 258] on div "translation" at bounding box center [434, 258] width 507 height 15
click at [204, 289] on div "proofreading" at bounding box center [434, 289] width 507 height 15
click at [683, 346] on span "Вперед" at bounding box center [680, 346] width 31 height 14
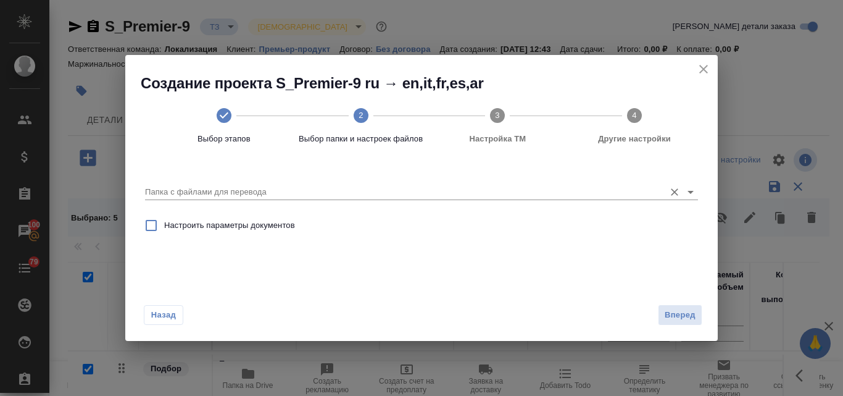
click at [199, 193] on input "Папка с файлами для перевода" at bounding box center [402, 192] width 514 height 15
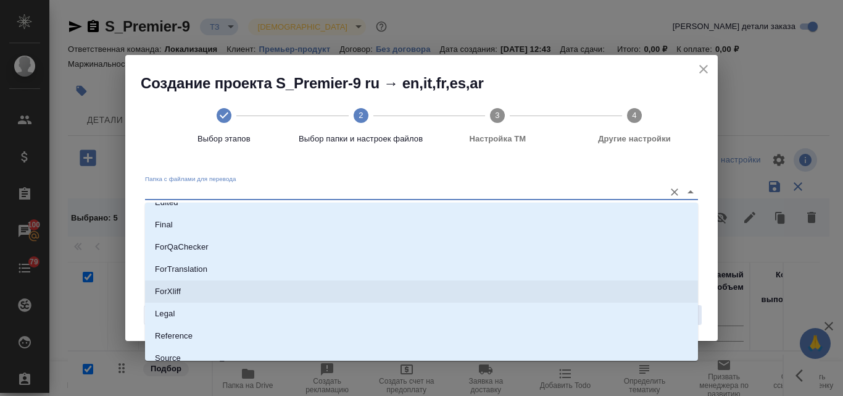
scroll to position [123, 0]
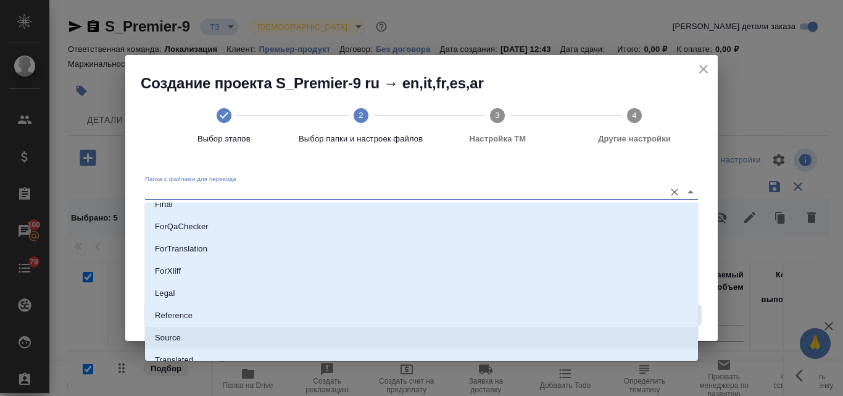
click at [161, 333] on p "Source" at bounding box center [168, 337] width 26 height 12
type input "Source"
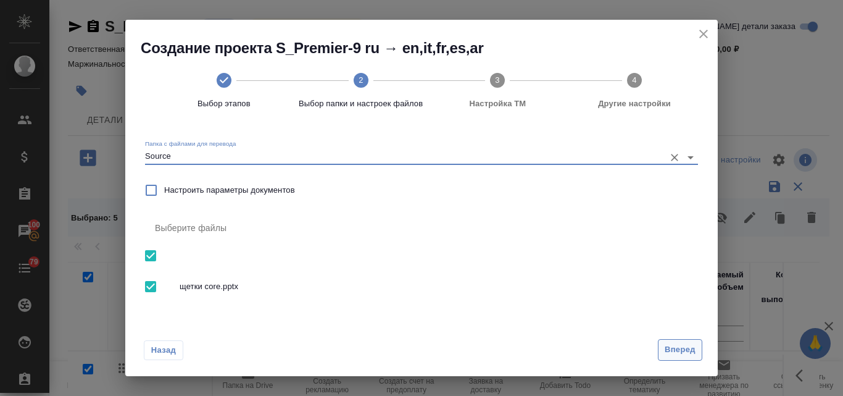
click at [670, 346] on span "Вперед" at bounding box center [680, 350] width 31 height 14
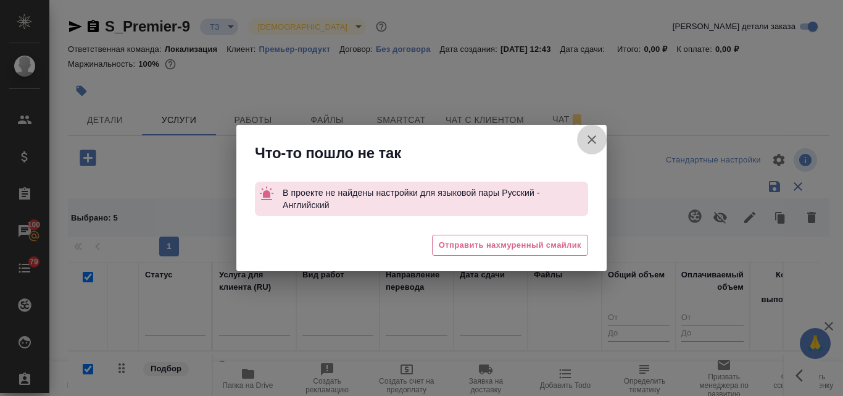
click at [593, 139] on icon "button" at bounding box center [592, 139] width 15 height 15
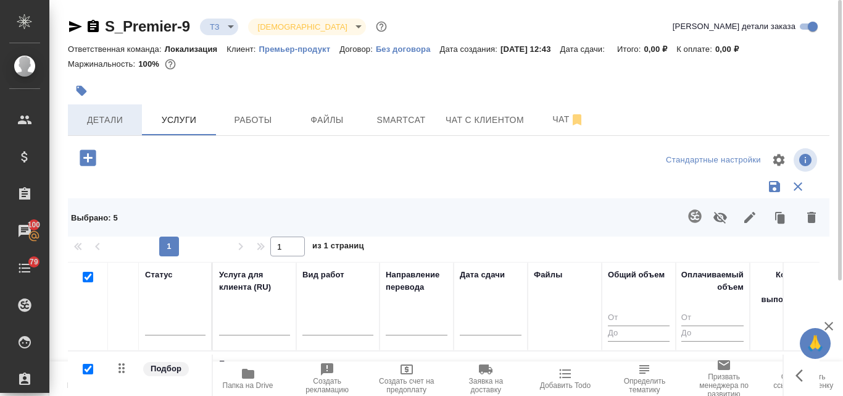
click at [116, 124] on span "Детали" at bounding box center [104, 119] width 59 height 15
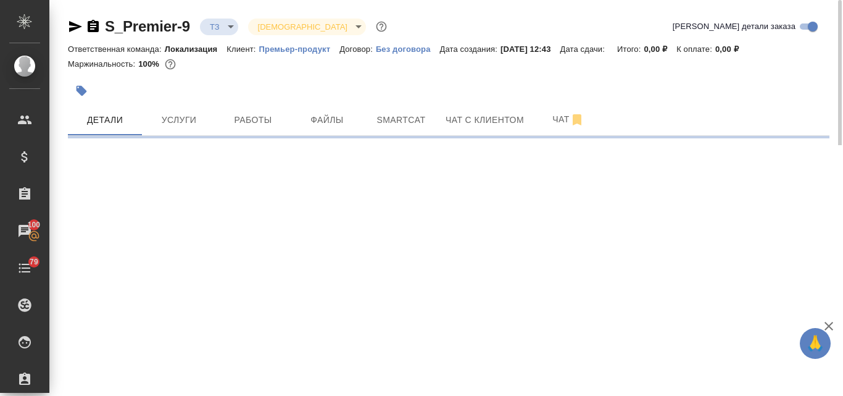
select select "RU"
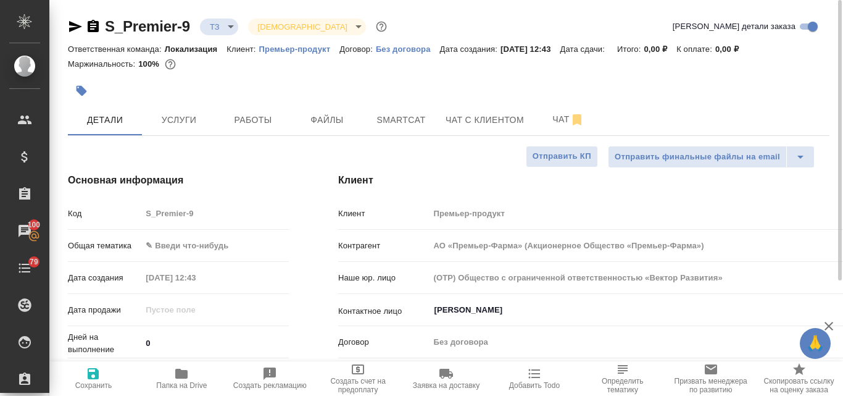
type textarea "x"
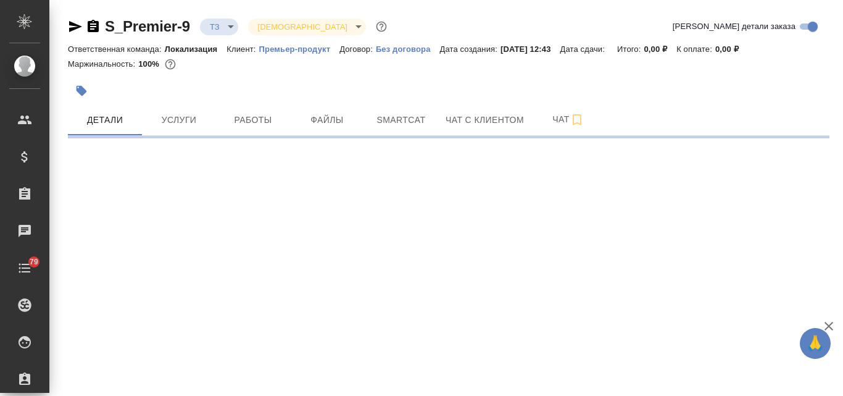
select select "RU"
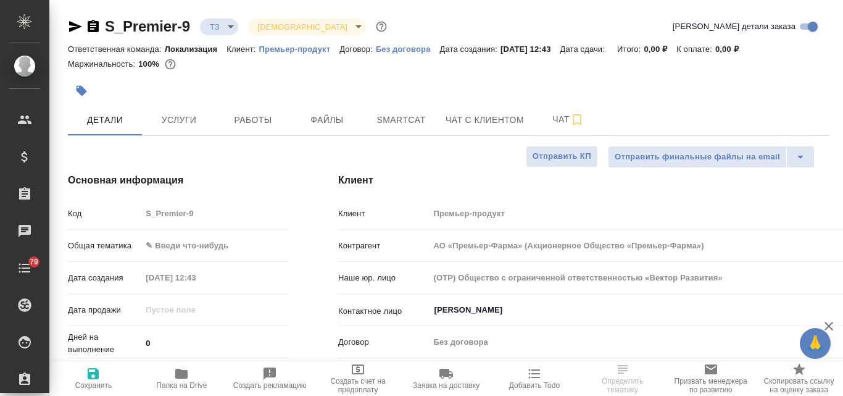
type textarea "x"
type input "АО «Премьер-Фарма» (Акционерное Общество «Премьер-Фарма»)"
type textarea "x"
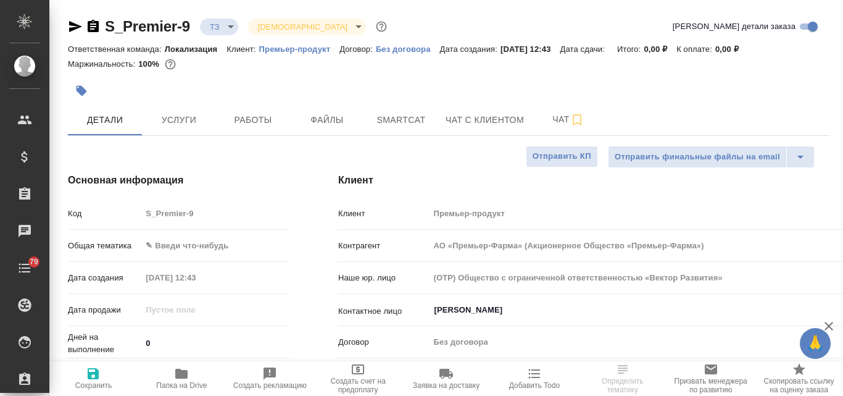
type textarea "x"
type input "АО «Премьер-Фарма» (Акционерное Общество «Премьер-Фарма»)"
type textarea "x"
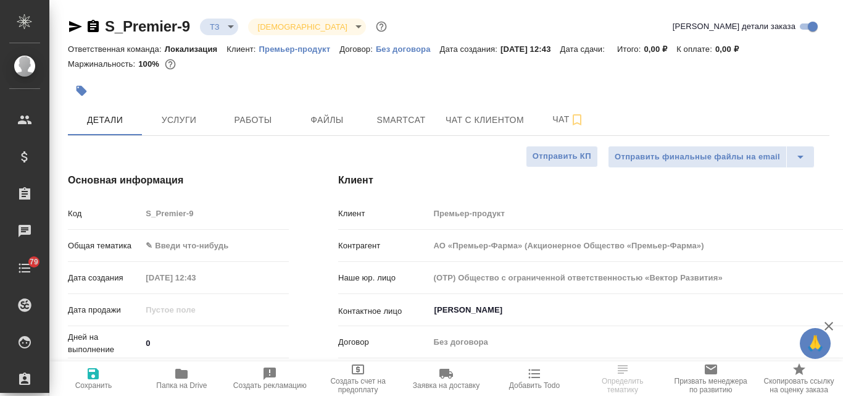
type textarea "x"
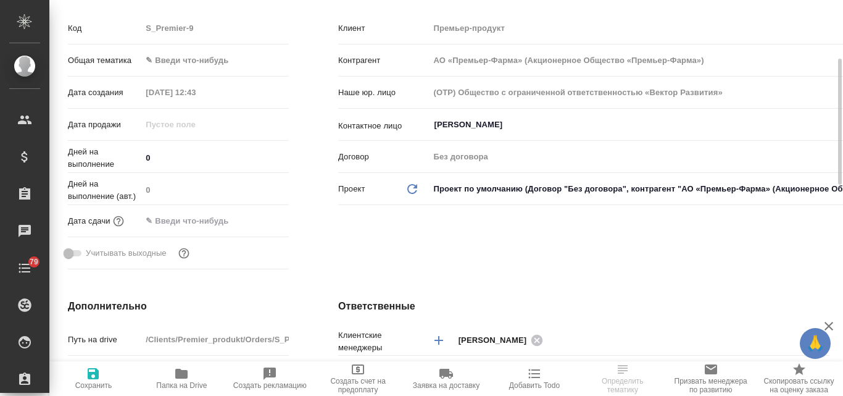
click at [494, 187] on body "🙏 .cls-1 fill:#fff; AWATERA Valyaeva [PERSON_NAME] Спецификации Заказы Чаты 79 …" at bounding box center [421, 198] width 843 height 396
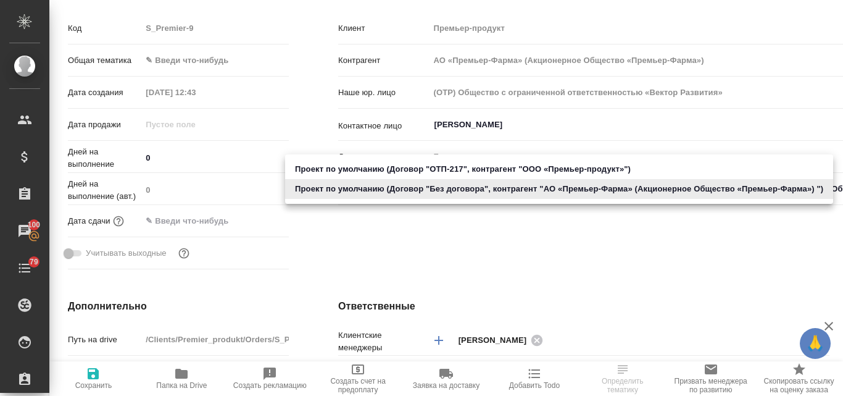
click at [343, 173] on li "Проект по умолчанию (Договор "ОТП-217", контрагент "ООО «Премьер-продукт»")" at bounding box center [559, 169] width 548 height 20
type input "АО «Премьер-Фарма» (Акционерное Общество «Премьер-Фарма»)"
type input "5f70ee90c96a7668aa9184d3"
type textarea "x"
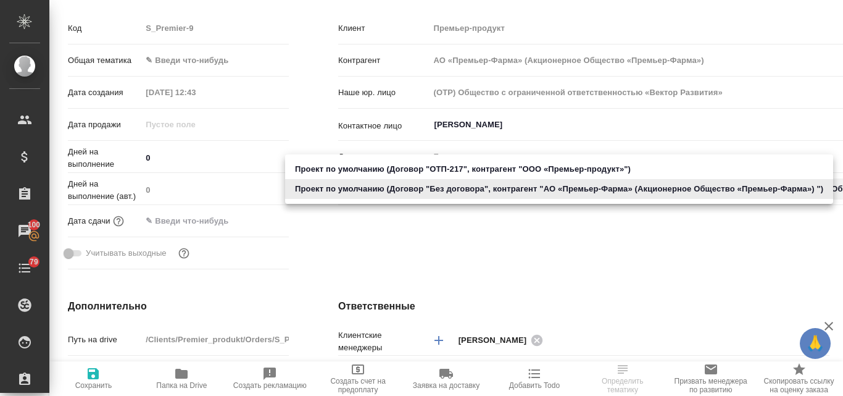
type textarea "x"
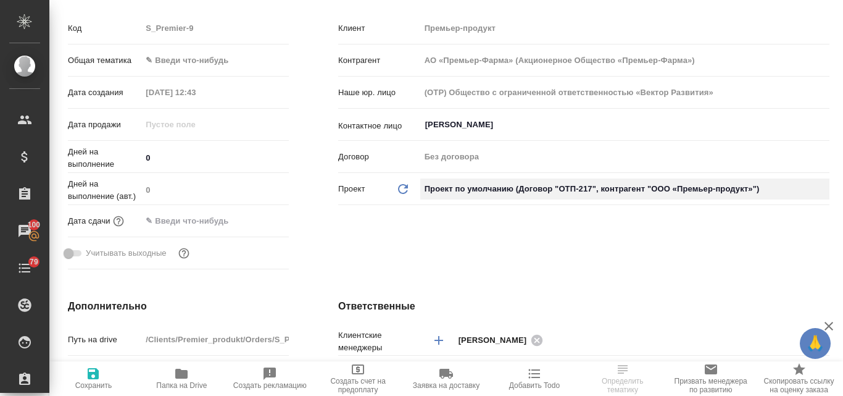
type input "ООО «Премьер-продукт»"
type input "ОТП-217"
type textarea "x"
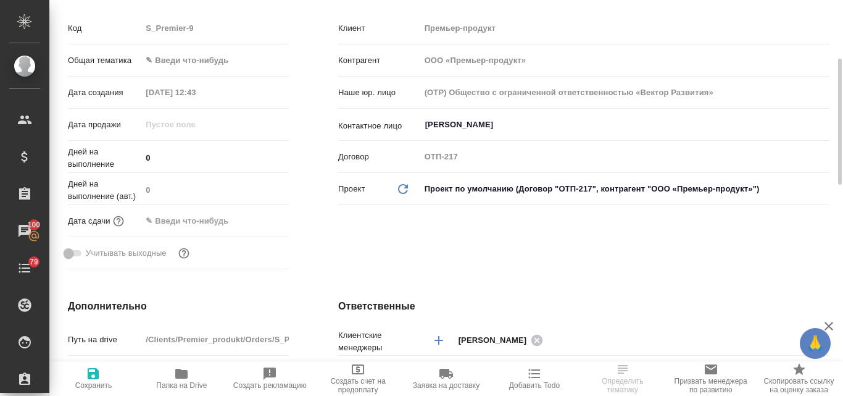
click at [98, 374] on icon "button" at bounding box center [93, 373] width 11 height 11
type textarea "x"
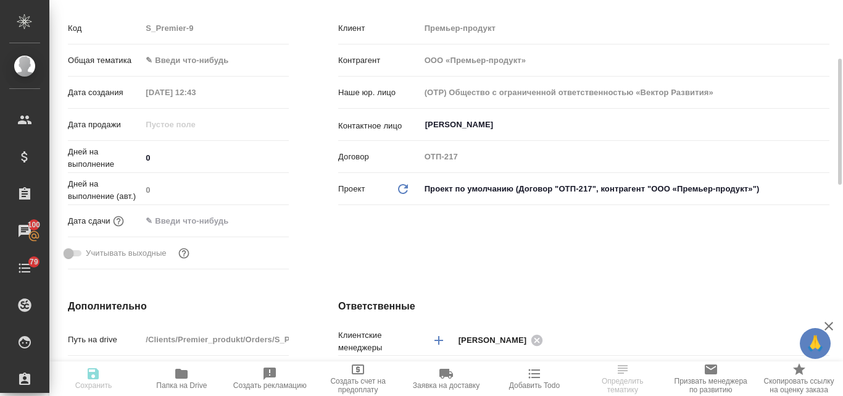
type textarea "x"
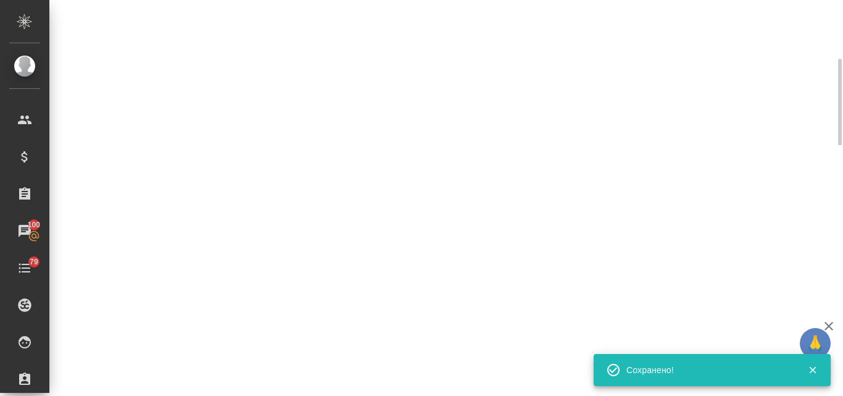
select select "RU"
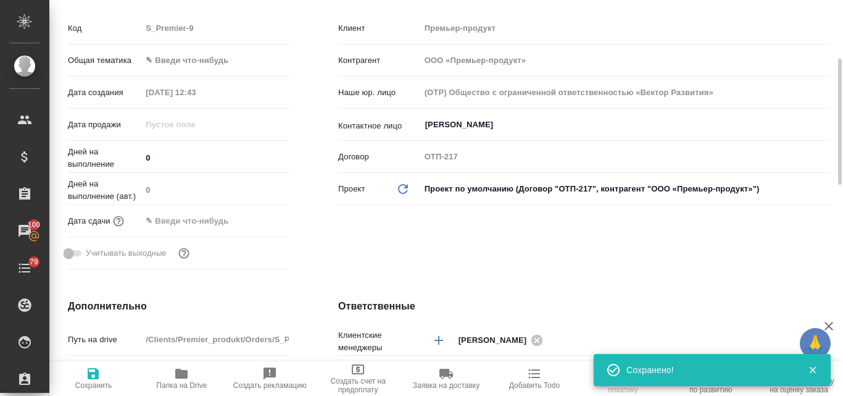
type textarea "x"
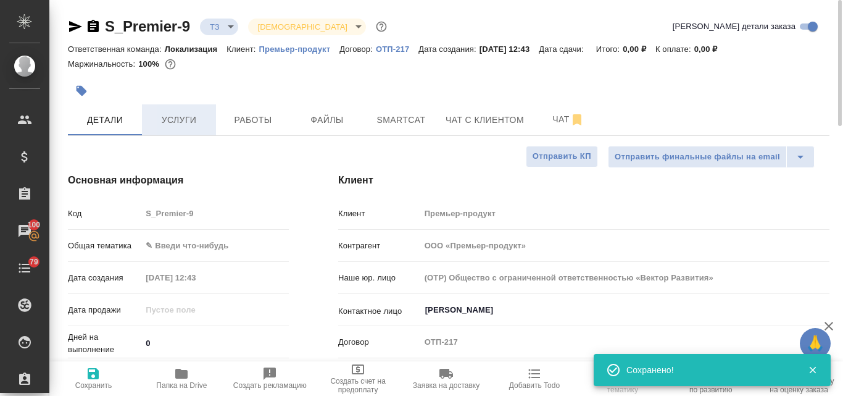
click at [194, 122] on span "Услуги" at bounding box center [178, 119] width 59 height 15
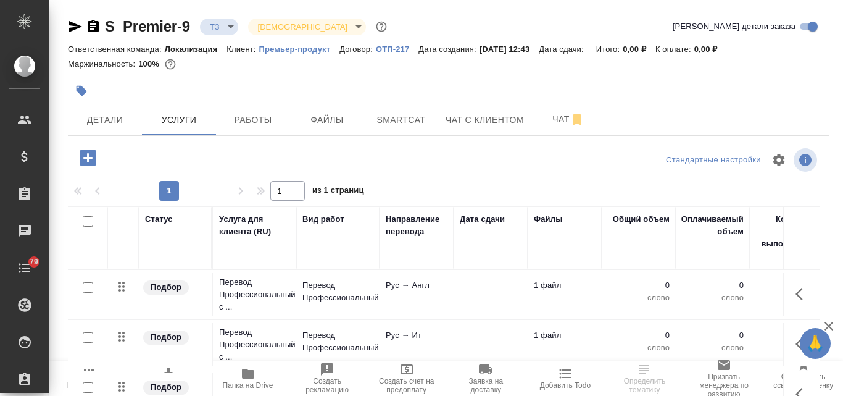
click at [86, 222] on input "checkbox" at bounding box center [88, 221] width 10 height 10
checkbox input "true"
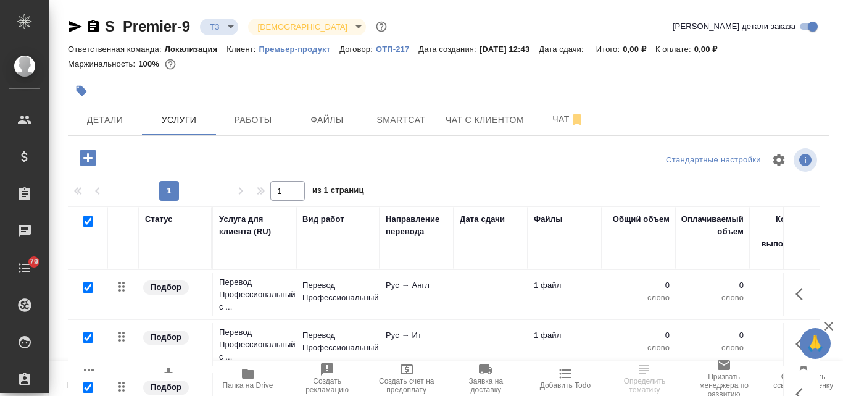
checkbox input "true"
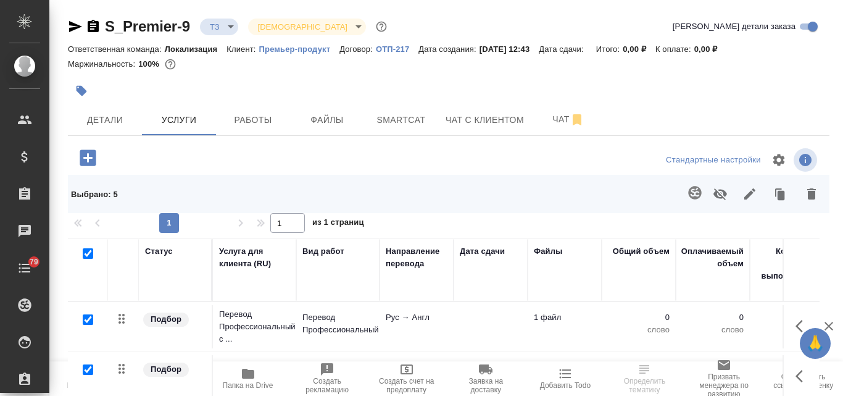
click at [701, 188] on button "button" at bounding box center [695, 193] width 30 height 30
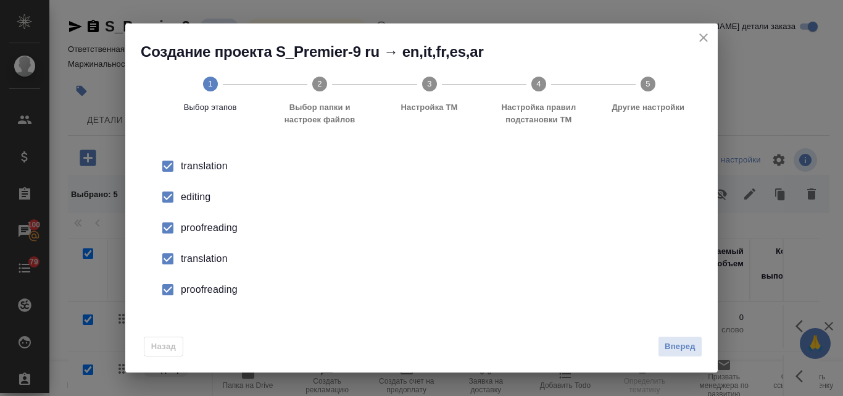
click at [193, 196] on div "editing" at bounding box center [434, 196] width 507 height 15
click at [186, 229] on div "proofreading" at bounding box center [434, 227] width 507 height 15
click at [180, 260] on input "checkbox" at bounding box center [168, 259] width 26 height 26
click at [186, 293] on div "proofreading" at bounding box center [434, 289] width 507 height 15
click at [688, 348] on span "Вперед" at bounding box center [680, 346] width 31 height 14
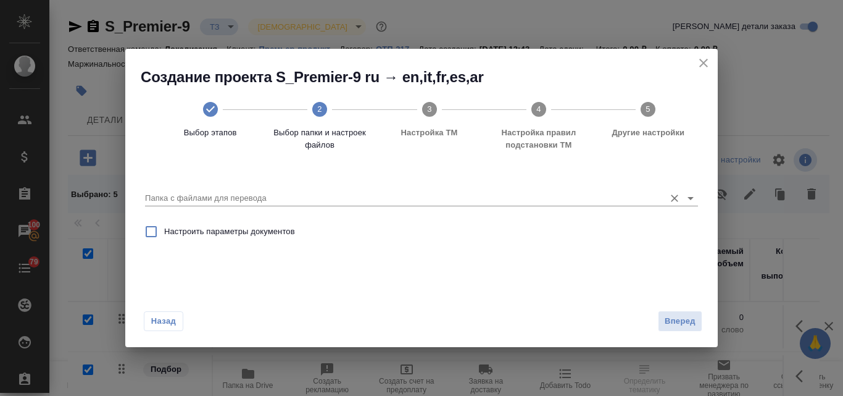
click at [167, 198] on input "Папка с файлами для перевода" at bounding box center [402, 198] width 514 height 15
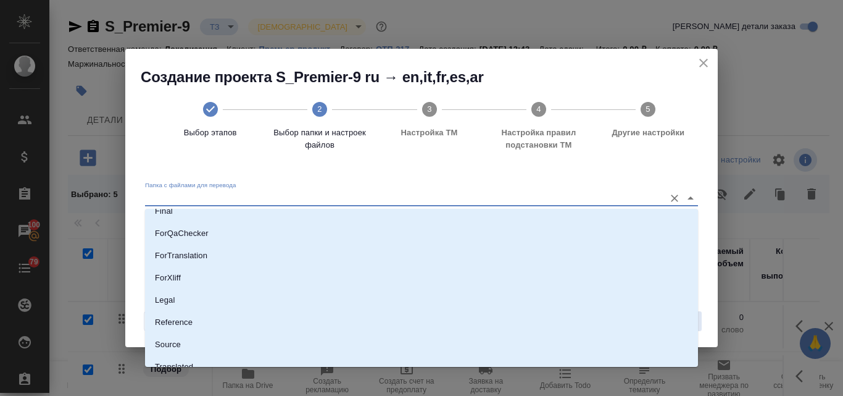
scroll to position [123, 0]
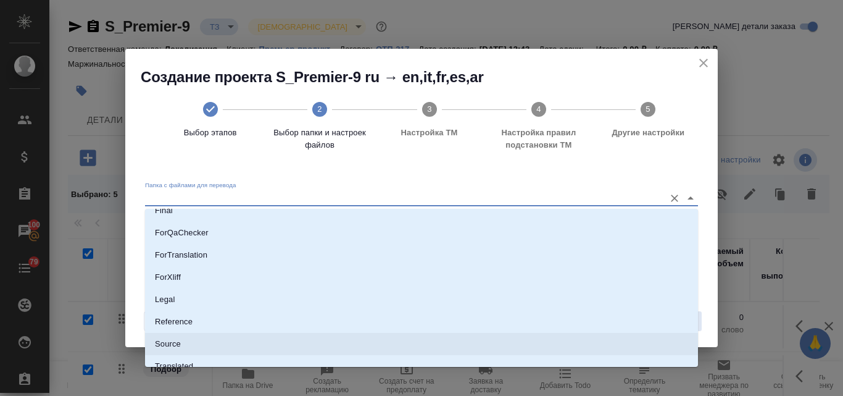
drag, startPoint x: 182, startPoint y: 339, endPoint x: 217, endPoint y: 339, distance: 34.6
click at [182, 340] on li "Source" at bounding box center [421, 344] width 553 height 22
type input "Source"
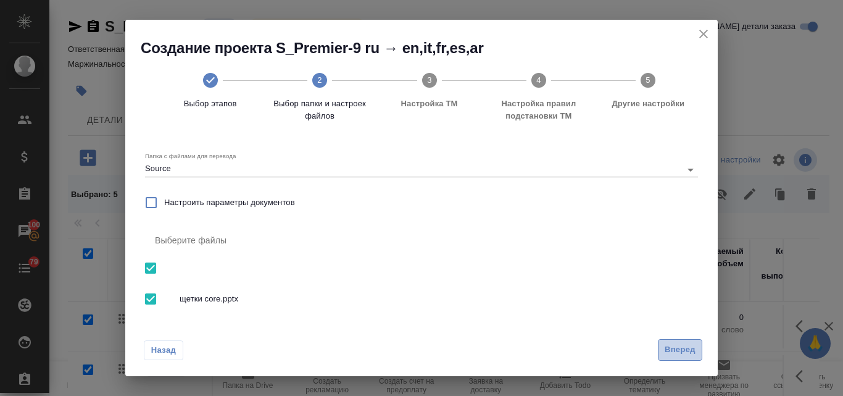
click at [673, 341] on button "Вперед" at bounding box center [680, 350] width 44 height 22
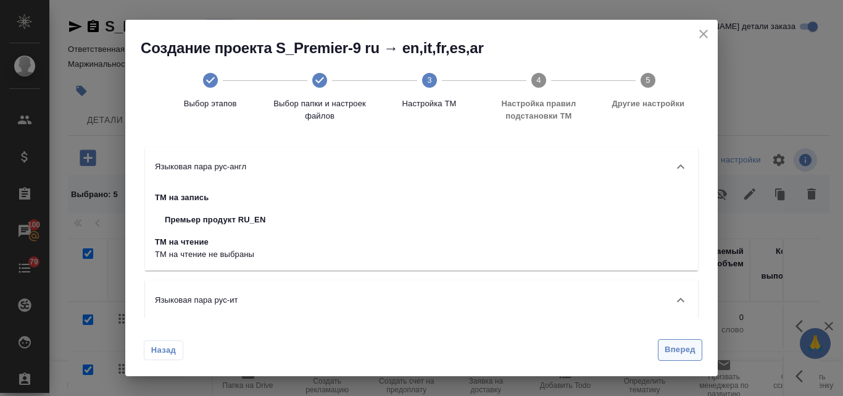
click at [671, 353] on span "Вперед" at bounding box center [680, 350] width 31 height 14
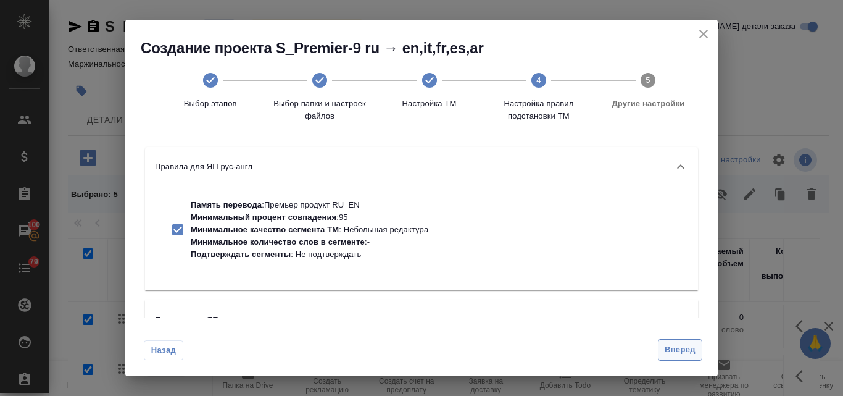
click at [673, 353] on span "Вперед" at bounding box center [680, 350] width 31 height 14
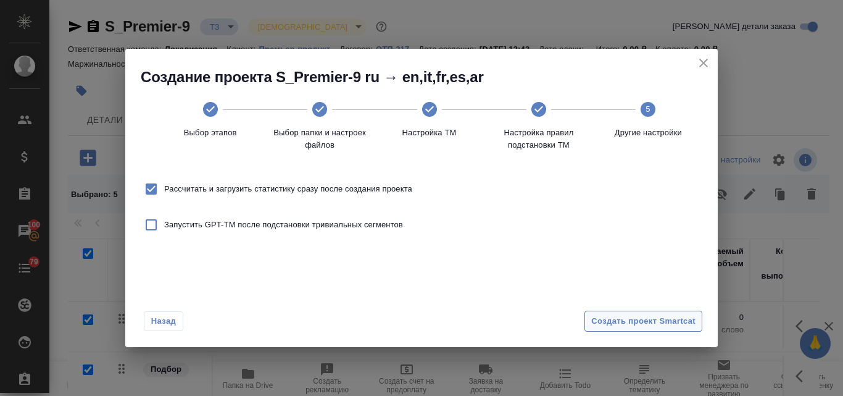
click at [638, 320] on span "Создать проект Smartcat" at bounding box center [643, 321] width 104 height 14
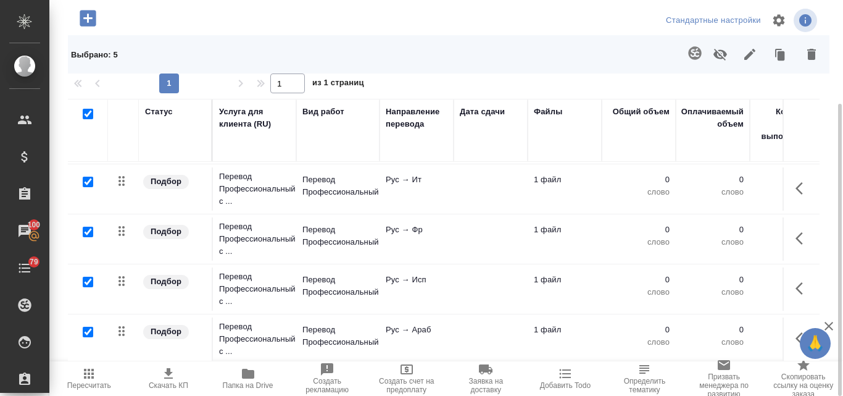
scroll to position [0, 0]
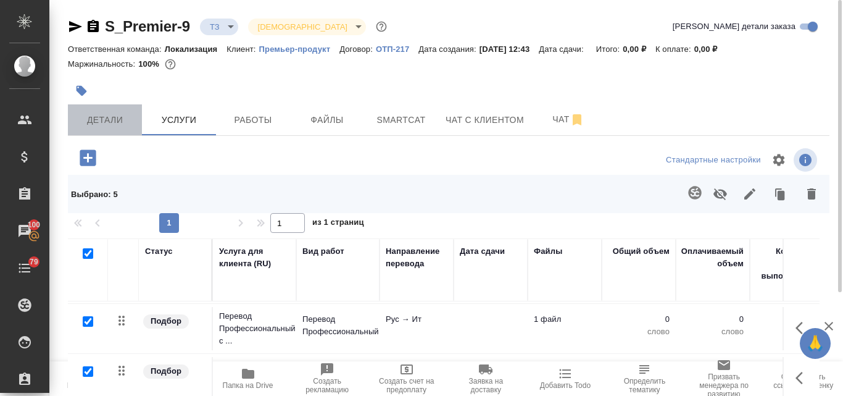
click at [109, 122] on span "Детали" at bounding box center [104, 119] width 59 height 15
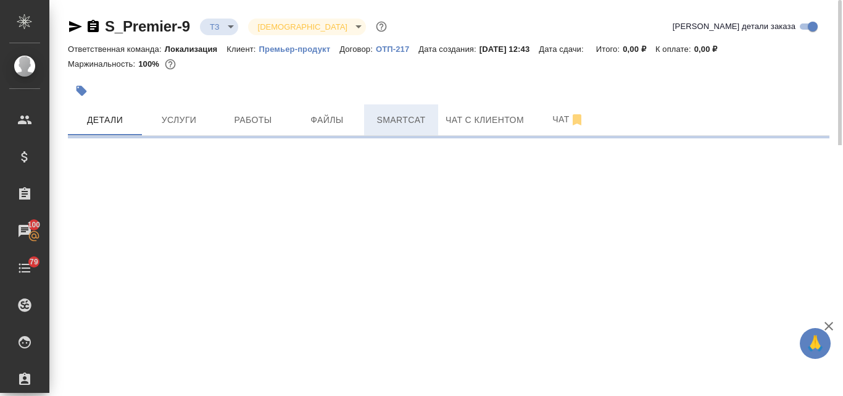
select select "RU"
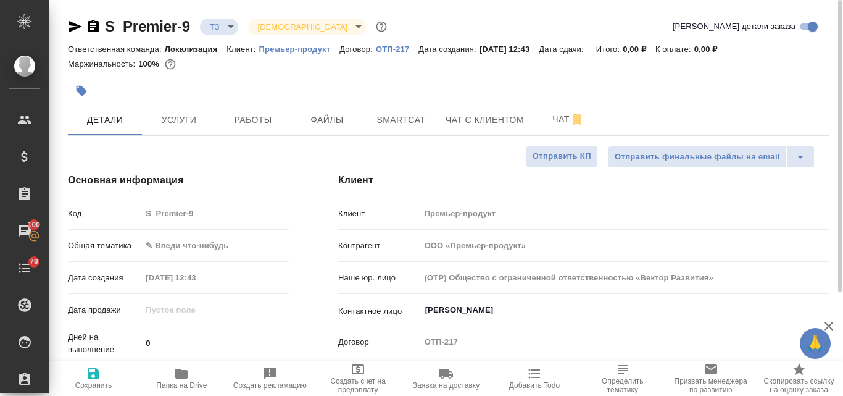
type textarea "x"
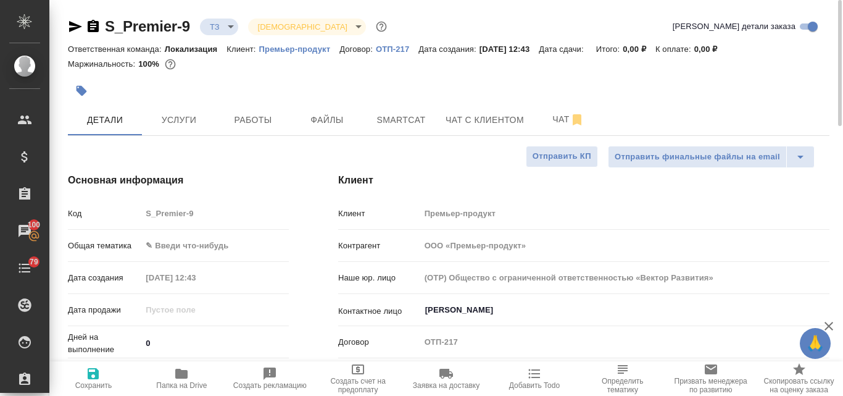
type textarea "x"
click at [70, 30] on icon "button" at bounding box center [75, 26] width 13 height 11
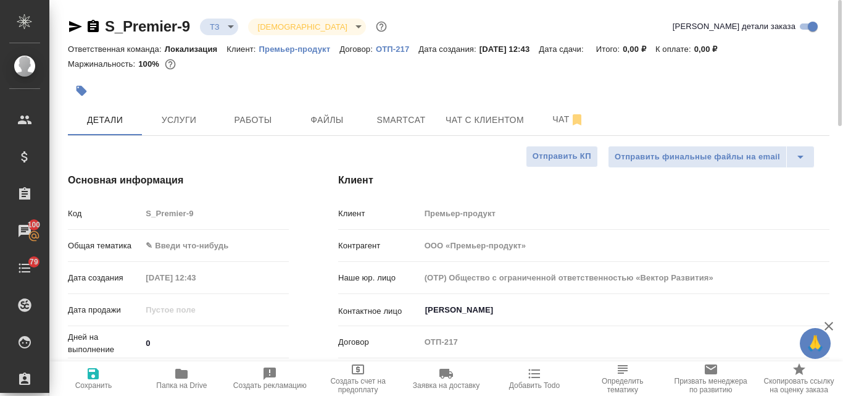
type textarea "x"
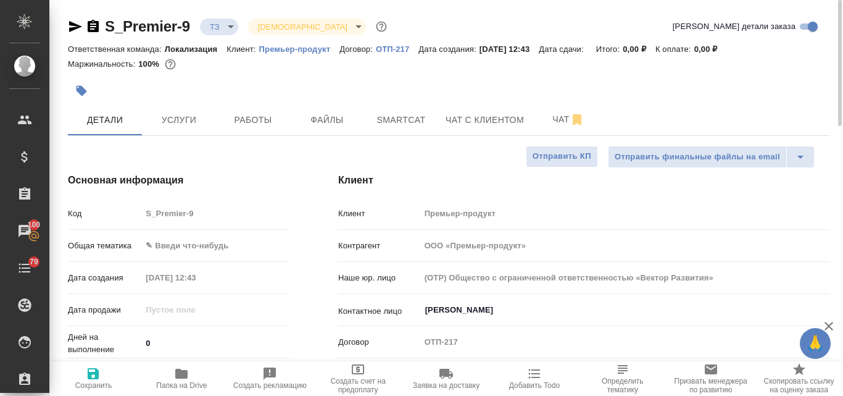
type textarea "x"
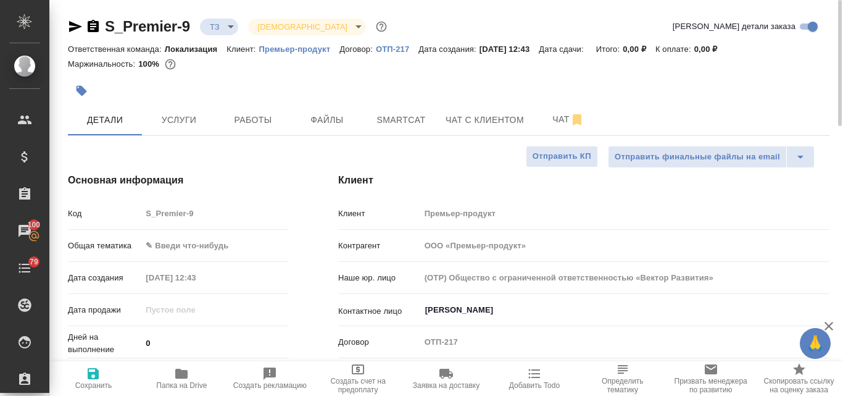
type textarea "x"
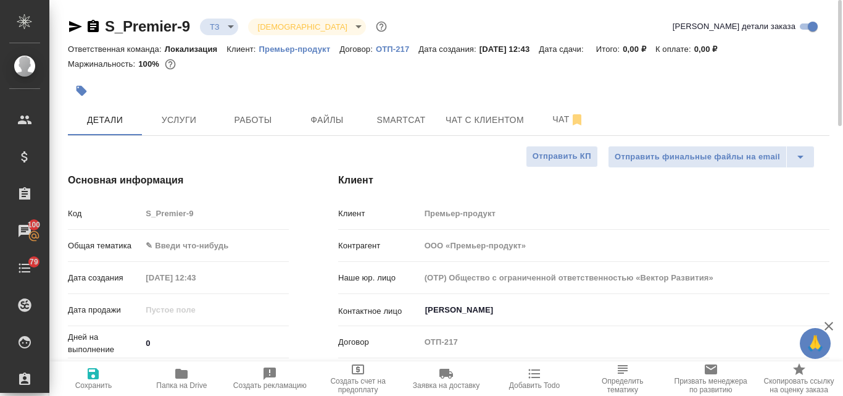
type textarea "x"
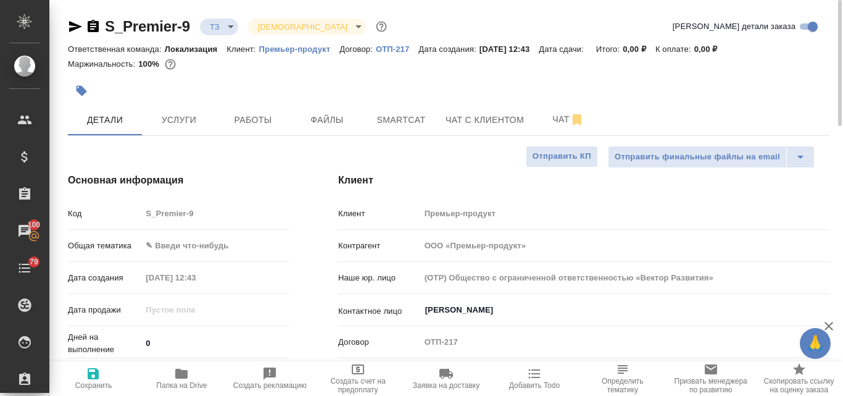
type textarea "x"
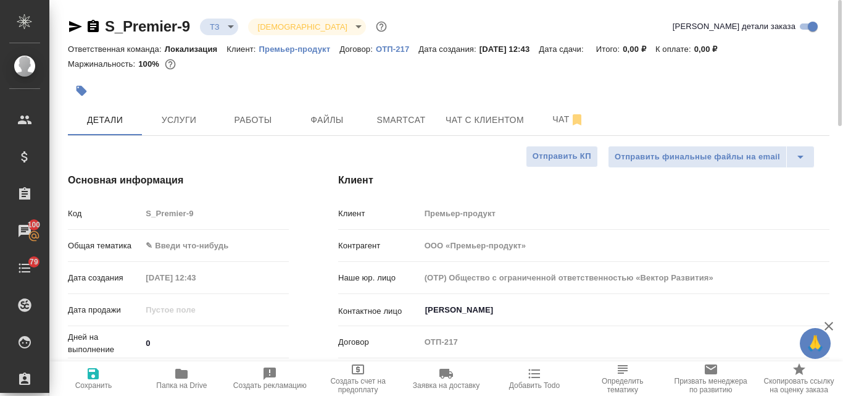
type textarea "x"
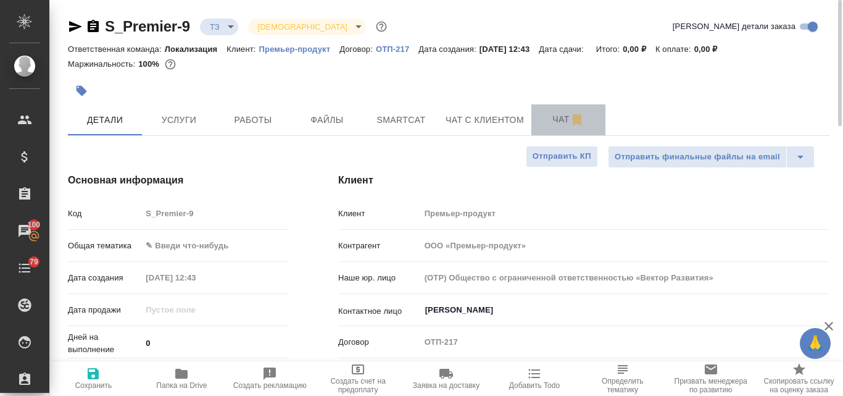
click at [560, 120] on span "Чат" at bounding box center [568, 119] width 59 height 15
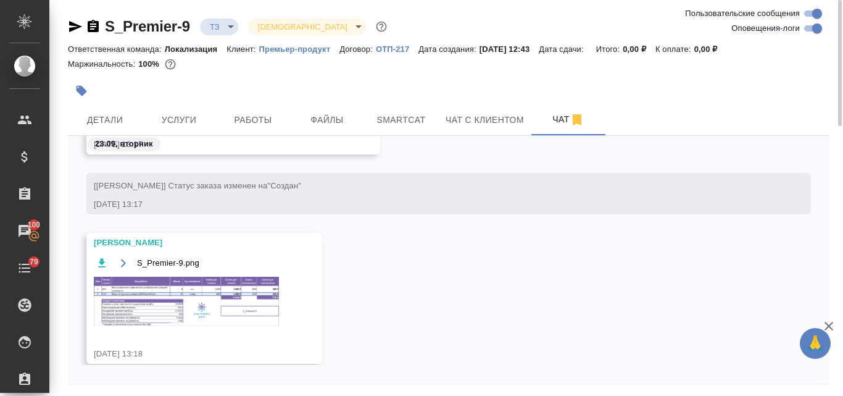
scroll to position [258, 0]
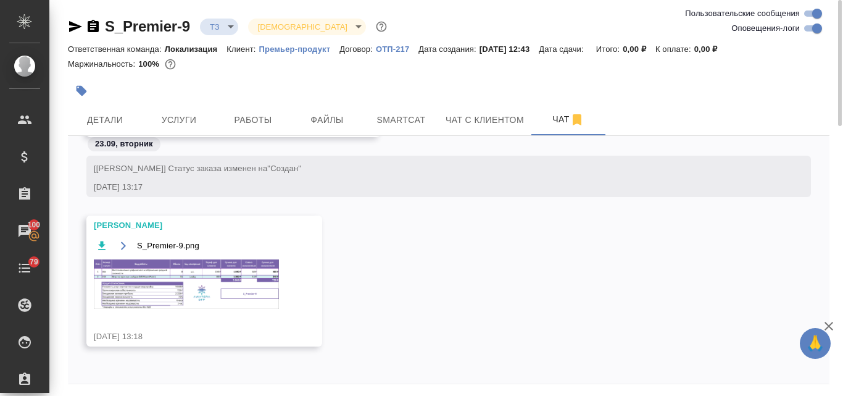
click at [142, 278] on img at bounding box center [186, 283] width 185 height 49
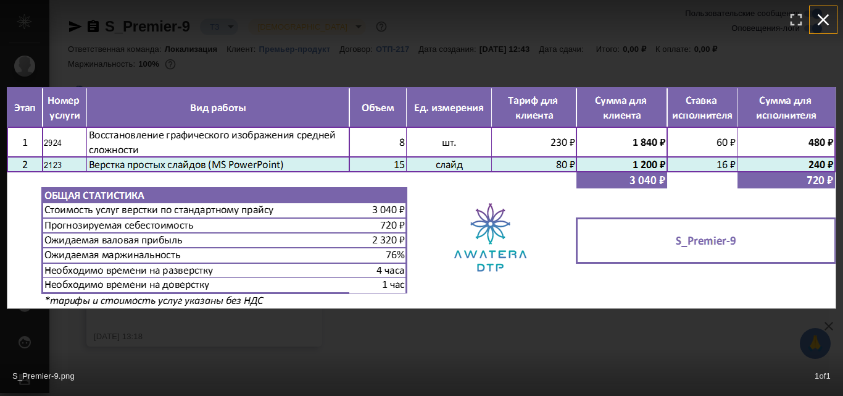
click at [823, 22] on icon "button" at bounding box center [824, 20] width 20 height 20
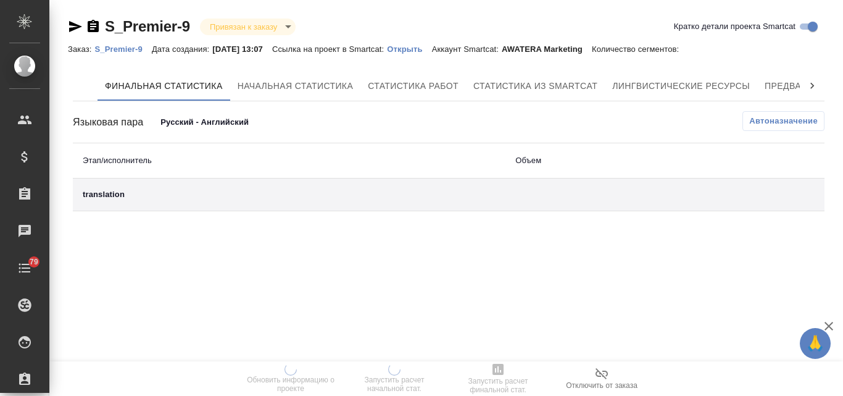
click at [428, 46] on p "Открыть" at bounding box center [409, 48] width 44 height 9
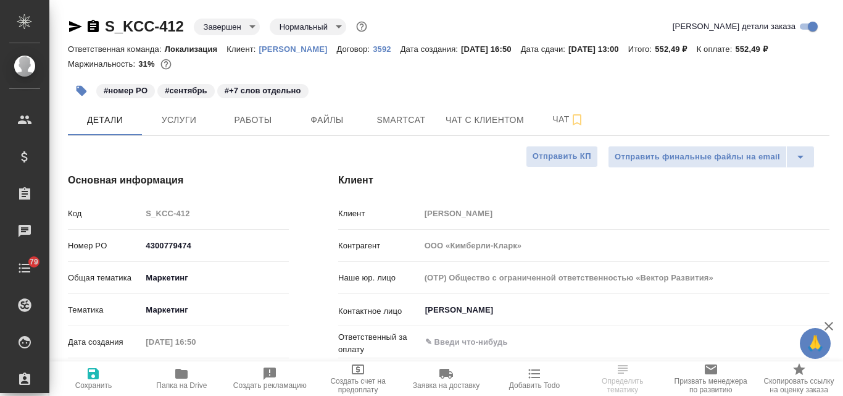
select select "RU"
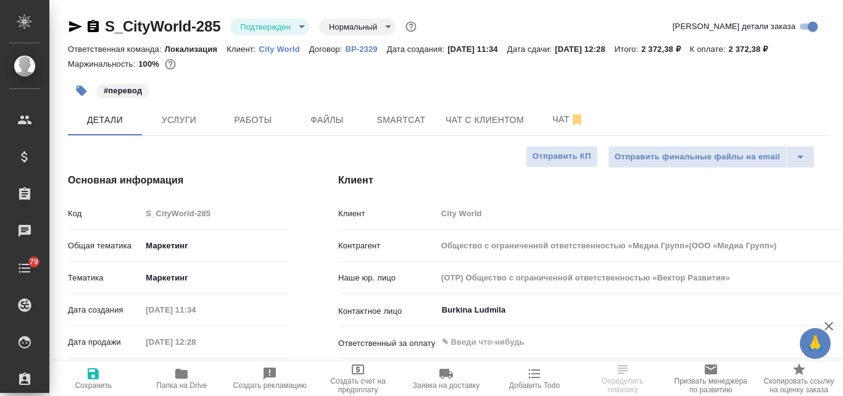
select select "RU"
type input "Общество с ограниченной ответственностью «Медиа Групп»(ООО «Медиа Групп»)"
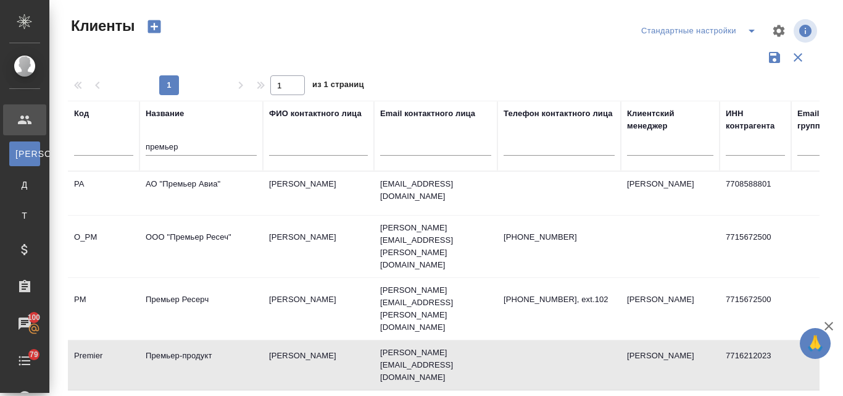
select select "RU"
drag, startPoint x: 189, startPoint y: 144, endPoint x: 138, endPoint y: 145, distance: 51.9
click at [138, 145] on tr "Код Название премьер ФИО контактного лица Email контактного лица Телефон контак…" at bounding box center [534, 136] width 933 height 70
paste input "ICL-КПО ВС"
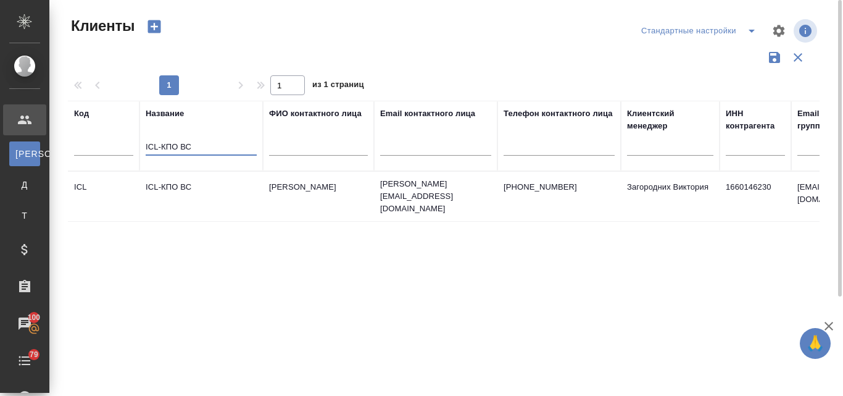
type input "ICL-КПО ВС"
drag, startPoint x: 210, startPoint y: 140, endPoint x: 143, endPoint y: 142, distance: 67.9
click at [143, 142] on th "Название ICL-КПО ВС" at bounding box center [201, 136] width 123 height 70
paste input "Фирма «Гамма»"
type input "Фирма «Гамма»"
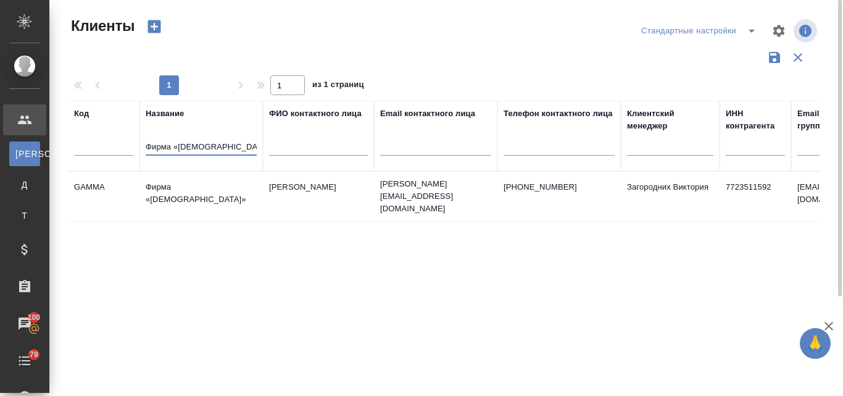
drag, startPoint x: 215, startPoint y: 143, endPoint x: 147, endPoint y: 146, distance: 68.6
click at [147, 146] on input "Фирма «Гамма»" at bounding box center [201, 147] width 111 height 15
type input "м"
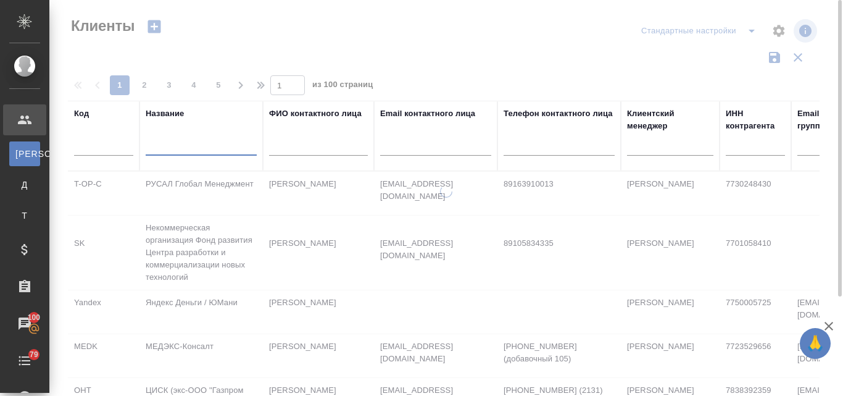
paste input "Segmentstream \ ООО «Драйвбэк»"
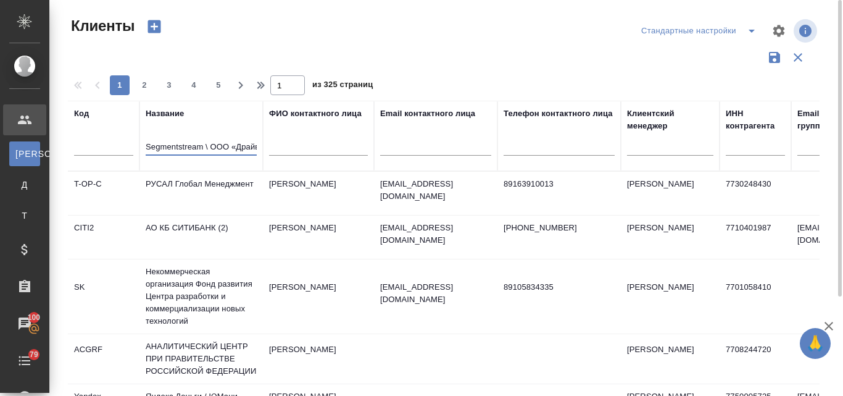
scroll to position [0, 19]
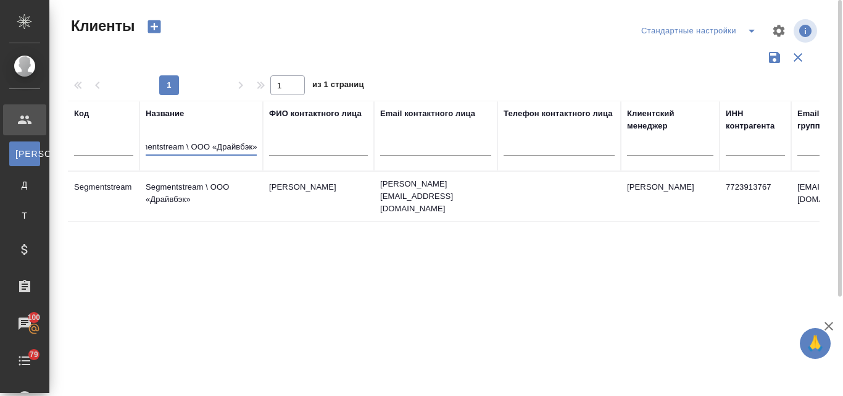
type input "Segmentstream \ ООО «Драйвбэк»"
drag, startPoint x: 148, startPoint y: 145, endPoint x: 268, endPoint y: 141, distance: 119.8
click at [268, 141] on tr "Код Название Segmentstream \ ООО «Драйвбэк» ФИО контактного лица Email контактн…" at bounding box center [534, 136] width 933 height 70
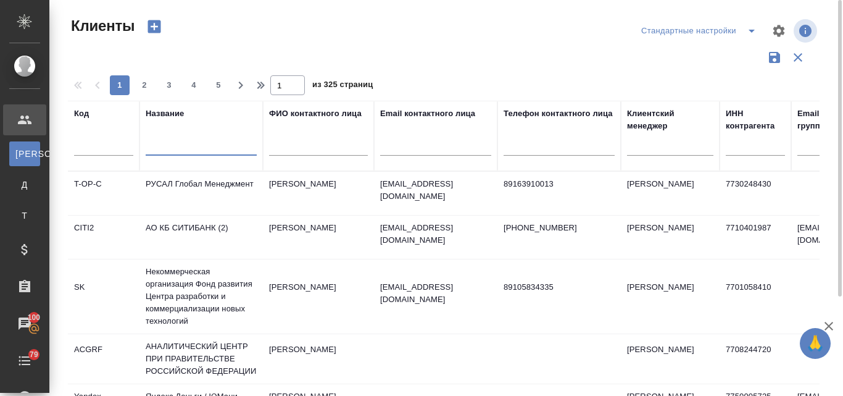
paste input "Kimberly-Clark"
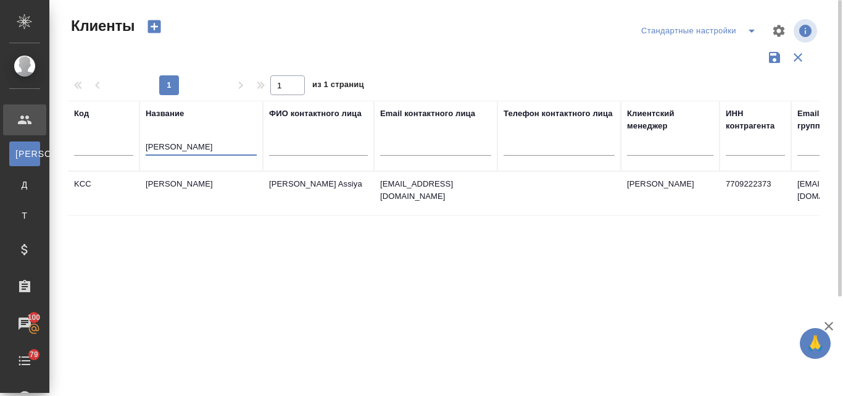
type input "Kimberly-Clark"
drag, startPoint x: 213, startPoint y: 143, endPoint x: 145, endPoint y: 148, distance: 68.1
click at [145, 148] on th "Название Kimberly-Clark" at bounding box center [201, 136] width 123 height 70
paste input "ИП Варова Александра Владимировна"
click at [254, 144] on input "ИП Варова Александра Владимировна" at bounding box center [201, 147] width 111 height 15
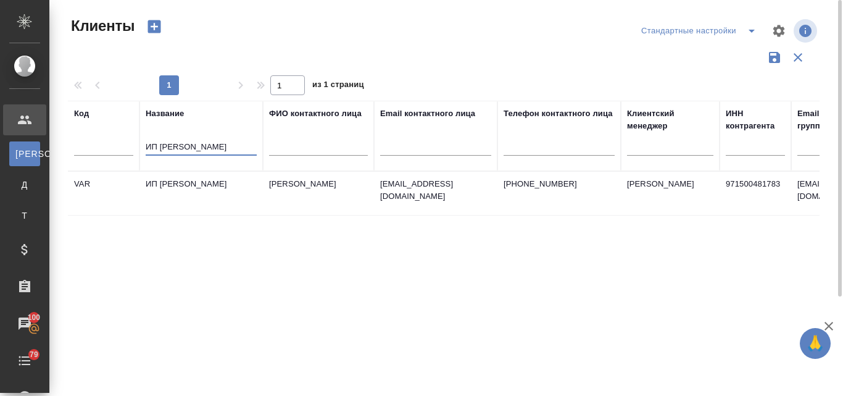
drag, startPoint x: 254, startPoint y: 144, endPoint x: 144, endPoint y: 142, distance: 109.9
click at [144, 142] on th "Название ИП Варова Александра Владимировна" at bounding box center [201, 136] width 123 height 70
type input "димировна"
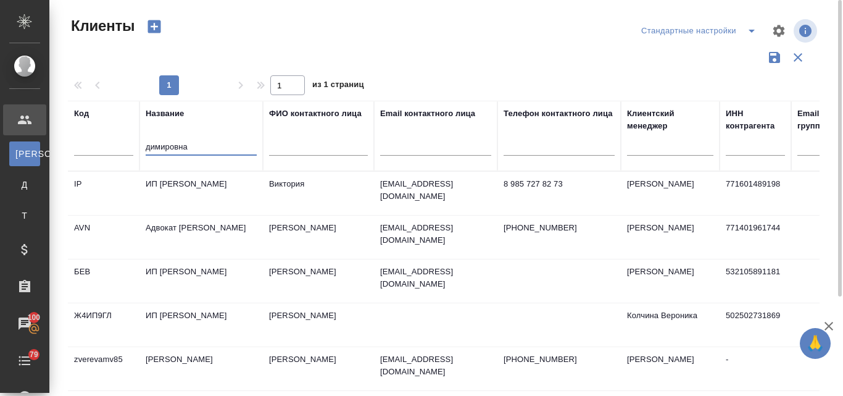
drag, startPoint x: 199, startPoint y: 146, endPoint x: 131, endPoint y: 144, distance: 67.9
click at [131, 144] on tr "Код Название димировна ФИО контактного лица Email контактного лица Телефон конт…" at bounding box center [534, 136] width 933 height 70
paste input "ООО Новые Платформы"
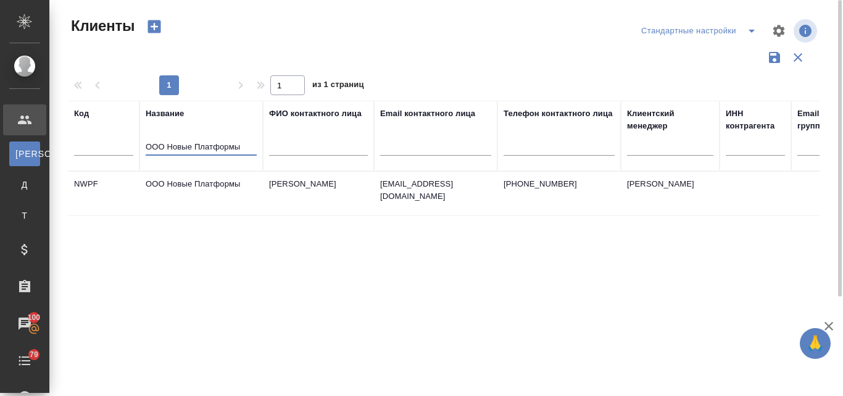
type input "ООО Новые Платформы"
drag, startPoint x: 243, startPoint y: 146, endPoint x: 137, endPoint y: 141, distance: 106.3
click at [137, 141] on tr "Код Название ООО Новые Платформы ФИО контактного лица Email контактного лица Те…" at bounding box center [534, 136] width 933 height 70
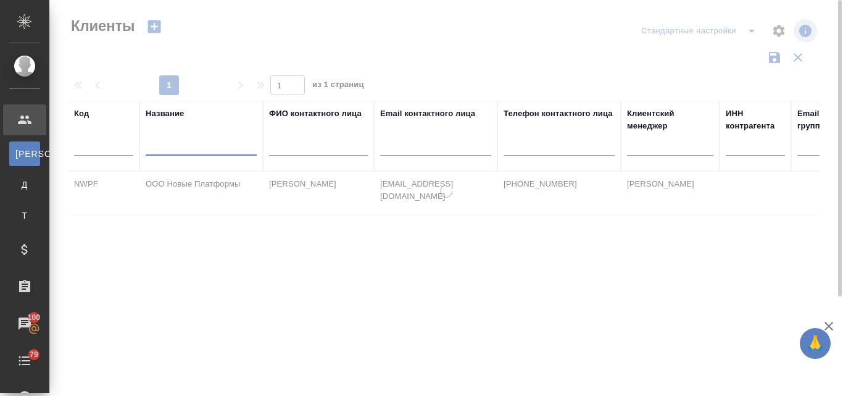
paste input "ASUS Global PTE. LTD."
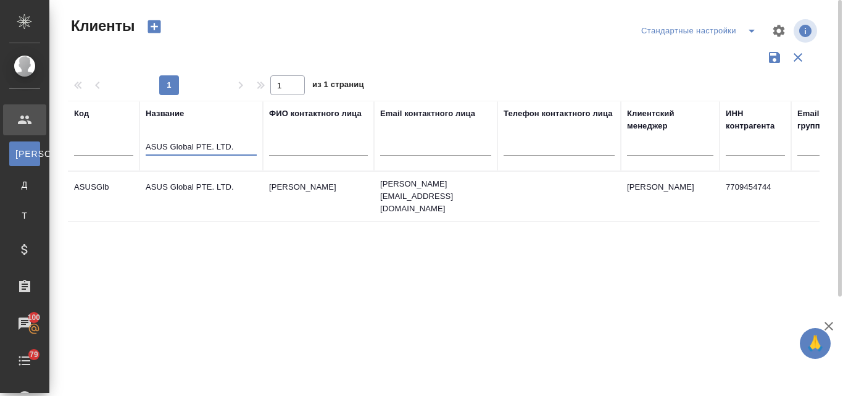
type input "ASUS Global PTE. LTD."
drag, startPoint x: 240, startPoint y: 141, endPoint x: 133, endPoint y: 147, distance: 107.5
click at [133, 147] on tr "Код Название ASUS Global PTE. LTD. ФИО контактного лица Email контактного лица …" at bounding box center [534, 136] width 933 height 70
paste input "LVMH (ООО Селдико)"
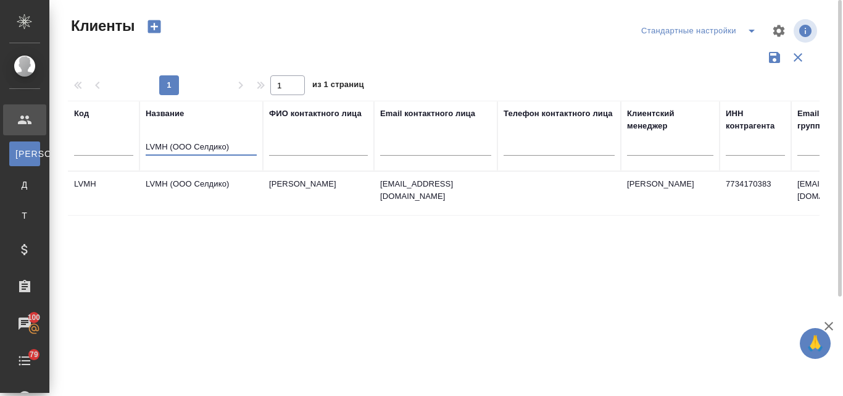
type input "LVMH (ООО Селдико)"
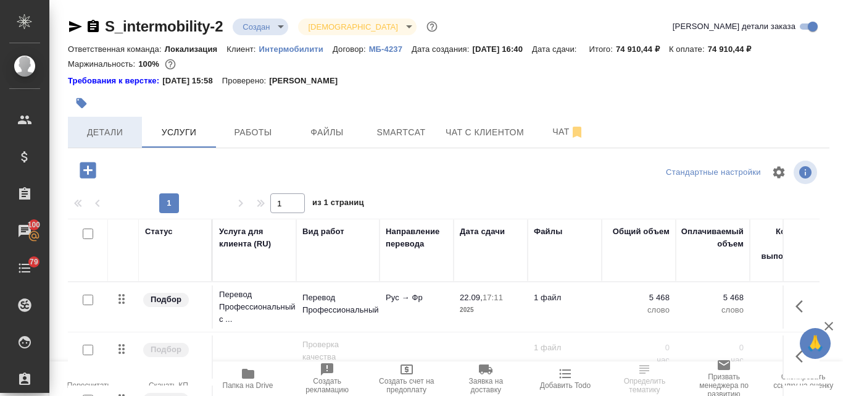
click at [94, 130] on span "Детали" at bounding box center [104, 132] width 59 height 15
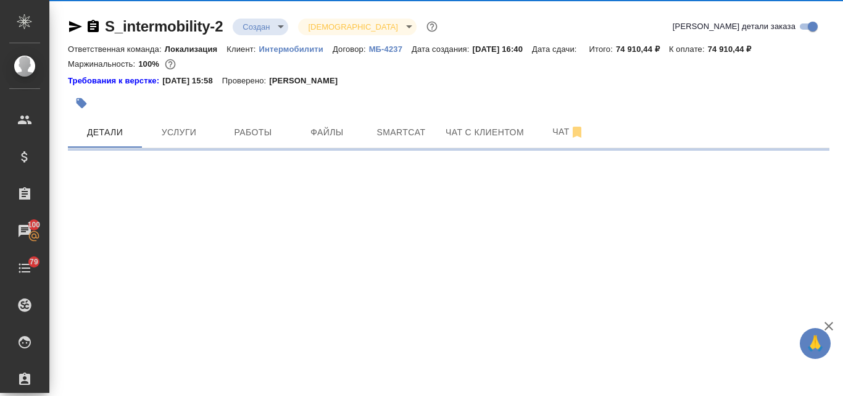
select select "RU"
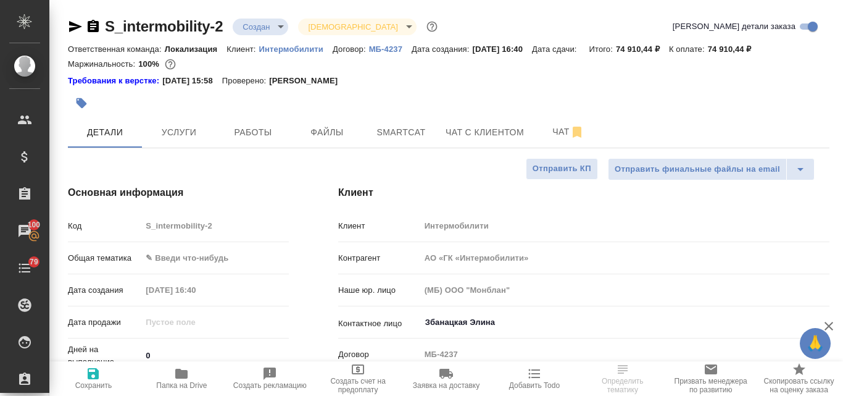
type textarea "x"
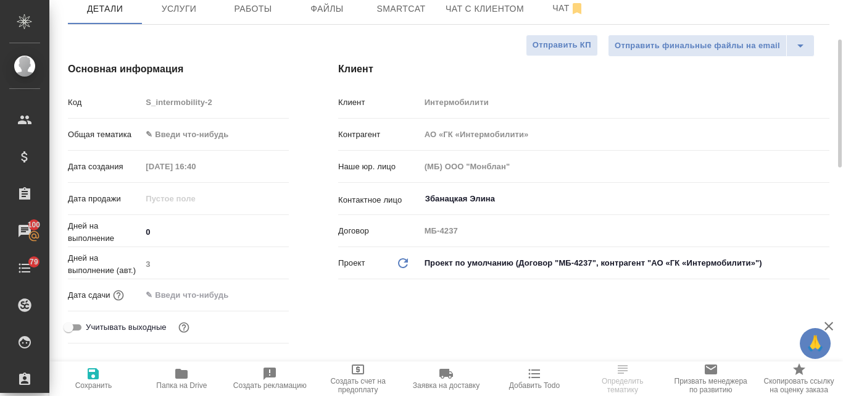
scroll to position [247, 0]
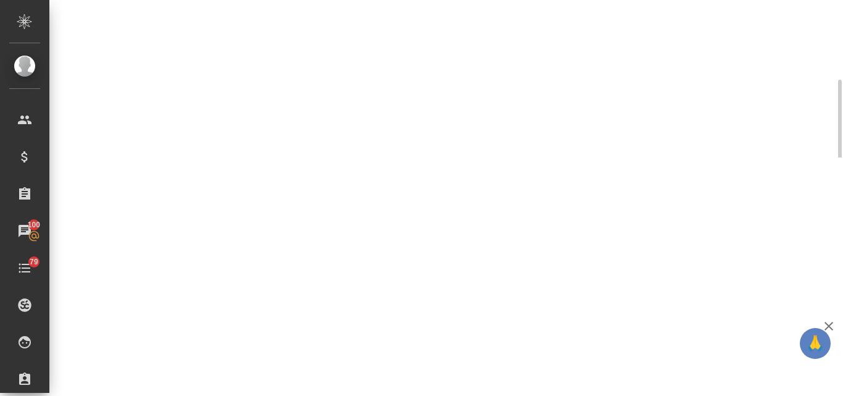
select select "RU"
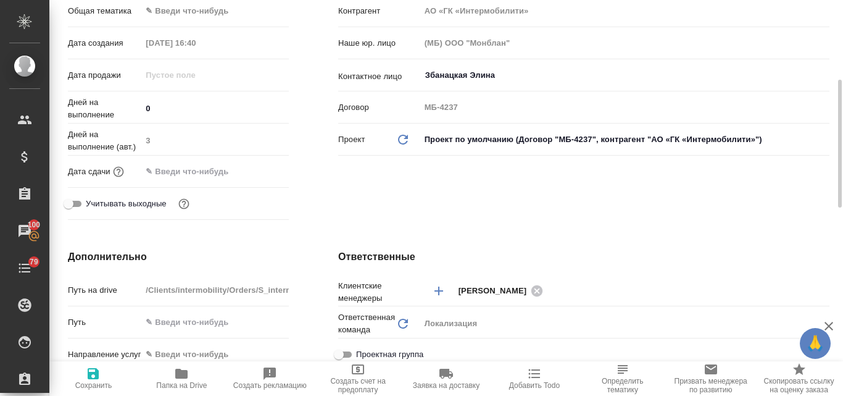
type textarea "x"
click at [156, 167] on input "text" at bounding box center [196, 171] width 108 height 18
click at [254, 174] on icon "button" at bounding box center [253, 170] width 15 height 15
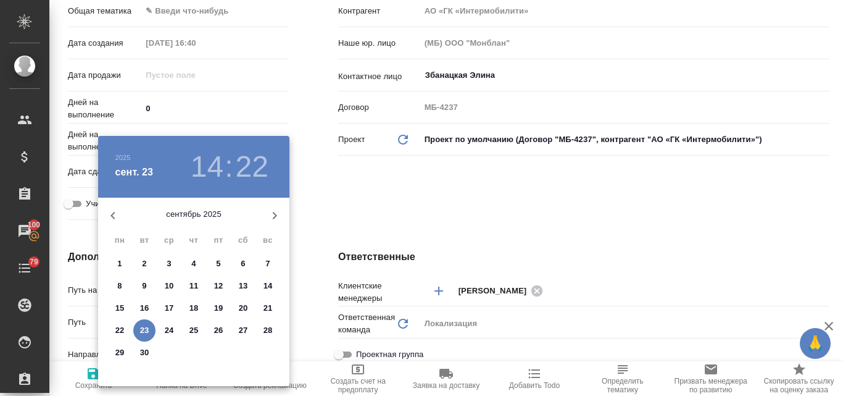
click at [143, 351] on p "30" at bounding box center [144, 352] width 9 height 12
type input "[DATE] 14:22"
type textarea "x"
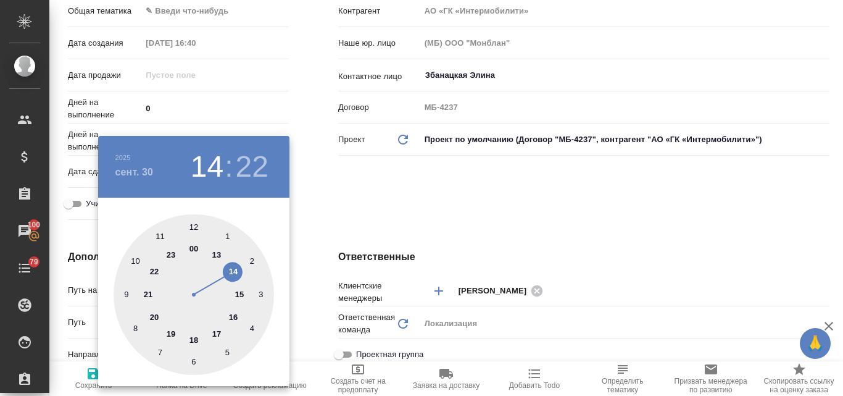
click at [230, 267] on div at bounding box center [194, 294] width 160 height 160
type textarea "x"
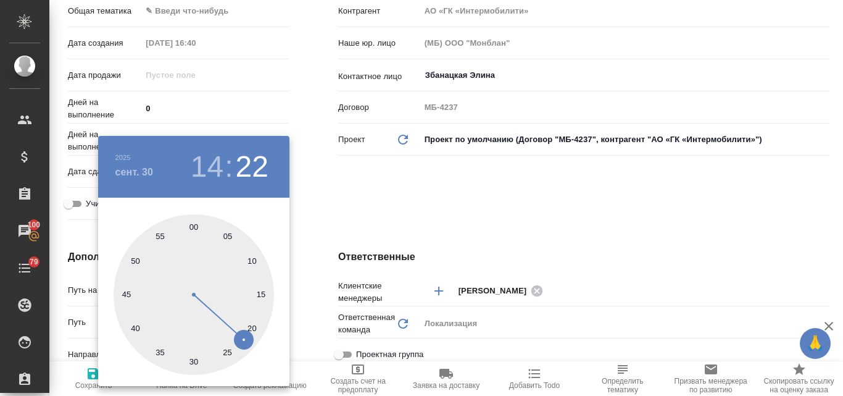
click at [194, 225] on div at bounding box center [194, 294] width 160 height 160
type input "[DATE] 14:00"
type textarea "x"
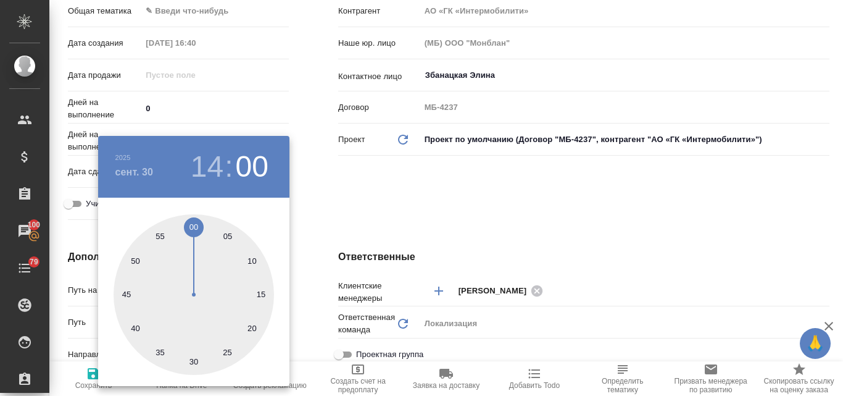
click at [383, 183] on div at bounding box center [421, 198] width 843 height 396
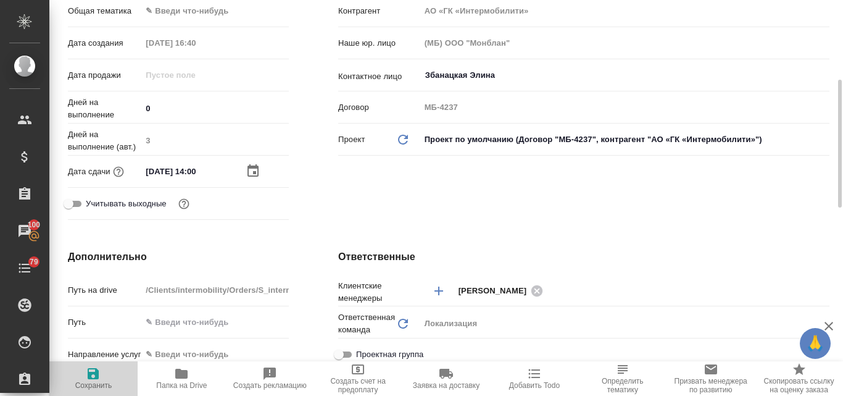
click at [98, 377] on icon "button" at bounding box center [93, 373] width 11 height 11
type textarea "x"
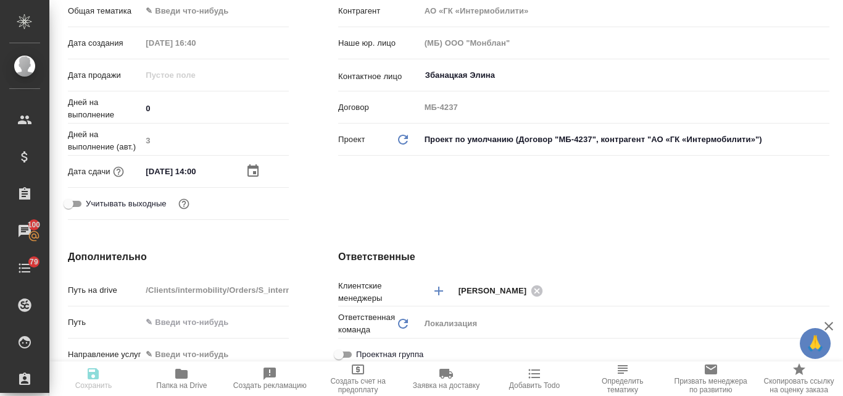
type textarea "x"
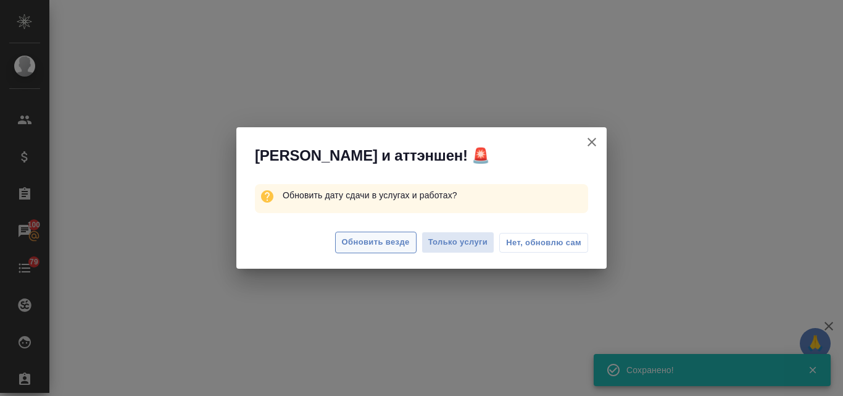
select select "RU"
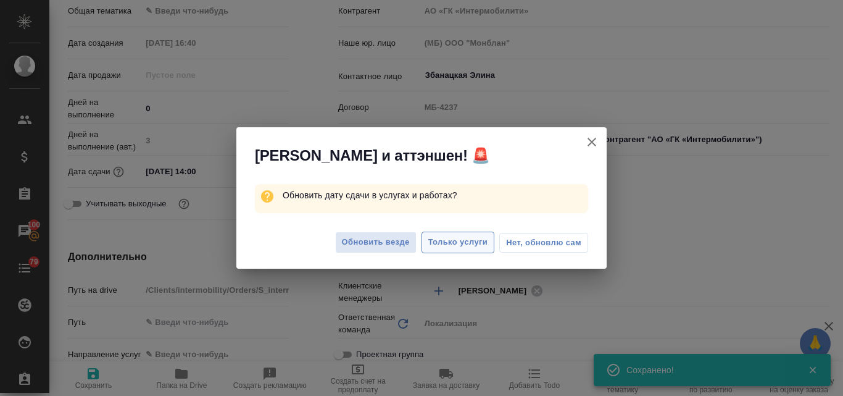
type textarea "x"
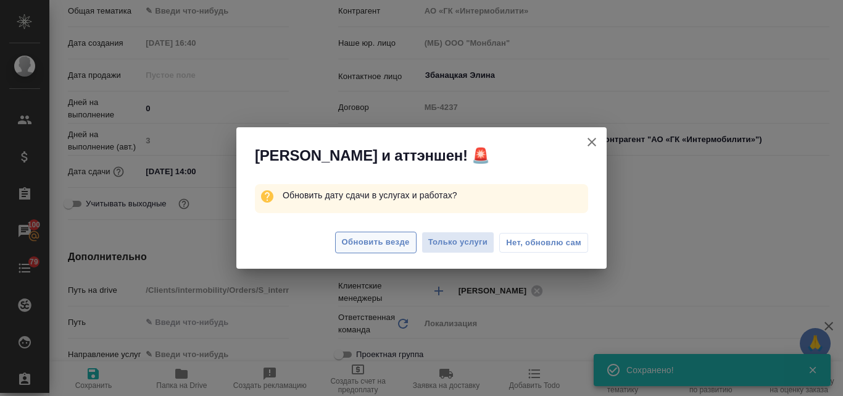
type textarea "x"
click at [355, 241] on span "Обновить везде" at bounding box center [376, 242] width 68 height 14
type textarea "x"
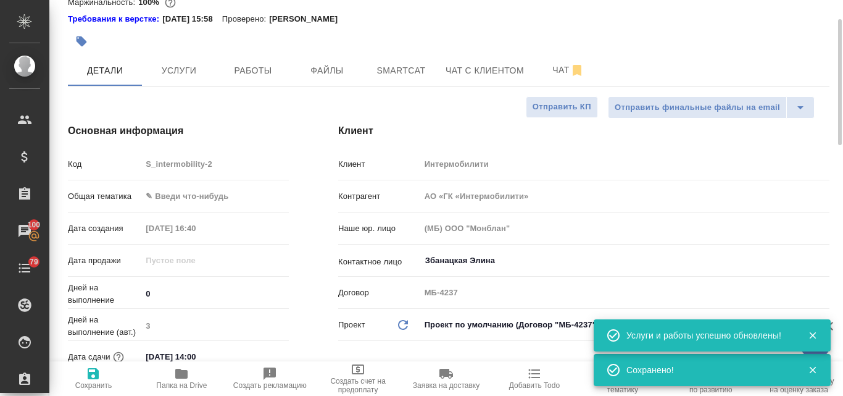
scroll to position [0, 0]
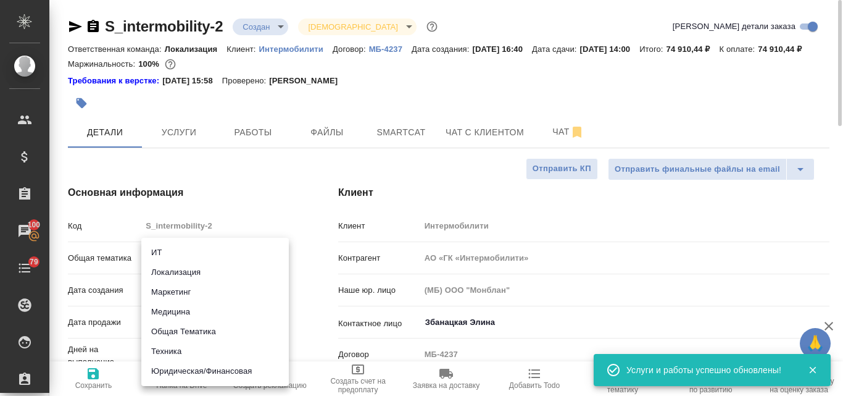
click at [173, 272] on body "🙏 .cls-1 fill:#fff; AWATERA Valyaeva Anna Клиенты Спецификации Заказы 100 Чаты …" at bounding box center [421, 198] width 843 height 396
click at [177, 291] on li "Маркетинг" at bounding box center [215, 292] width 148 height 20
type input "marketing"
type textarea "x"
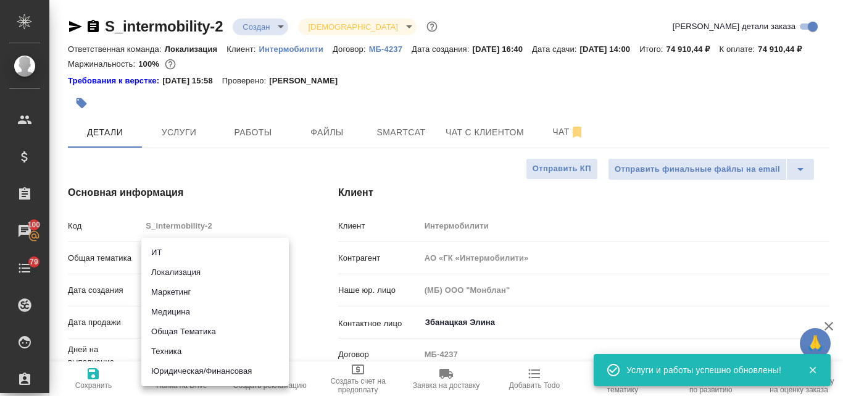
type textarea "x"
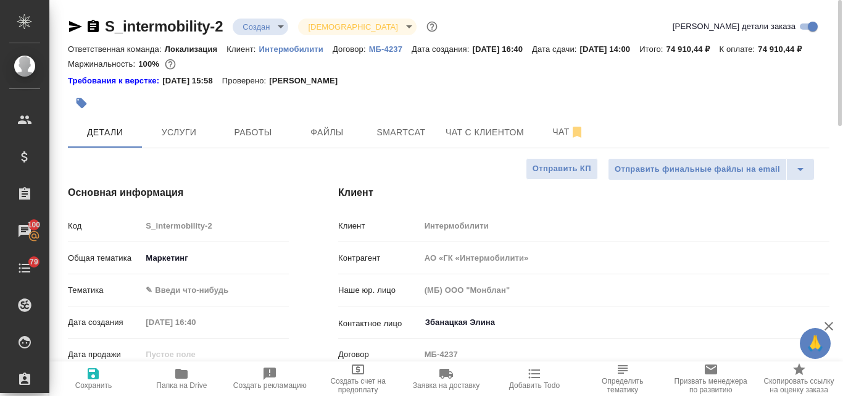
click at [174, 304] on body "🙏 .cls-1 fill:#fff; AWATERA Valyaeva Anna Клиенты Спецификации Заказы 100 Чаты …" at bounding box center [421, 198] width 843 height 396
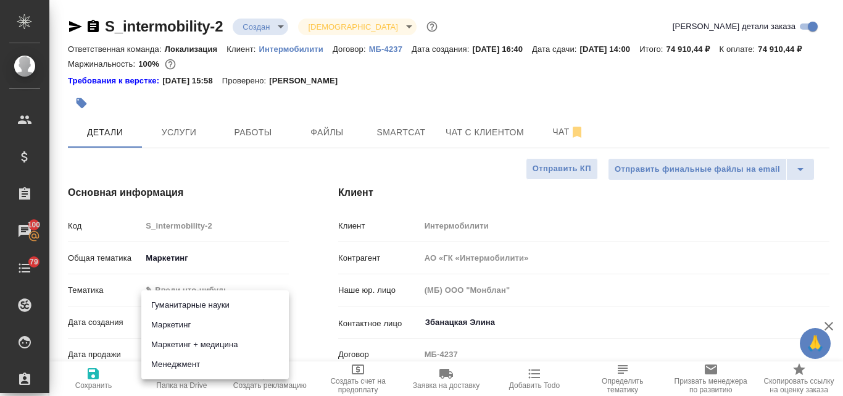
click at [184, 319] on li "Маркетинг" at bounding box center [215, 325] width 148 height 20
type textarea "x"
type input "5a8b8b956a9677013d343d63"
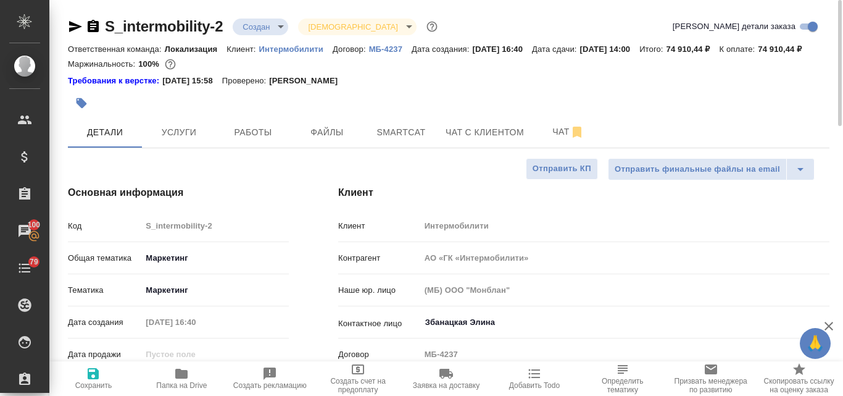
click at [93, 377] on icon "button" at bounding box center [93, 373] width 15 height 15
type textarea "x"
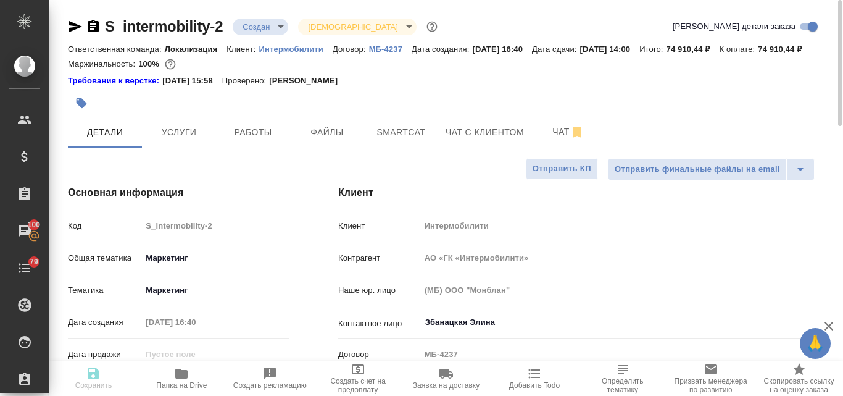
type textarea "x"
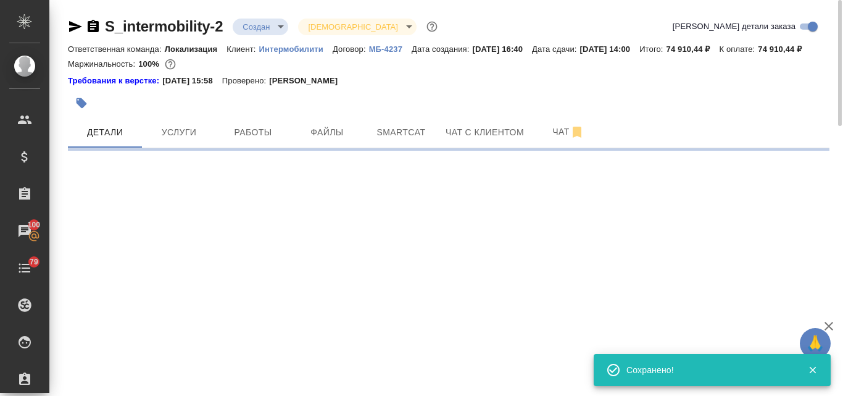
select select "RU"
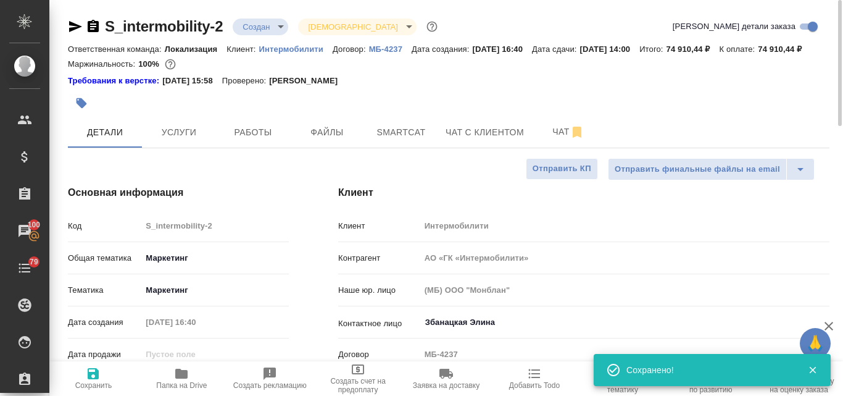
type textarea "x"
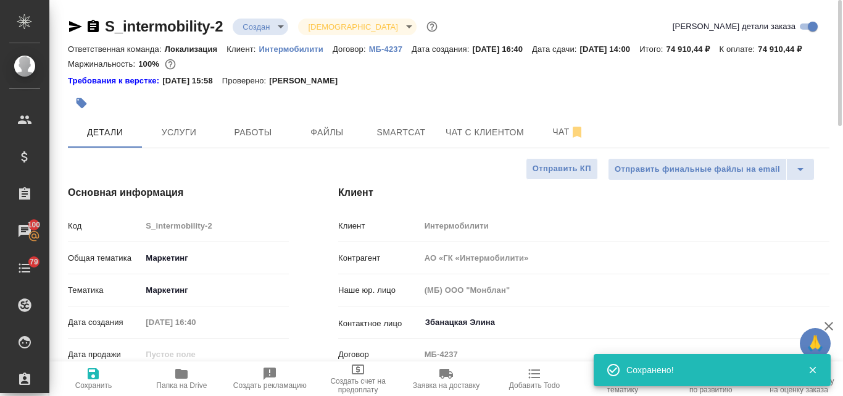
type textarea "x"
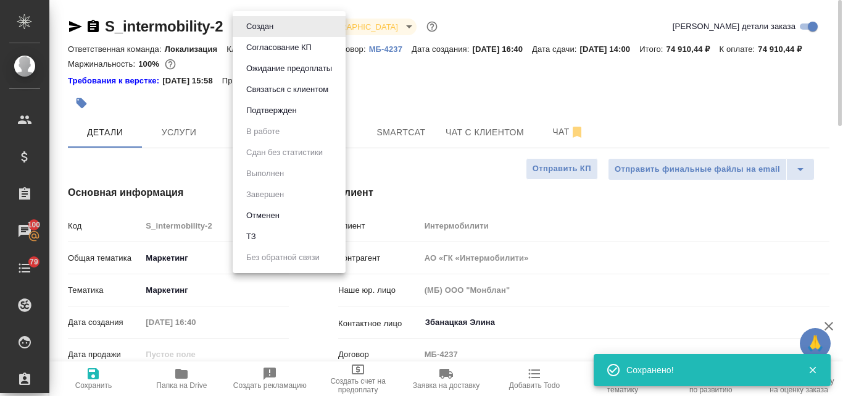
click at [278, 25] on body "🙏 .cls-1 fill:#fff; AWATERA Valyaeva Anna Клиенты Спецификации Заказы 100 Чаты …" at bounding box center [421, 198] width 843 height 396
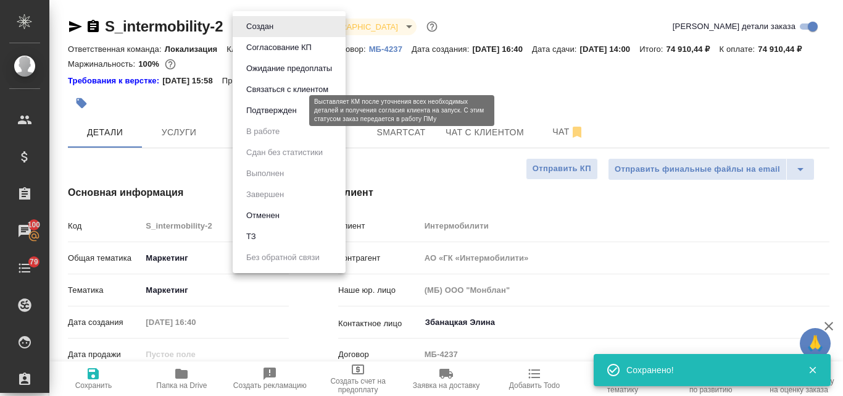
click at [277, 110] on button "Подтвержден" at bounding box center [272, 111] width 58 height 14
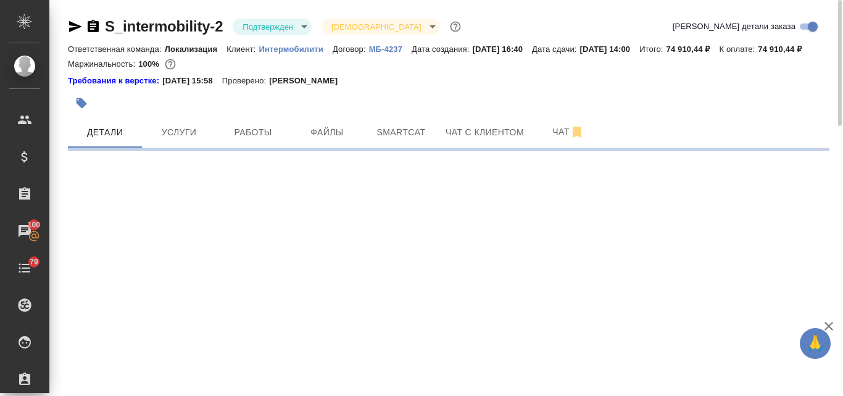
select select "RU"
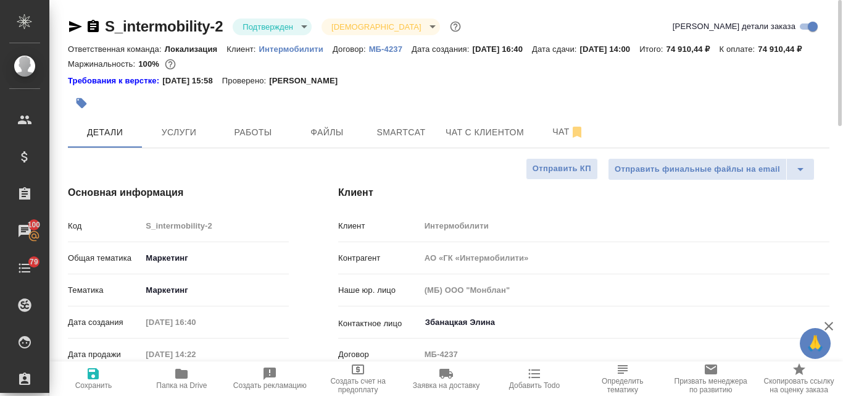
type textarea "x"
click at [75, 28] on icon "button" at bounding box center [75, 26] width 13 height 11
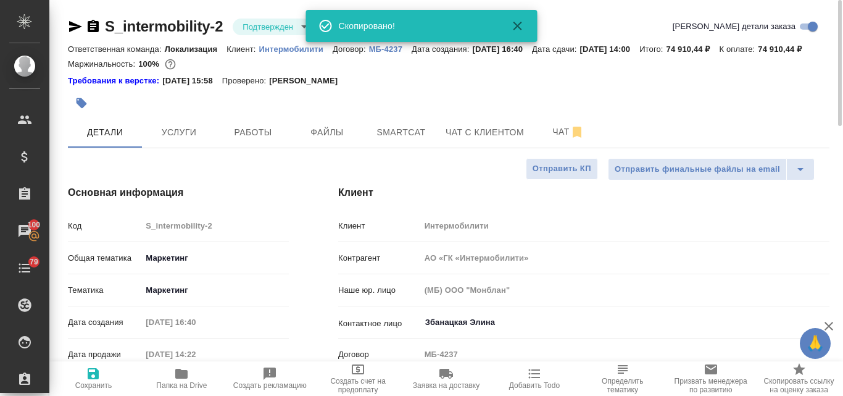
type textarea "x"
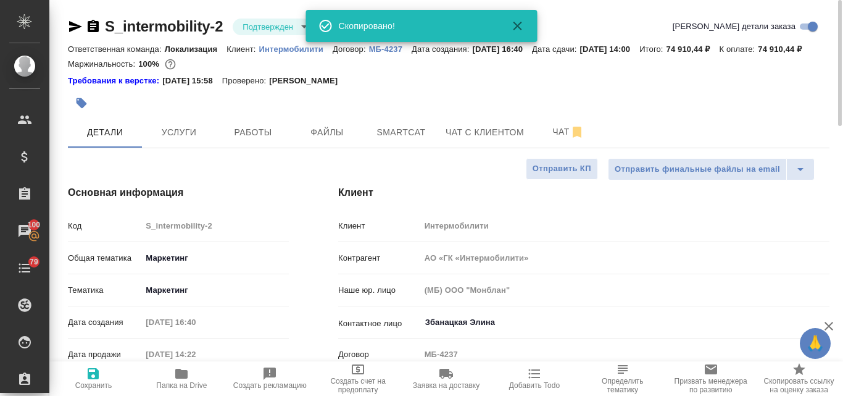
type textarea "x"
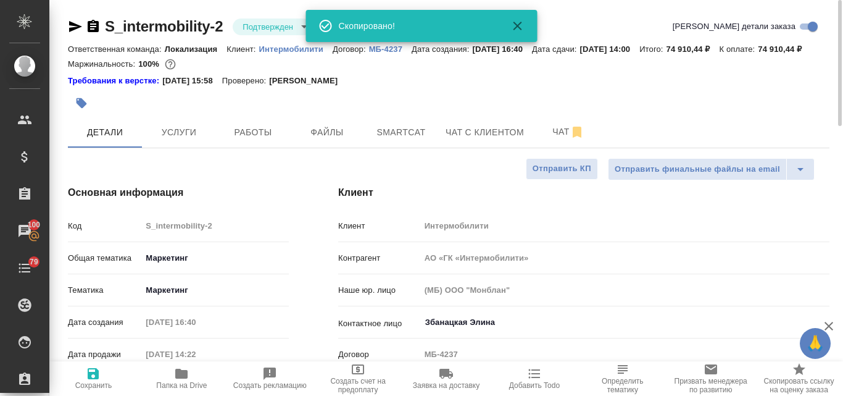
type textarea "x"
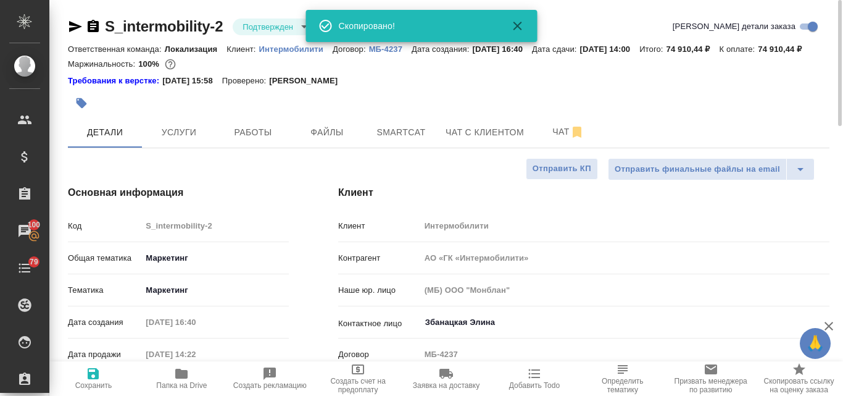
type textarea "x"
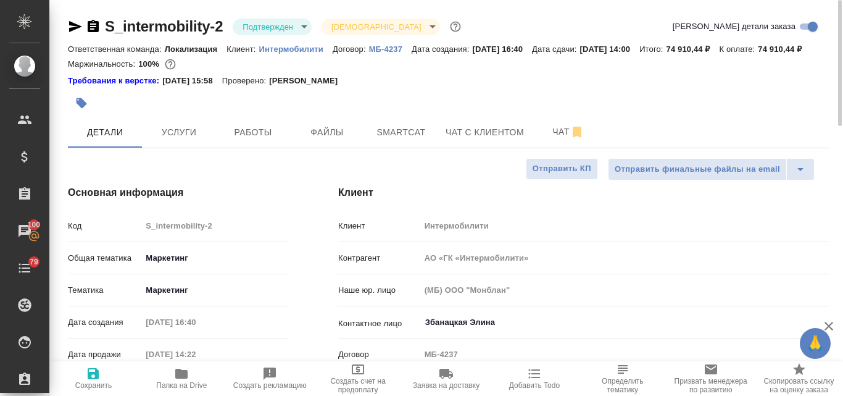
type textarea "x"
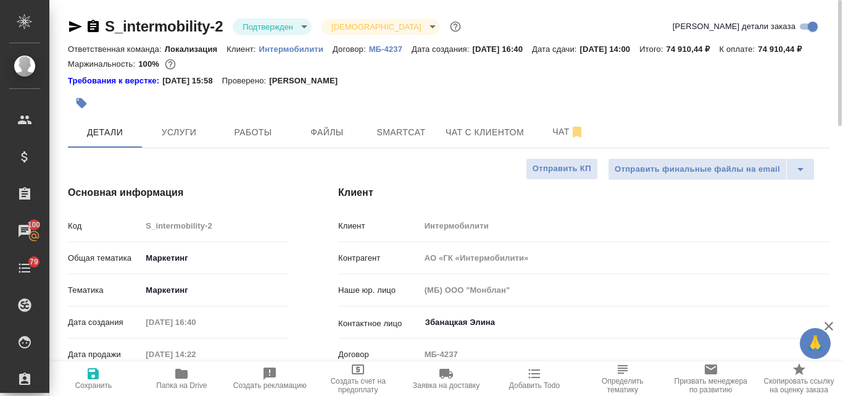
type textarea "x"
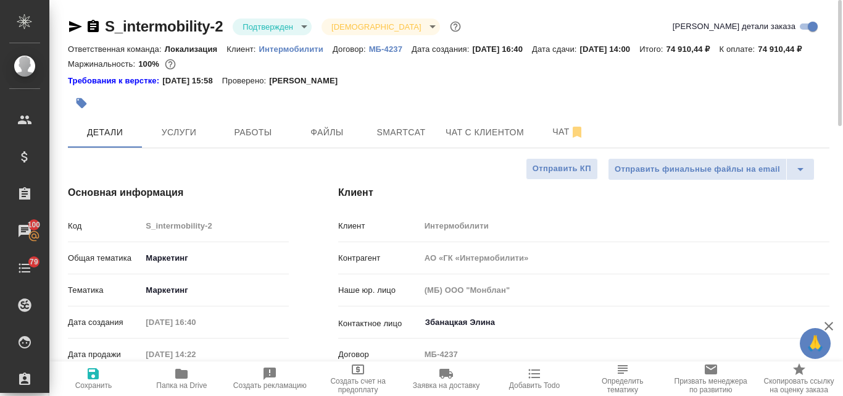
type textarea "x"
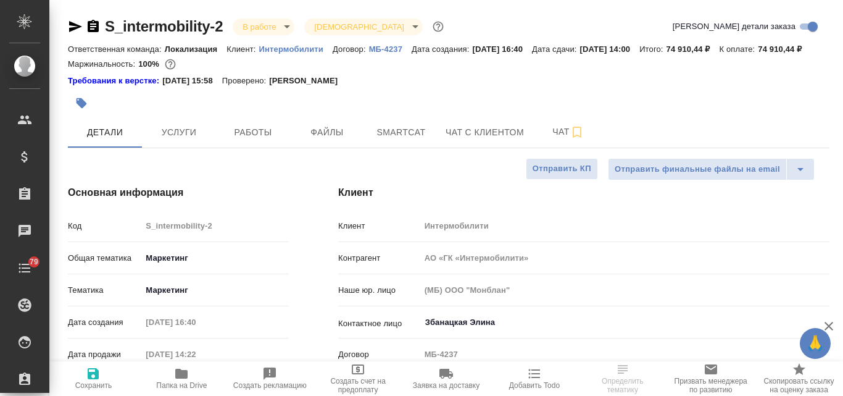
select select "RU"
type textarea "x"
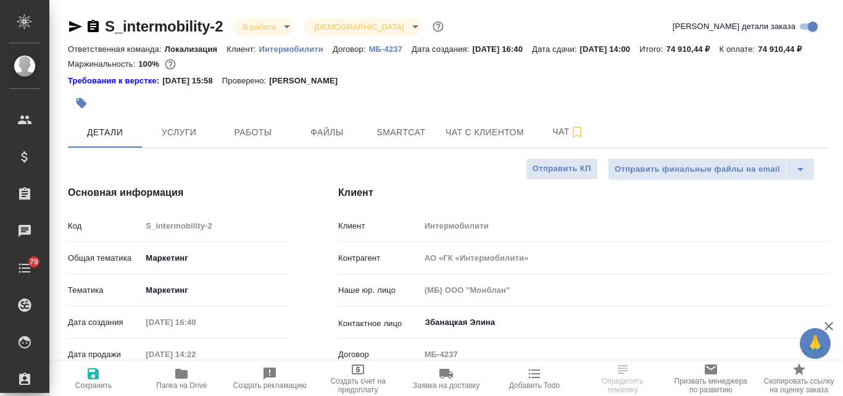
type textarea "x"
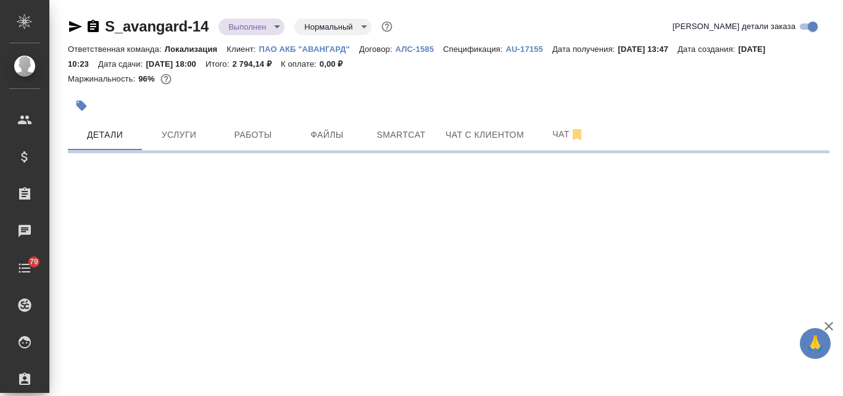
select select "RU"
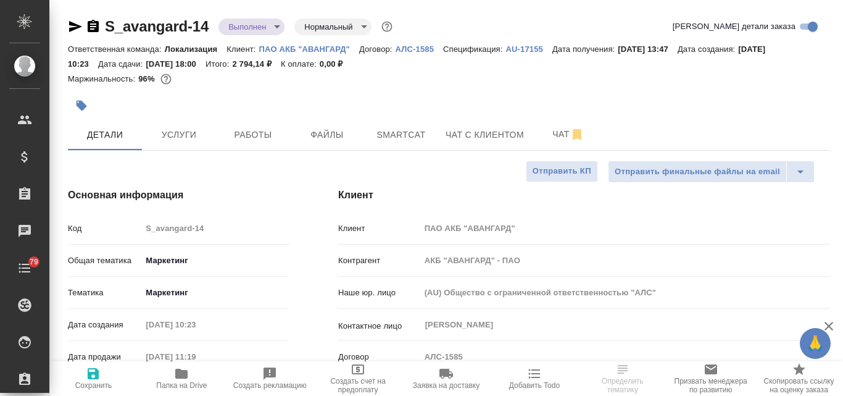
type textarea "x"
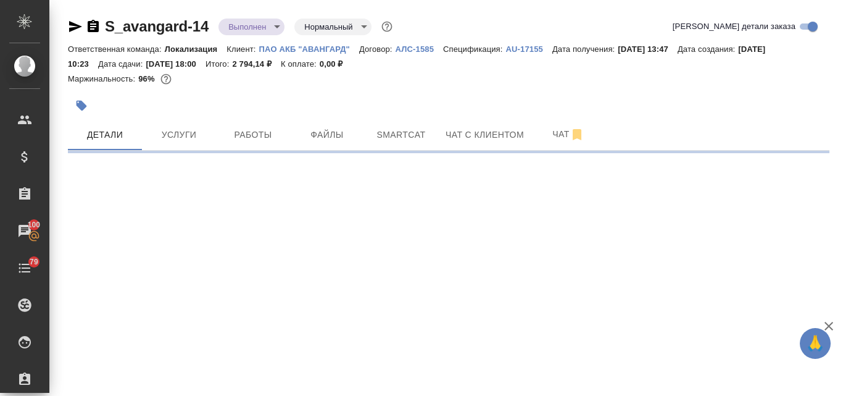
select select "RU"
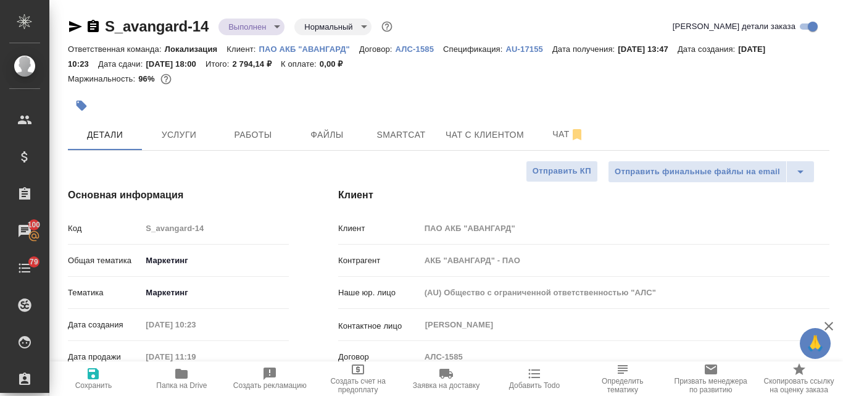
type textarea "x"
click at [173, 130] on span "Услуги" at bounding box center [178, 134] width 59 height 15
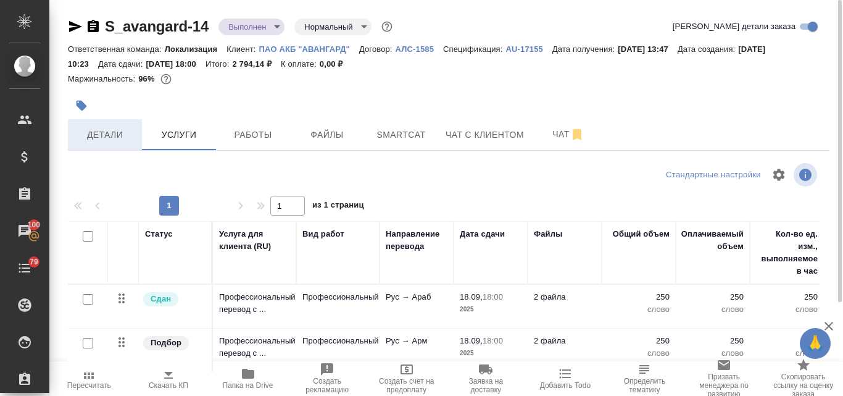
click at [102, 136] on span "Детали" at bounding box center [104, 134] width 59 height 15
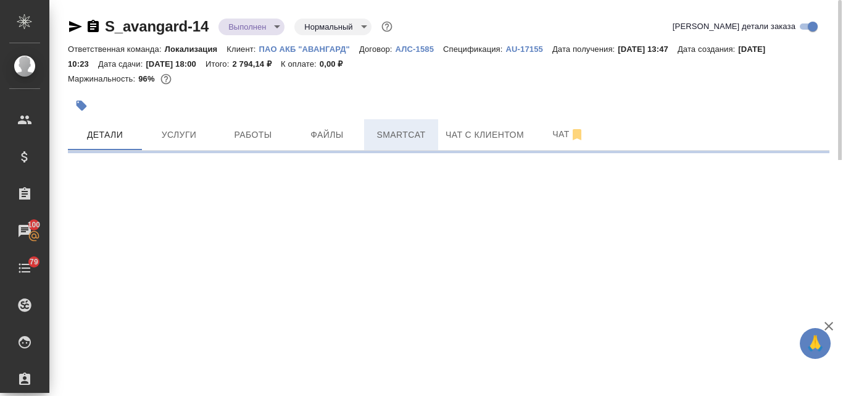
select select "RU"
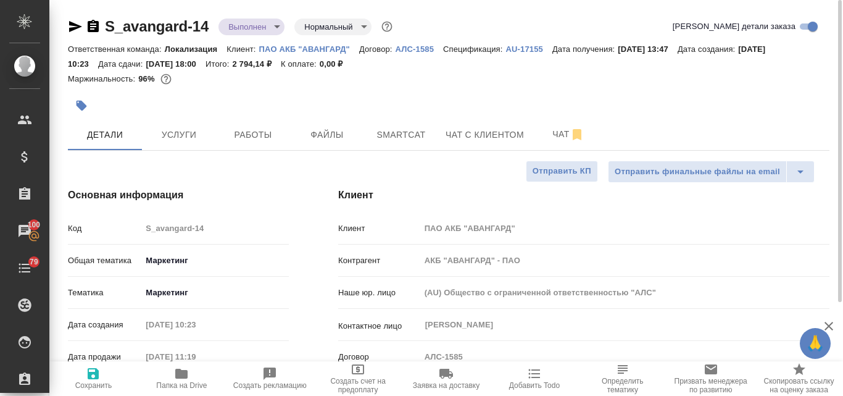
type textarea "x"
drag, startPoint x: 212, startPoint y: 25, endPoint x: 106, endPoint y: 25, distance: 106.8
click at [106, 25] on div "S_avangard-14 Выполнен completed Нормальный normal" at bounding box center [231, 27] width 327 height 20
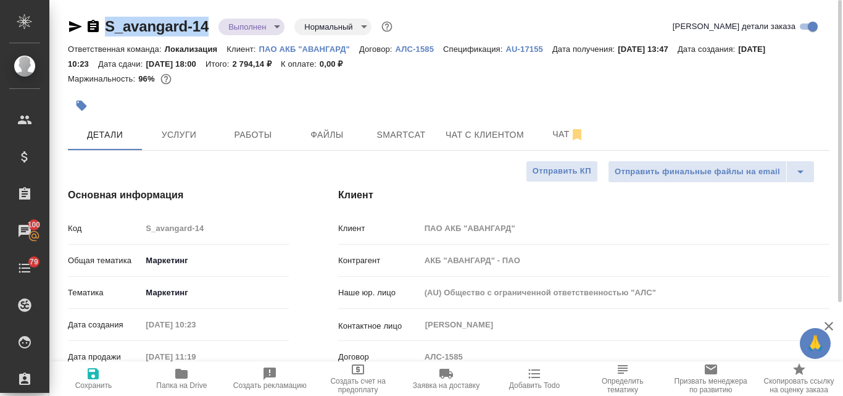
copy link "S_avangard-14"
type textarea "x"
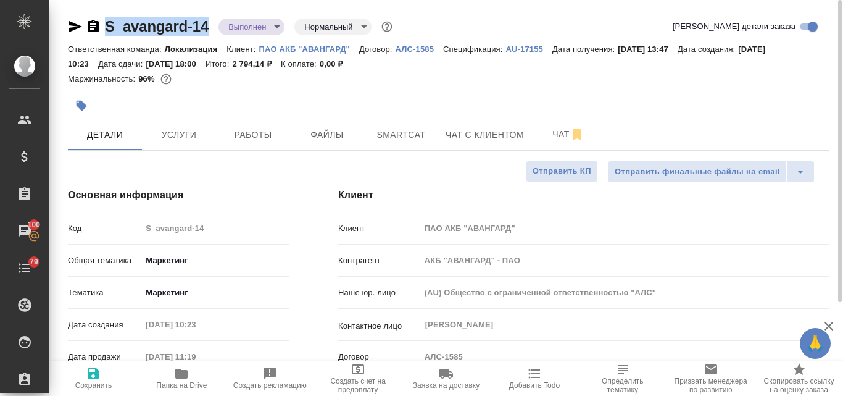
type textarea "x"
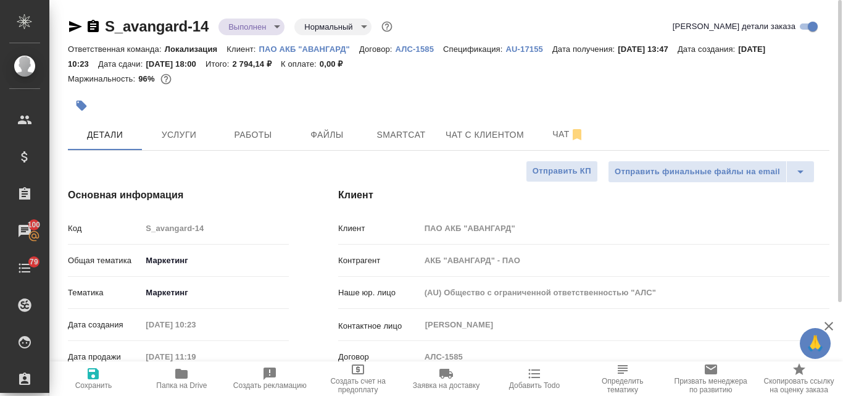
type textarea "x"
click at [273, 27] on body "🙏 .cls-1 fill:#fff; AWATERA Valyaeva Anna Клиенты Спецификации Заказы 100 Чаты …" at bounding box center [421, 198] width 843 height 396
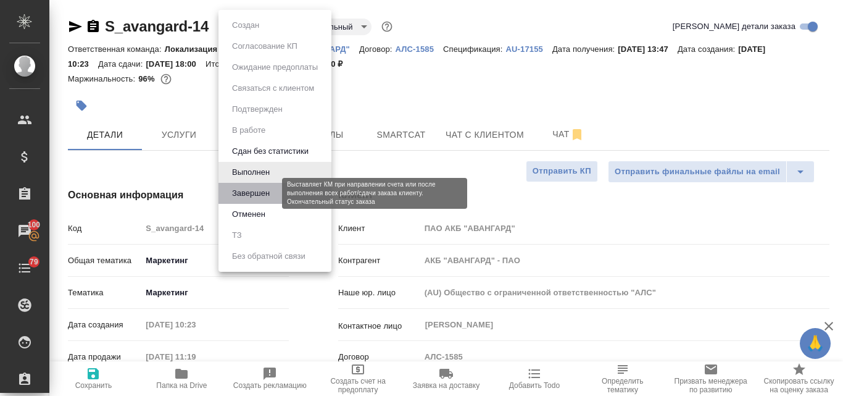
click at [262, 188] on button "Завершен" at bounding box center [250, 193] width 45 height 14
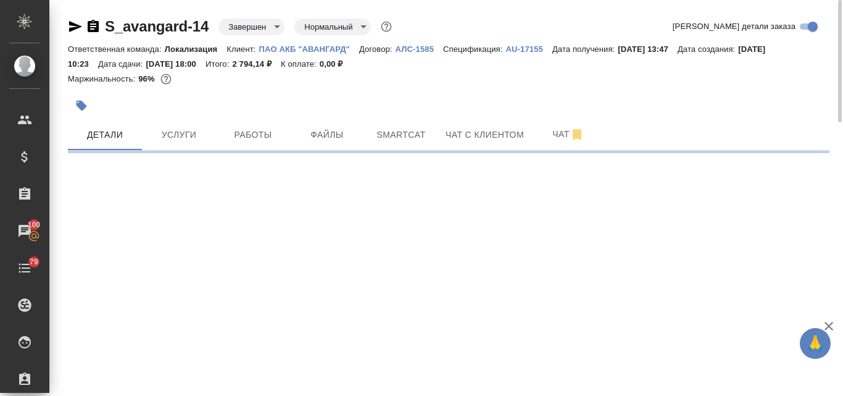
select select "RU"
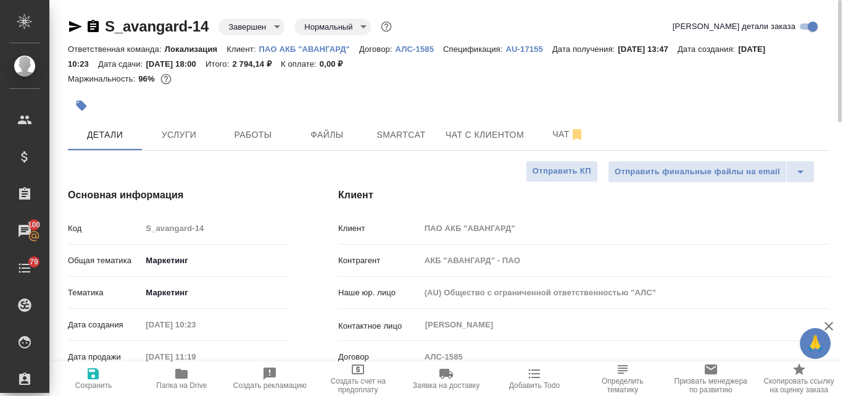
type textarea "x"
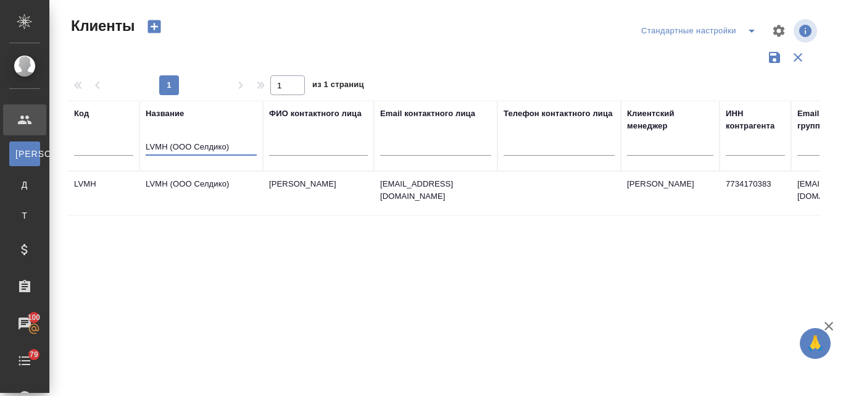
select select "RU"
